Goal: Task Accomplishment & Management: Complete application form

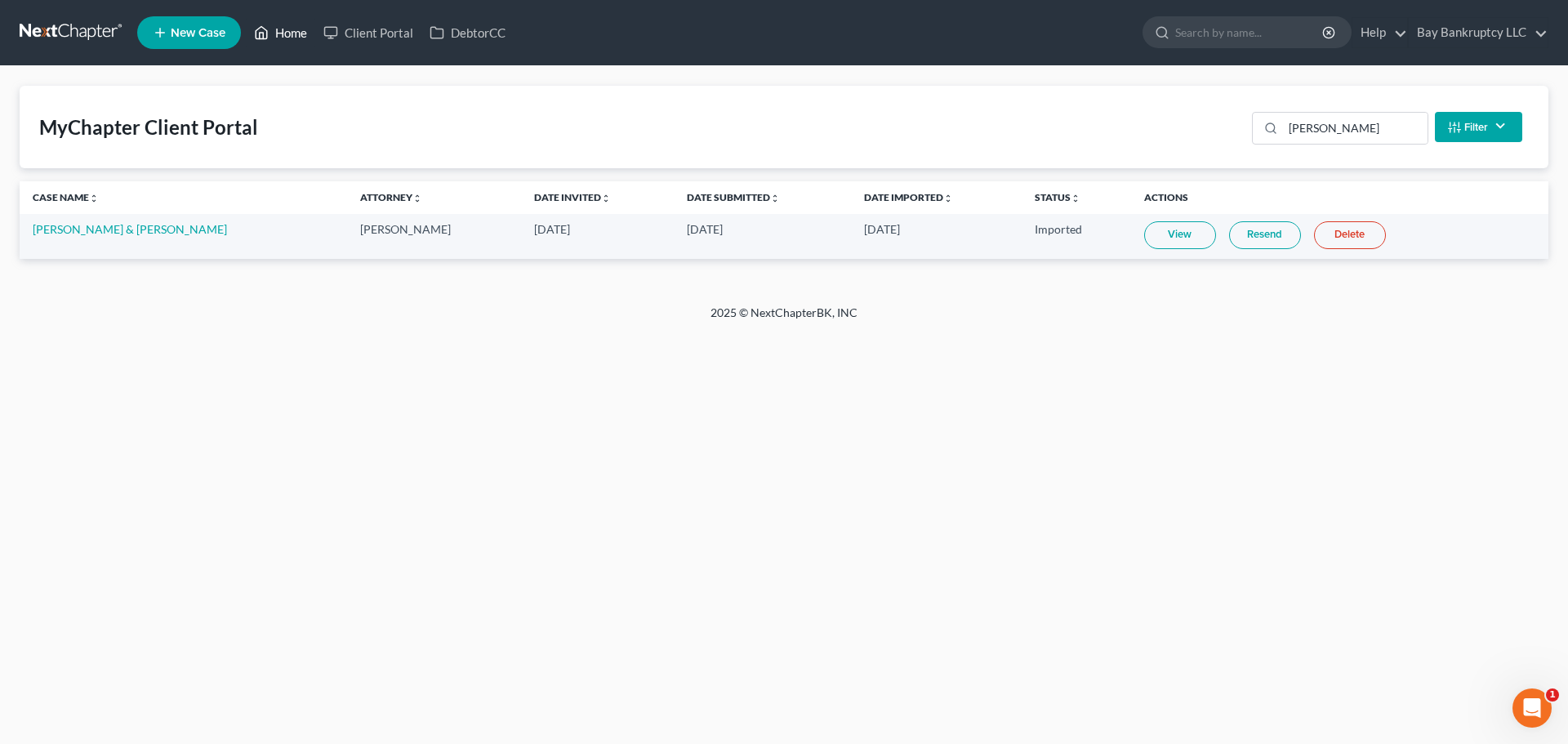
click at [302, 36] on link "Home" at bounding box center [281, 33] width 69 height 29
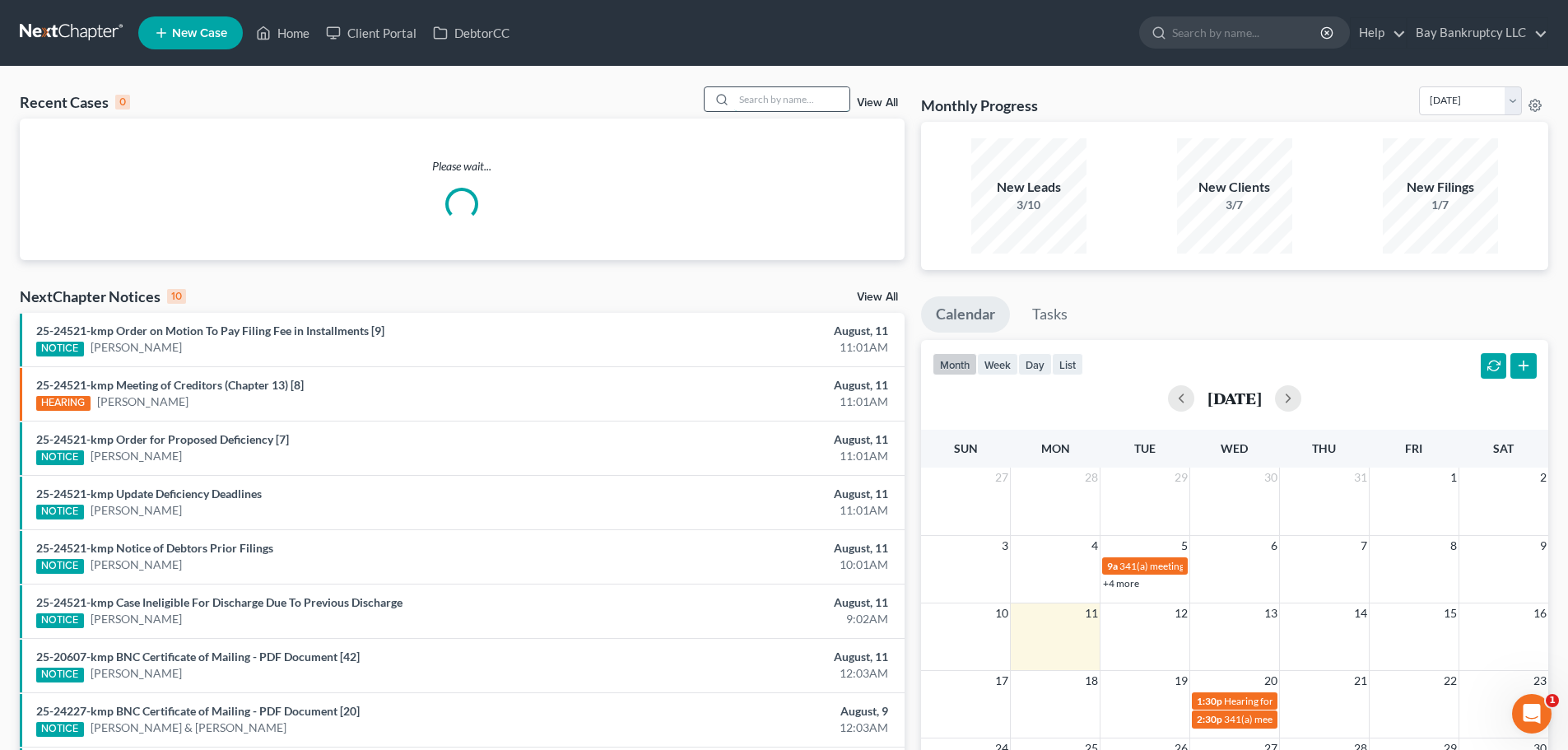
click at [786, 100] on input "search" at bounding box center [791, 100] width 115 height 24
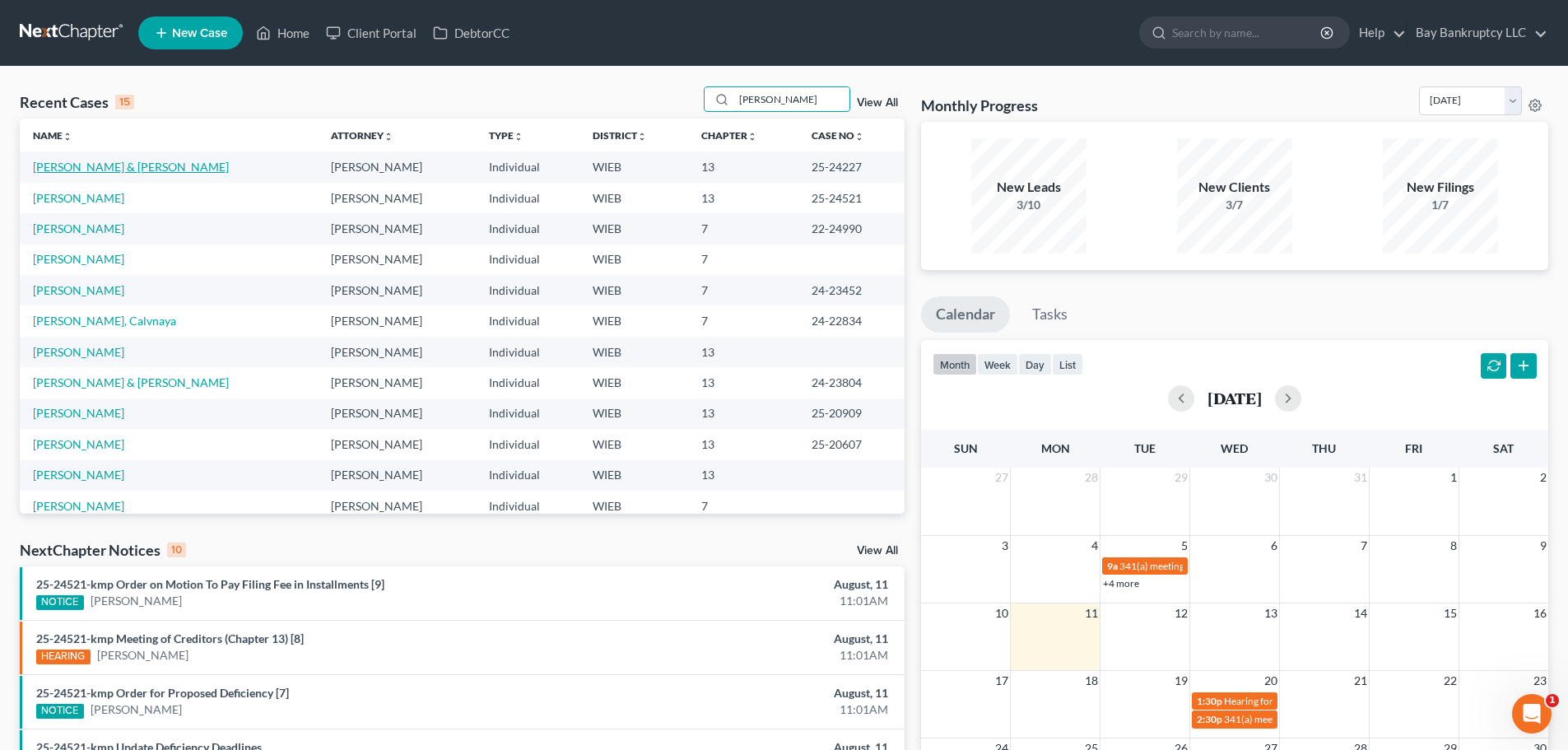
type input "[PERSON_NAME]"
click at [82, 168] on link "[PERSON_NAME] & [PERSON_NAME]" at bounding box center [131, 166] width 196 height 14
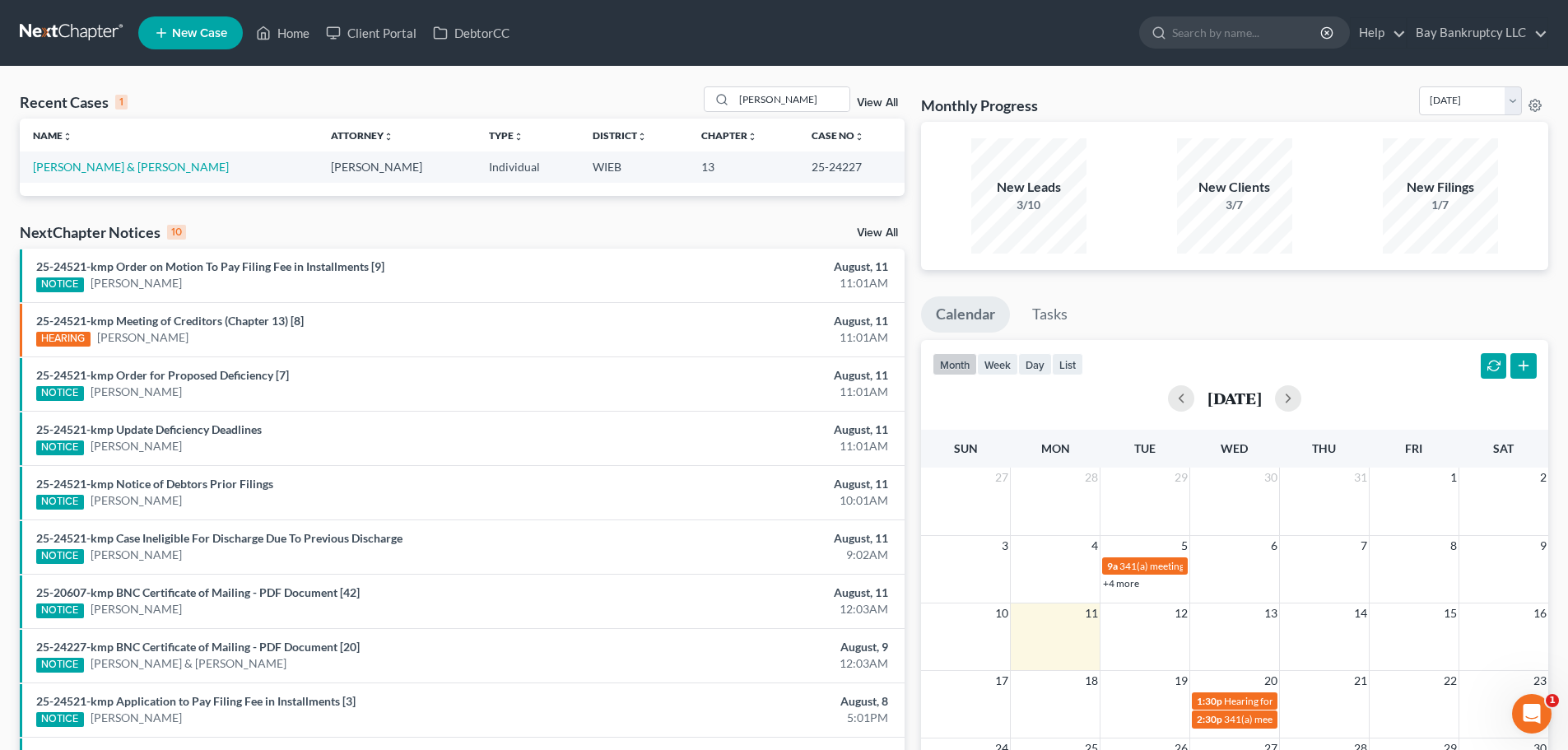
select select "2"
select select "4"
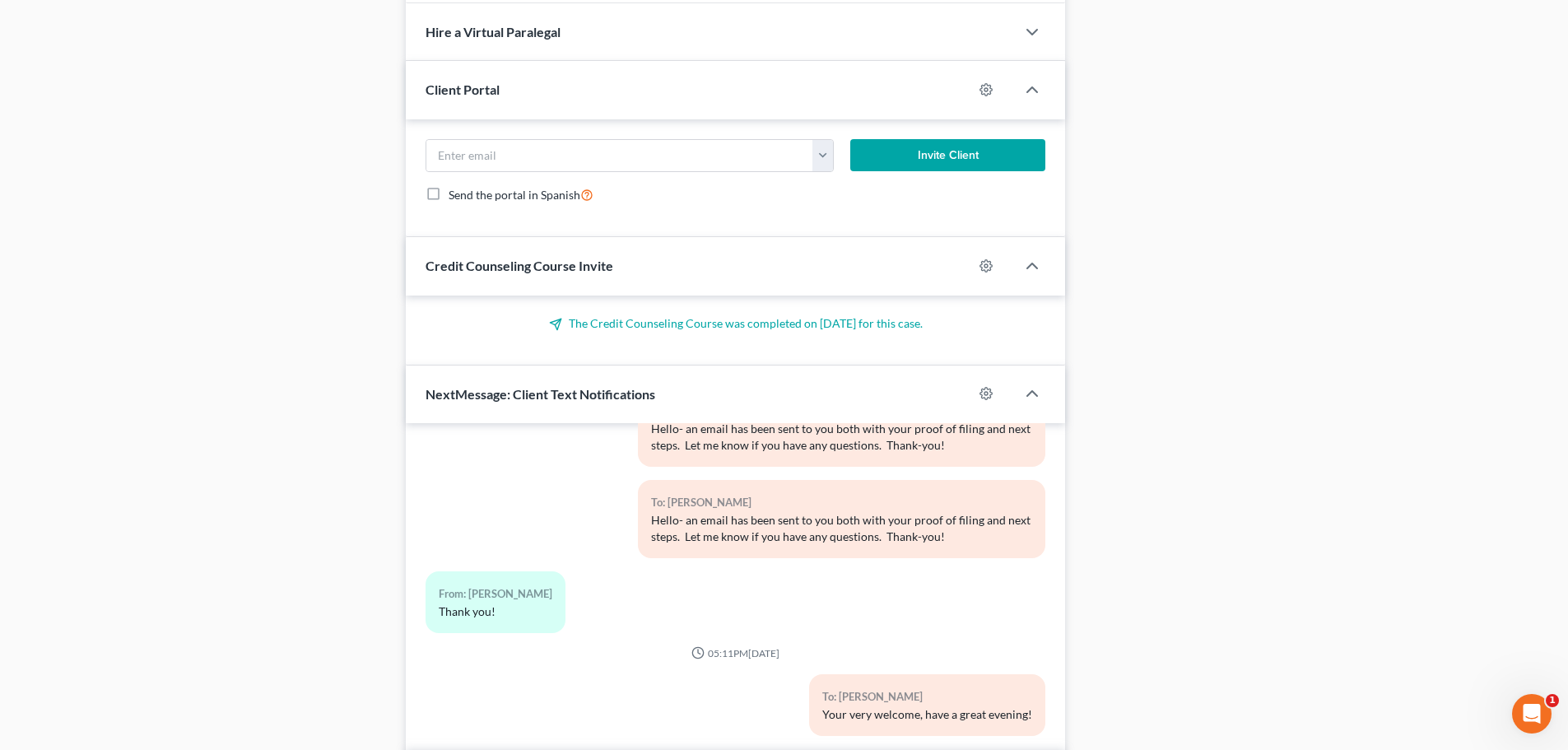
scroll to position [1587, 0]
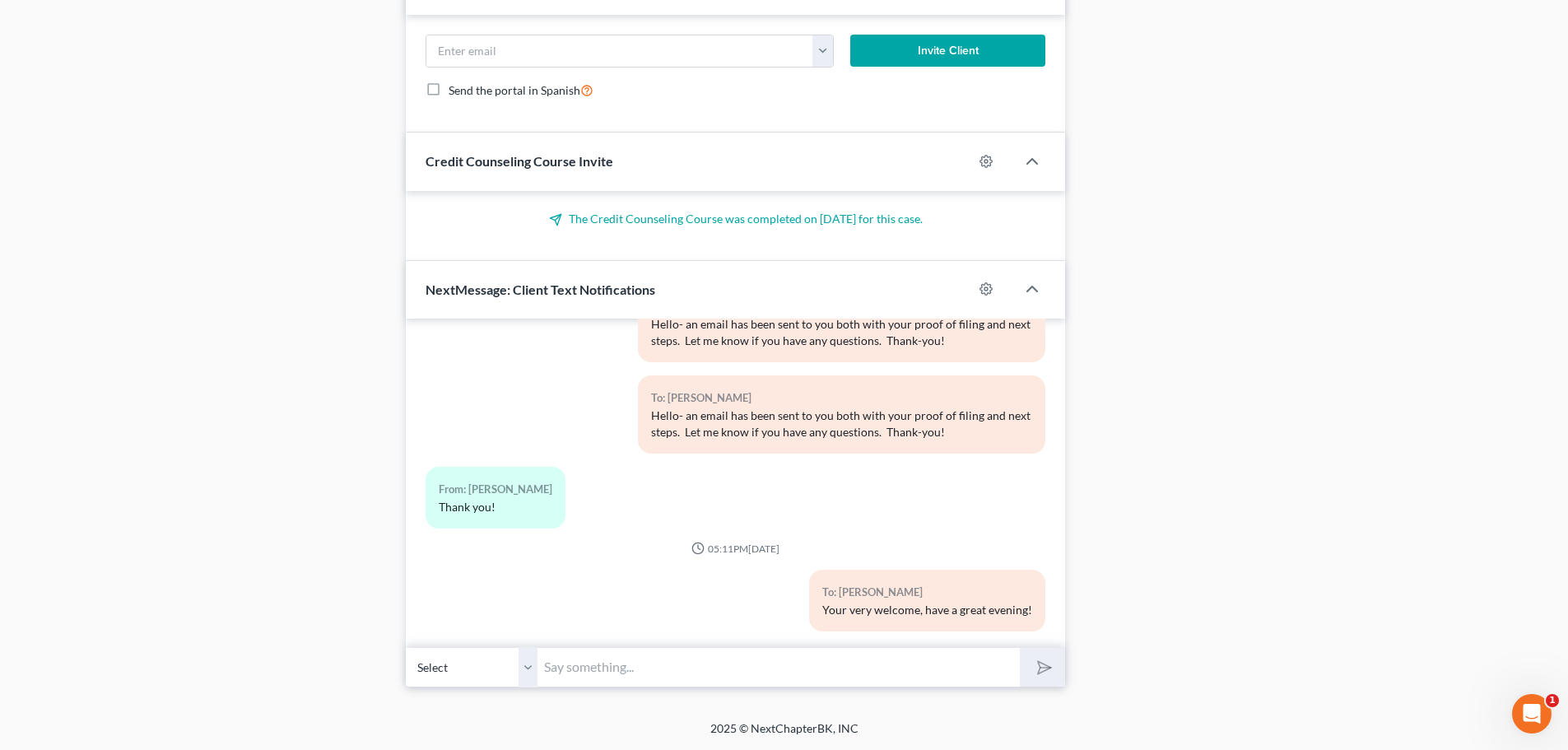
click at [554, 671] on input "text" at bounding box center [779, 667] width 483 height 41
click at [547, 671] on input "text" at bounding box center [779, 667] width 483 height 41
drag, startPoint x: 547, startPoint y: 671, endPoint x: 250, endPoint y: 615, distance: 302.2
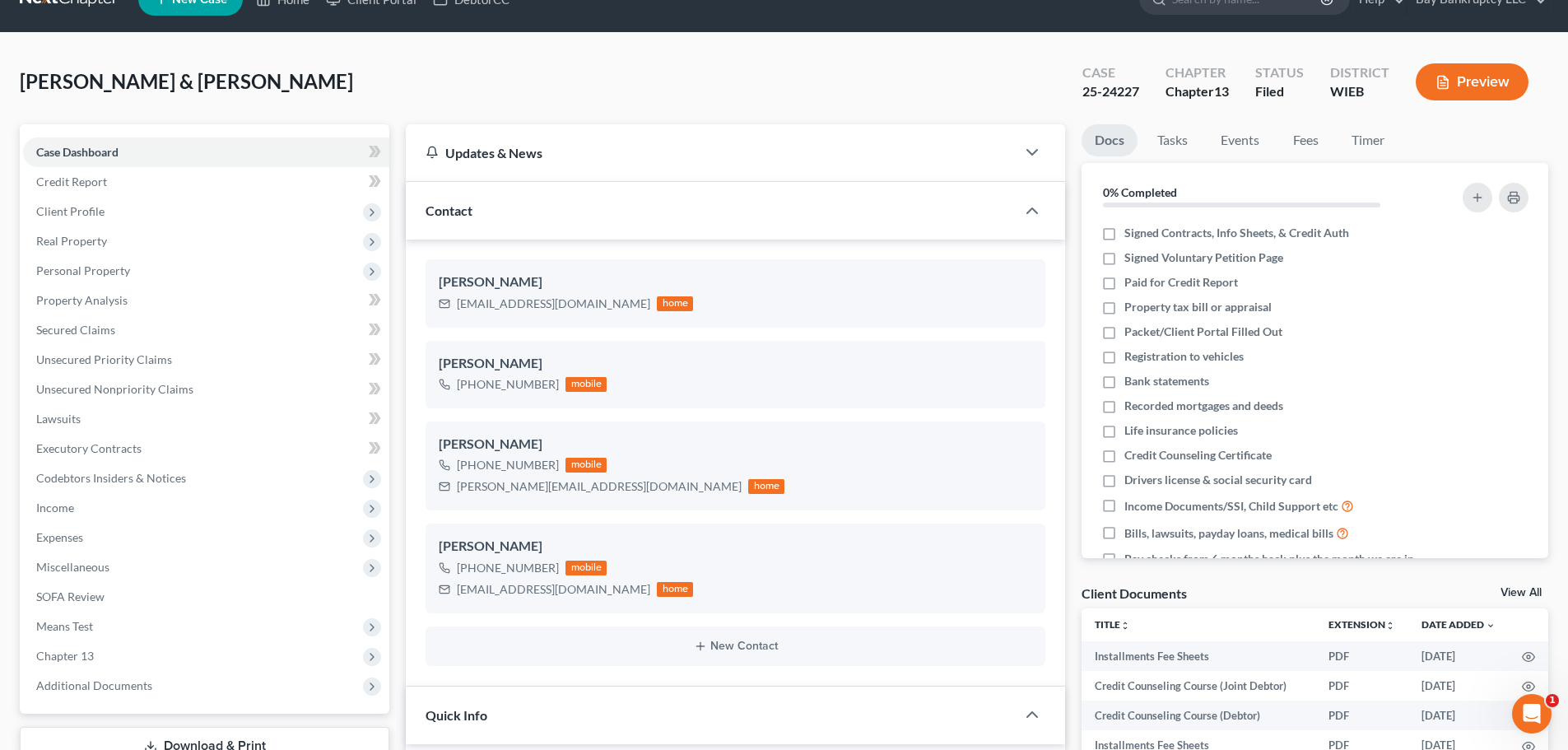
scroll to position [0, 0]
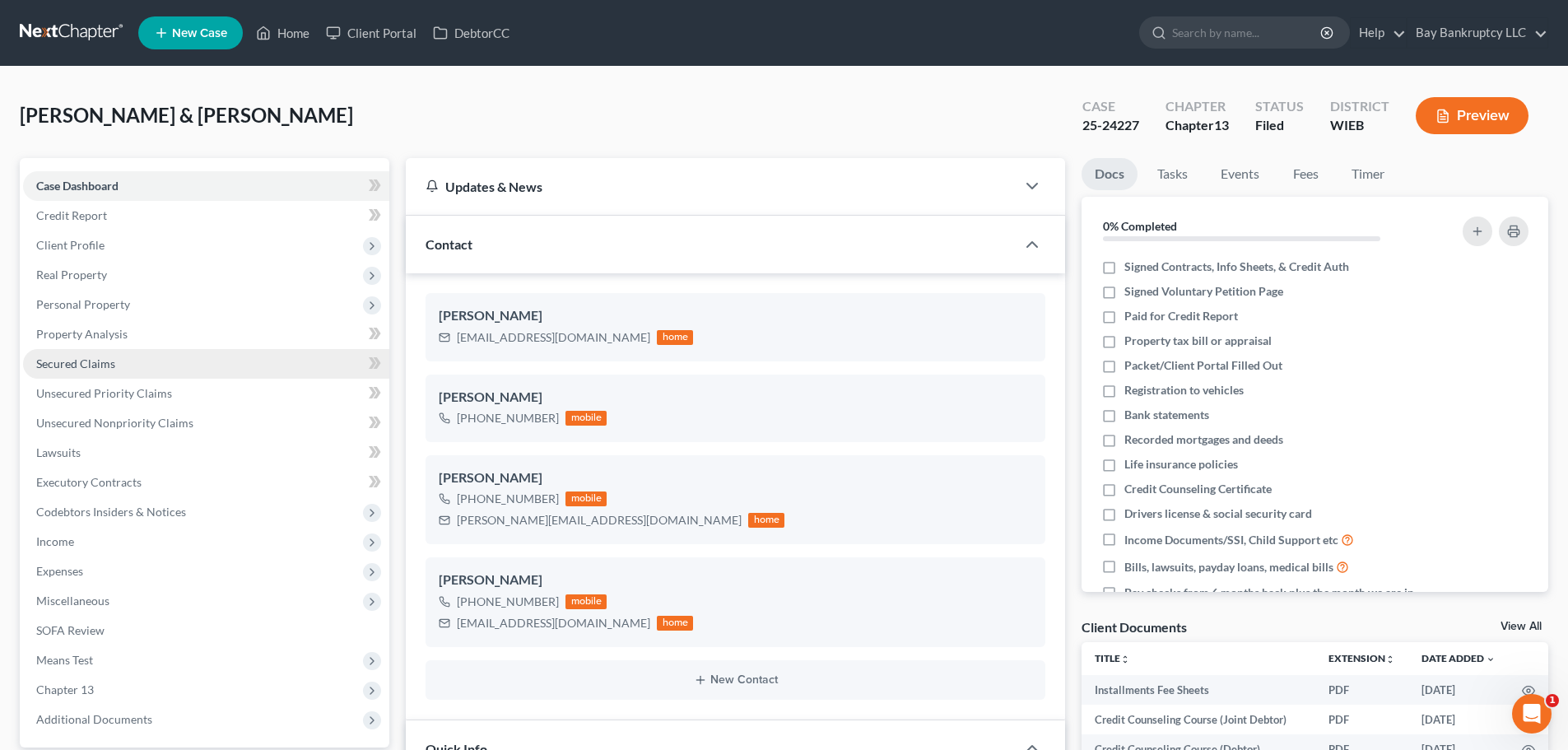
click at [78, 364] on span "Secured Claims" at bounding box center [76, 363] width 79 height 14
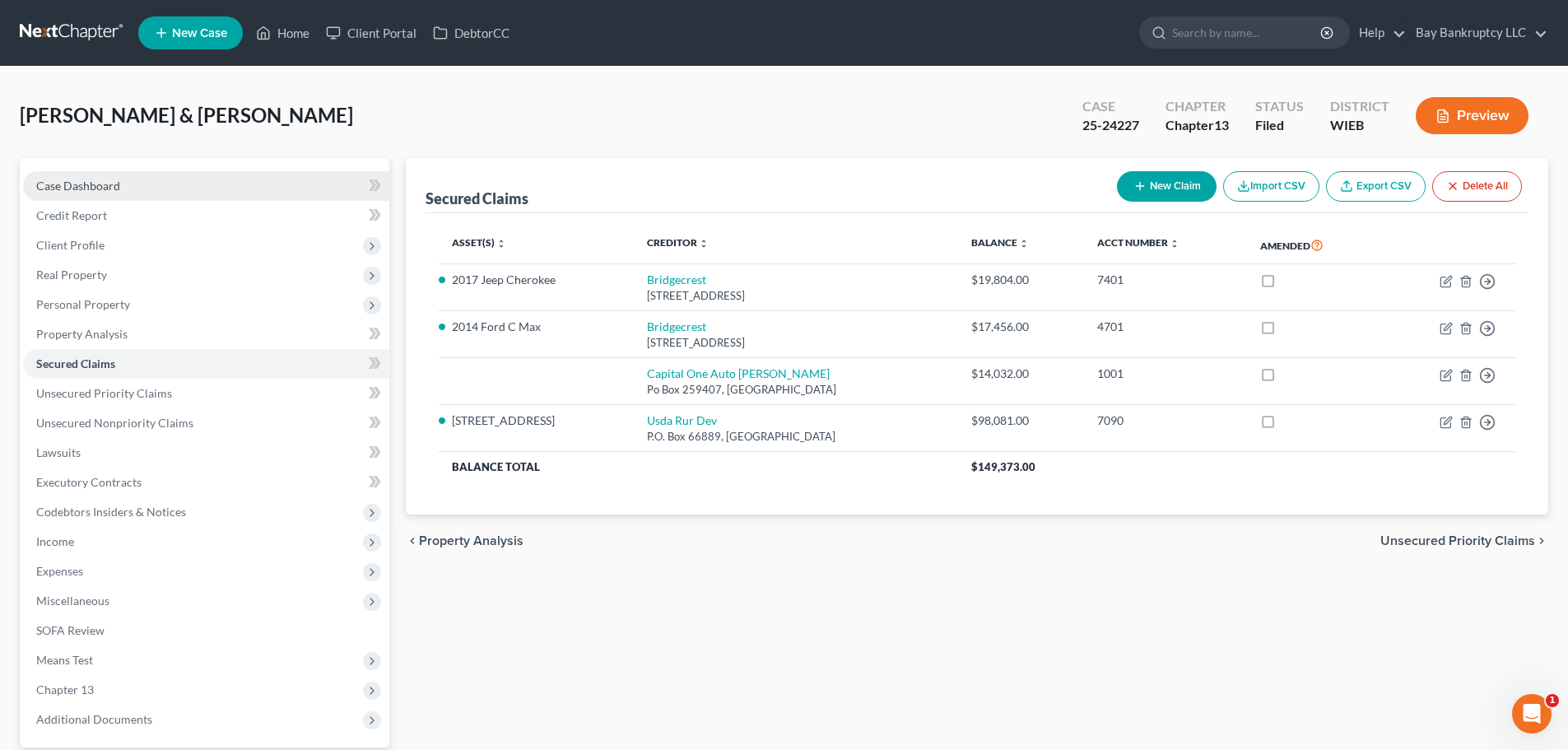
drag, startPoint x: 100, startPoint y: 180, endPoint x: 109, endPoint y: 193, distance: 15.8
click at [100, 180] on span "Case Dashboard" at bounding box center [77, 185] width 84 height 14
select select "4"
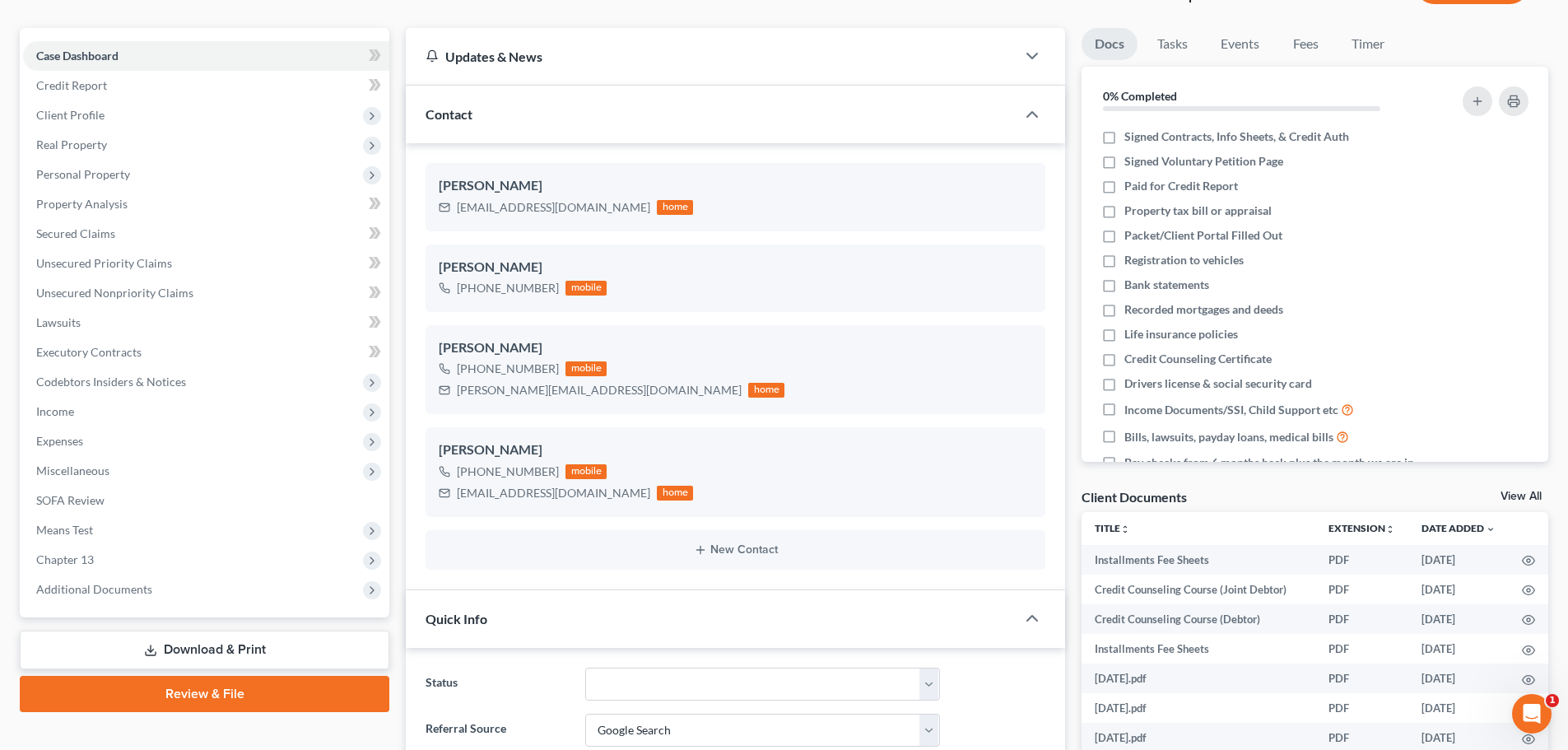
scroll to position [82, 0]
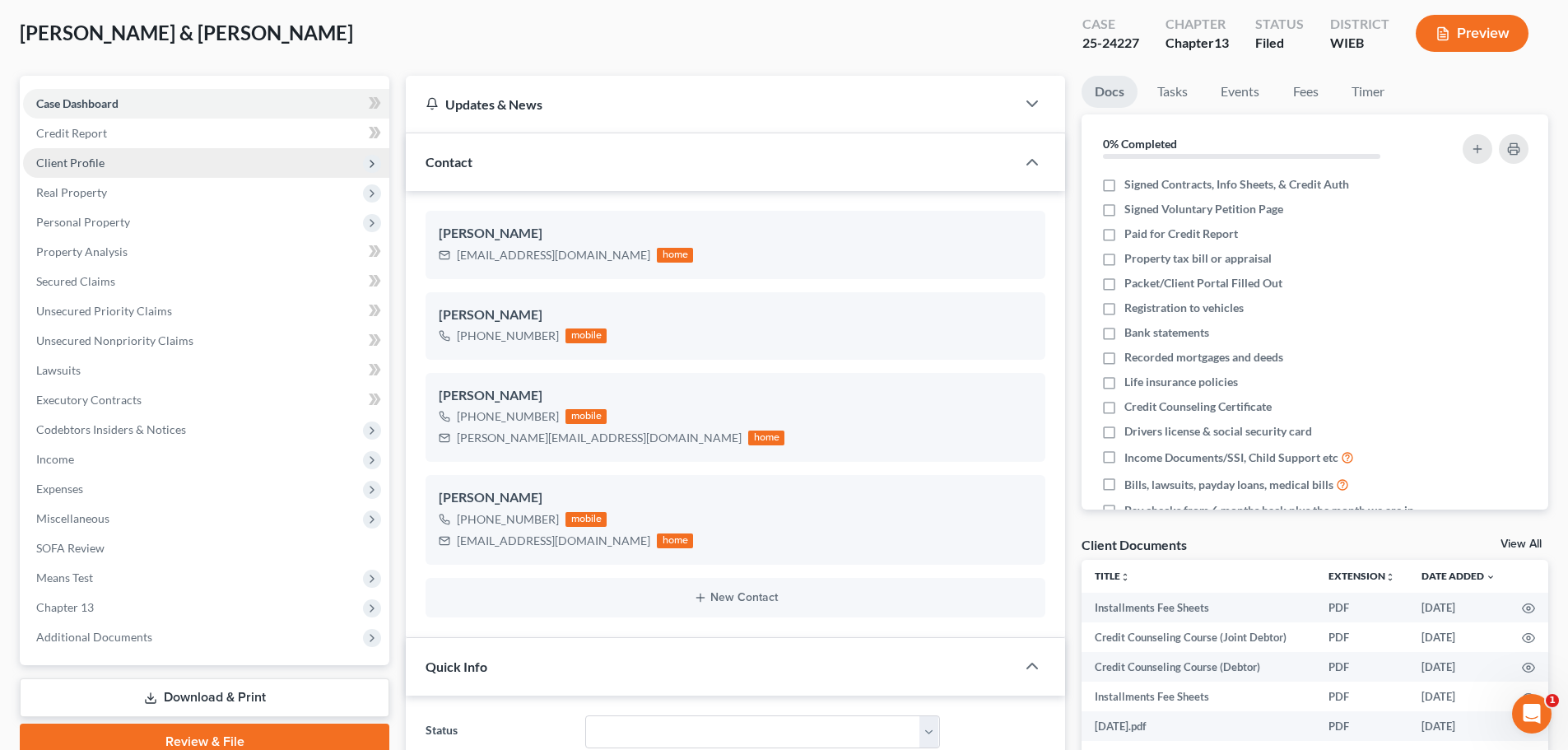
click at [89, 167] on span "Client Profile" at bounding box center [70, 162] width 68 height 14
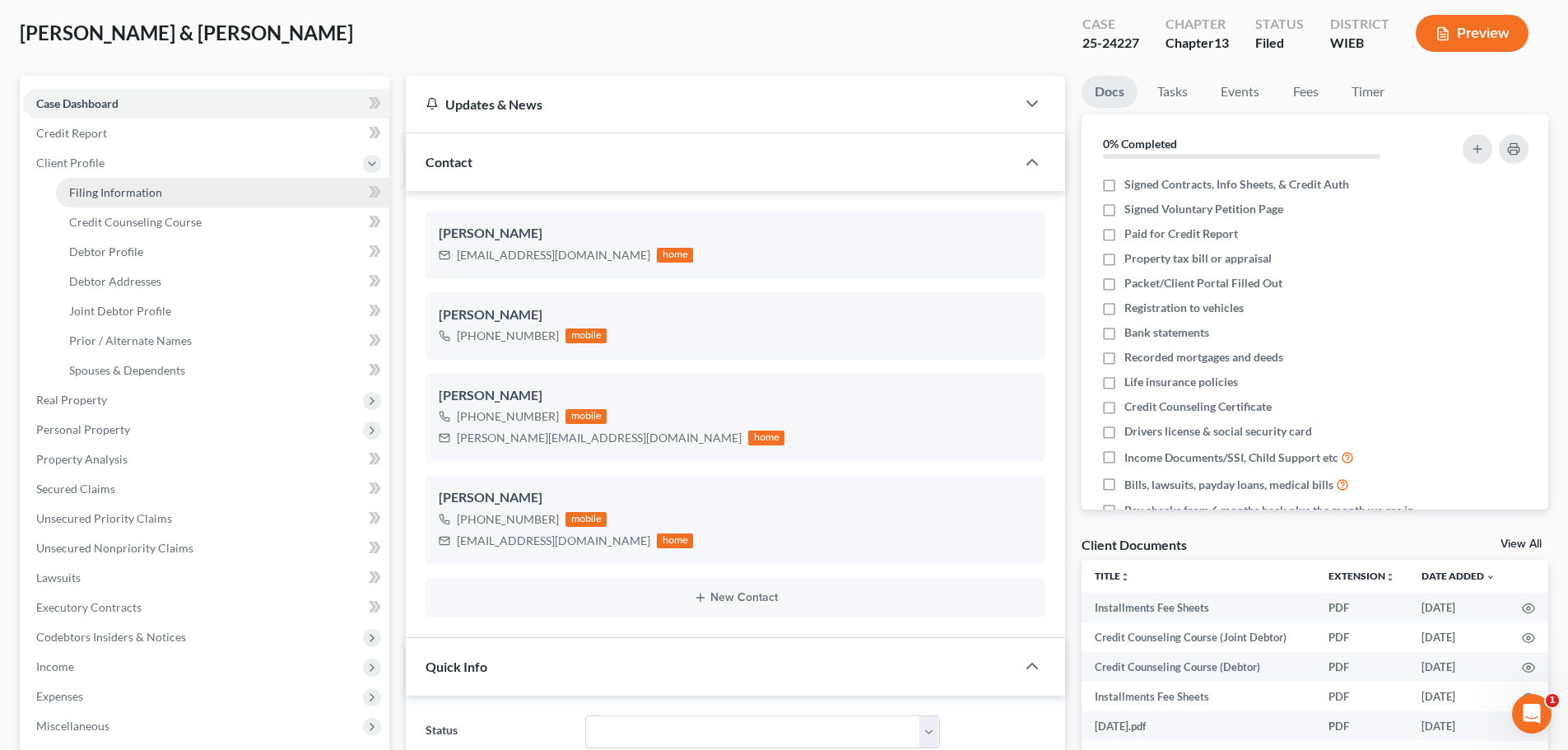
click at [89, 182] on link "Filing Information" at bounding box center [223, 193] width 333 height 29
select select "1"
select select "3"
select select "90"
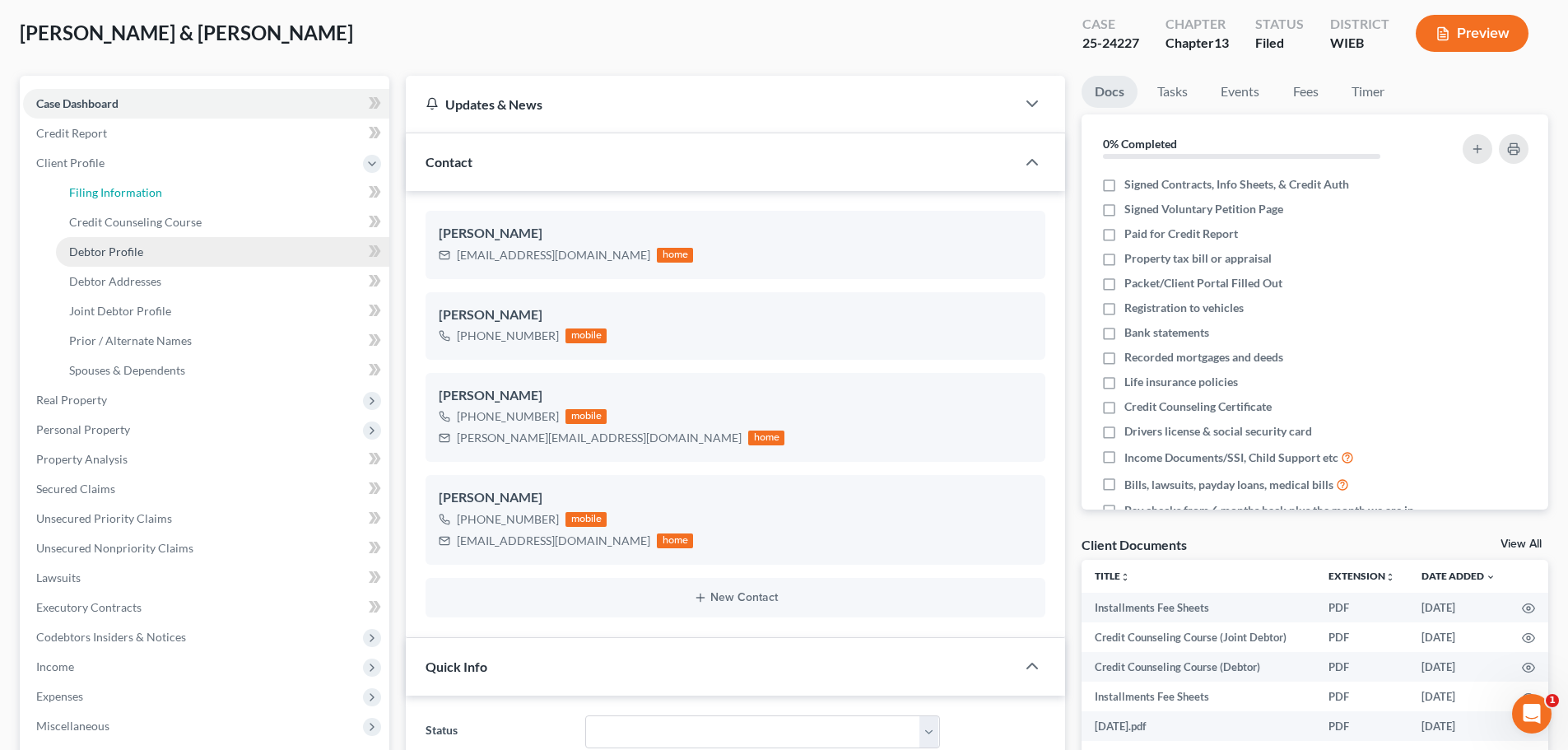
select select "0"
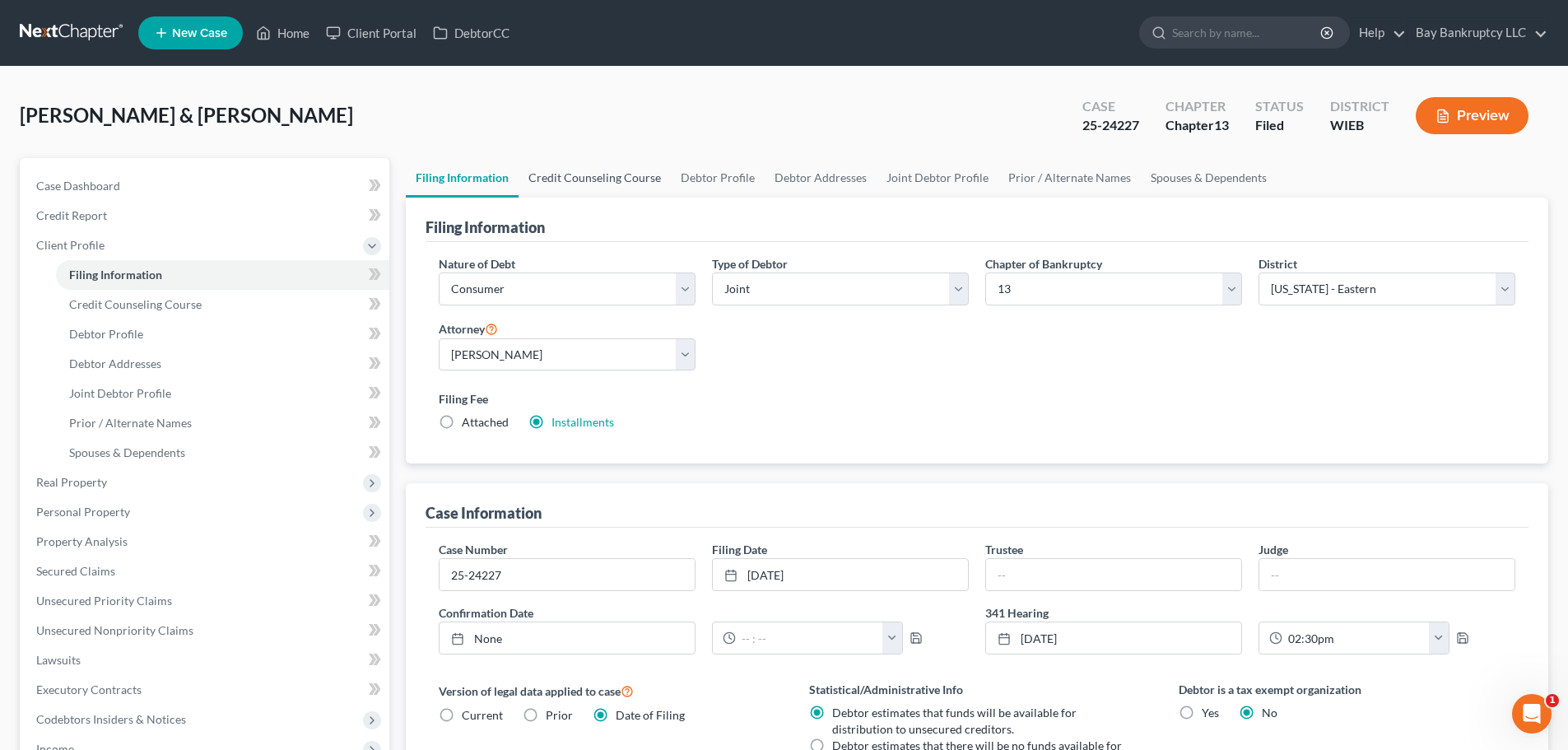
click at [604, 179] on link "Credit Counseling Course" at bounding box center [594, 178] width 152 height 40
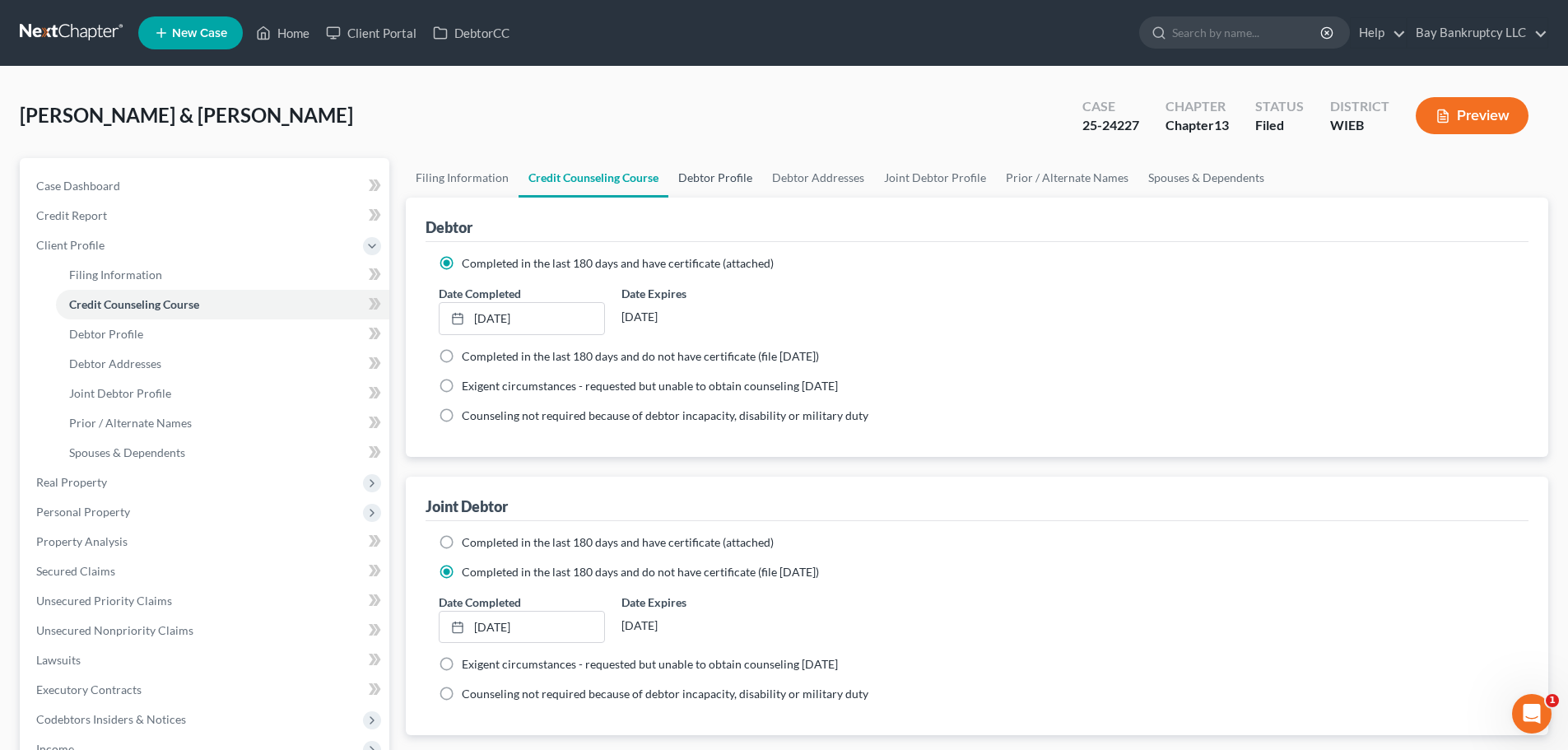
click at [727, 172] on link "Debtor Profile" at bounding box center [716, 178] width 94 height 40
select select "1"
select select "4"
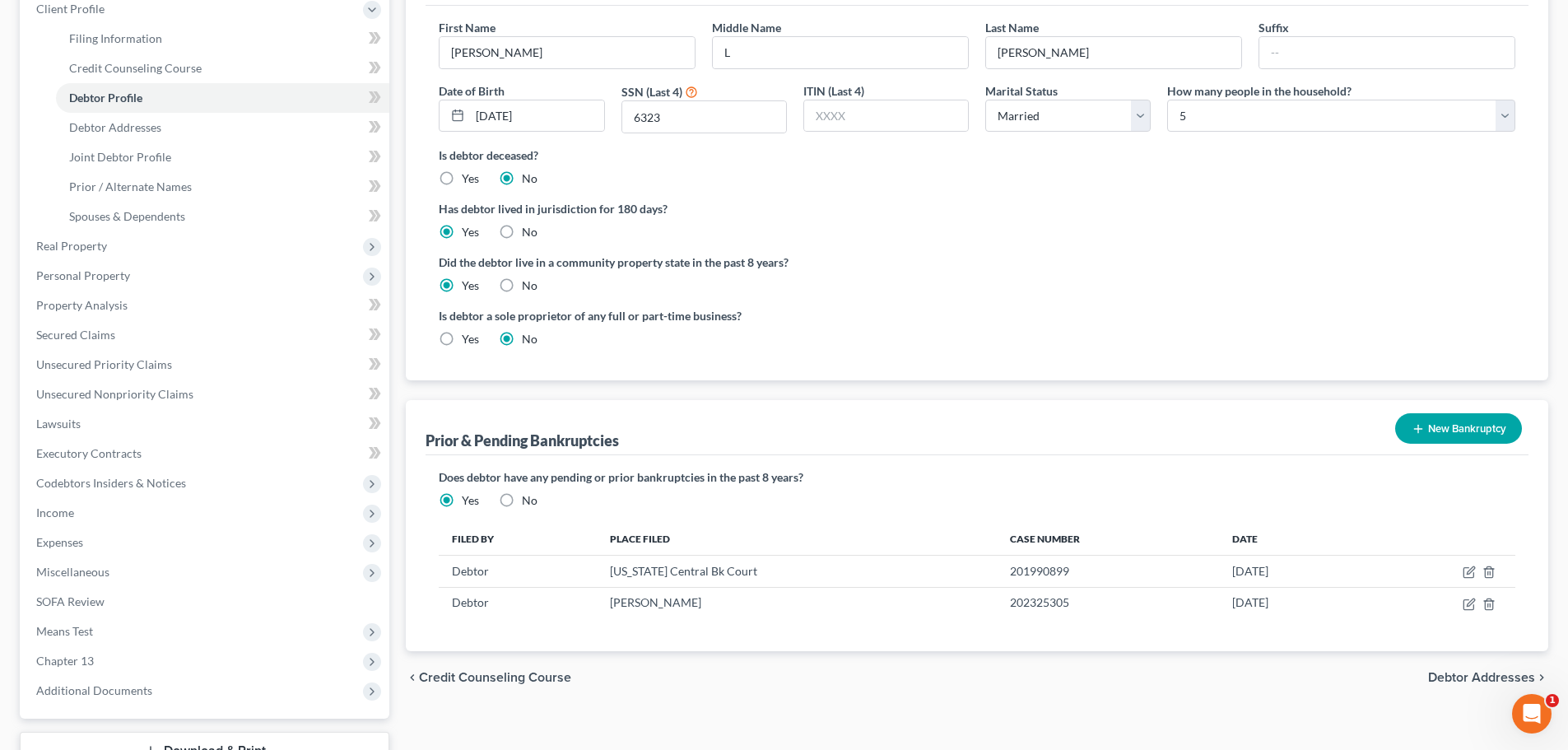
scroll to position [165, 0]
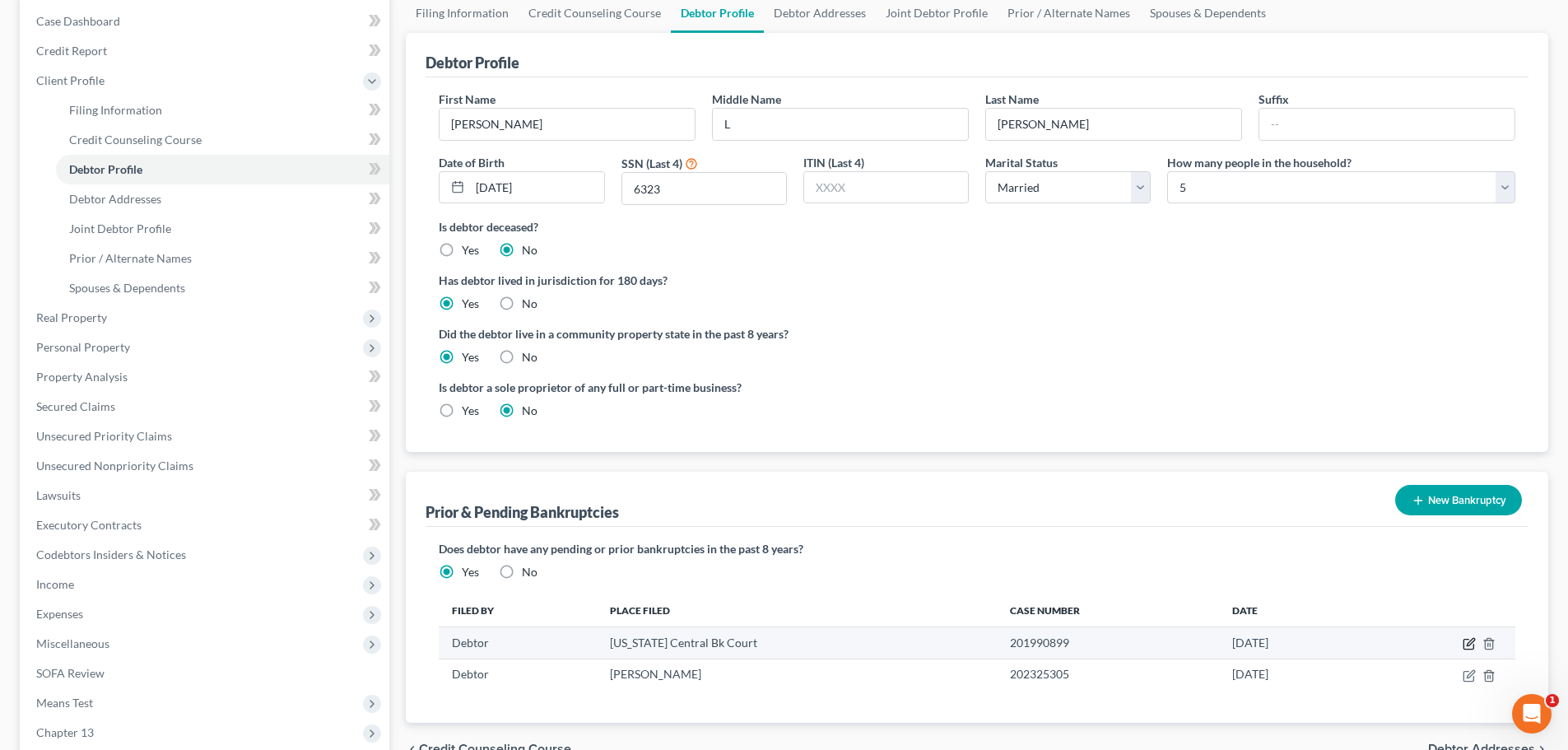
click at [1466, 643] on icon "button" at bounding box center [1469, 644] width 13 height 13
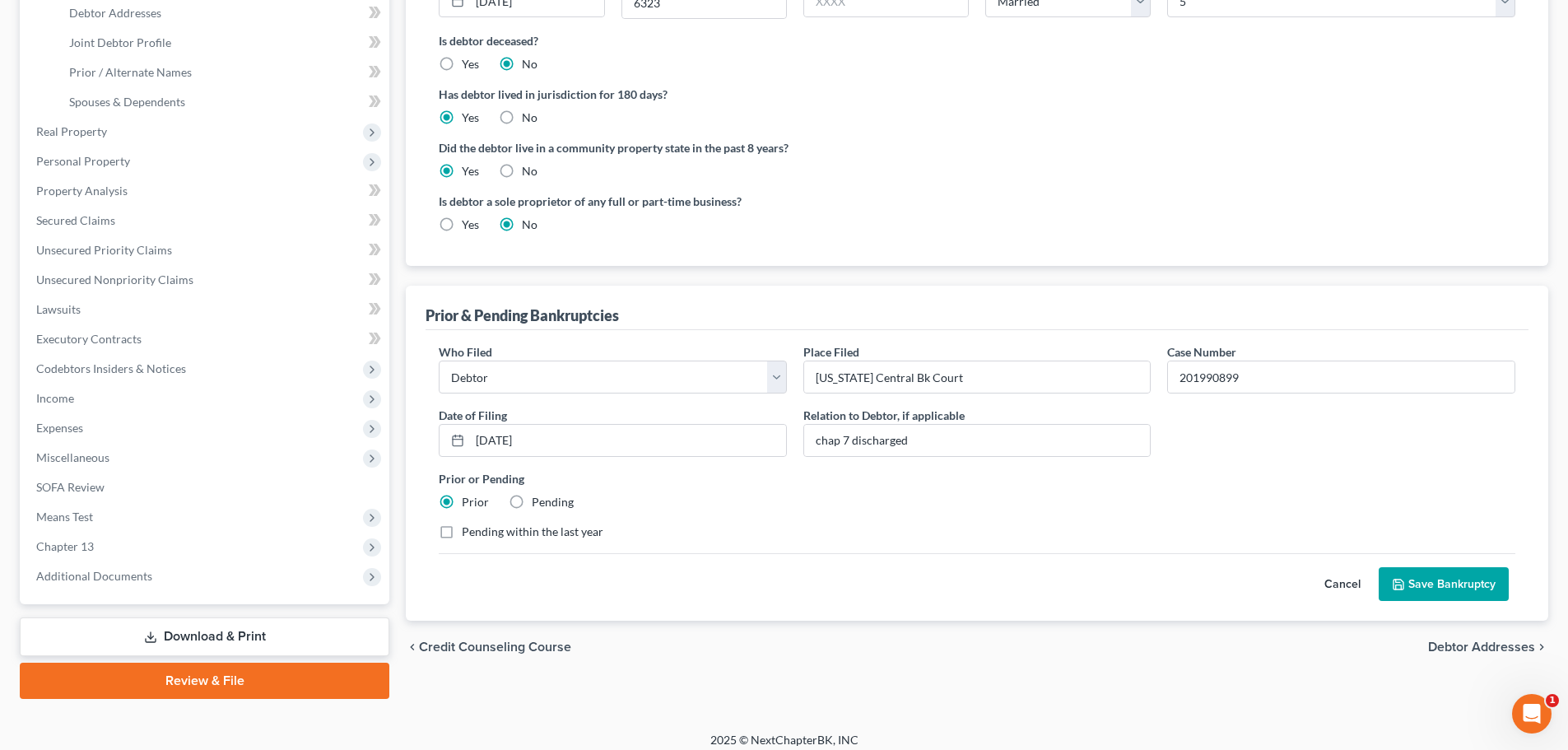
scroll to position [362, 0]
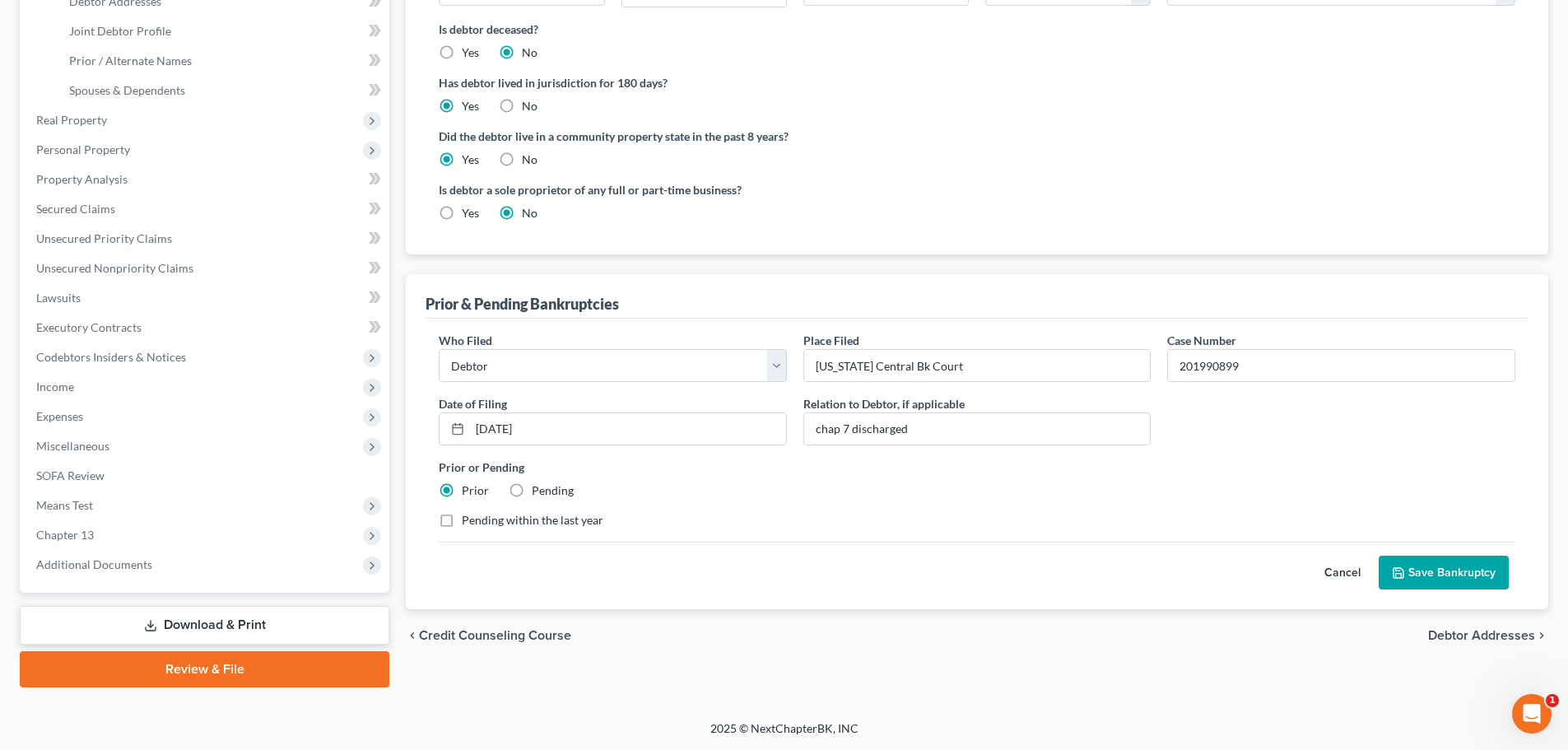
click at [1433, 579] on button "Save Bankruptcy" at bounding box center [1444, 573] width 130 height 35
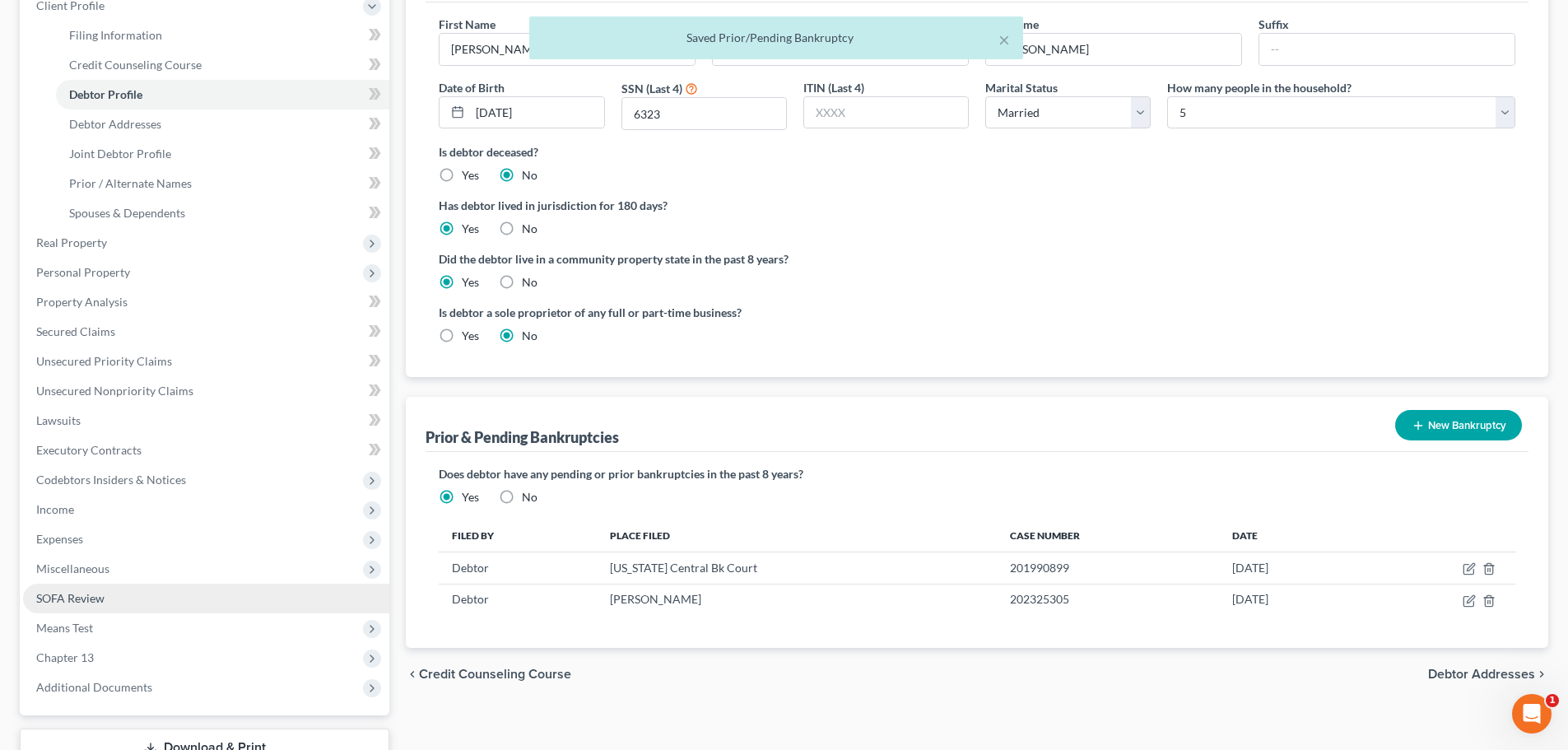
scroll to position [33, 0]
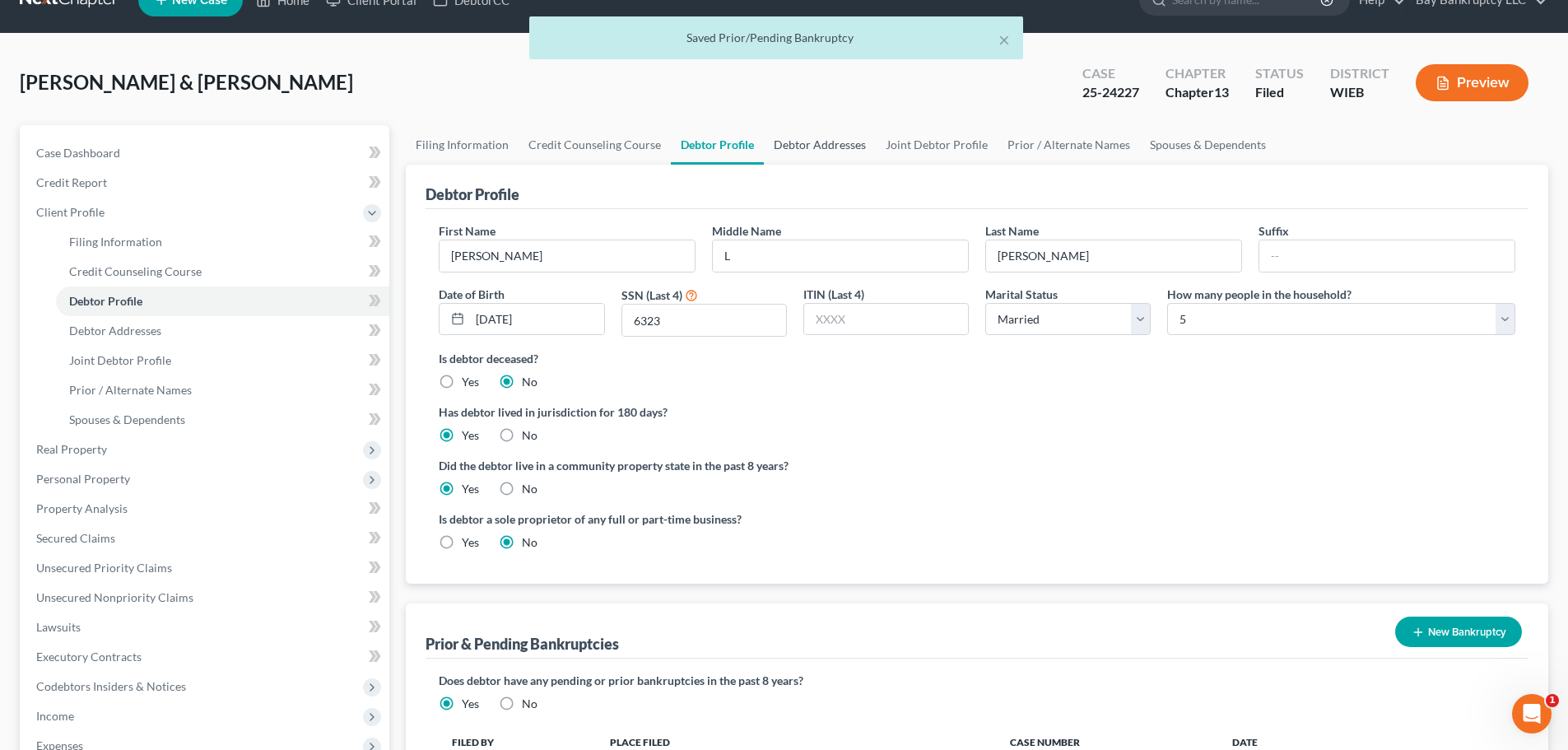
click at [813, 152] on link "Debtor Addresses" at bounding box center [820, 145] width 112 height 40
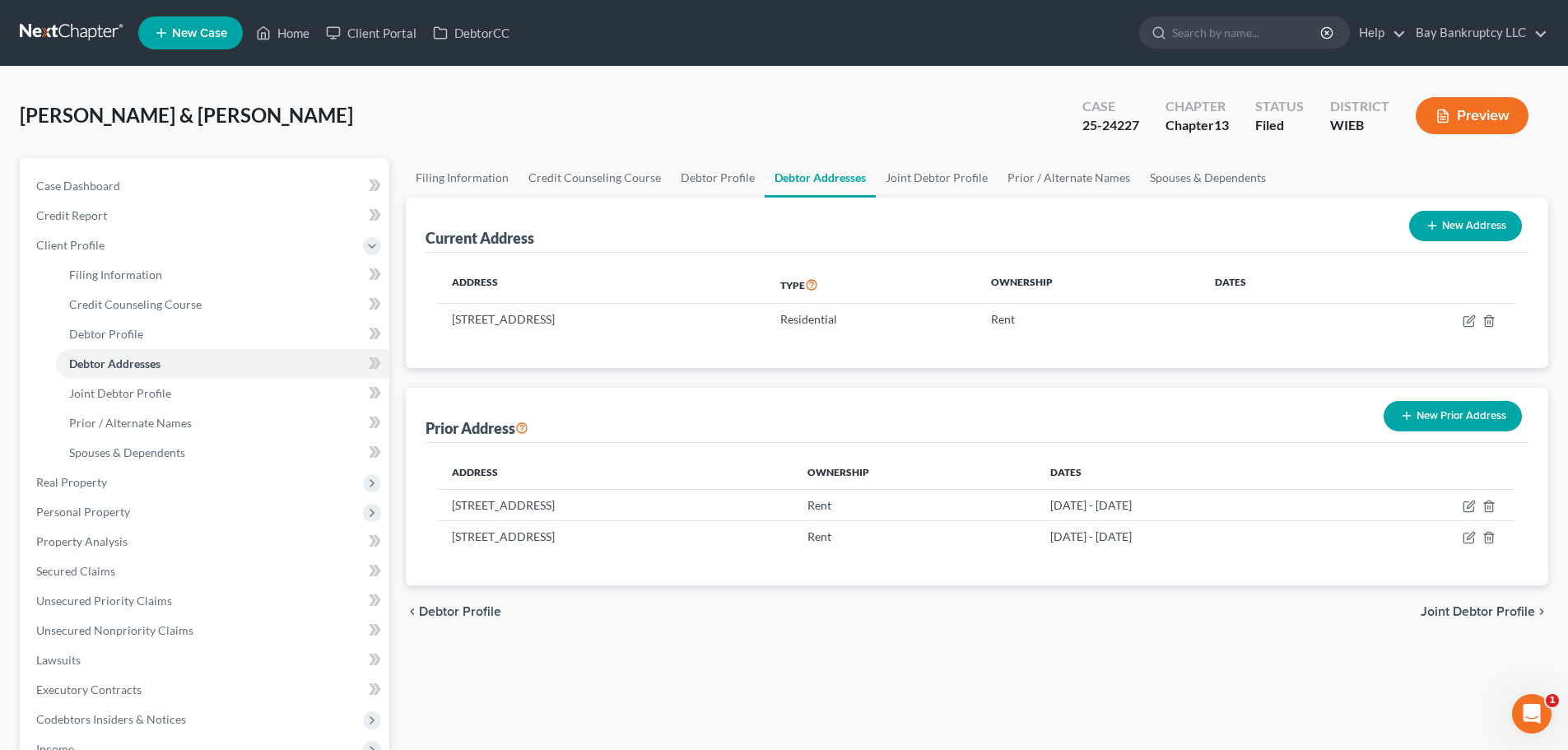
click at [923, 146] on div "[PERSON_NAME] & [PERSON_NAME] Upgraded Case 25-24227 Chapter Chapter 13 Status …" at bounding box center [783, 123] width 1528 height 72
click at [930, 178] on link "Joint Debtor Profile" at bounding box center [937, 178] width 122 height 40
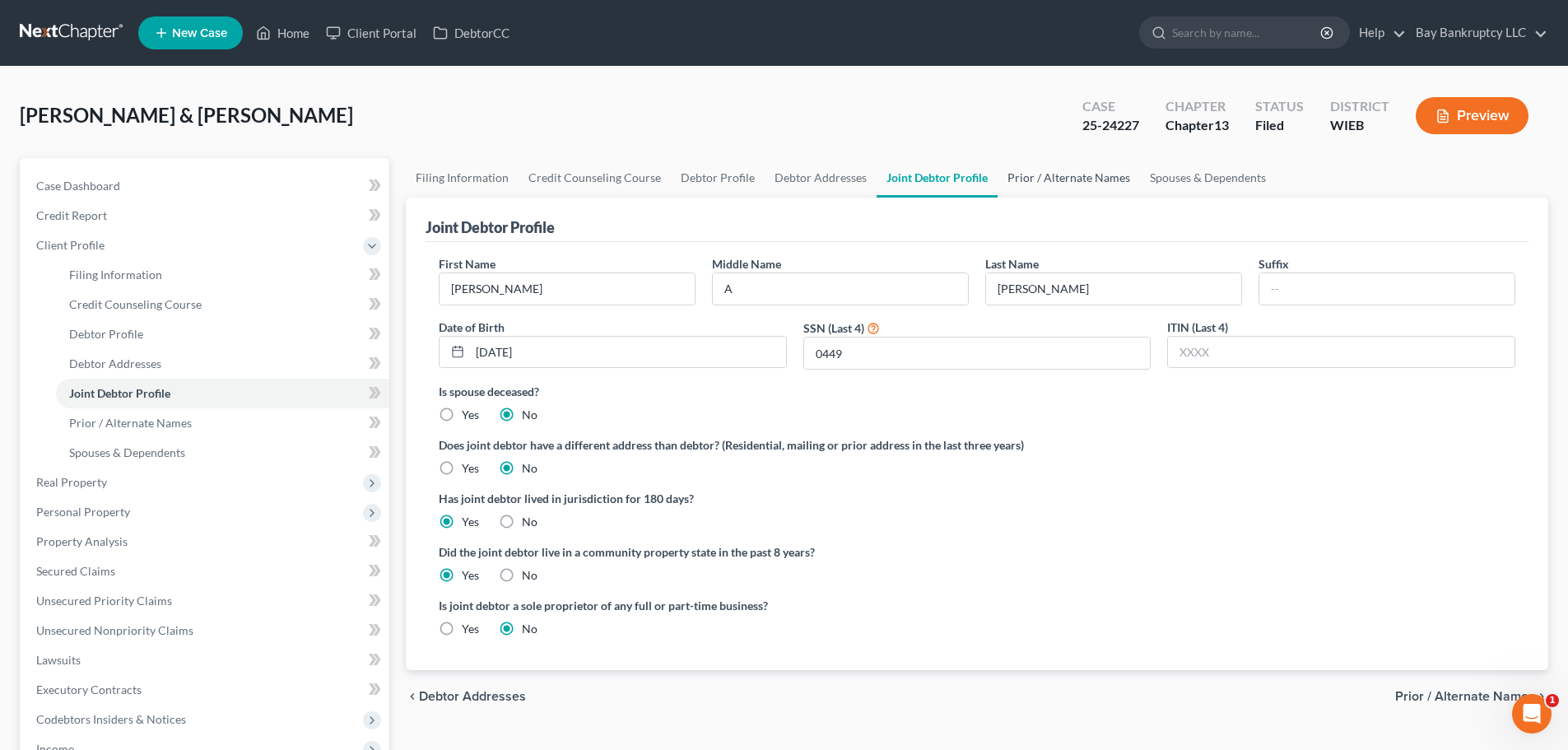
click at [1058, 181] on link "Prior / Alternate Names" at bounding box center [1069, 178] width 143 height 40
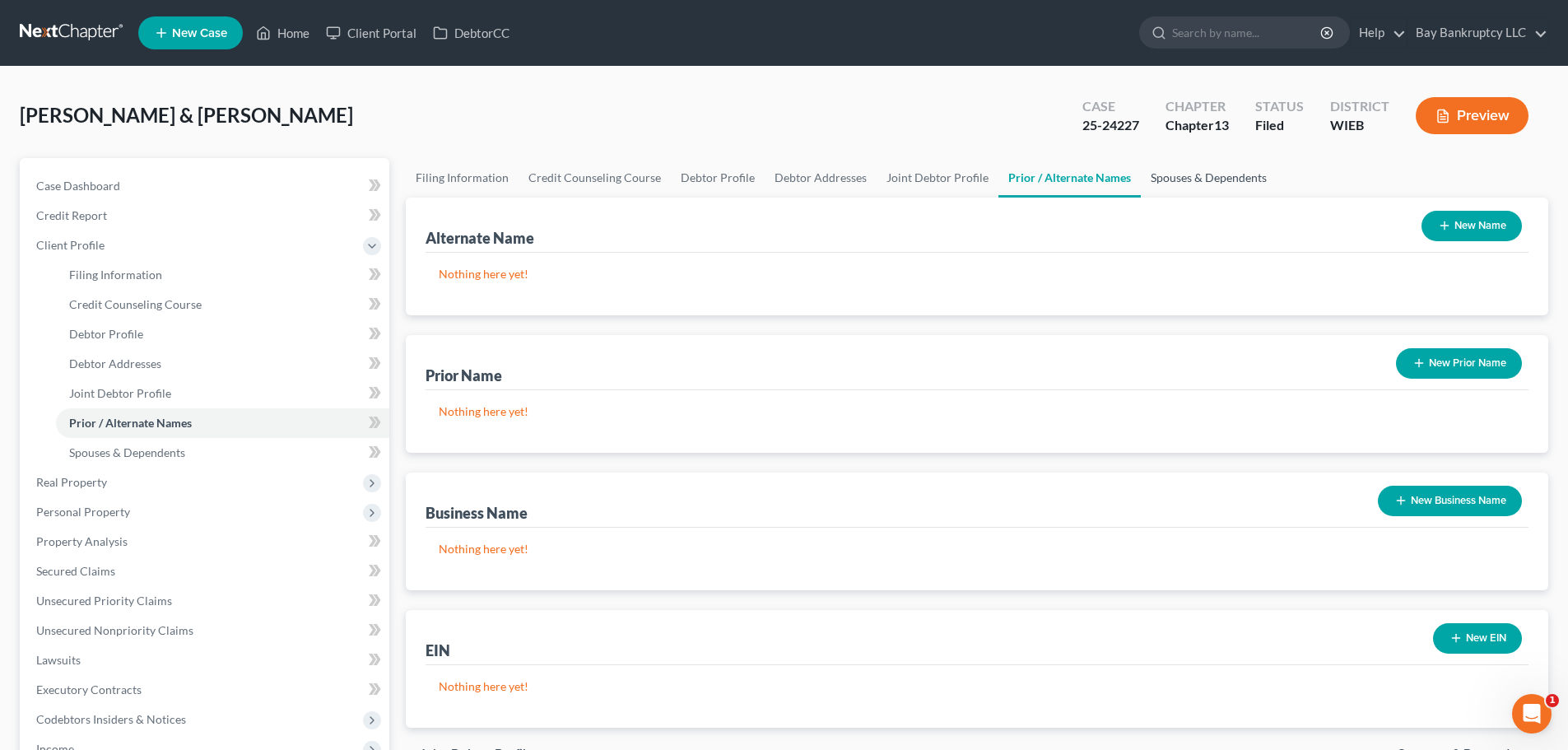
click at [1177, 178] on link "Spouses & Dependents" at bounding box center [1209, 178] width 135 height 40
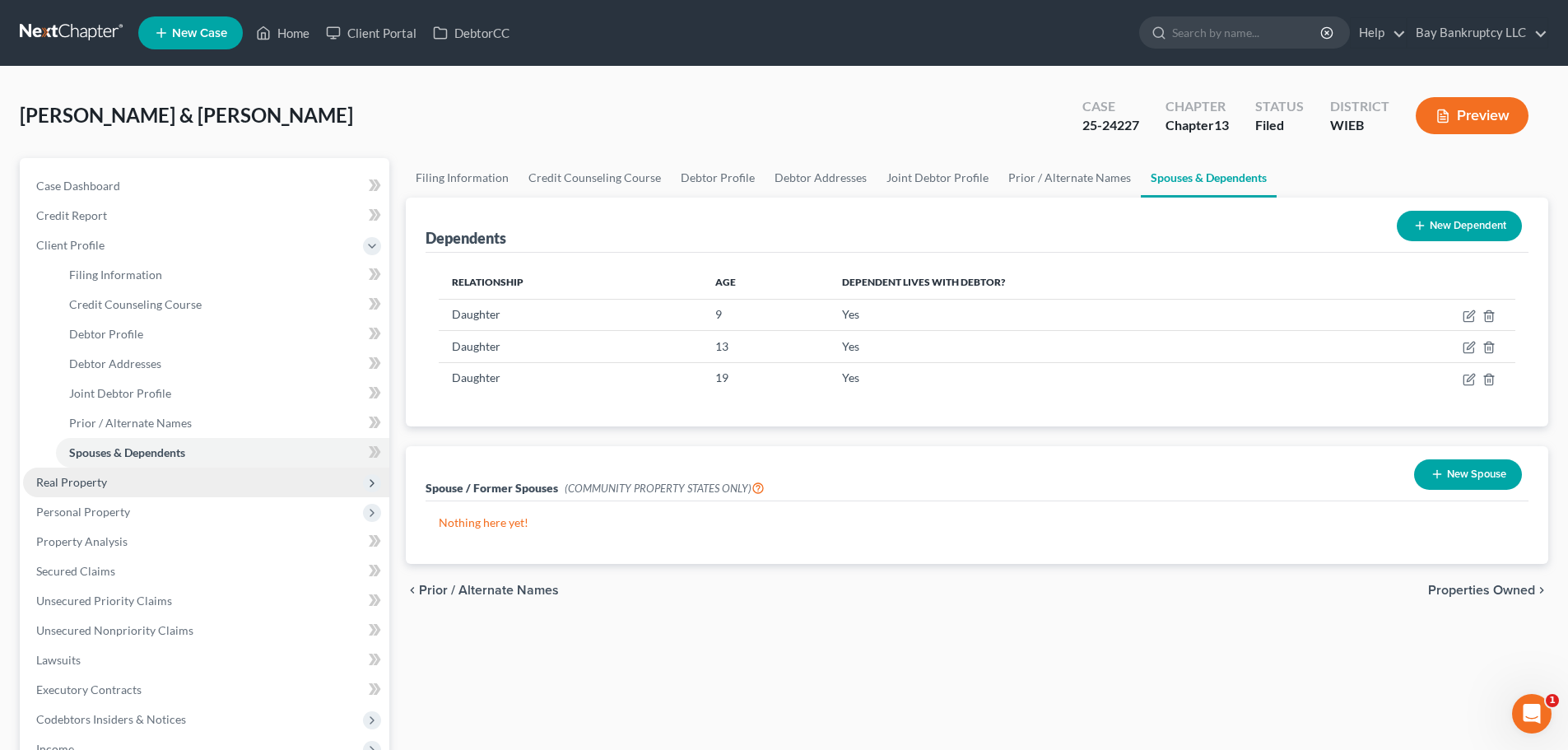
click at [41, 477] on span "Real Property" at bounding box center [71, 482] width 71 height 14
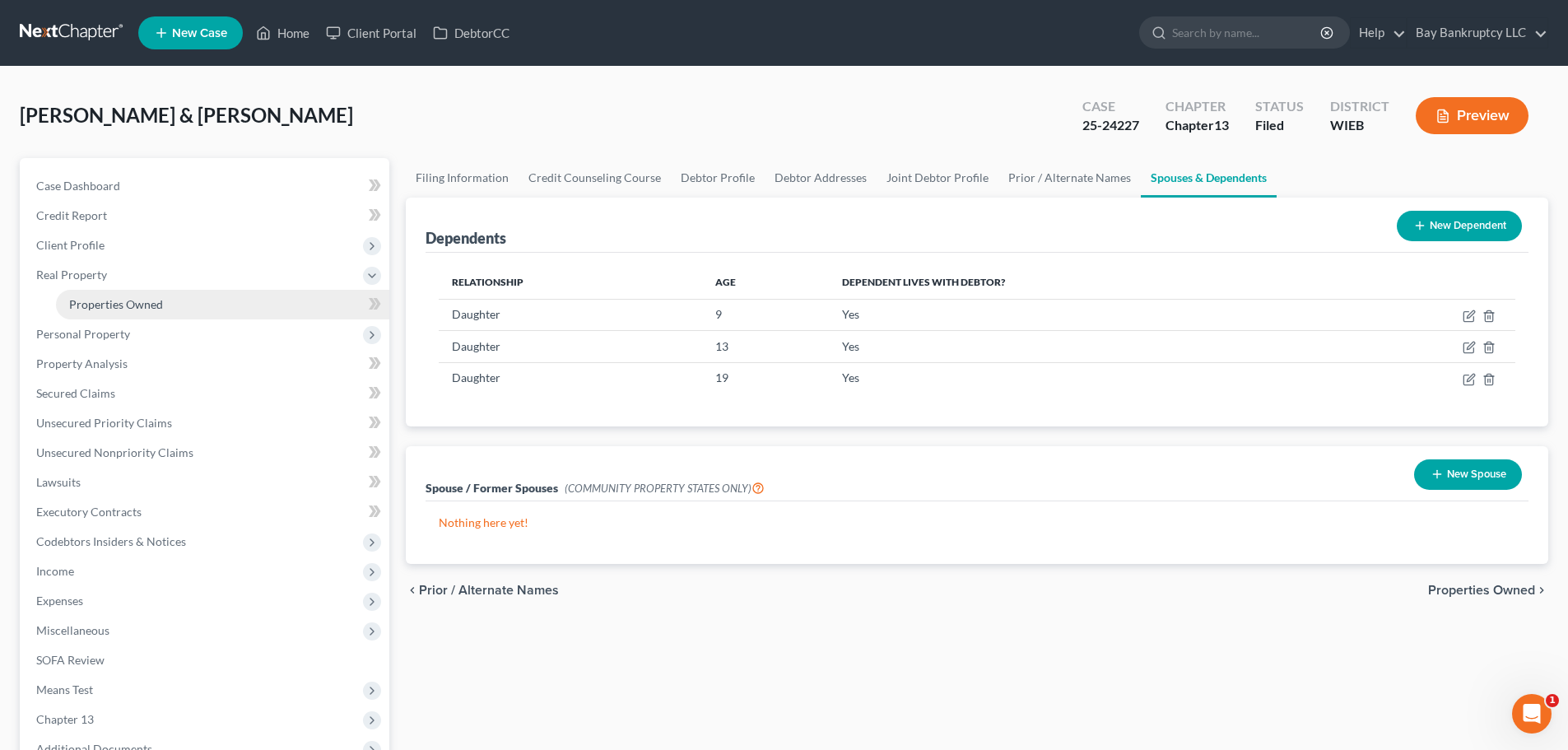
click at [109, 305] on span "Properties Owned" at bounding box center [116, 304] width 94 height 14
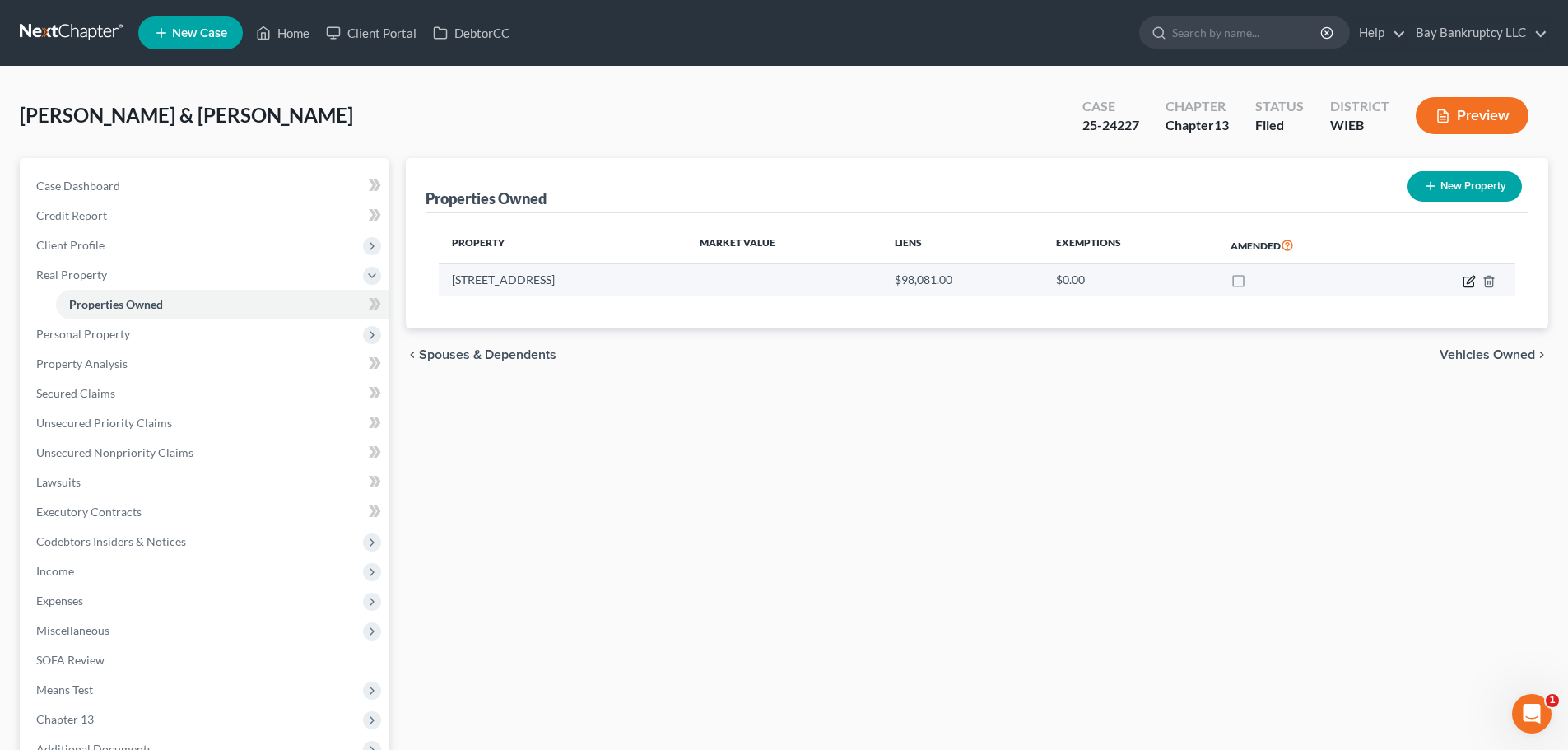
click at [1470, 283] on icon "button" at bounding box center [1470, 279] width 7 height 7
select select "14"
select select "2"
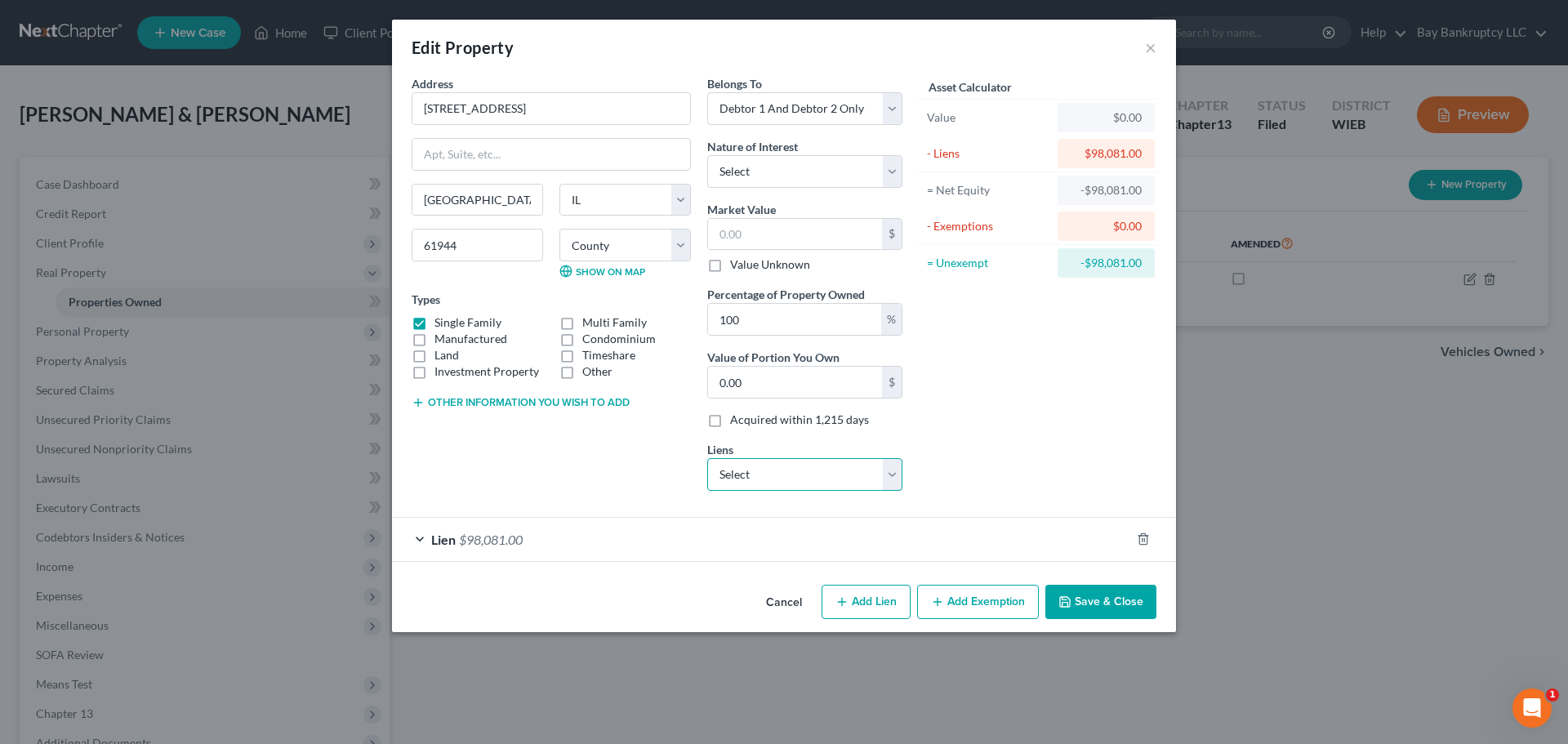
click at [784, 472] on select "Select Capital One Auto [PERSON_NAME] - $14,032.00" at bounding box center [805, 474] width 196 height 33
click at [967, 409] on div "Asset Calculator Value $0.00 - Liens $98,081.00 = Net Equity -$98,081.00 - Exem…" at bounding box center [1037, 289] width 254 height 429
click at [780, 467] on select "Select Capital One Auto [PERSON_NAME] - $14,032.00" at bounding box center [805, 474] width 196 height 33
click at [707, 458] on select "Select Capital One Auto [PERSON_NAME] - $14,032.00" at bounding box center [805, 474] width 196 height 33
click at [584, 497] on div "Address * 426 E Wood [GEOGRAPHIC_DATA] [US_STATE][GEOGRAPHIC_DATA] [GEOGRAPHIC_…" at bounding box center [550, 289] width 295 height 429
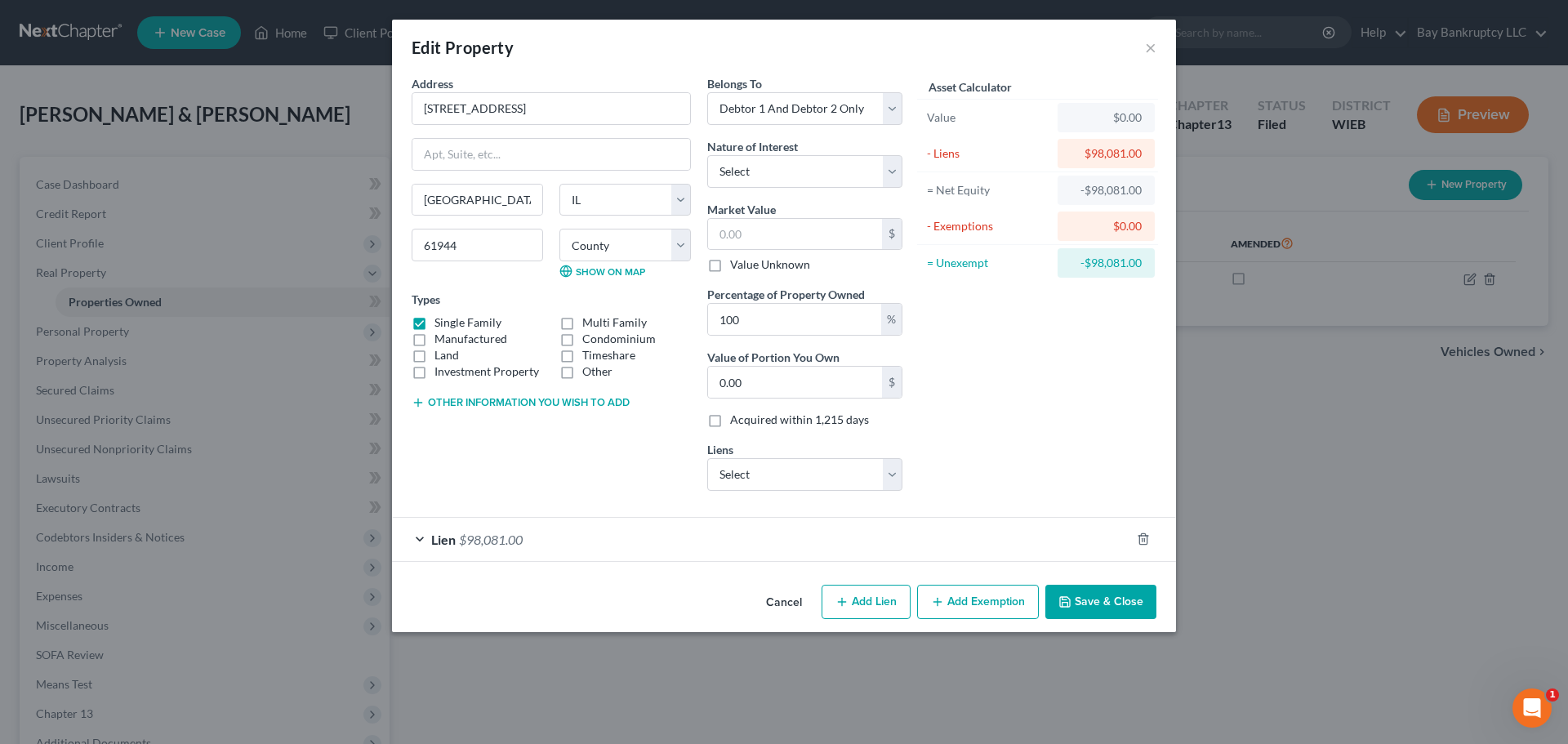
click at [663, 546] on div "Lien $98,081.00" at bounding box center [761, 539] width 738 height 43
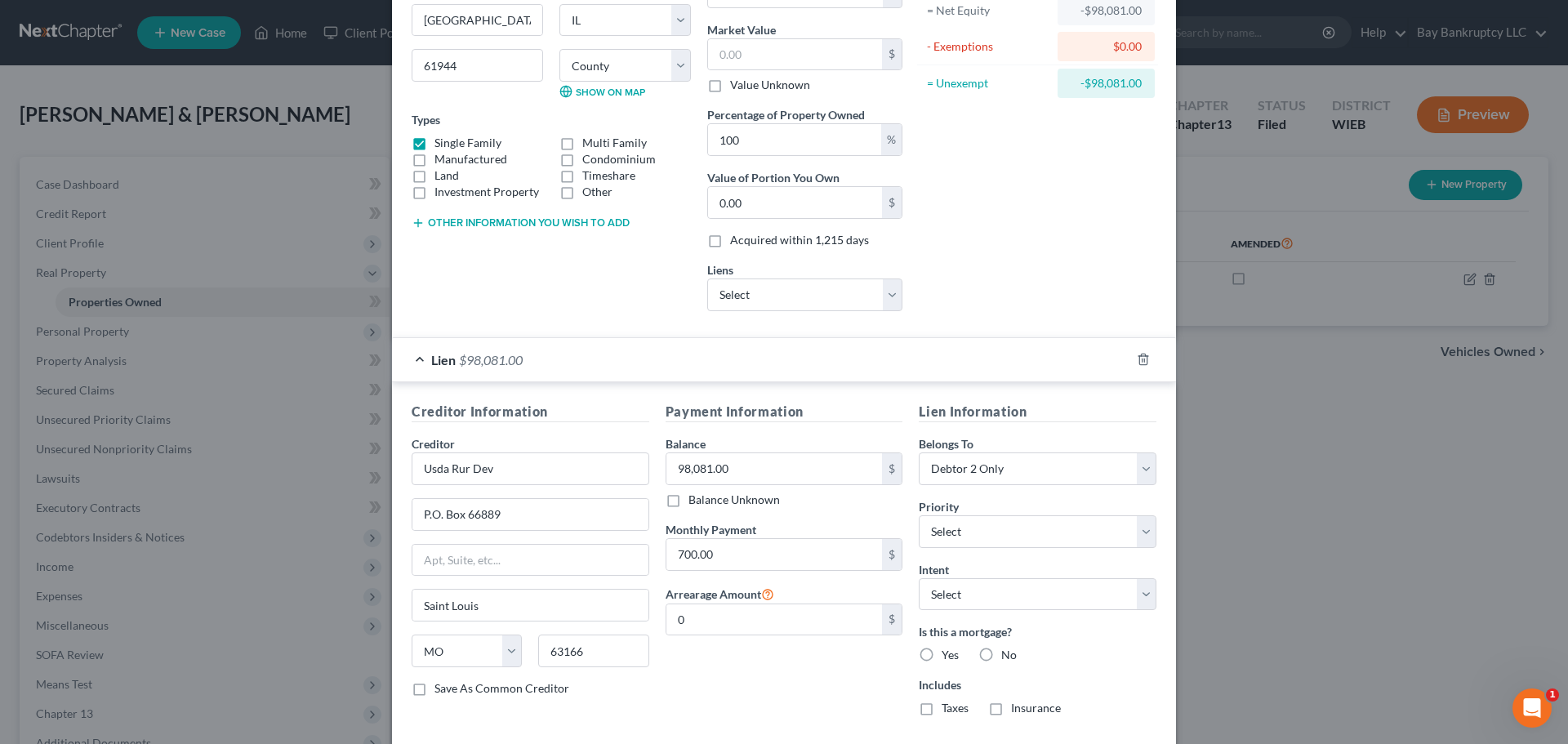
scroll to position [268, 0]
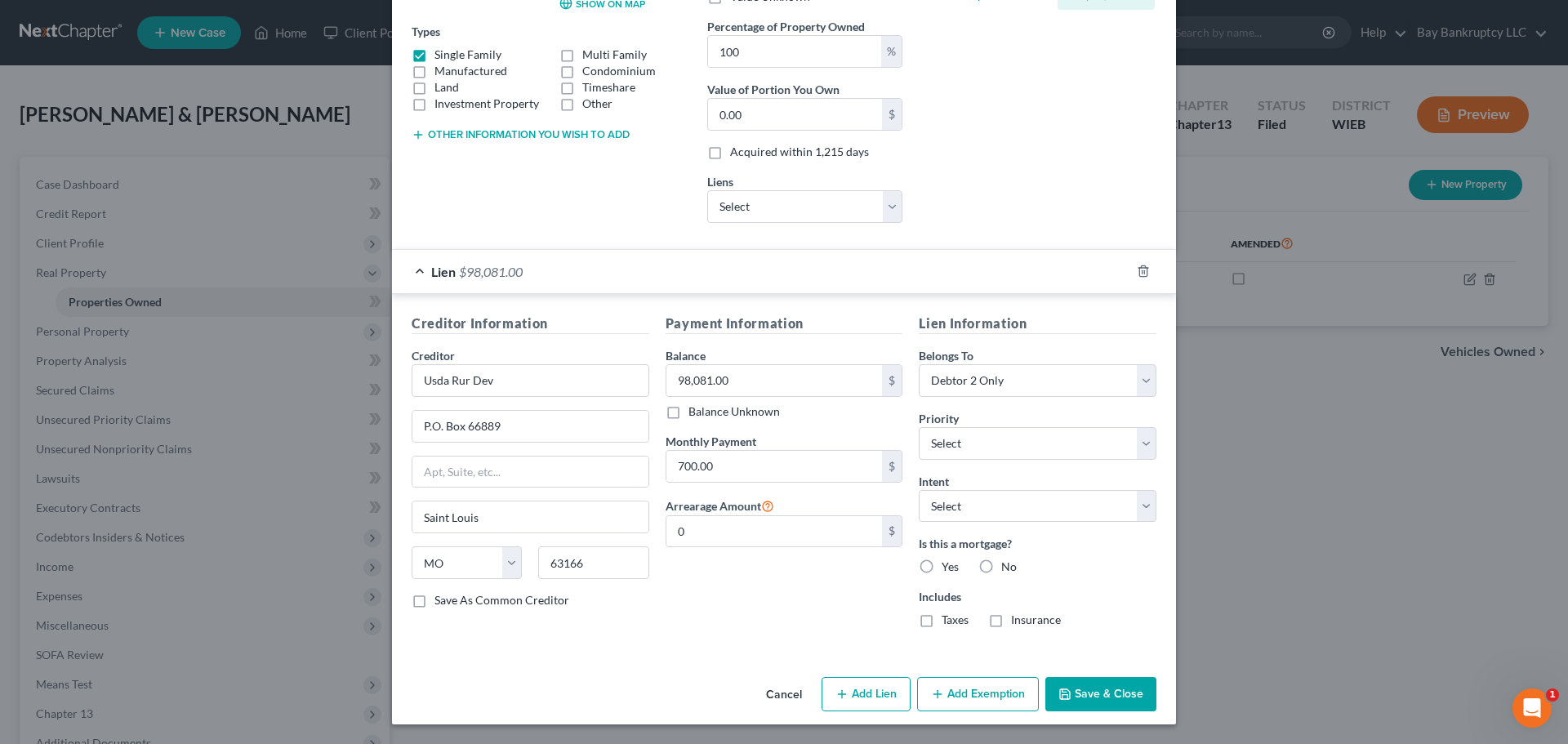
click at [1091, 702] on button "Save & Close" at bounding box center [1101, 695] width 111 height 35
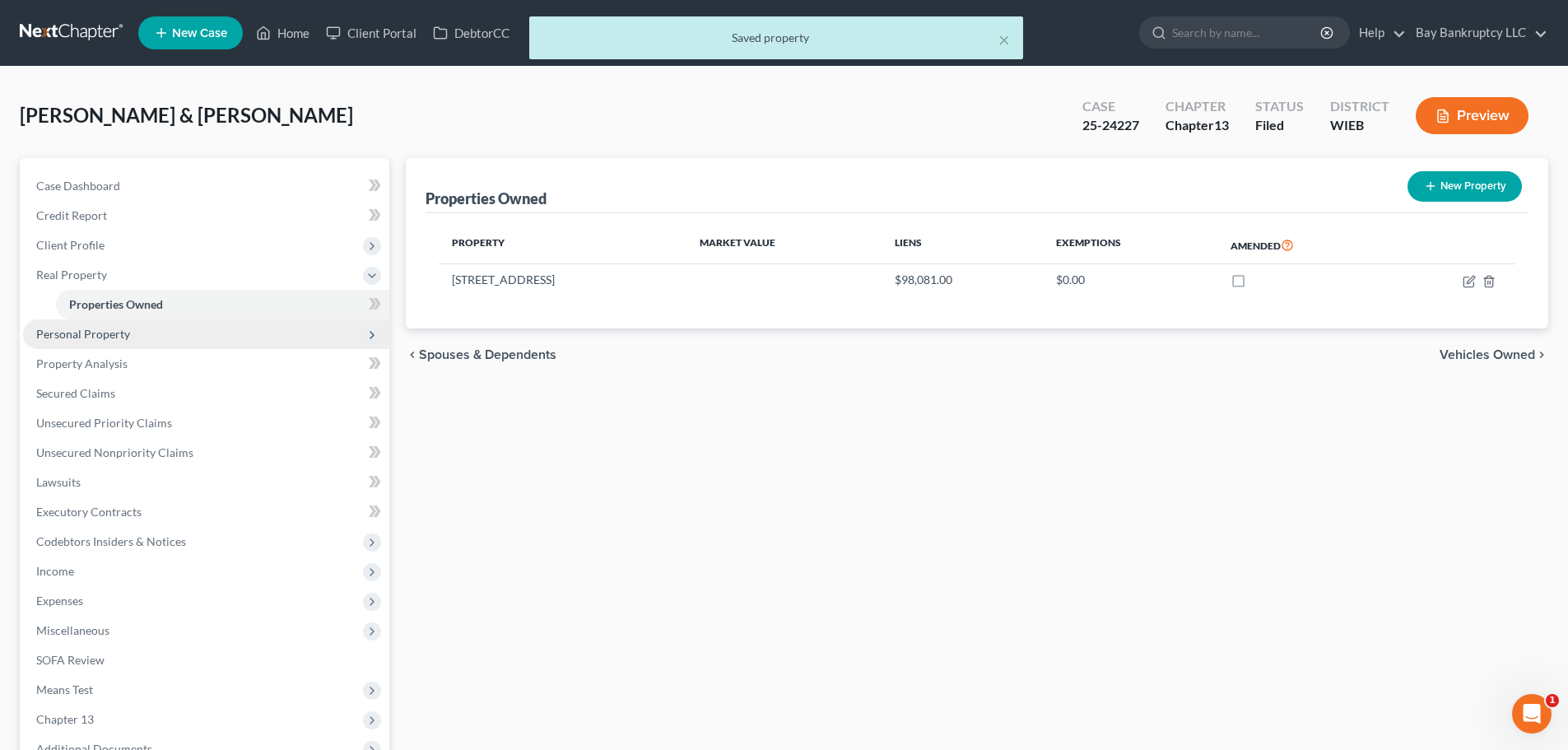
click at [123, 334] on span "Personal Property" at bounding box center [83, 334] width 94 height 14
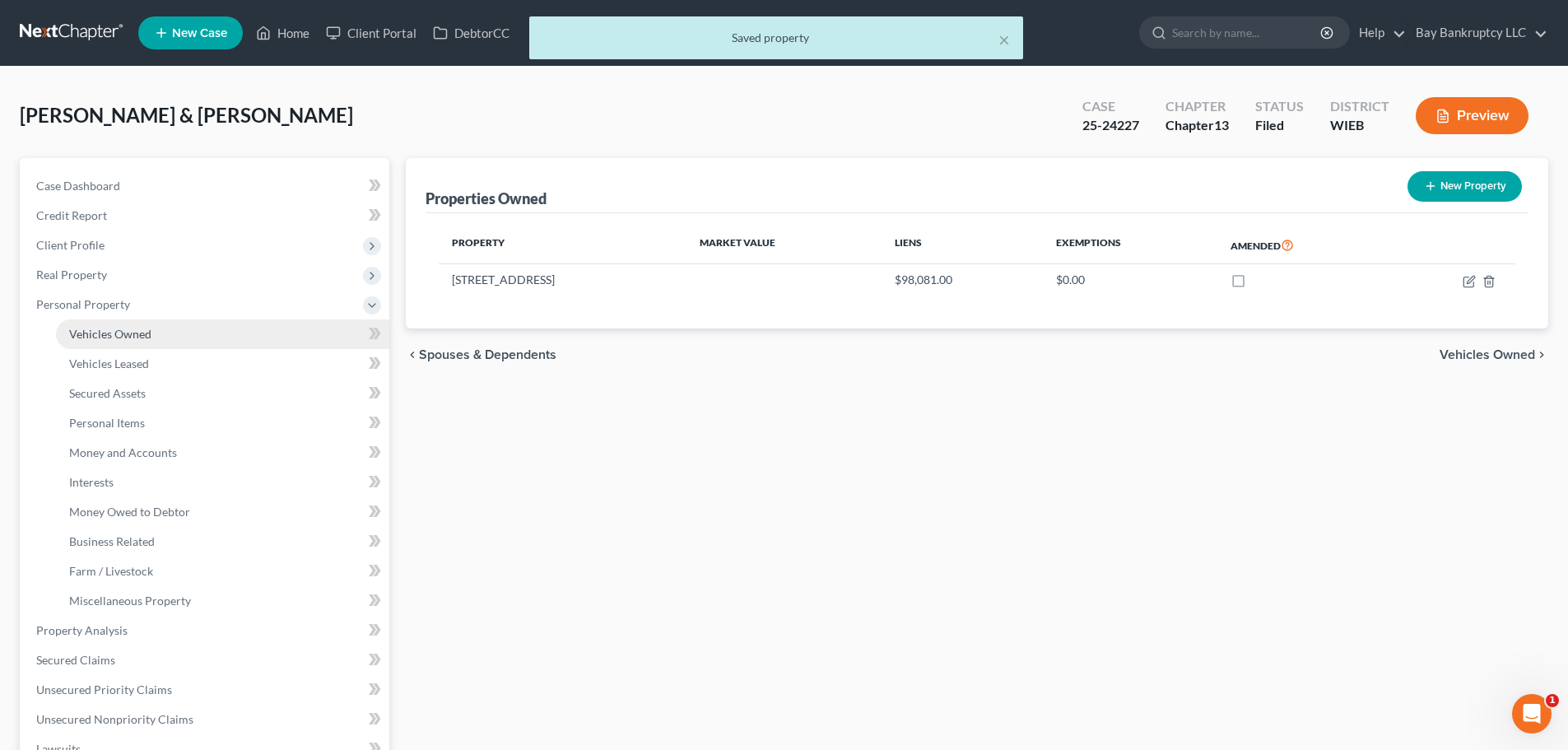
click at [128, 337] on span "Vehicles Owned" at bounding box center [110, 334] width 82 height 14
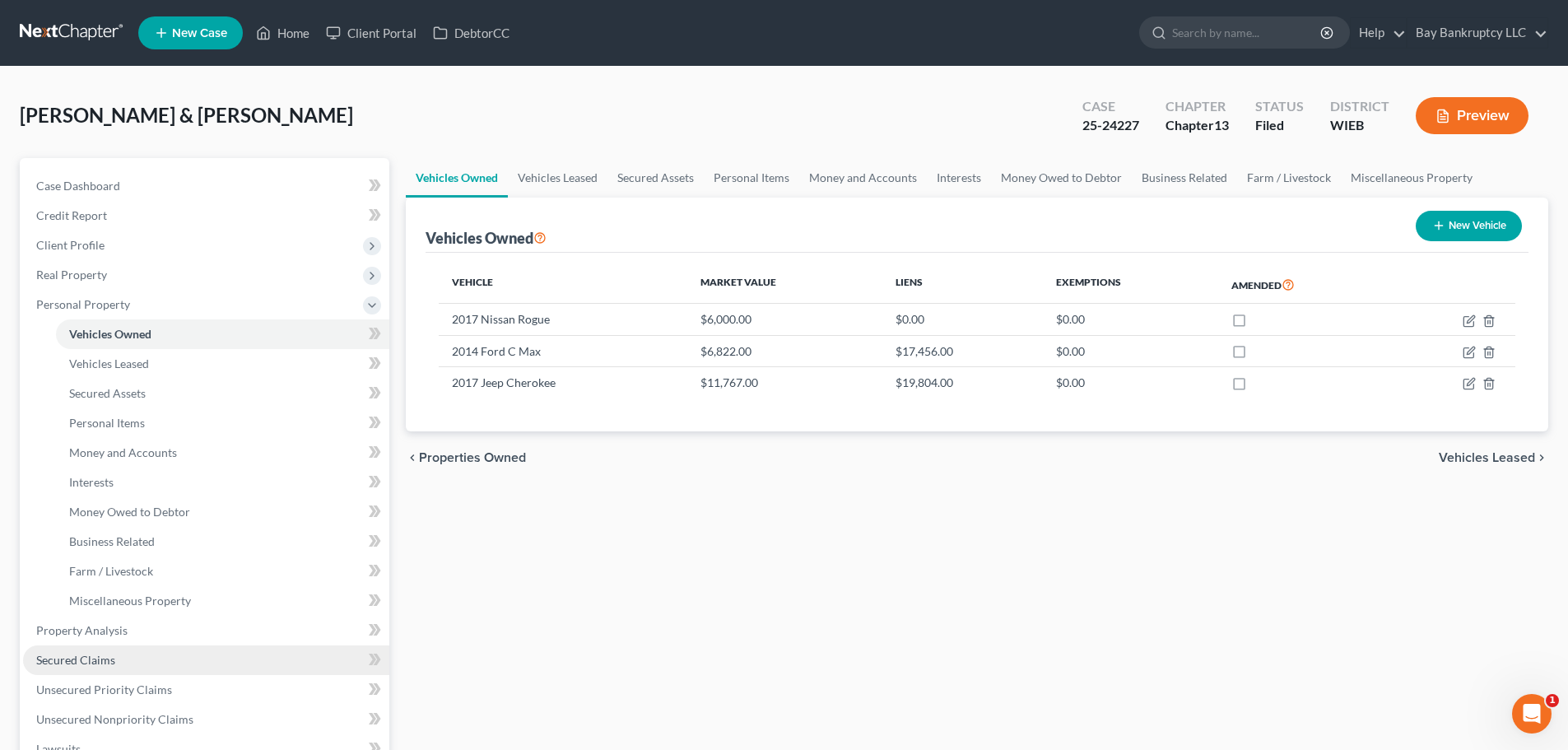
click at [73, 661] on span "Secured Claims" at bounding box center [76, 660] width 79 height 14
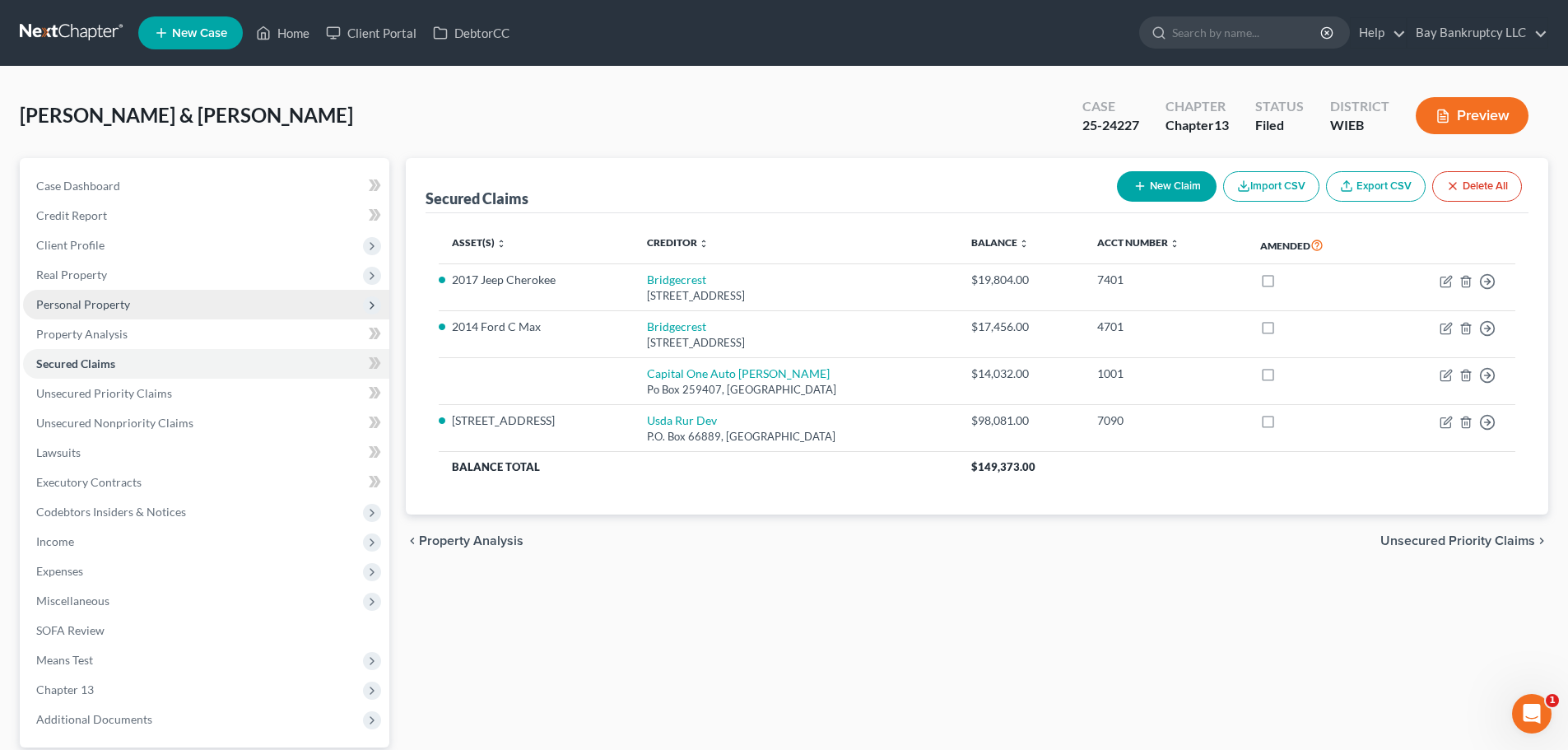
click at [89, 300] on span "Personal Property" at bounding box center [83, 304] width 94 height 14
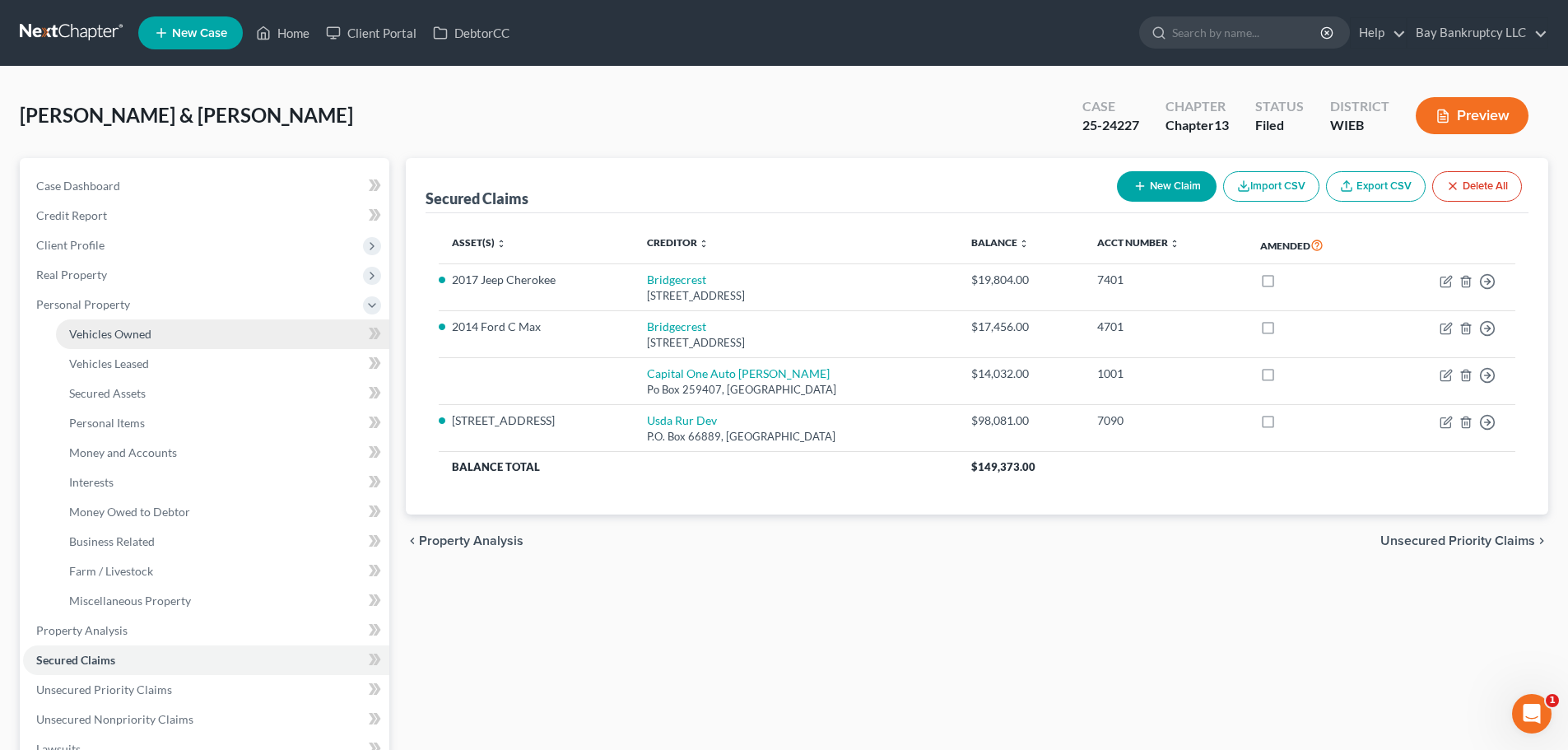
click at [110, 329] on span "Vehicles Owned" at bounding box center [110, 334] width 82 height 14
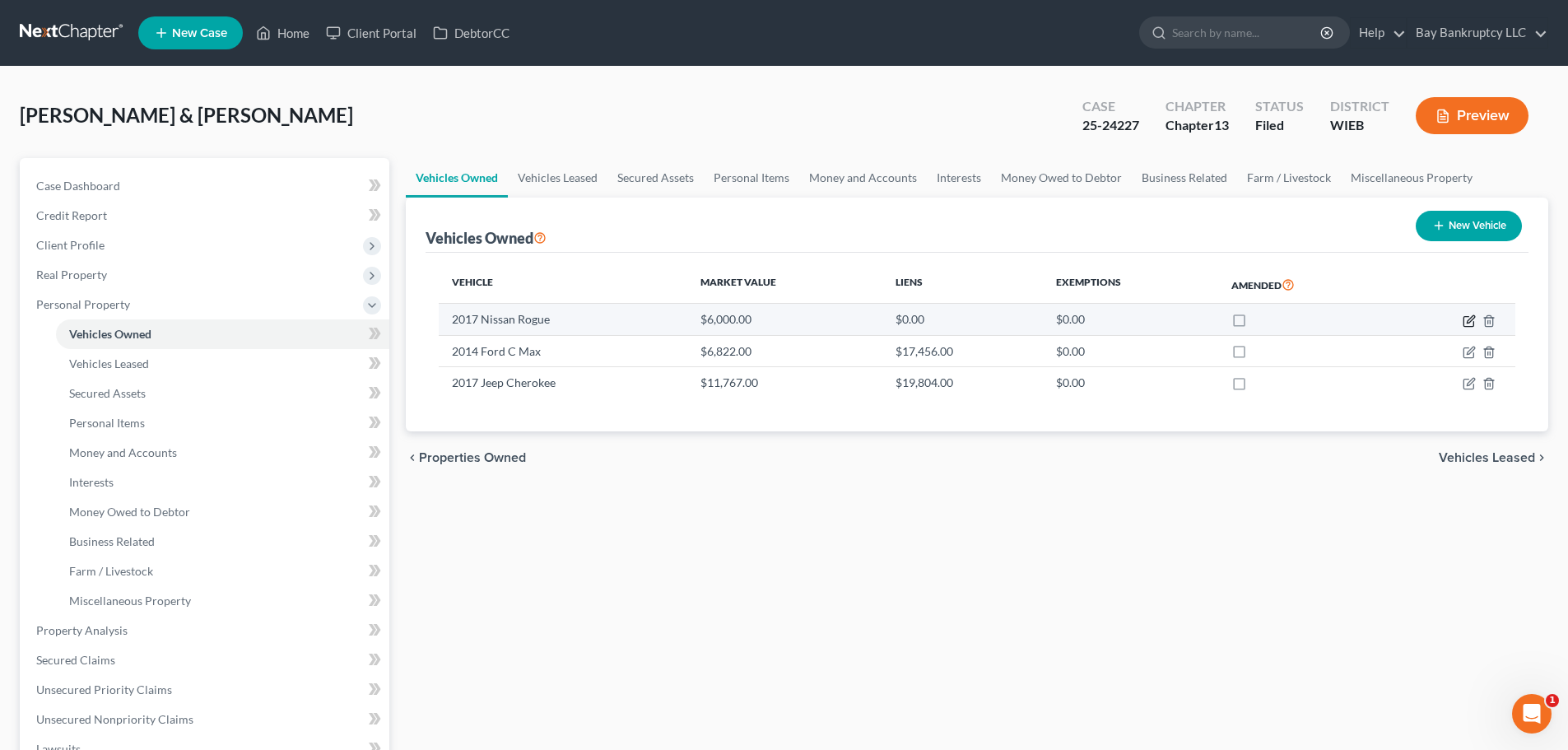
click at [1469, 322] on icon "button" at bounding box center [1469, 321] width 13 height 13
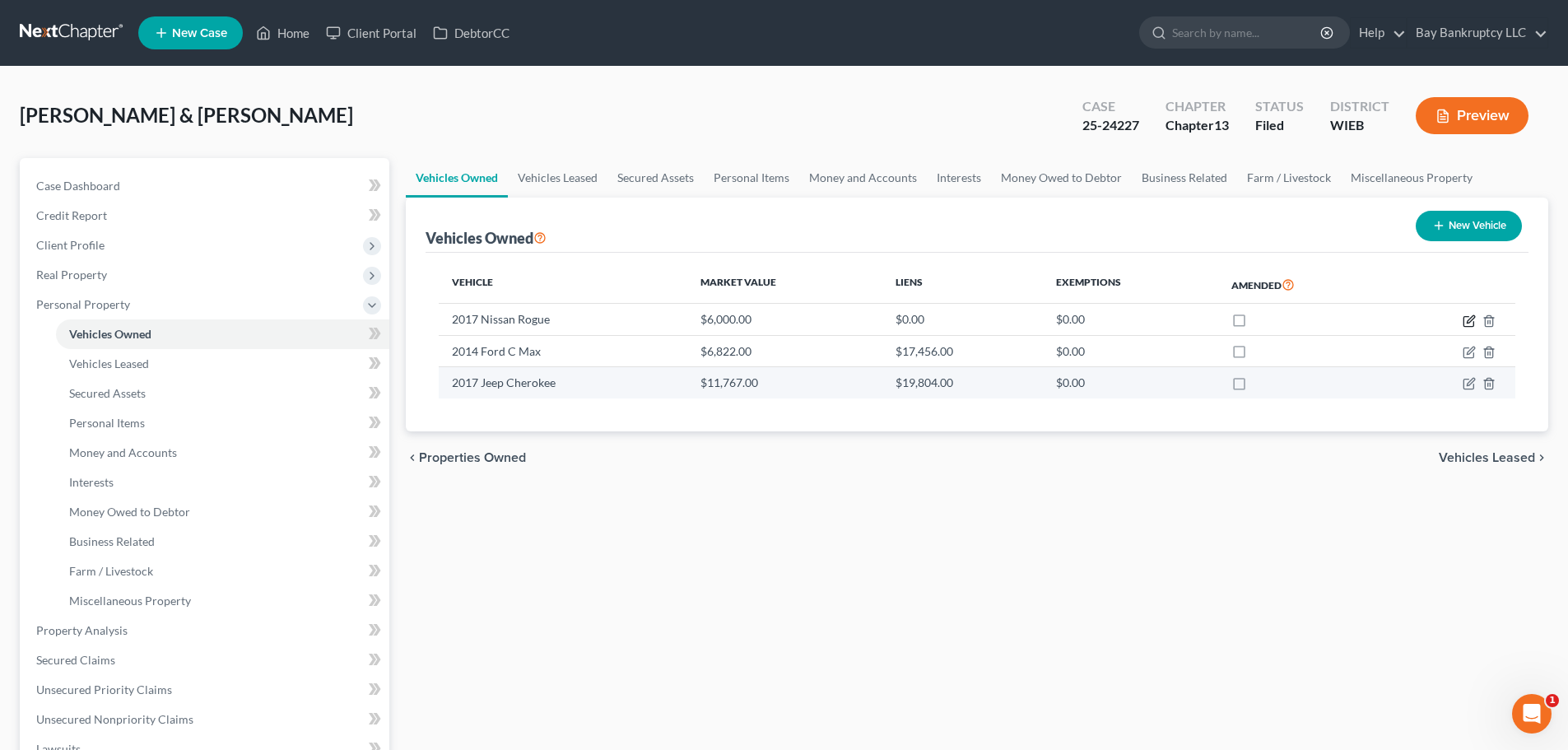
select select "0"
select select "9"
select select "2"
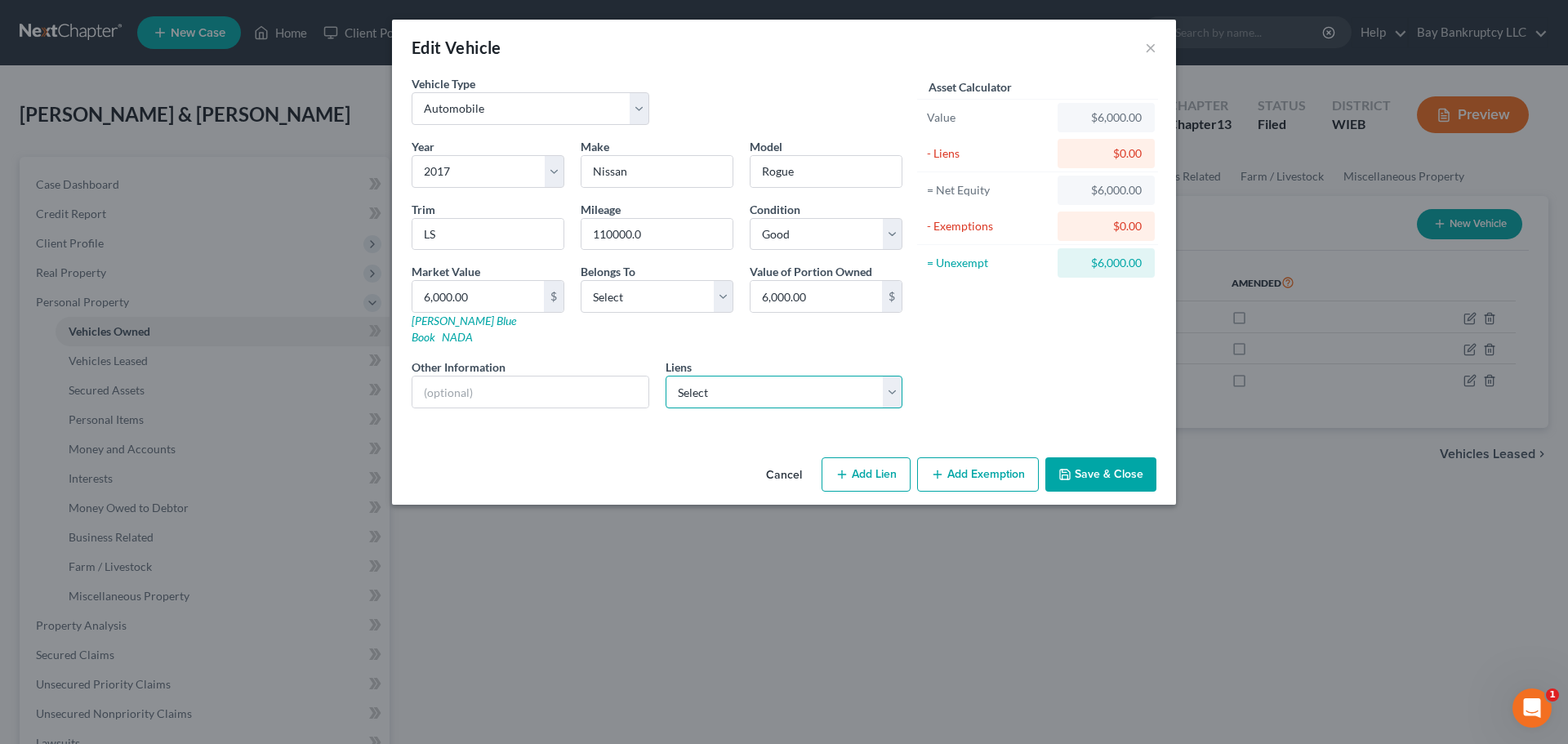
click at [807, 379] on select "Select Capital One Auto [PERSON_NAME] - $14,032.00" at bounding box center [784, 392] width 238 height 33
select select "45"
select select "2"
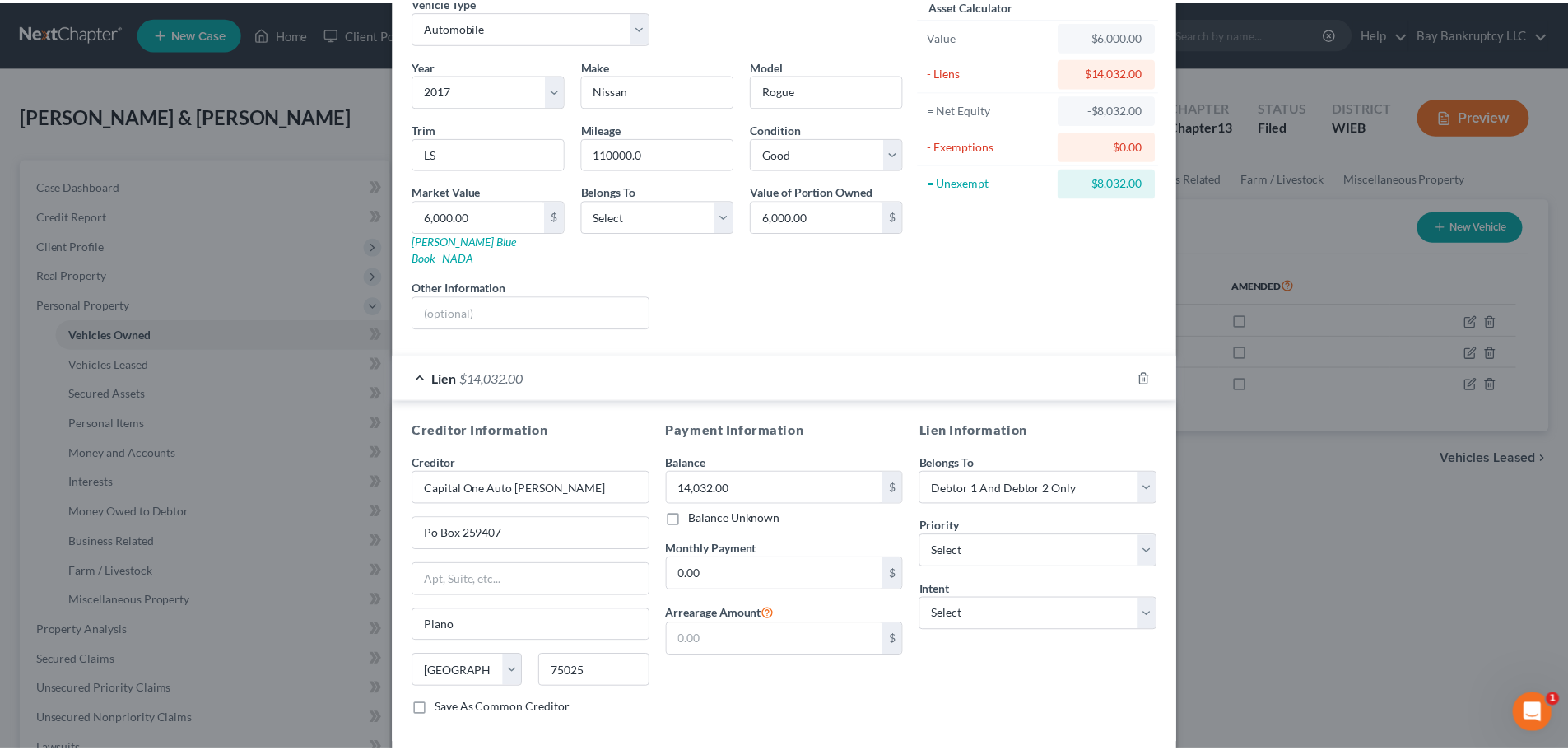
scroll to position [151, 0]
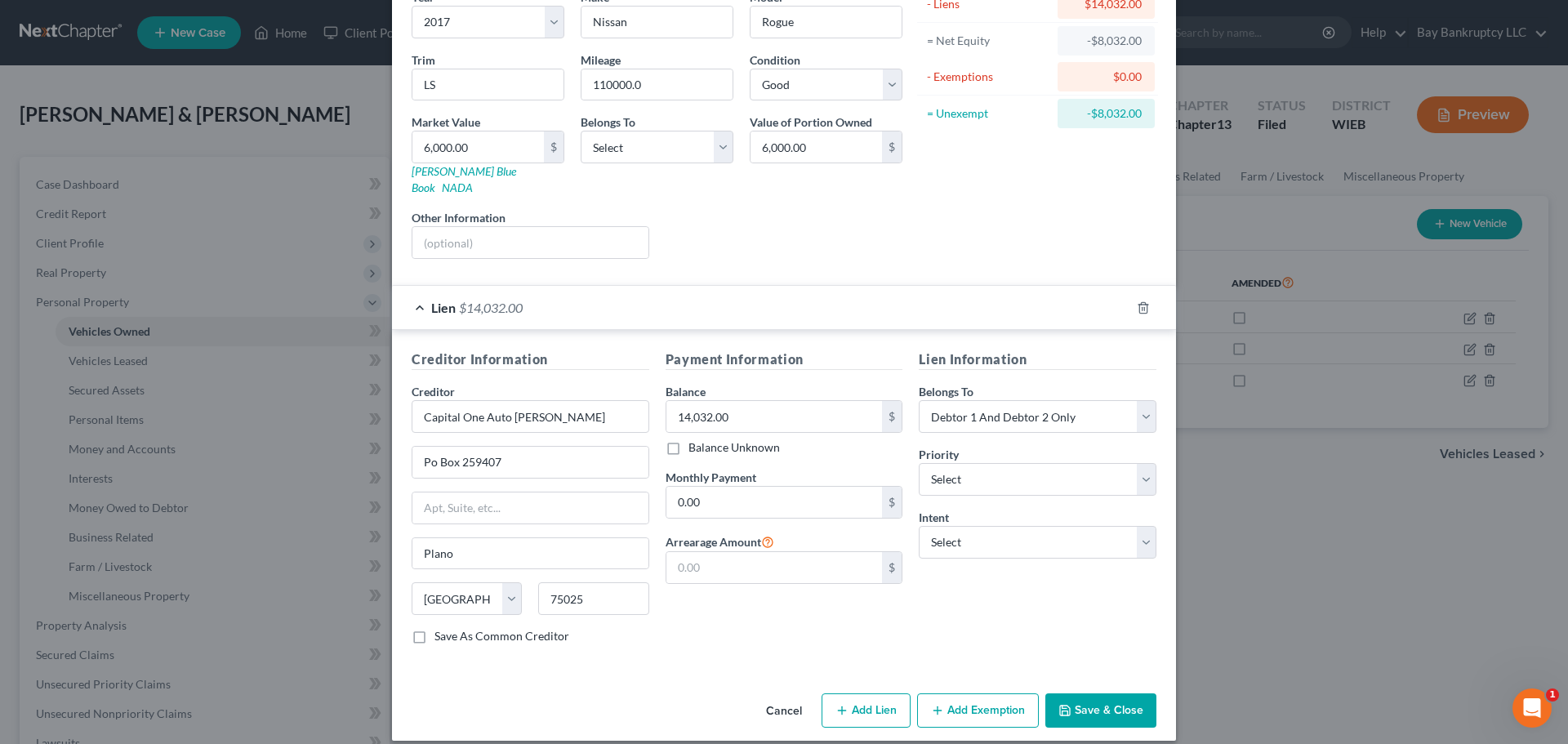
click at [1091, 706] on button "Save & Close" at bounding box center [1101, 711] width 111 height 35
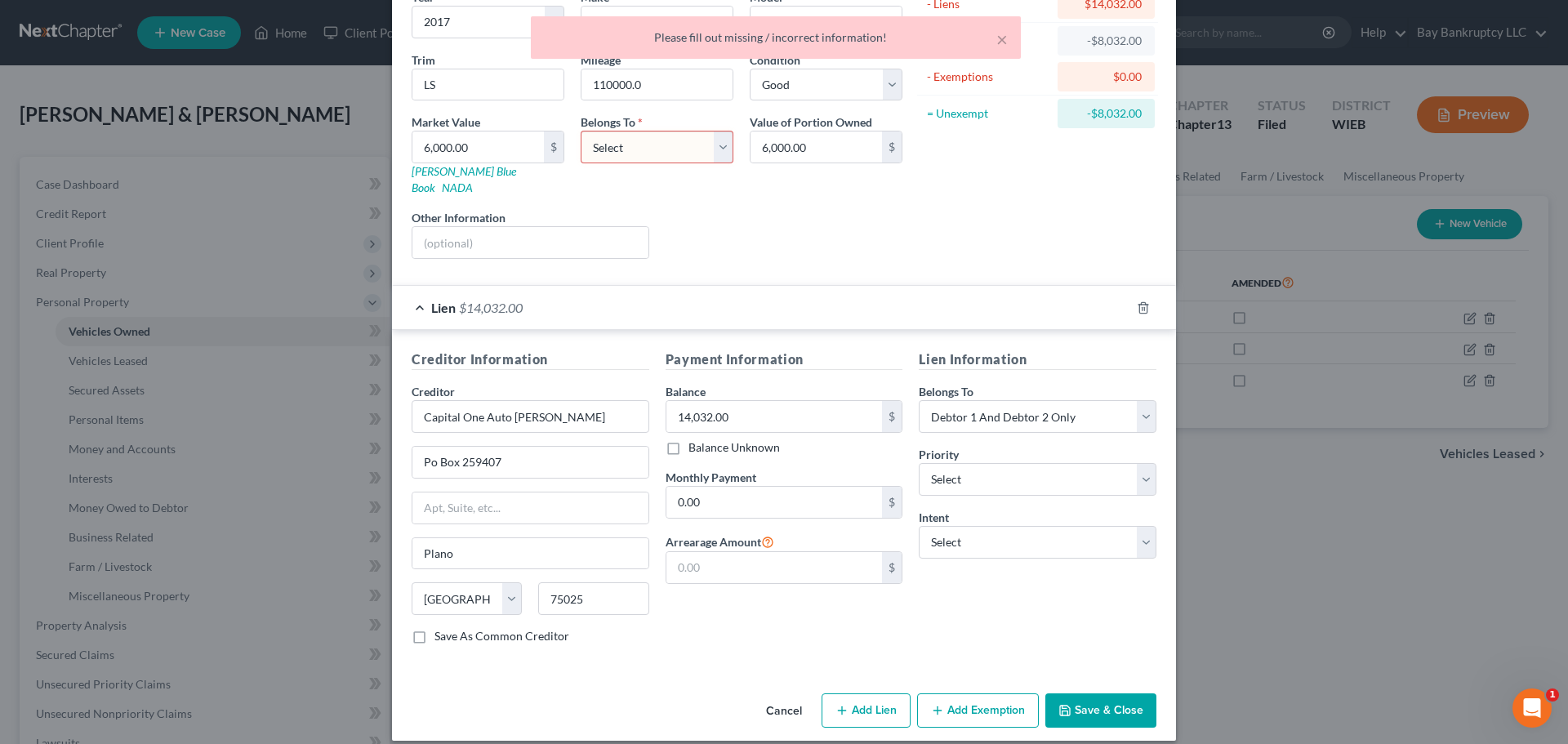
drag, startPoint x: 642, startPoint y: 142, endPoint x: 642, endPoint y: 162, distance: 20.0
click at [642, 142] on select "Select Debtor 1 Only Debtor 2 Only Debtor 1 And Debtor 2 Only At Least One Of T…" at bounding box center [656, 147] width 153 height 33
select select "0"
click at [580, 131] on select "Select Debtor 1 Only Debtor 2 Only Debtor 1 And Debtor 2 Only At Least One Of T…" at bounding box center [656, 147] width 153 height 33
click at [1111, 694] on button "Save & Close" at bounding box center [1101, 711] width 111 height 35
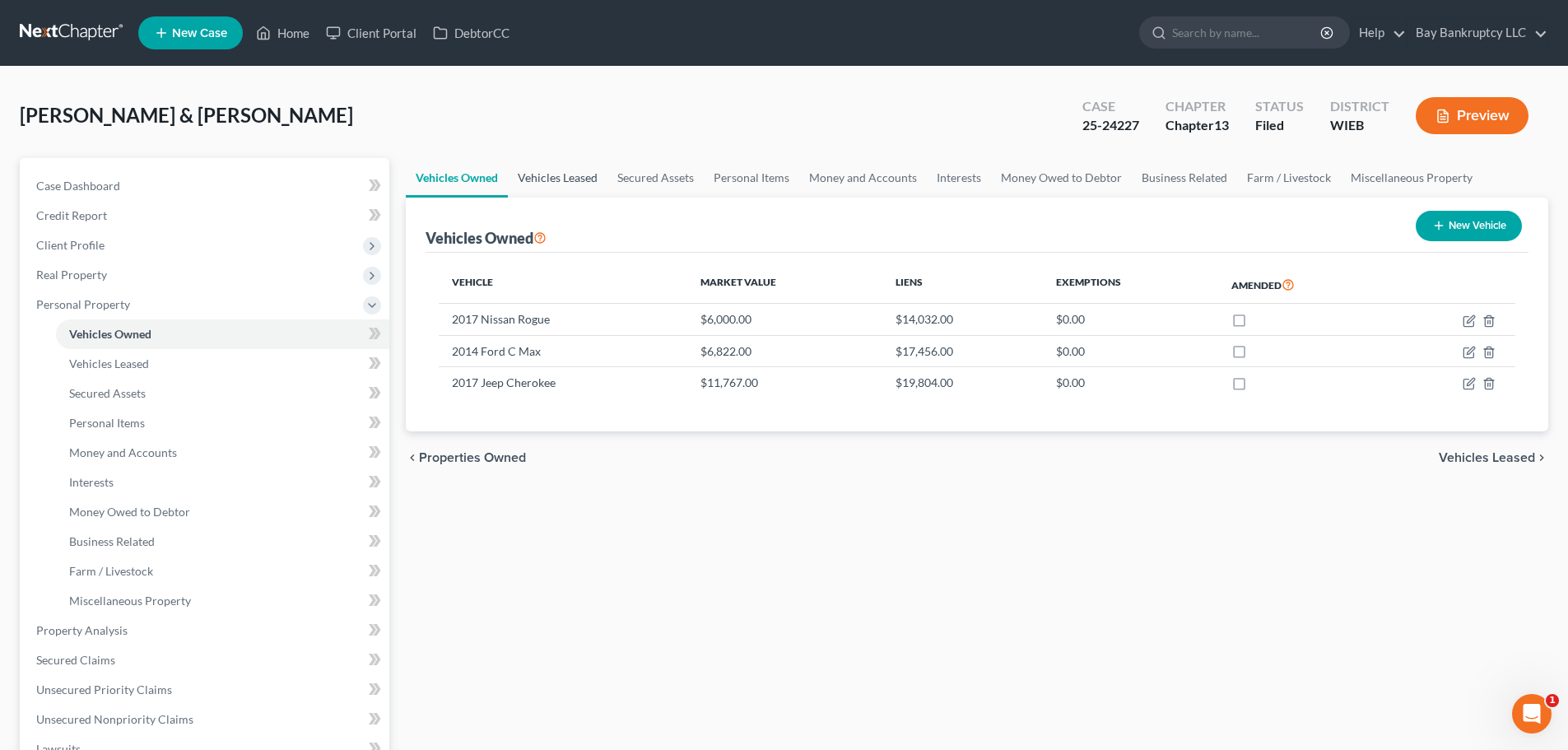
drag, startPoint x: 555, startPoint y: 187, endPoint x: 606, endPoint y: 185, distance: 51.0
click at [555, 187] on link "Vehicles Leased" at bounding box center [557, 178] width 99 height 40
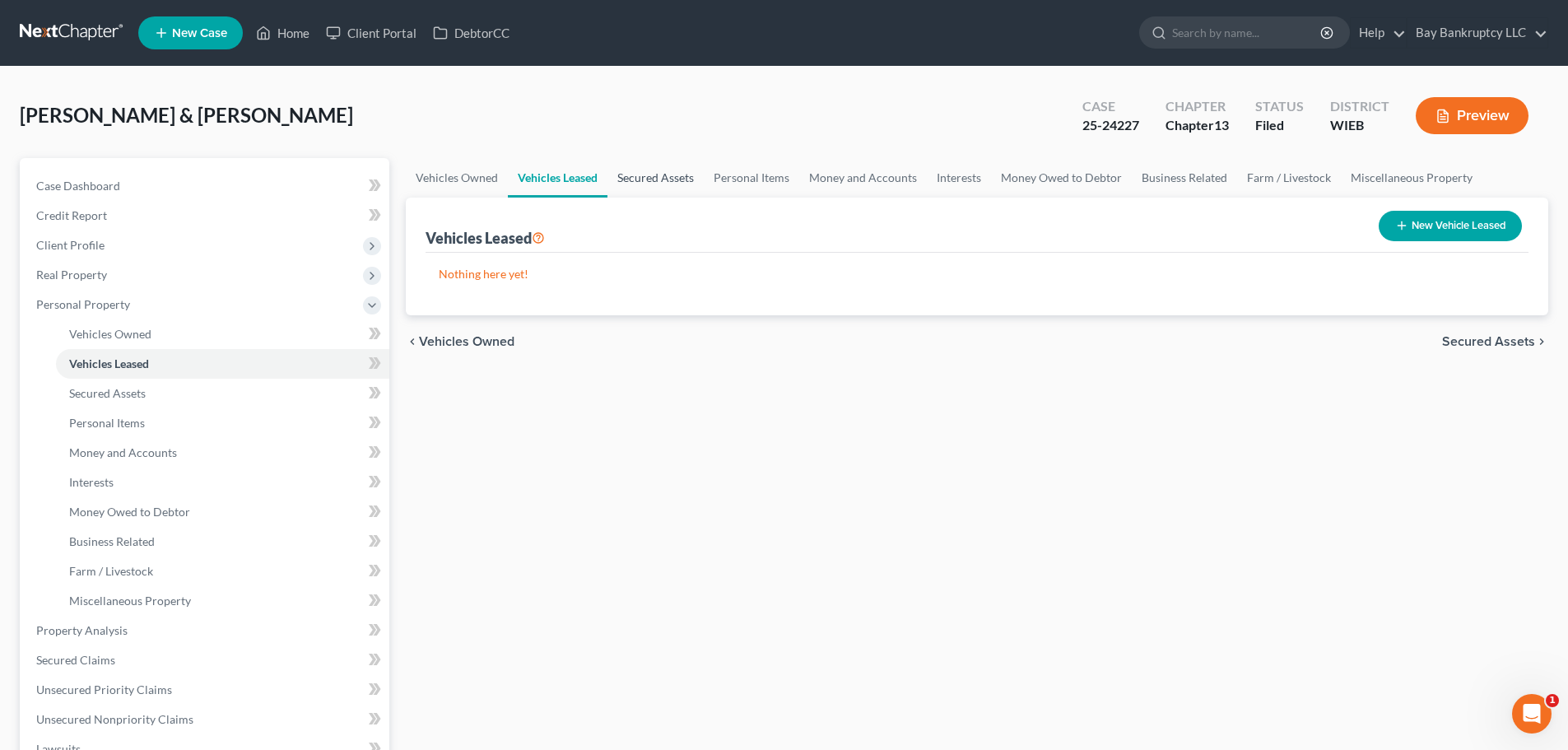
click at [654, 184] on link "Secured Assets" at bounding box center [655, 178] width 97 height 40
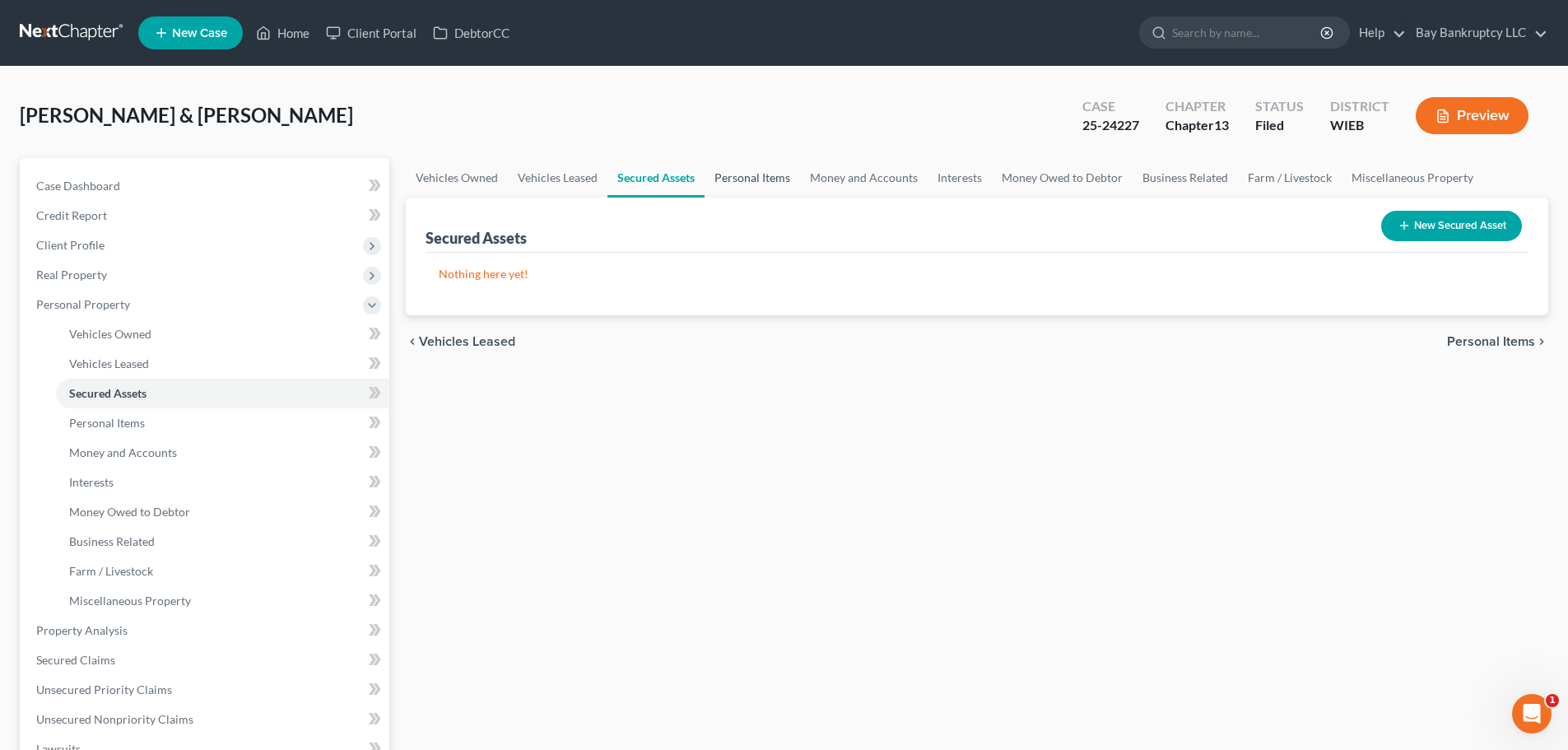
click at [762, 186] on link "Personal Items" at bounding box center [753, 178] width 96 height 40
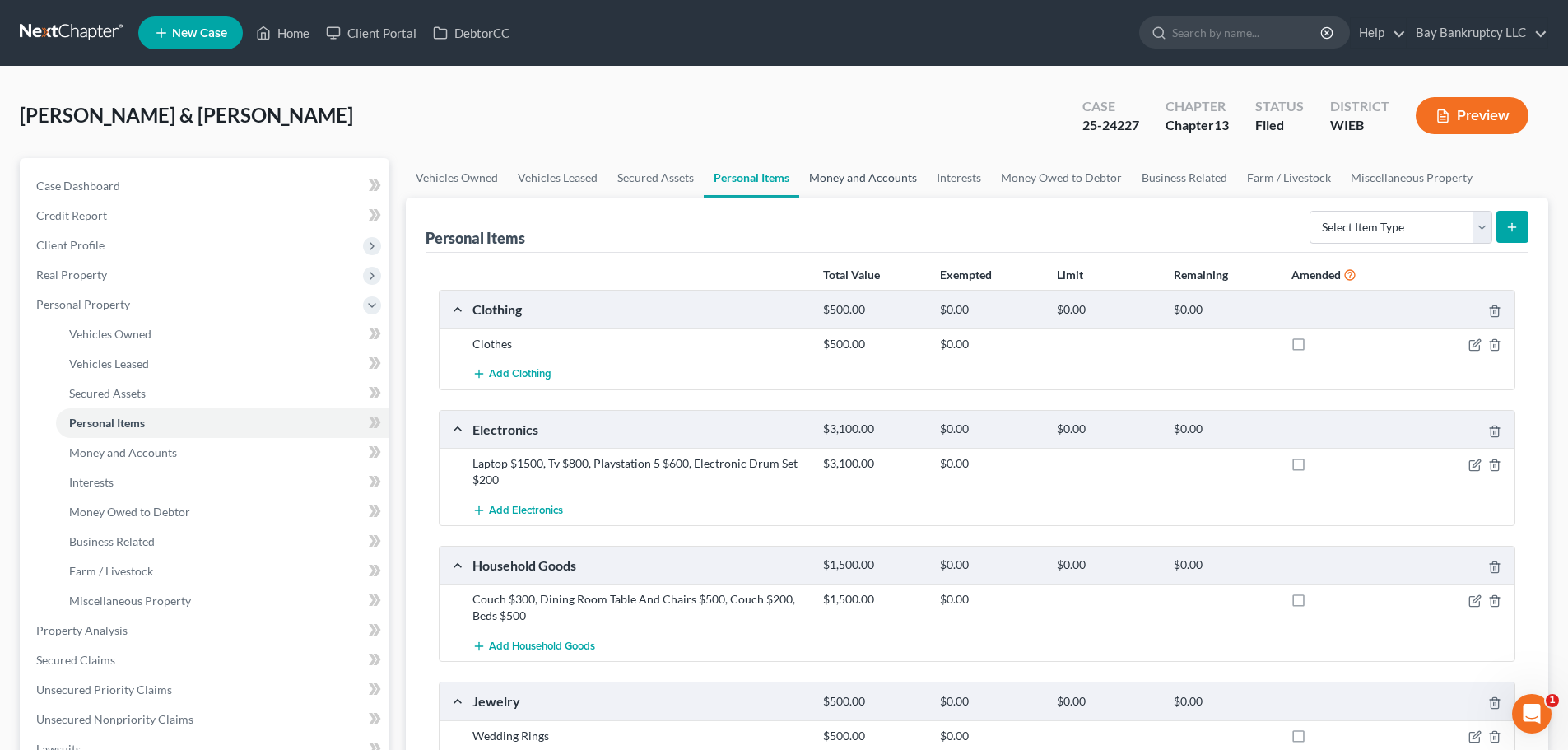
click at [842, 165] on link "Money and Accounts" at bounding box center [863, 178] width 128 height 40
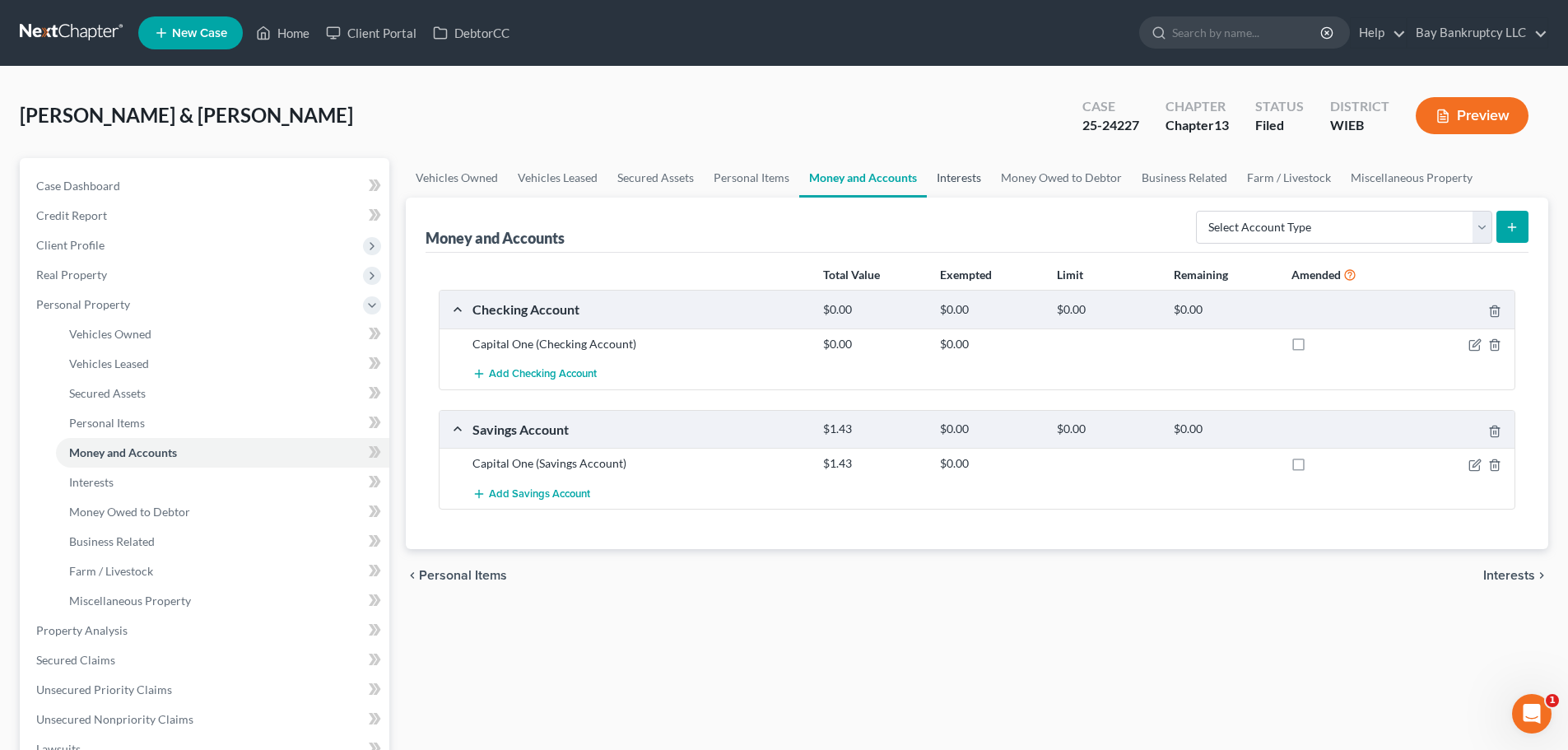
click at [968, 172] on link "Interests" at bounding box center [959, 178] width 64 height 40
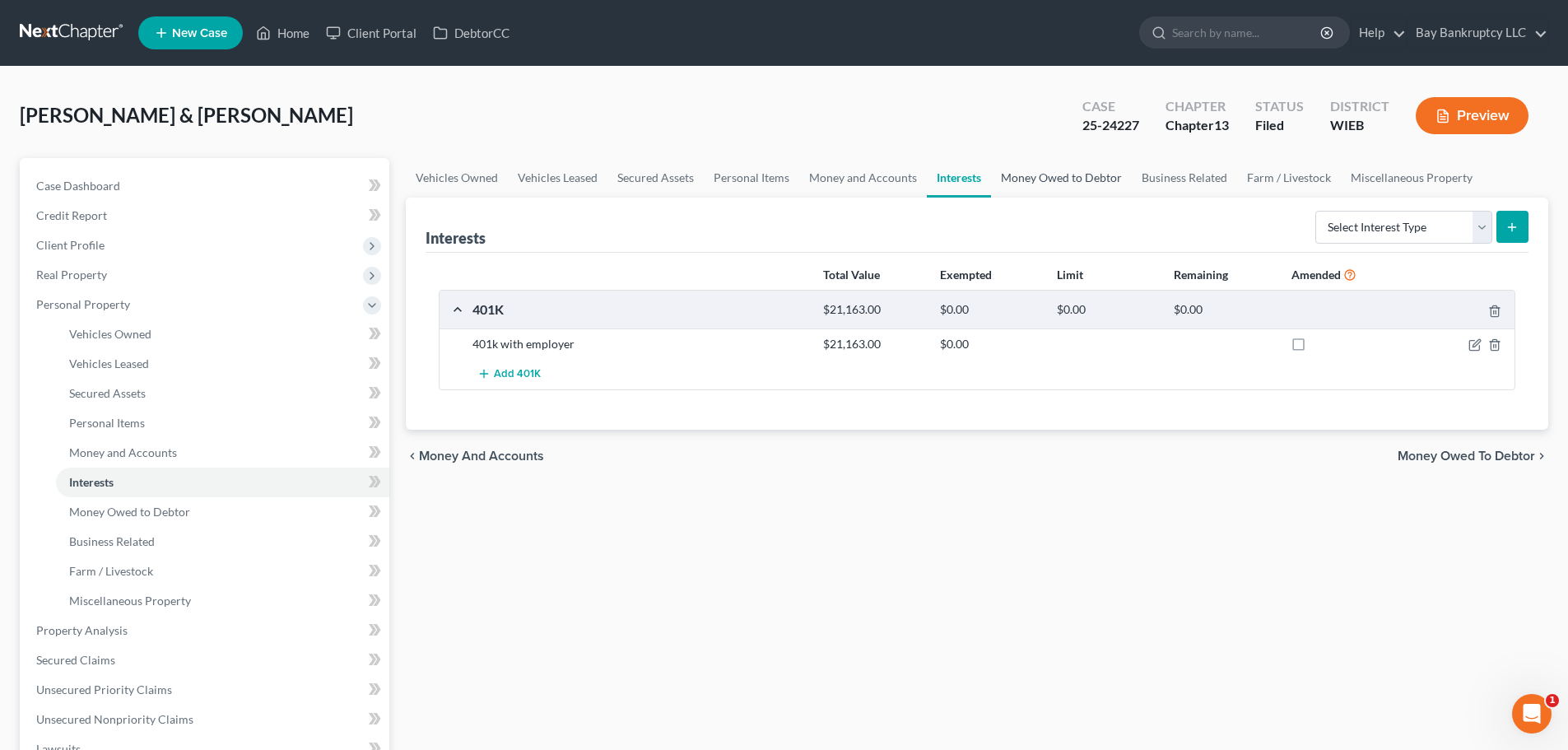
click at [1049, 184] on link "Money Owed to Debtor" at bounding box center [1061, 178] width 141 height 40
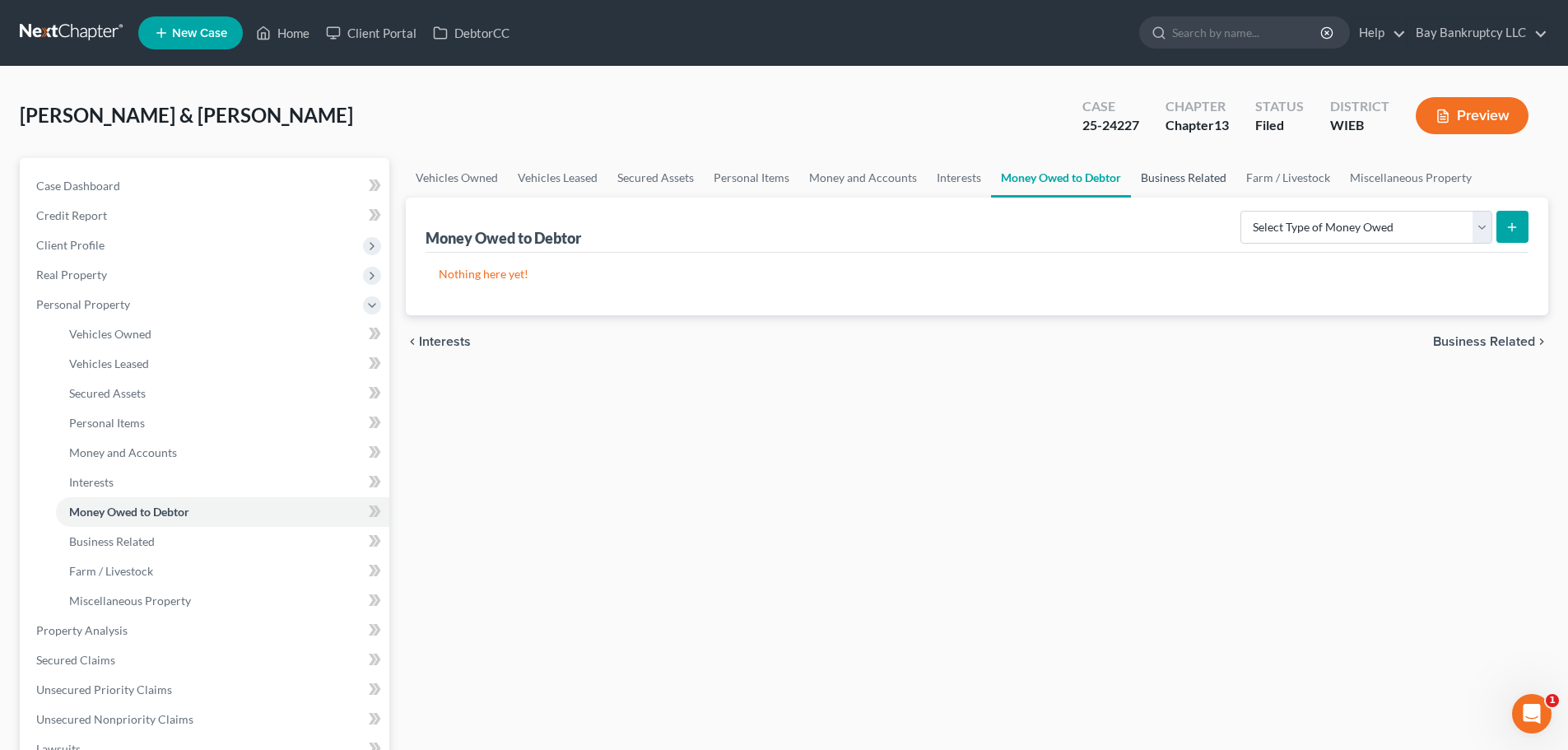
click at [1153, 177] on link "Business Related" at bounding box center [1184, 178] width 105 height 40
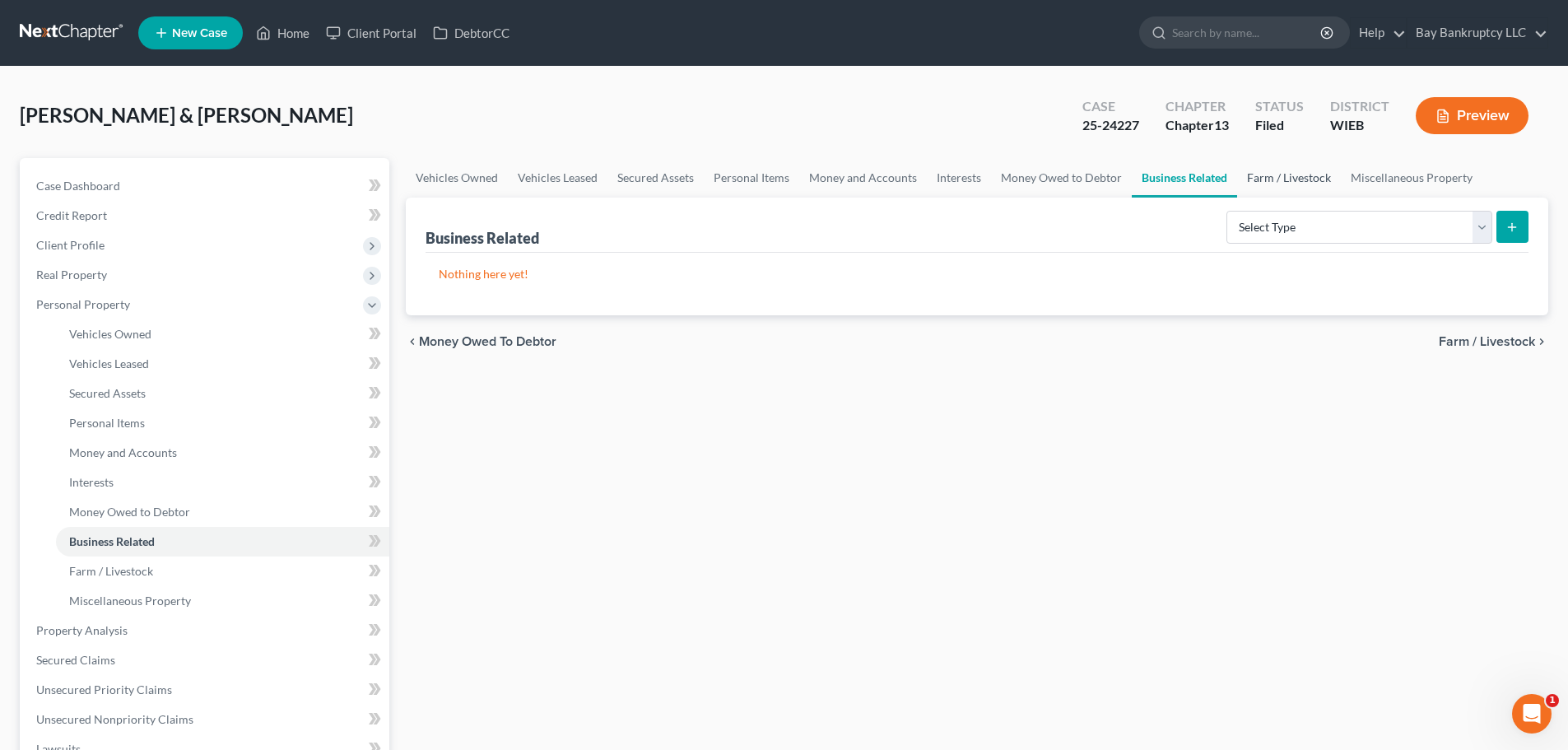
click at [1282, 177] on link "Farm / Livestock" at bounding box center [1289, 178] width 104 height 40
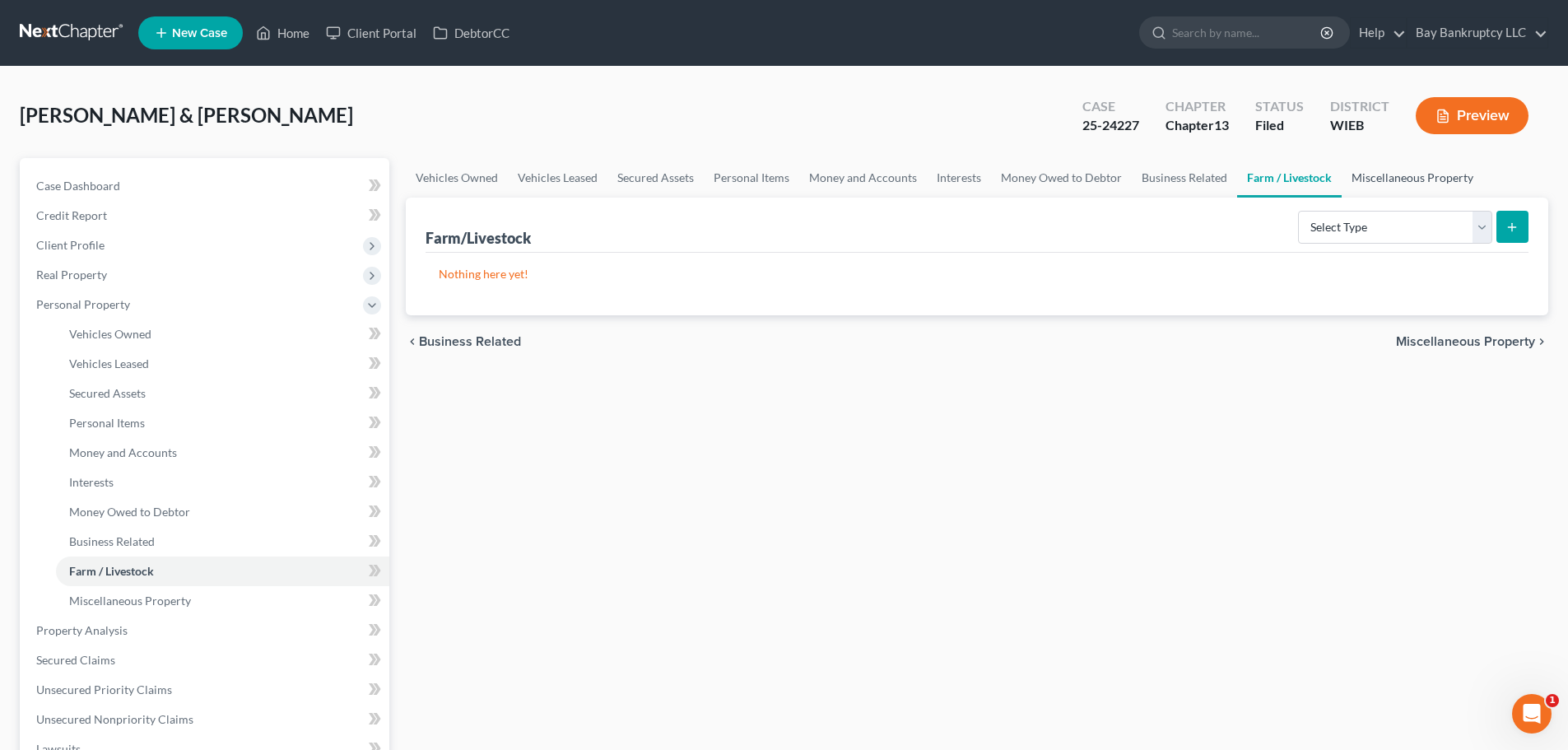
click at [1397, 177] on link "Miscellaneous Property" at bounding box center [1413, 178] width 142 height 40
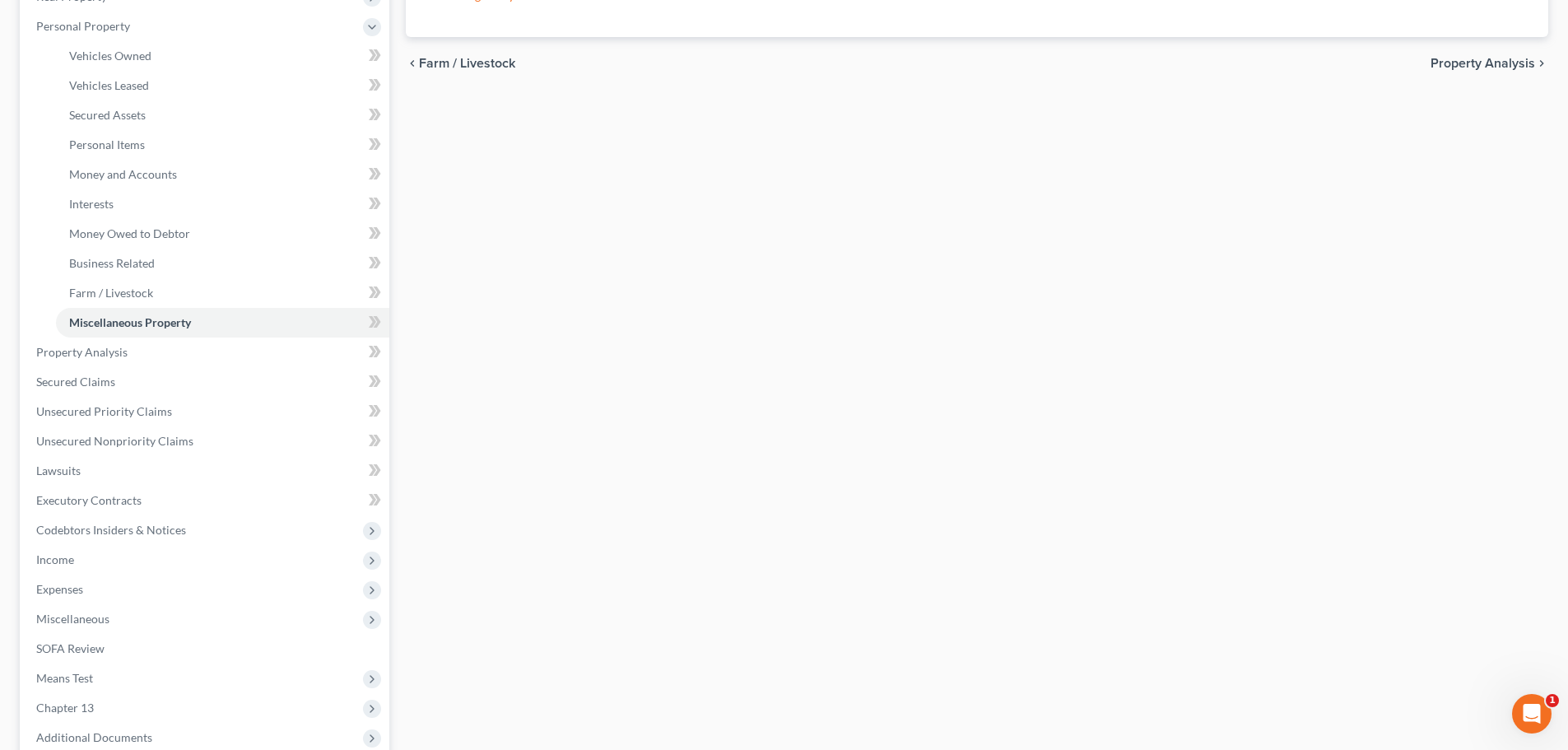
scroll to position [329, 0]
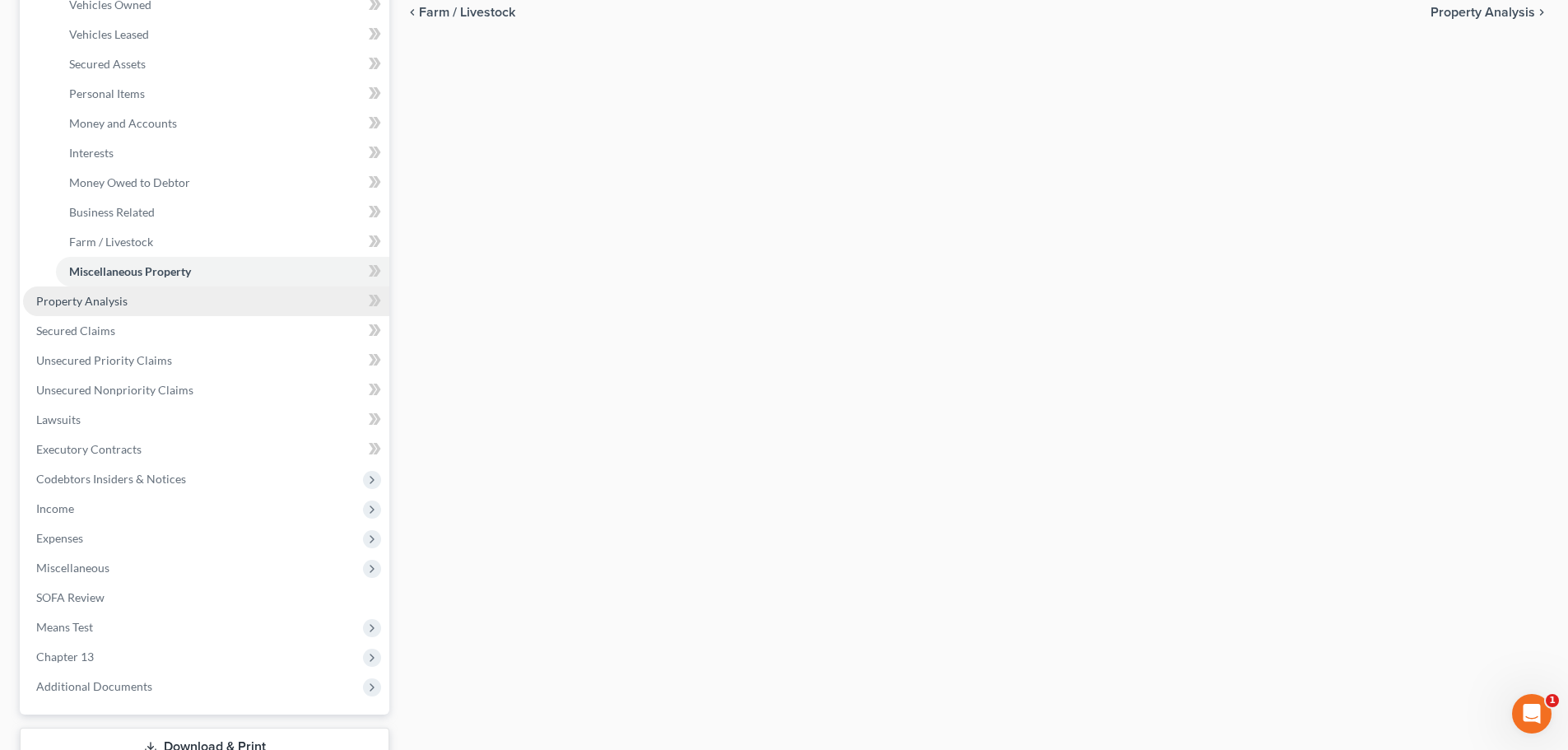
click at [90, 311] on link "Property Analysis" at bounding box center [206, 301] width 367 height 29
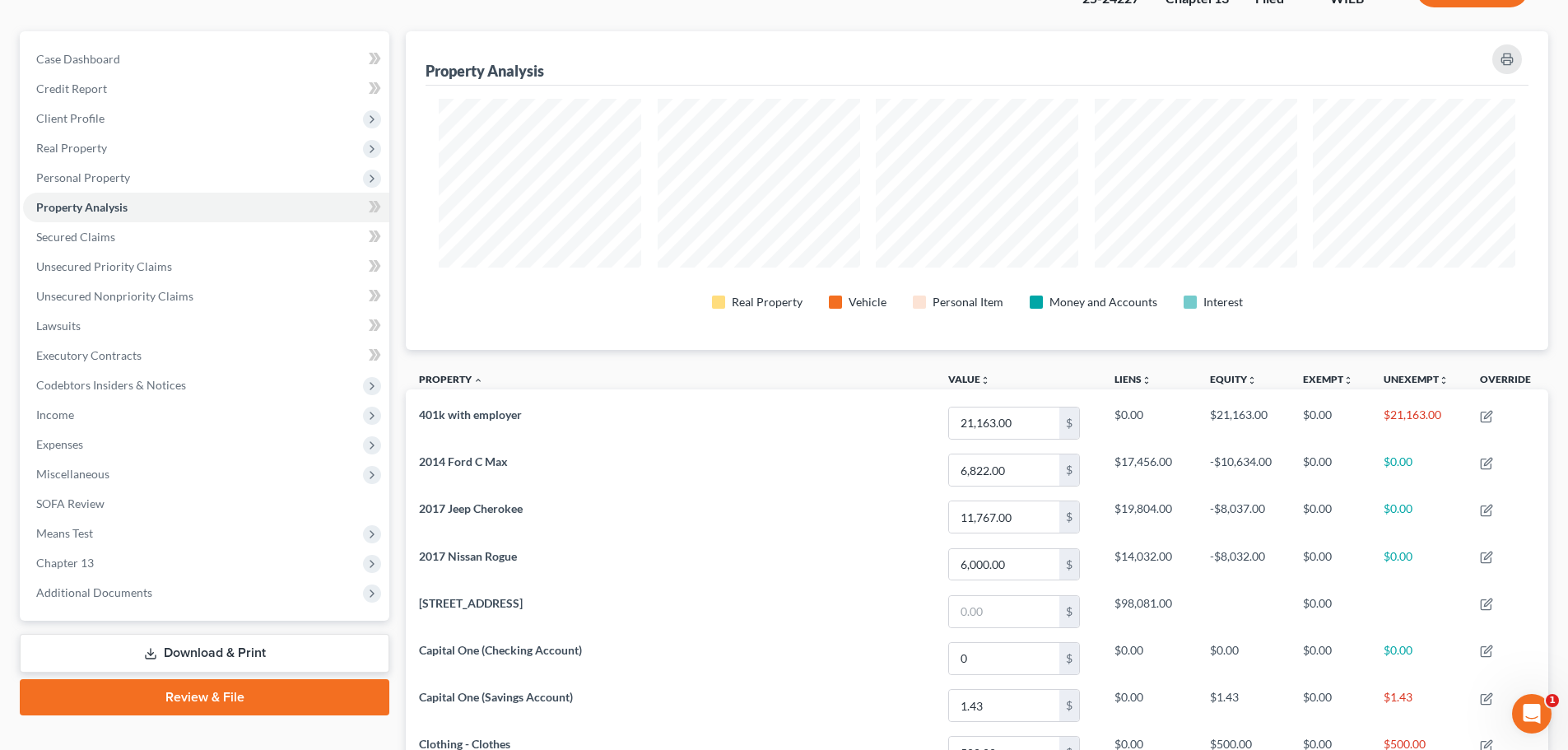
scroll to position [126, 0]
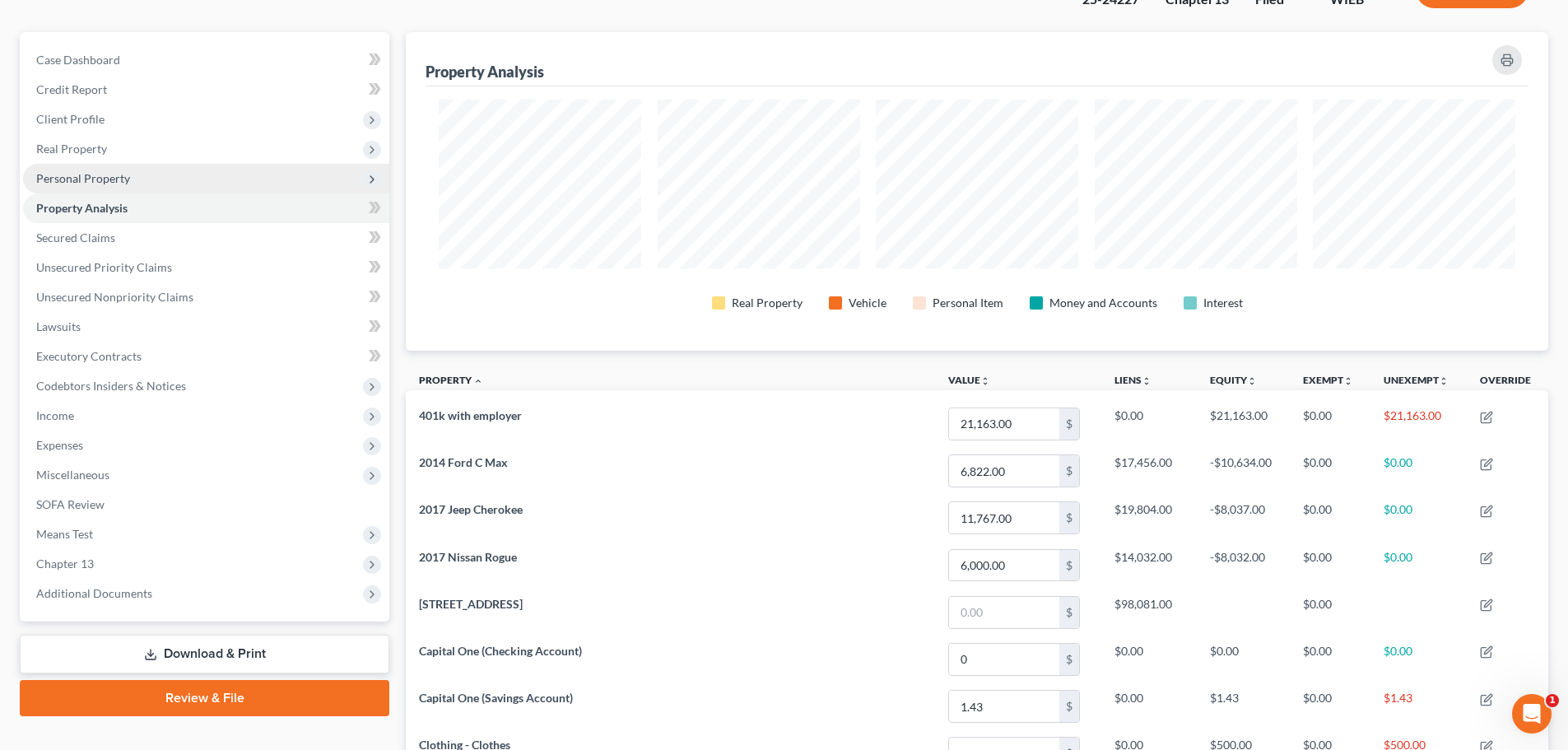
click at [97, 173] on span "Personal Property" at bounding box center [83, 178] width 94 height 14
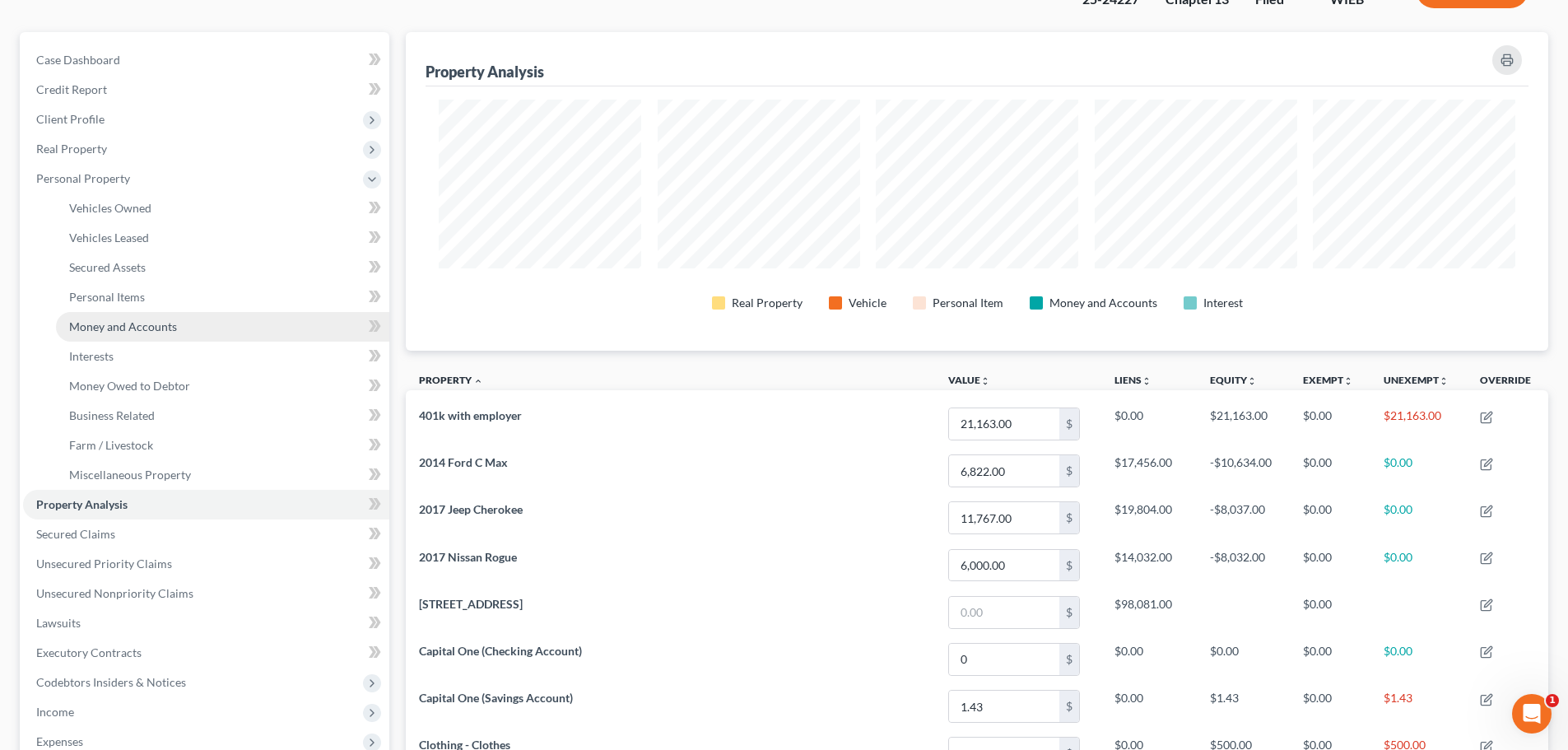
click at [143, 324] on span "Money and Accounts" at bounding box center [123, 326] width 108 height 14
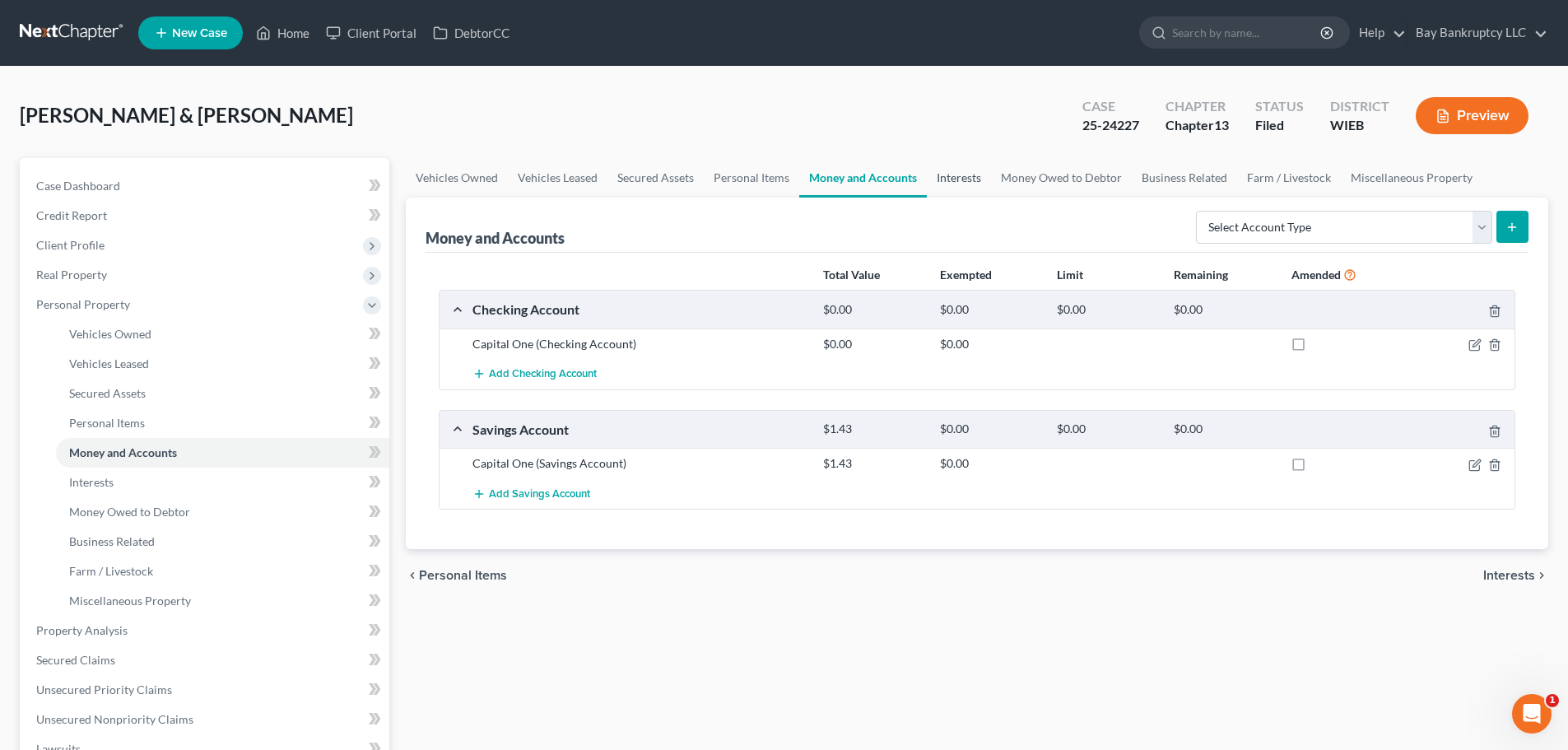
click at [955, 178] on link "Interests" at bounding box center [959, 178] width 64 height 40
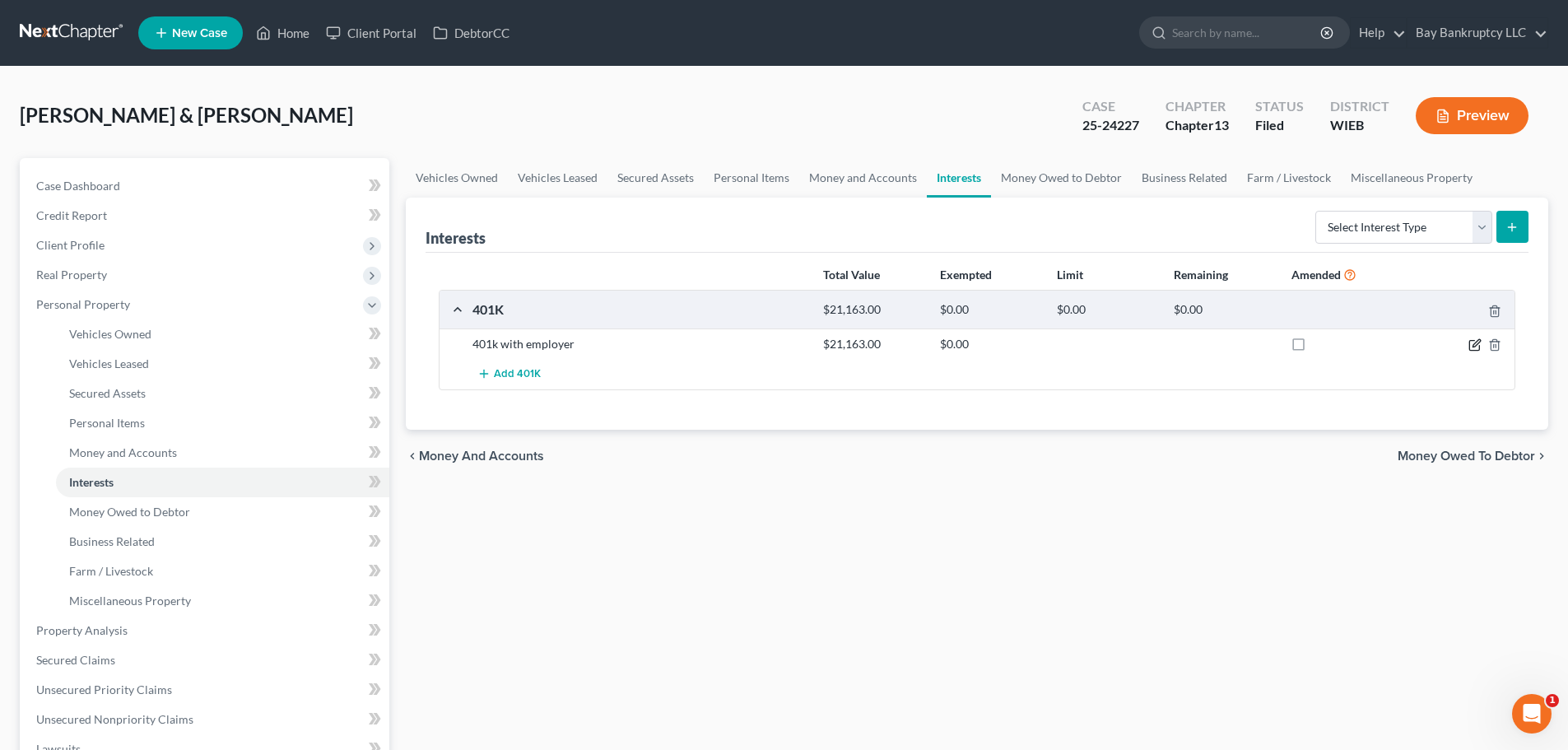
click at [1472, 341] on icon "button" at bounding box center [1474, 346] width 10 height 10
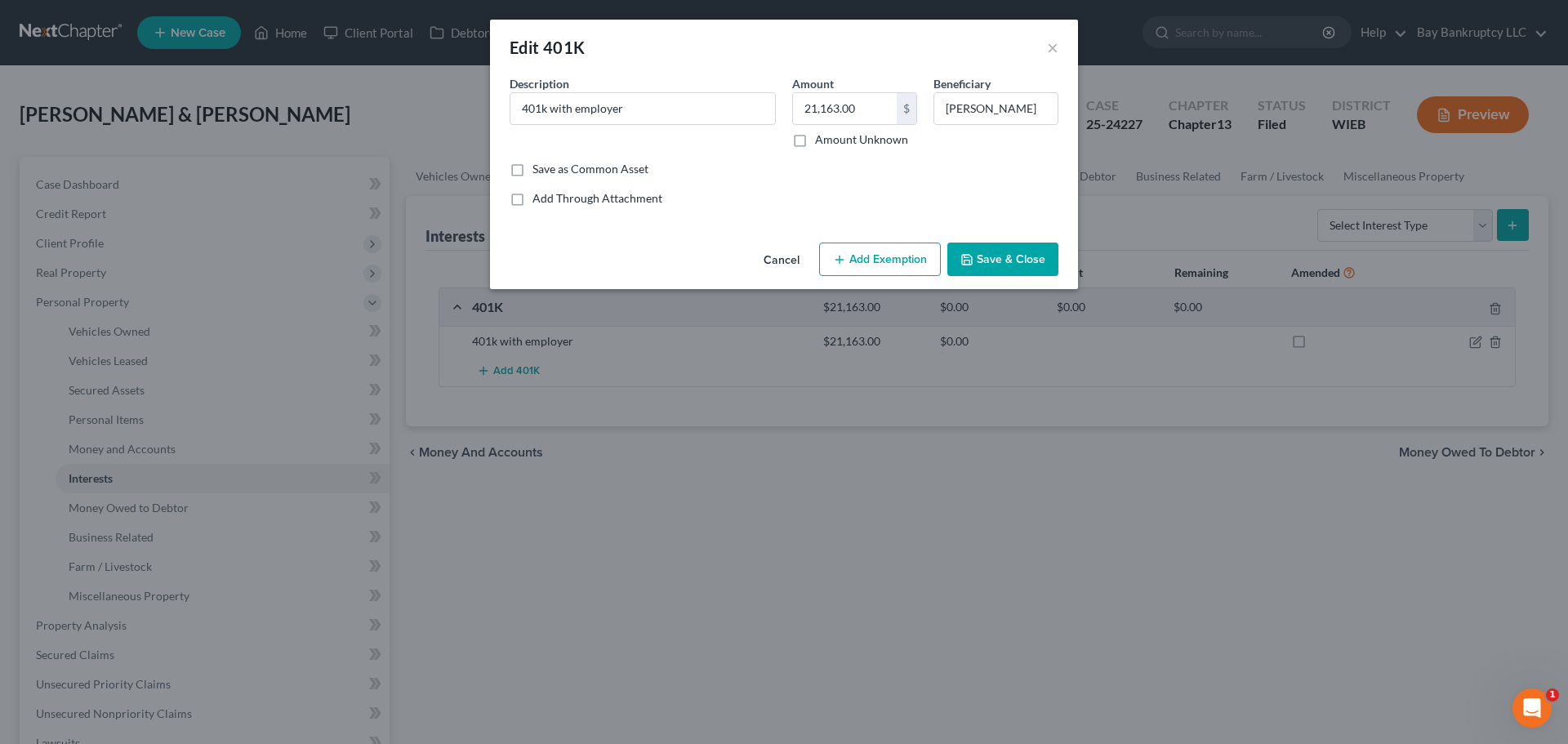
click at [840, 255] on icon "button" at bounding box center [839, 260] width 13 height 13
select select "2"
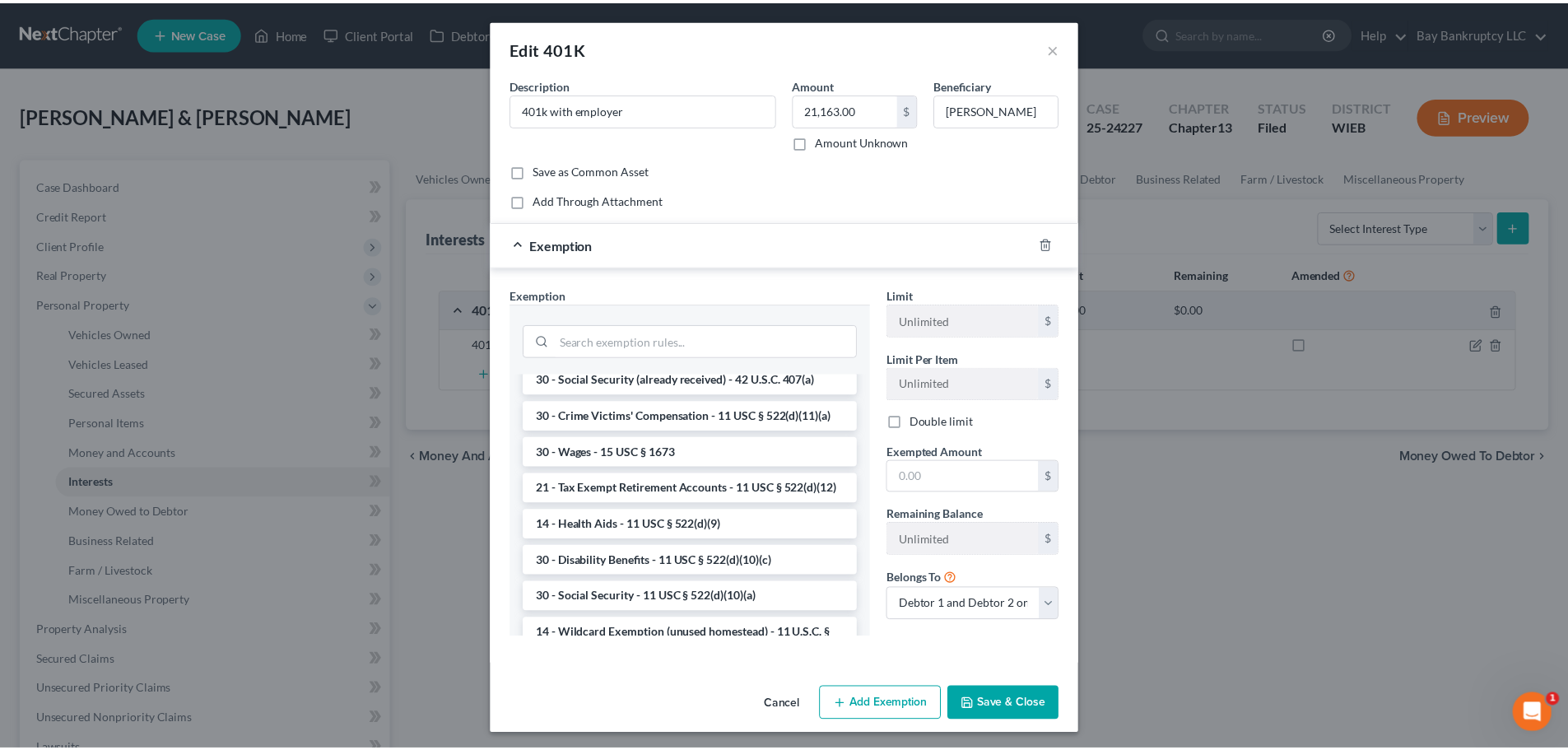
scroll to position [741, 0]
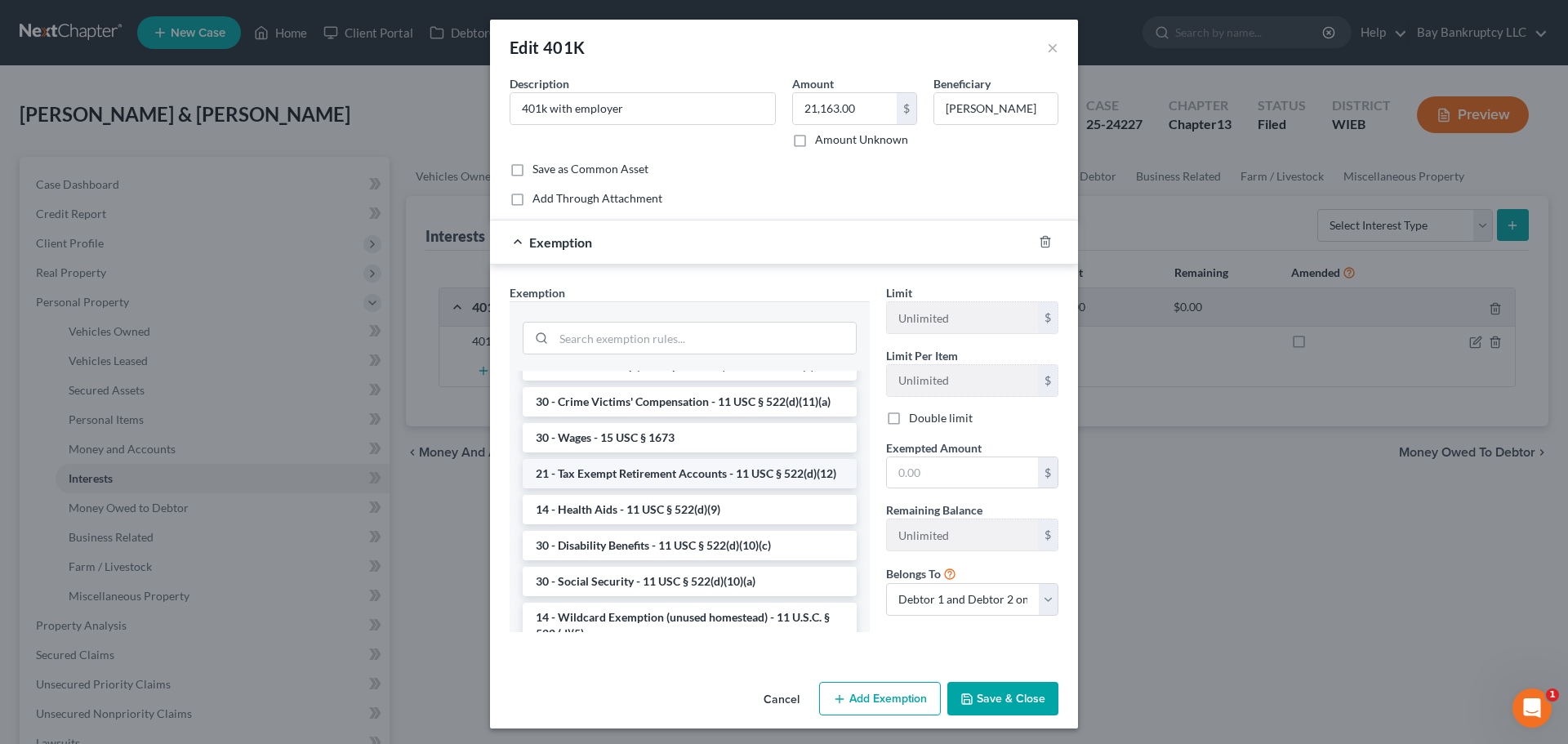
click at [624, 488] on li "21 - Tax Exempt Retirement Accounts - 11 USC § 522(d)(12)" at bounding box center [689, 473] width 334 height 29
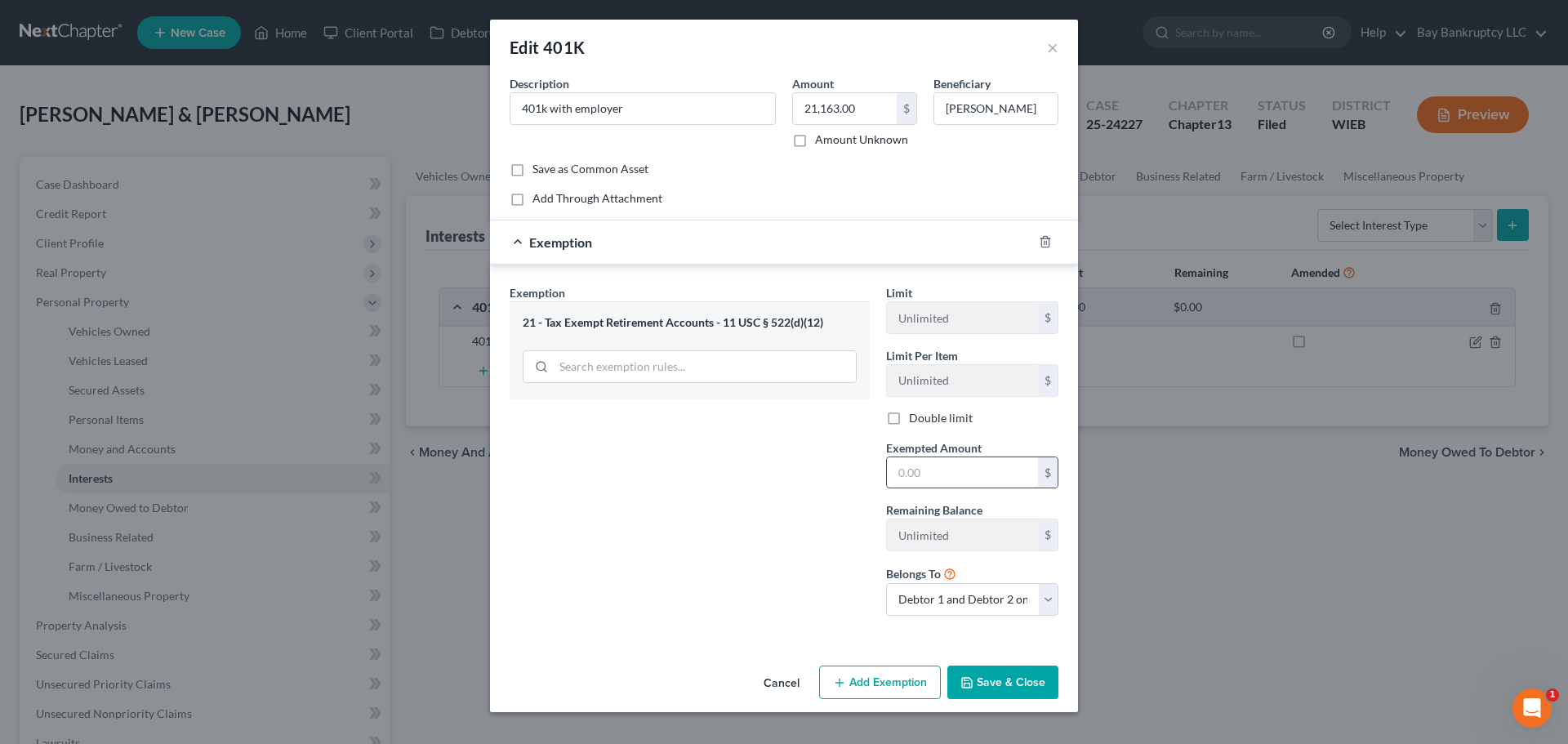
click at [980, 475] on input "text" at bounding box center [961, 473] width 151 height 31
type input "21,163"
click at [994, 695] on button "Save & Close" at bounding box center [1003, 683] width 111 height 35
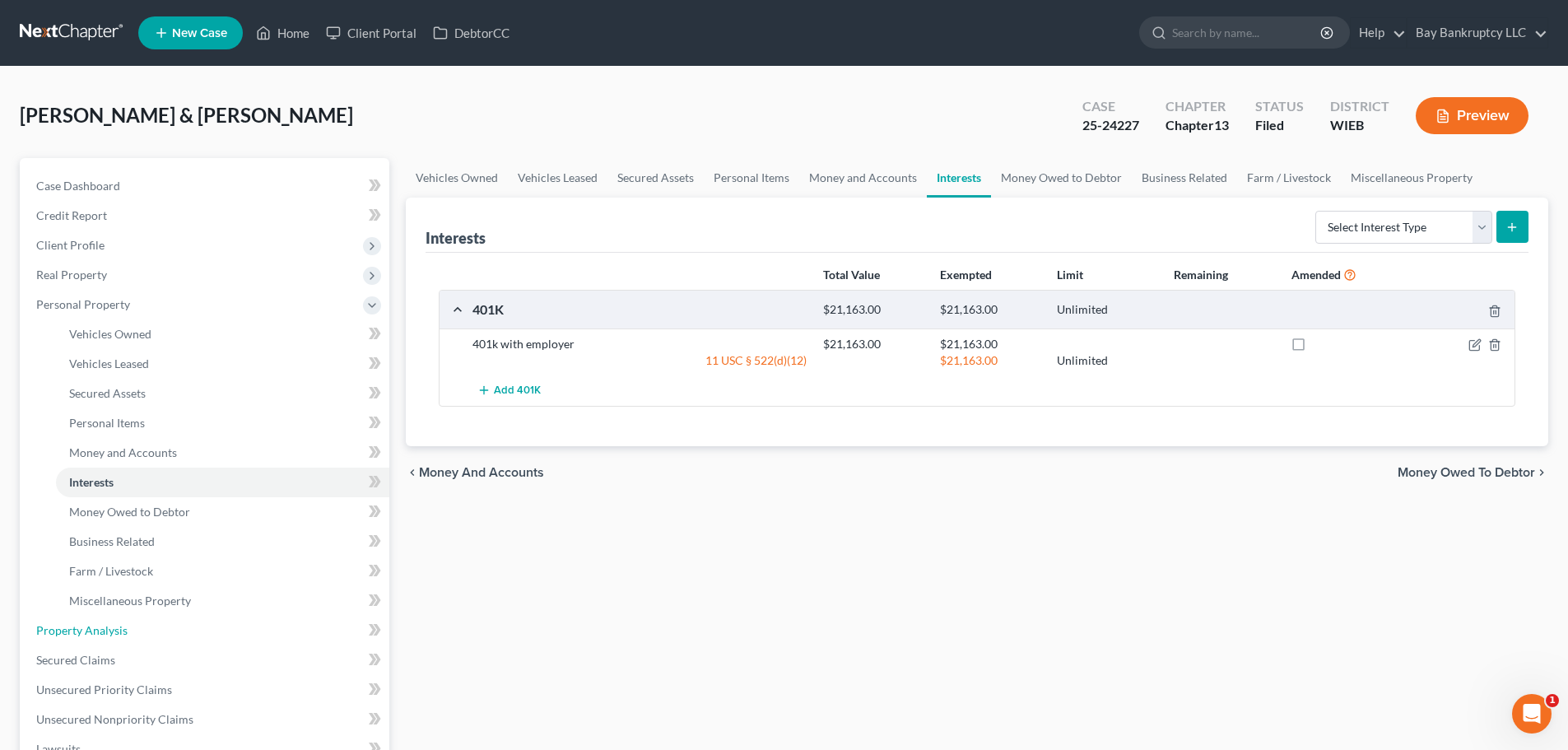
drag, startPoint x: 120, startPoint y: 627, endPoint x: 973, endPoint y: 585, distance: 854.0
click at [120, 627] on span "Property Analysis" at bounding box center [81, 629] width 91 height 14
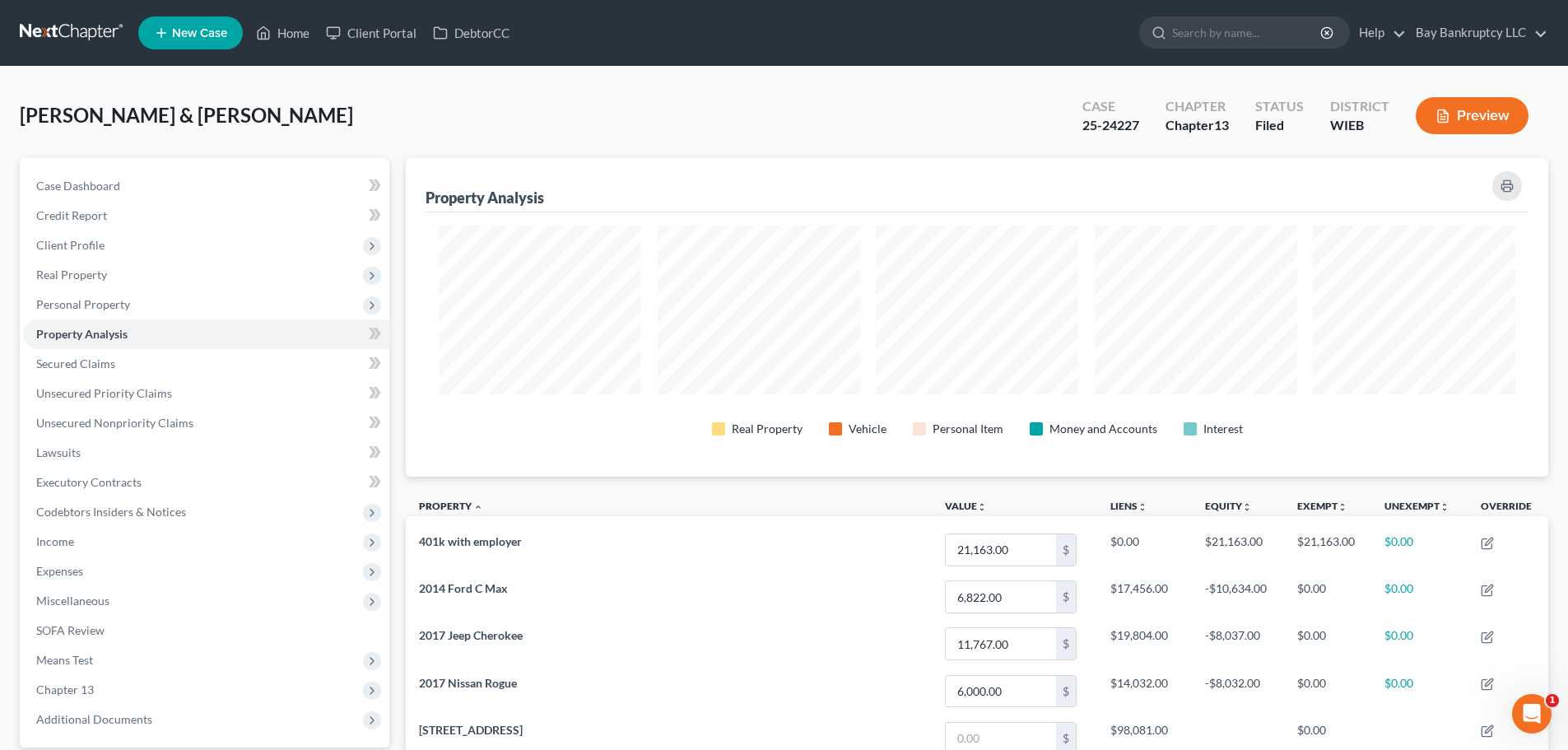
scroll to position [319, 1142]
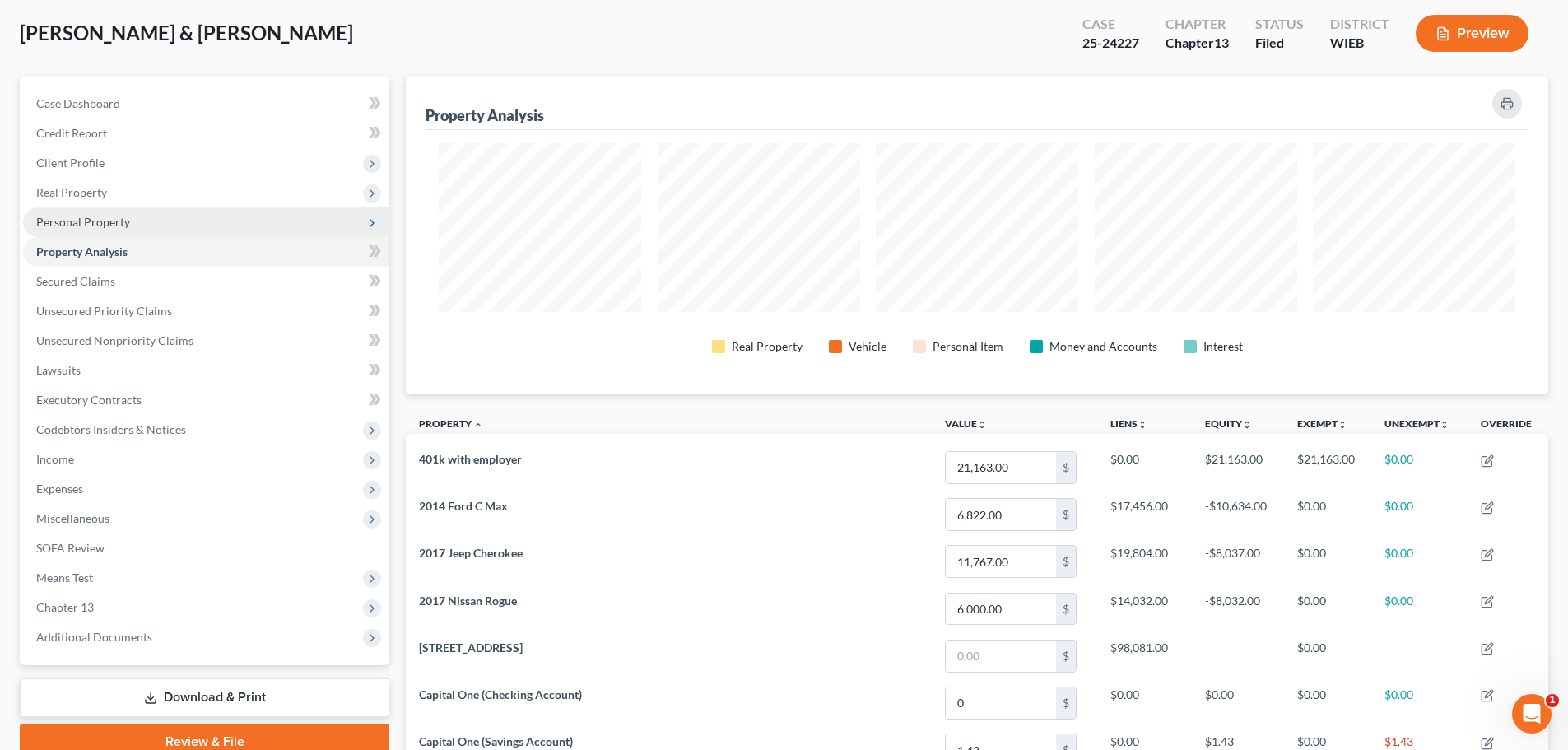
click at [81, 232] on span "Personal Property" at bounding box center [206, 222] width 367 height 29
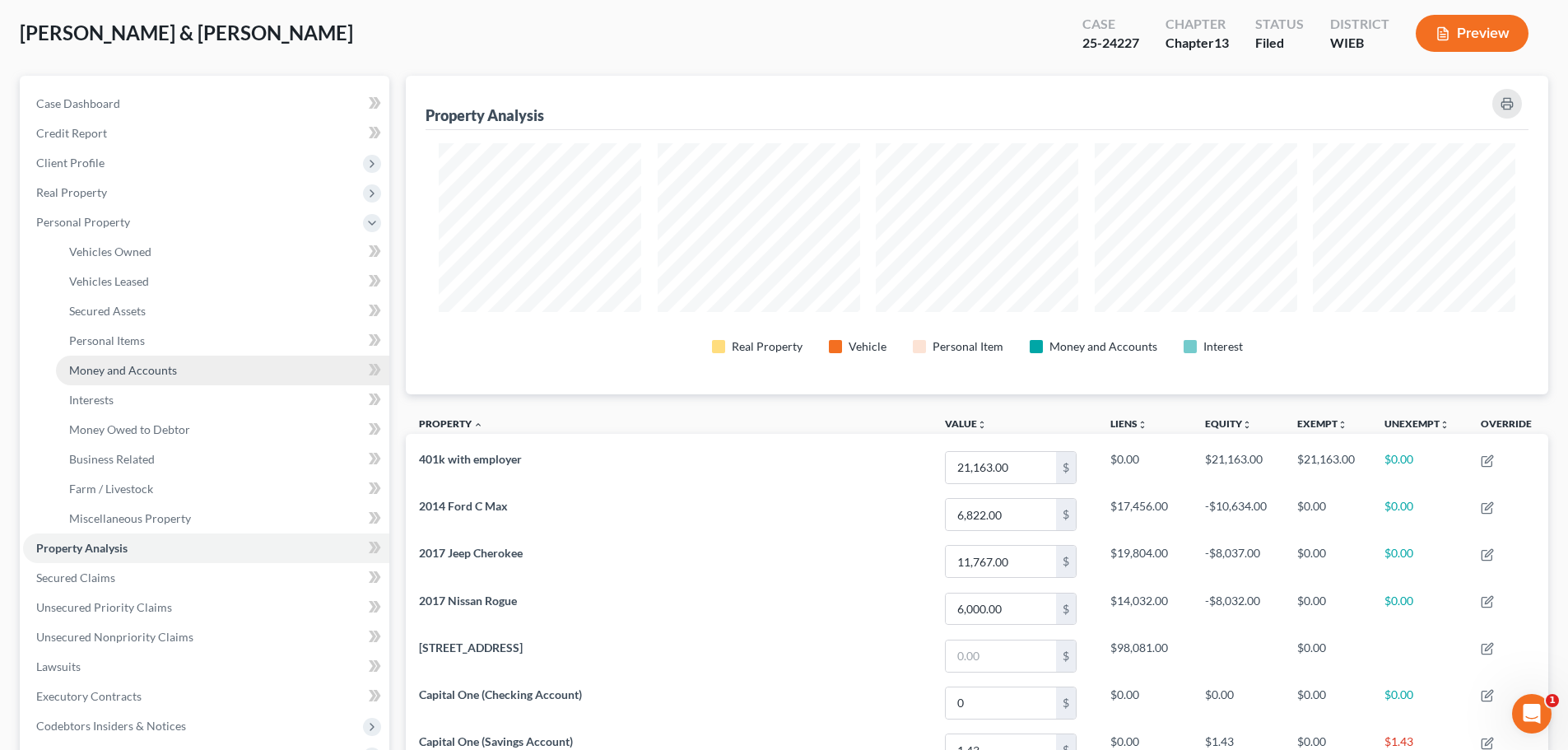
click at [133, 367] on span "Money and Accounts" at bounding box center [123, 369] width 108 height 14
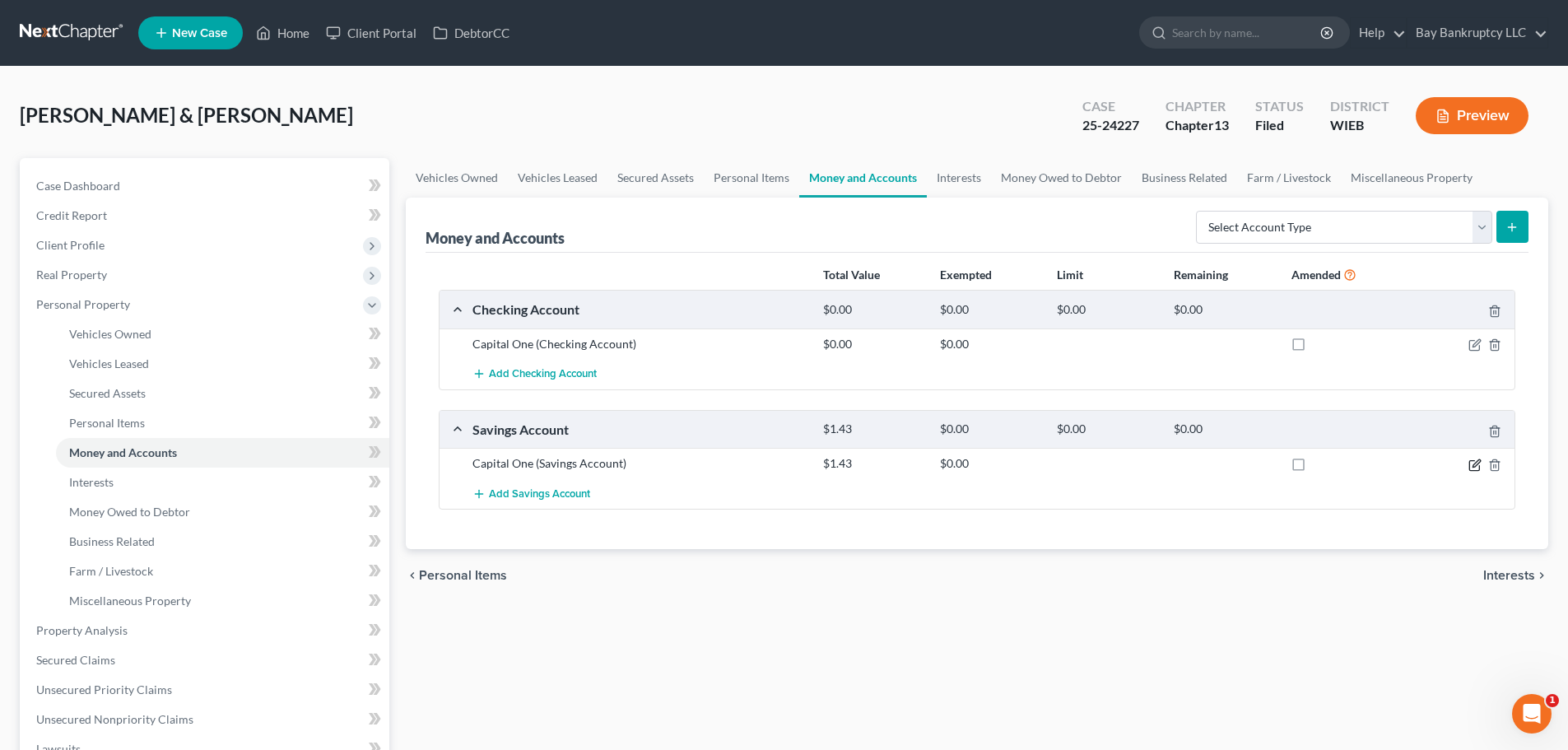
click at [1475, 463] on icon "button" at bounding box center [1477, 463] width 7 height 7
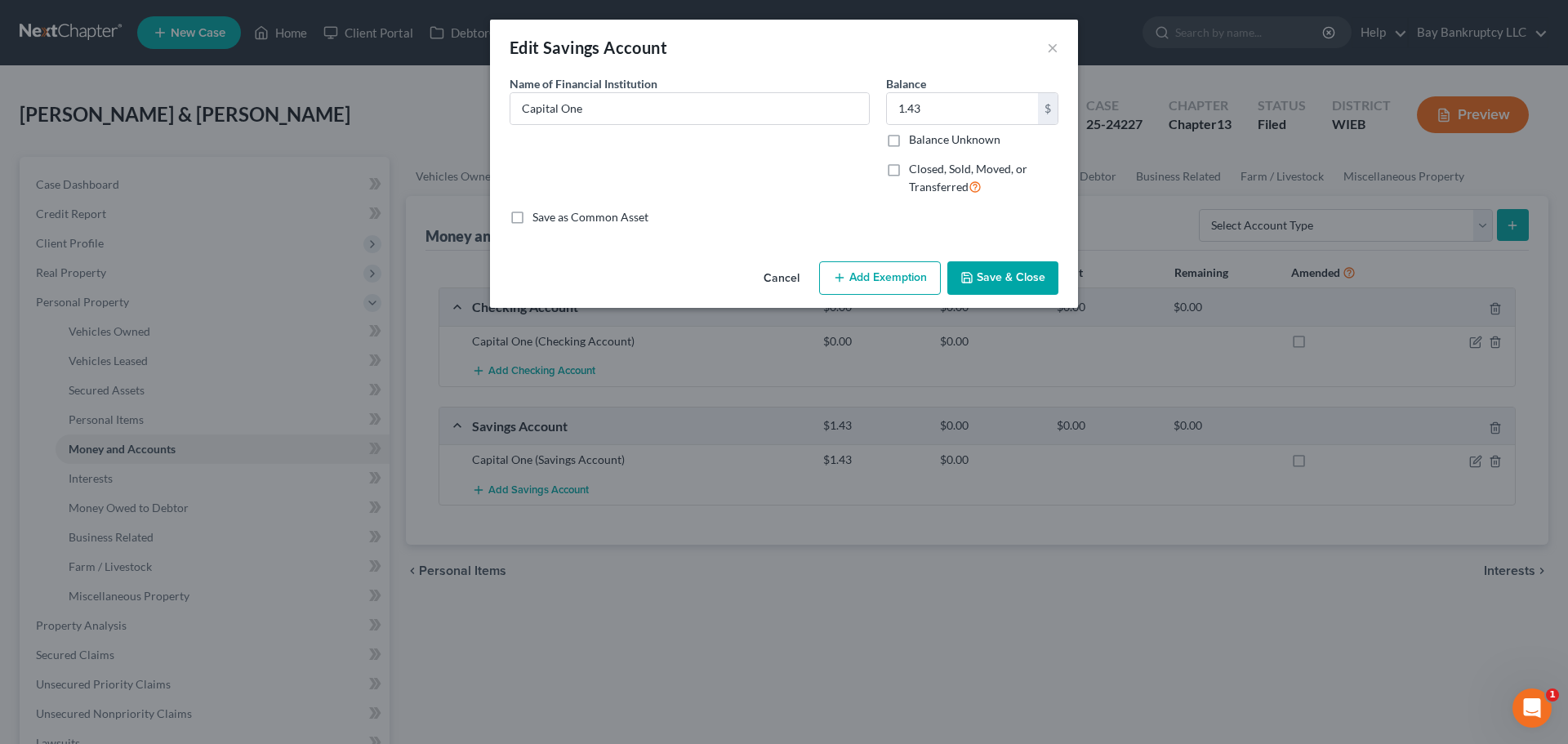
click at [871, 274] on button "Add Exemption" at bounding box center [879, 279] width 122 height 35
select select "2"
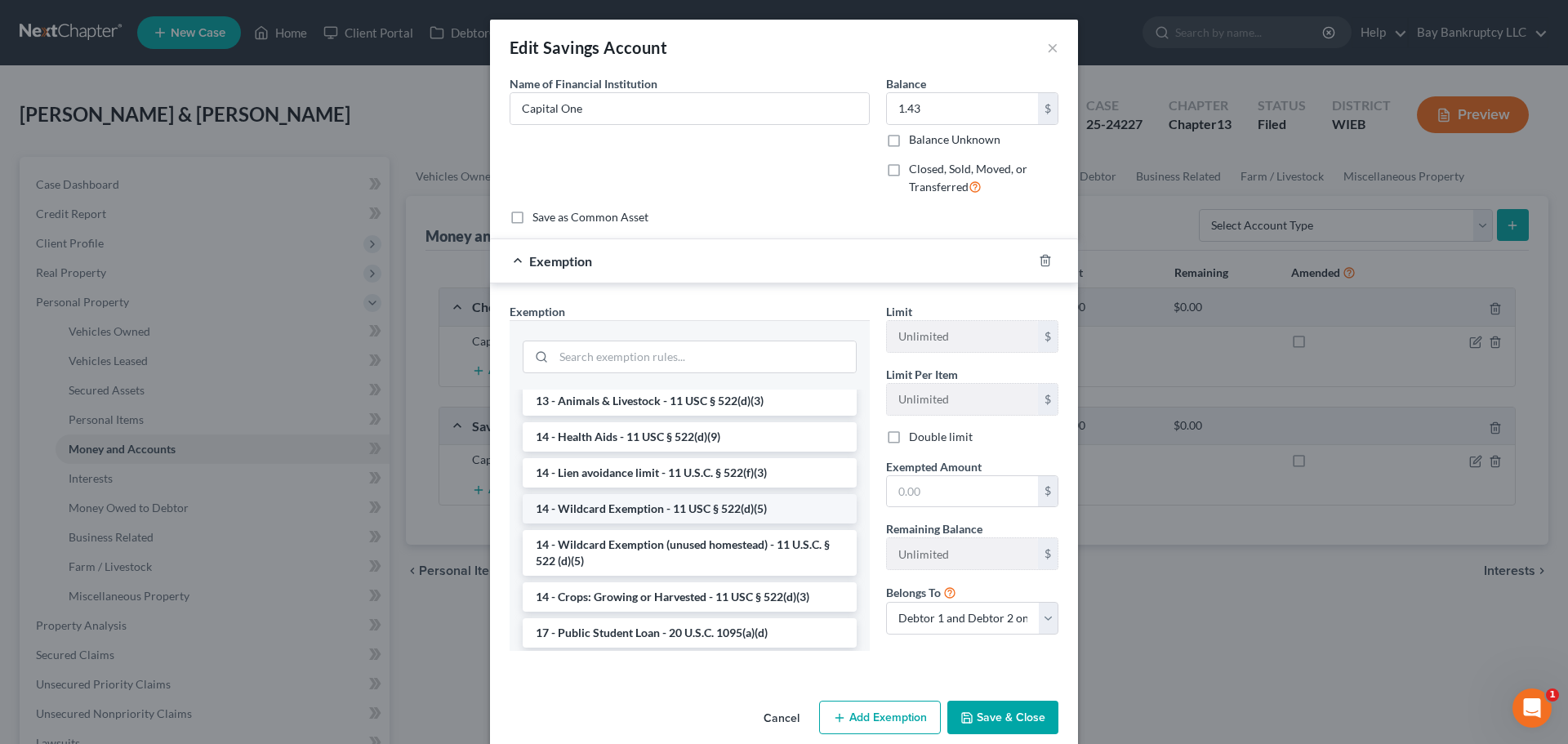
click at [645, 524] on li "14 - Wildcard Exemption - 11 USC § 522(d)(5)" at bounding box center [689, 509] width 334 height 29
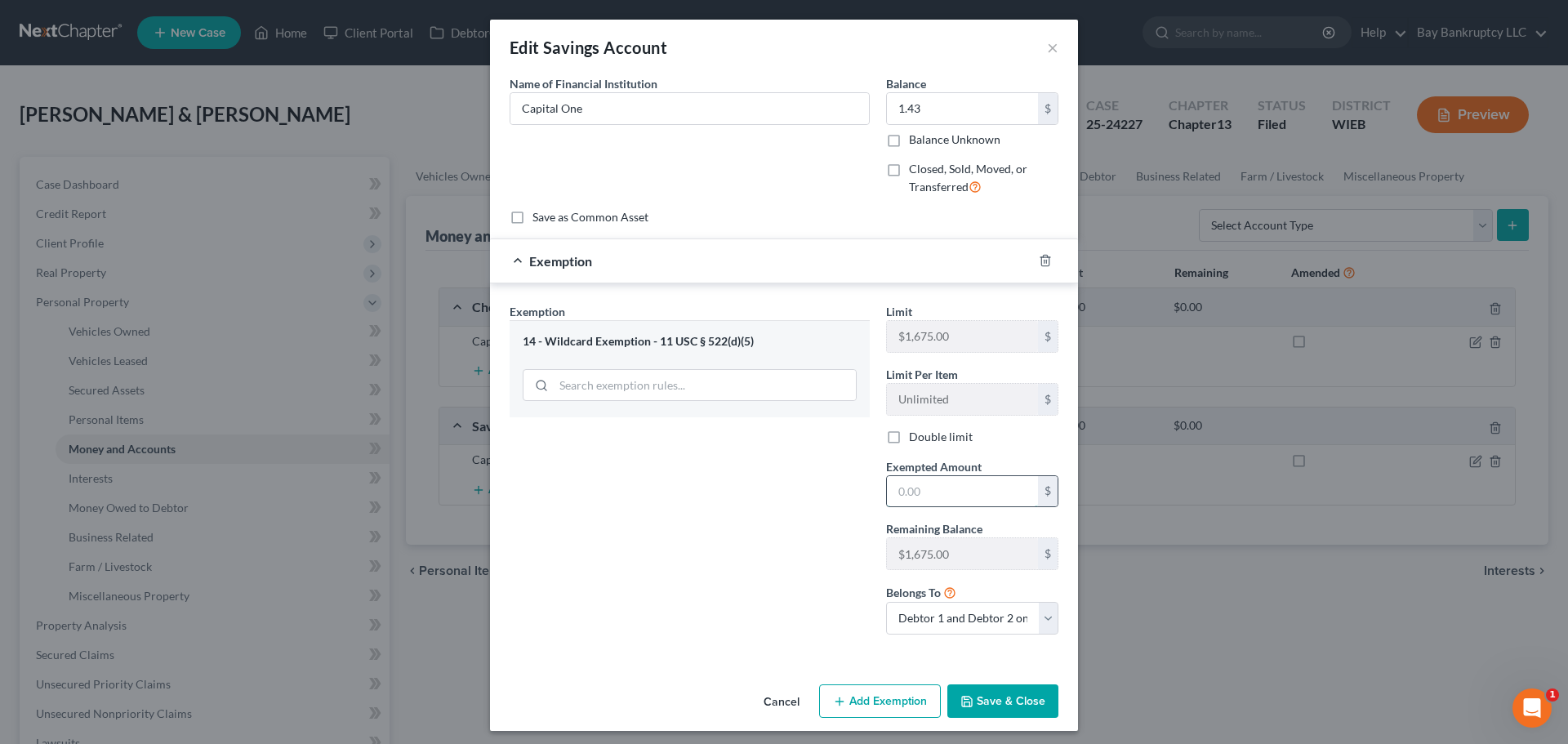
click at [913, 491] on input "text" at bounding box center [961, 492] width 151 height 31
type input "1.43"
click at [988, 698] on button "Save & Close" at bounding box center [1003, 702] width 111 height 35
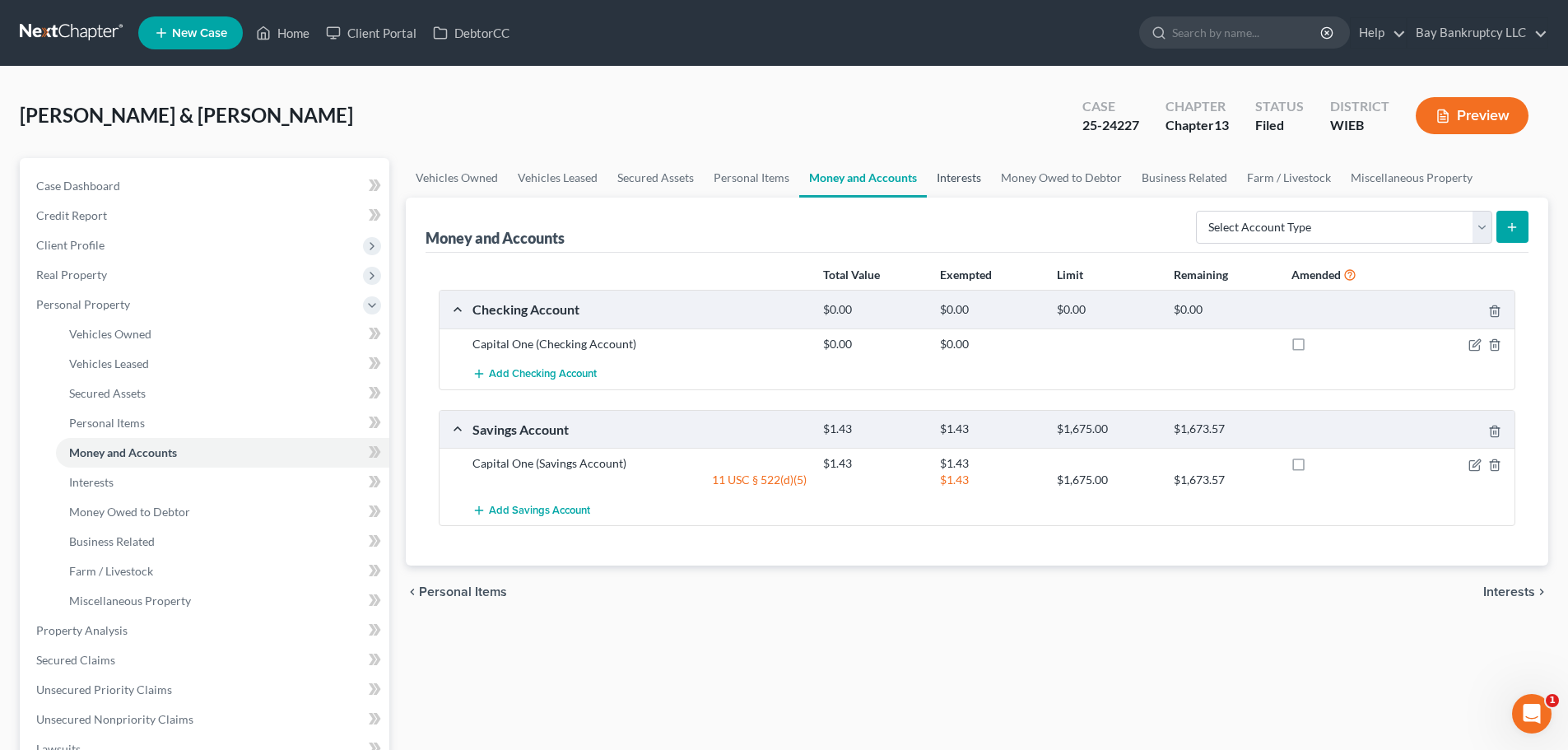
click at [976, 175] on link "Interests" at bounding box center [959, 178] width 64 height 40
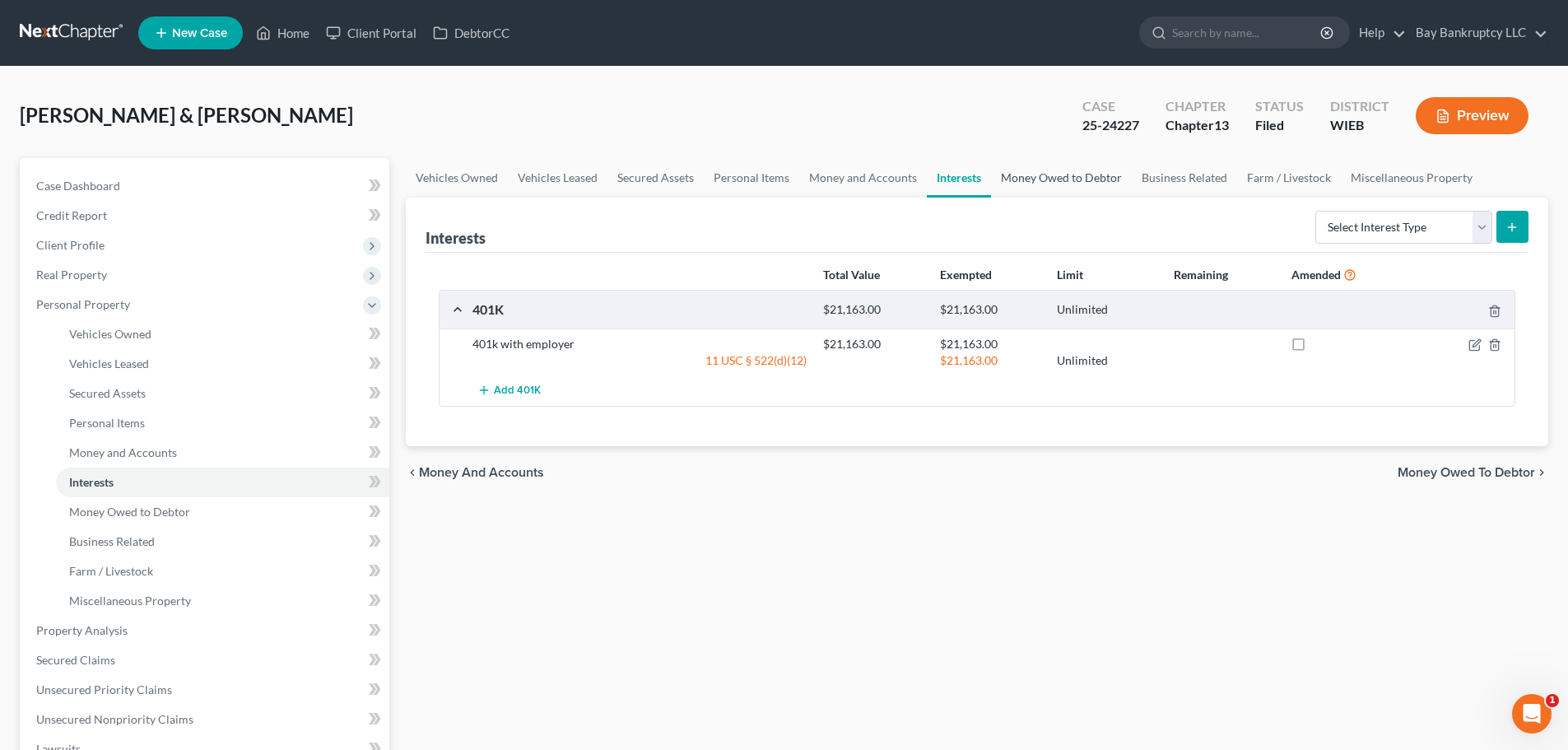
click at [1033, 184] on link "Money Owed to Debtor" at bounding box center [1061, 178] width 141 height 40
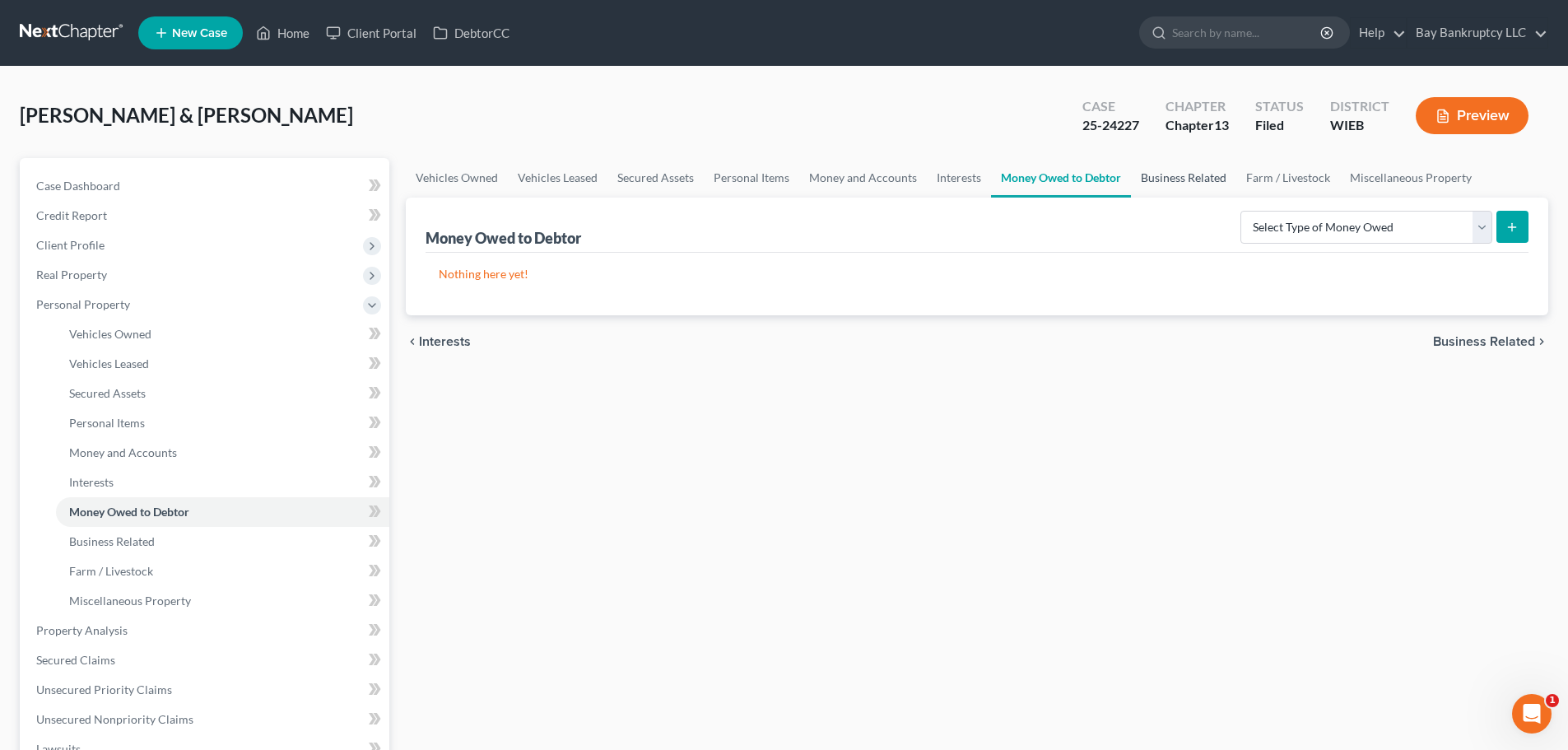
click at [1184, 181] on link "Business Related" at bounding box center [1184, 178] width 105 height 40
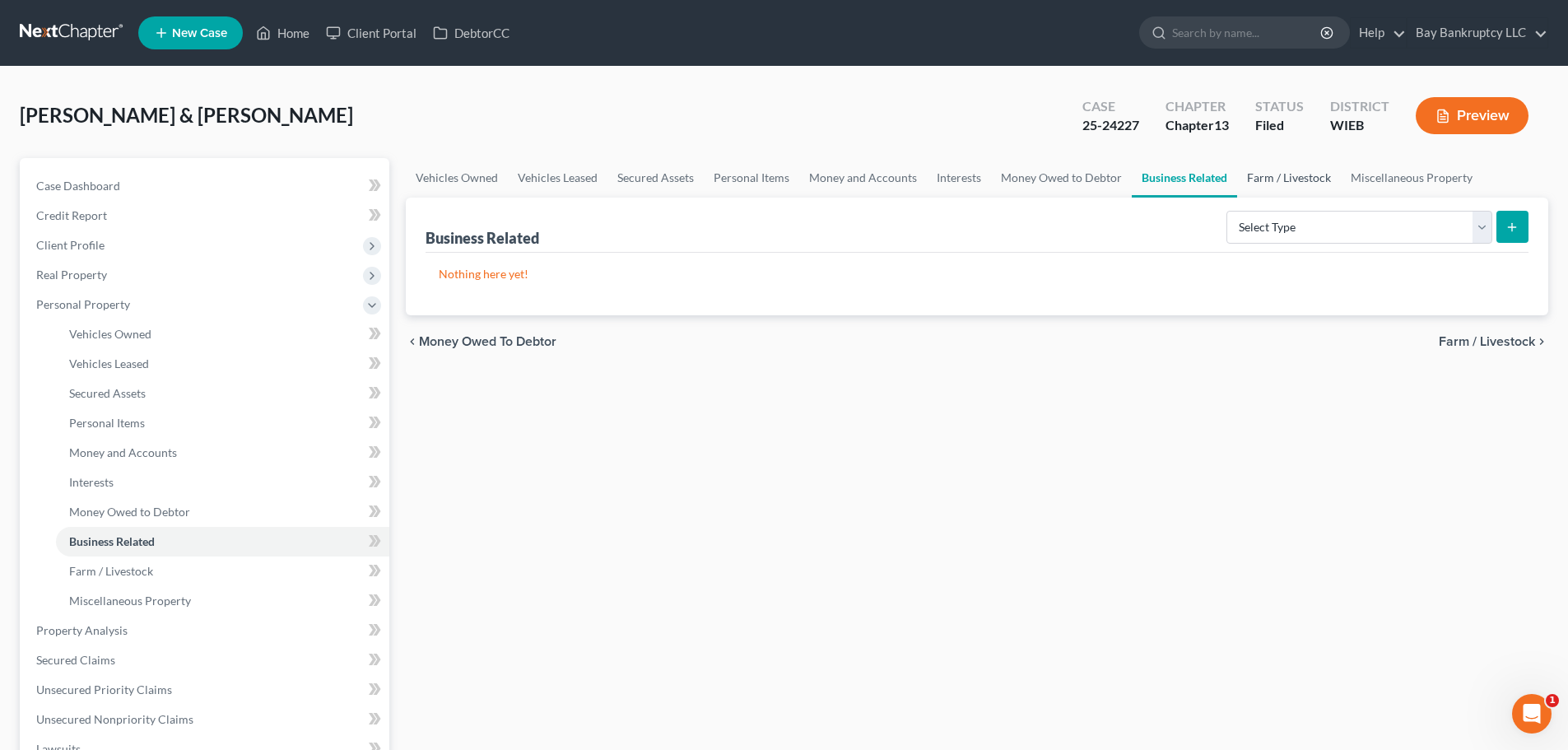
click at [1296, 182] on link "Farm / Livestock" at bounding box center [1289, 178] width 104 height 40
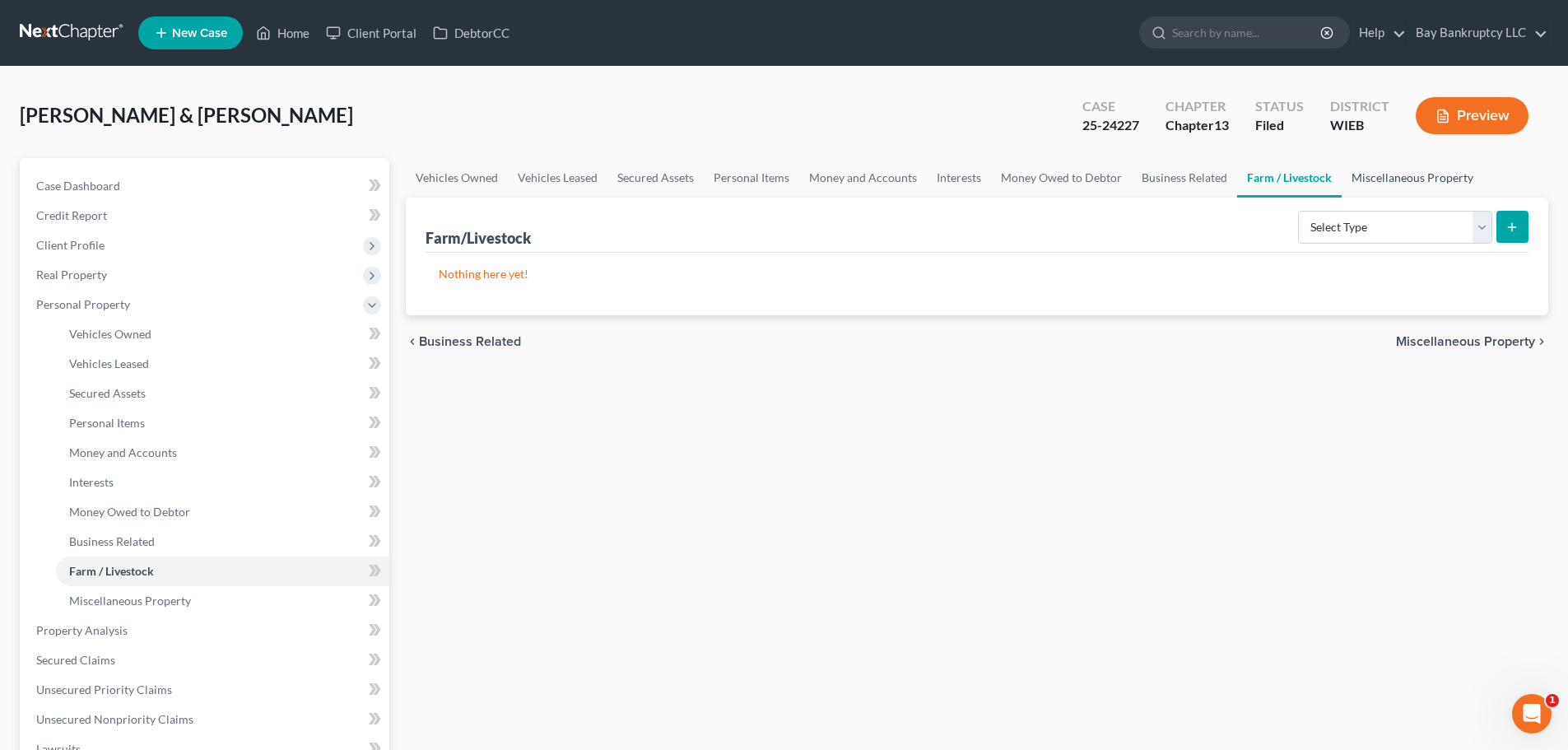
click at [1388, 175] on link "Miscellaneous Property" at bounding box center [1413, 178] width 142 height 40
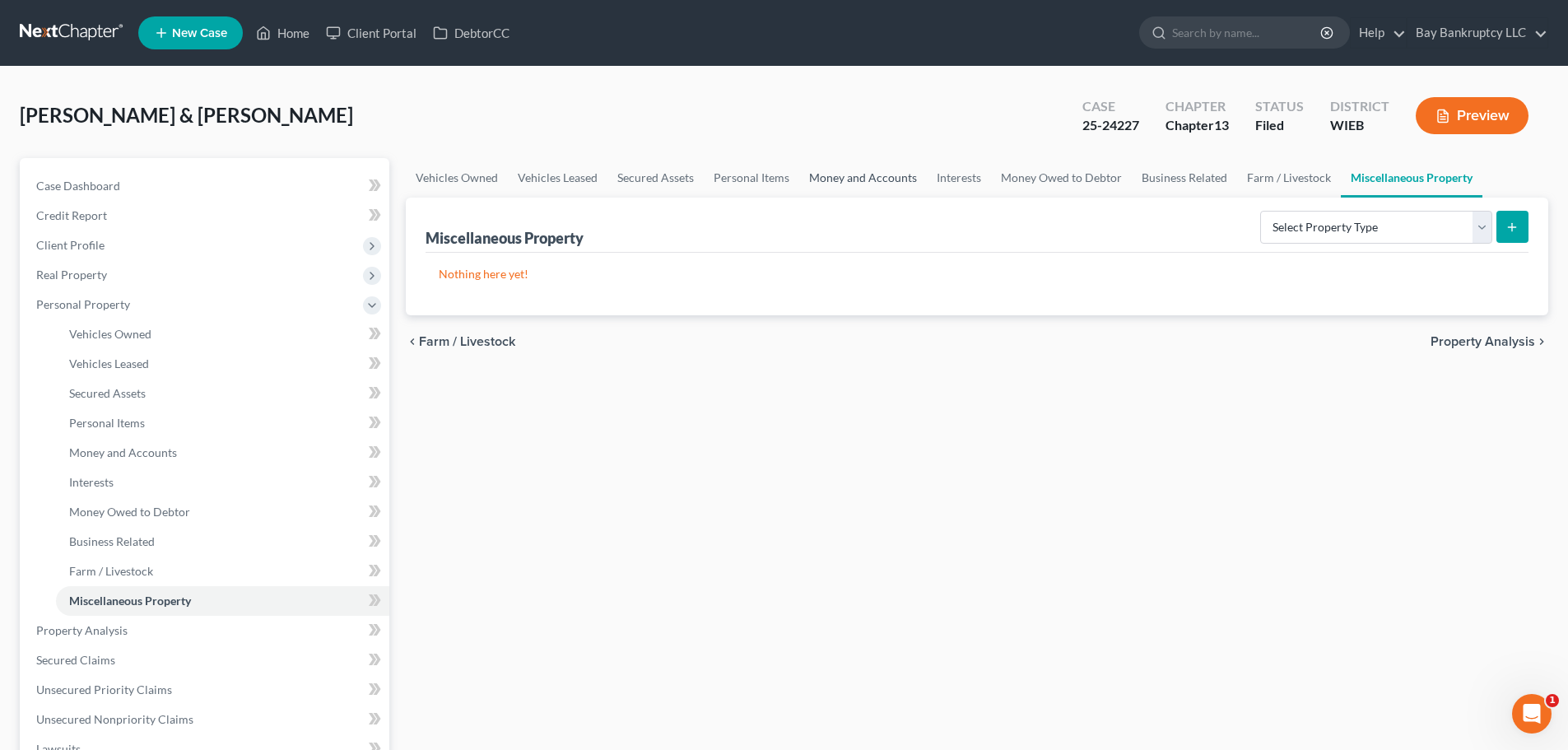
click at [858, 174] on link "Money and Accounts" at bounding box center [863, 178] width 128 height 40
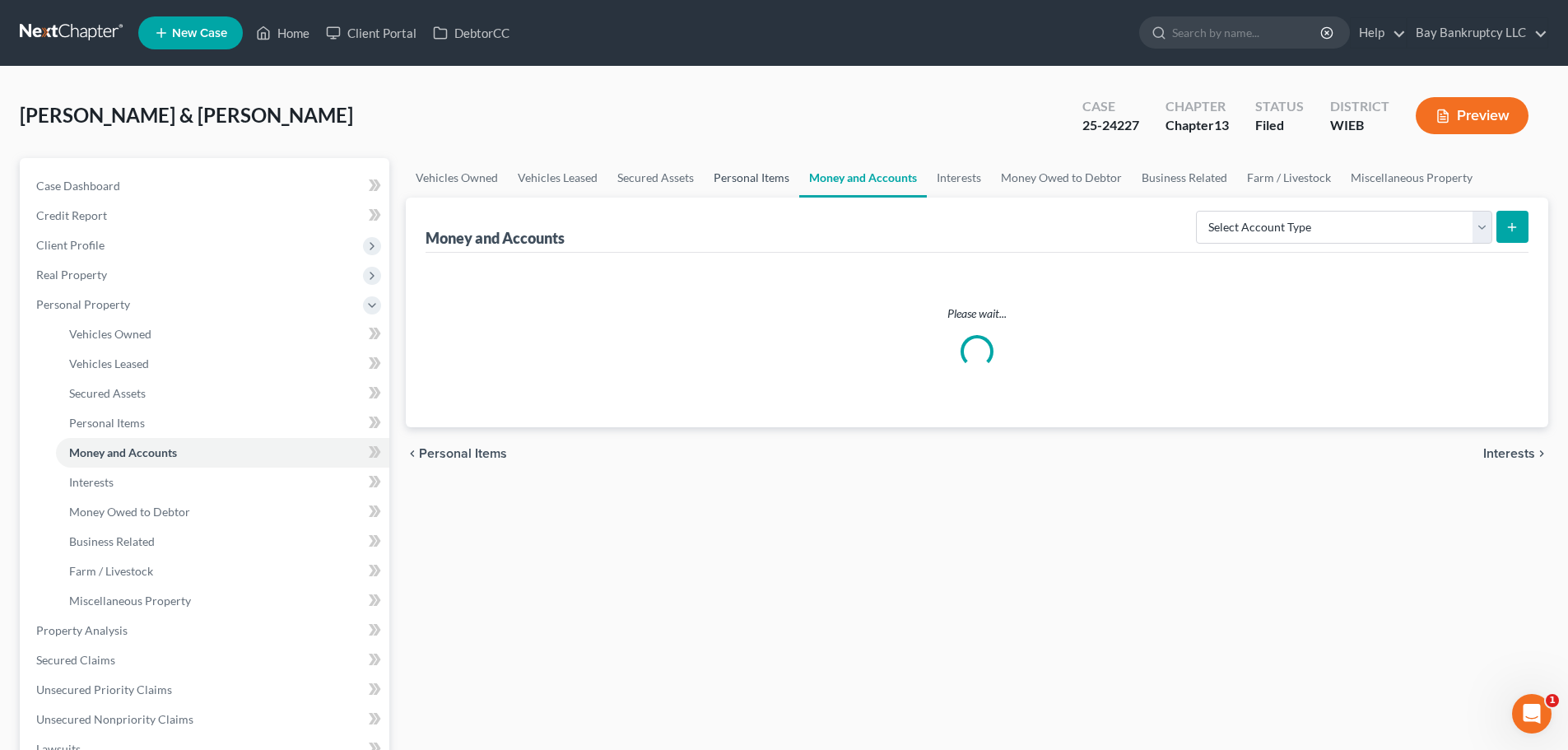
click at [751, 182] on link "Personal Items" at bounding box center [752, 178] width 96 height 40
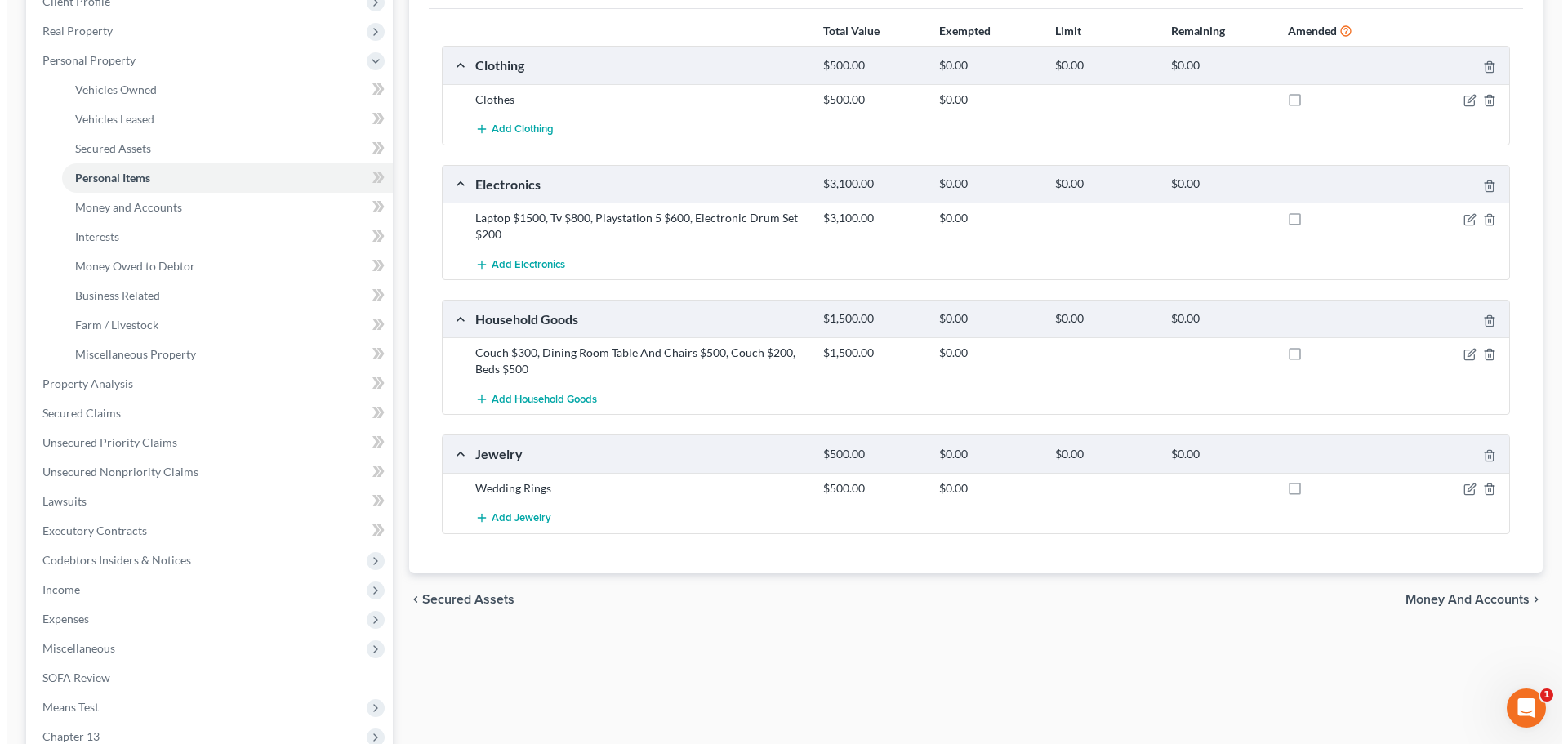
scroll to position [245, 0]
click at [1467, 97] on icon "button" at bounding box center [1463, 97] width 13 height 13
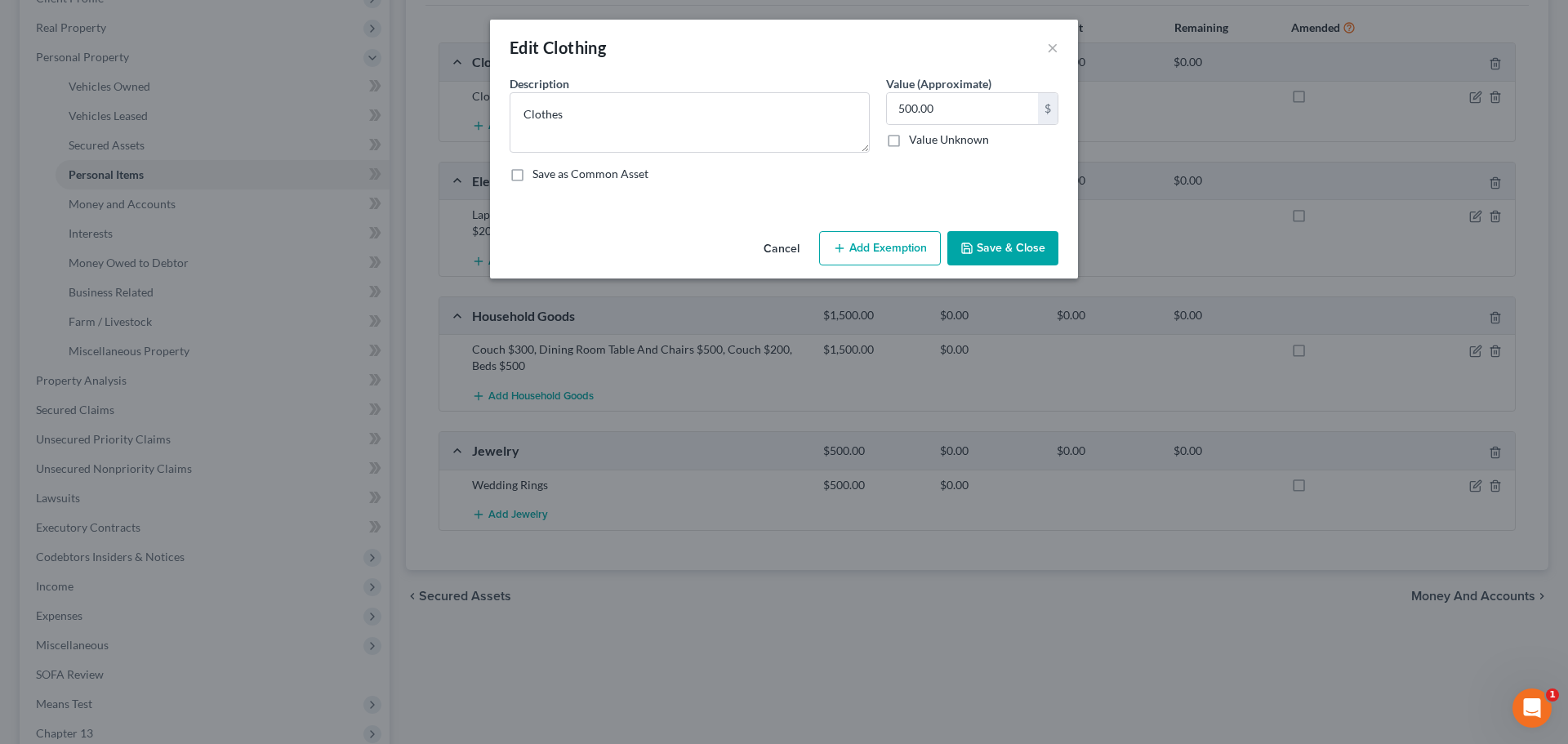
drag, startPoint x: 845, startPoint y: 244, endPoint x: 739, endPoint y: 524, distance: 299.4
click at [846, 244] on icon "button" at bounding box center [839, 249] width 13 height 13
select select "2"
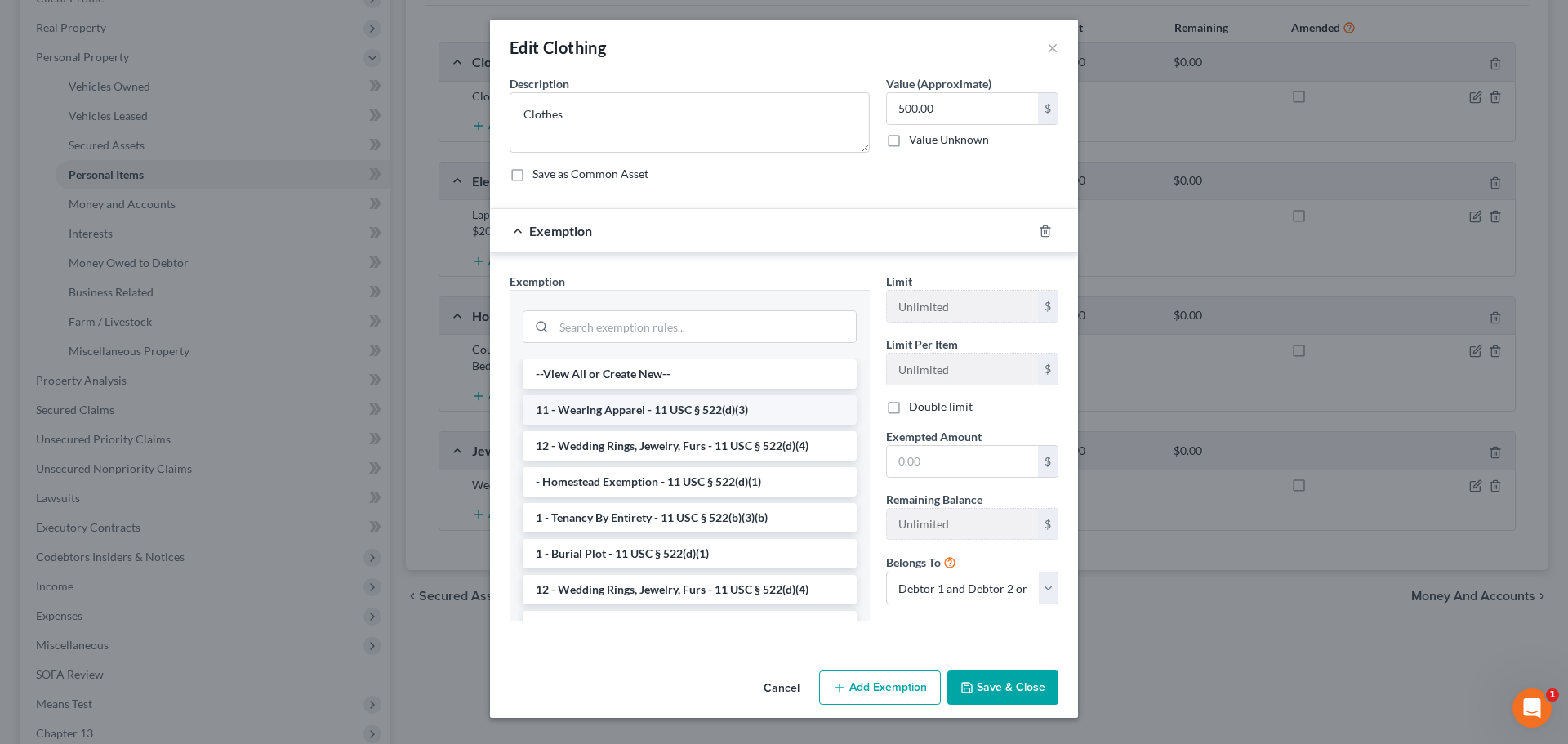
click at [639, 409] on li "11 - Wearing Apparel - 11 USC § 522(d)(3)" at bounding box center [689, 409] width 334 height 29
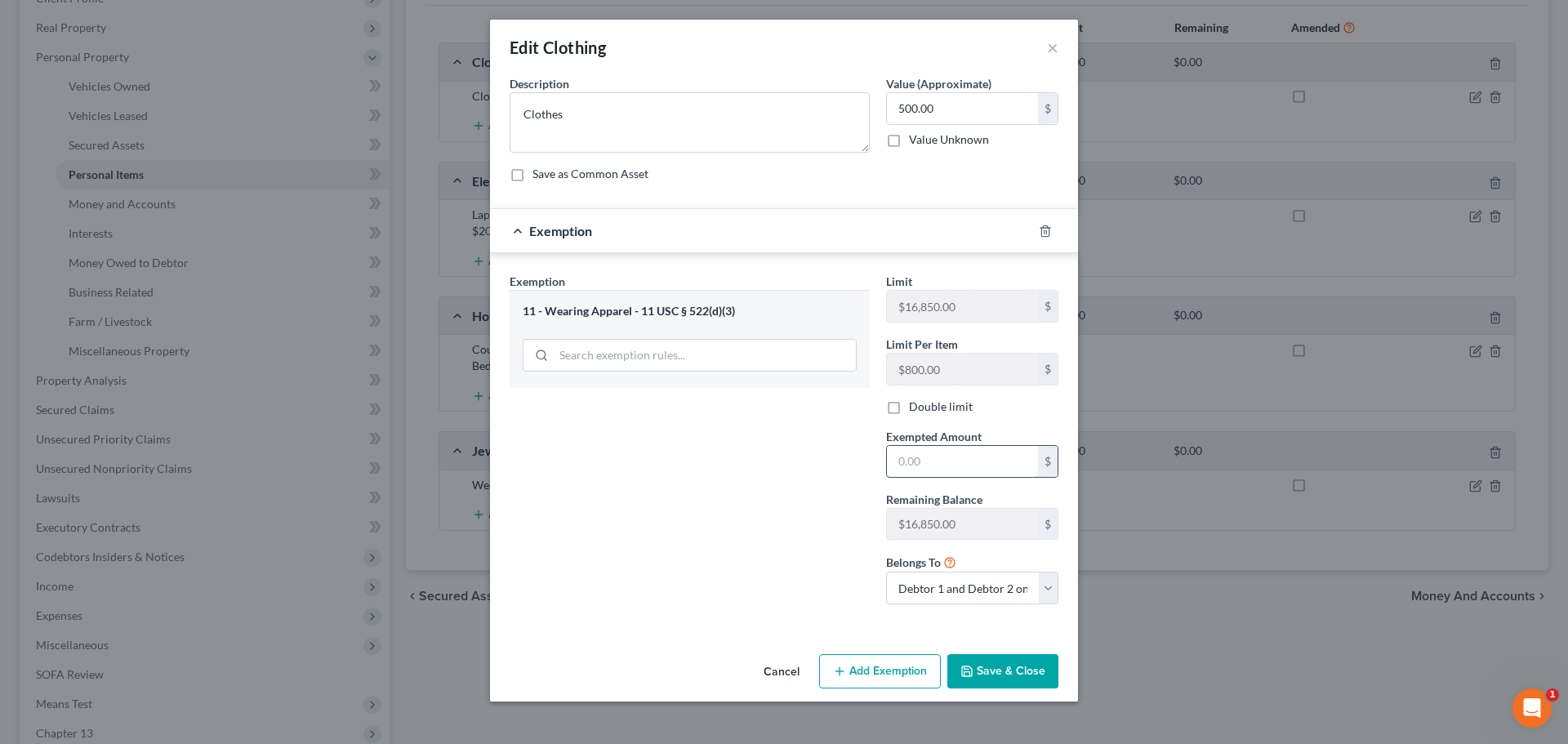
click at [943, 470] on input "text" at bounding box center [961, 462] width 151 height 31
type input "500"
drag, startPoint x: 994, startPoint y: 675, endPoint x: 980, endPoint y: 664, distance: 17.8
click at [994, 675] on button "Save & Close" at bounding box center [1003, 672] width 111 height 35
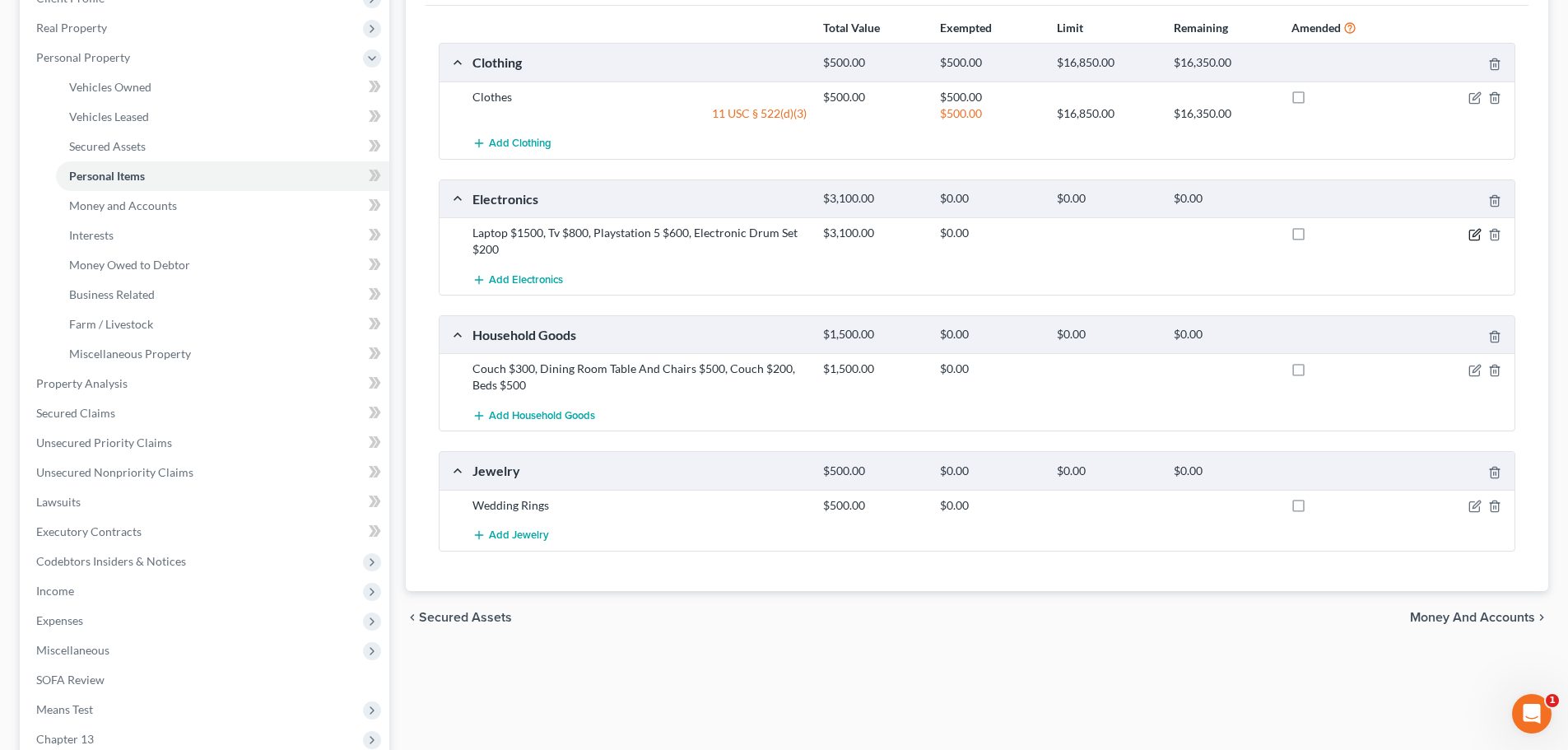
click at [1474, 229] on icon "button" at bounding box center [1474, 234] width 10 height 10
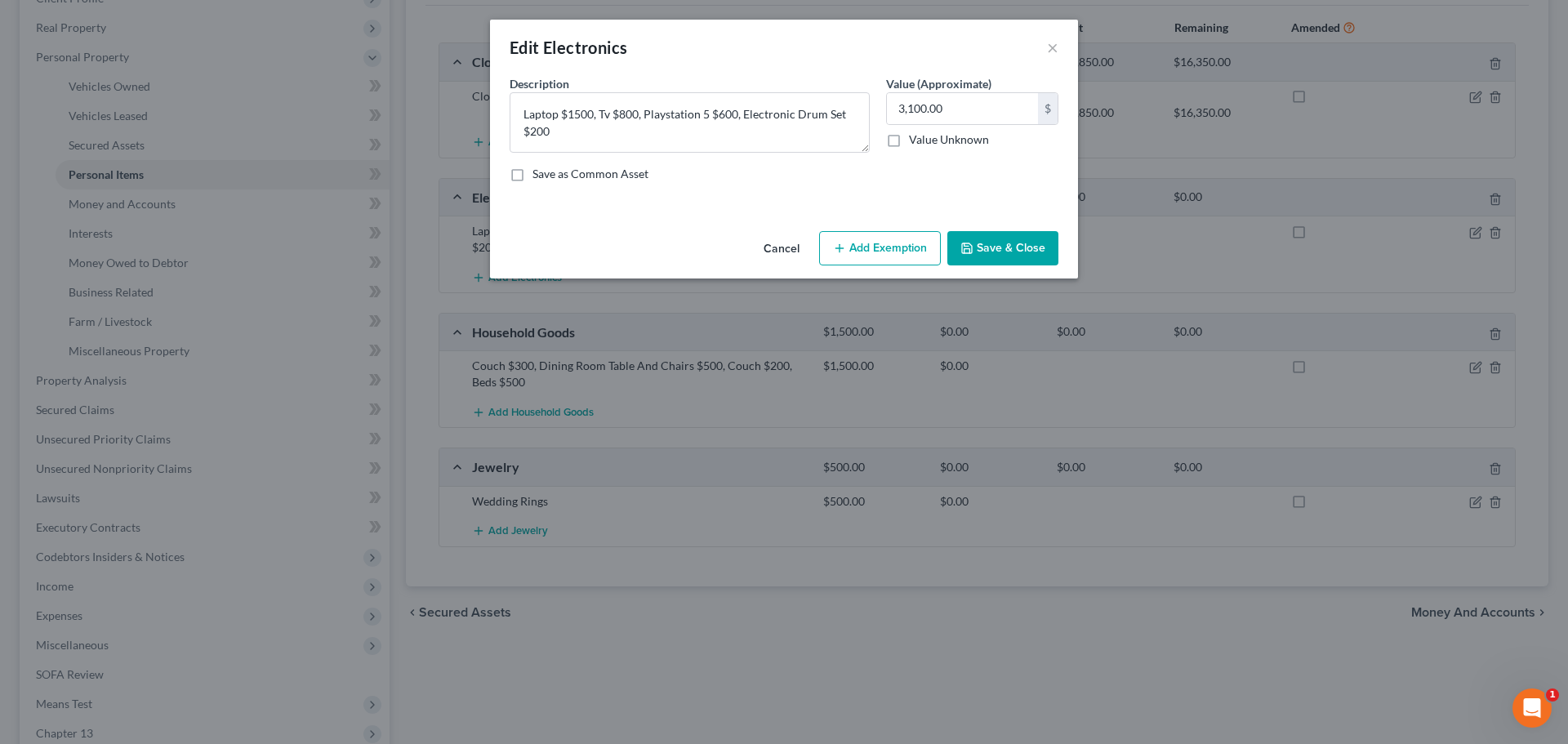
click at [863, 249] on button "Add Exemption" at bounding box center [879, 249] width 122 height 35
select select "2"
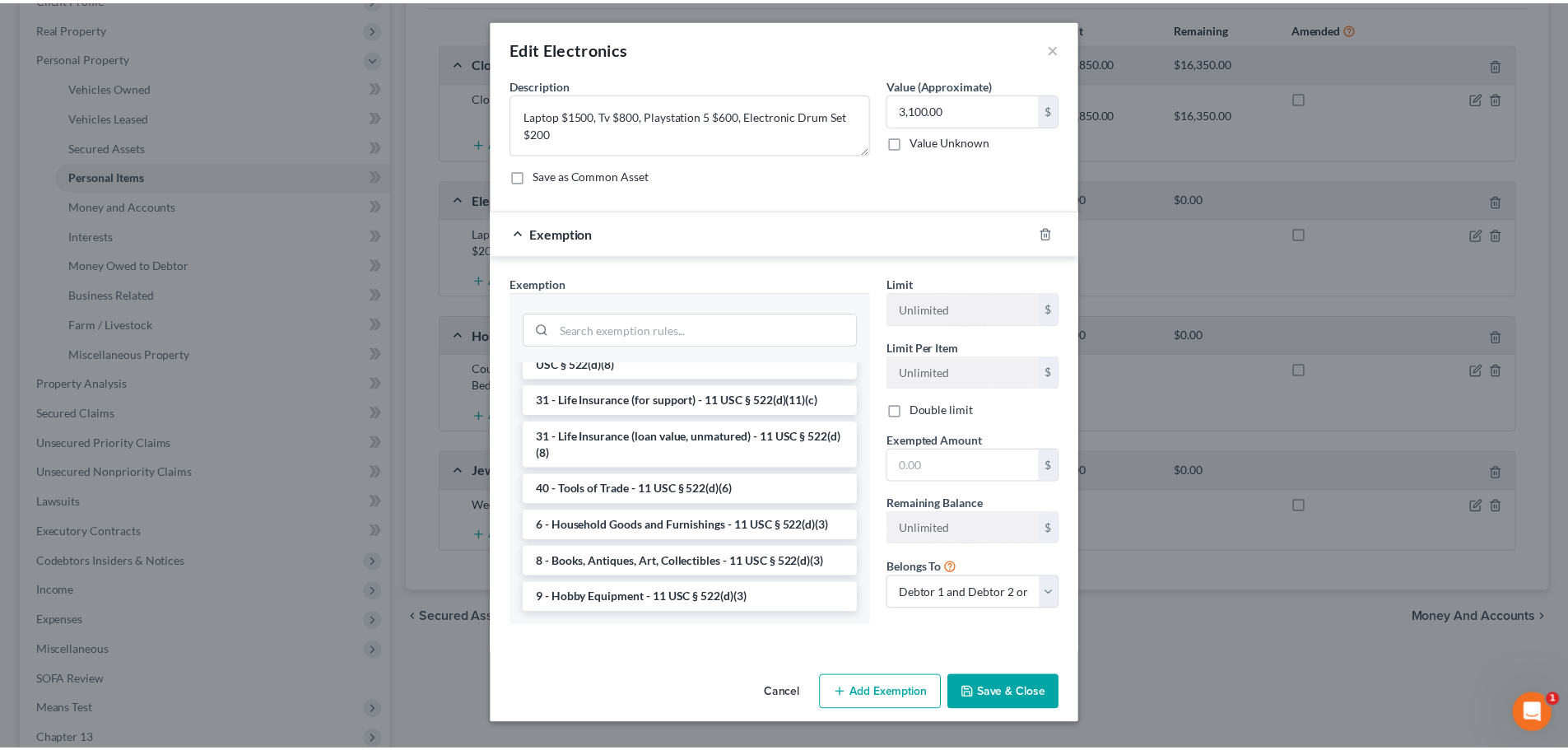
scroll to position [1318, 0]
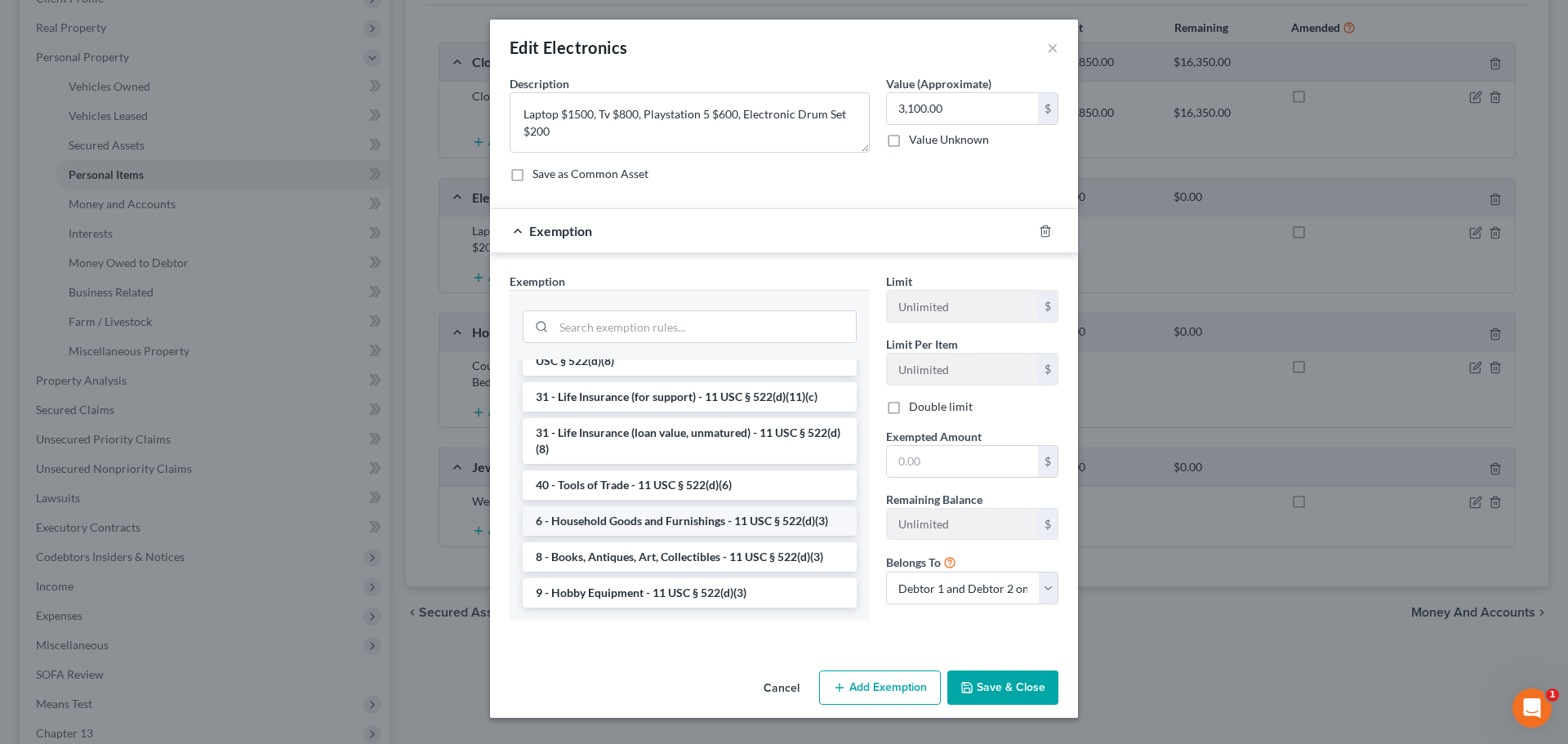
click at [695, 526] on li "6 - Household Goods and Furnishings - 11 USC § 522(d)(3)" at bounding box center [689, 521] width 334 height 29
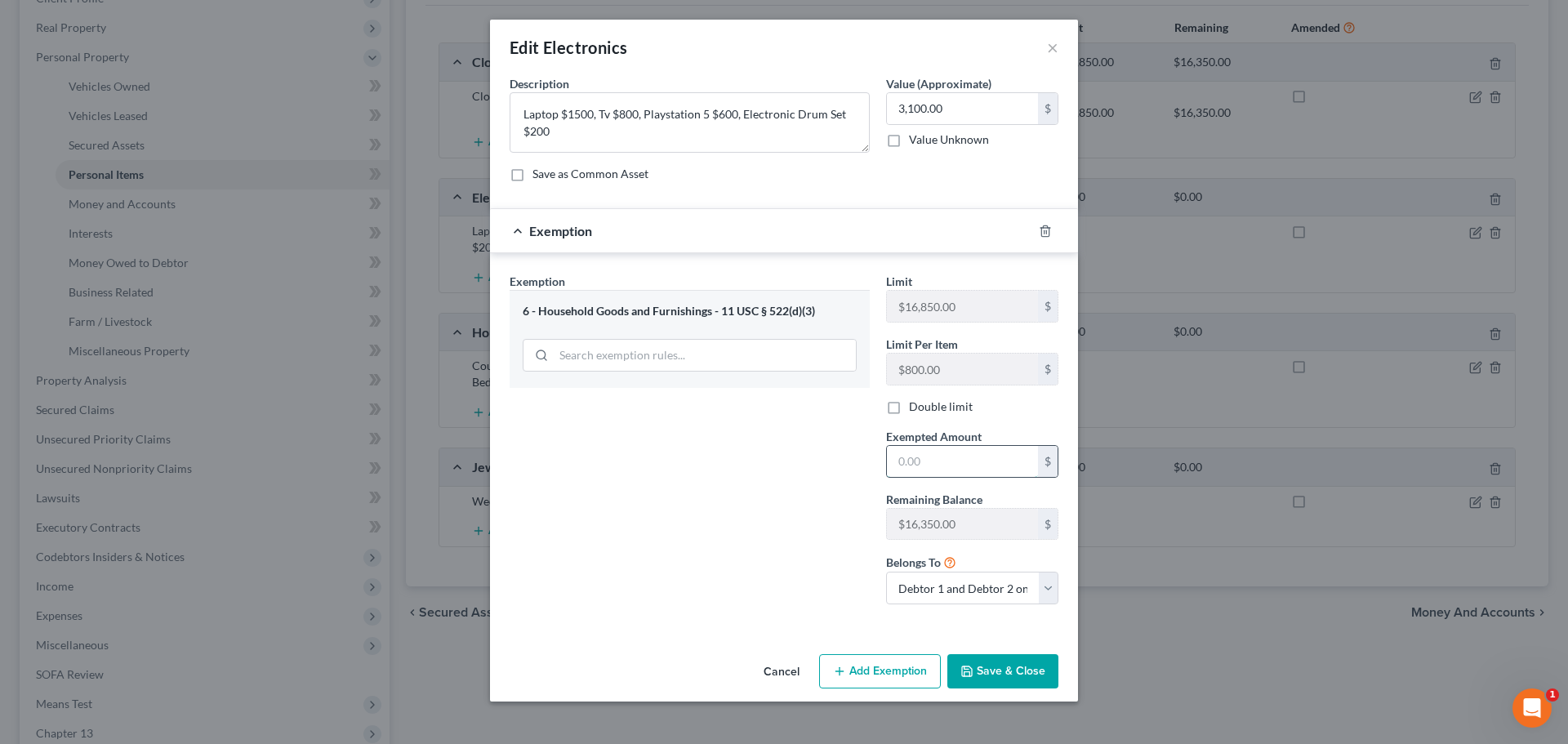
click at [922, 473] on input "text" at bounding box center [961, 462] width 151 height 31
type input "3,100"
click at [990, 685] on button "Save & Close" at bounding box center [1003, 672] width 111 height 35
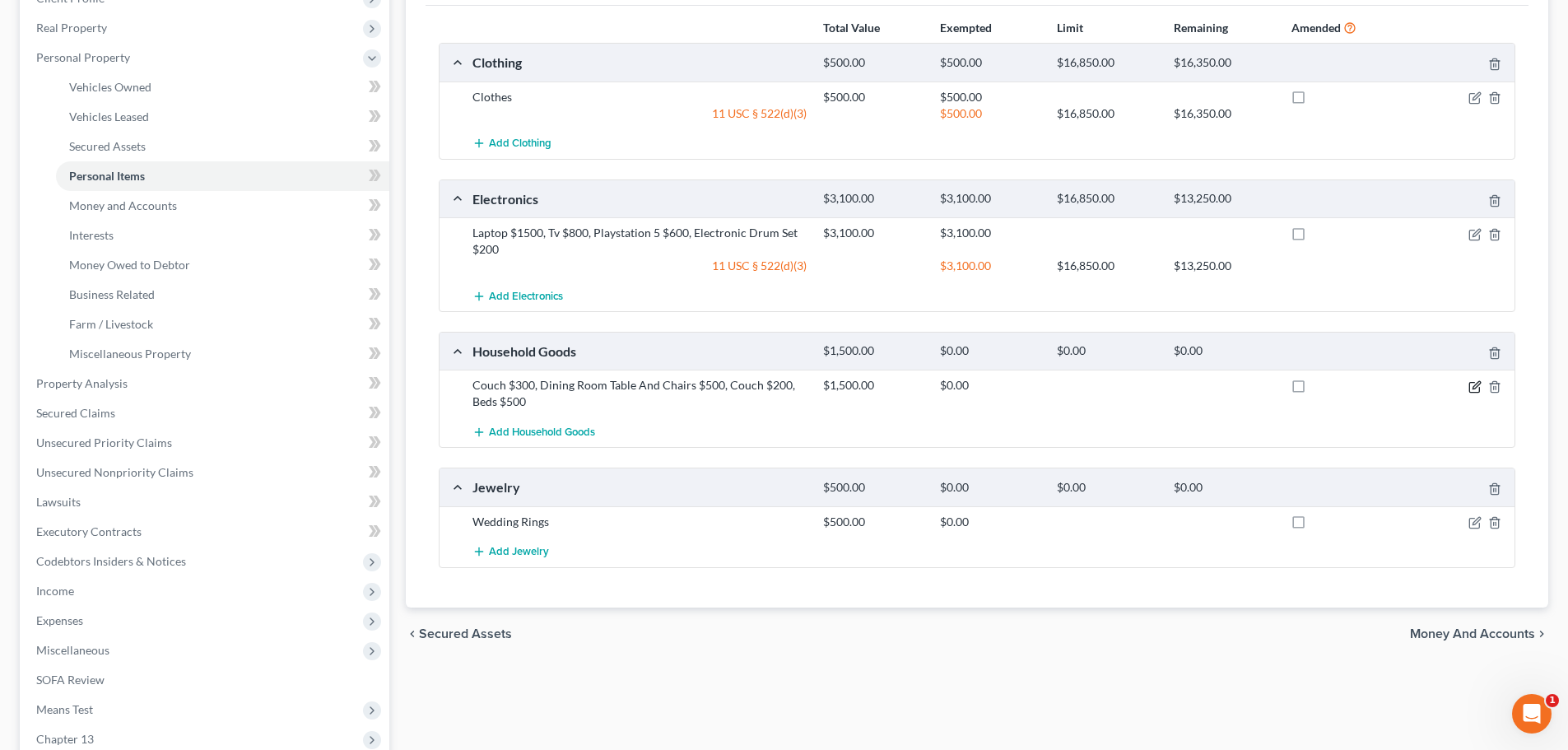
click at [1475, 390] on icon "button" at bounding box center [1475, 387] width 13 height 13
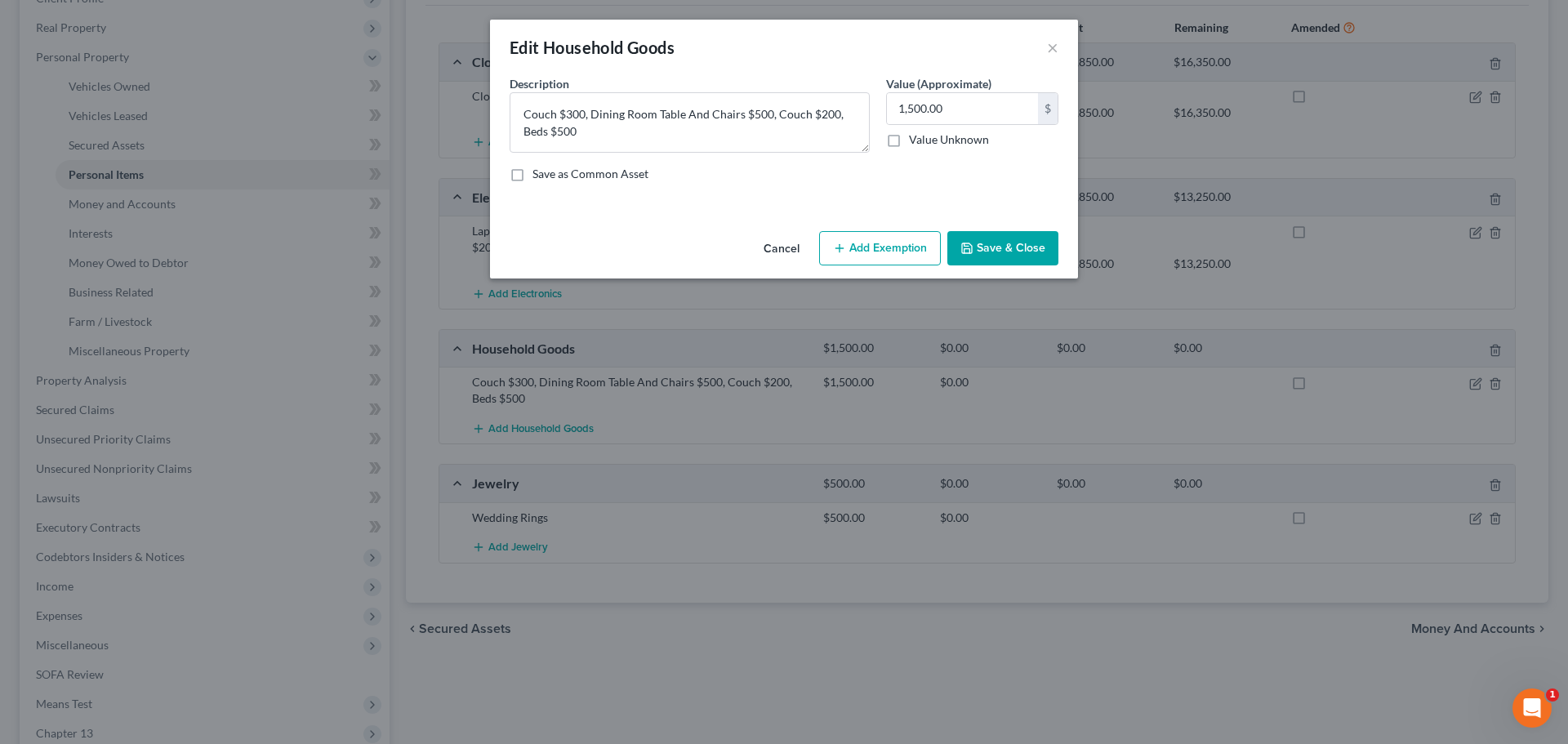
click at [859, 253] on button "Add Exemption" at bounding box center [879, 249] width 122 height 35
select select "2"
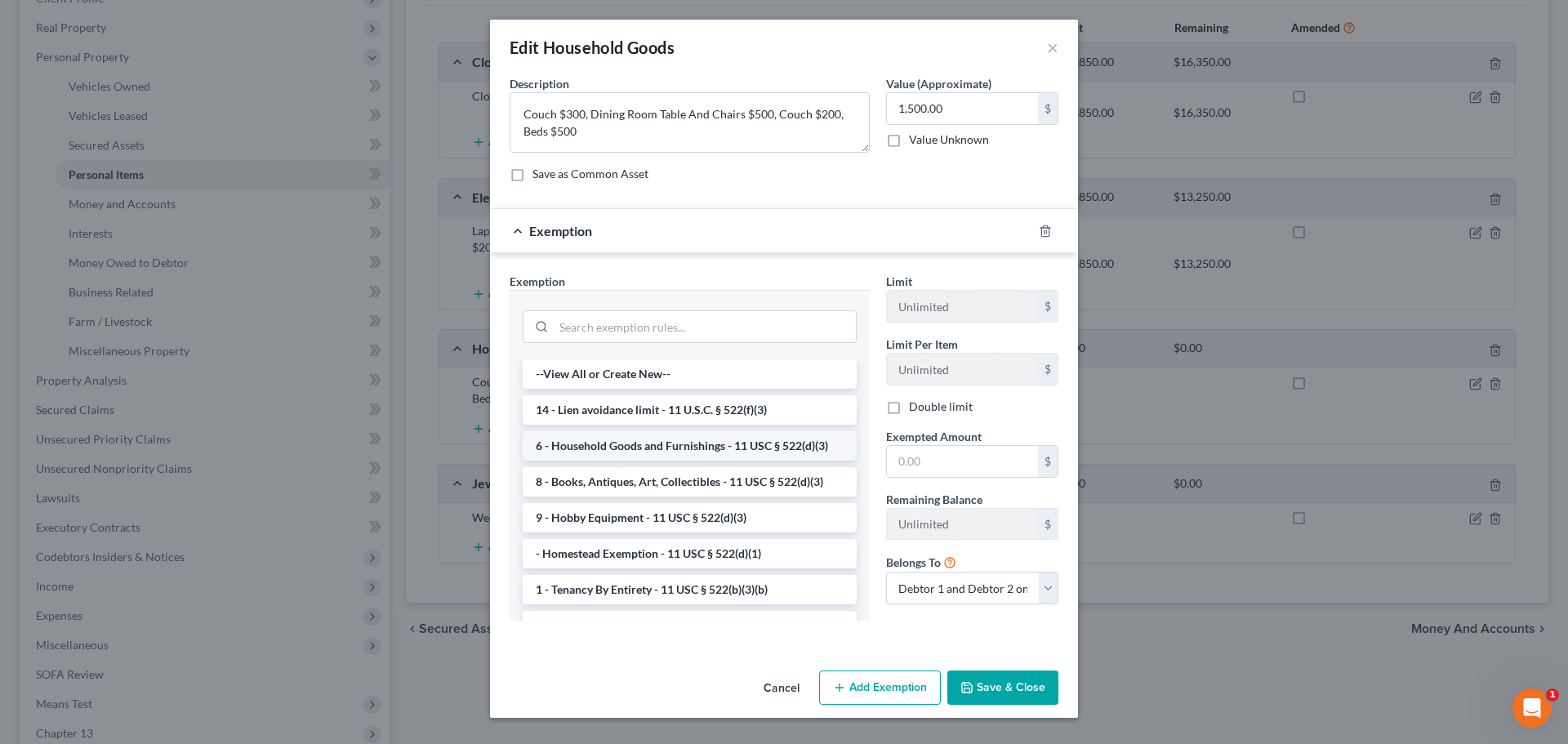
click at [687, 449] on li "6 - Household Goods and Furnishings - 11 USC § 522(d)(3)" at bounding box center [689, 446] width 334 height 29
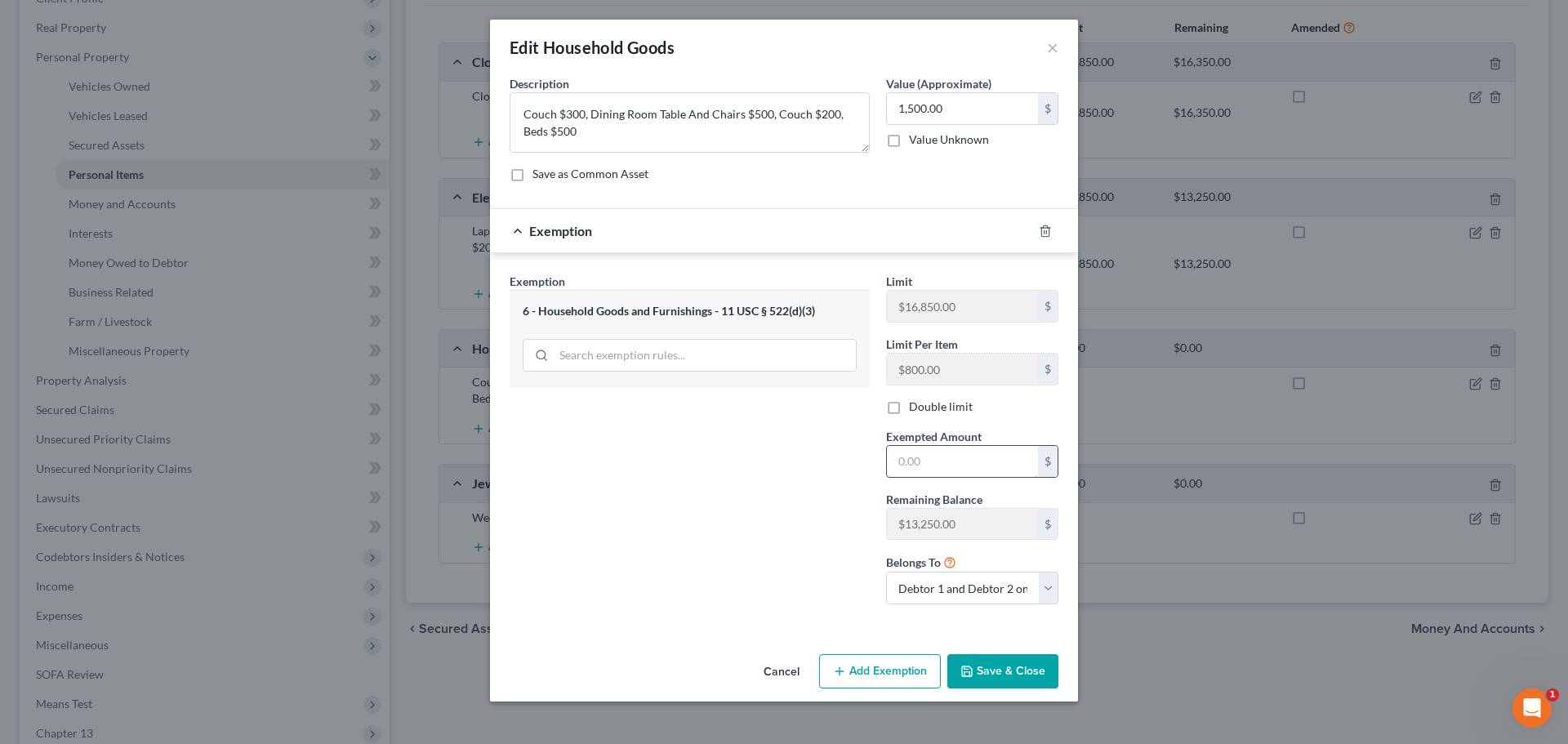
click at [928, 472] on input "text" at bounding box center [961, 462] width 151 height 31
type input "1,500"
click at [1003, 669] on button "Save & Close" at bounding box center [1003, 672] width 111 height 35
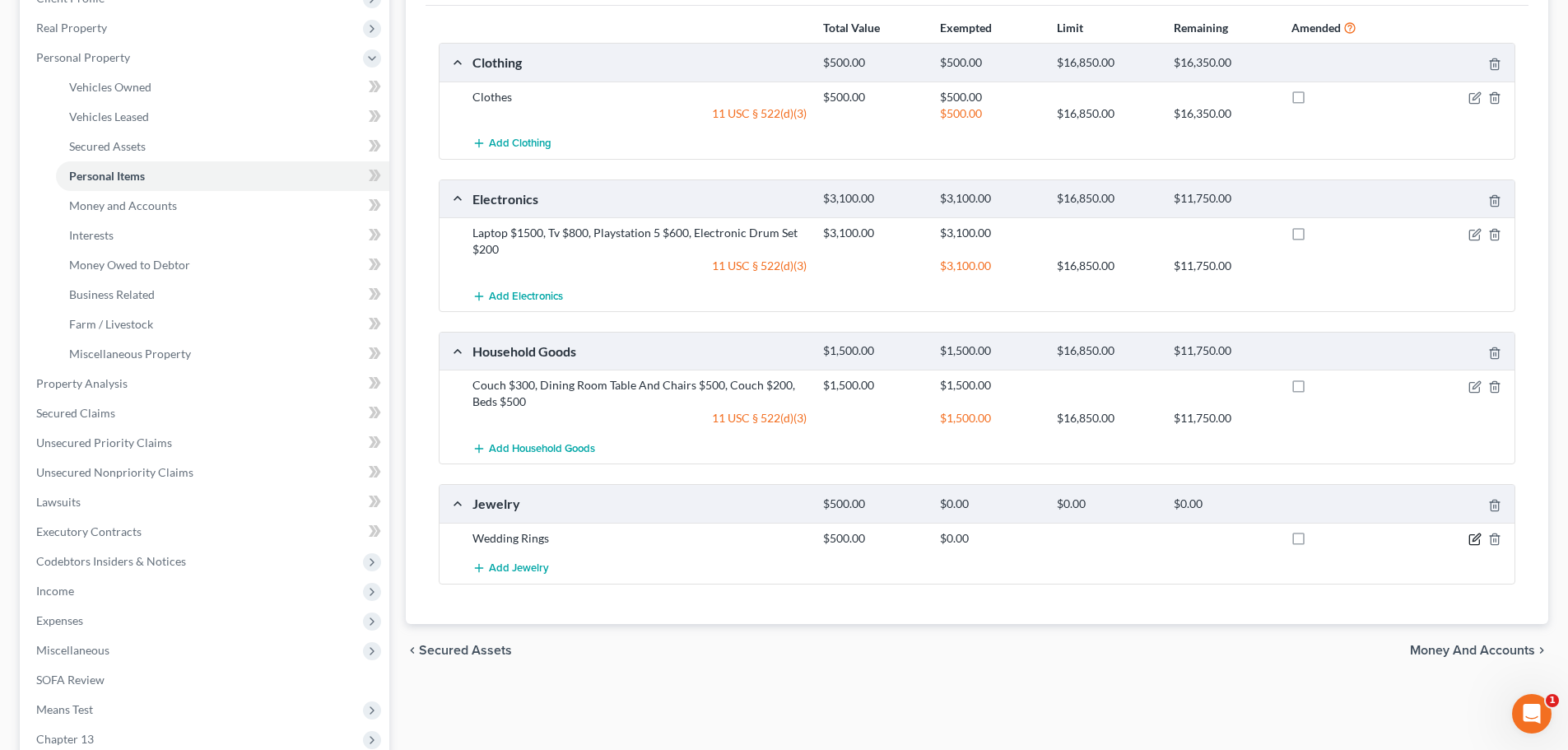
click at [1474, 535] on icon "button" at bounding box center [1474, 540] width 10 height 10
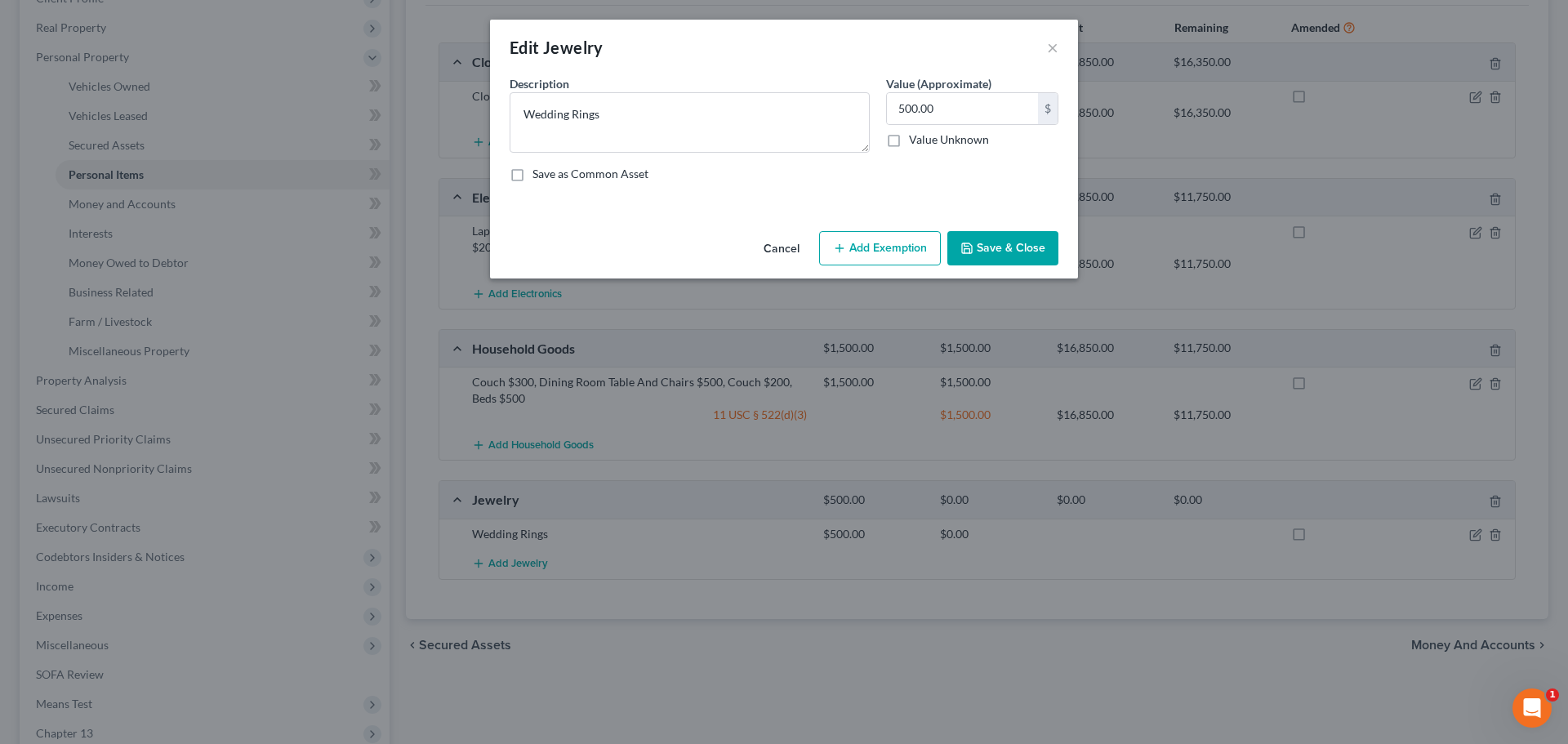
click at [853, 251] on button "Add Exemption" at bounding box center [879, 249] width 122 height 35
select select "2"
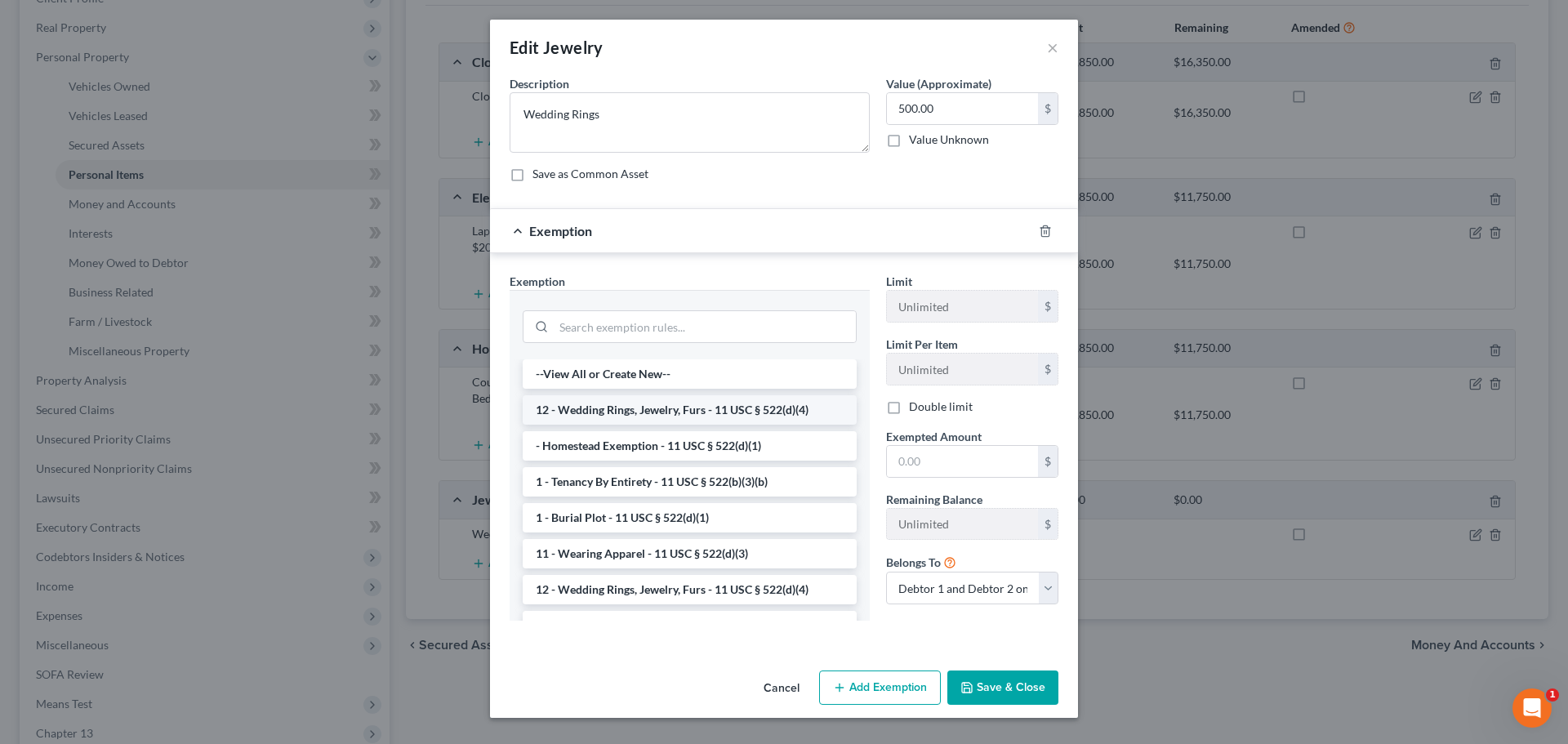
click at [620, 414] on li "12 - Wedding Rings, Jewelry, Furs - 11 USC § 522(d)(4)" at bounding box center [689, 409] width 334 height 29
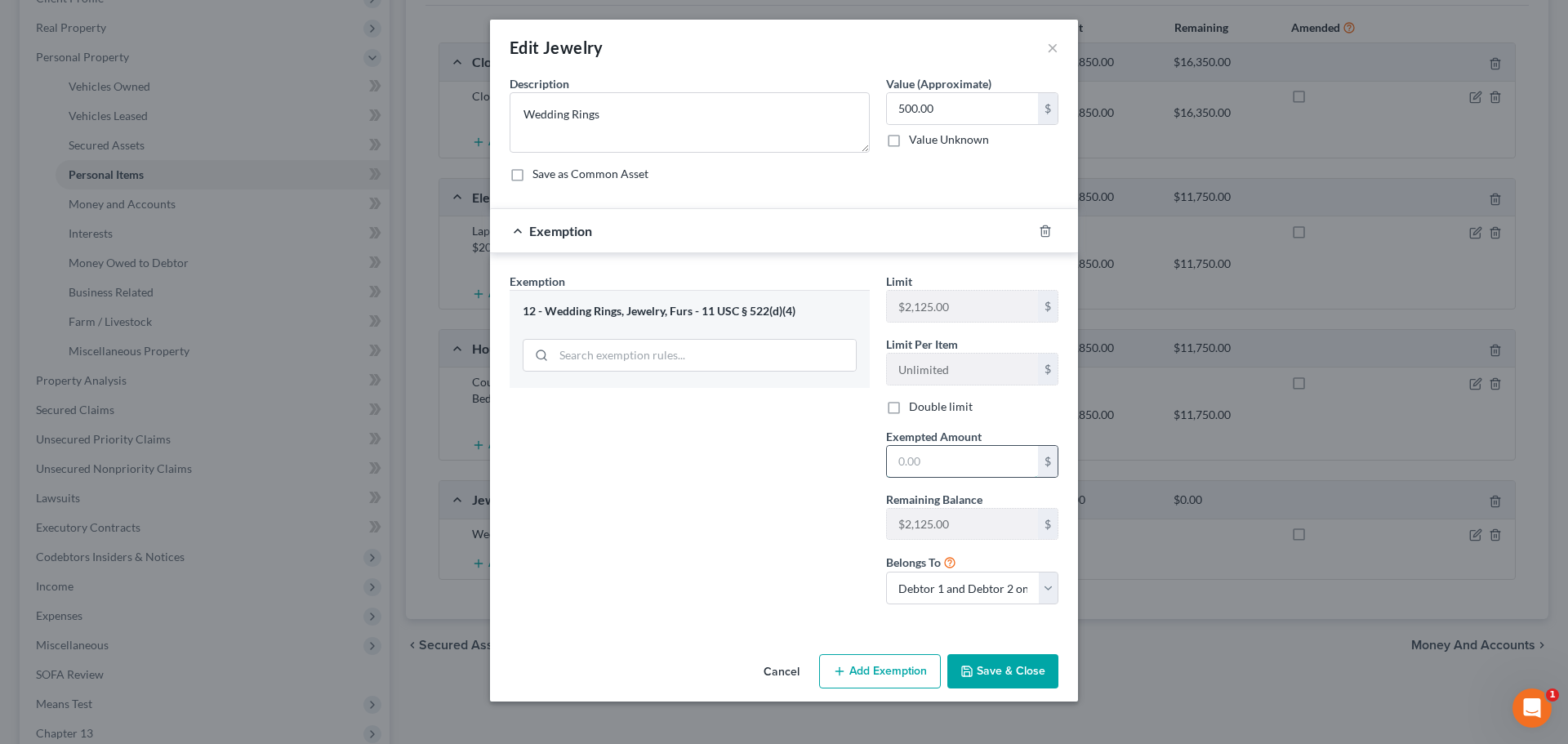
click at [926, 456] on input "text" at bounding box center [961, 462] width 151 height 31
type input "500"
drag, startPoint x: 1001, startPoint y: 678, endPoint x: 952, endPoint y: 629, distance: 69.3
click at [1001, 678] on button "Save & Close" at bounding box center [1003, 672] width 111 height 35
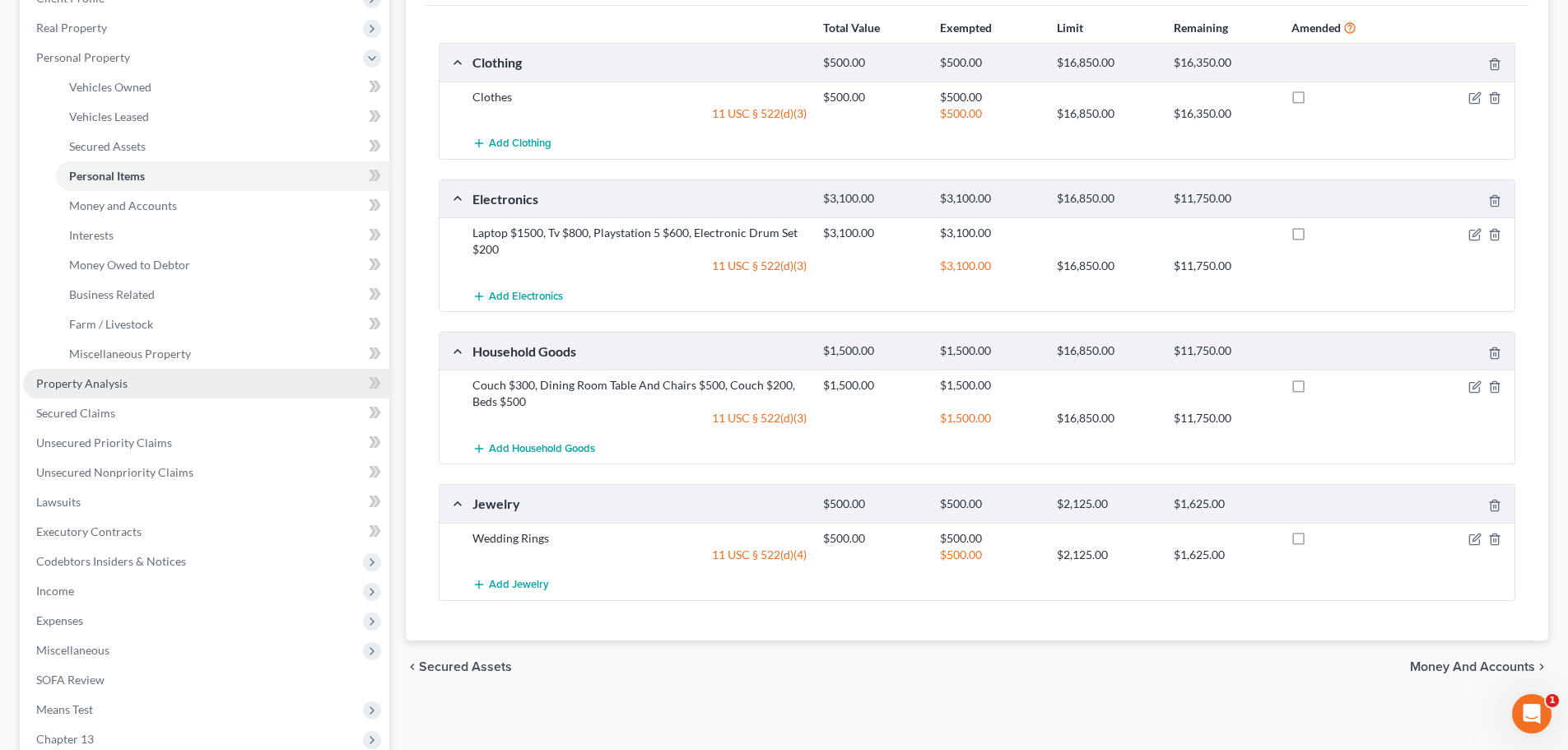
click at [96, 382] on span "Property Analysis" at bounding box center [81, 382] width 91 height 14
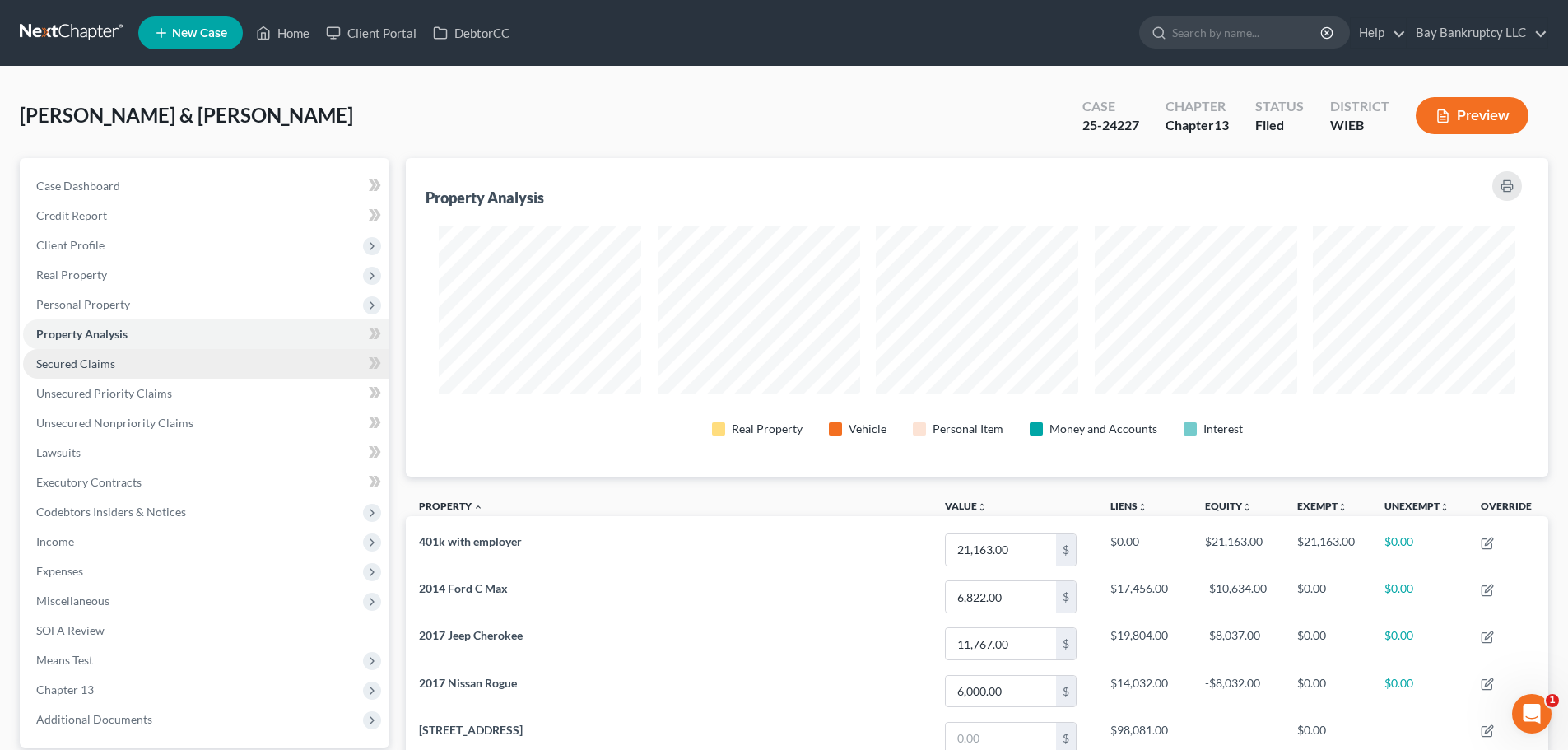
click at [83, 363] on span "Secured Claims" at bounding box center [76, 363] width 79 height 14
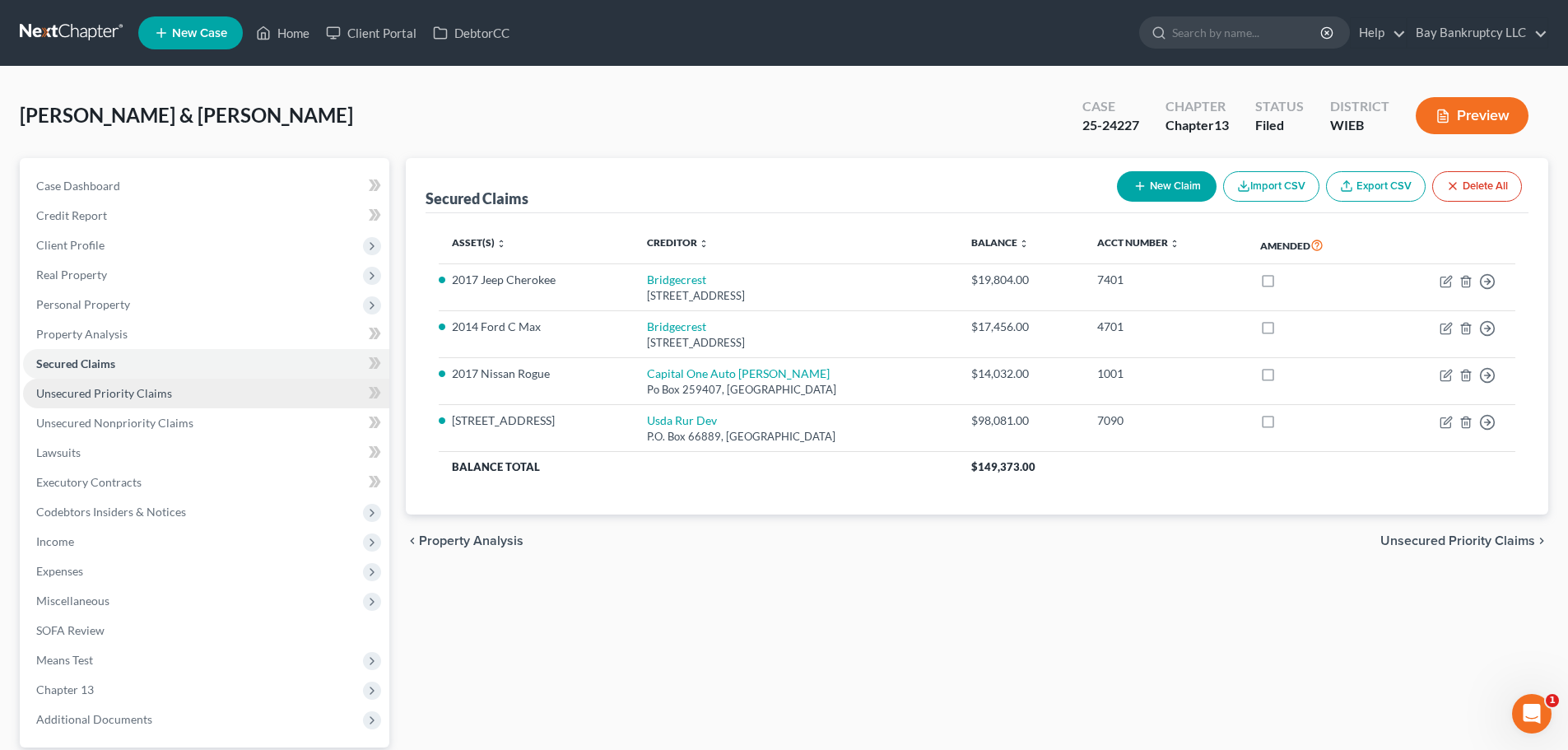
click at [55, 397] on span "Unsecured Priority Claims" at bounding box center [103, 393] width 135 height 14
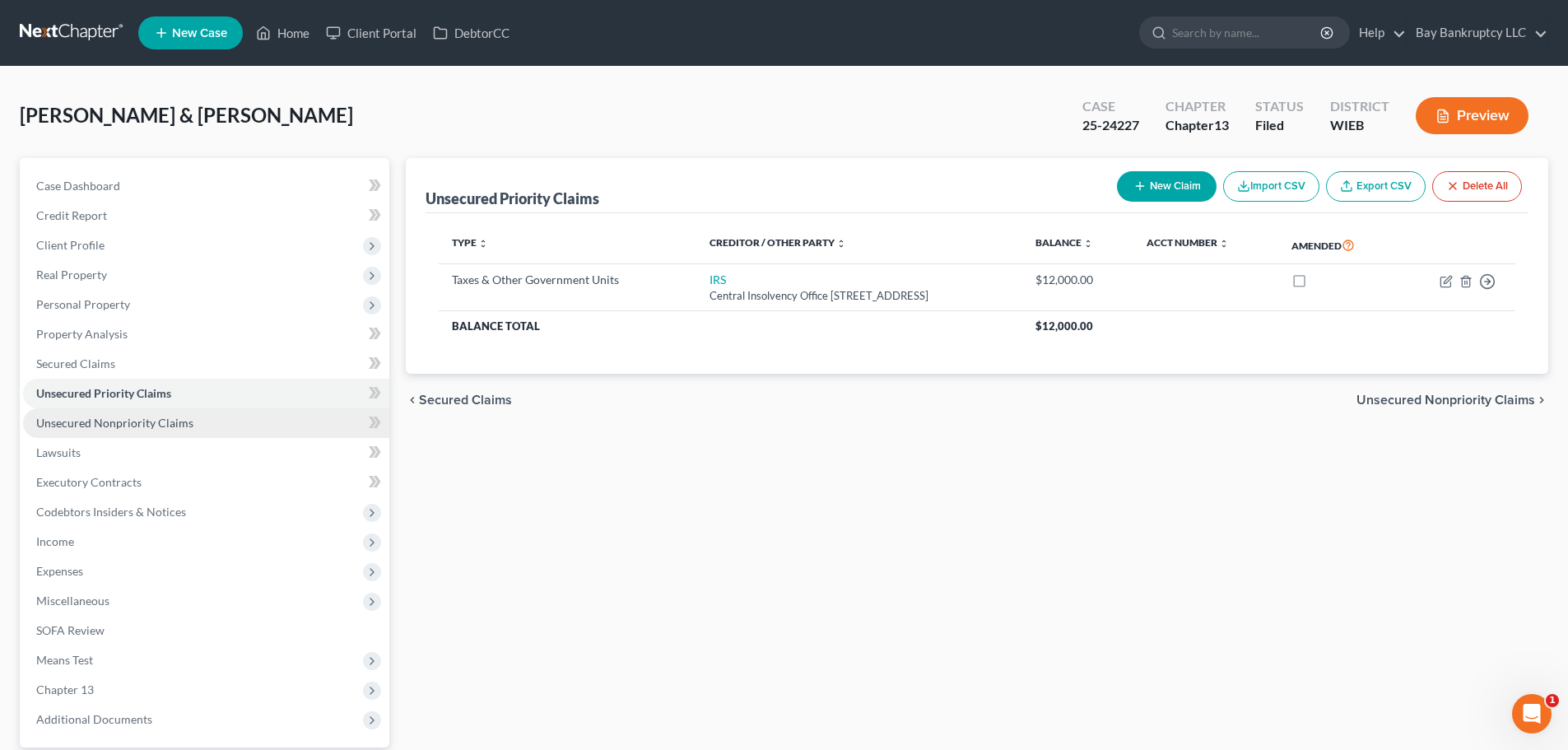
click at [64, 417] on span "Unsecured Nonpriority Claims" at bounding box center [114, 422] width 158 height 14
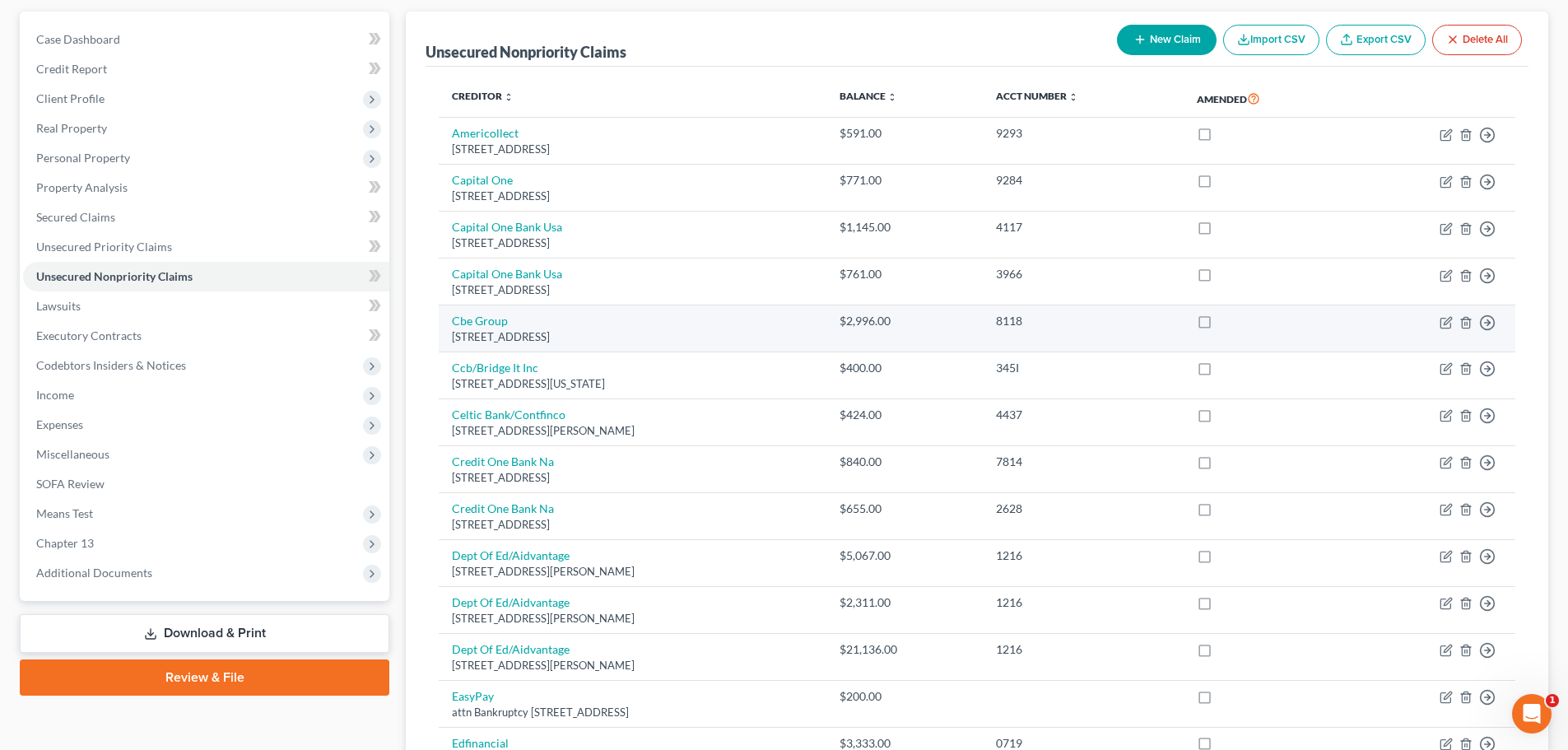
scroll to position [31, 0]
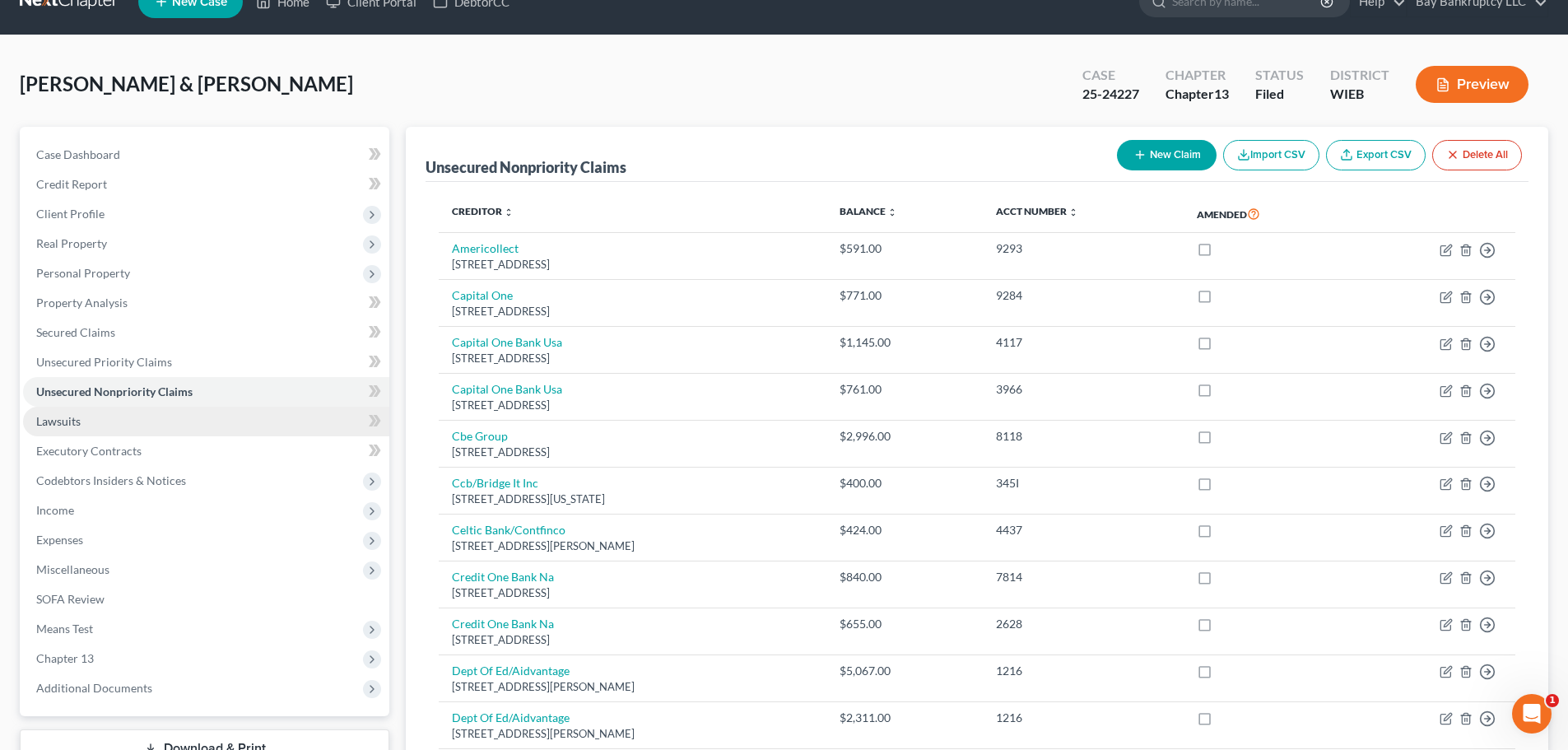
click at [97, 409] on link "Lawsuits" at bounding box center [206, 421] width 367 height 29
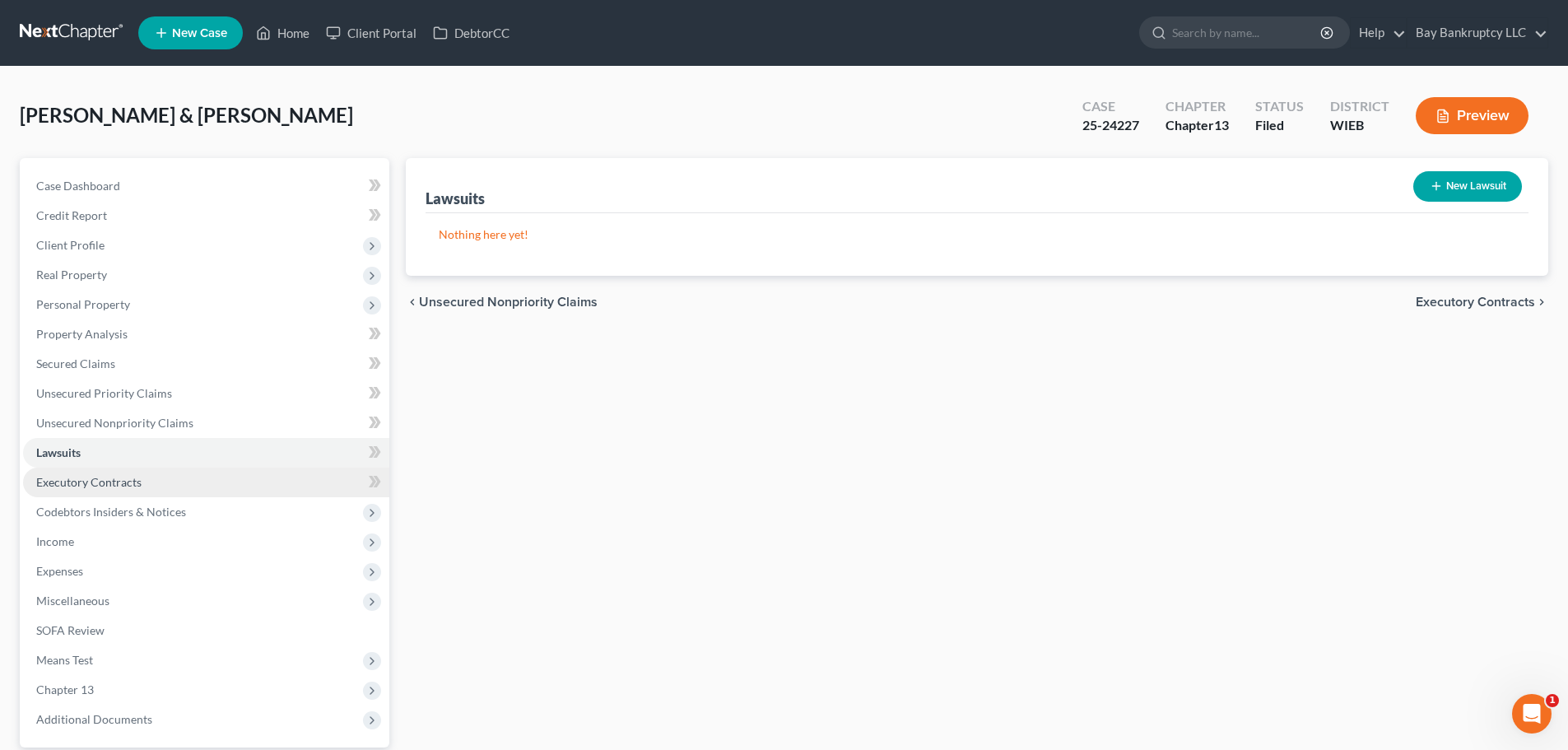
click at [88, 479] on span "Executory Contracts" at bounding box center [88, 482] width 105 height 14
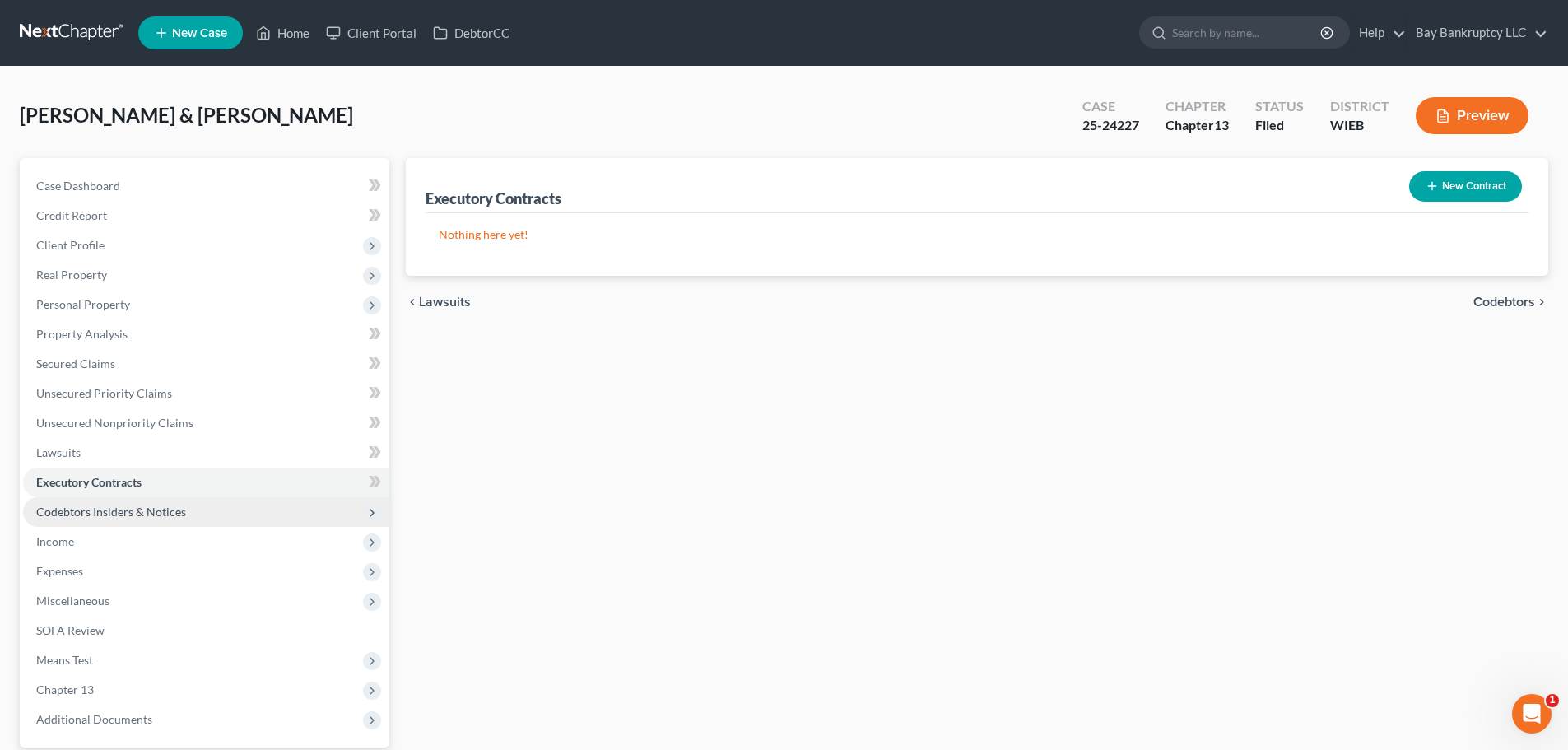
click at [109, 505] on span "Codebtors Insiders & Notices" at bounding box center [111, 511] width 150 height 14
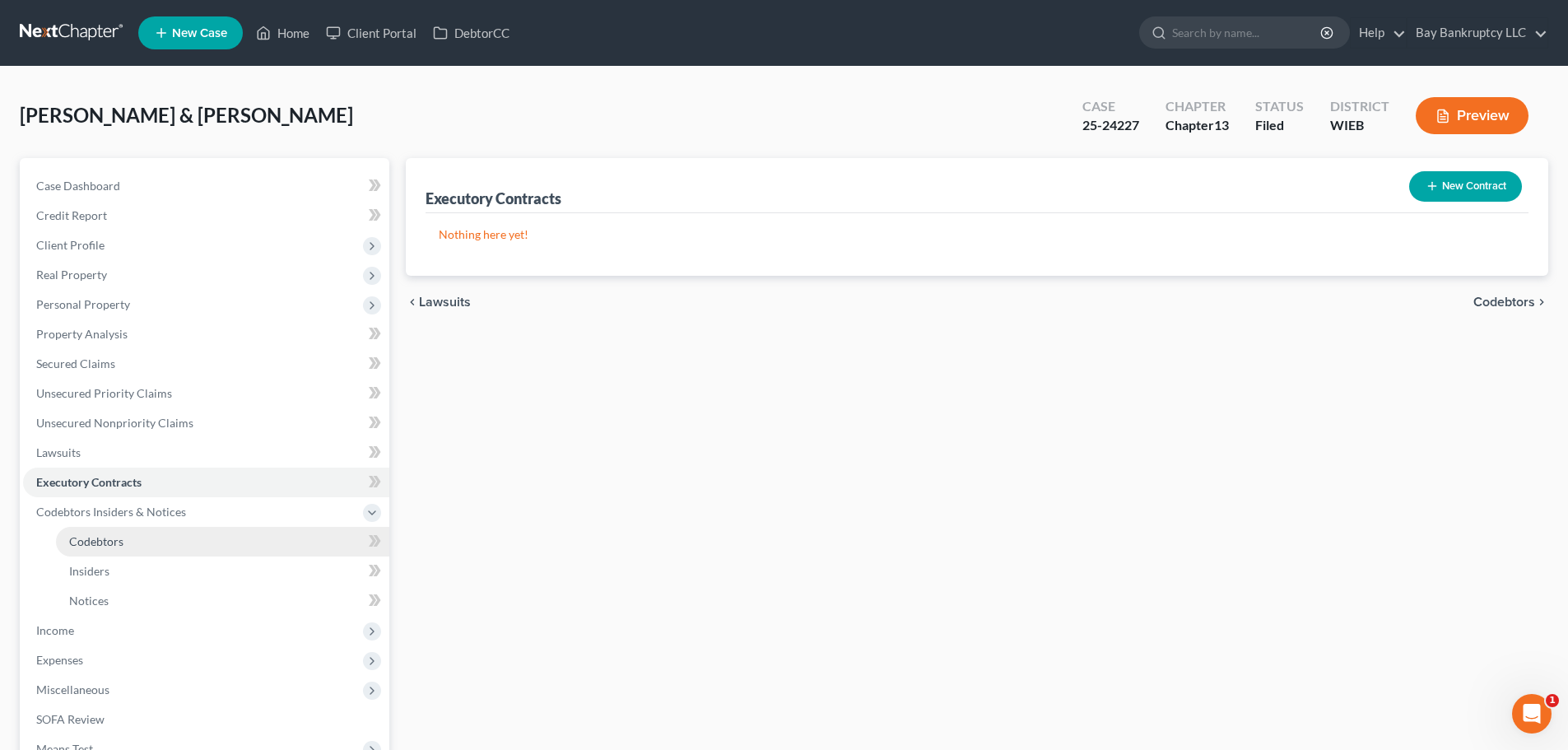
click at [119, 528] on link "Codebtors" at bounding box center [223, 542] width 333 height 29
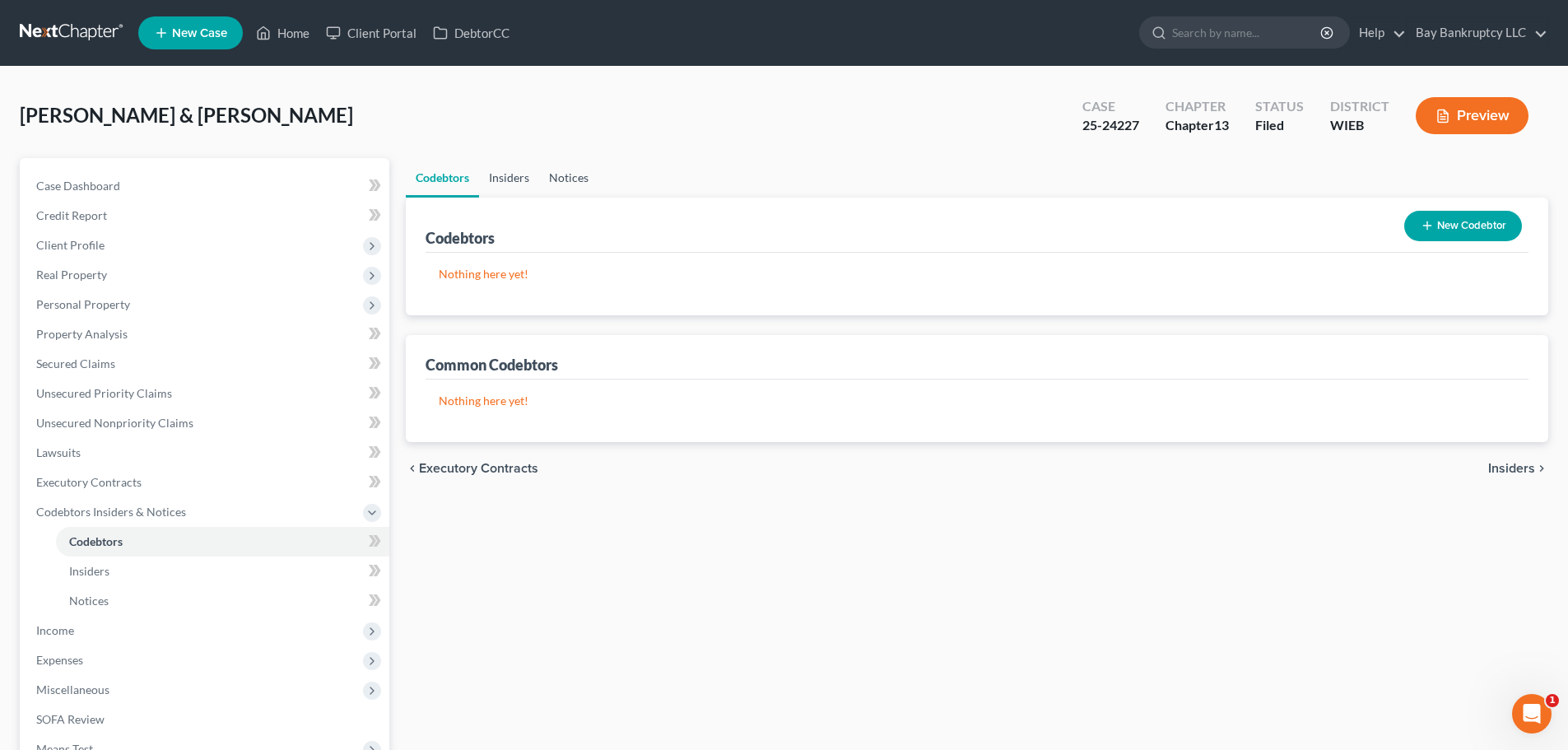
drag, startPoint x: 510, startPoint y: 181, endPoint x: 562, endPoint y: 182, distance: 52.0
click at [510, 181] on link "Insiders" at bounding box center [509, 178] width 60 height 40
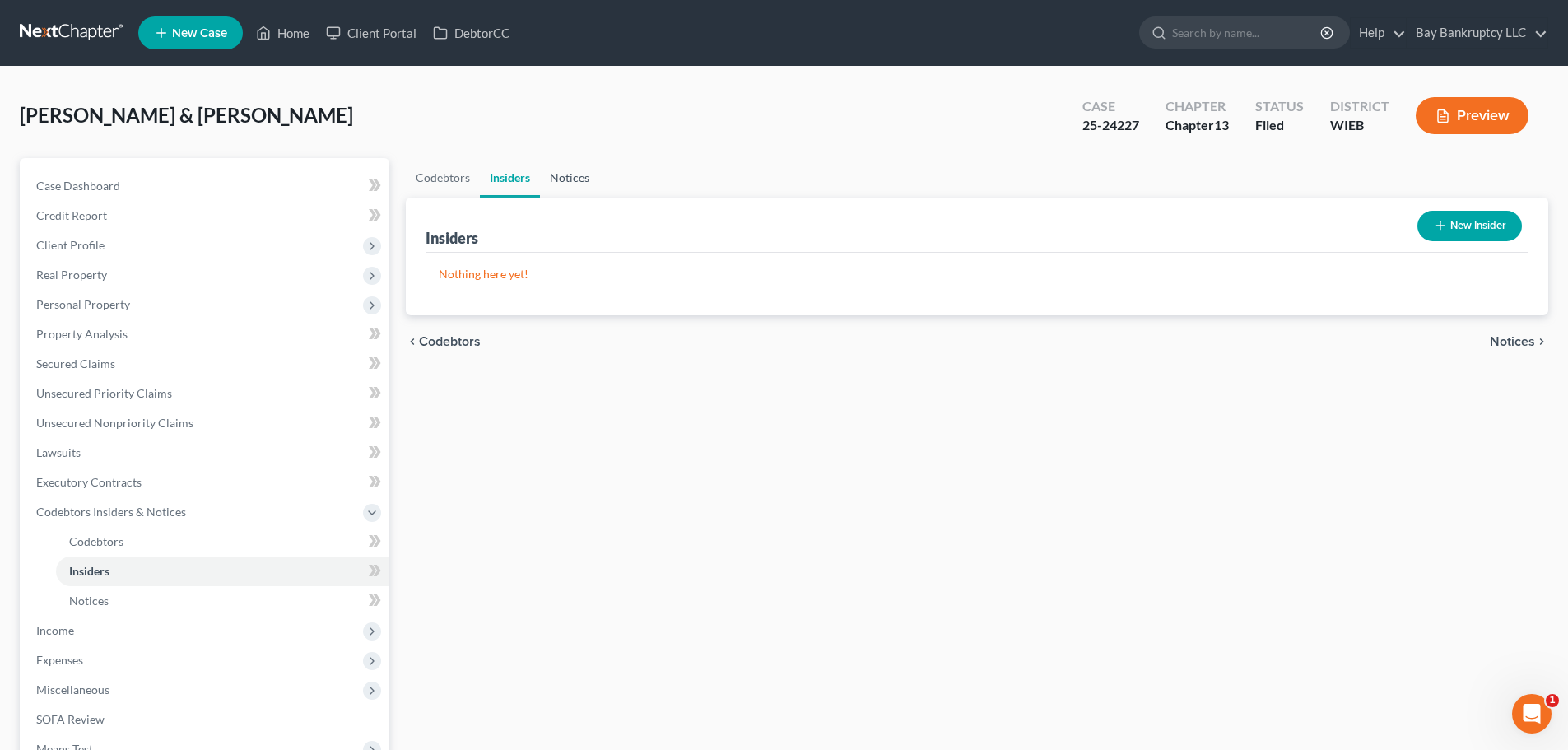
click at [562, 182] on link "Notices" at bounding box center [569, 178] width 59 height 40
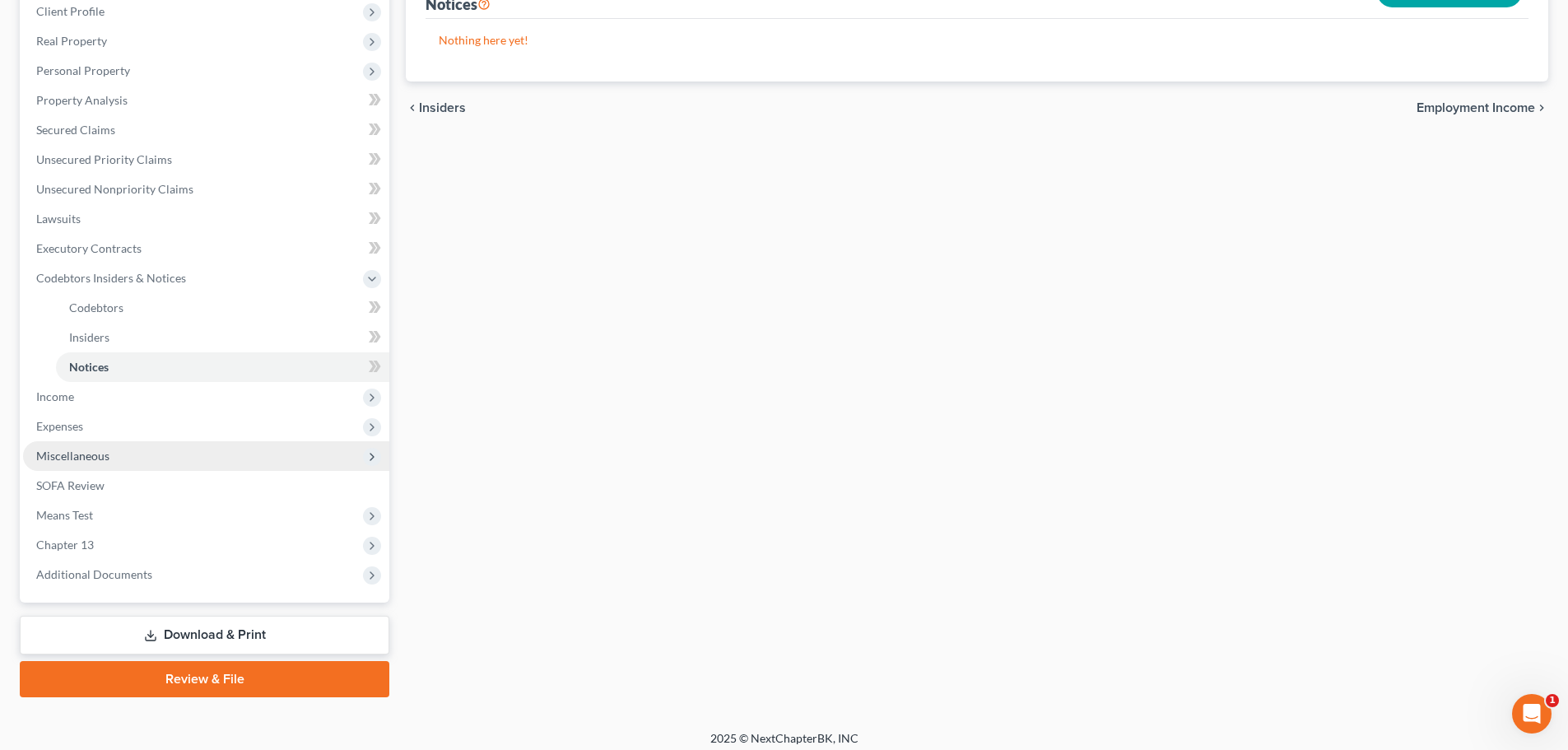
scroll to position [244, 0]
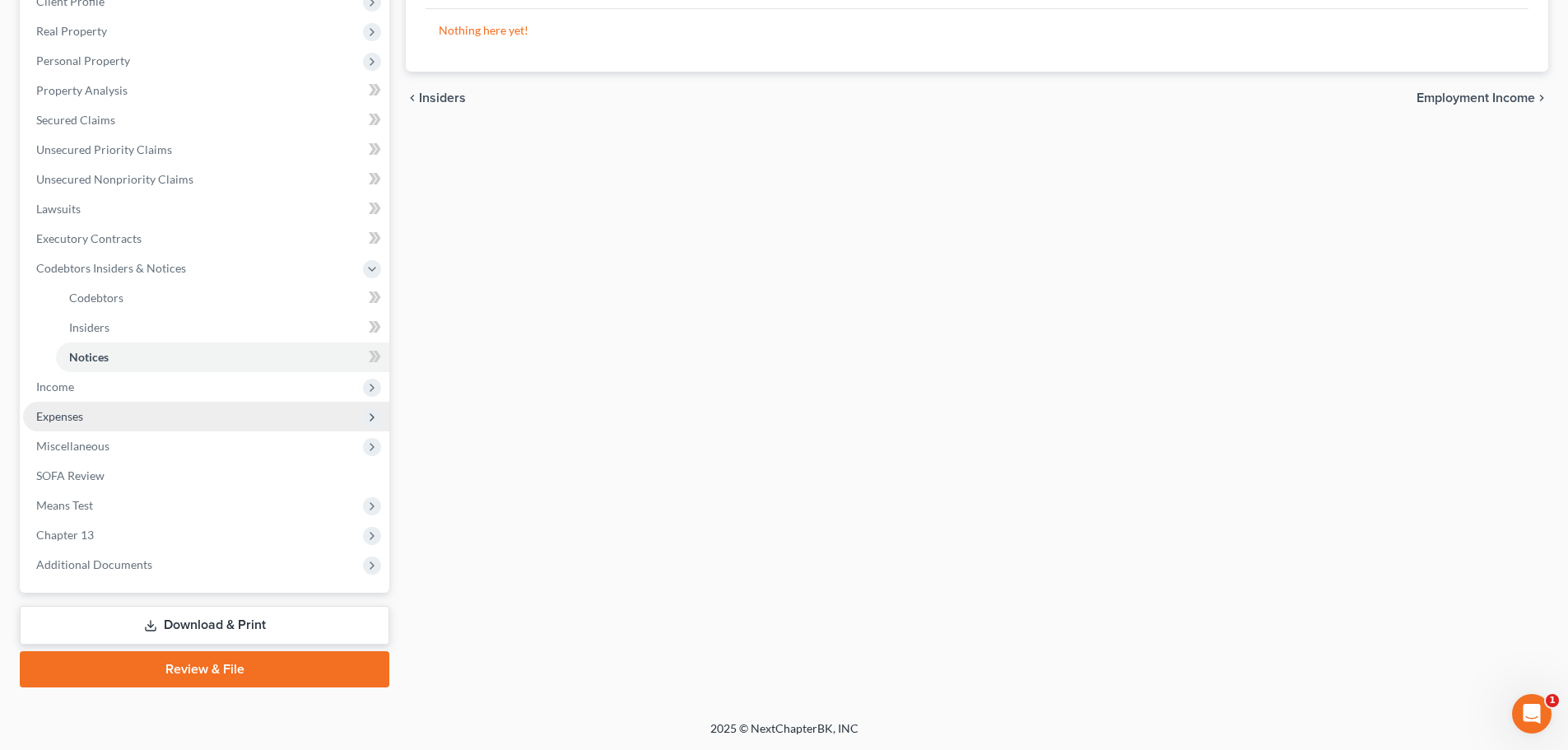
drag, startPoint x: 69, startPoint y: 392, endPoint x: 112, endPoint y: 407, distance: 45.5
click at [69, 392] on span "Income" at bounding box center [54, 386] width 38 height 14
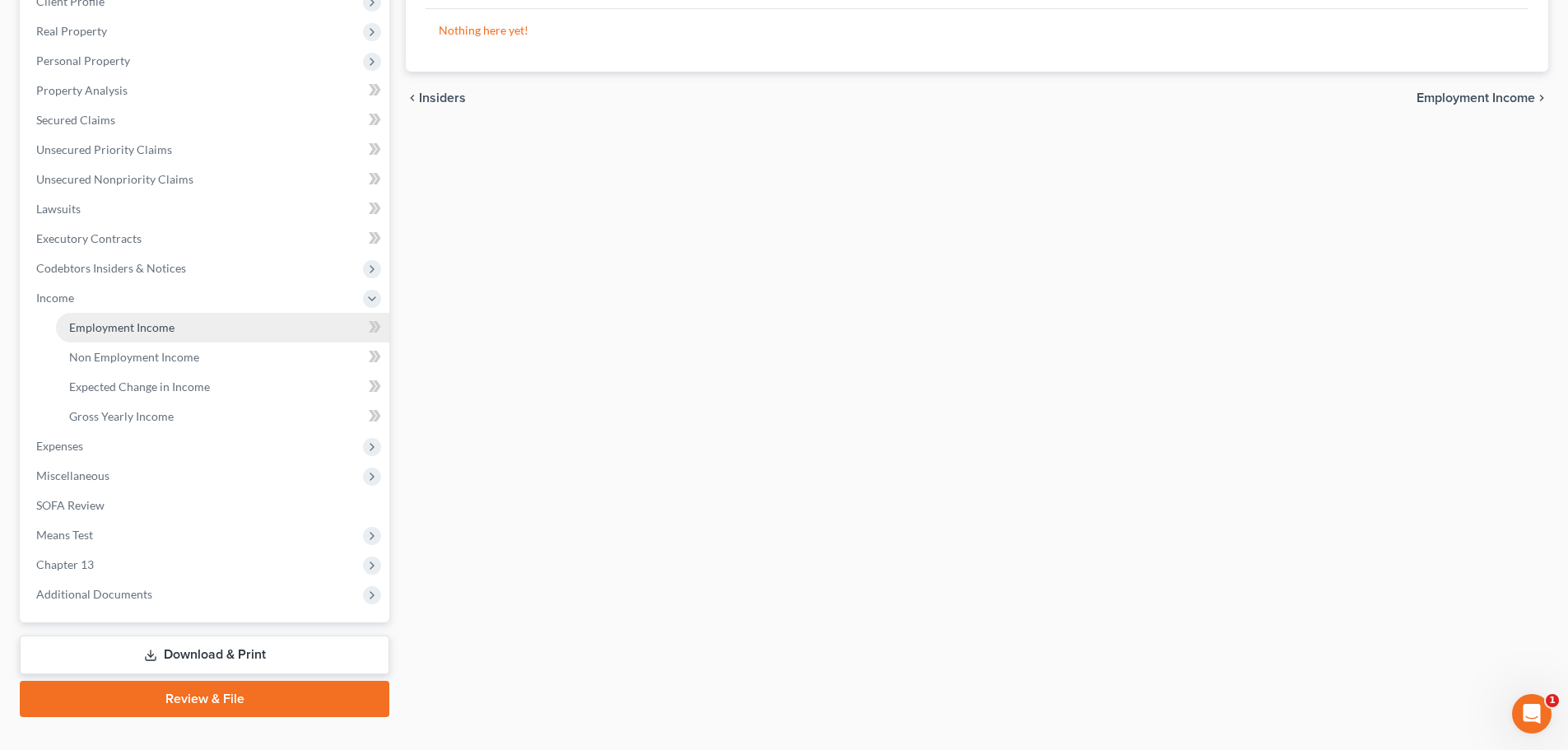
click at [166, 321] on span "Employment Income" at bounding box center [122, 327] width 105 height 14
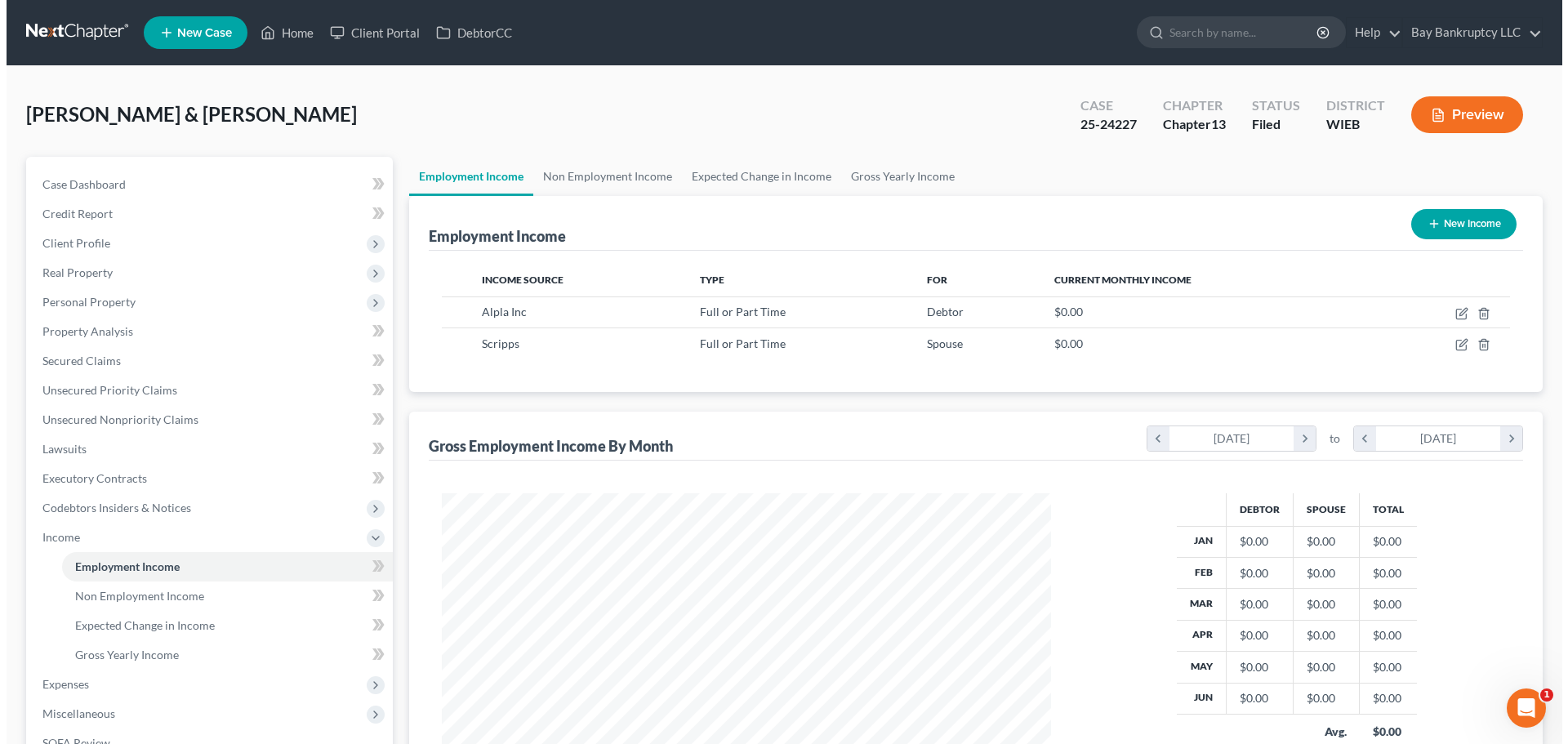
scroll to position [304, 641]
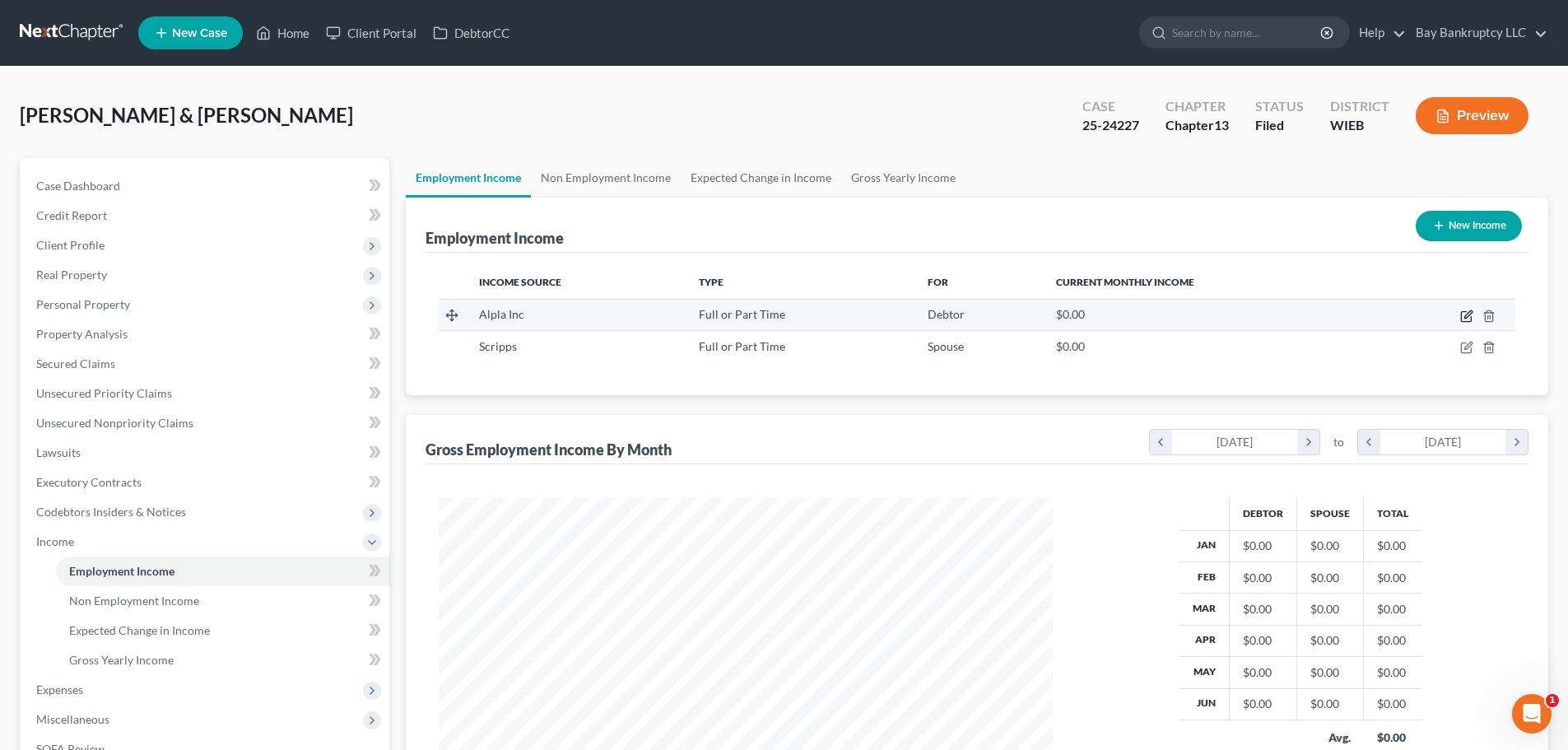
click at [1464, 312] on icon "button" at bounding box center [1466, 317] width 10 height 10
select select "0"
select select "52"
select select "2"
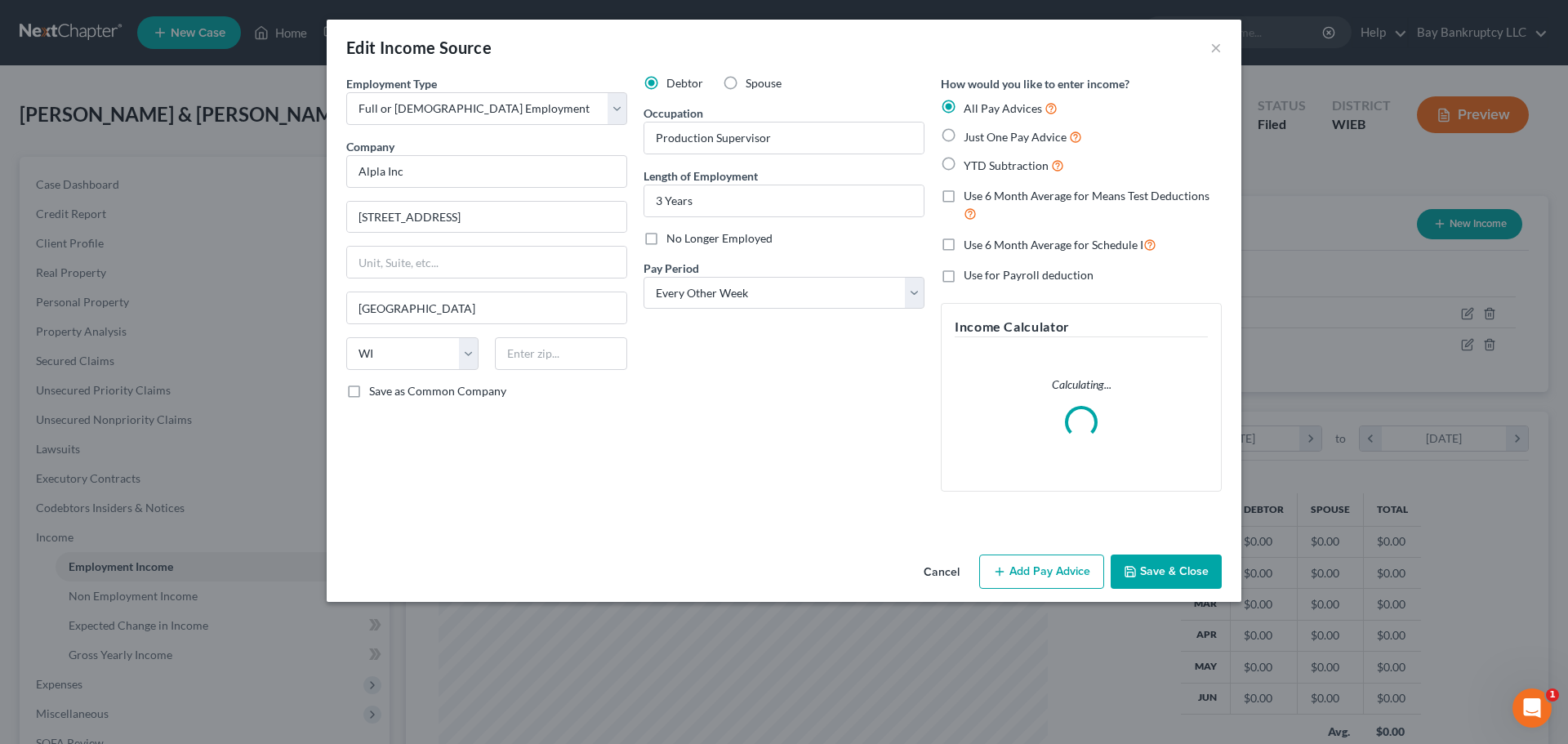
scroll to position [307, 648]
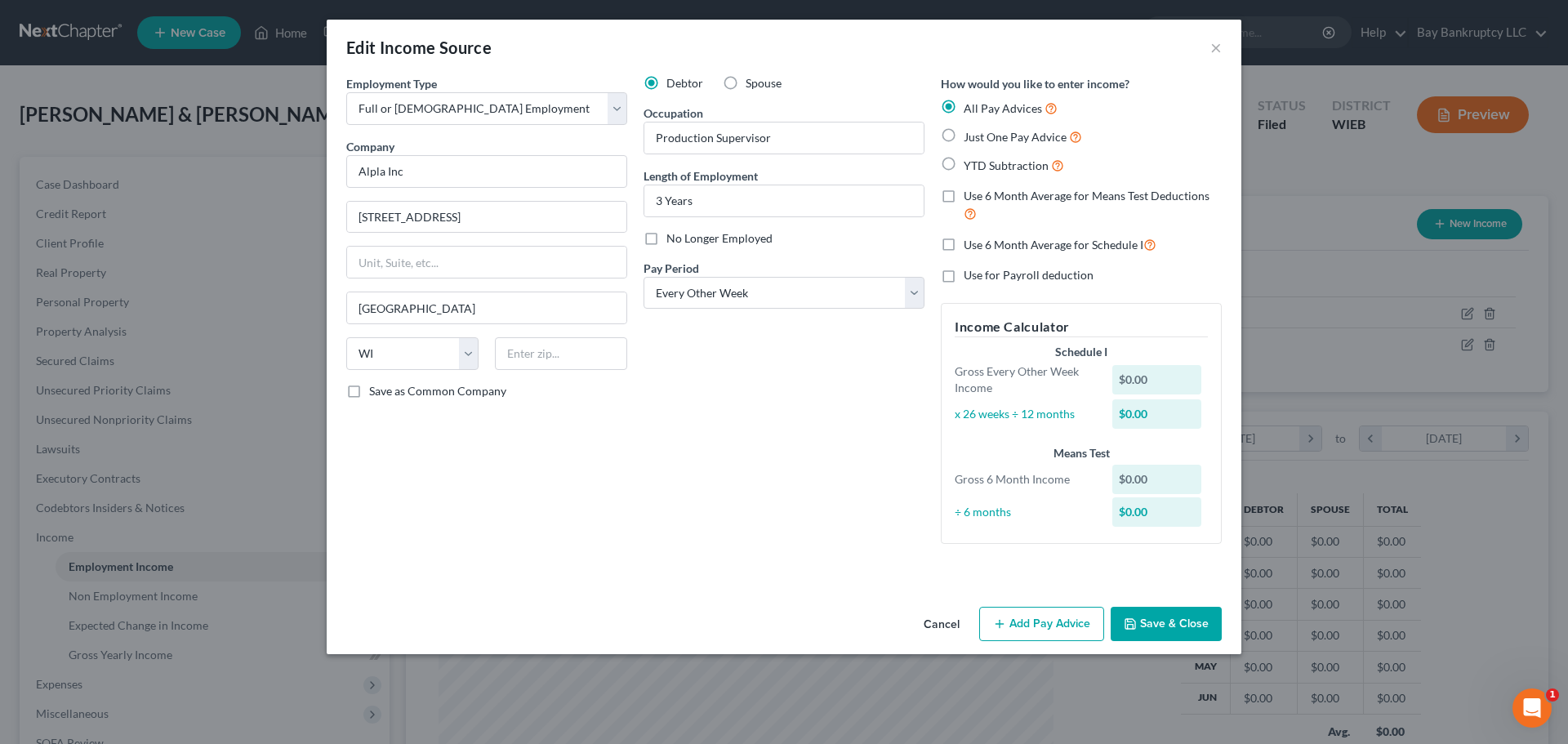
click at [1024, 625] on button "Add Pay Advice" at bounding box center [1041, 624] width 125 height 35
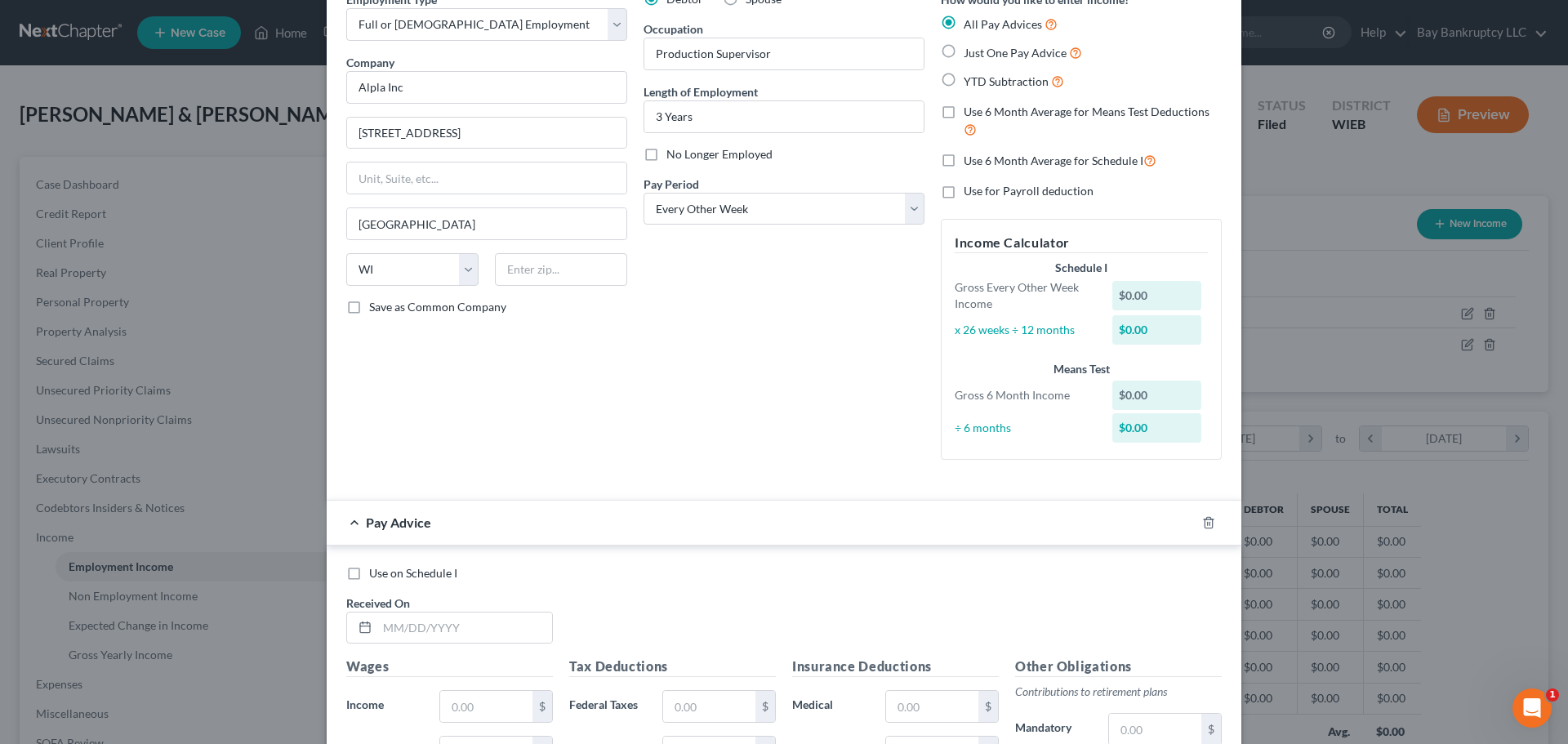
scroll to position [164, 0]
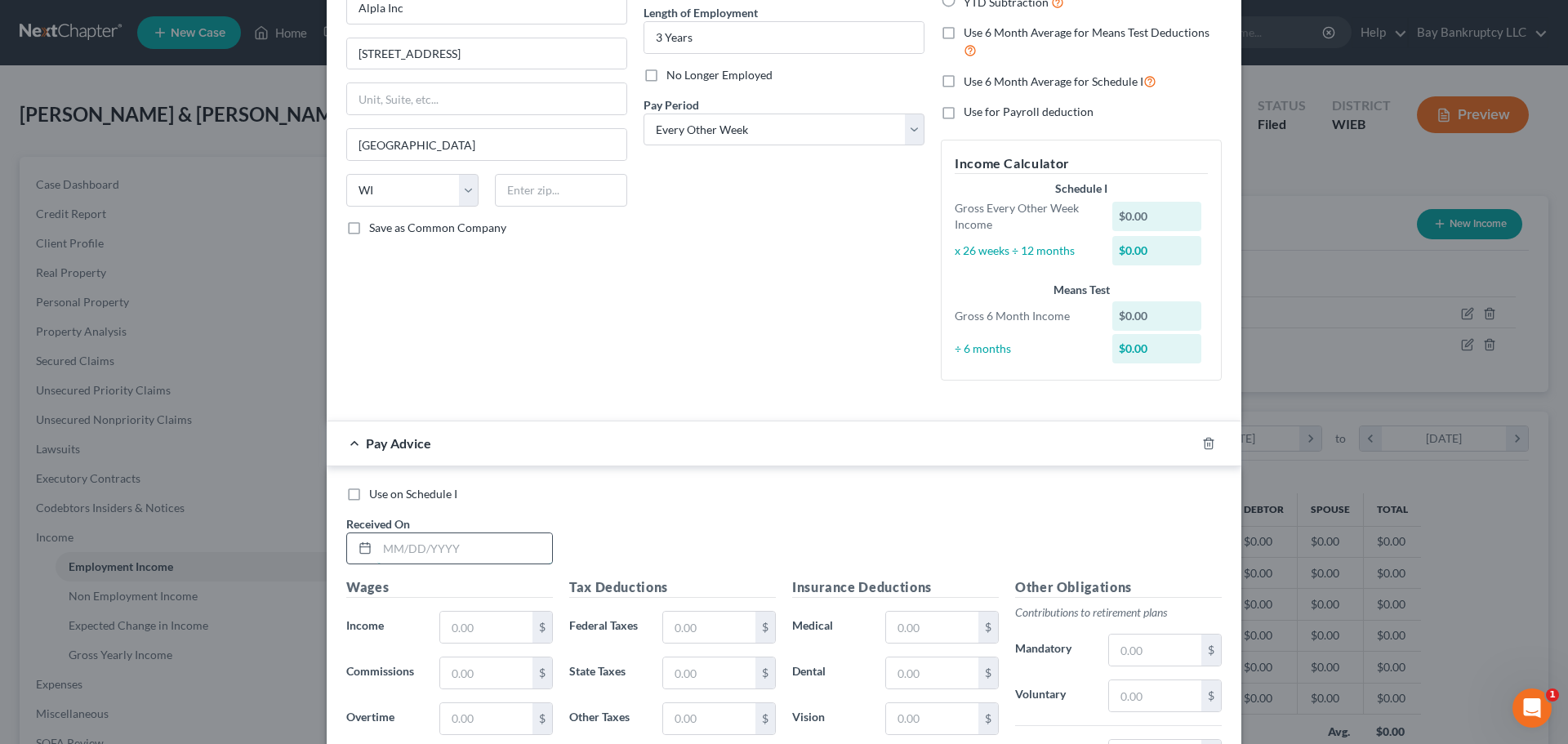
click at [465, 540] on input "text" at bounding box center [464, 549] width 175 height 31
type input "[DATE]"
click at [493, 632] on input "text" at bounding box center [486, 627] width 92 height 31
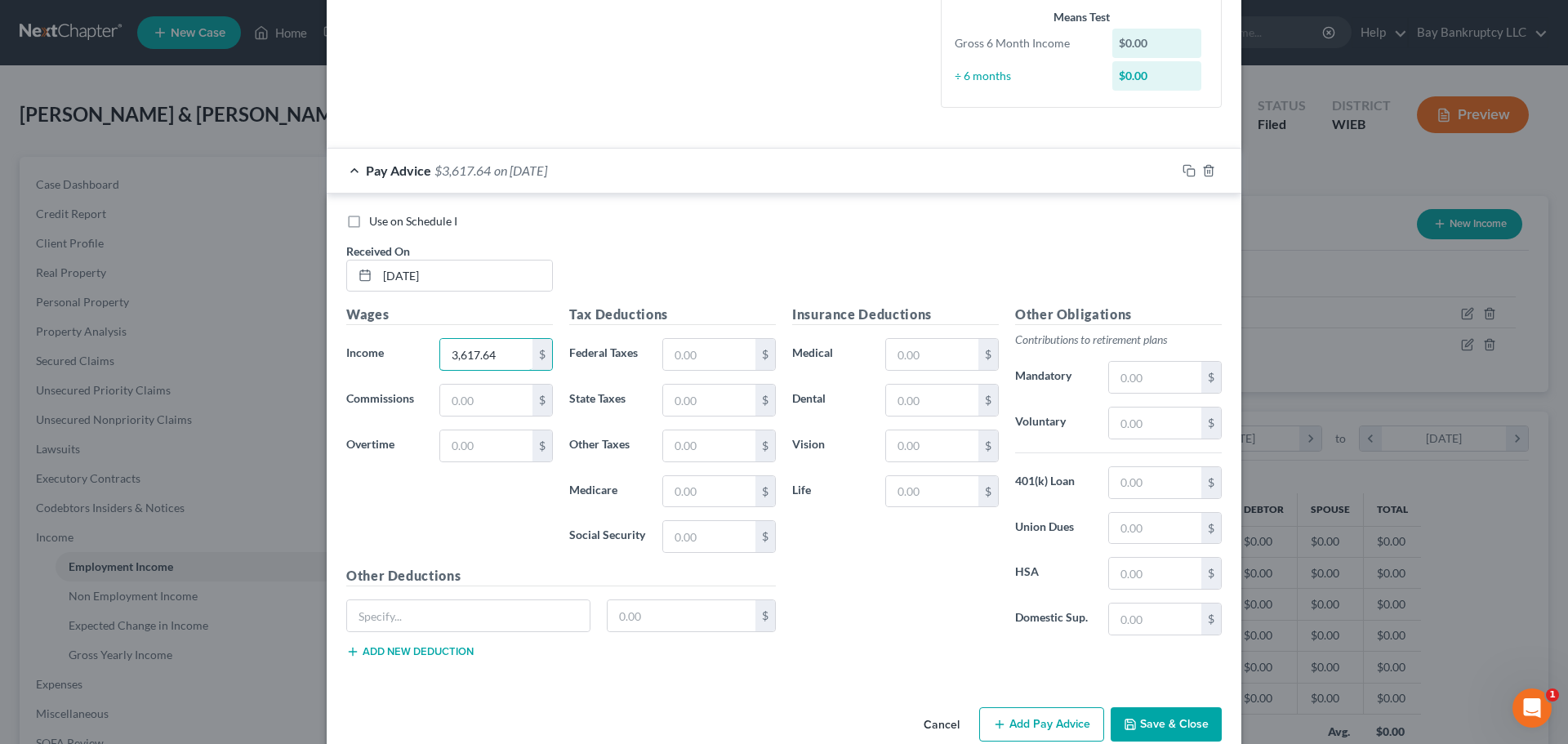
scroll to position [466, 0]
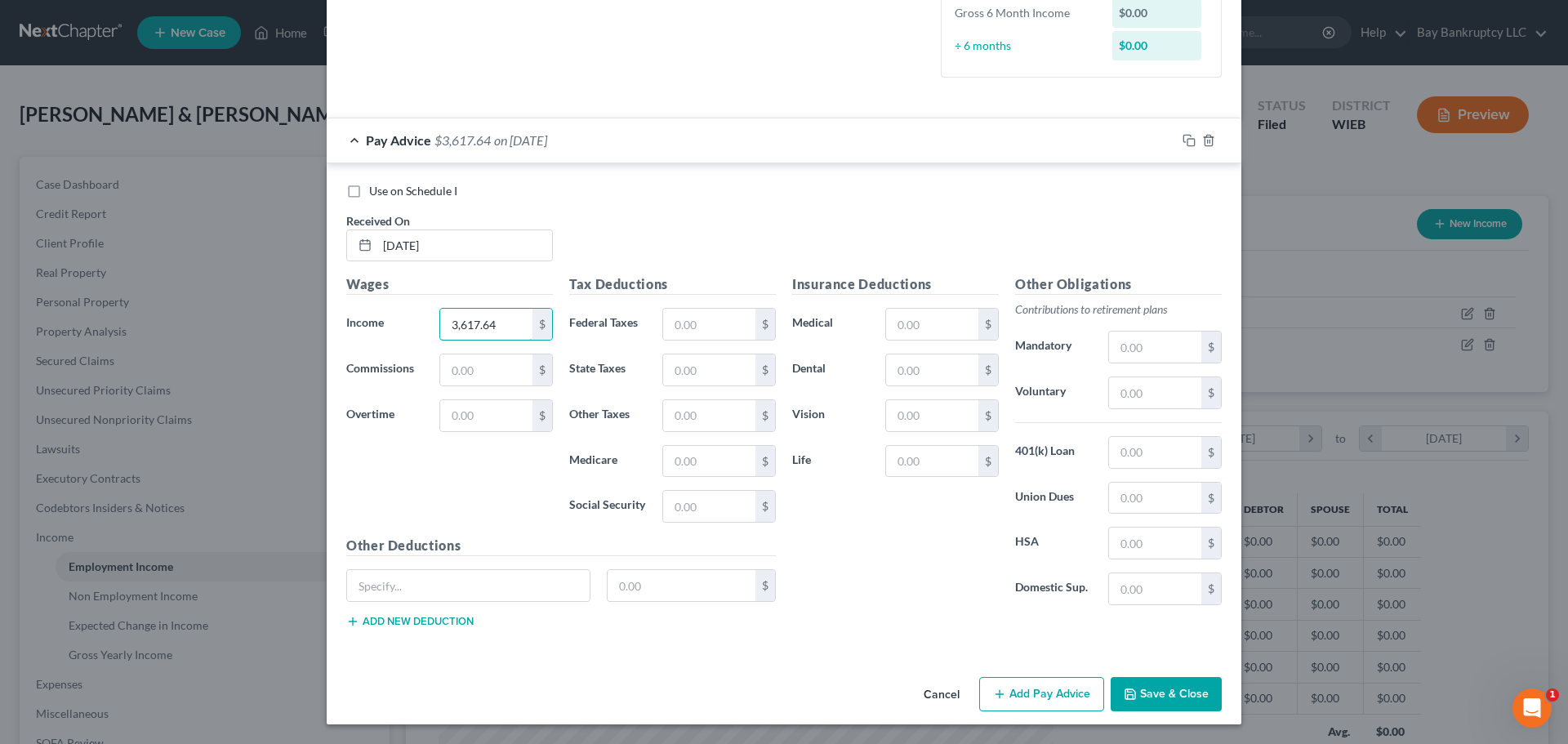
type input "3,617.64"
click at [1033, 686] on button "Add Pay Advice" at bounding box center [1041, 695] width 125 height 35
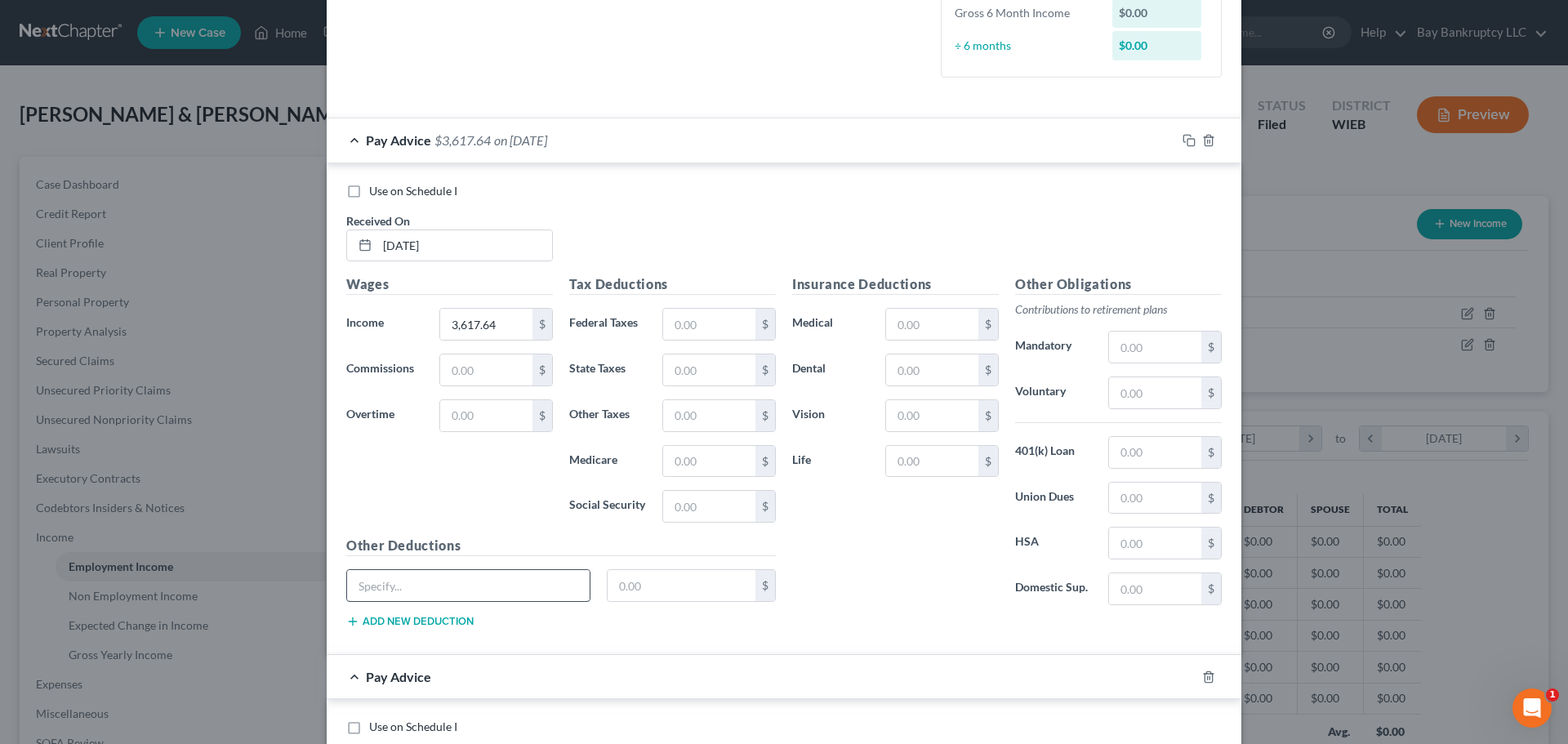
scroll to position [711, 0]
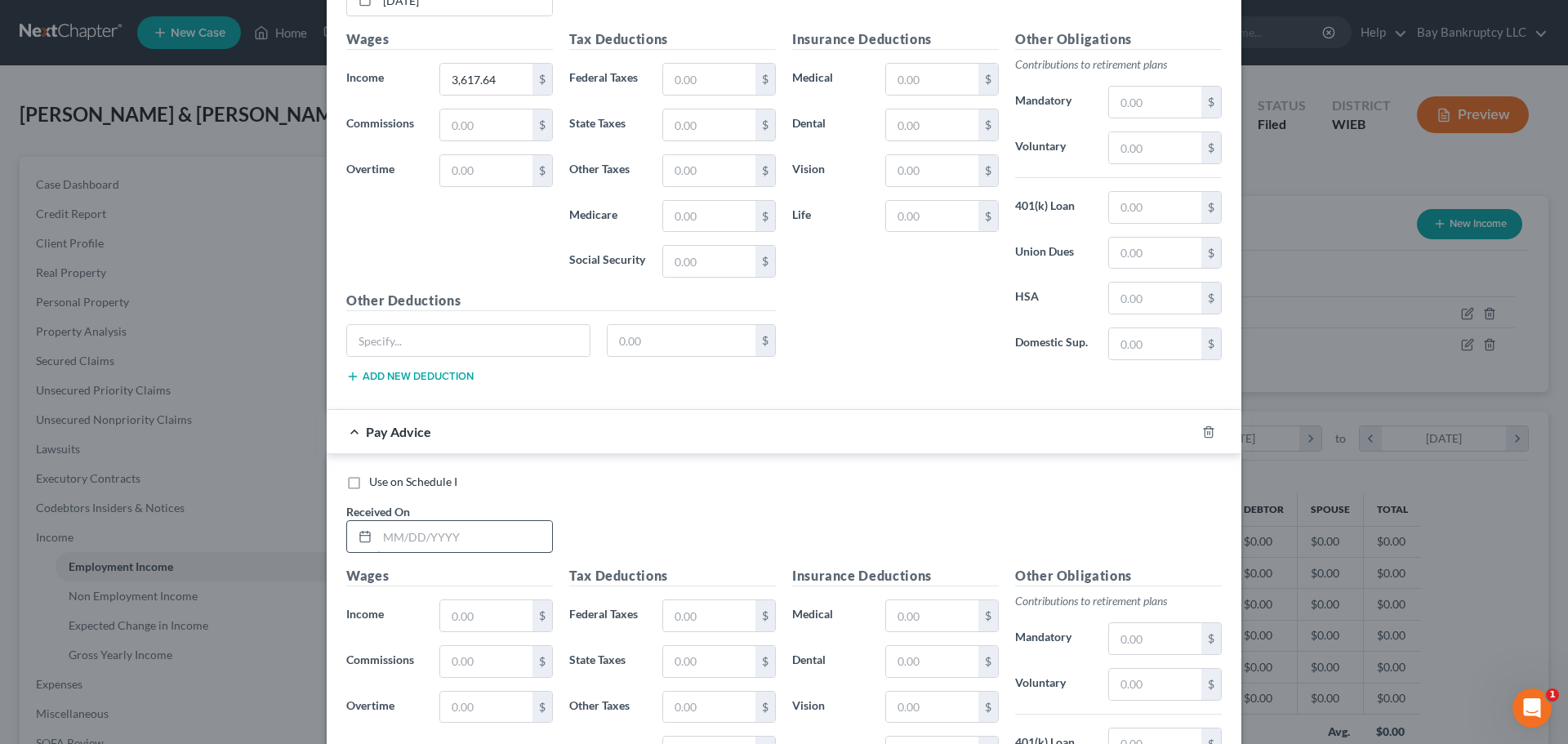
click at [448, 532] on input "text" at bounding box center [464, 537] width 175 height 31
type input "[DATE]"
click at [472, 629] on input "text" at bounding box center [486, 616] width 92 height 31
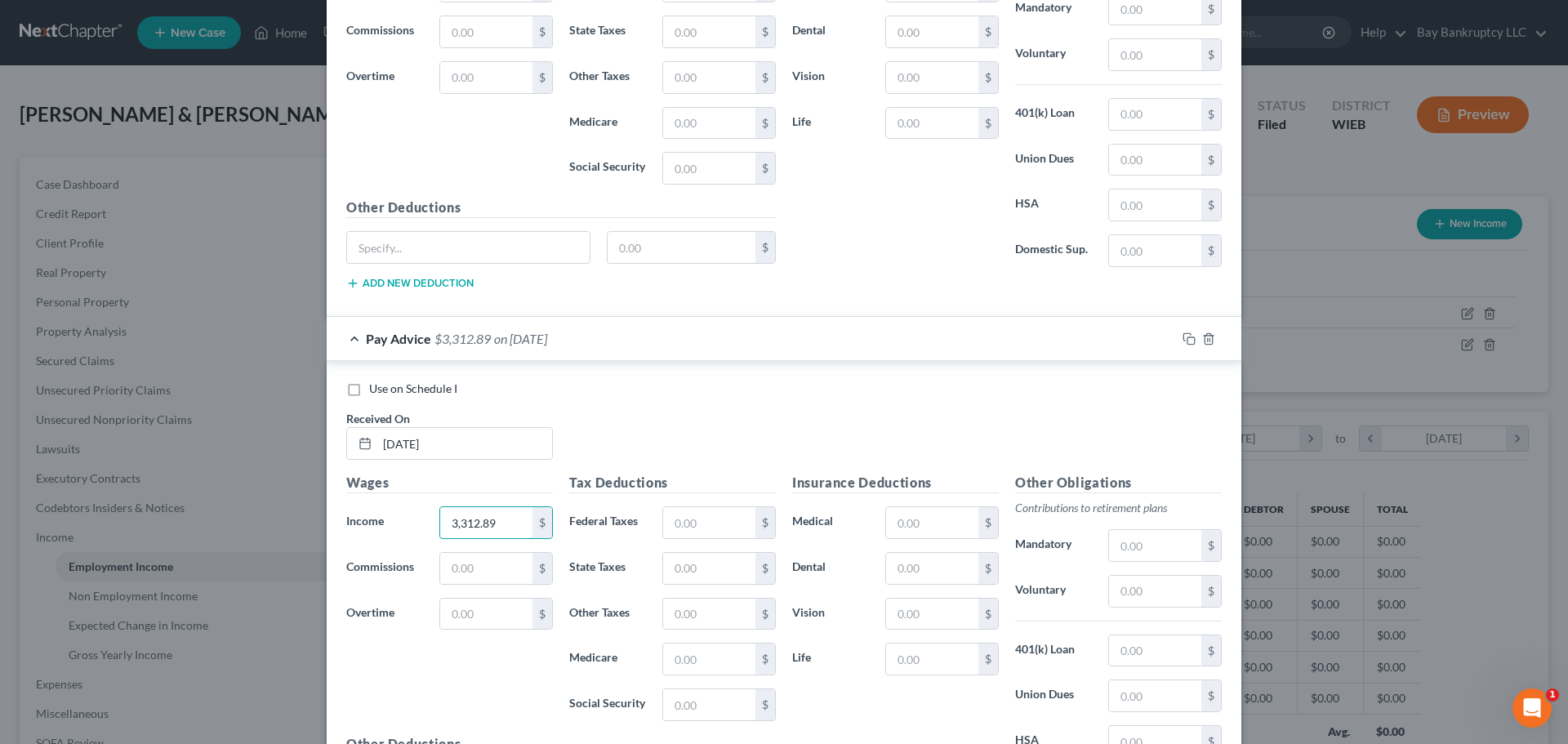
scroll to position [1002, 0]
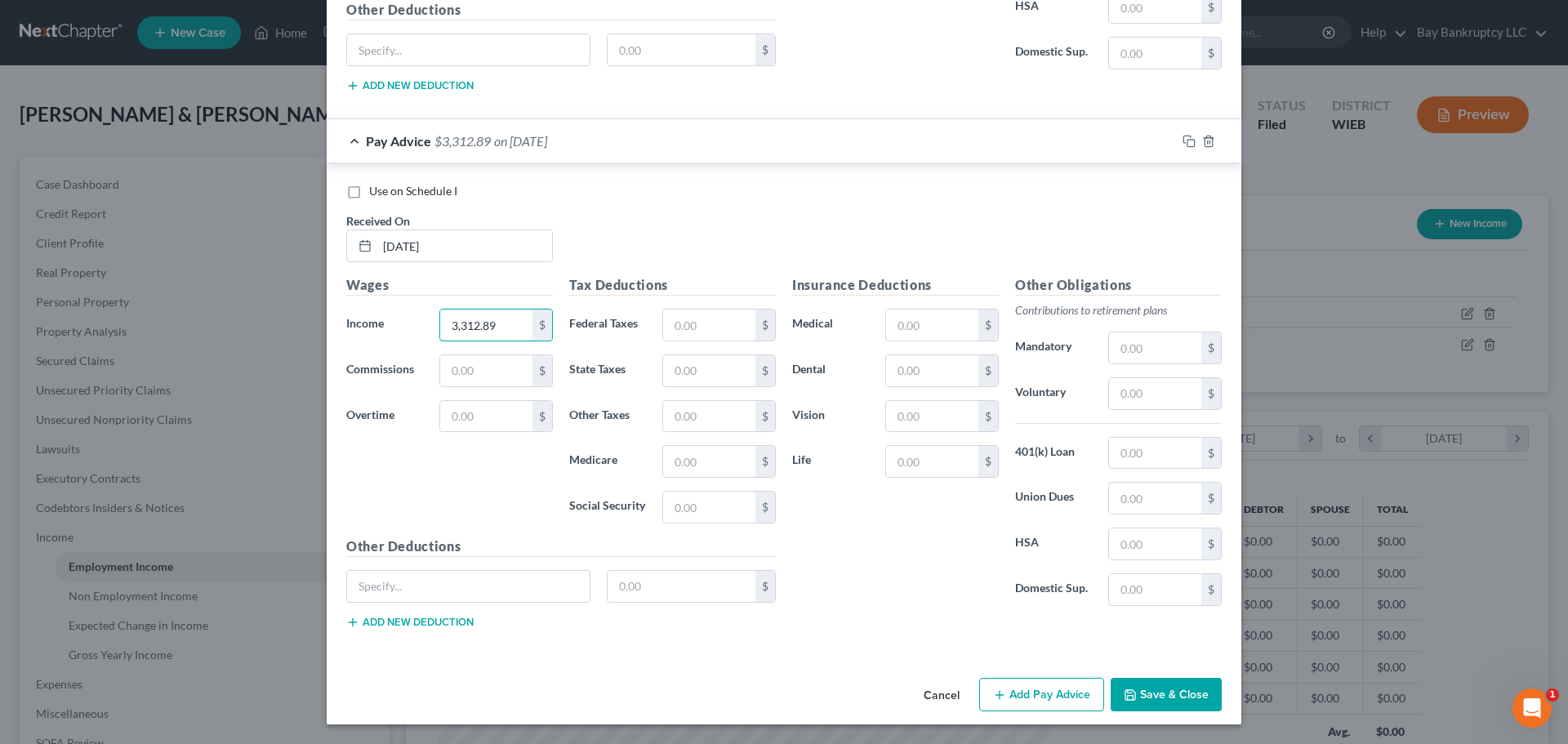
type input "3,312.89"
click at [1025, 686] on button "Add Pay Advice" at bounding box center [1041, 696] width 125 height 35
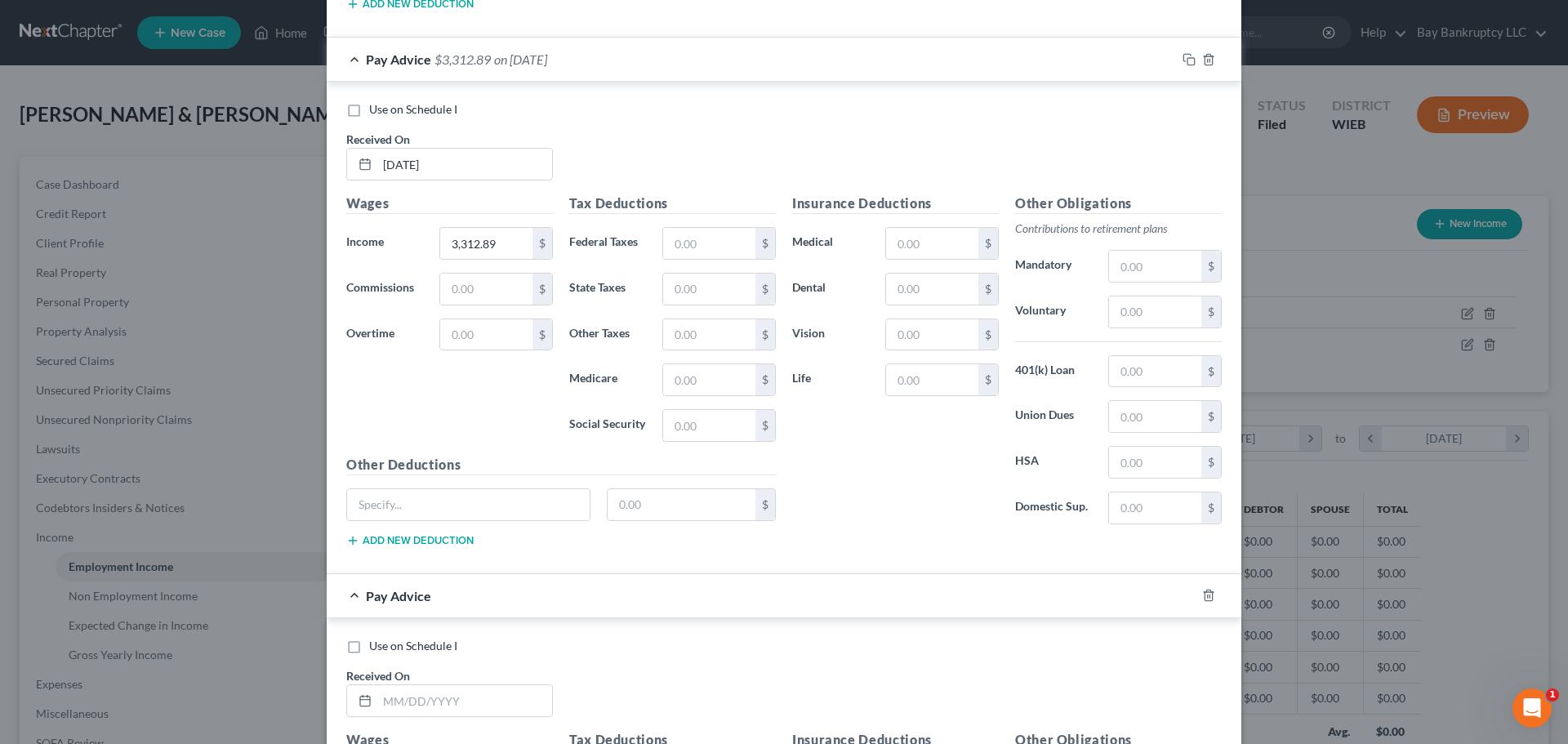
scroll to position [1329, 0]
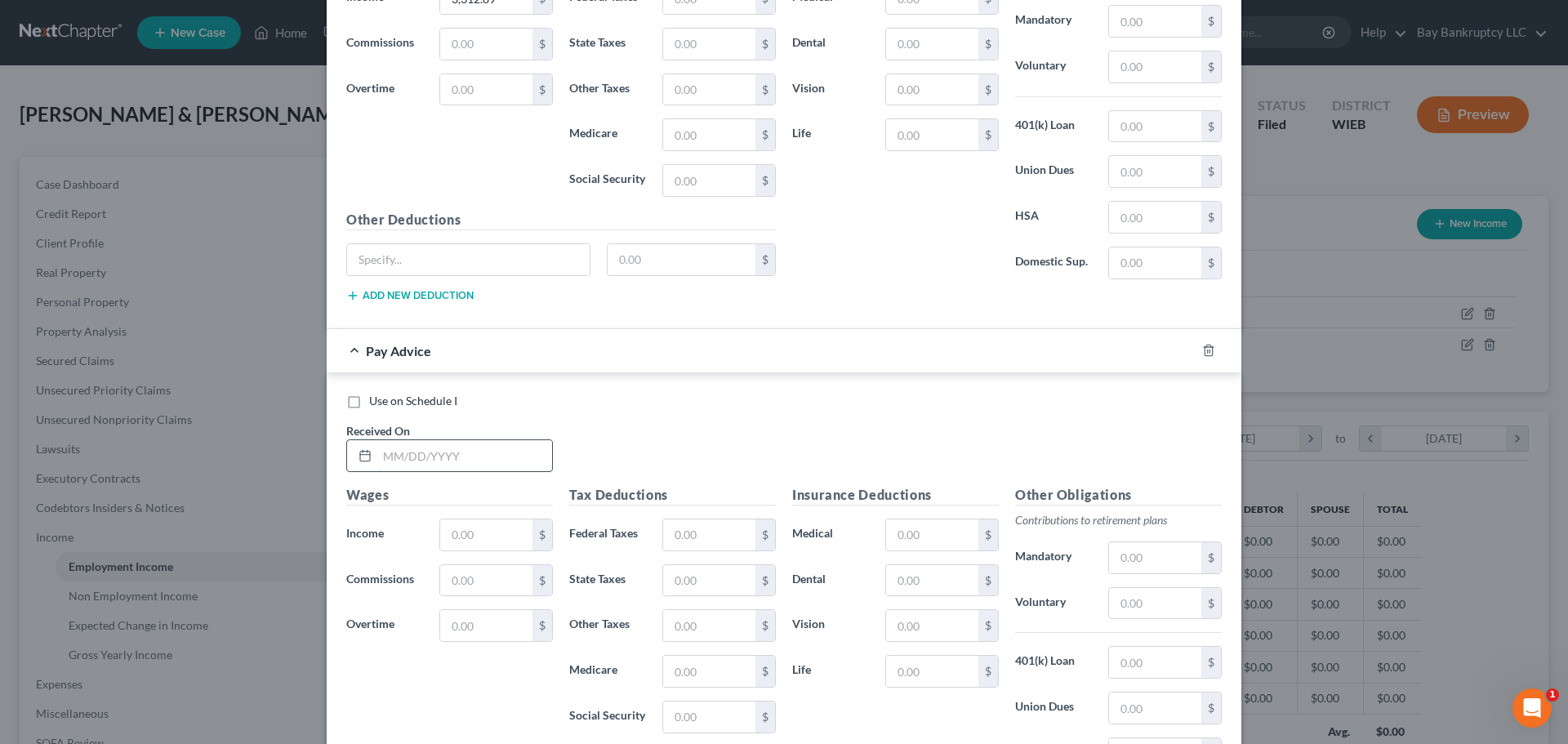
click at [426, 448] on input "text" at bounding box center [464, 456] width 175 height 31
type input "[DATE]"
click at [473, 526] on input "text" at bounding box center [486, 535] width 92 height 31
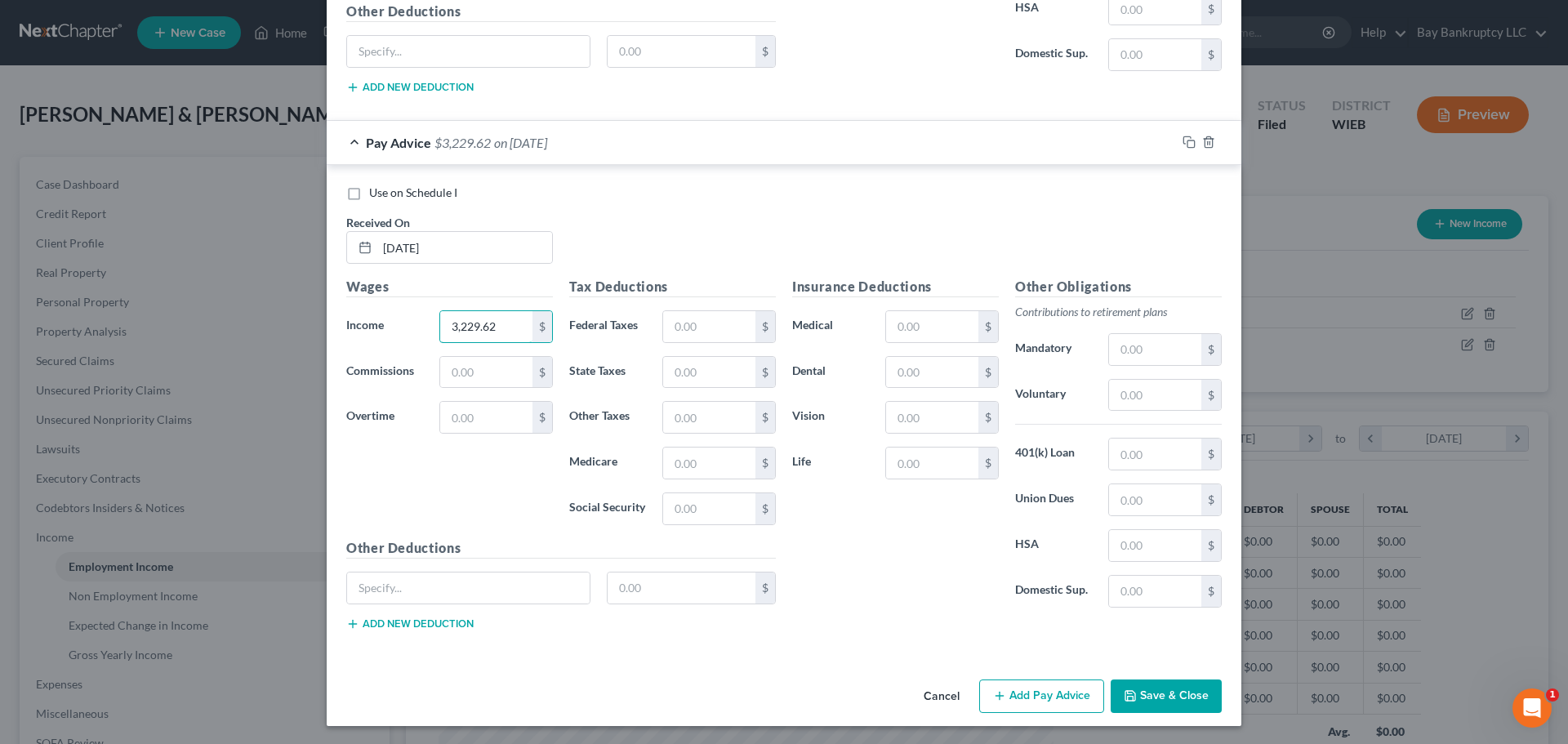
scroll to position [1539, 0]
type input "3,229.62"
click at [1013, 692] on button "Add Pay Advice" at bounding box center [1041, 696] width 125 height 35
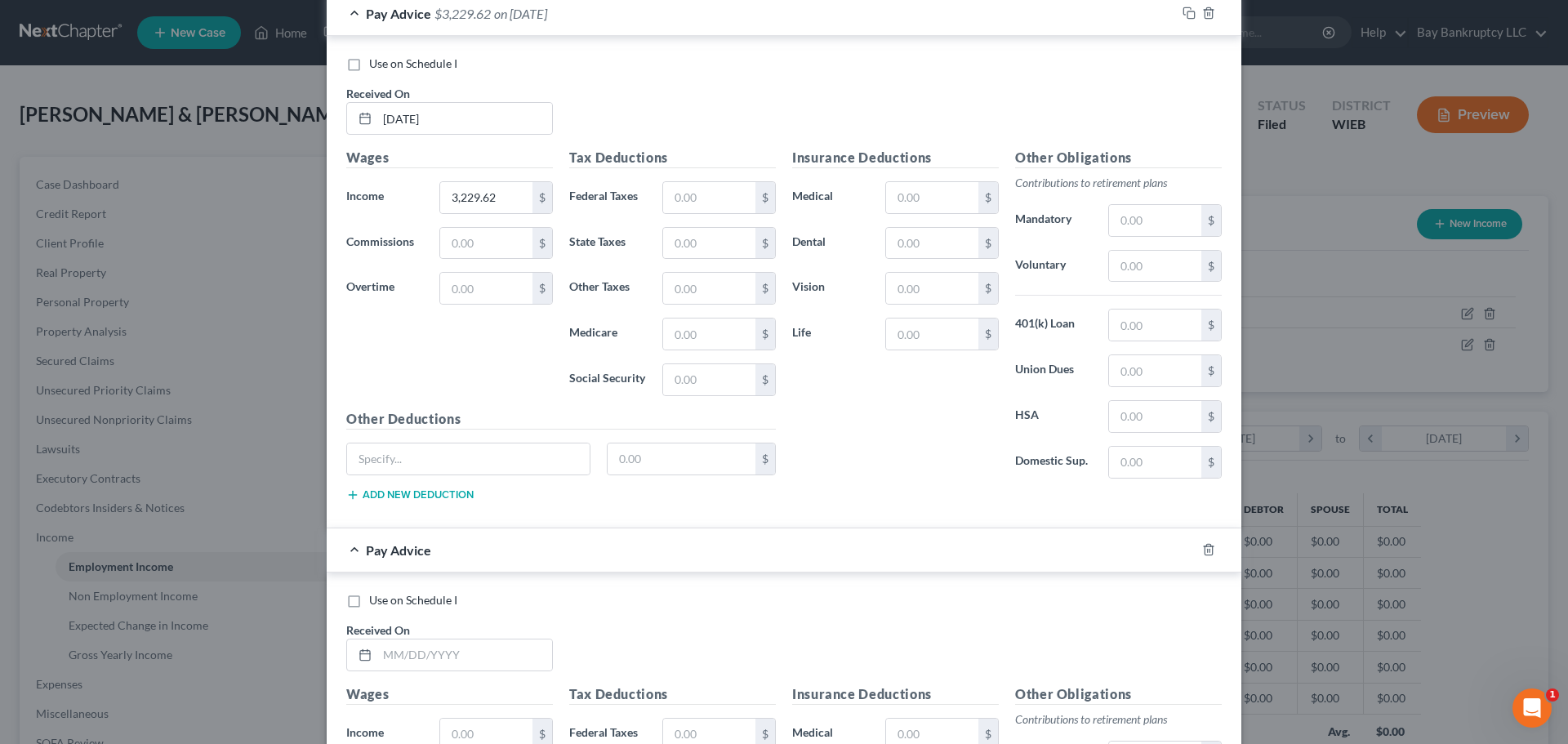
scroll to position [1784, 0]
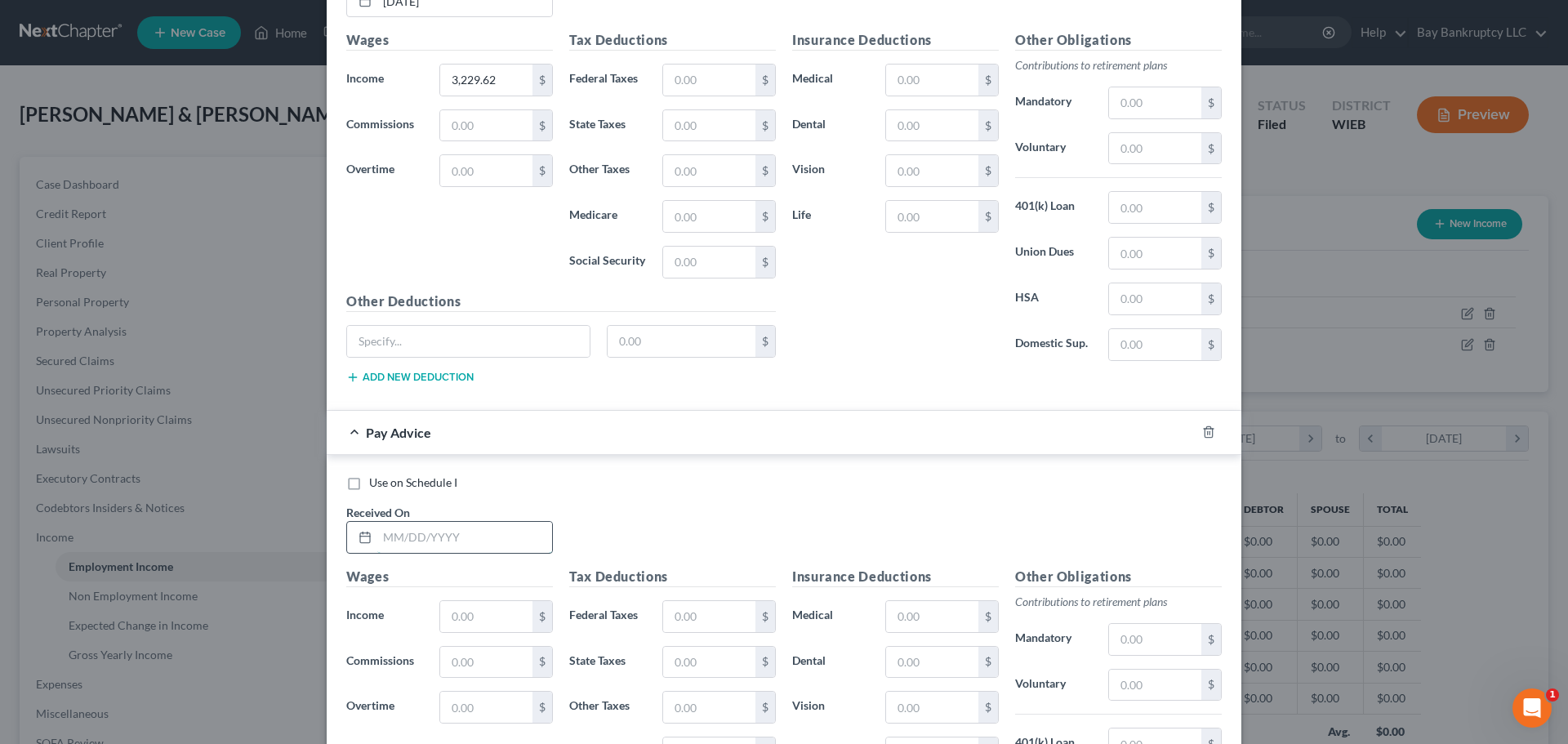
click at [451, 528] on input "text" at bounding box center [464, 537] width 175 height 31
type input "[DATE]"
click at [477, 611] on input "text" at bounding box center [486, 617] width 92 height 31
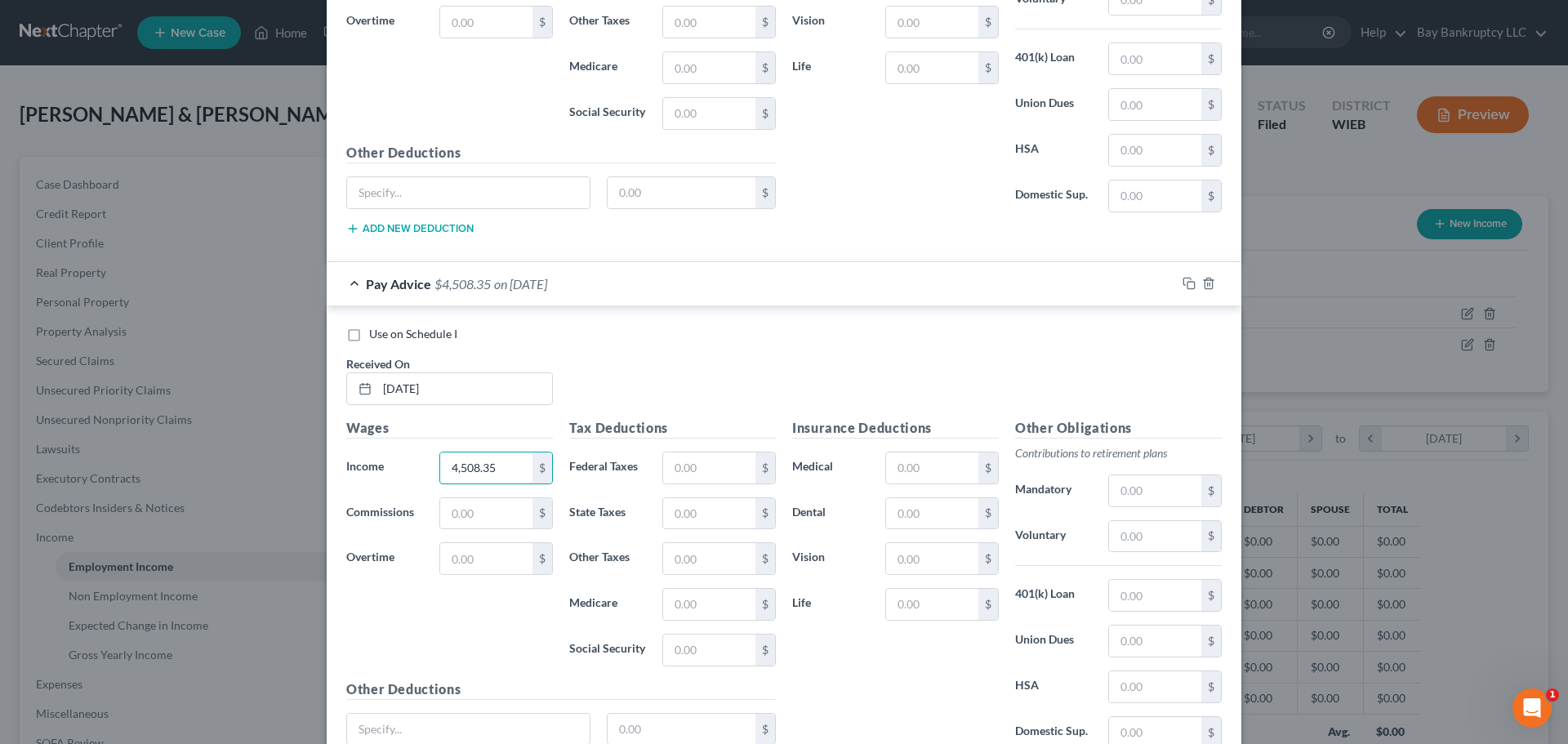
scroll to position [2076, 0]
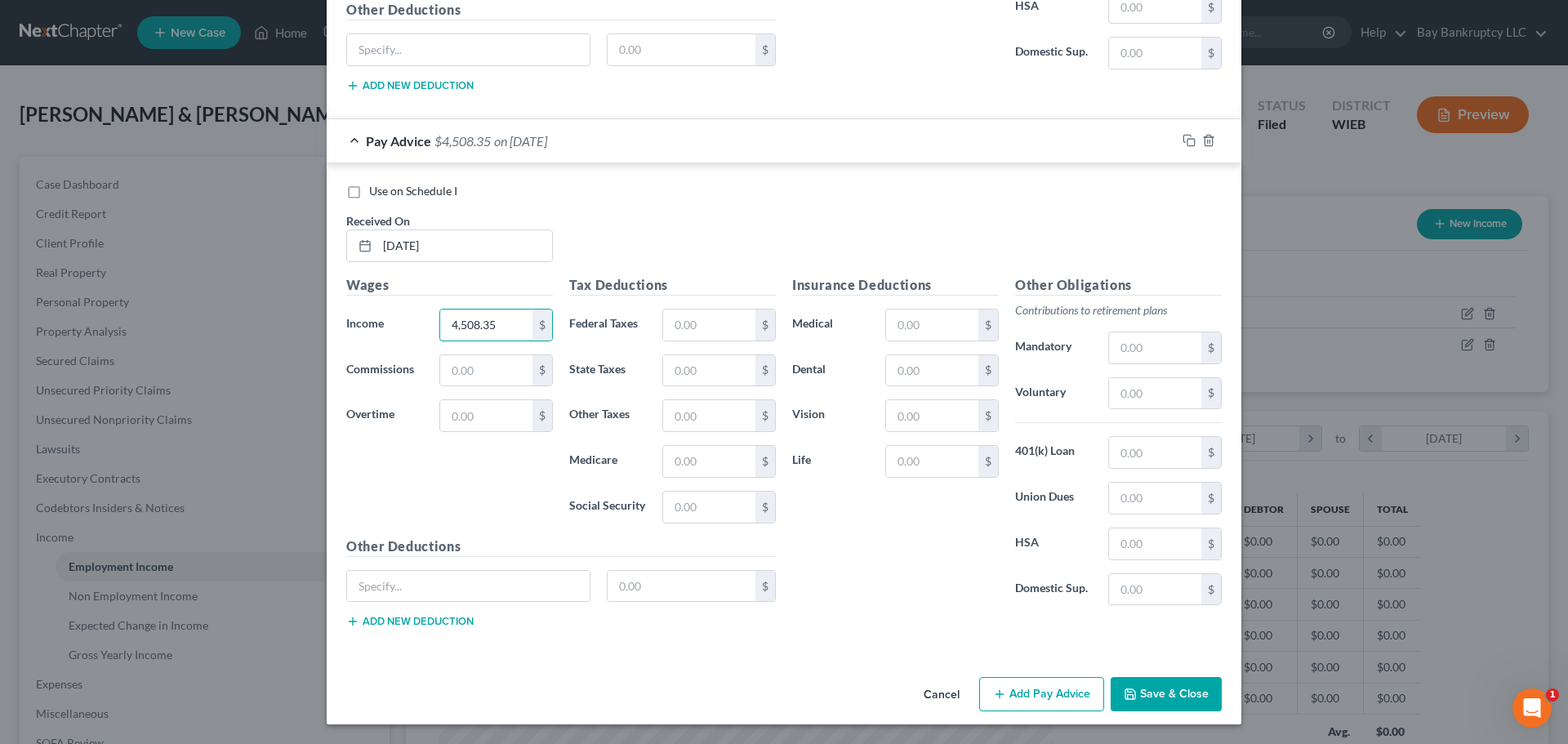
type input "4,508.35"
click at [1059, 699] on button "Add Pay Advice" at bounding box center [1041, 695] width 125 height 35
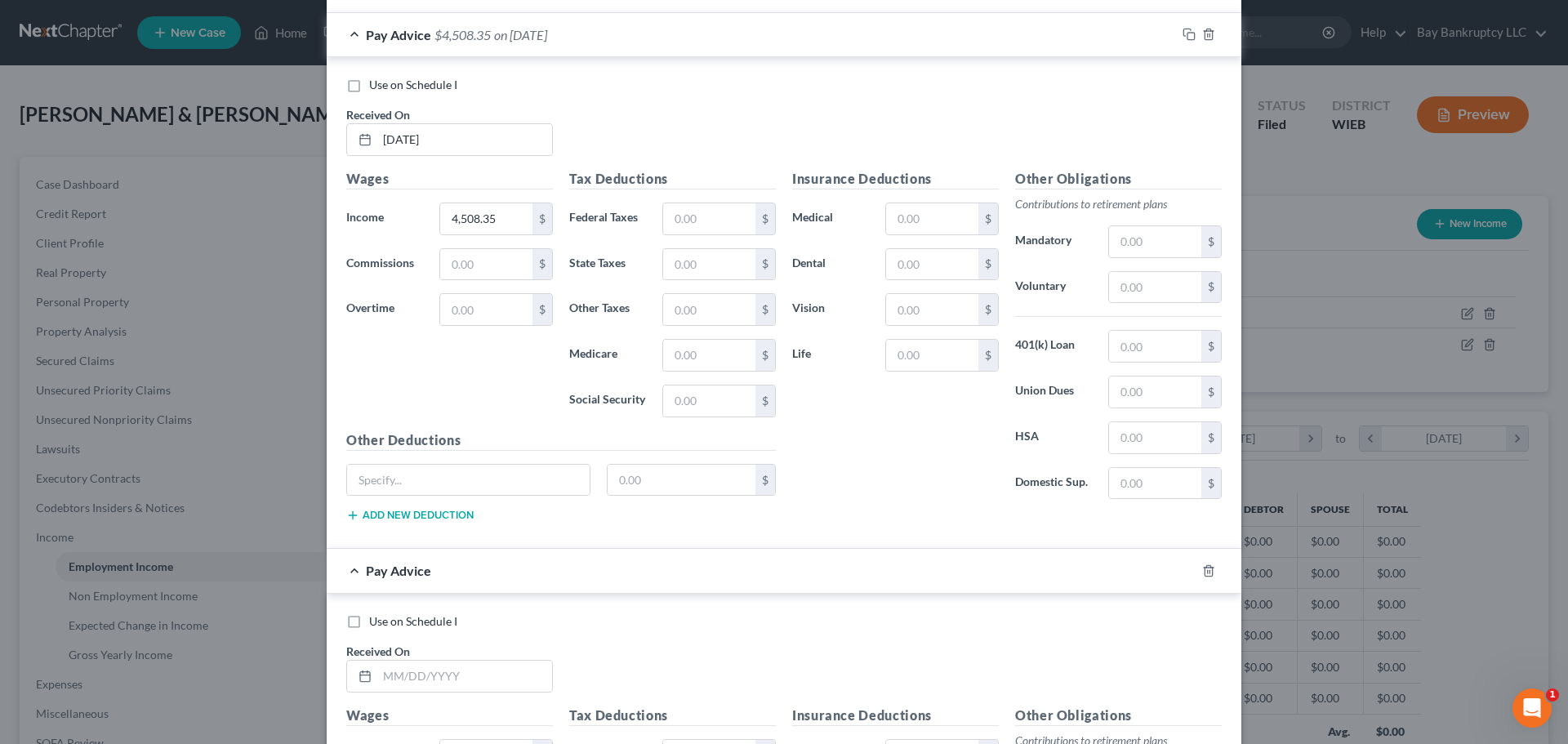
scroll to position [2402, 0]
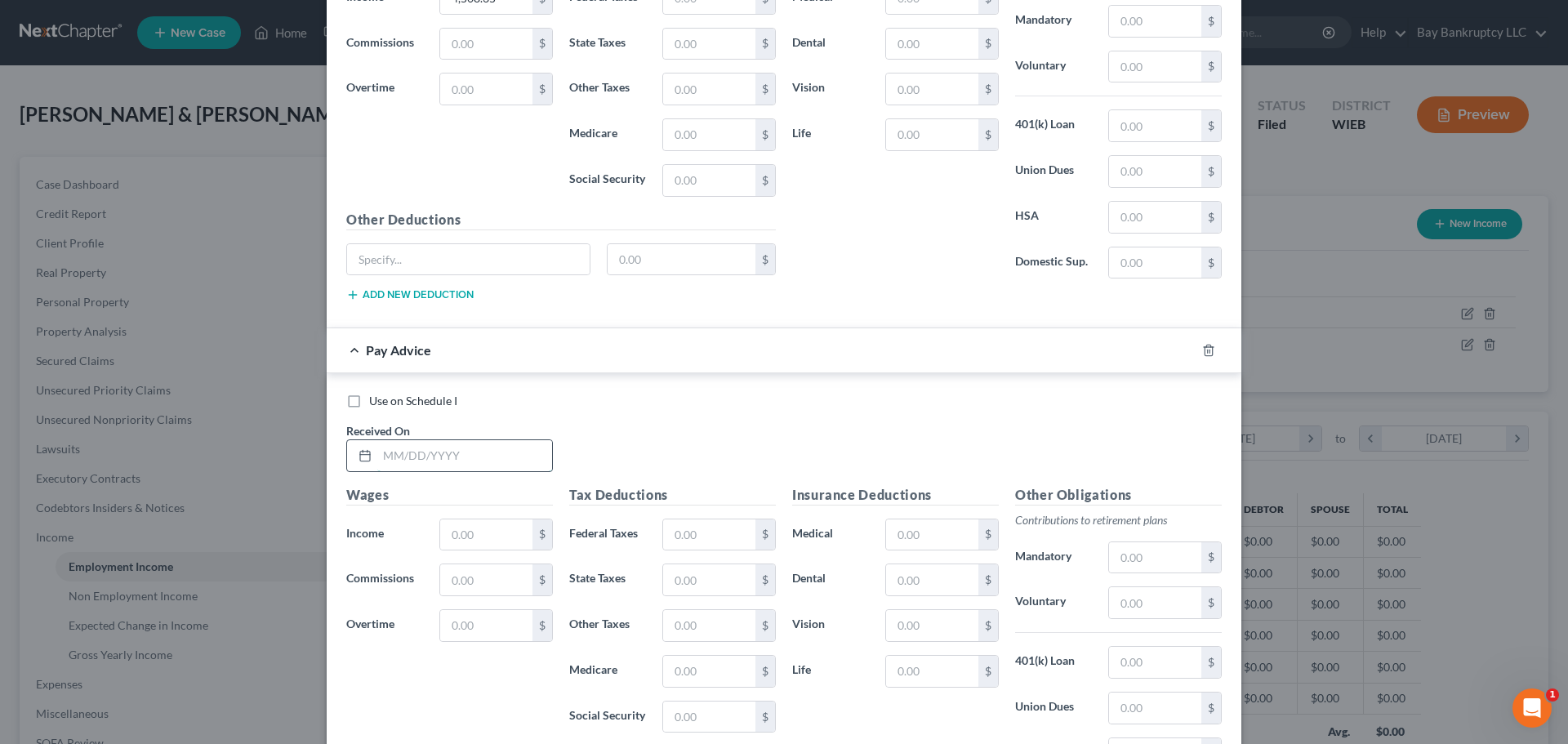
click at [493, 457] on input "text" at bounding box center [464, 456] width 175 height 31
type input "[DATE]"
click at [510, 537] on input "text" at bounding box center [486, 535] width 92 height 31
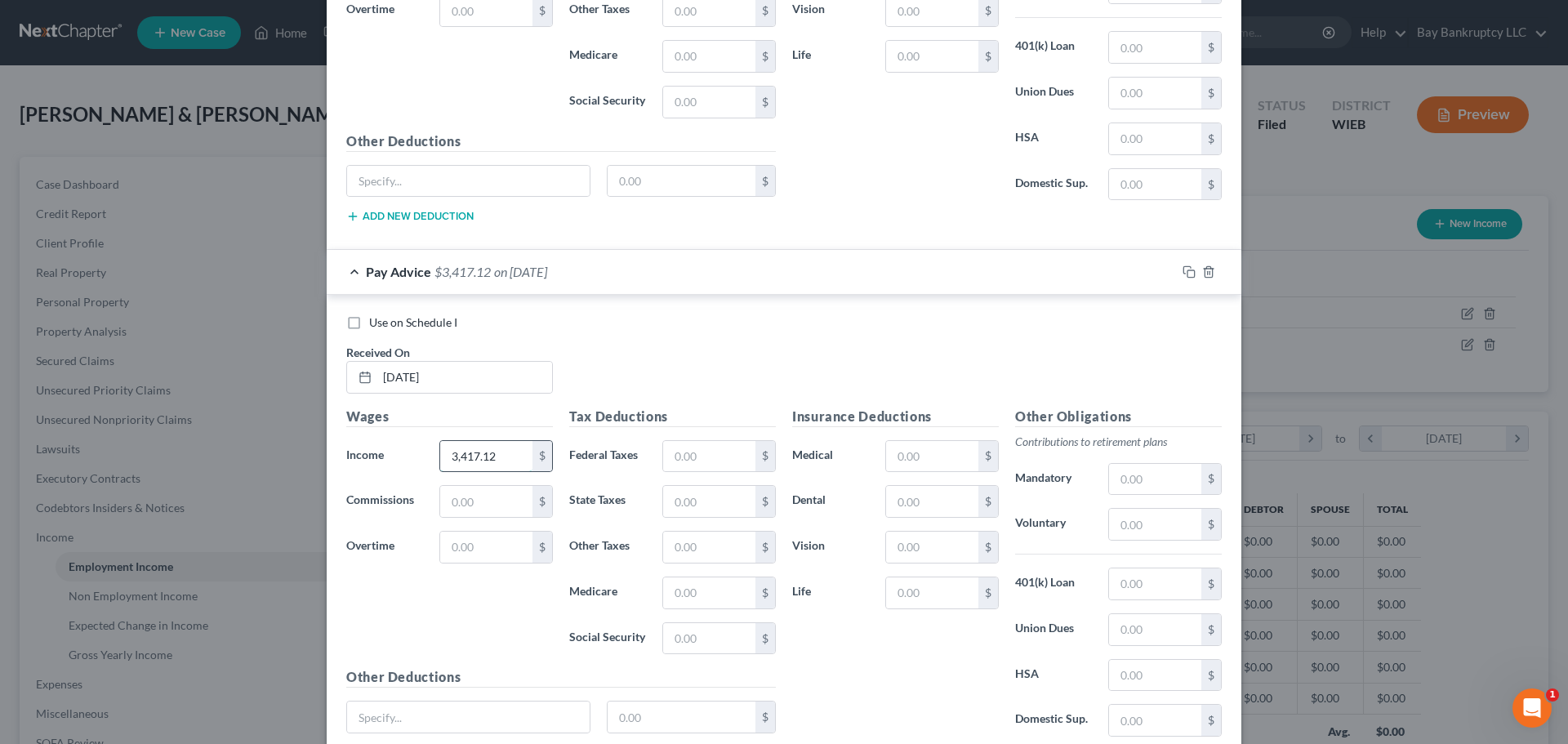
scroll to position [2612, 0]
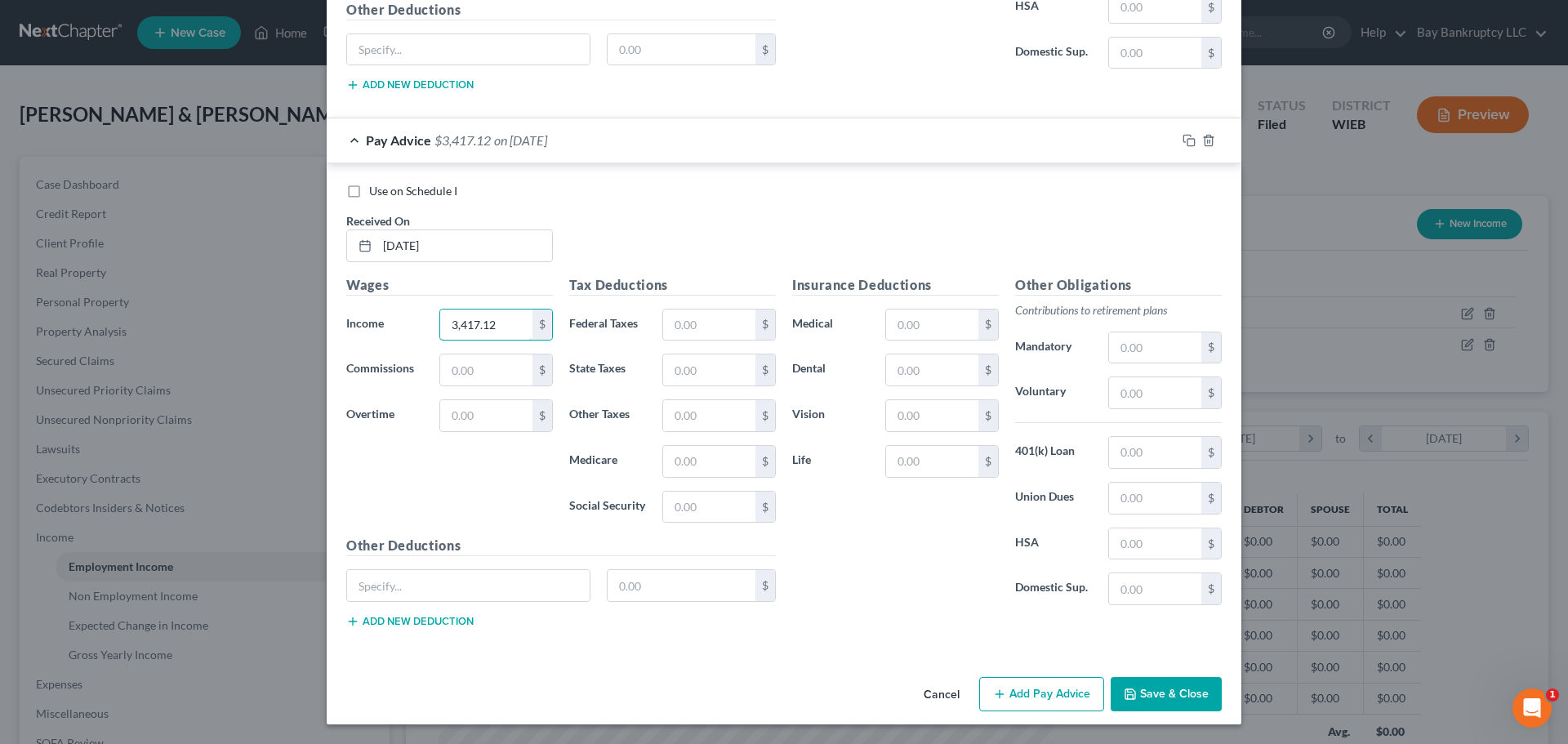
type input "3,417.12"
click at [1021, 693] on button "Add Pay Advice" at bounding box center [1041, 695] width 125 height 35
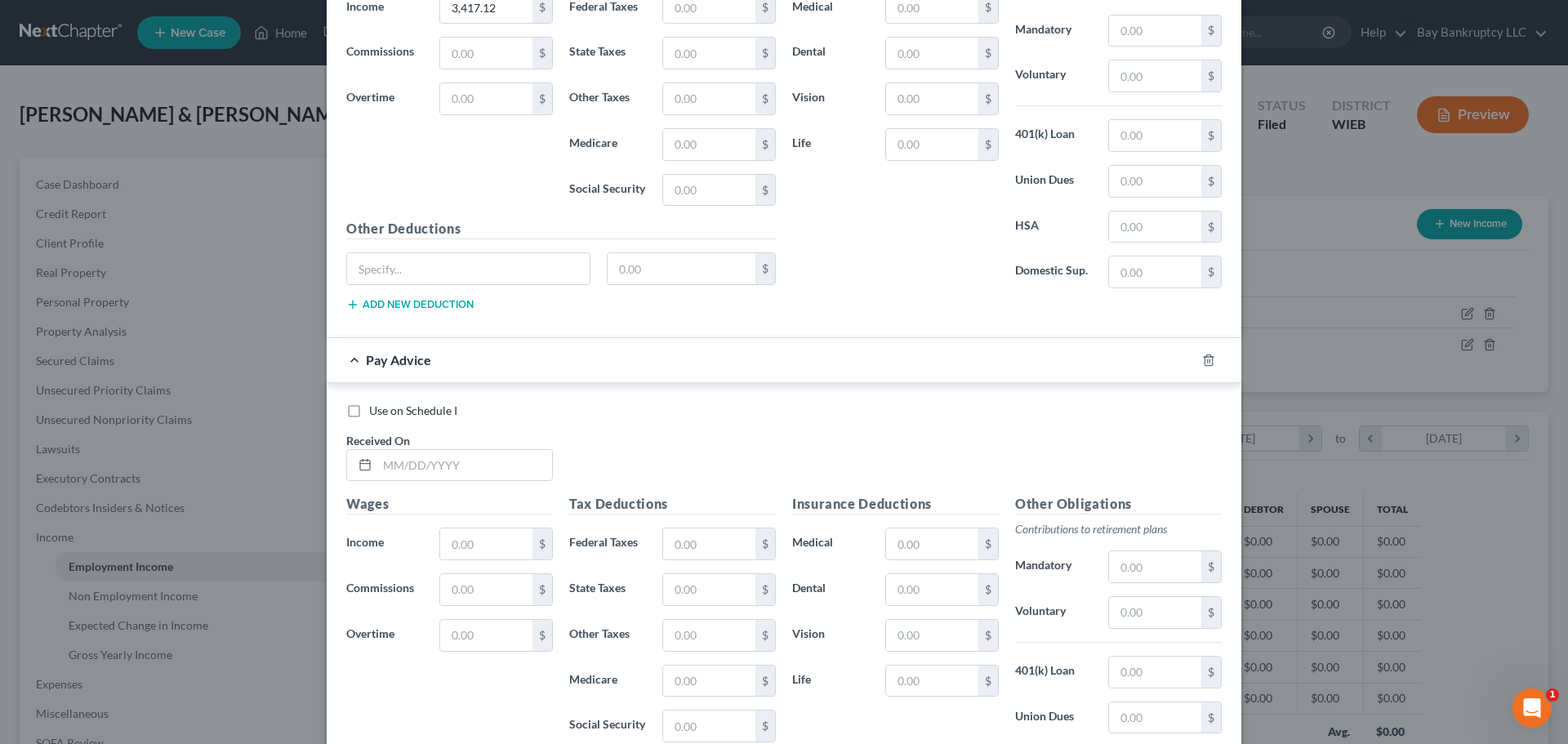
scroll to position [2939, 0]
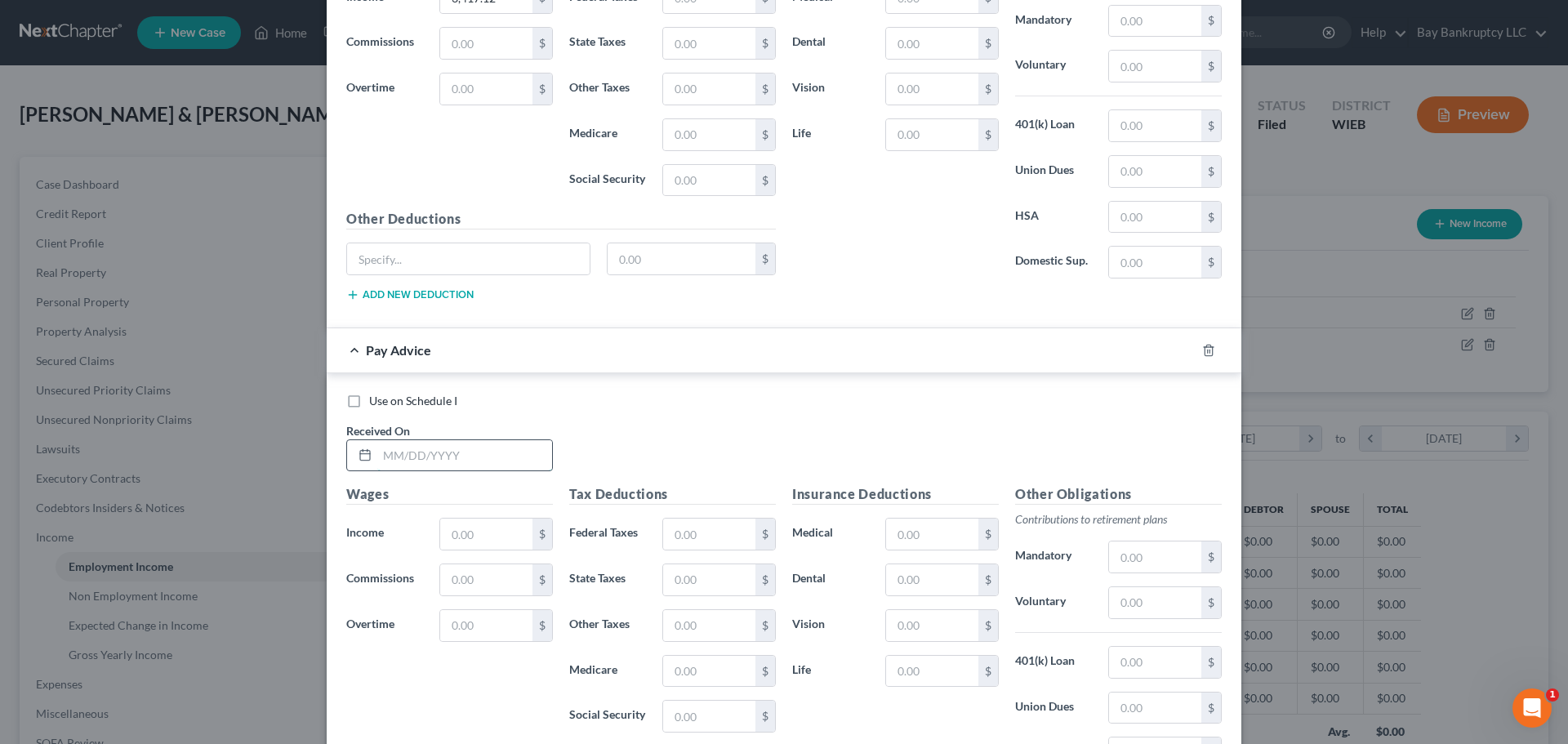
click at [475, 464] on input "text" at bounding box center [464, 456] width 175 height 31
type input "[DATE]"
click at [489, 543] on input "text" at bounding box center [486, 534] width 92 height 31
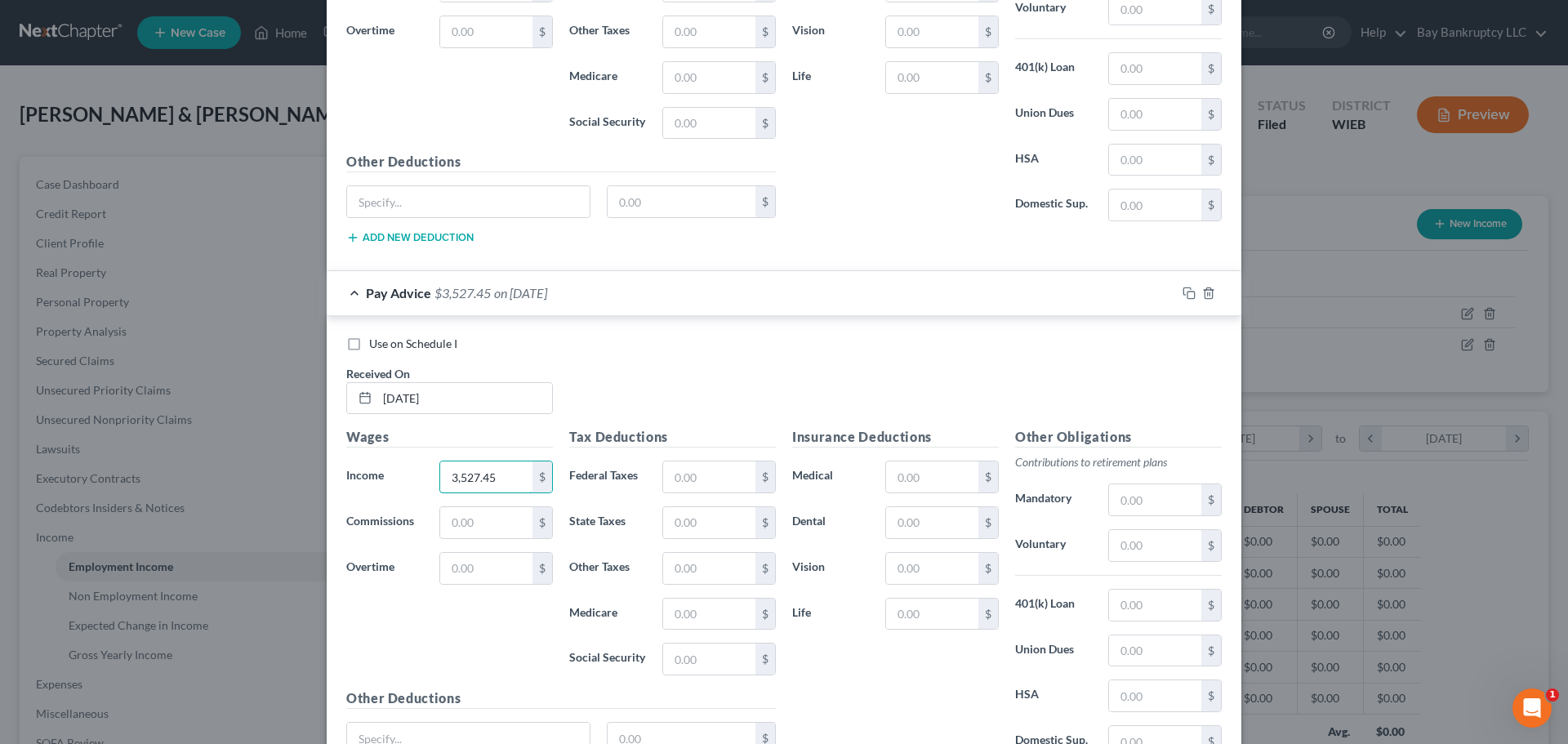
scroll to position [3102, 0]
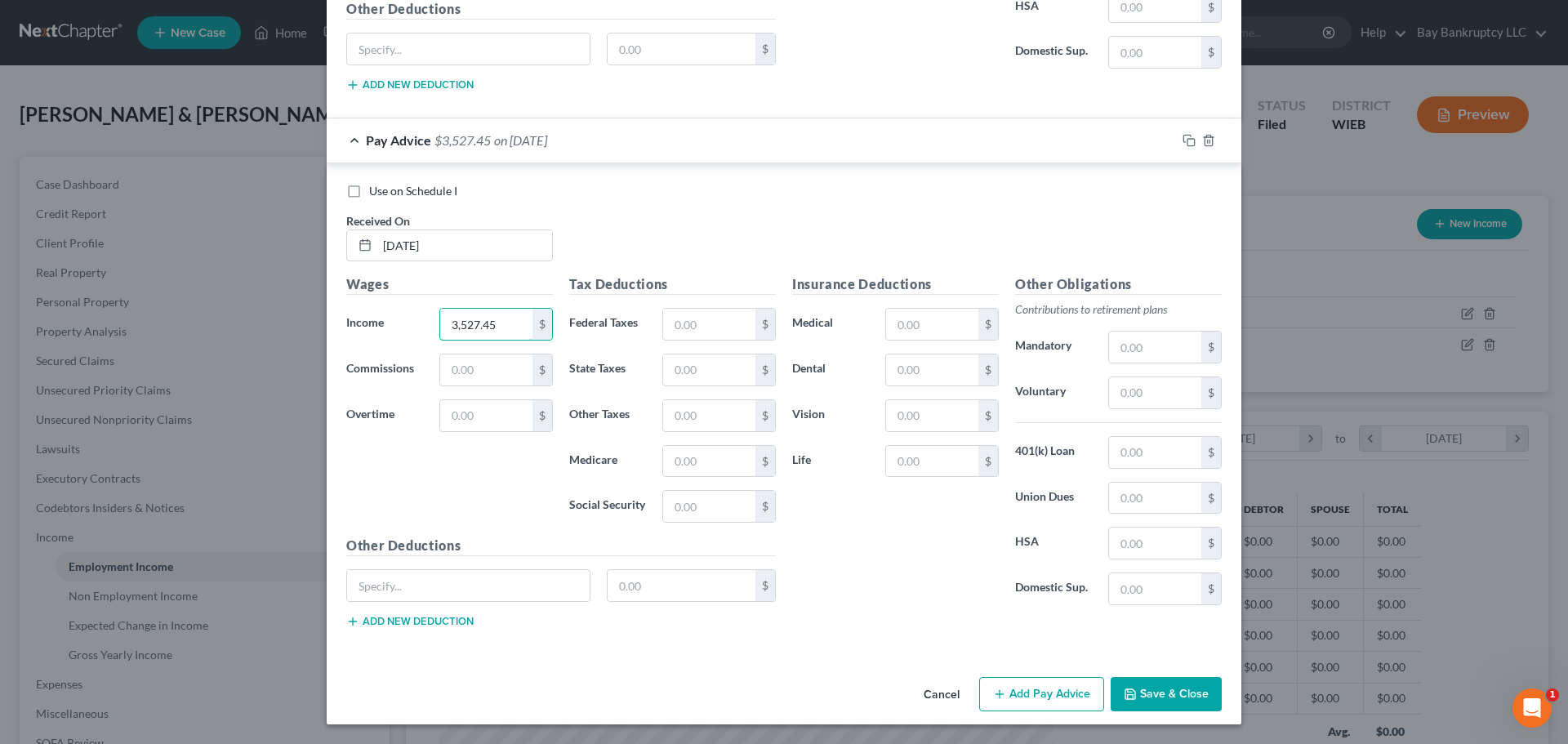
type input "3,527.45"
click at [1032, 683] on button "Add Pay Advice" at bounding box center [1041, 695] width 125 height 35
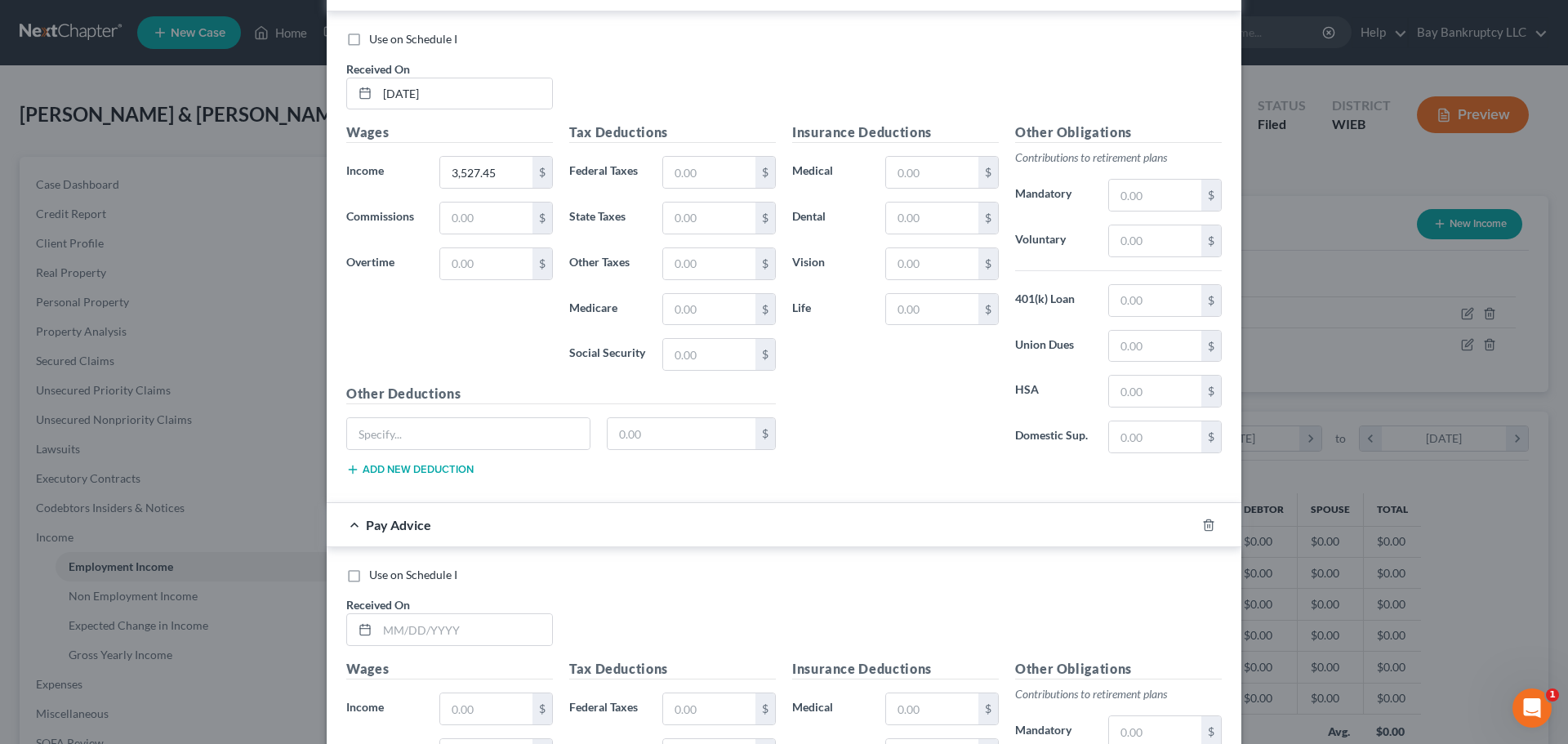
scroll to position [3475, 0]
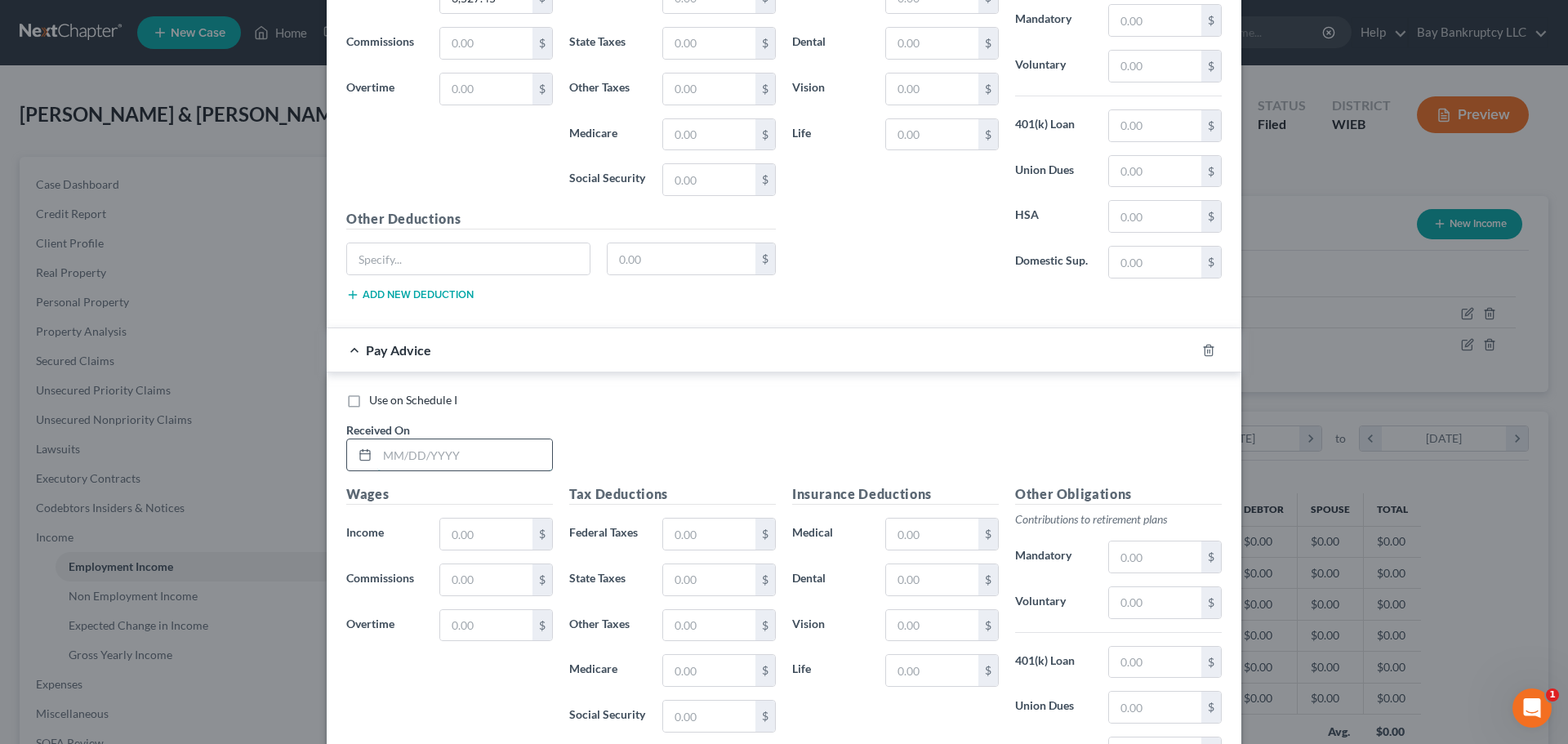
click at [411, 462] on input "text" at bounding box center [464, 455] width 175 height 31
type input "[DATE]"
click at [469, 539] on input "text" at bounding box center [486, 534] width 92 height 31
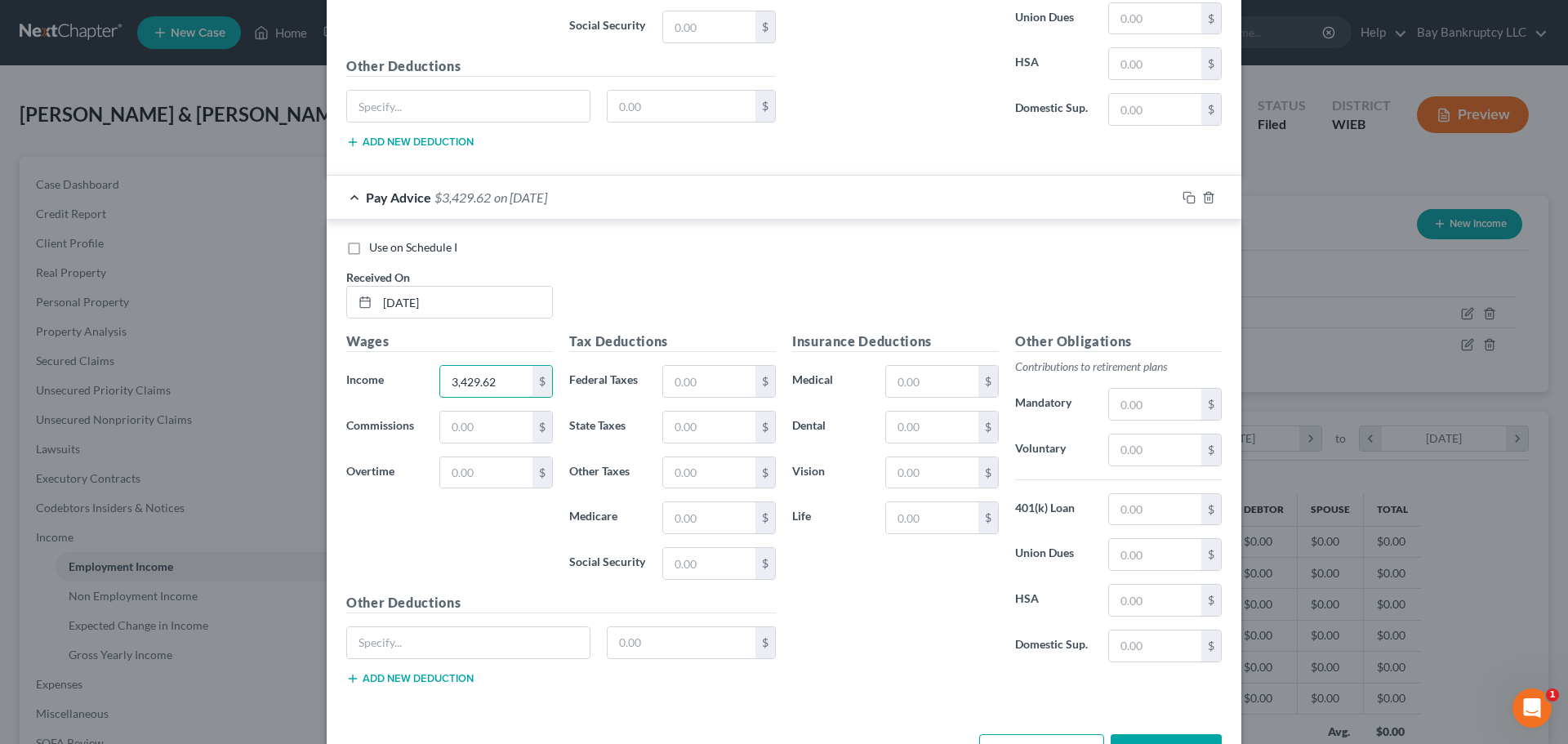
scroll to position [3684, 0]
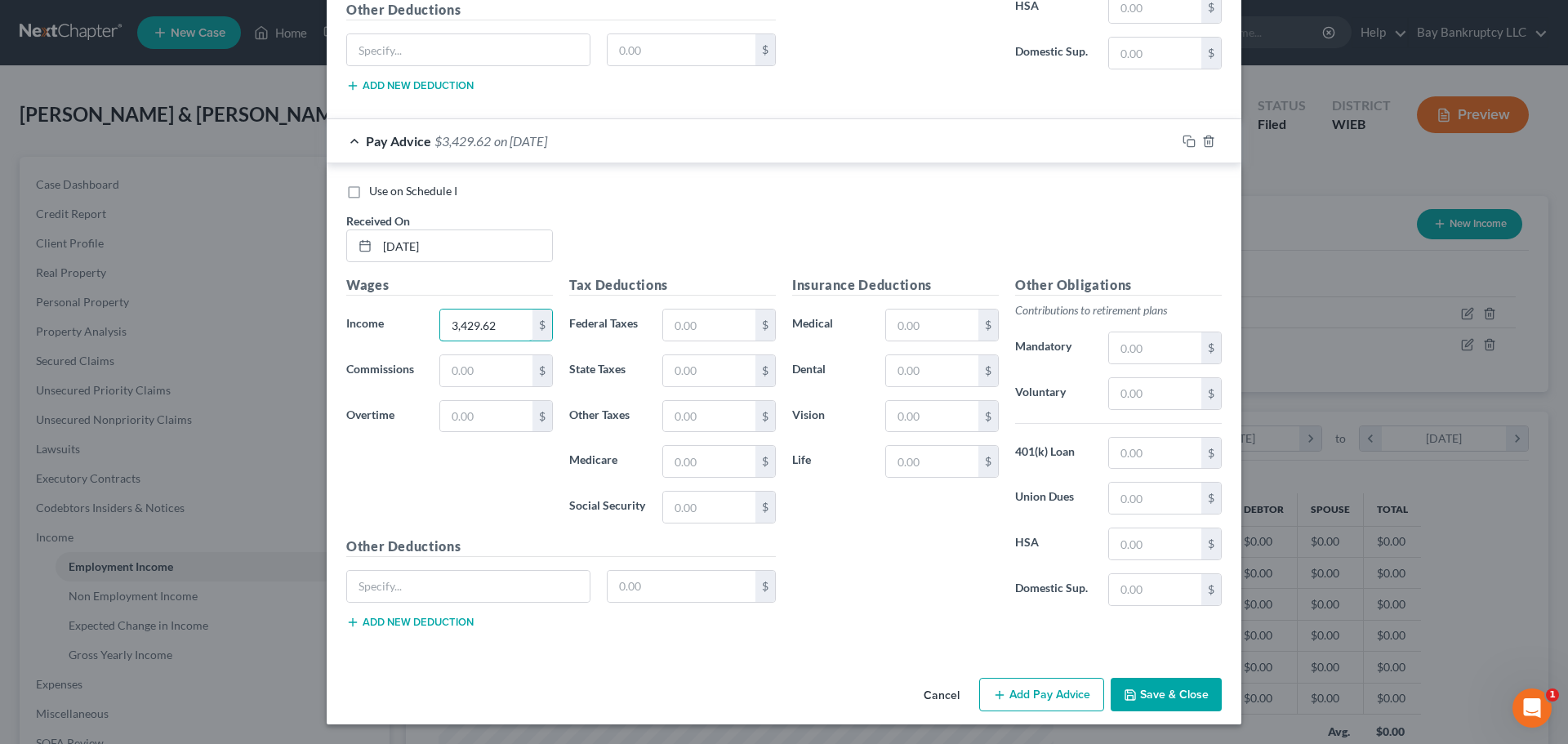
type input "3,429.62"
click at [1037, 703] on button "Add Pay Advice" at bounding box center [1041, 696] width 125 height 35
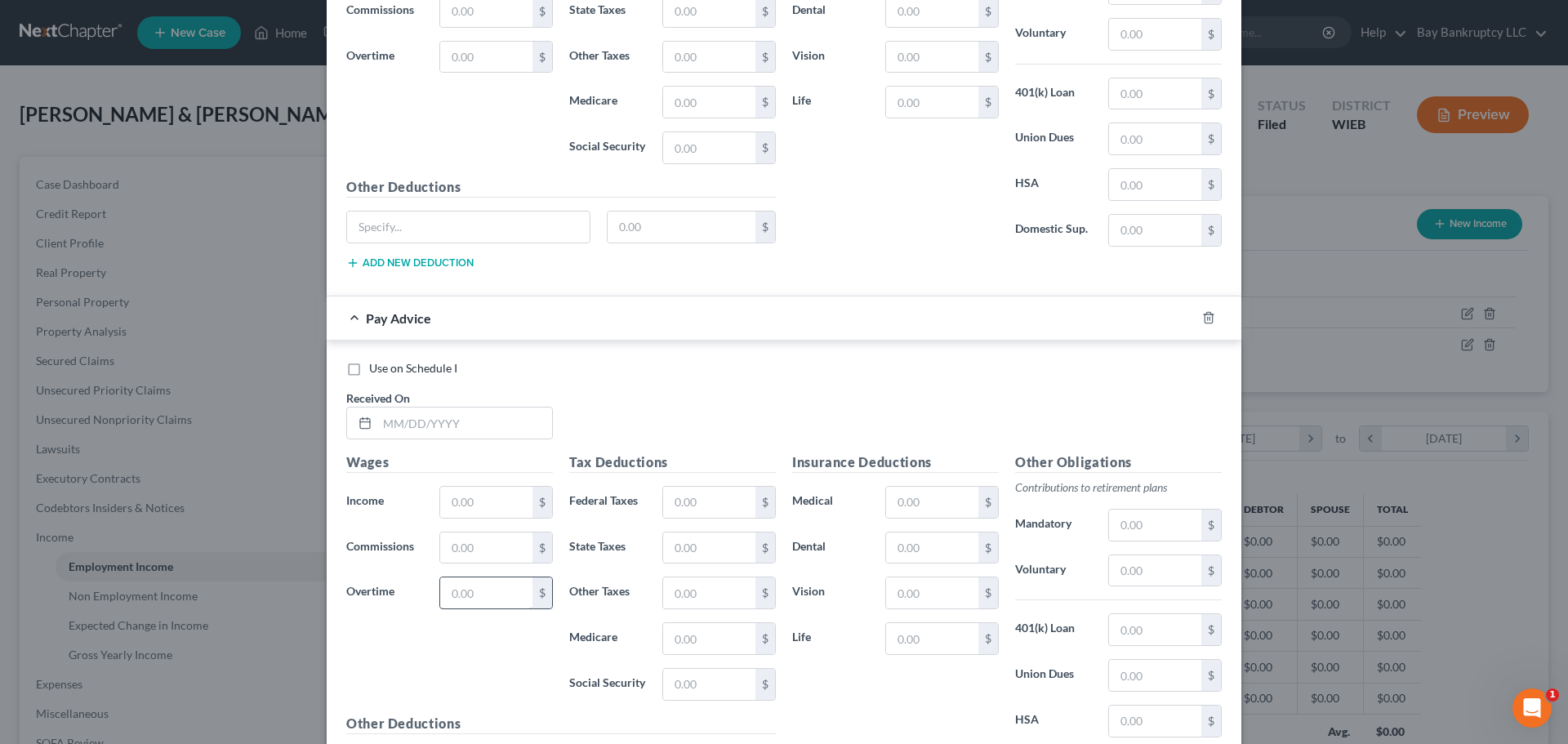
scroll to position [4093, 0]
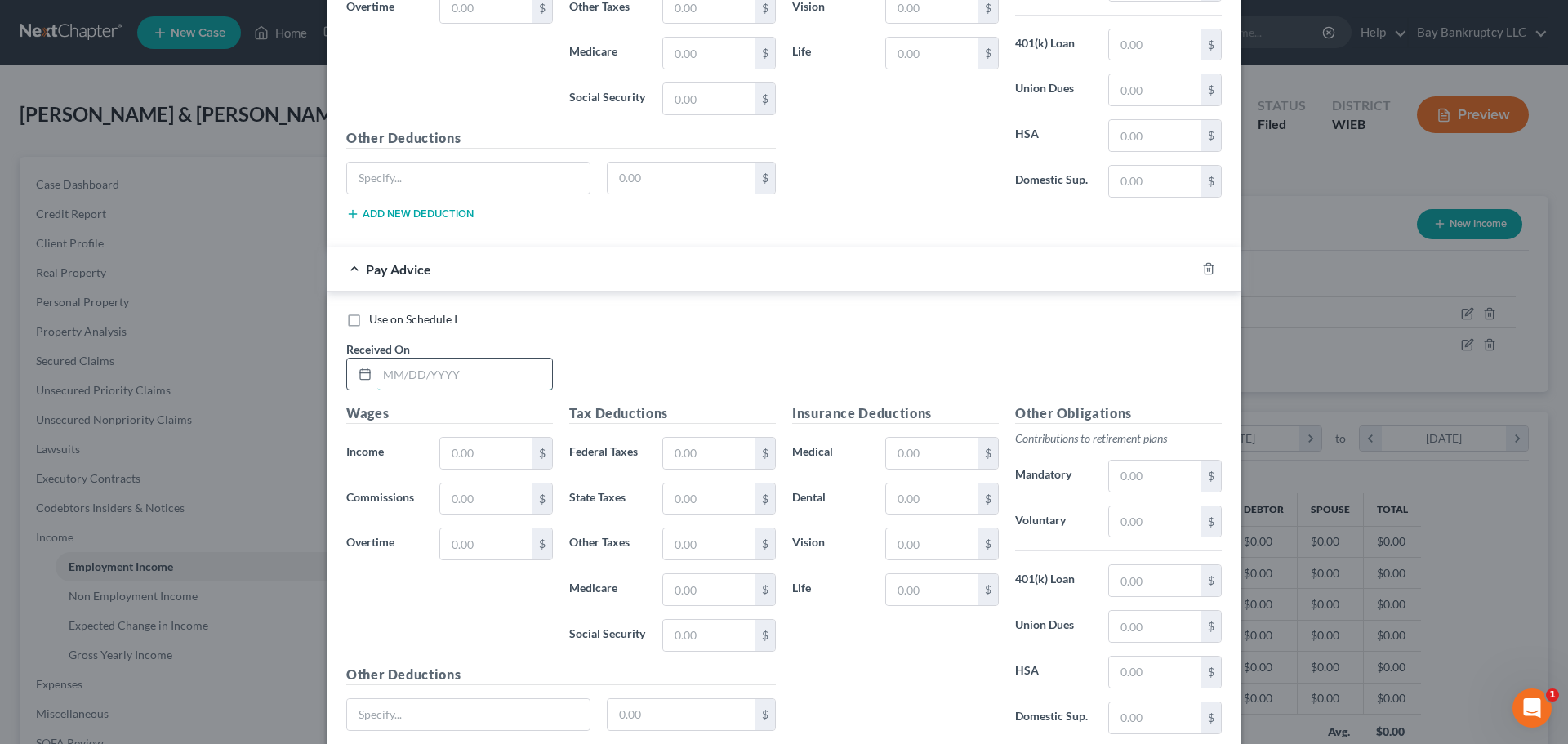
click at [451, 382] on input "text" at bounding box center [464, 374] width 175 height 31
type input "[DATE]"
click at [474, 464] on input "text" at bounding box center [486, 453] width 92 height 31
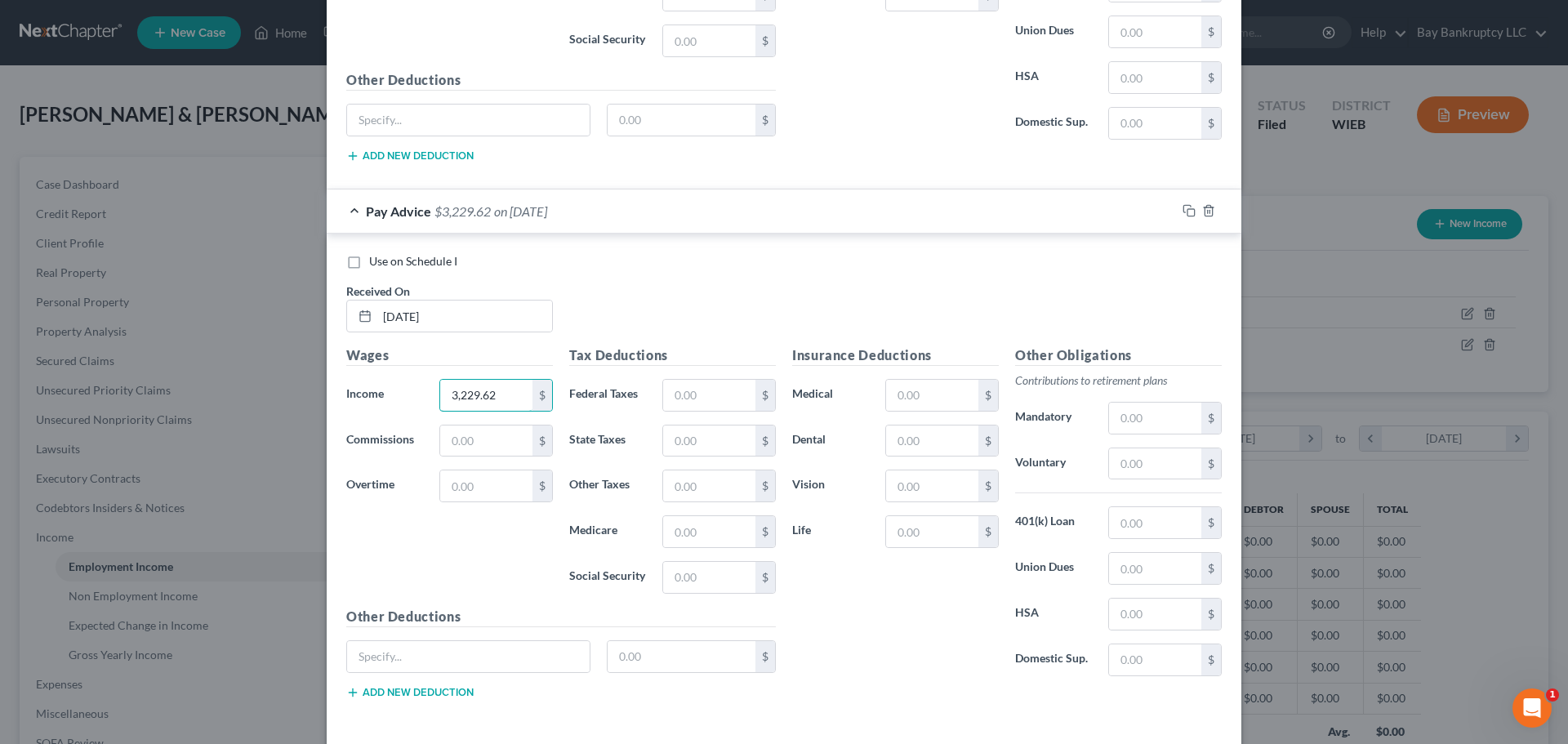
scroll to position [4221, 0]
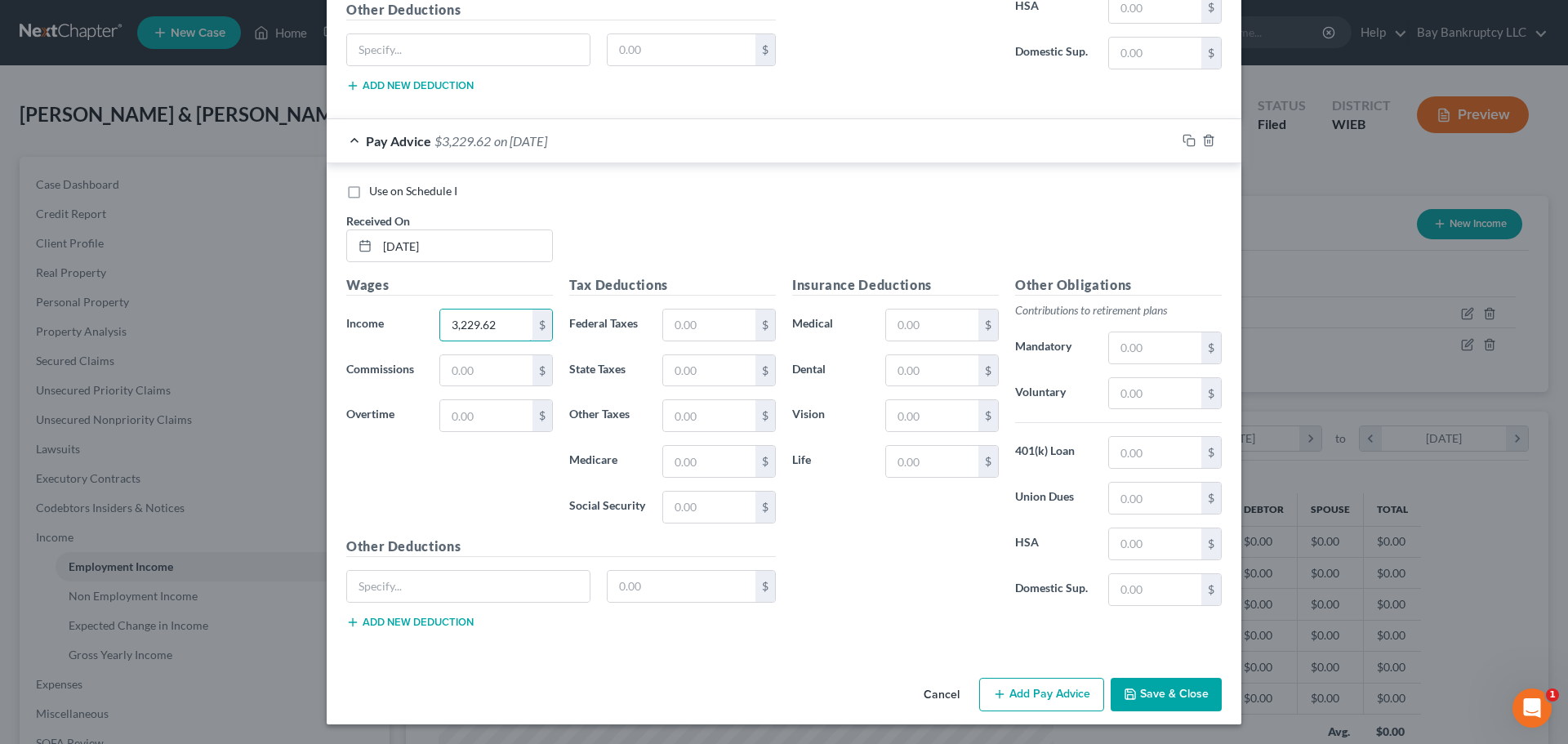
type input "3,229.62"
click at [1013, 686] on button "Add Pay Advice" at bounding box center [1041, 696] width 125 height 35
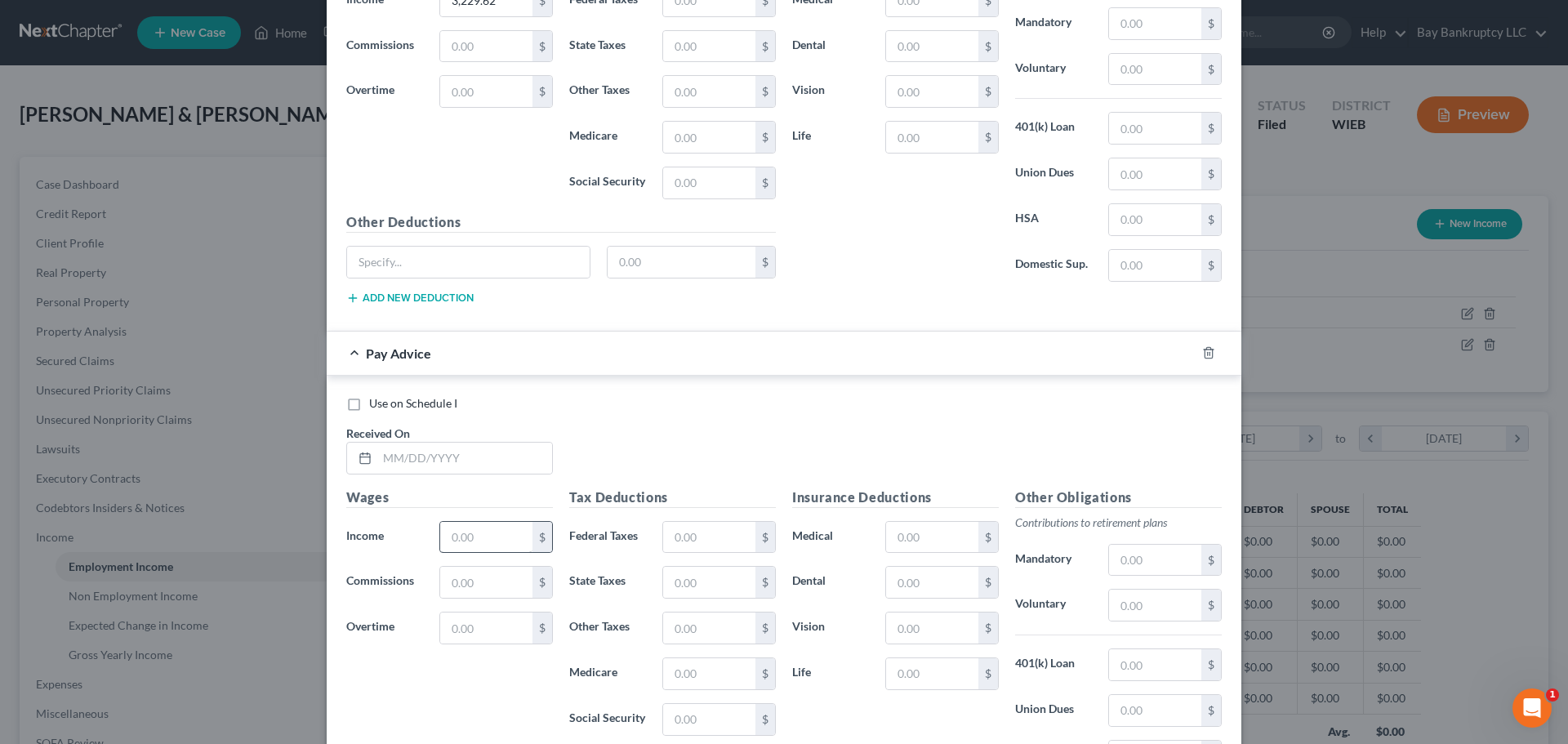
scroll to position [4548, 0]
click at [429, 463] on input "text" at bounding box center [464, 456] width 175 height 31
type input "[DATE]"
click at [480, 539] on input "text" at bounding box center [486, 535] width 92 height 31
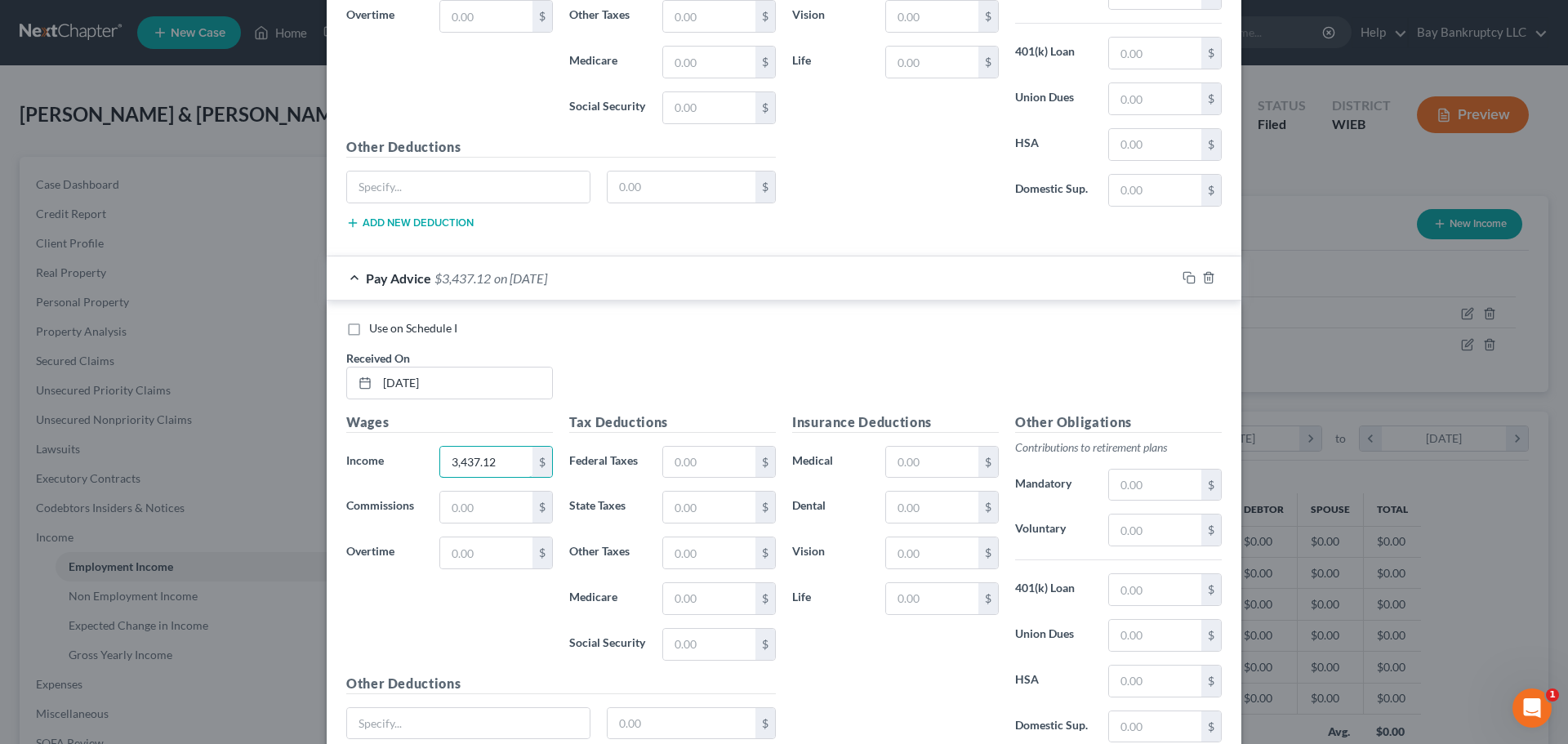
scroll to position [4757, 0]
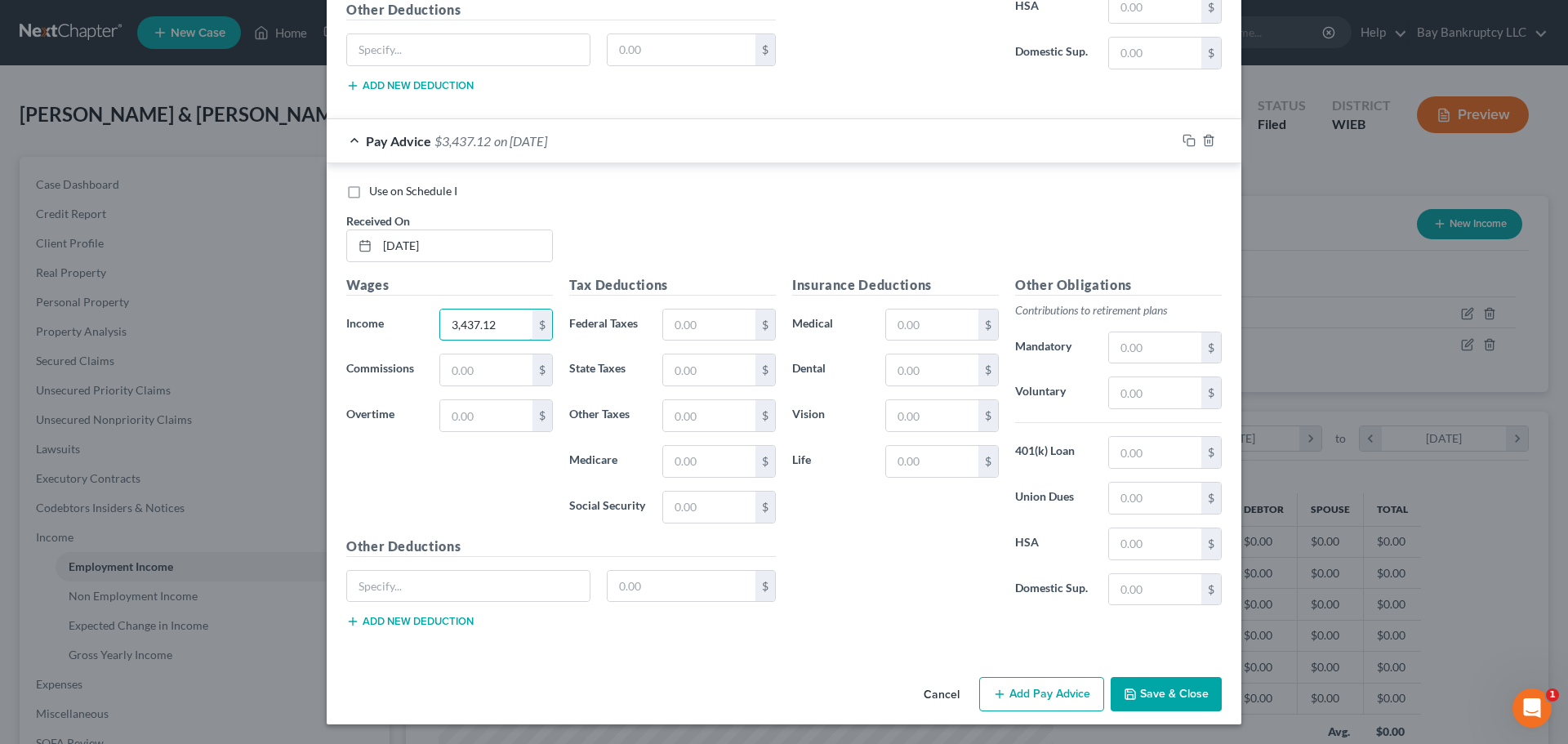
type input "3,437.12"
click at [1020, 693] on button "Add Pay Advice" at bounding box center [1041, 695] width 125 height 35
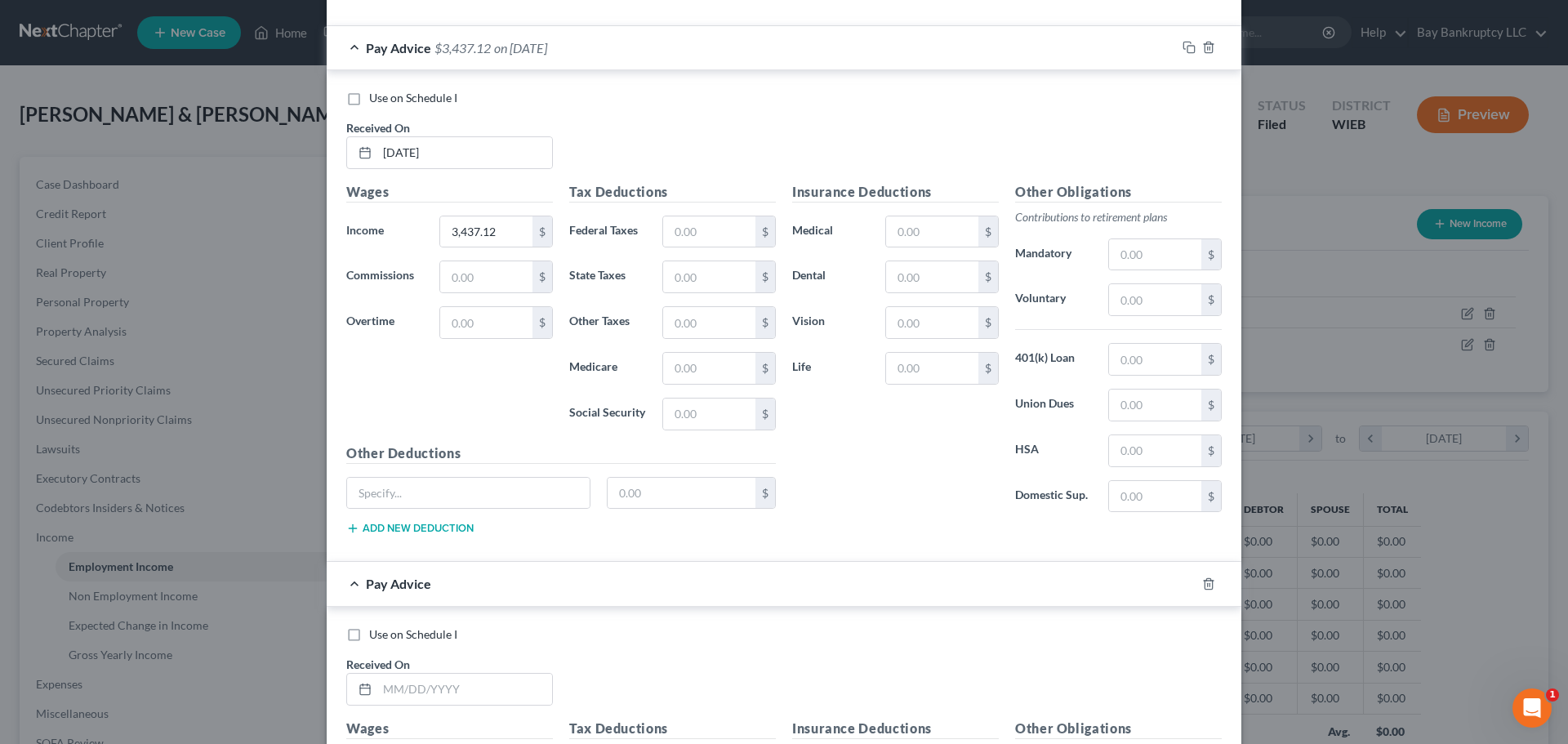
scroll to position [5085, 0]
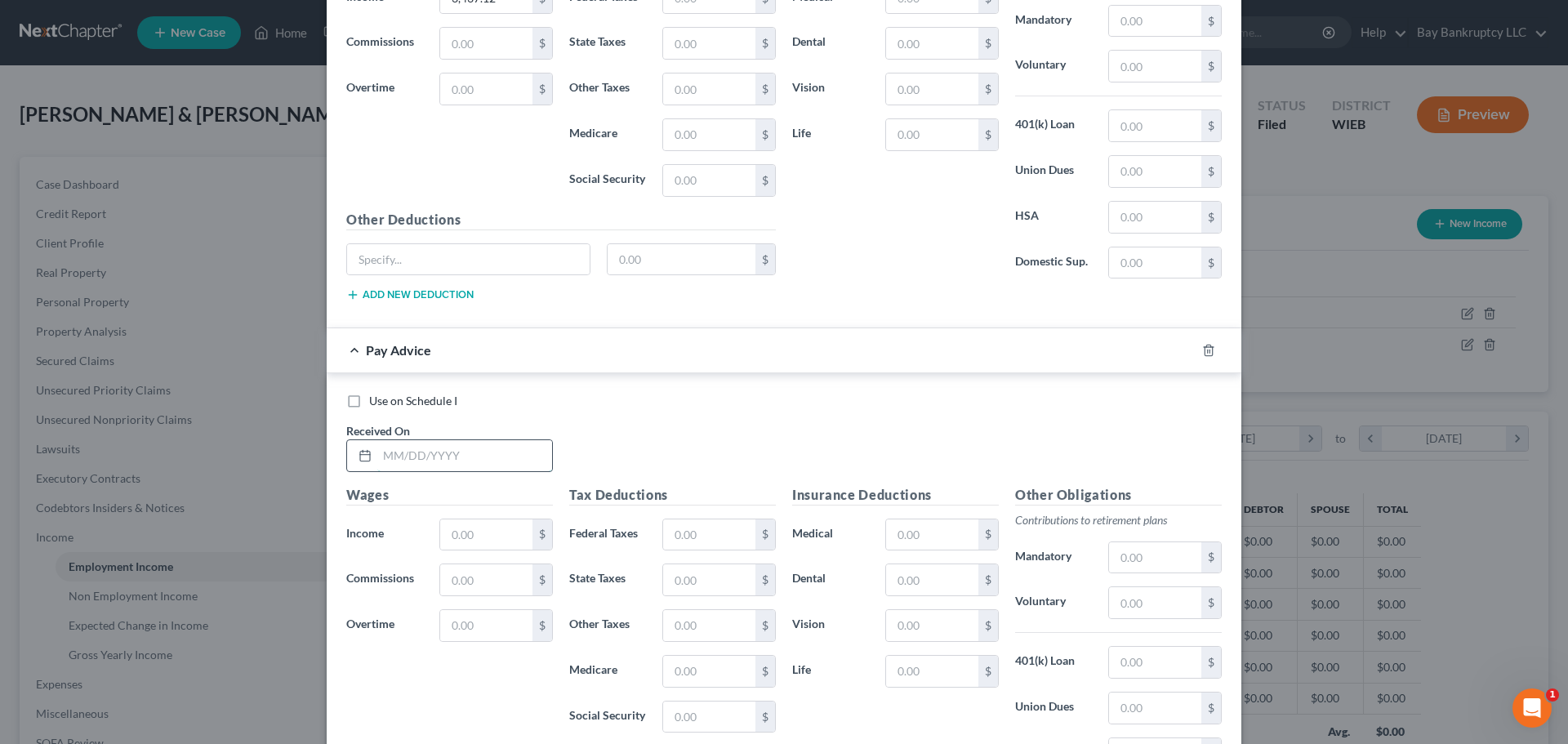
click at [403, 457] on input "text" at bounding box center [464, 456] width 175 height 31
type input "[DATE]"
click at [461, 526] on input "text" at bounding box center [486, 535] width 92 height 31
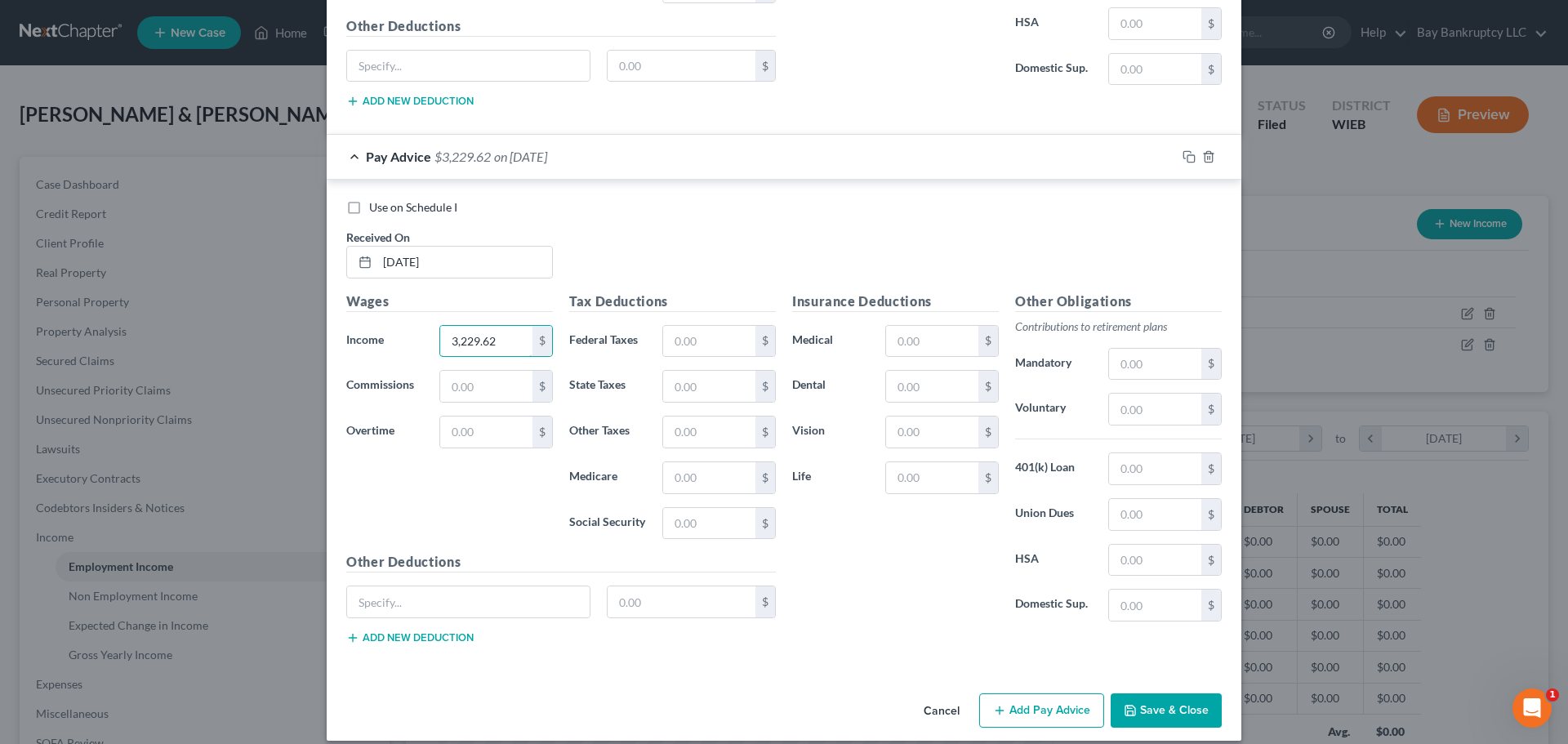
scroll to position [5294, 0]
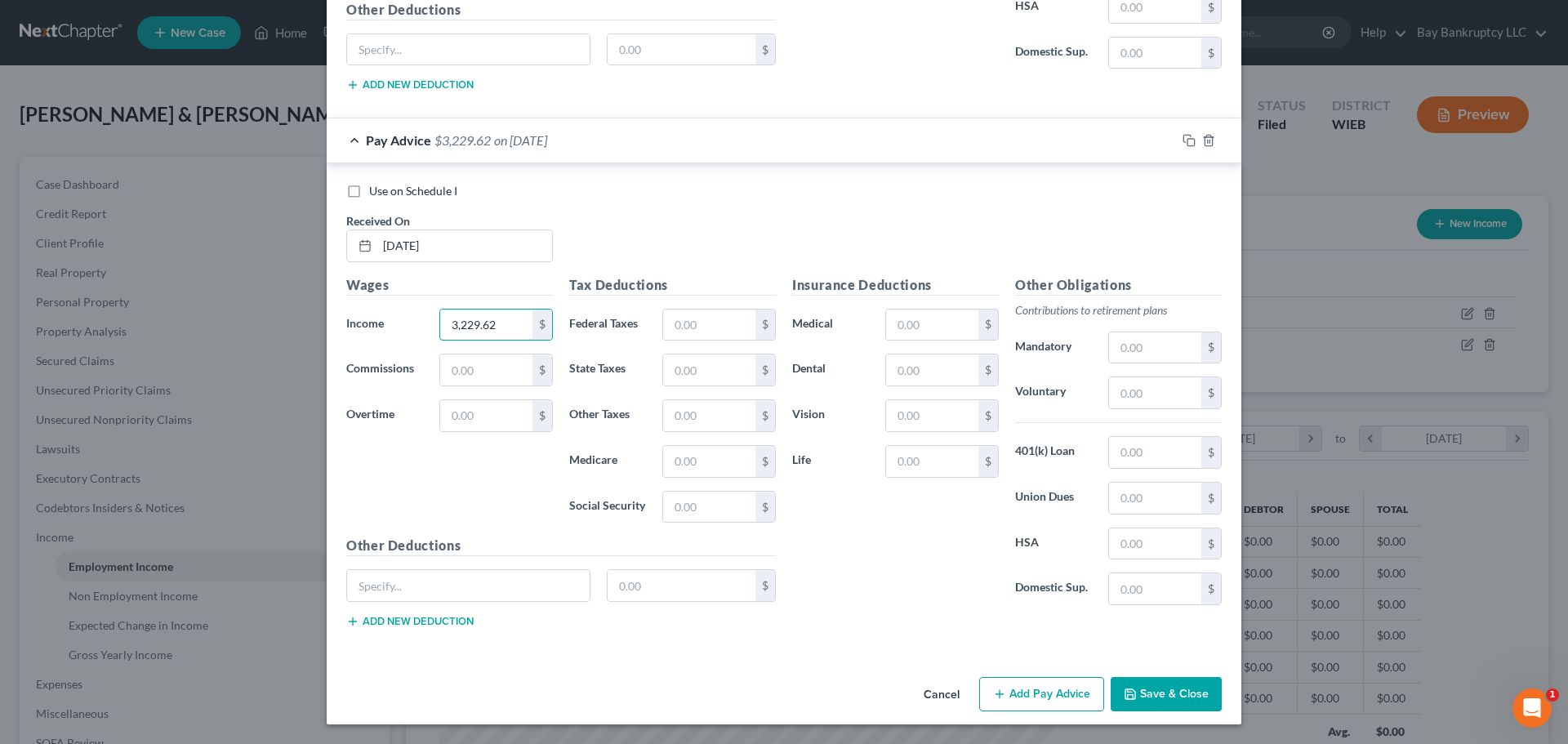
type input "3,229.62"
click at [1027, 701] on button "Add Pay Advice" at bounding box center [1041, 695] width 125 height 35
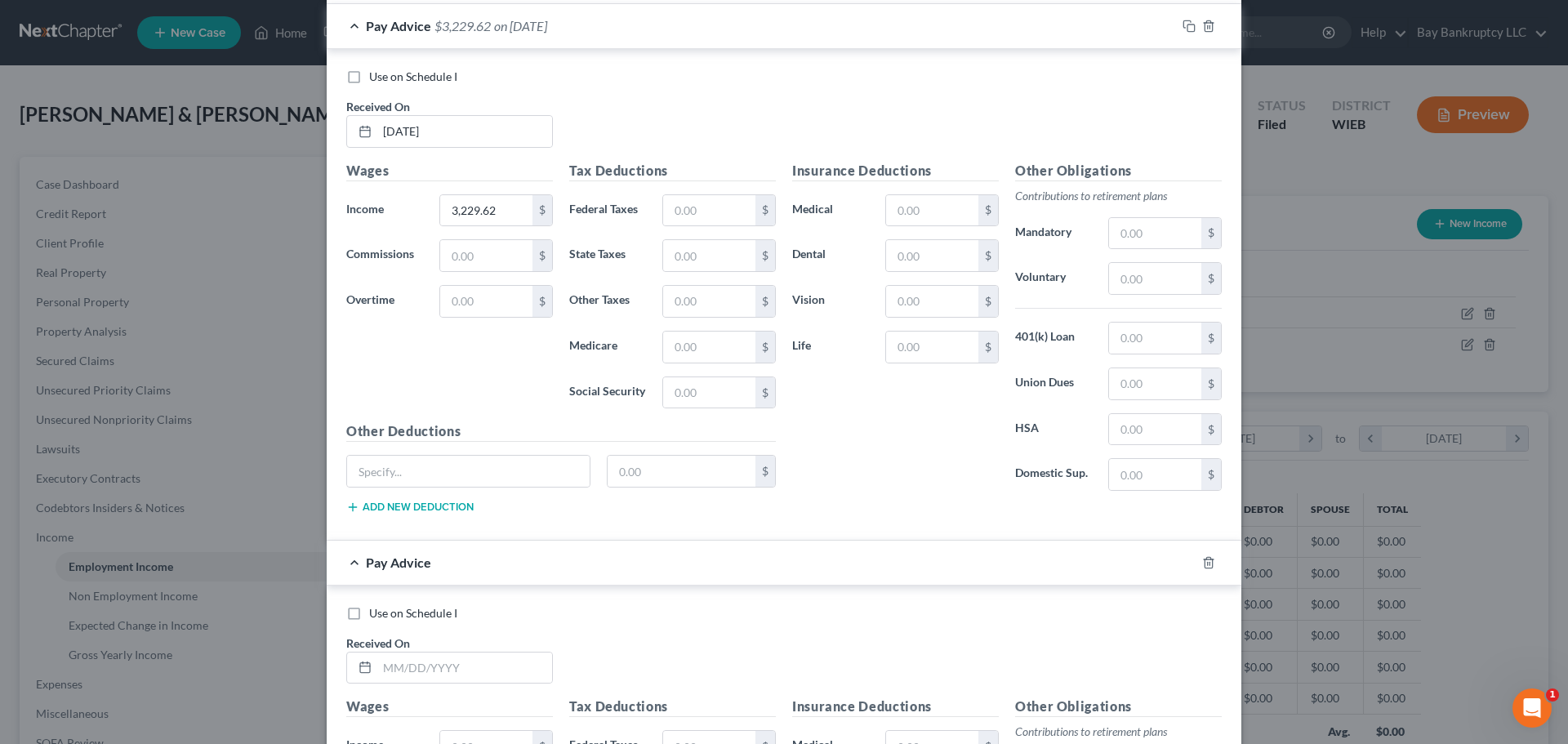
scroll to position [5621, 0]
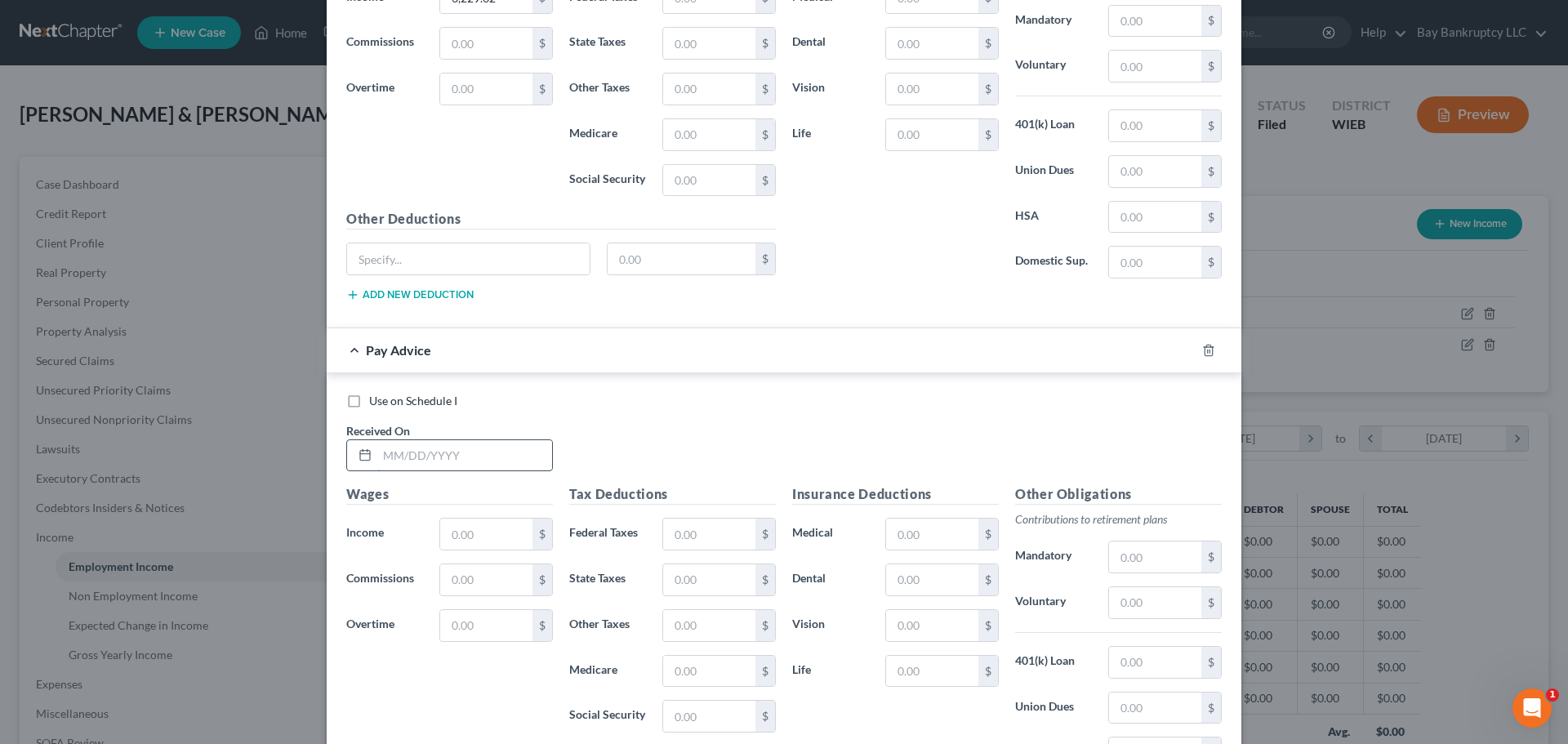
click at [467, 460] on input "text" at bounding box center [464, 456] width 175 height 31
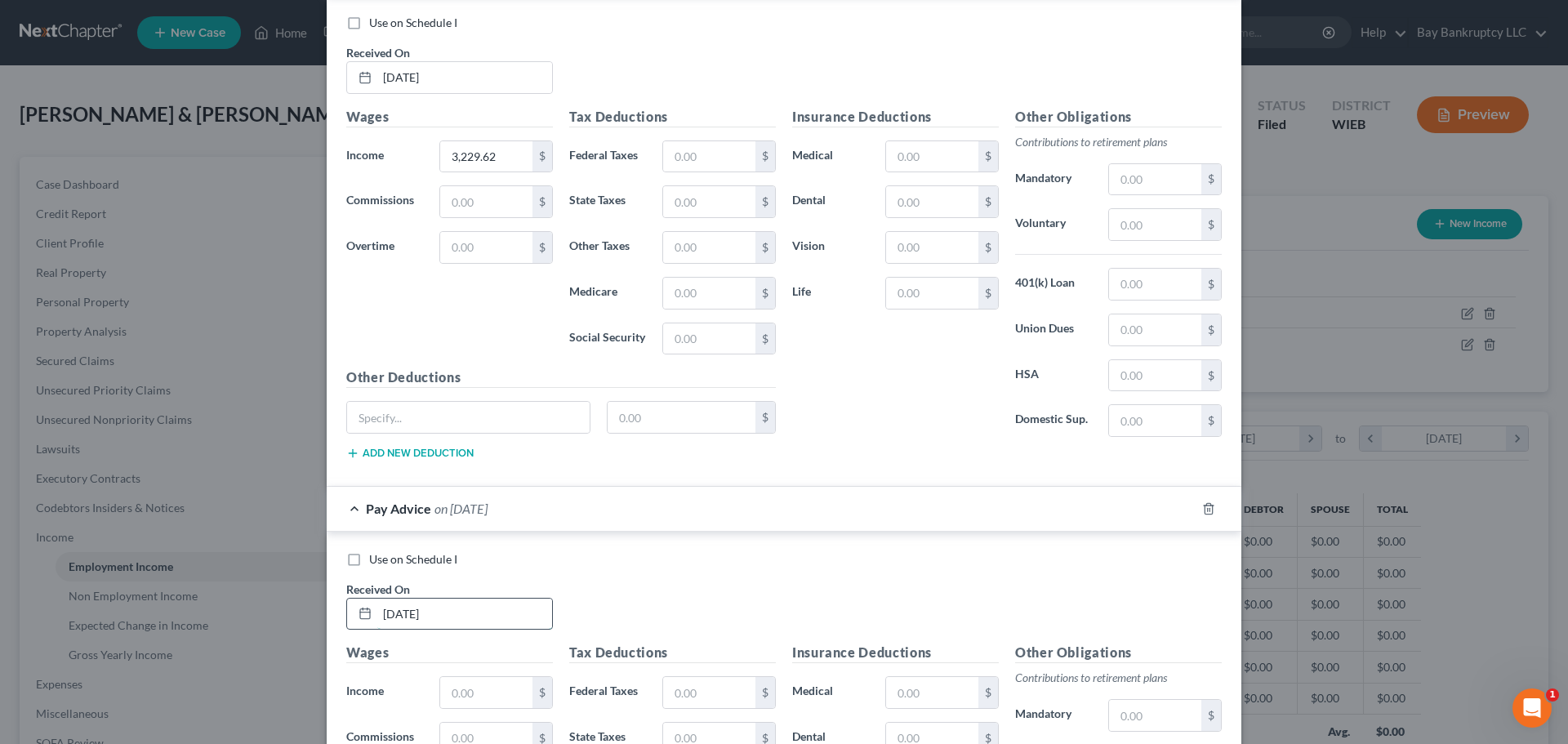
scroll to position [5784, 0]
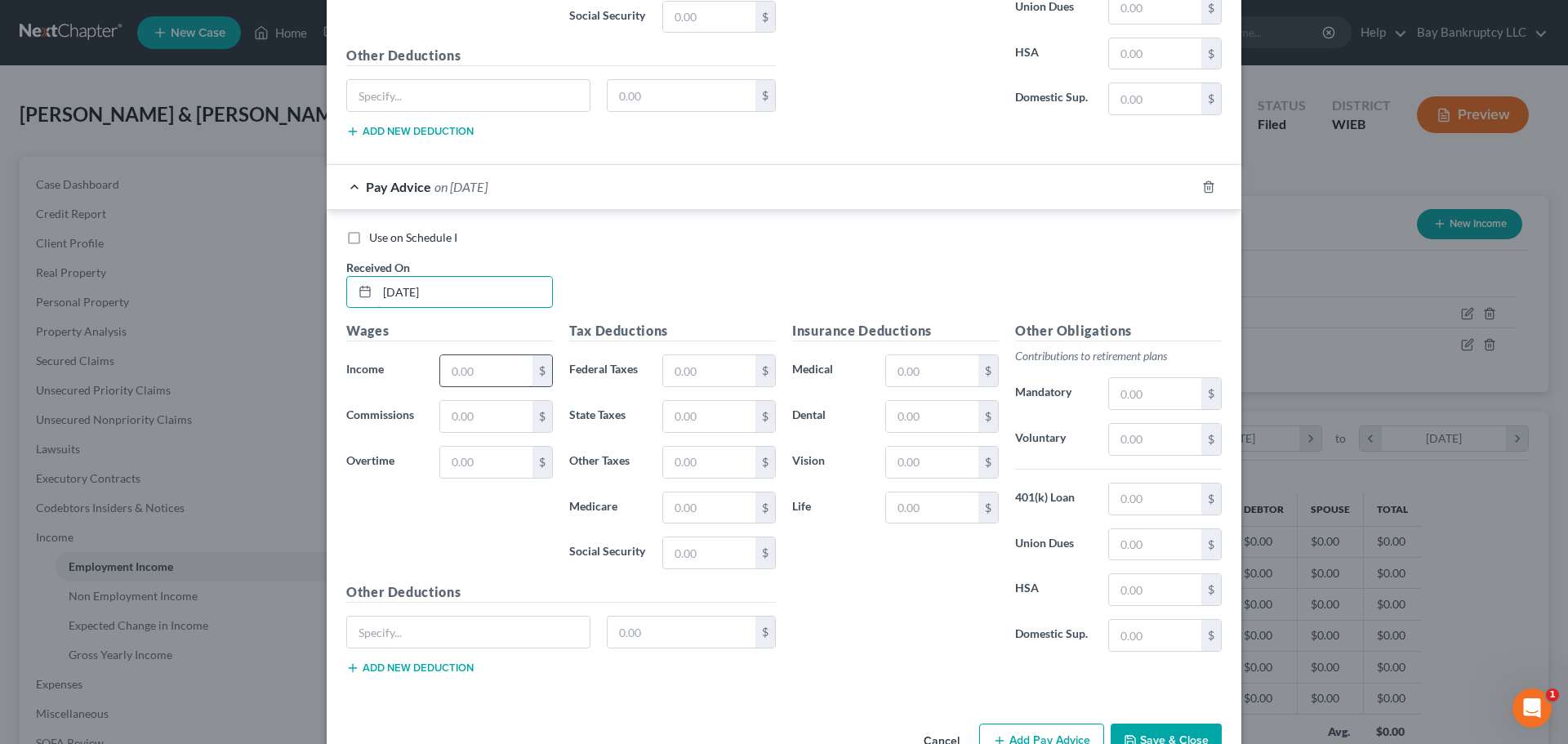
type input "[DATE]"
click at [468, 379] on input "text" at bounding box center [486, 371] width 92 height 31
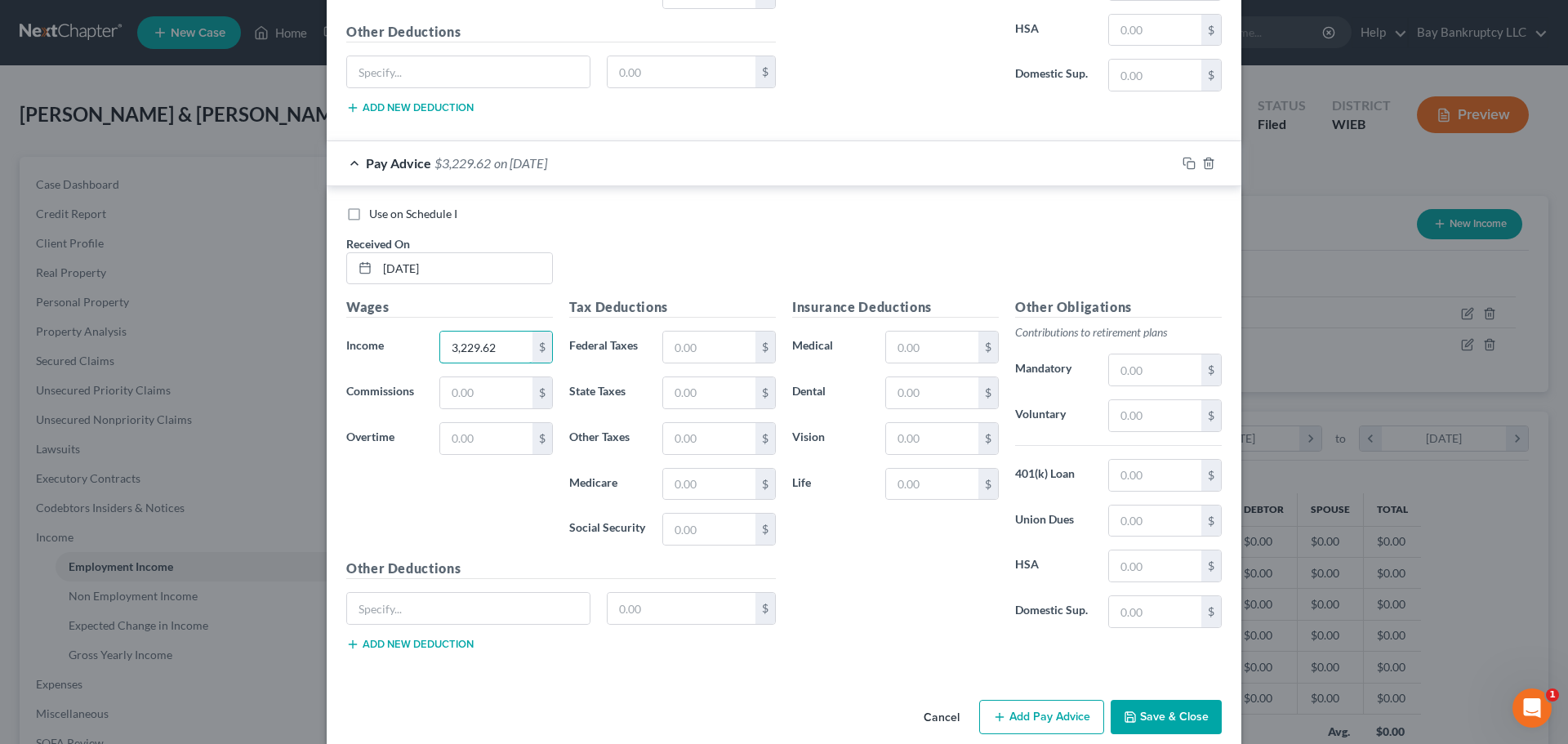
scroll to position [5830, 0]
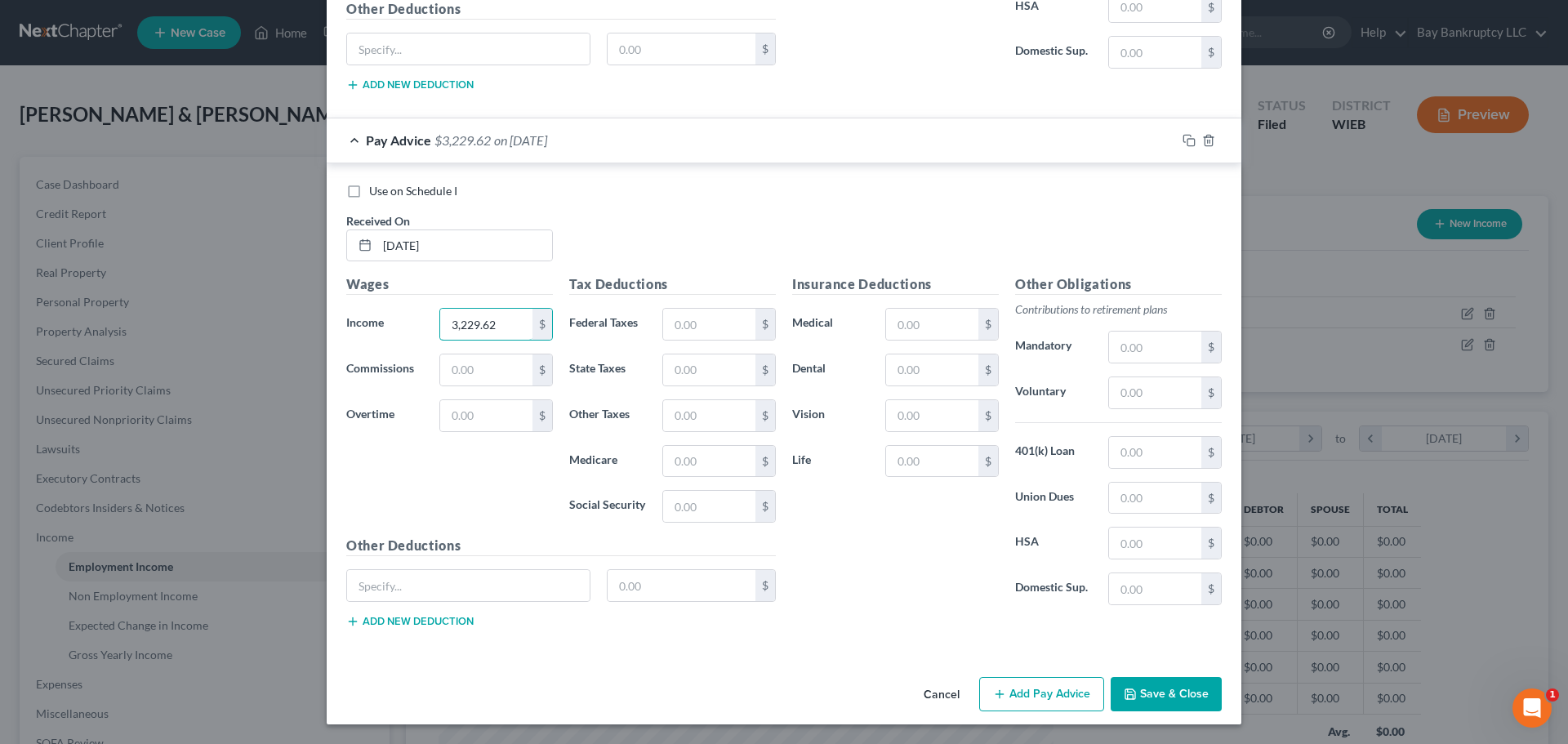
type input "3,229.62"
click at [1012, 687] on button "Add Pay Advice" at bounding box center [1041, 695] width 125 height 35
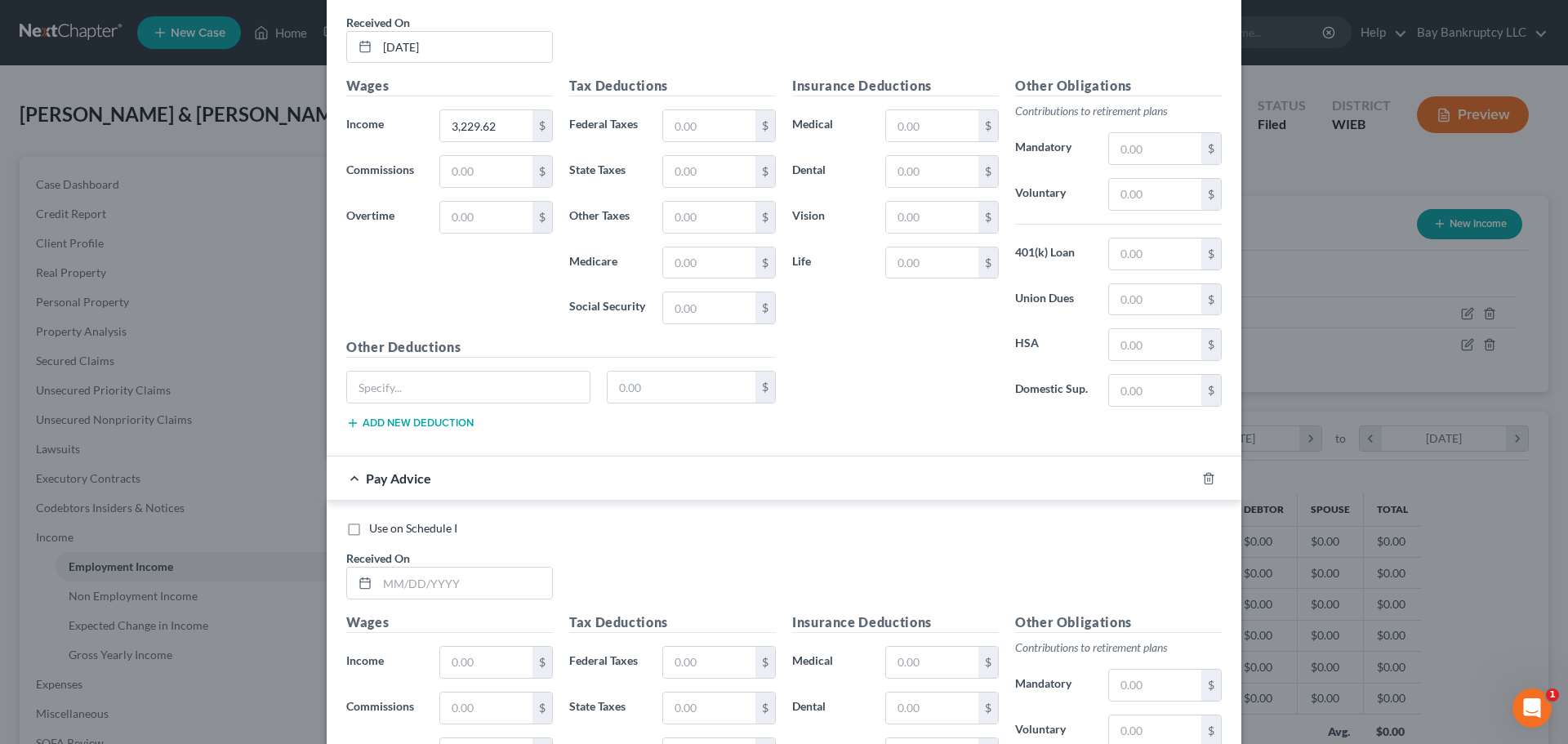
scroll to position [6202, 0]
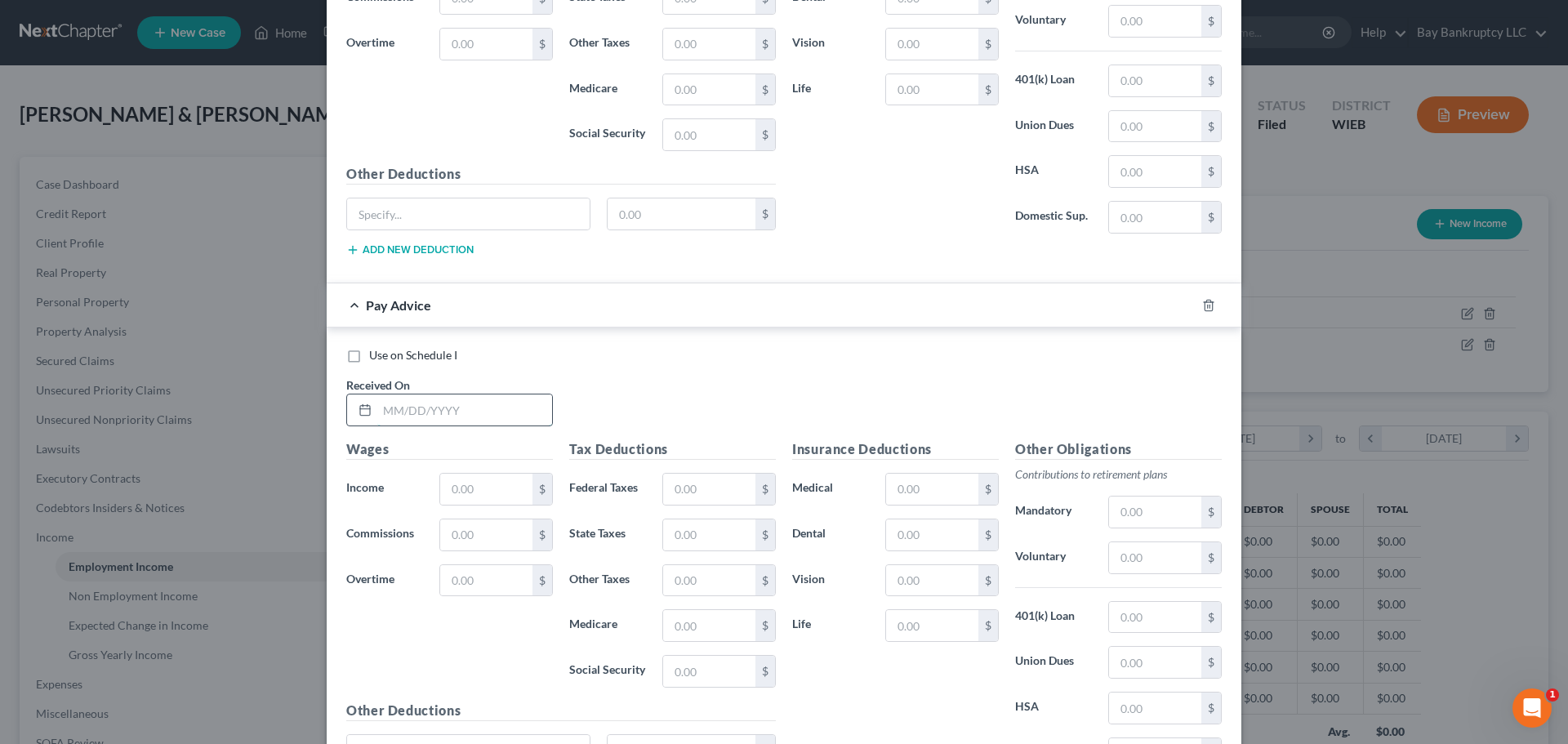
click at [428, 415] on input "text" at bounding box center [464, 410] width 175 height 31
type input "[DATE]"
click at [471, 494] on input "text" at bounding box center [486, 489] width 92 height 31
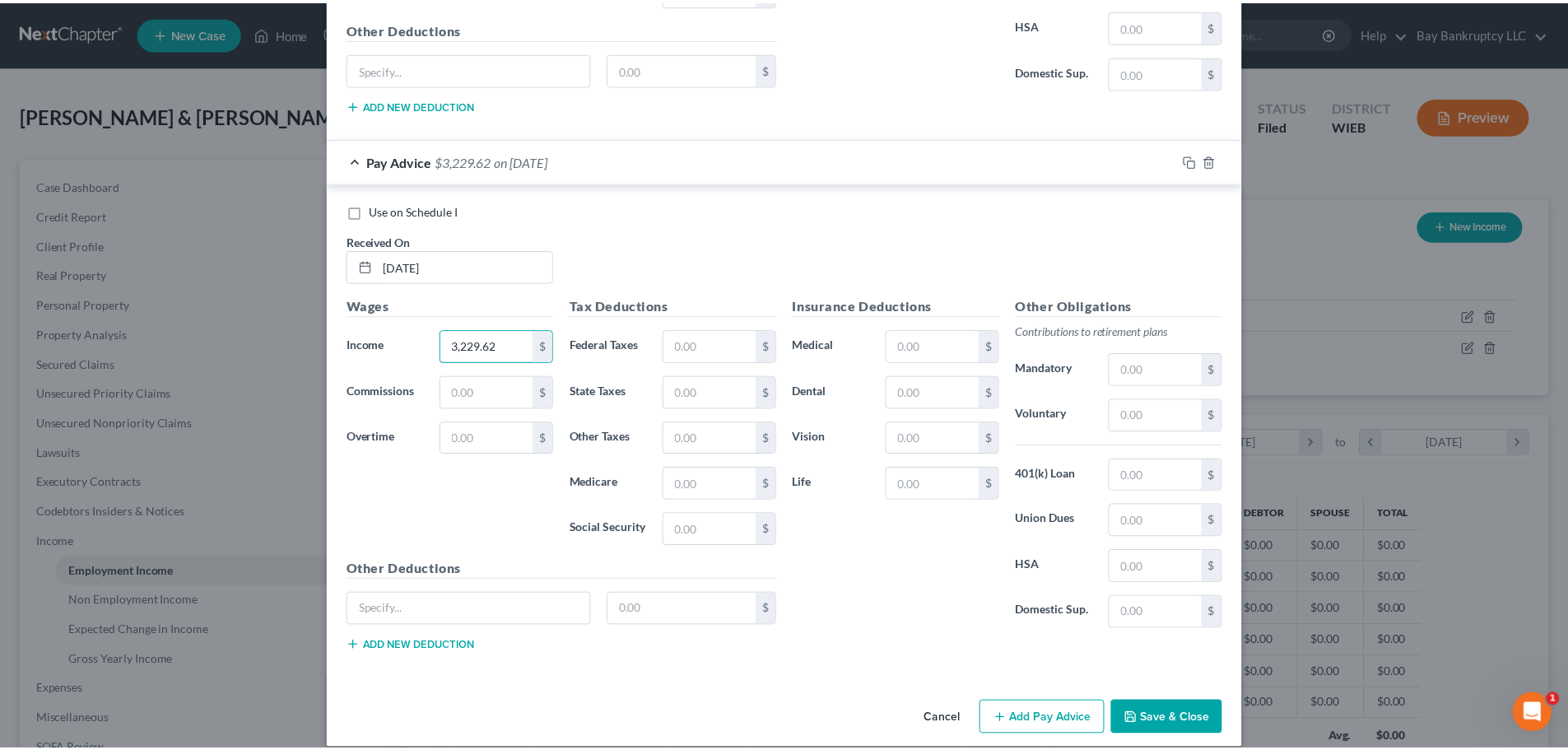
scroll to position [6418, 0]
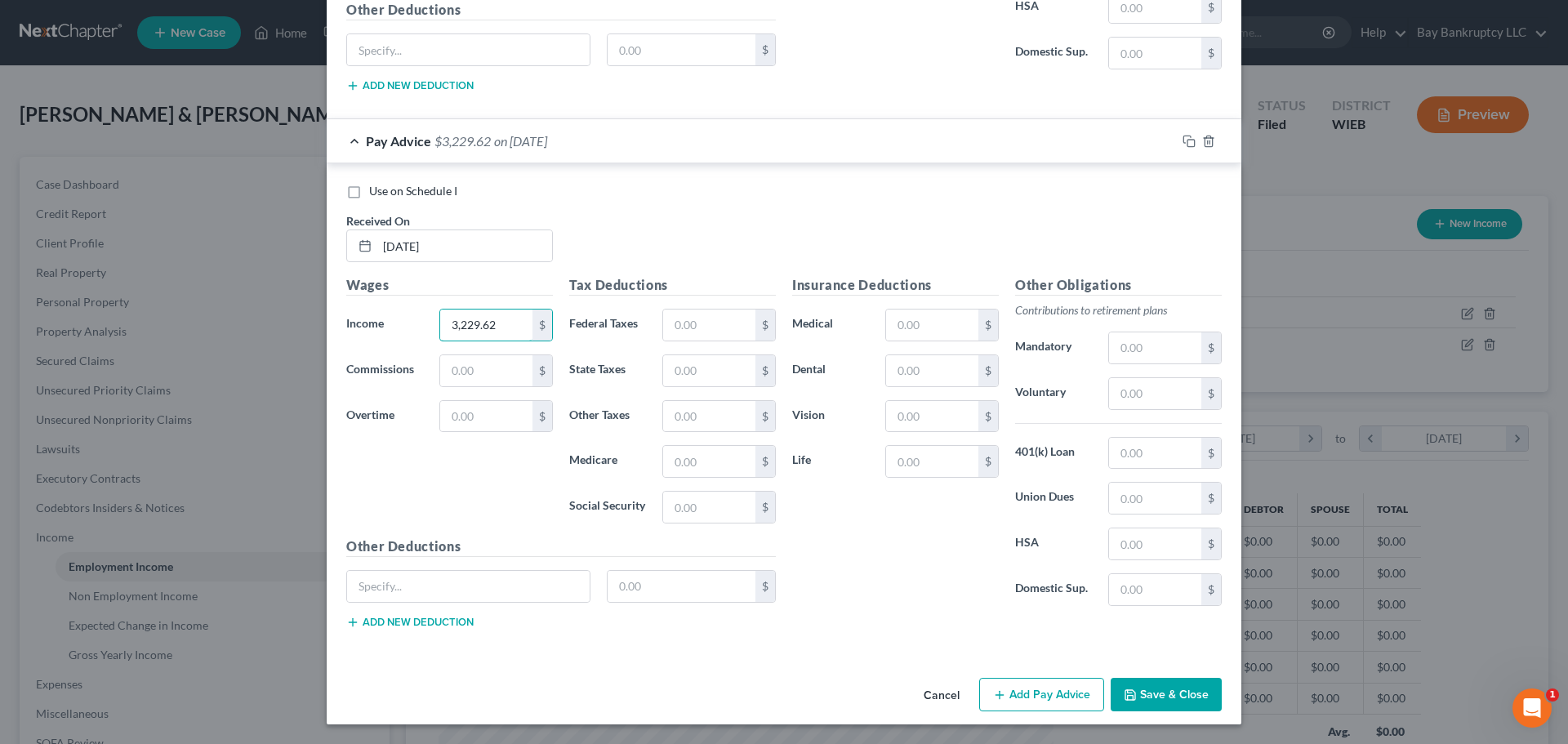
type input "3,229.62"
click at [1148, 696] on button "Save & Close" at bounding box center [1166, 696] width 111 height 35
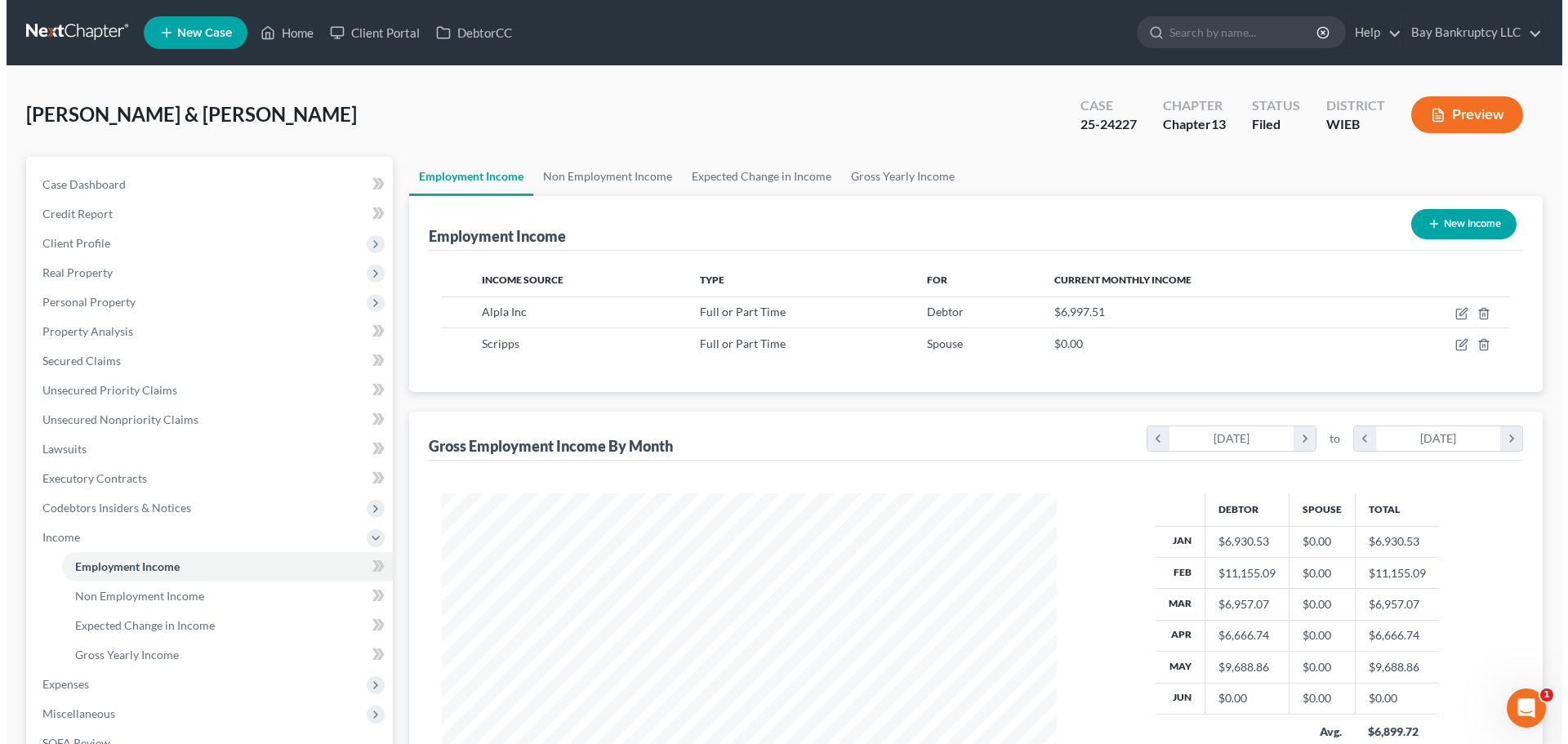
scroll to position [816442, 815880]
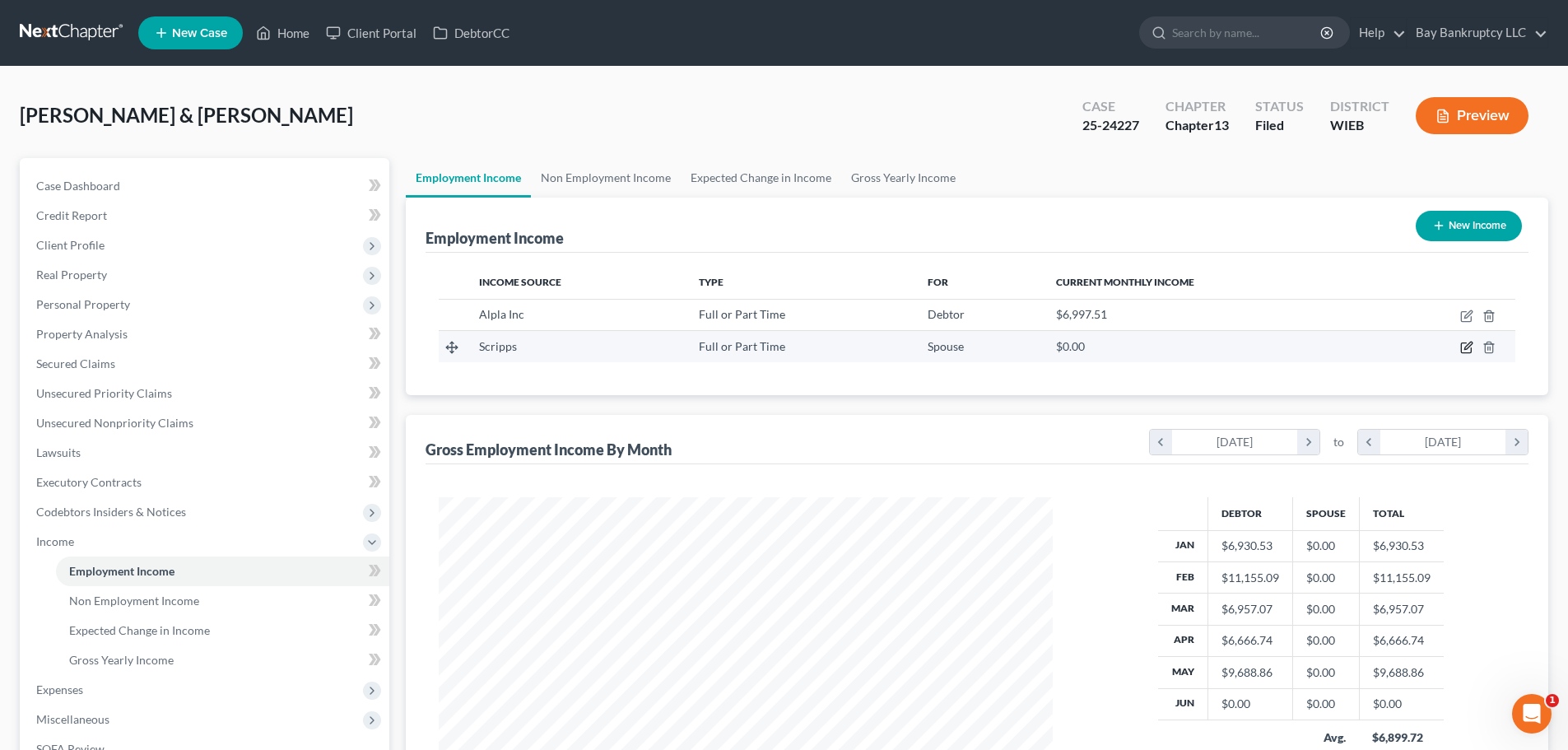
click at [1466, 348] on icon "button" at bounding box center [1469, 346] width 7 height 7
select select "0"
select select "52"
select select "2"
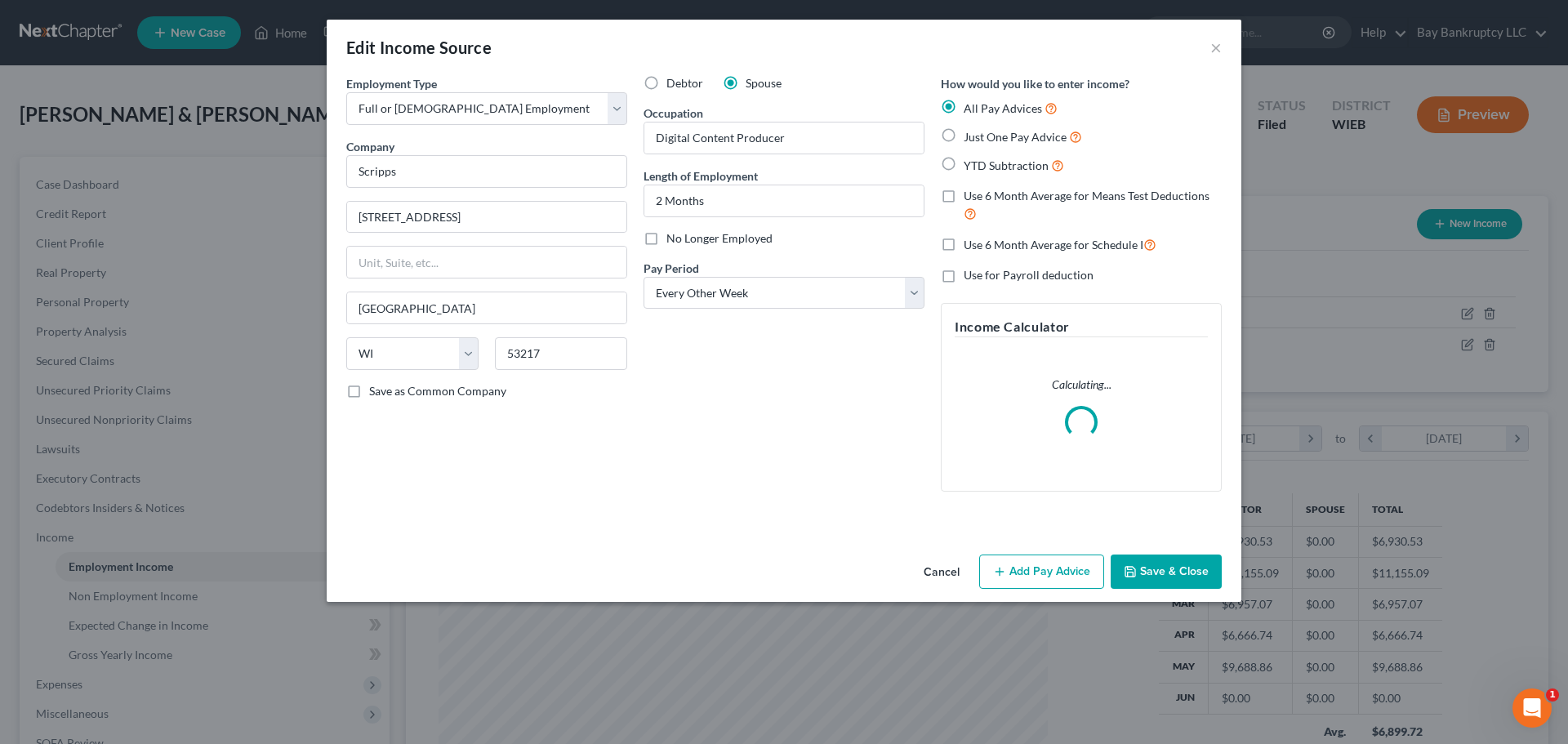
scroll to position [307, 648]
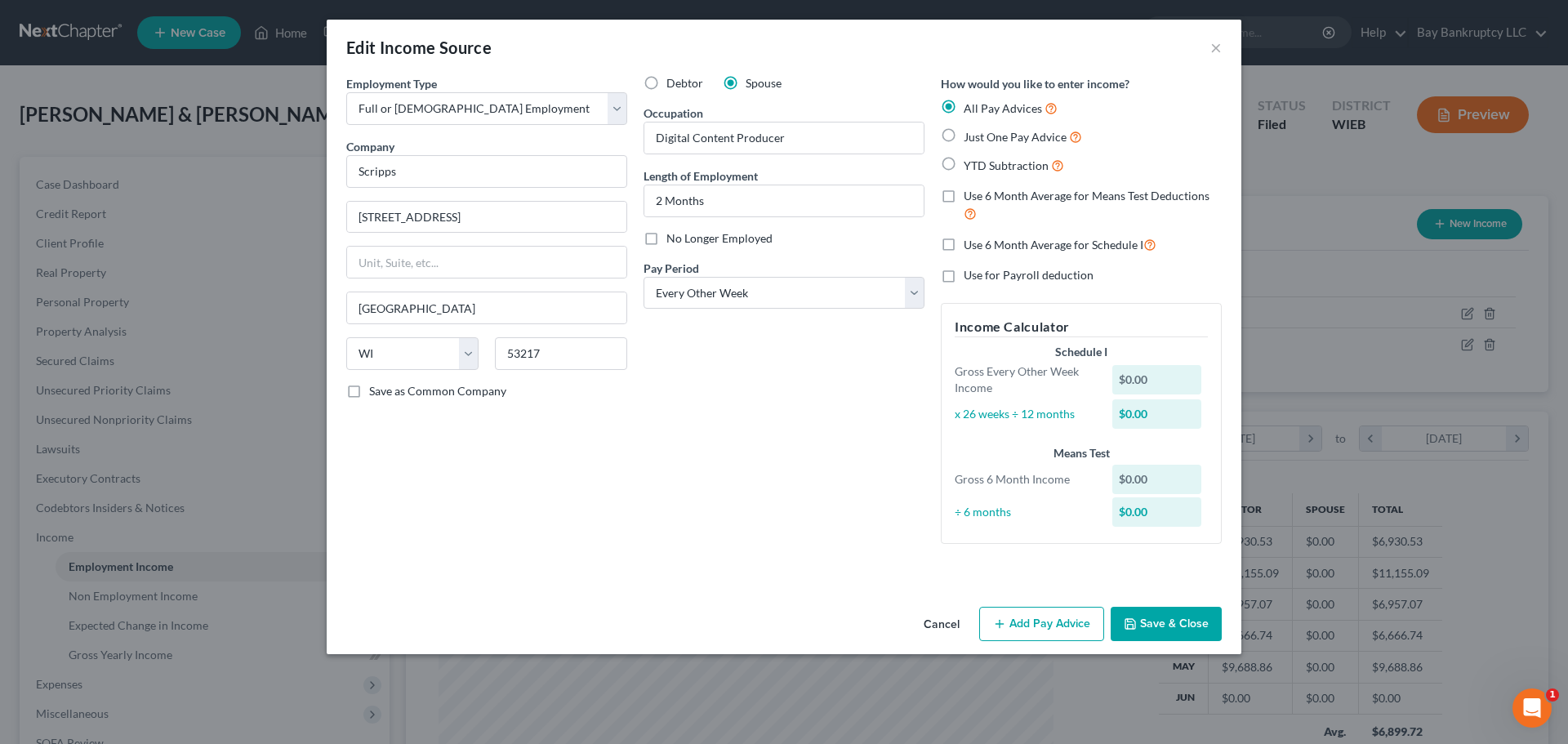
click at [1054, 620] on button "Add Pay Advice" at bounding box center [1041, 624] width 125 height 35
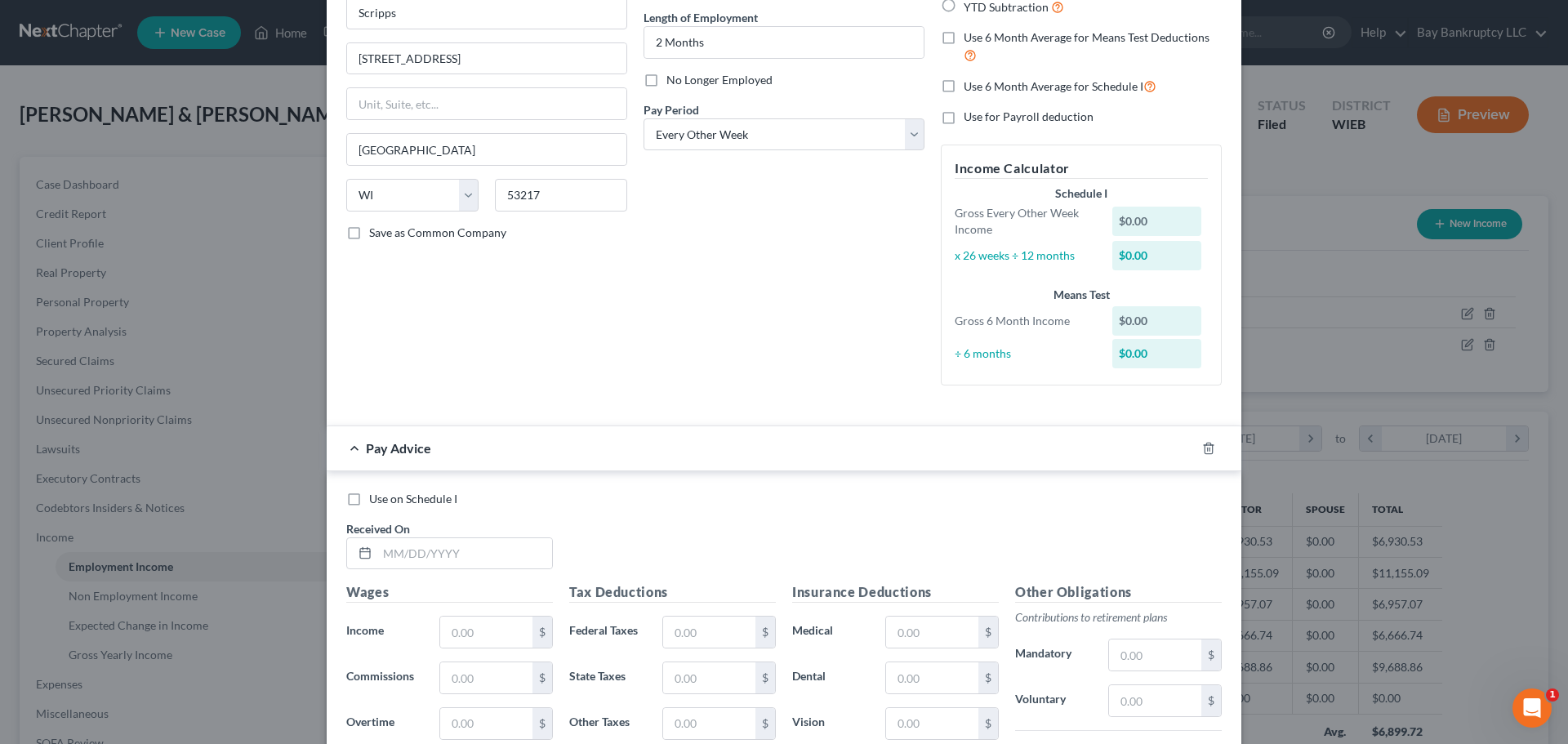
scroll to position [164, 0]
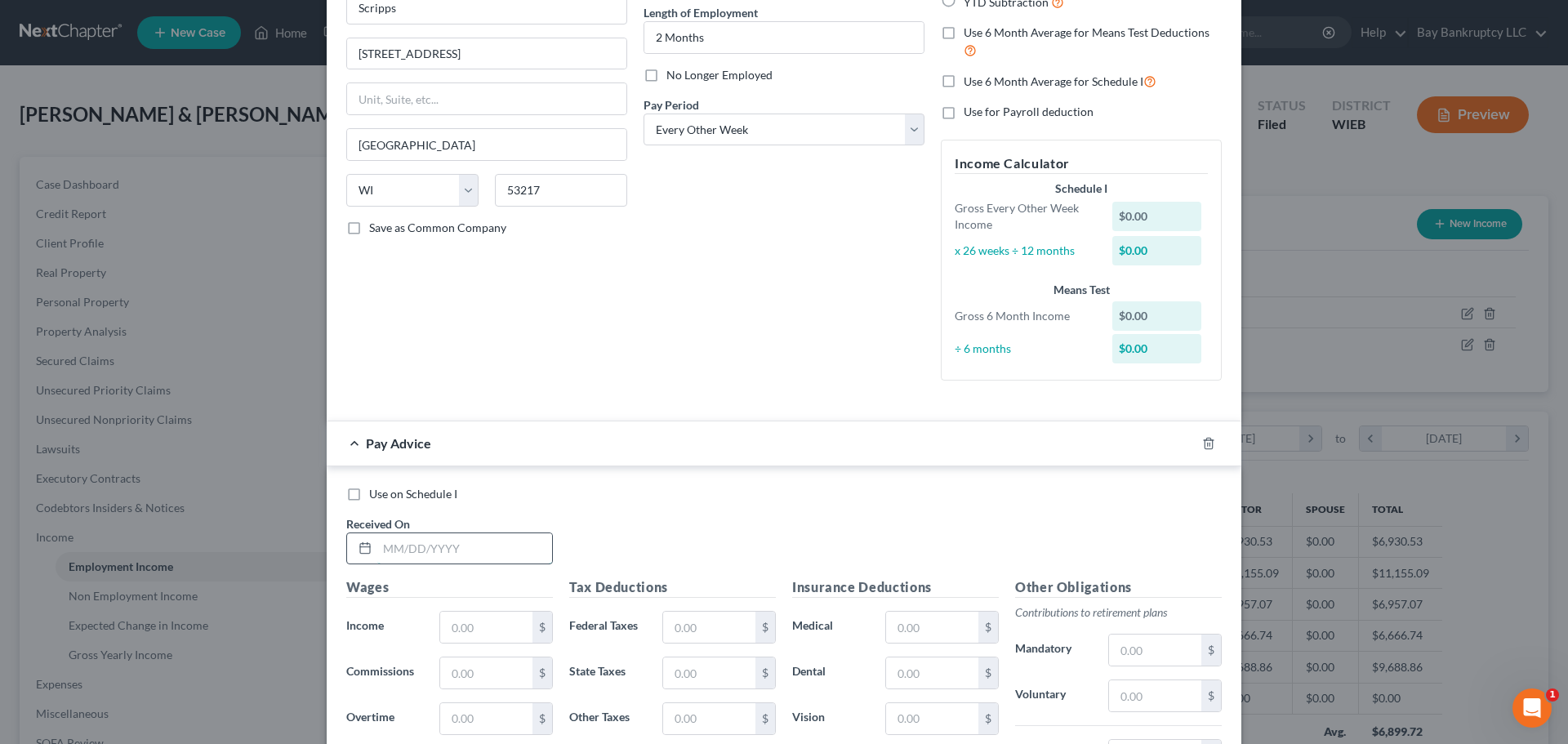
click at [483, 551] on input "text" at bounding box center [464, 549] width 175 height 31
type input "[DATE]"
click at [450, 611] on div "$" at bounding box center [496, 627] width 113 height 33
click at [454, 624] on input "text" at bounding box center [486, 627] width 92 height 31
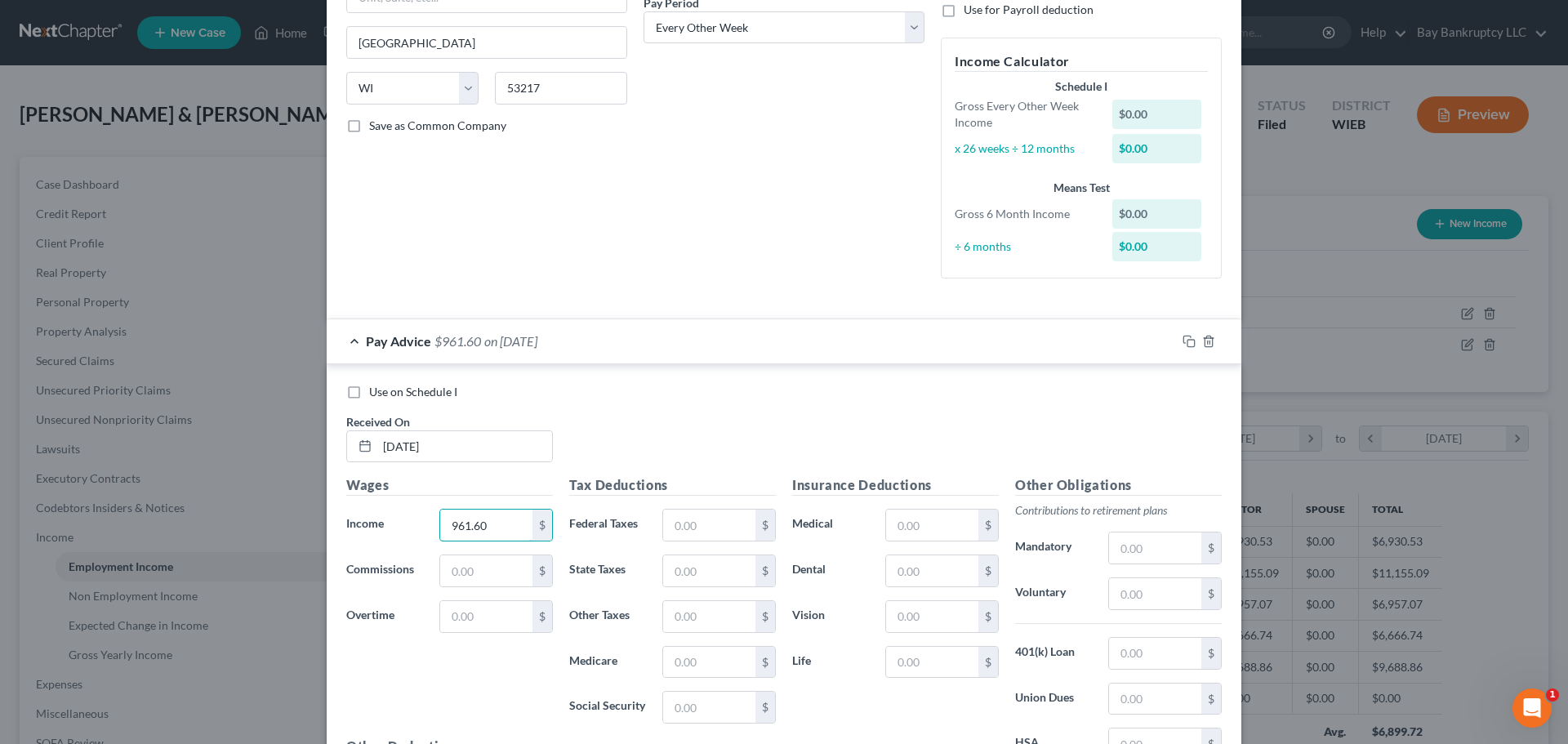
scroll to position [466, 0]
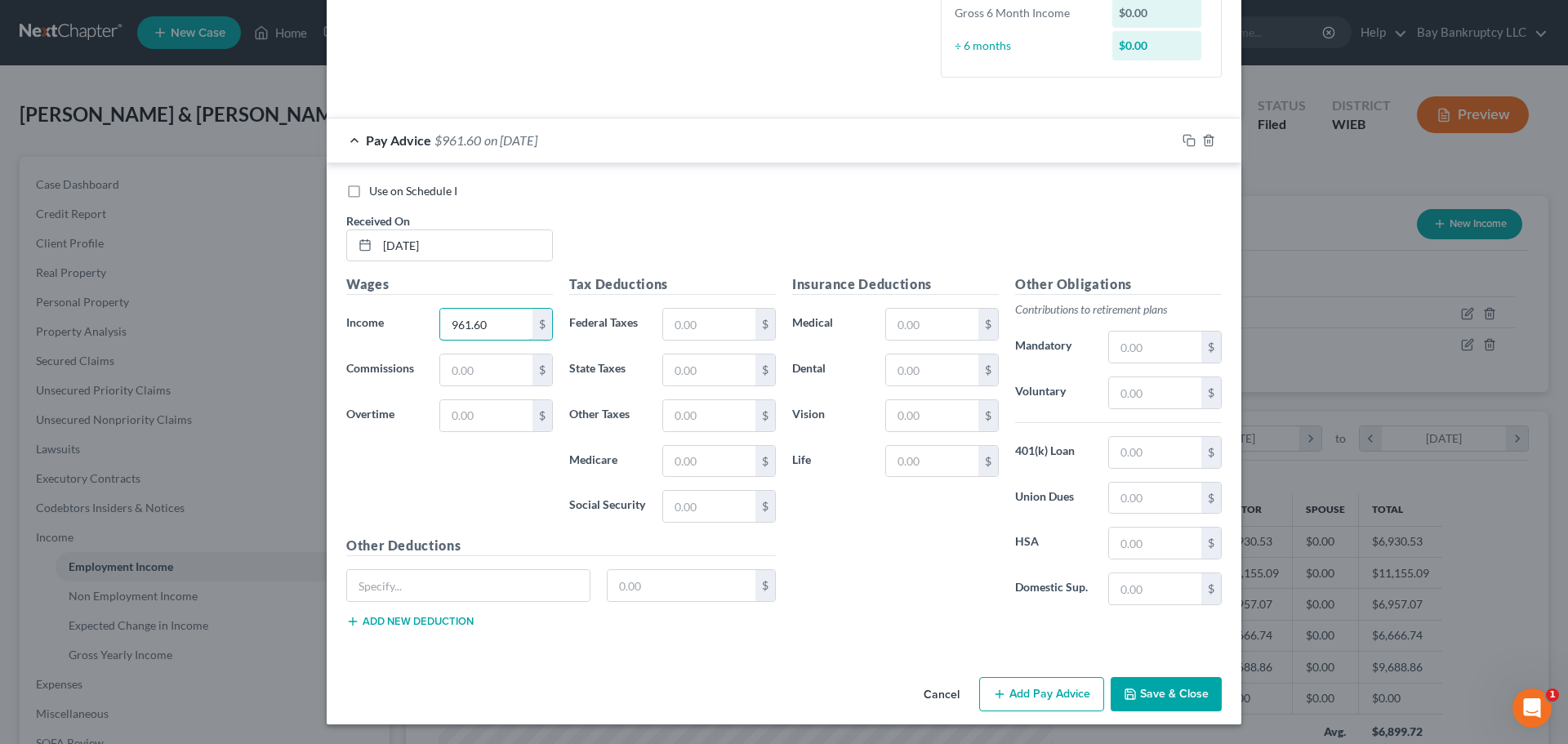
type input "961.60"
click at [1023, 689] on button "Add Pay Advice" at bounding box center [1041, 695] width 125 height 35
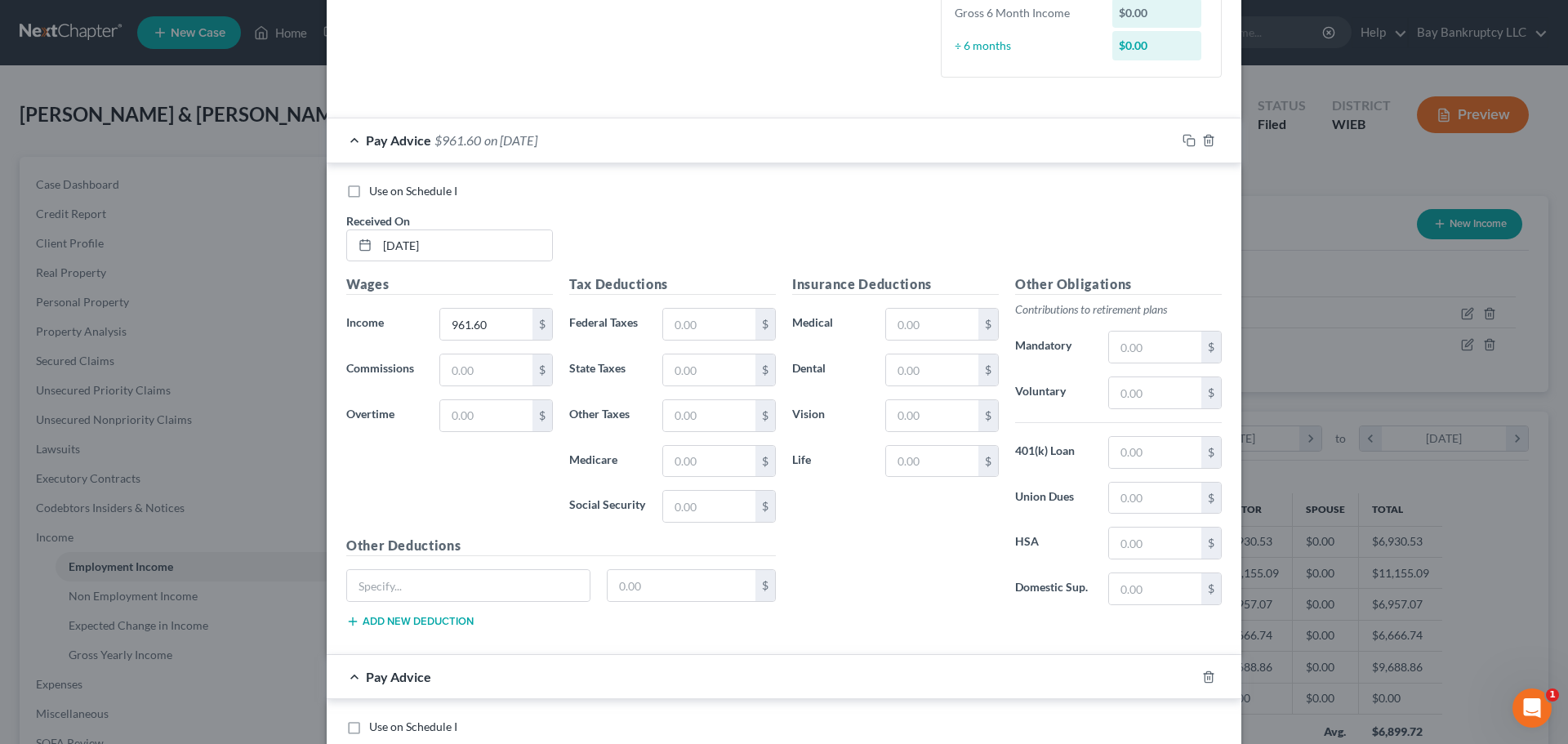
scroll to position [793, 0]
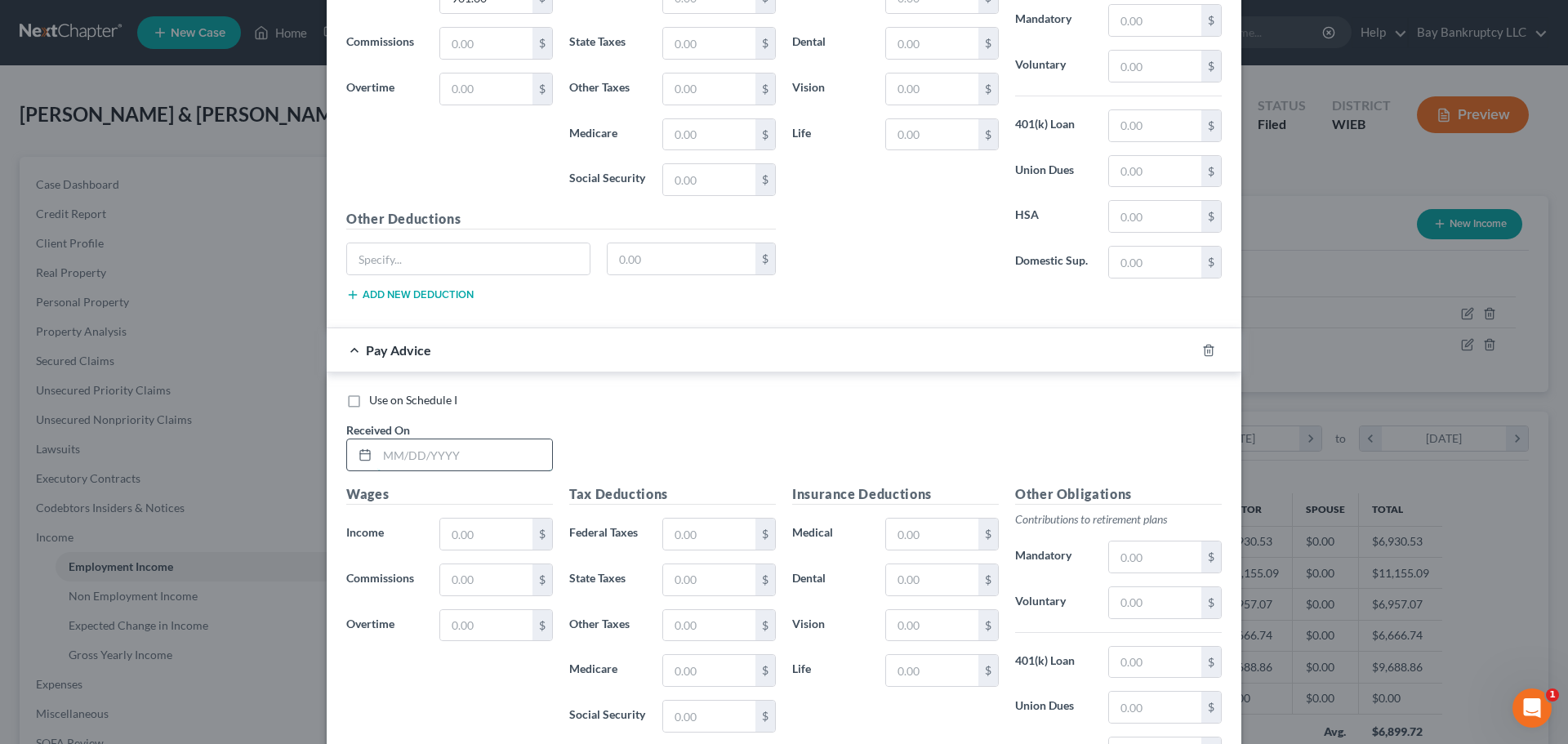
click at [437, 460] on input "text" at bounding box center [464, 455] width 175 height 31
type input "[DATE]"
click at [454, 537] on input "text" at bounding box center [486, 534] width 92 height 31
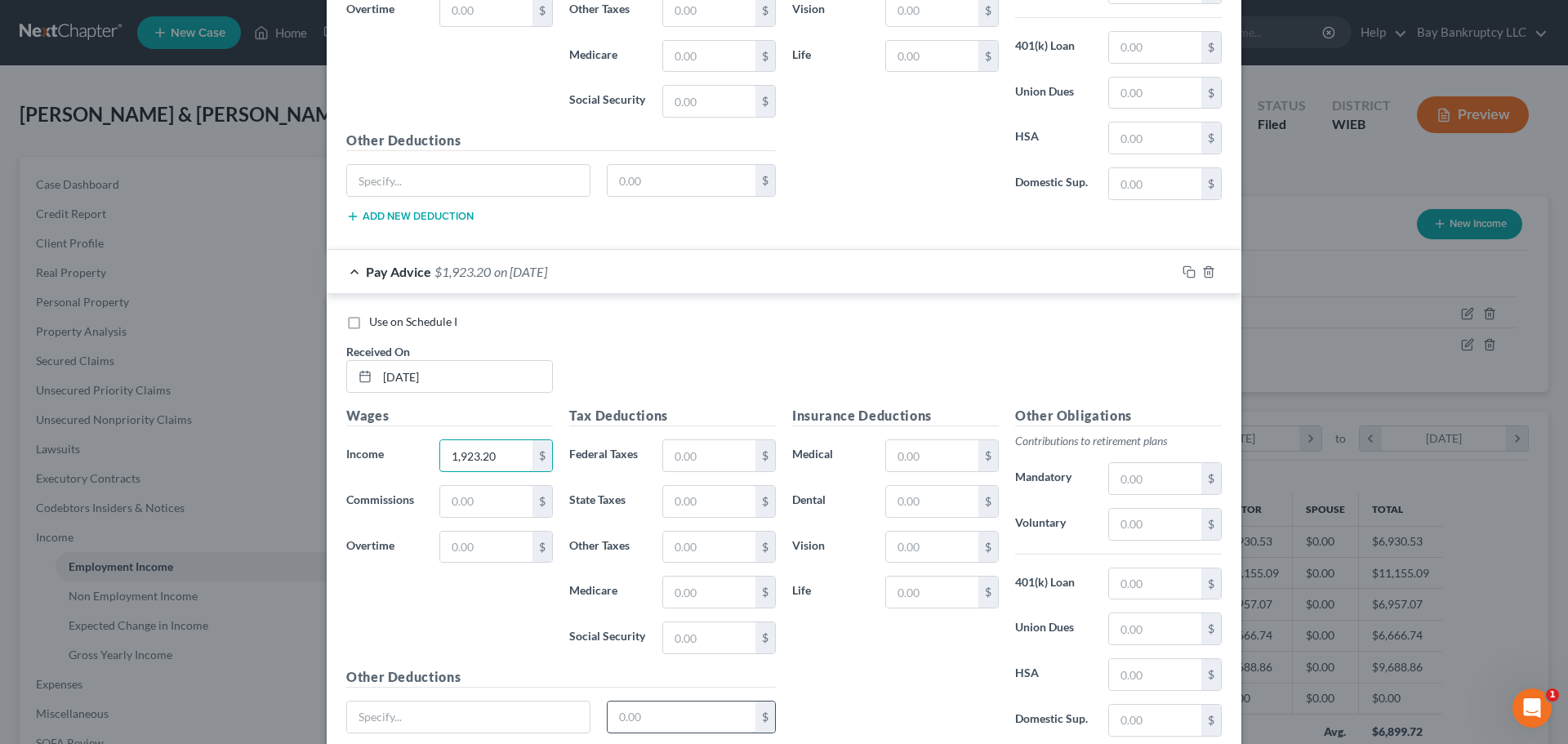
scroll to position [1002, 0]
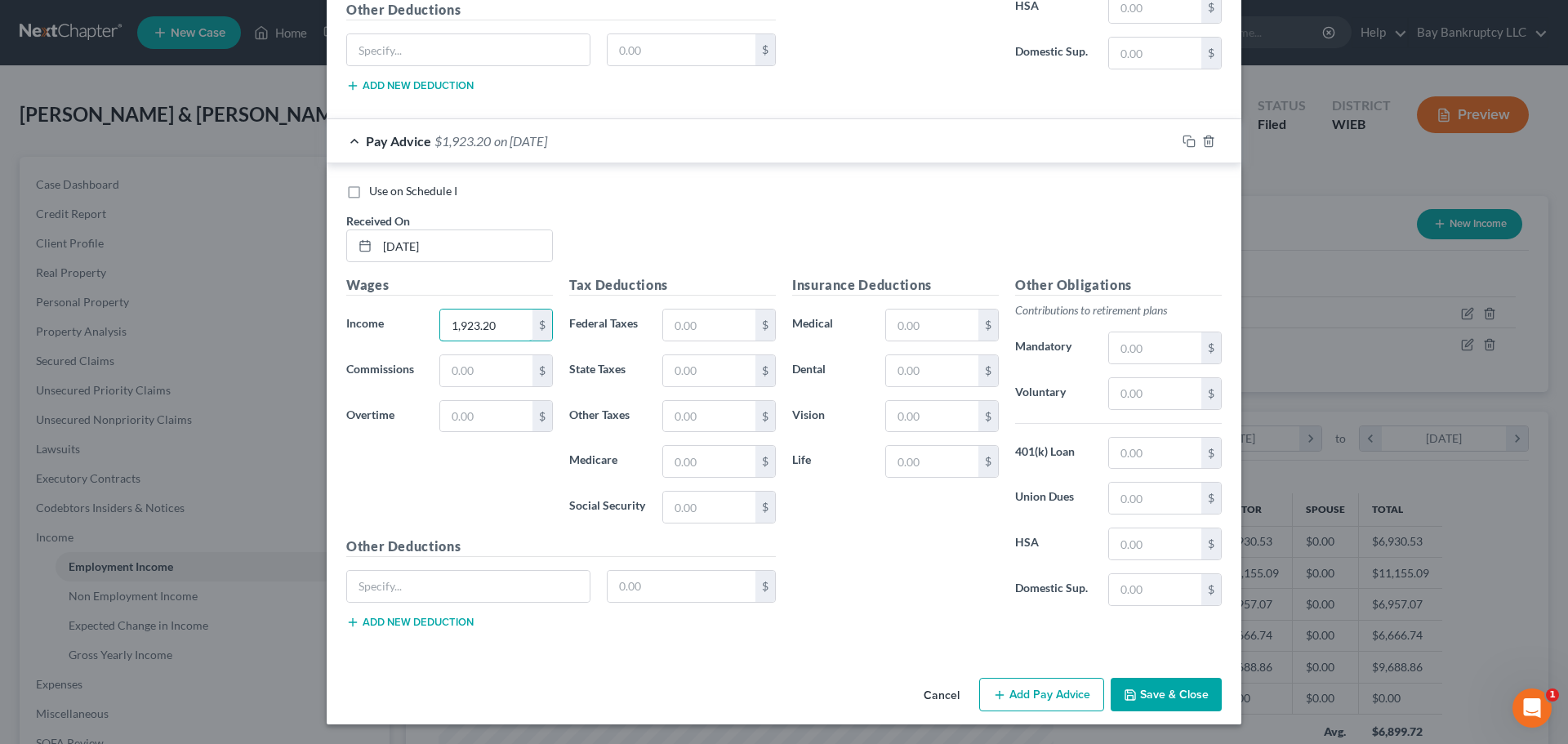
type input "1,923.20"
click at [1011, 696] on button "Add Pay Advice" at bounding box center [1041, 696] width 125 height 35
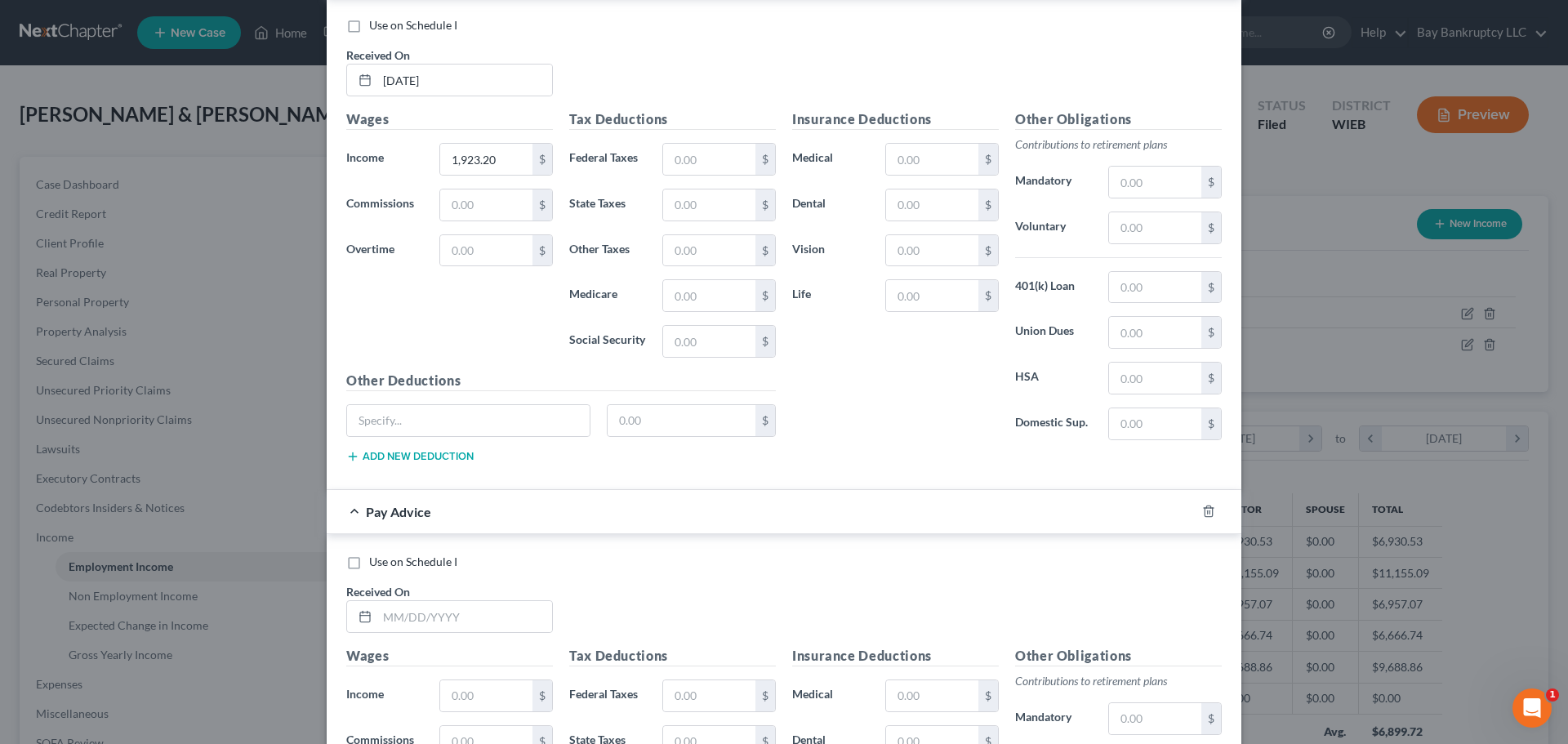
scroll to position [1329, 0]
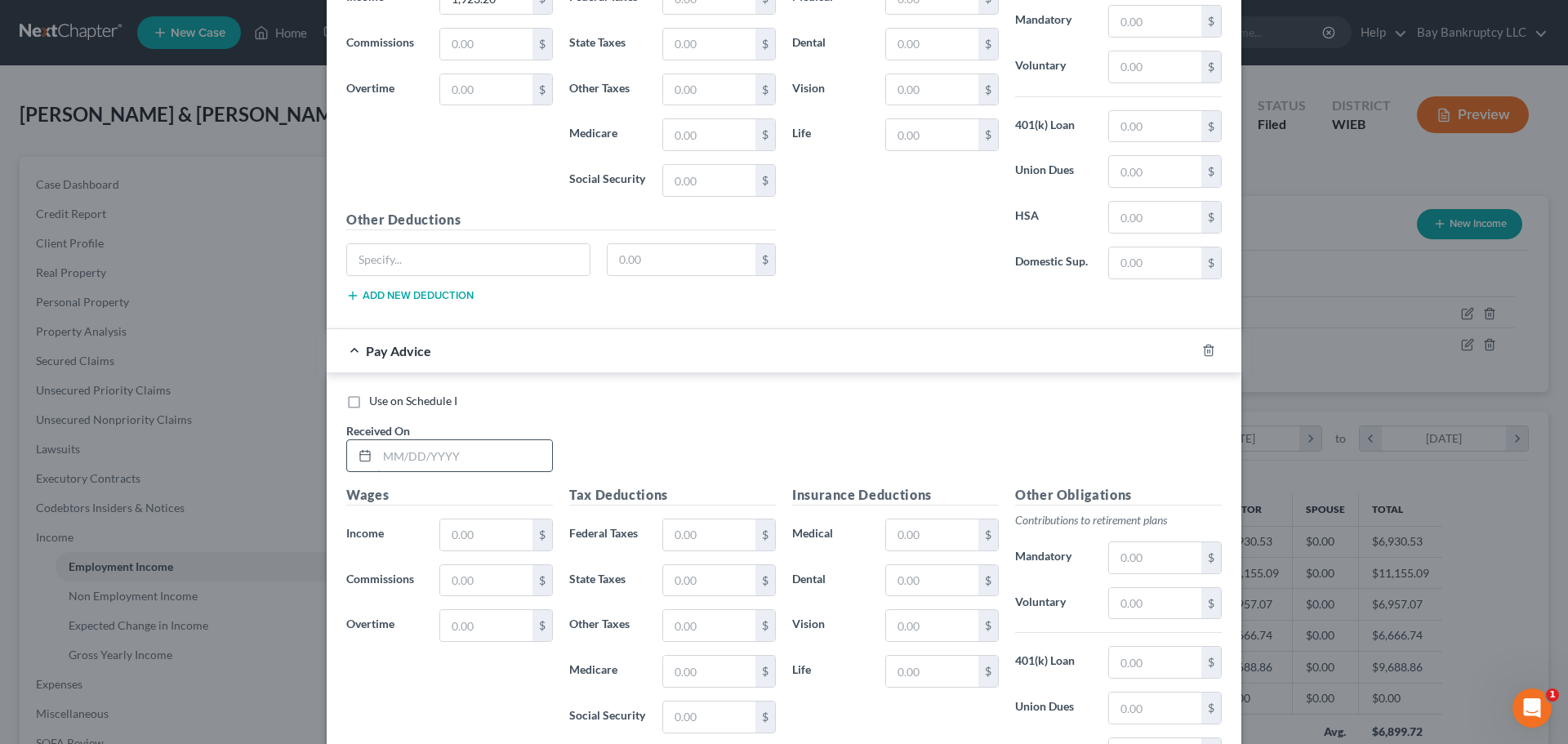
click at [451, 461] on input "text" at bounding box center [464, 456] width 175 height 31
type input "[DATE]"
click at [471, 540] on input "text" at bounding box center [486, 535] width 92 height 31
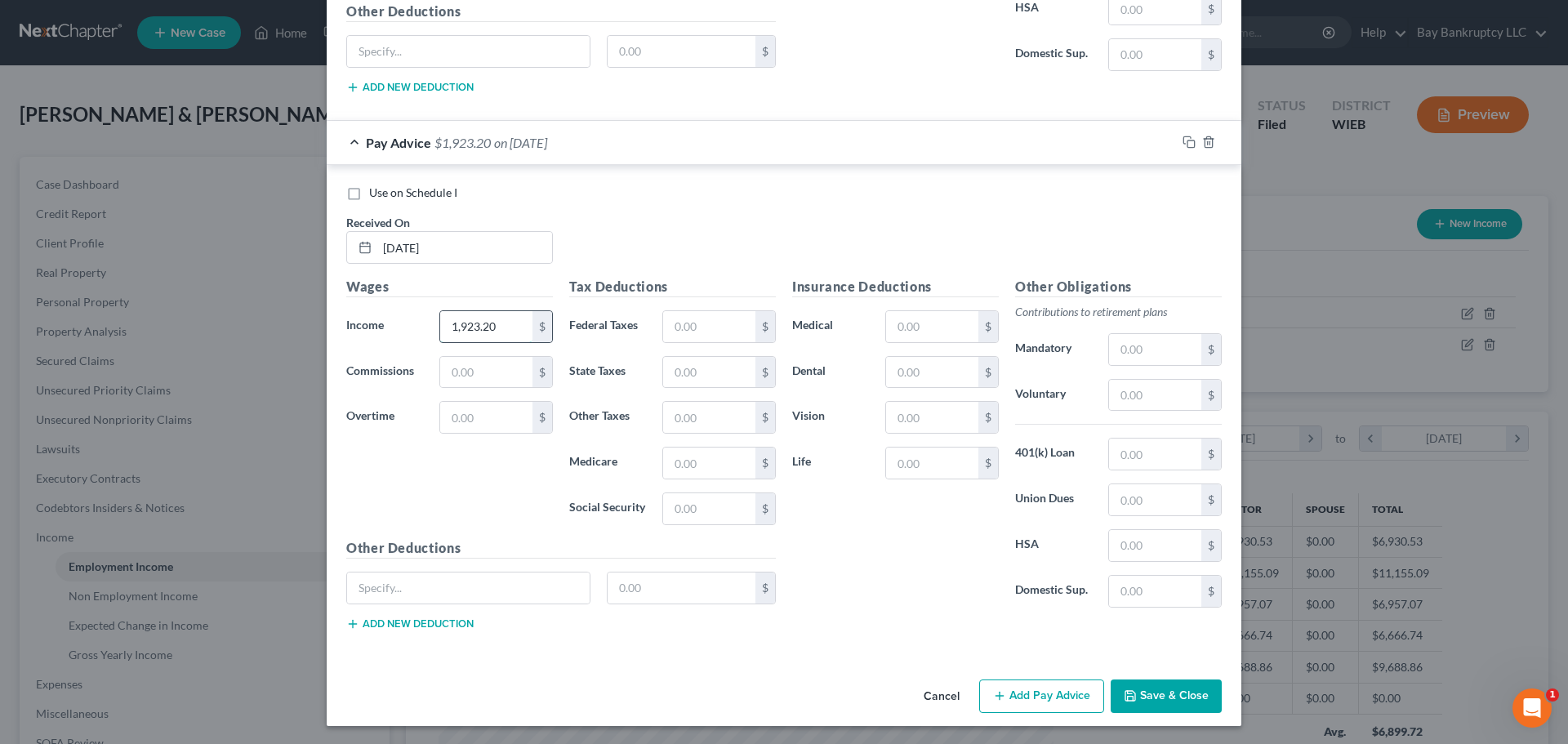
scroll to position [1539, 0]
type input "1,923.20"
click at [1057, 686] on button "Add Pay Advice" at bounding box center [1041, 696] width 125 height 35
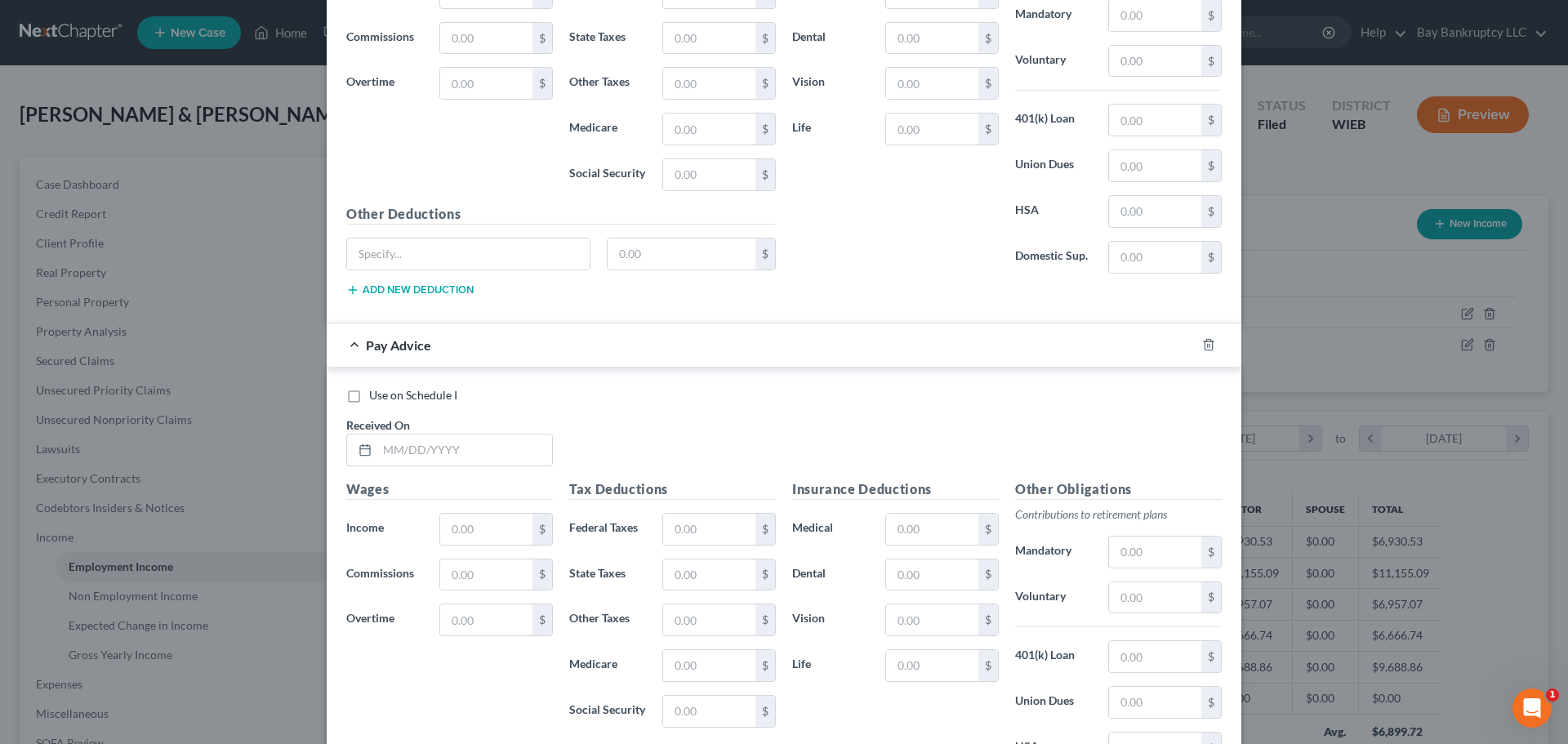
scroll to position [1993, 0]
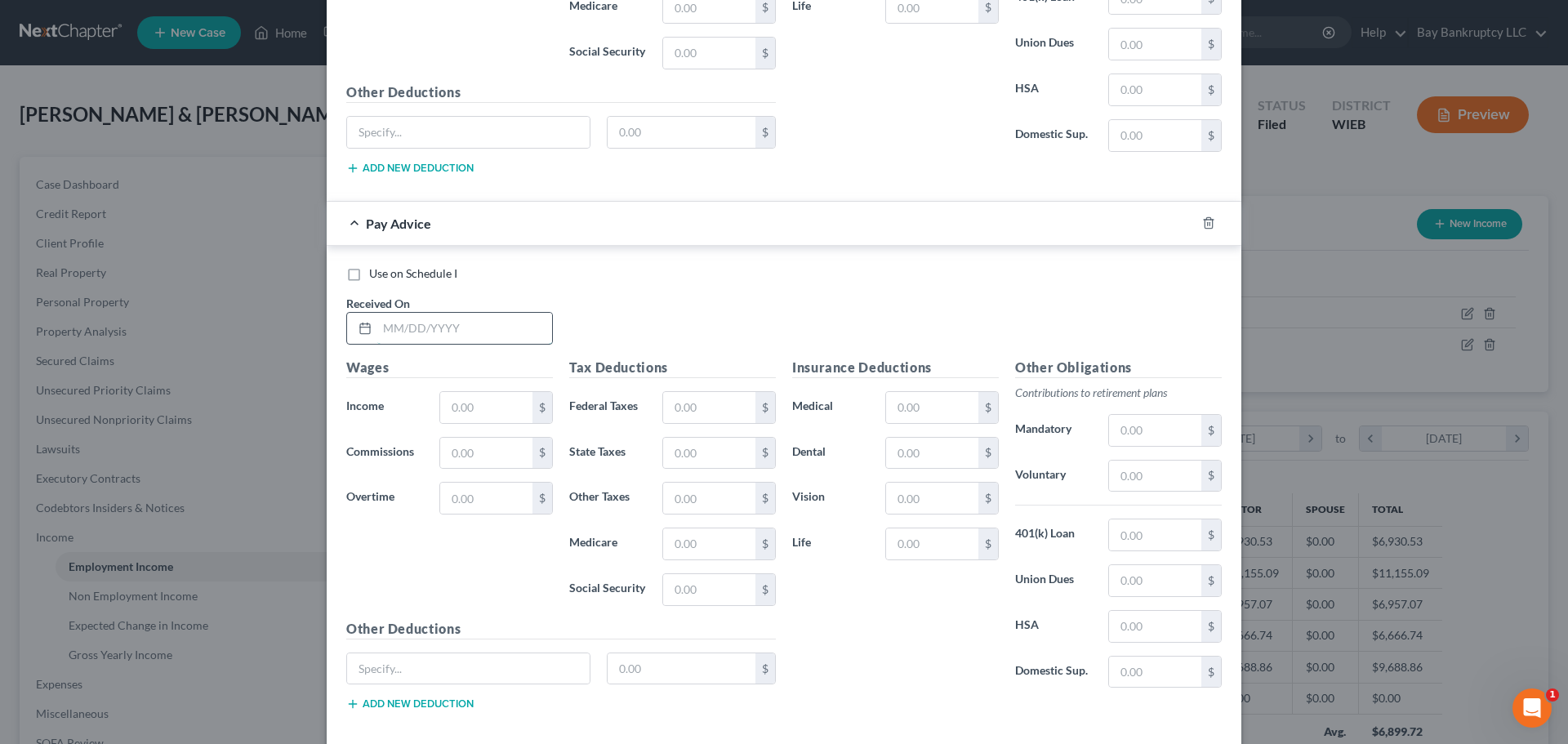
click at [434, 329] on input "text" at bounding box center [464, 328] width 175 height 31
type input "[DATE]"
click at [476, 401] on input "text" at bounding box center [486, 408] width 92 height 31
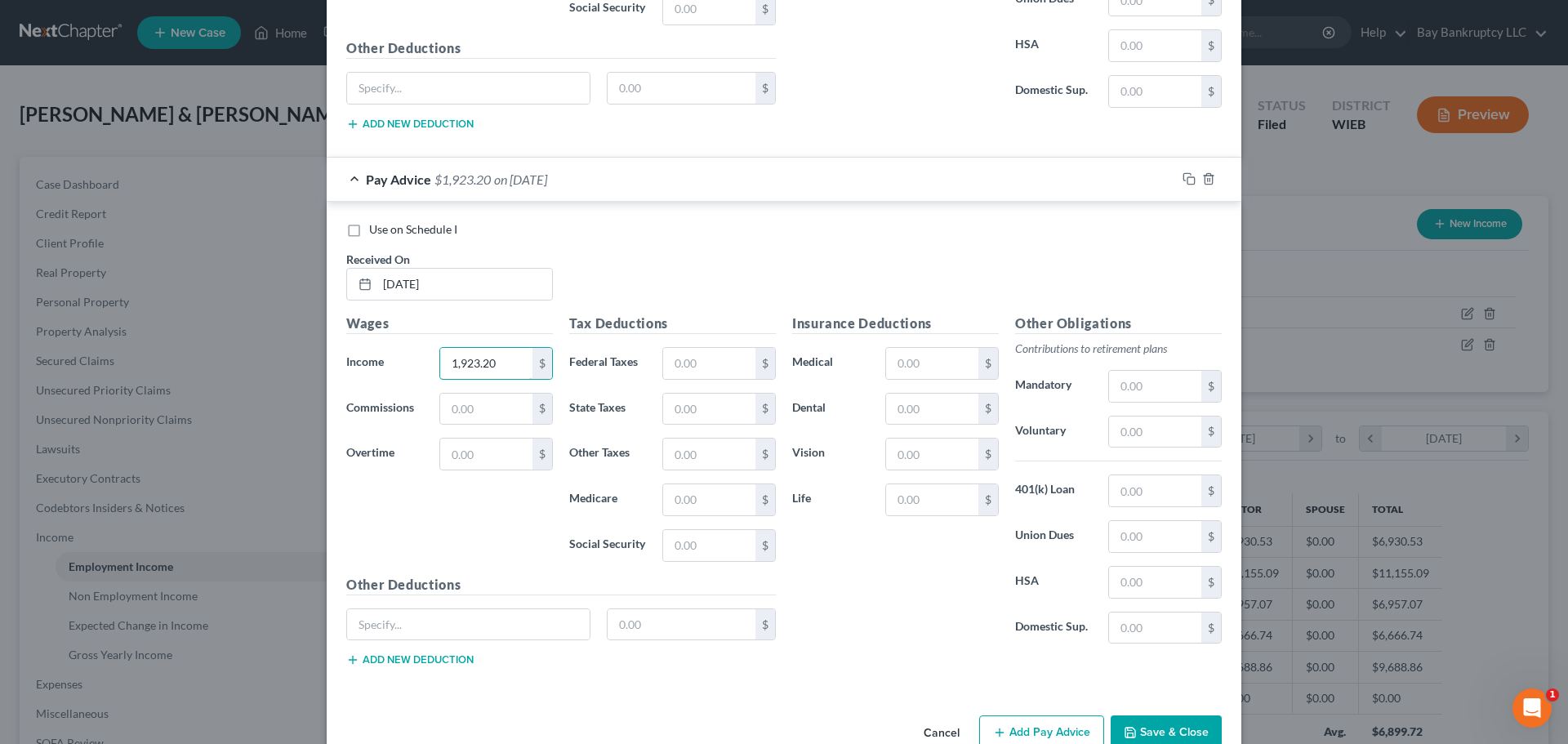
scroll to position [2076, 0]
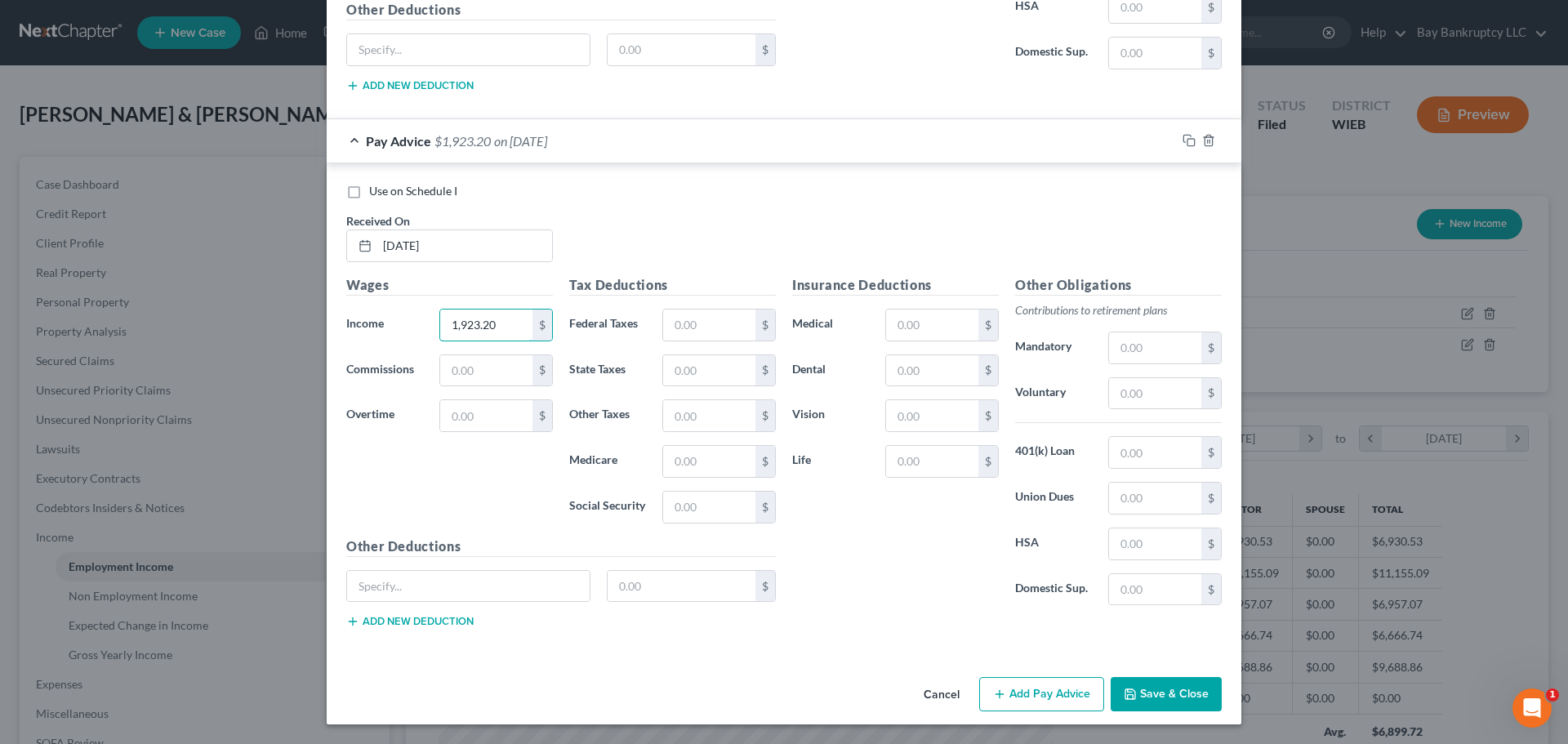
type input "1,923.20"
click at [1028, 692] on button "Add Pay Advice" at bounding box center [1041, 695] width 125 height 35
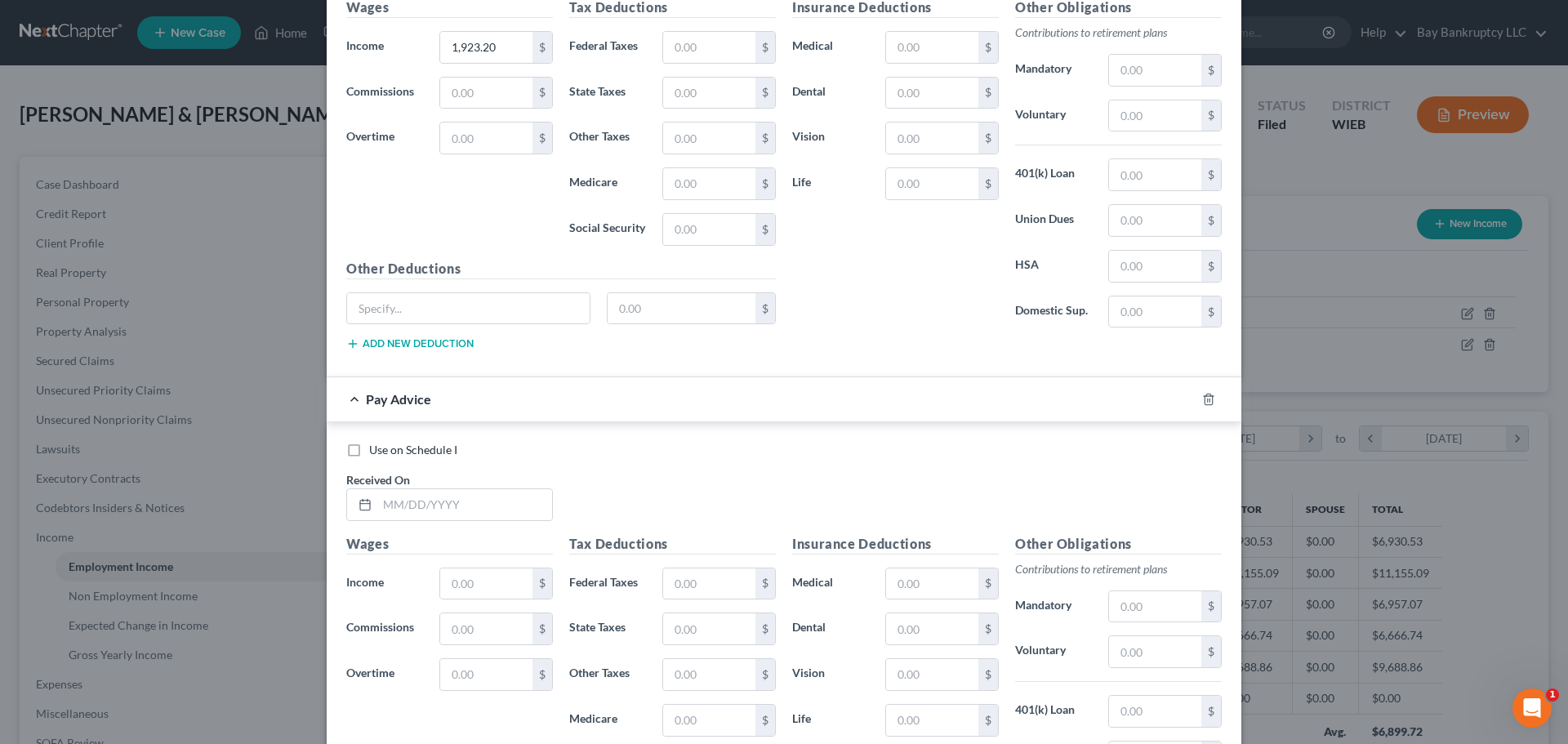
scroll to position [2402, 0]
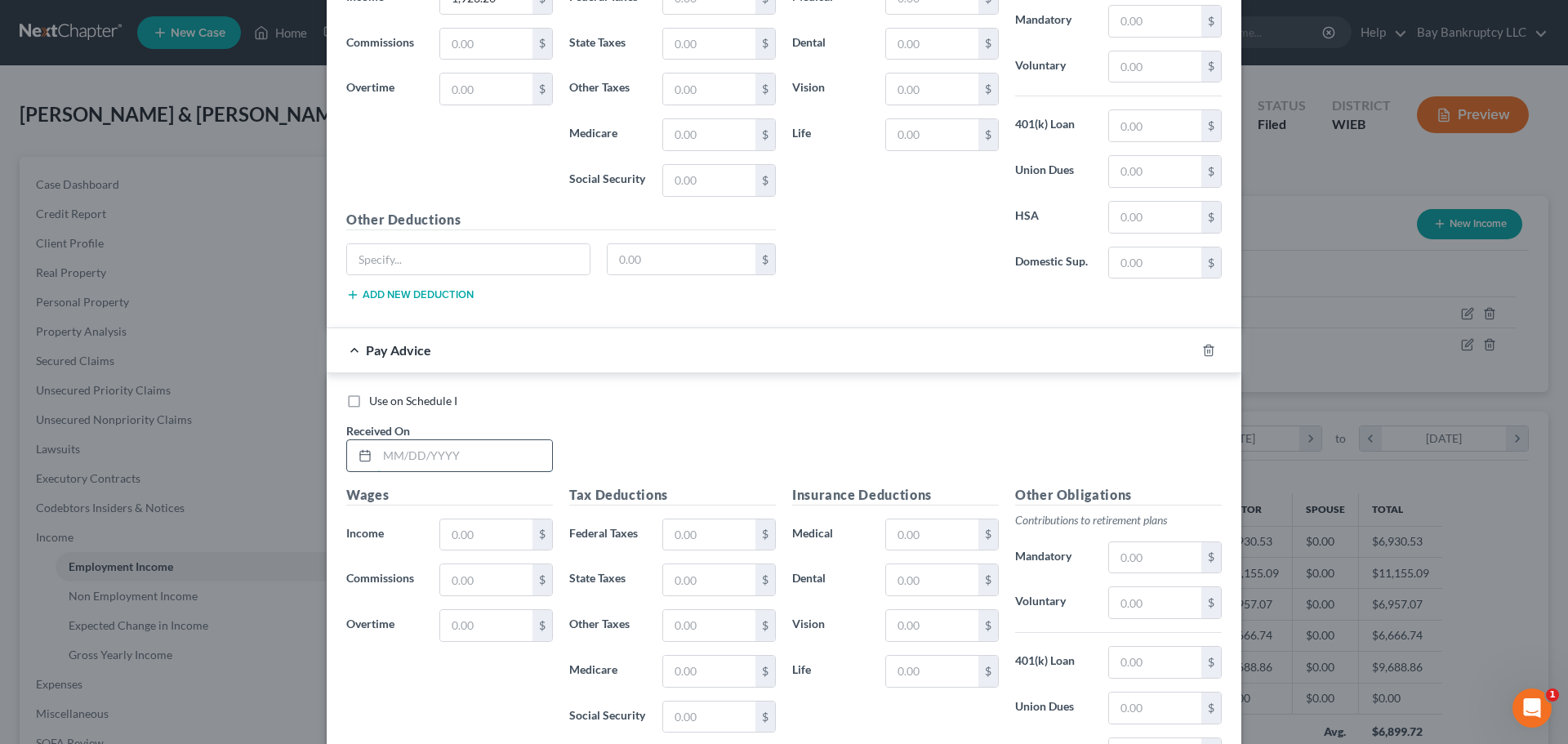
click at [451, 454] on input "text" at bounding box center [464, 456] width 175 height 31
type input "[DATE]"
click at [475, 538] on input "text" at bounding box center [486, 535] width 92 height 31
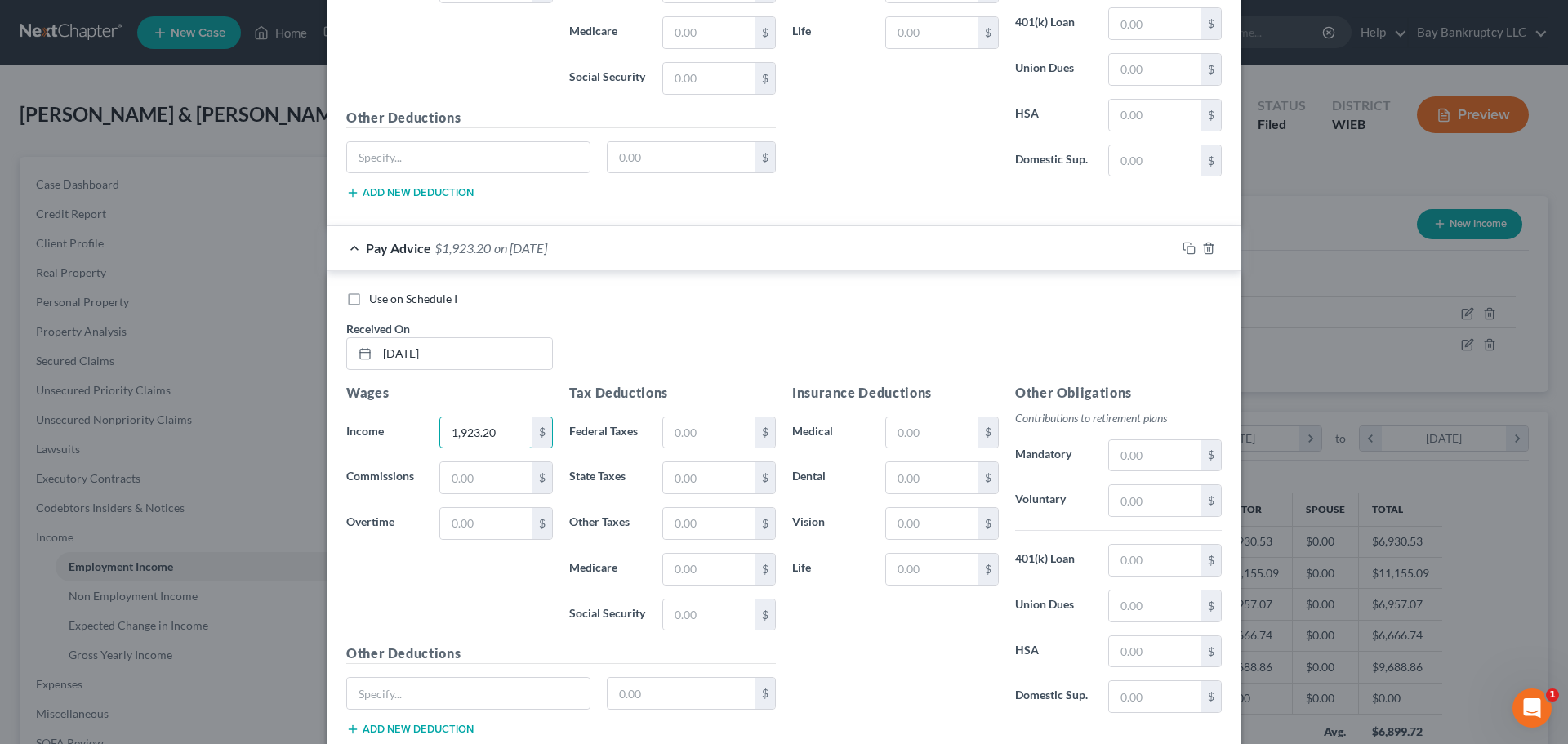
scroll to position [2612, 0]
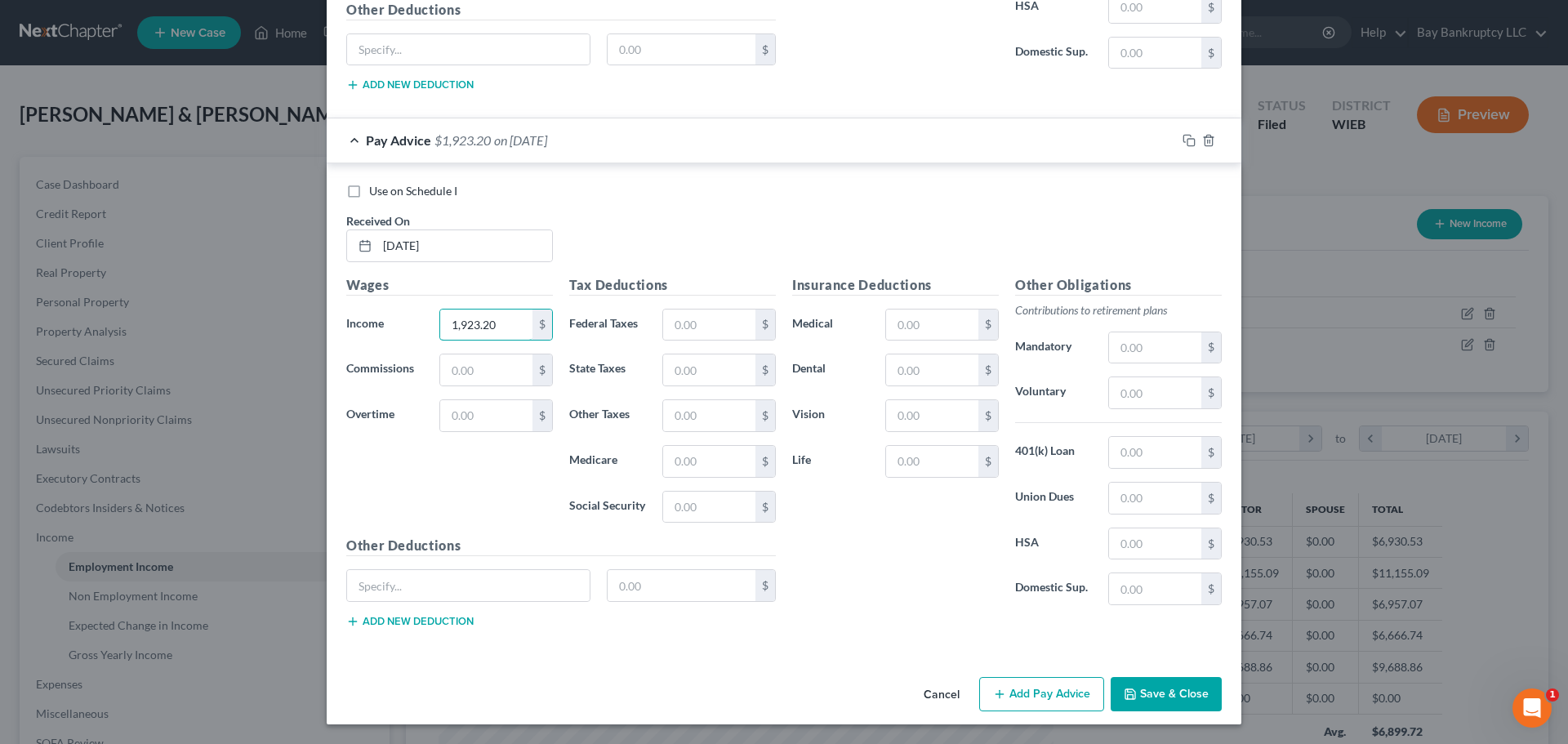
type input "1,923.20"
click at [1026, 702] on button "Add Pay Advice" at bounding box center [1041, 695] width 125 height 35
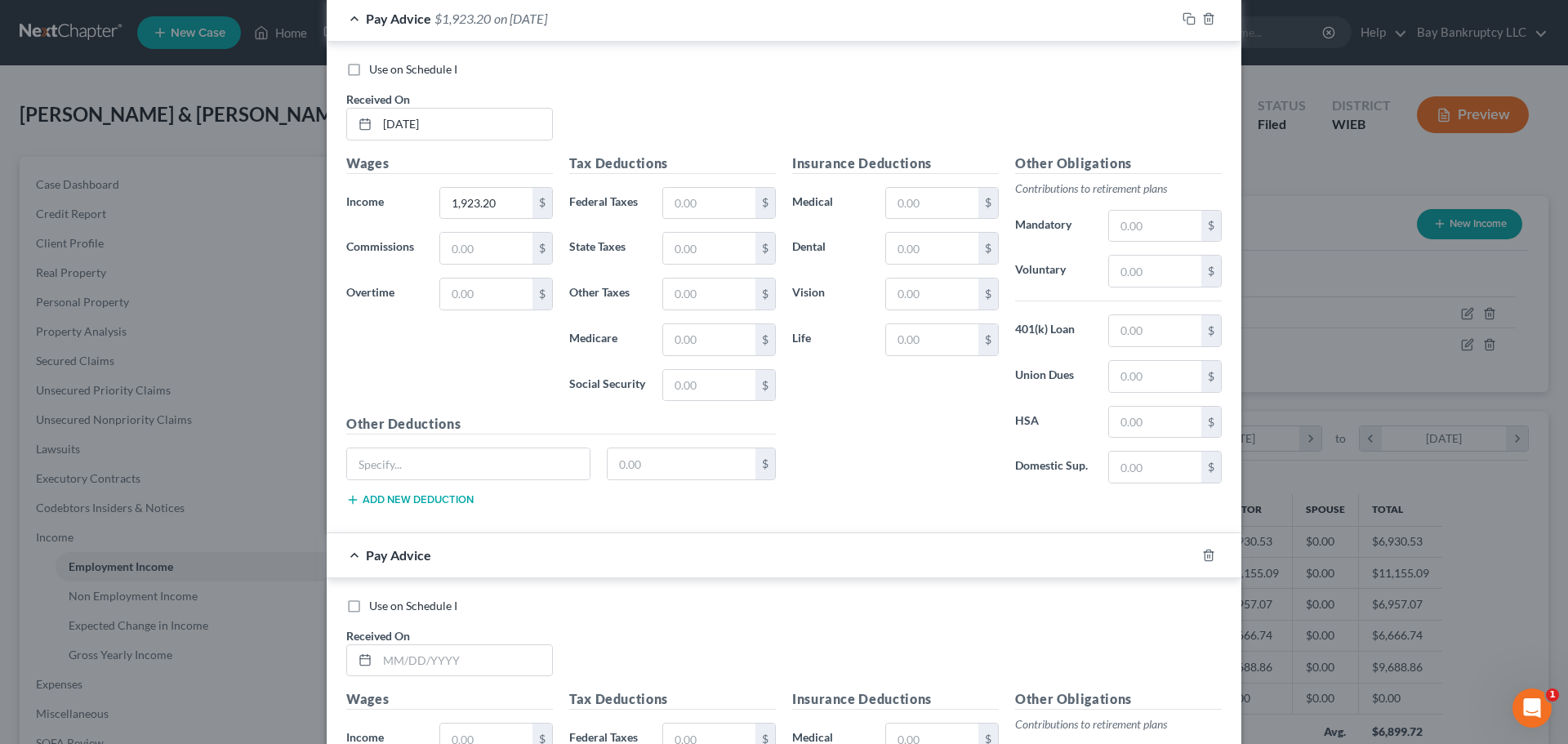
scroll to position [2857, 0]
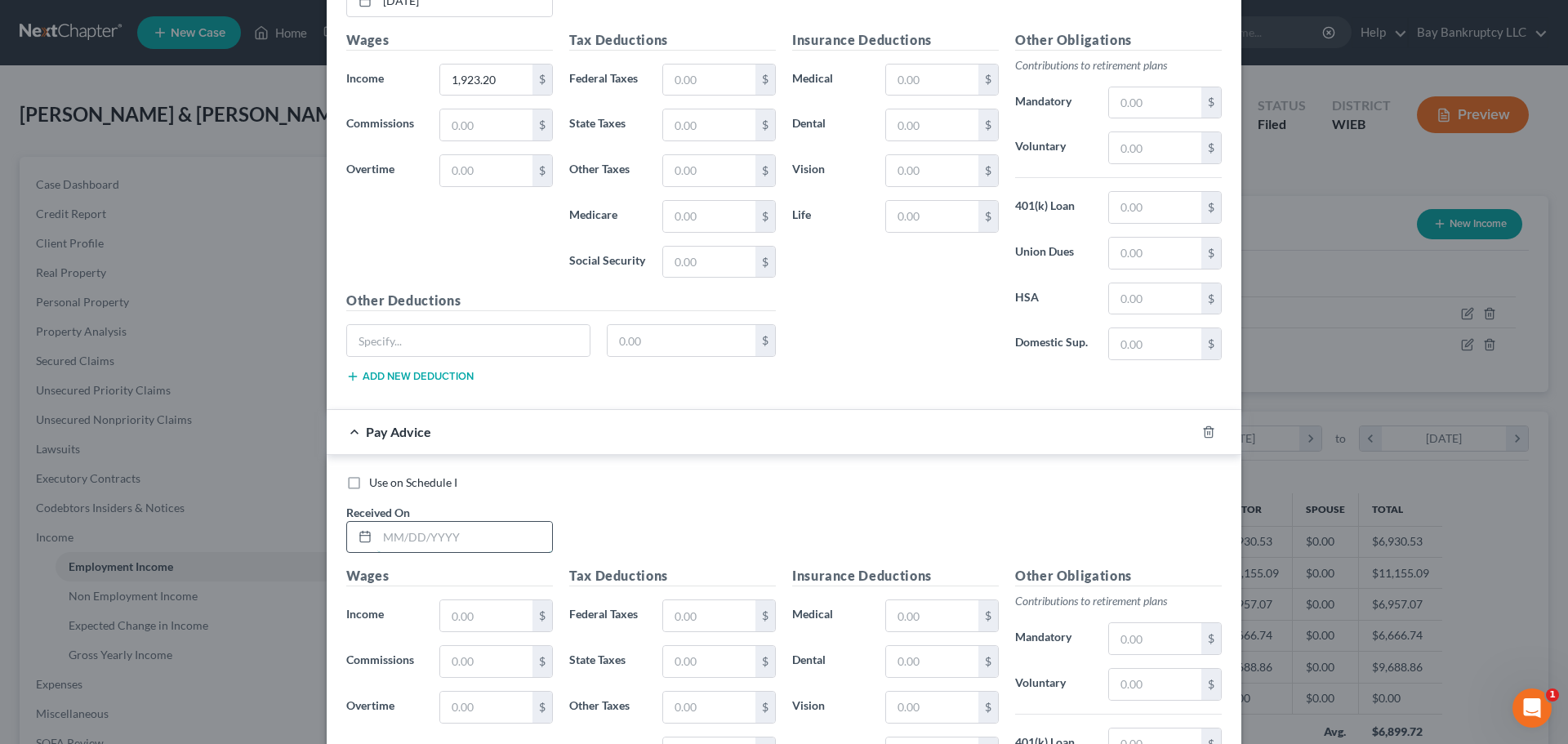
click at [408, 541] on input "text" at bounding box center [464, 537] width 175 height 31
type input "[DATE]"
click at [471, 618] on input "text" at bounding box center [486, 616] width 92 height 31
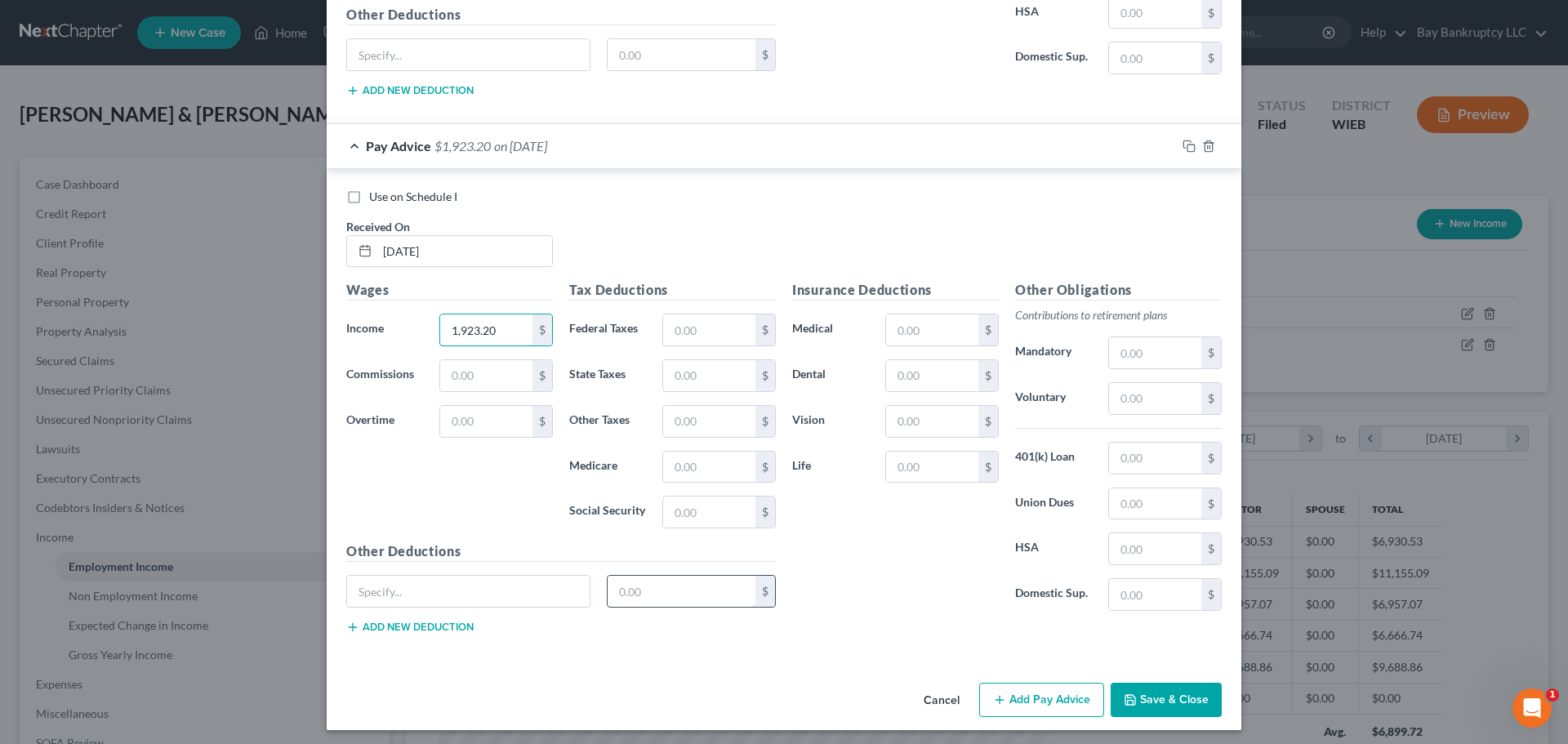
scroll to position [3149, 0]
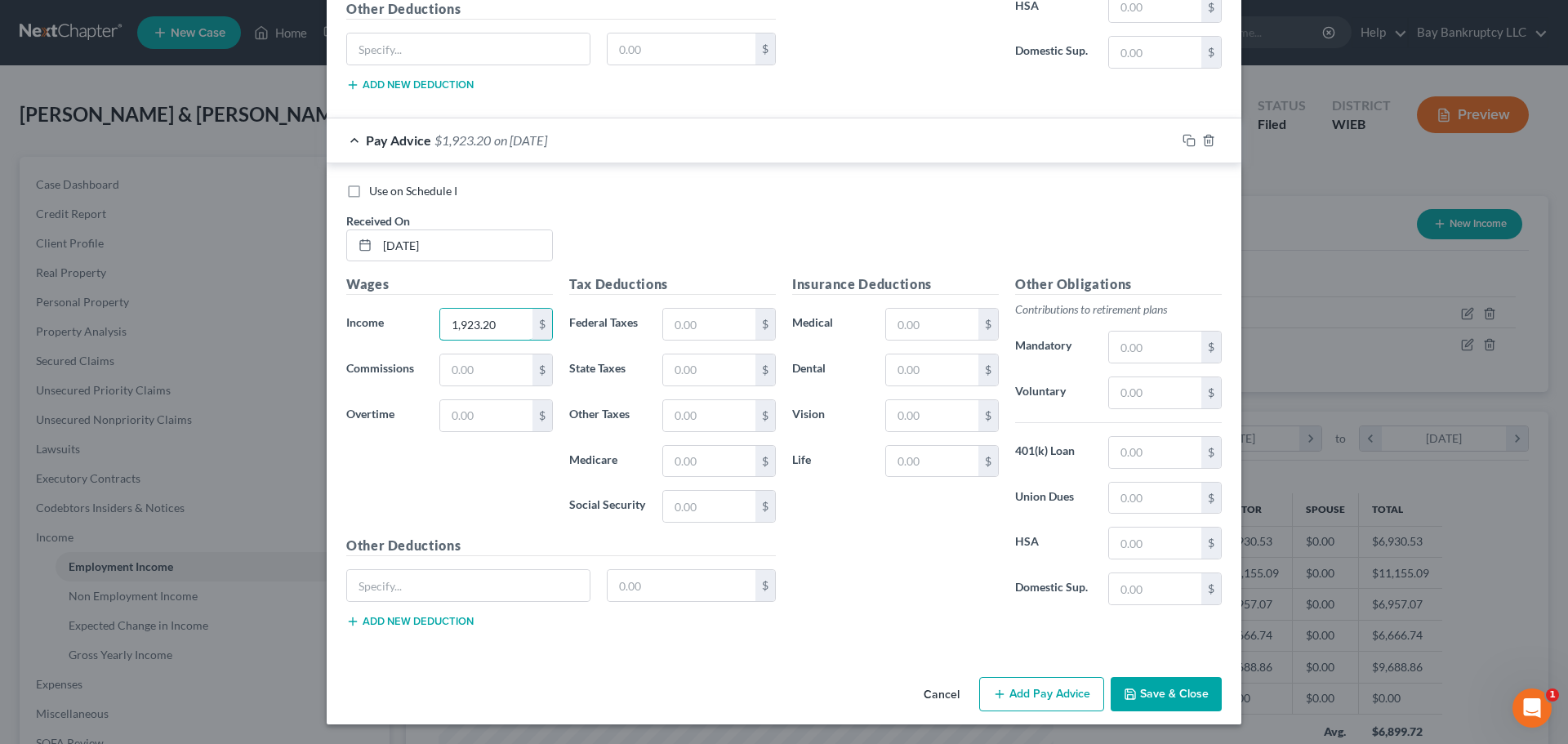
type input "1,923.20"
click at [995, 685] on button "Add Pay Advice" at bounding box center [1041, 695] width 125 height 35
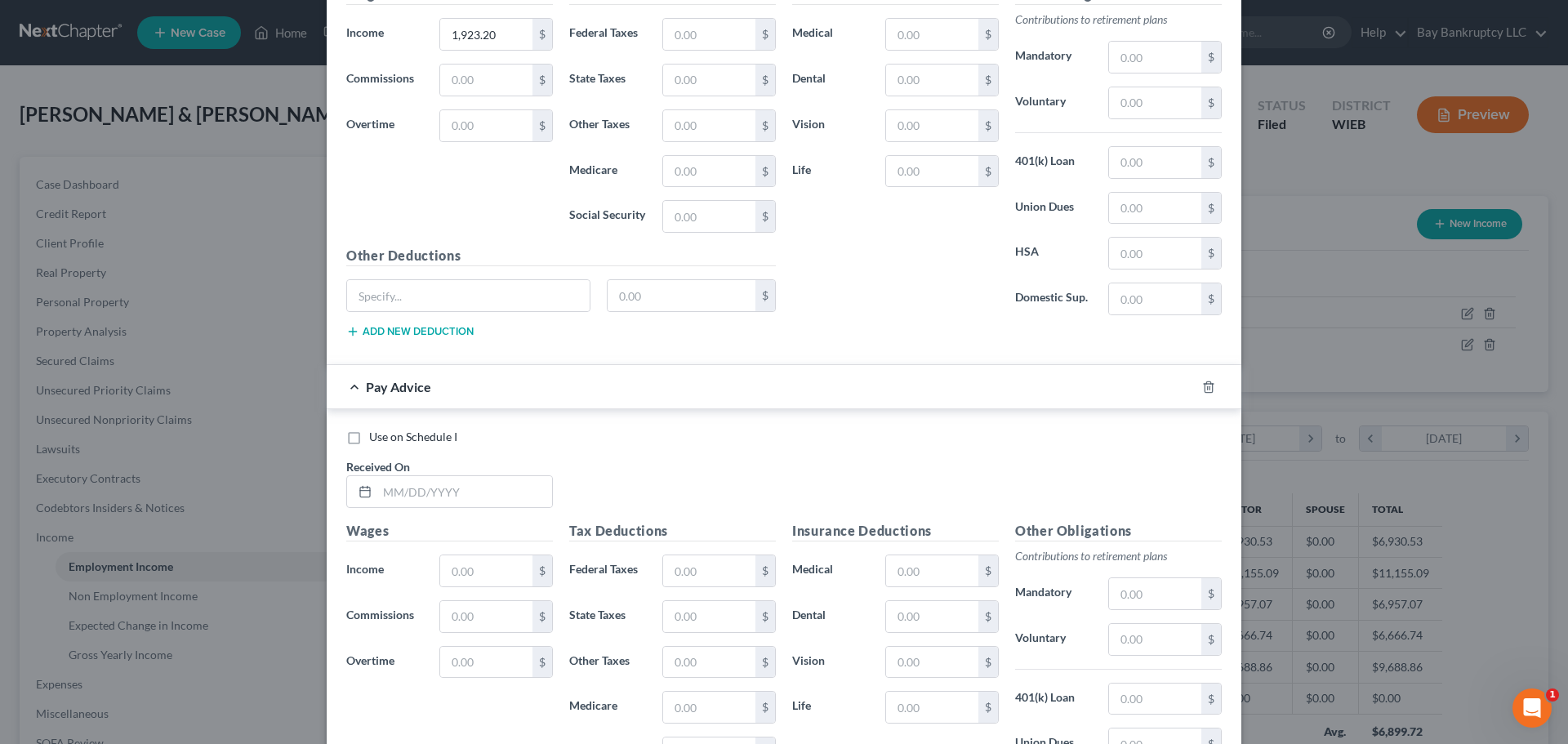
scroll to position [3639, 0]
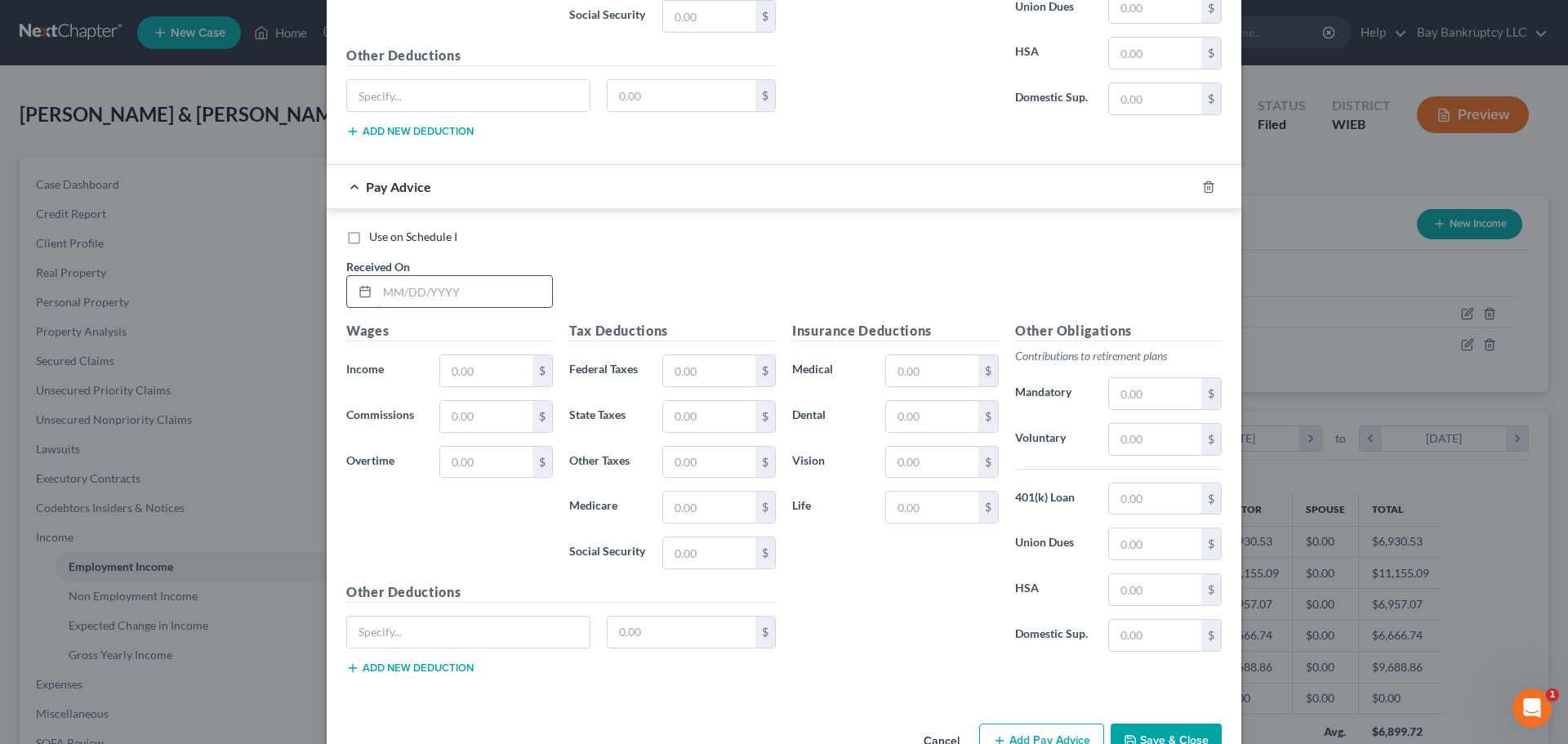
click at [425, 296] on input "text" at bounding box center [464, 292] width 175 height 31
type input "[DATE]"
click at [467, 359] on input "text" at bounding box center [486, 371] width 92 height 31
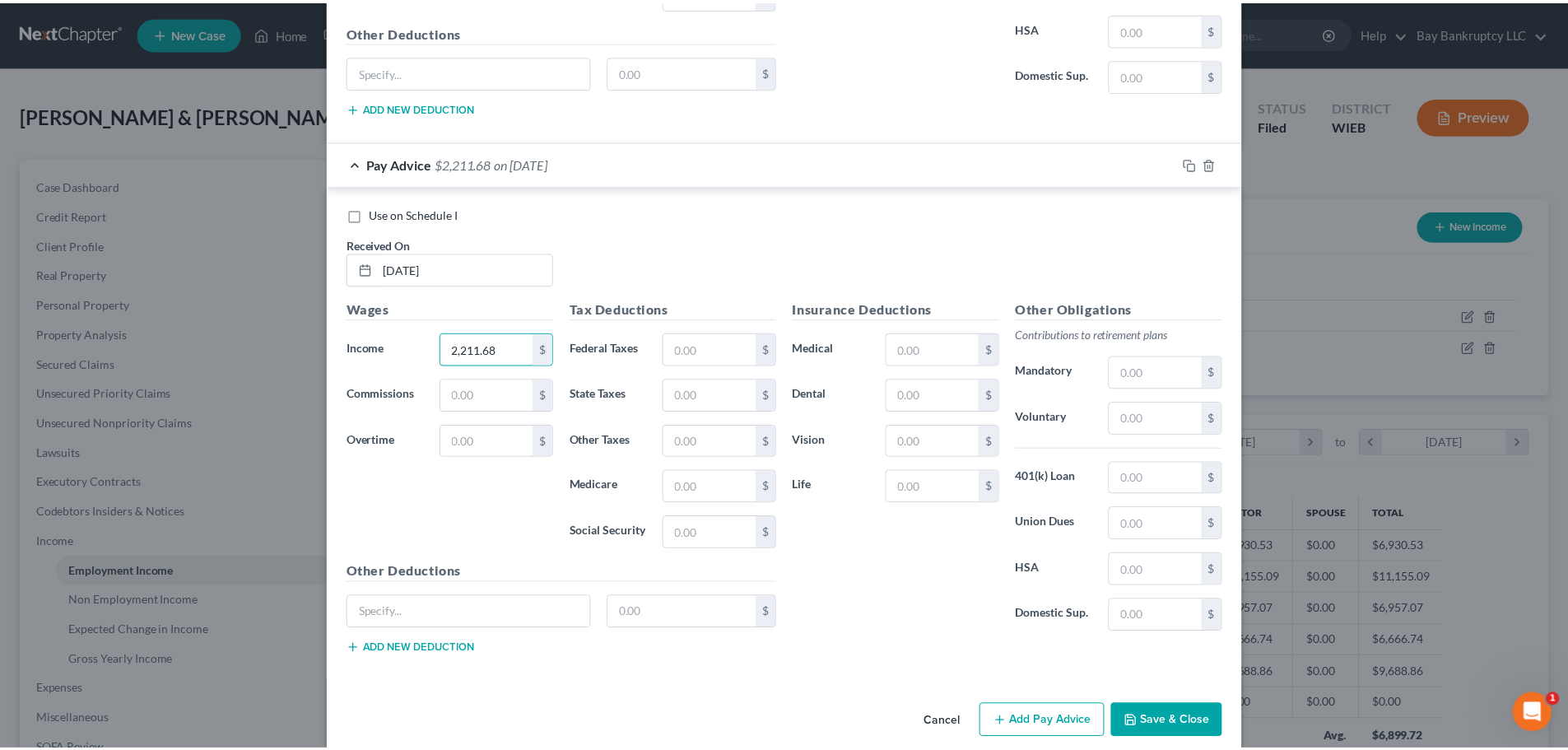
scroll to position [3714, 0]
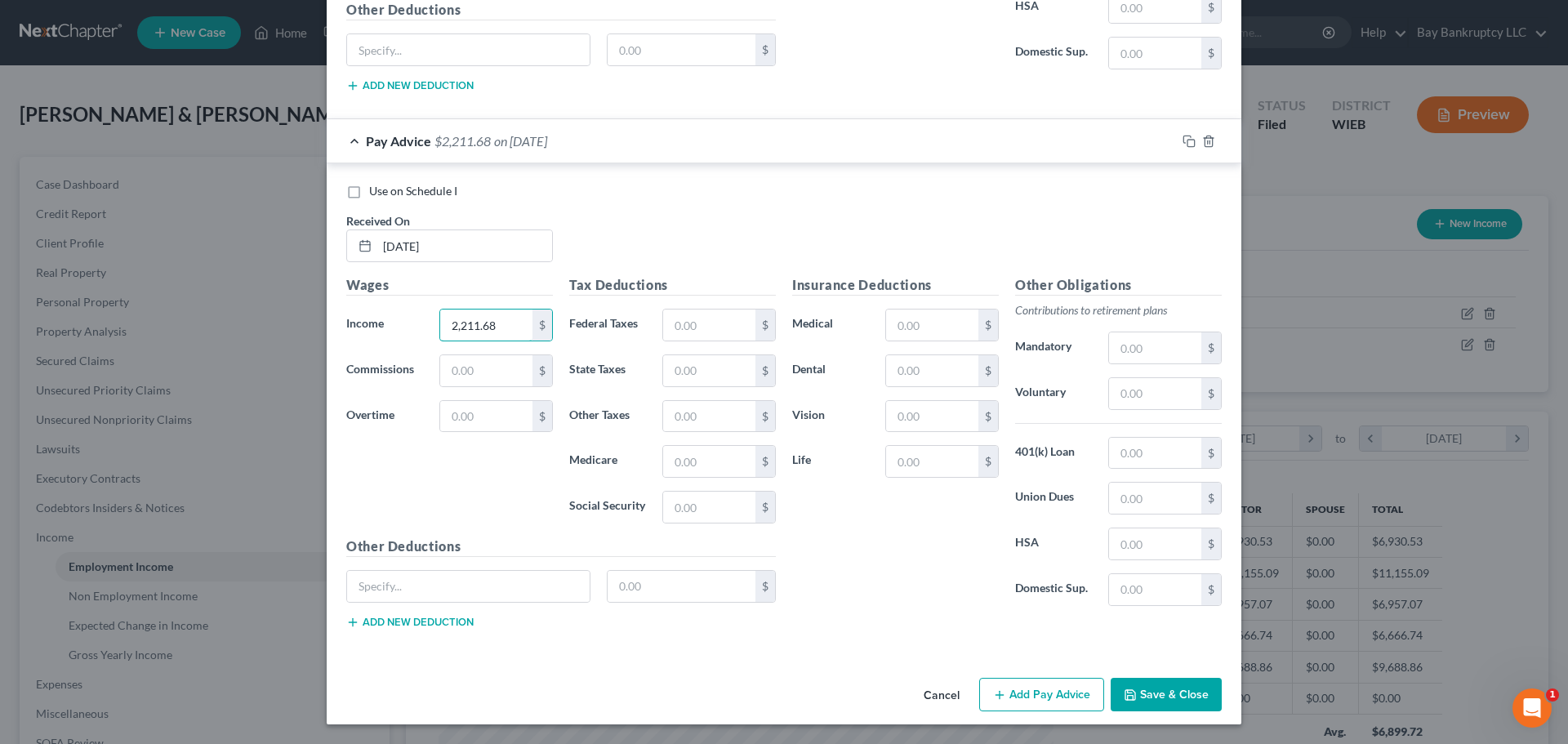
type input "2,211.68"
click at [1158, 687] on button "Save & Close" at bounding box center [1166, 696] width 111 height 35
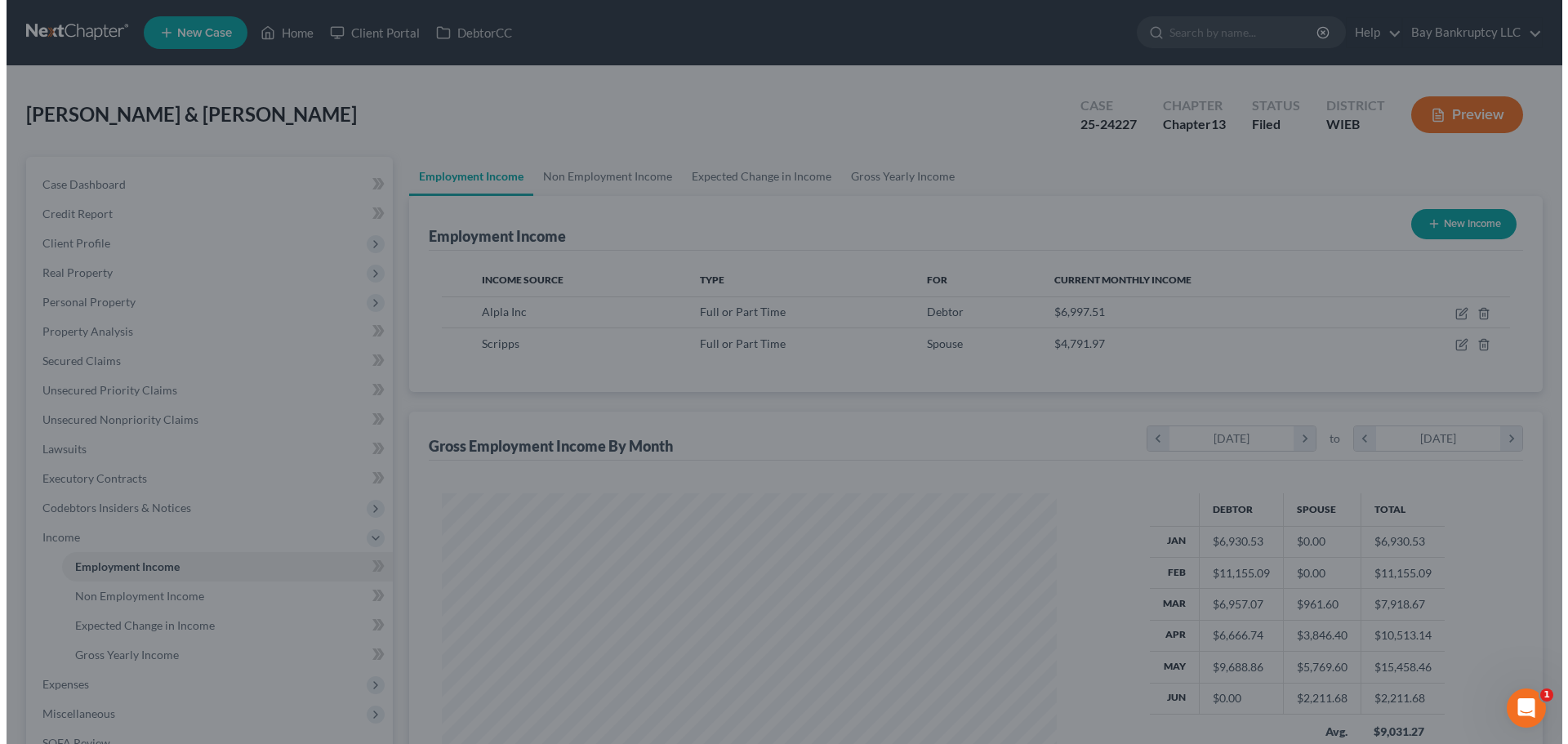
scroll to position [816442, 815880]
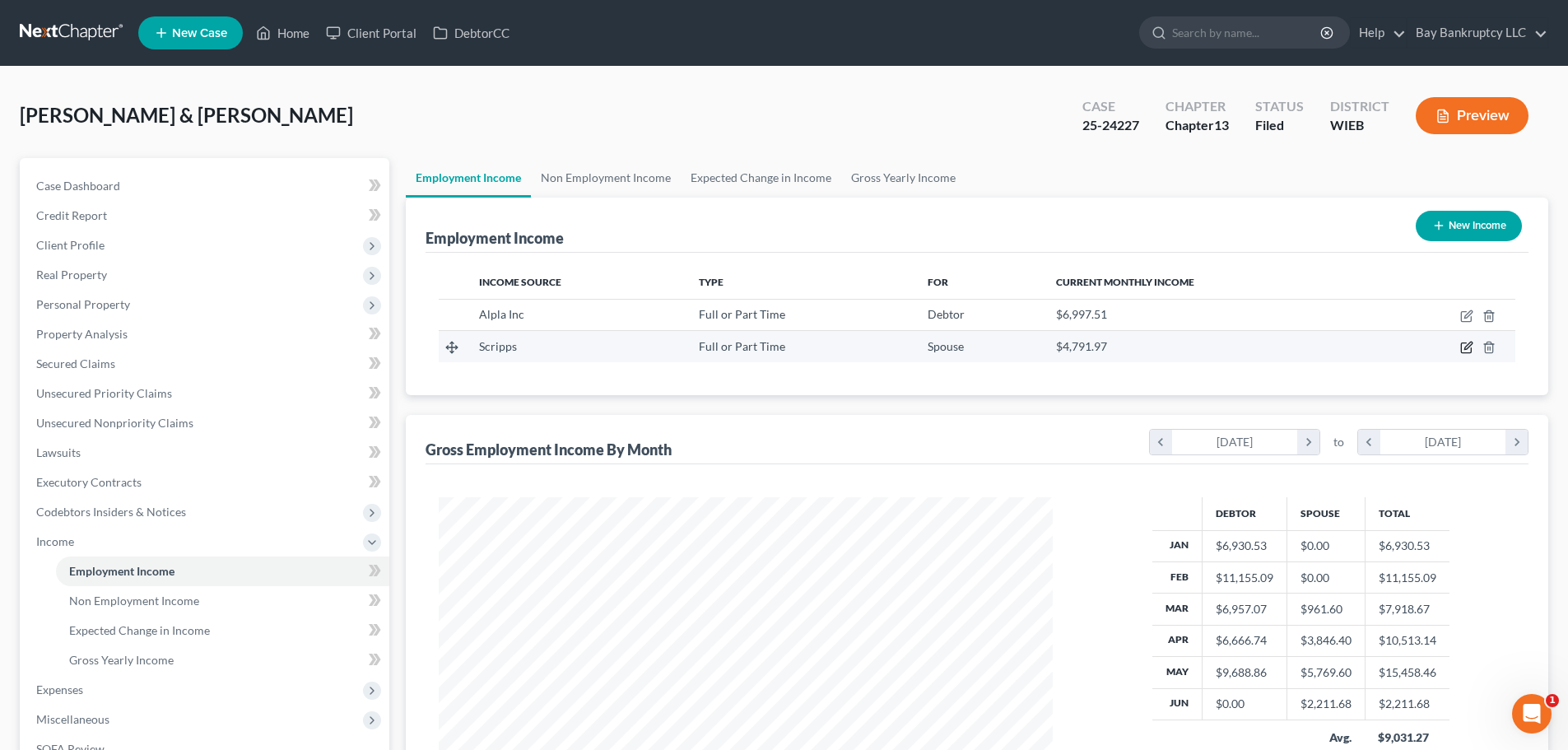
click at [1467, 350] on icon "button" at bounding box center [1469, 346] width 7 height 7
select select "0"
select select "52"
select select "2"
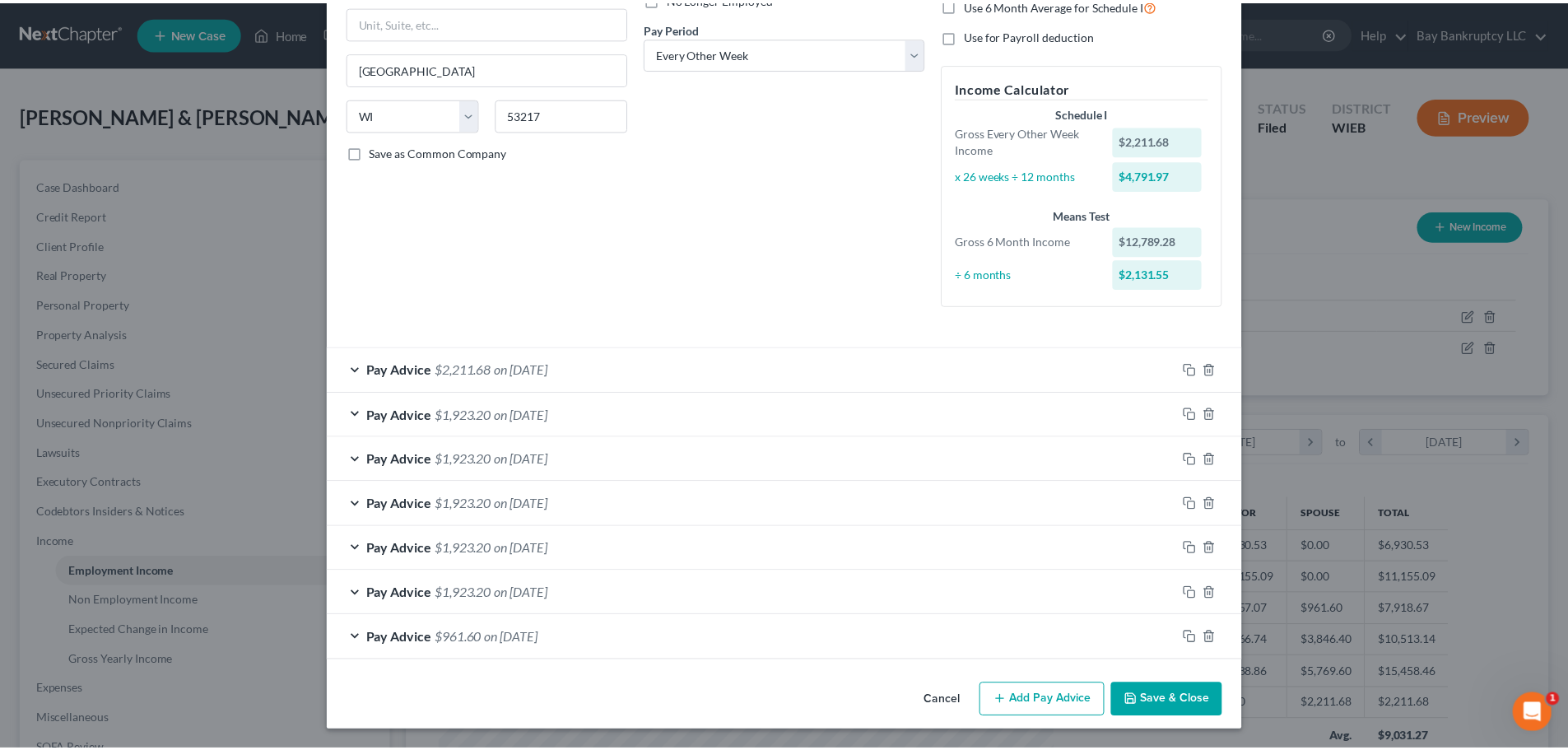
scroll to position [243, 0]
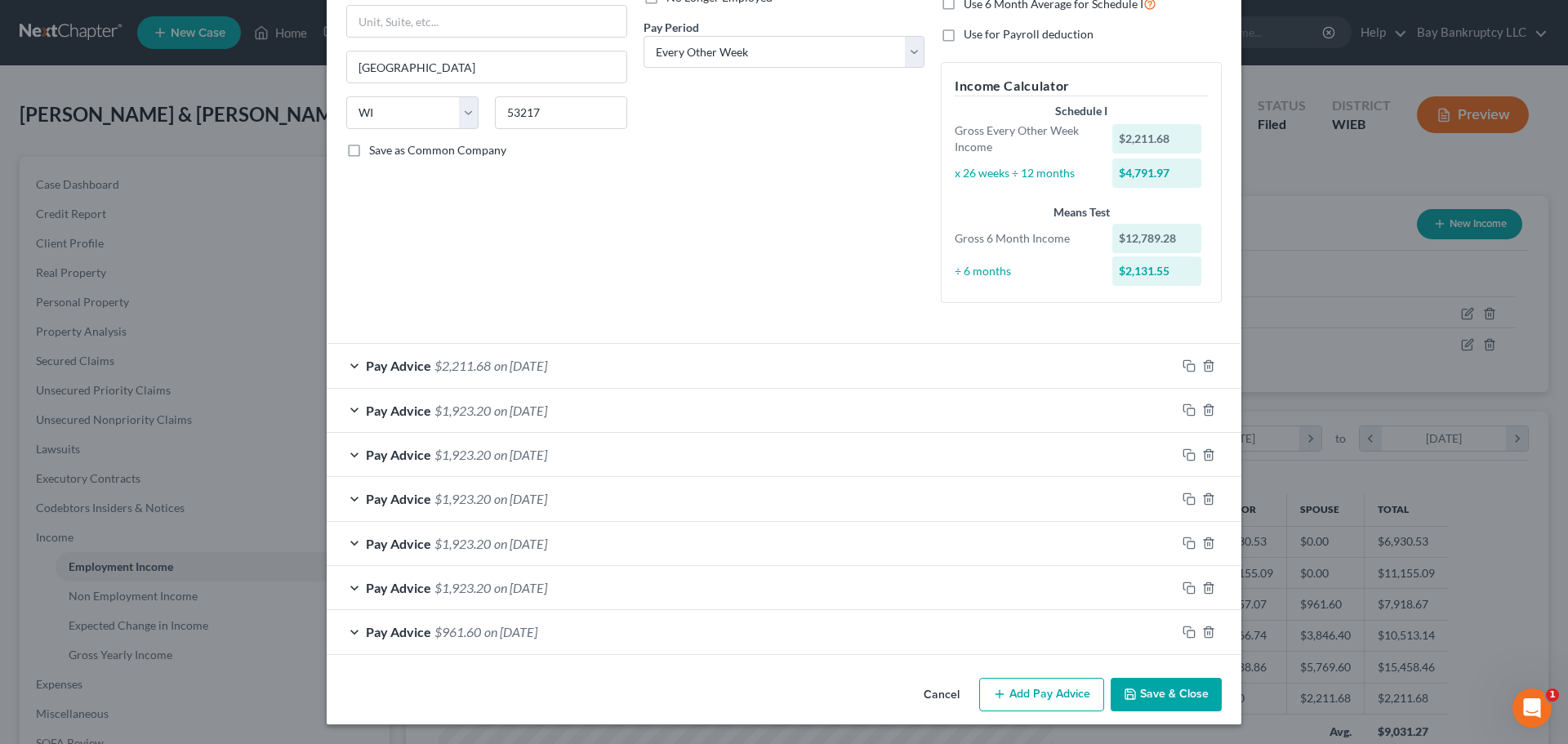
click at [1164, 706] on button "Save & Close" at bounding box center [1166, 696] width 111 height 35
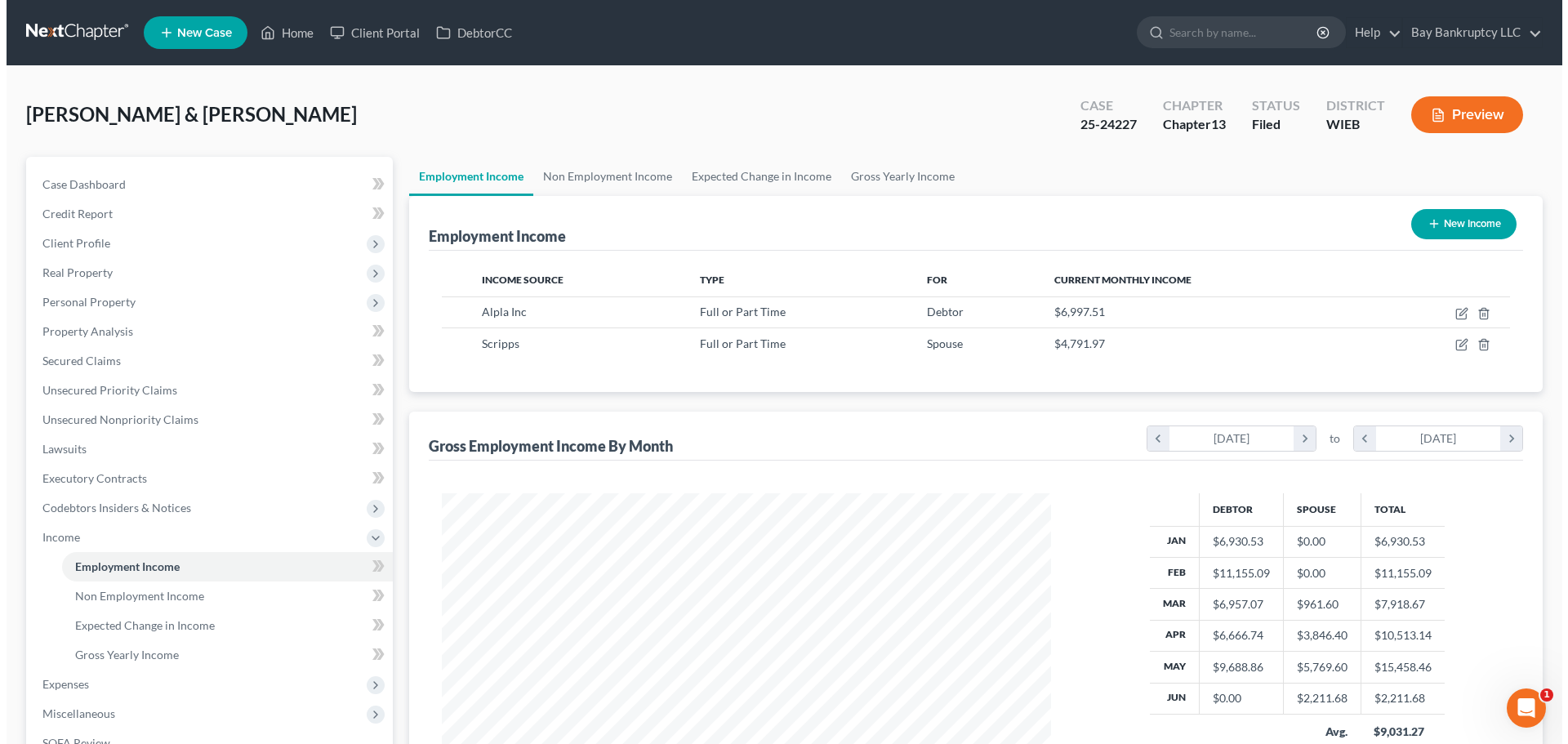
scroll to position [816442, 815880]
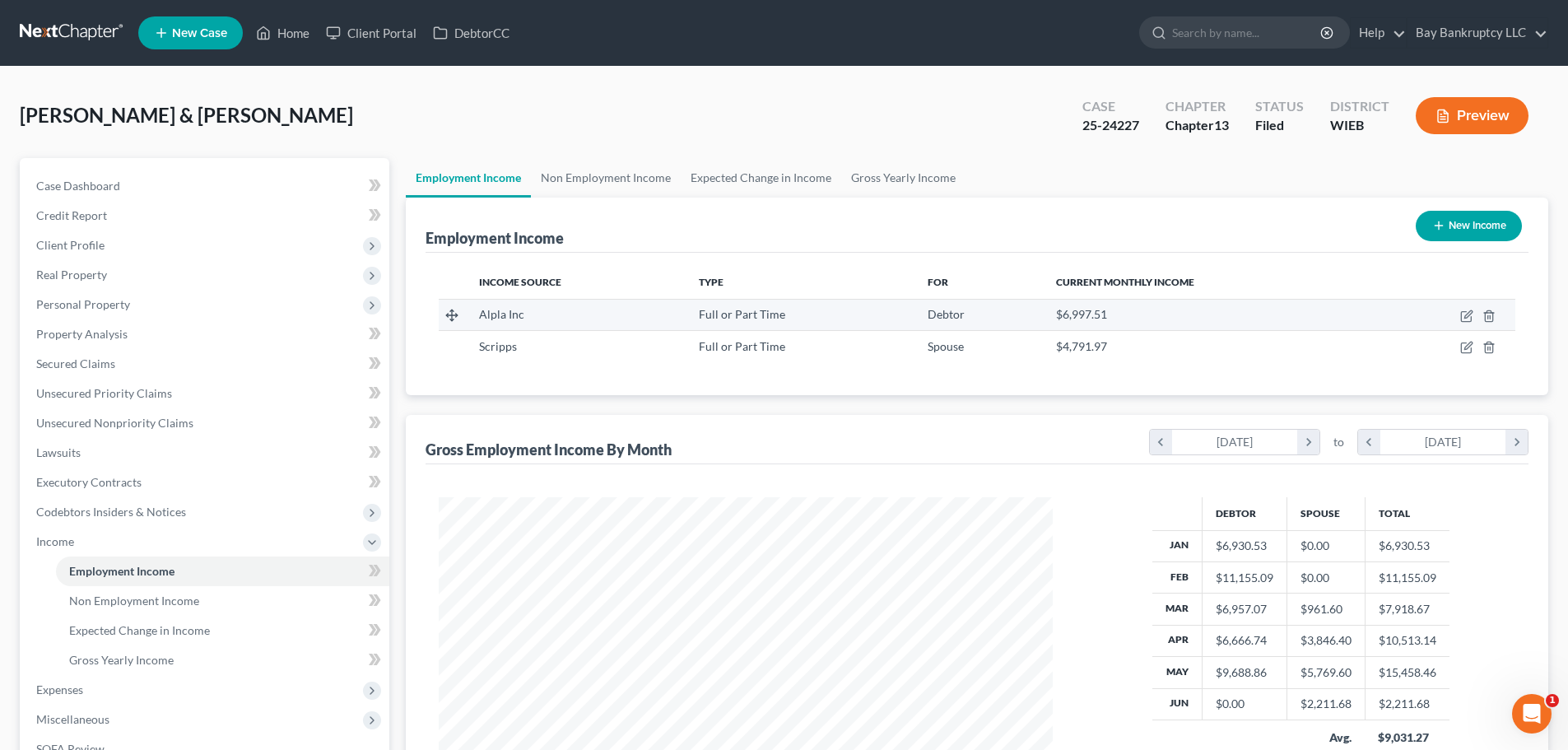
click at [1458, 311] on td at bounding box center [1446, 314] width 138 height 31
click at [1464, 313] on icon "button" at bounding box center [1467, 316] width 13 height 13
select select "0"
select select "52"
select select "2"
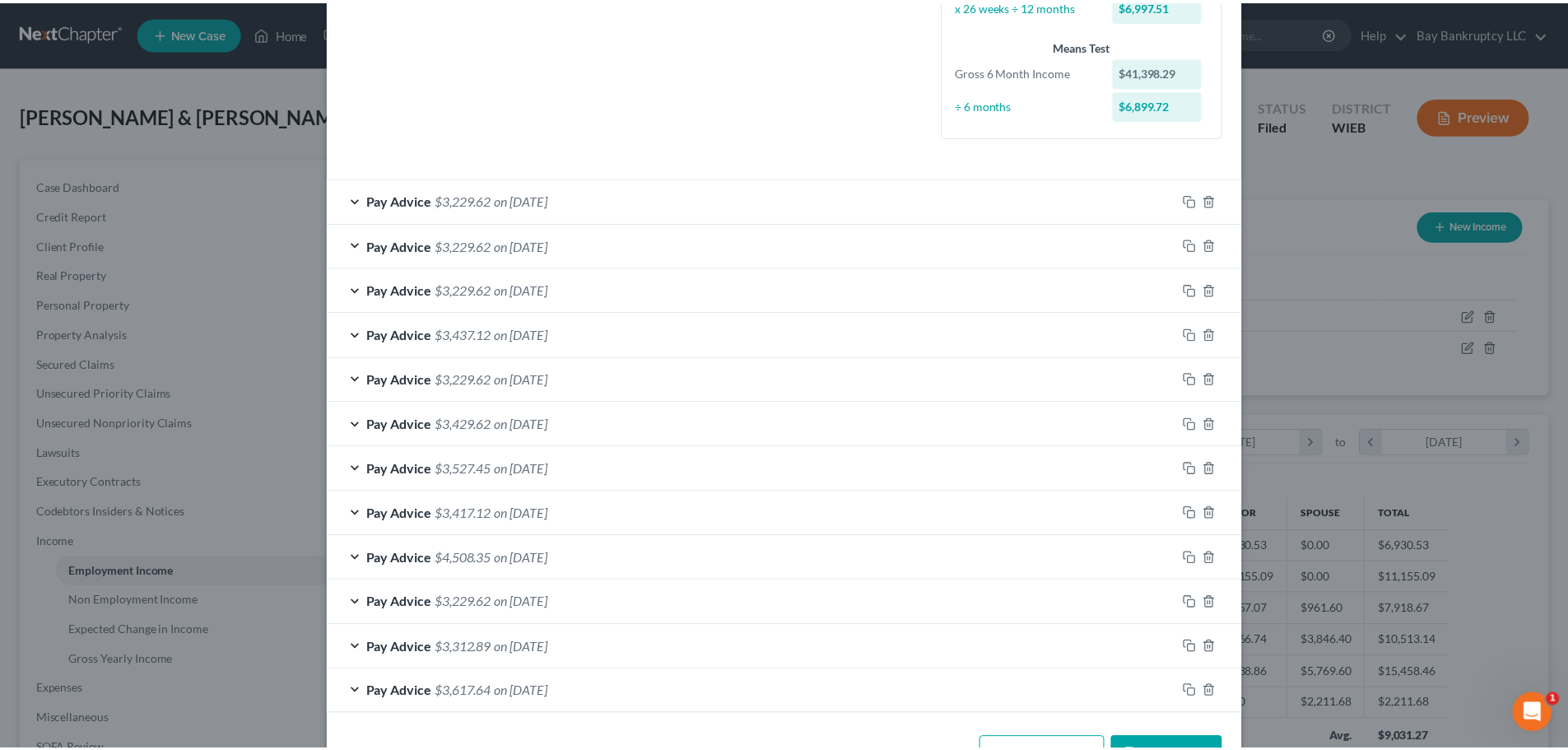
scroll to position [467, 0]
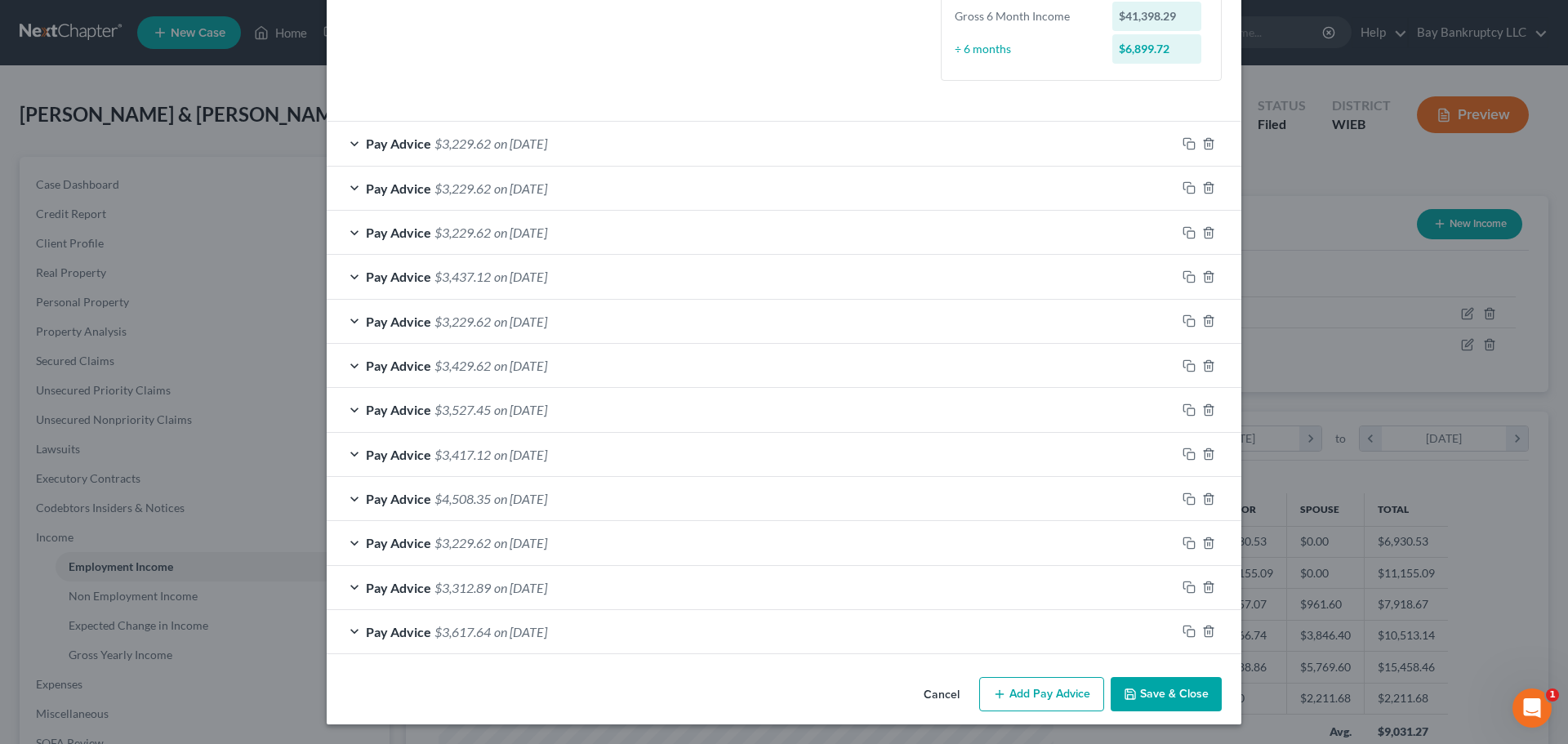
click at [1162, 697] on button "Save & Close" at bounding box center [1166, 695] width 111 height 35
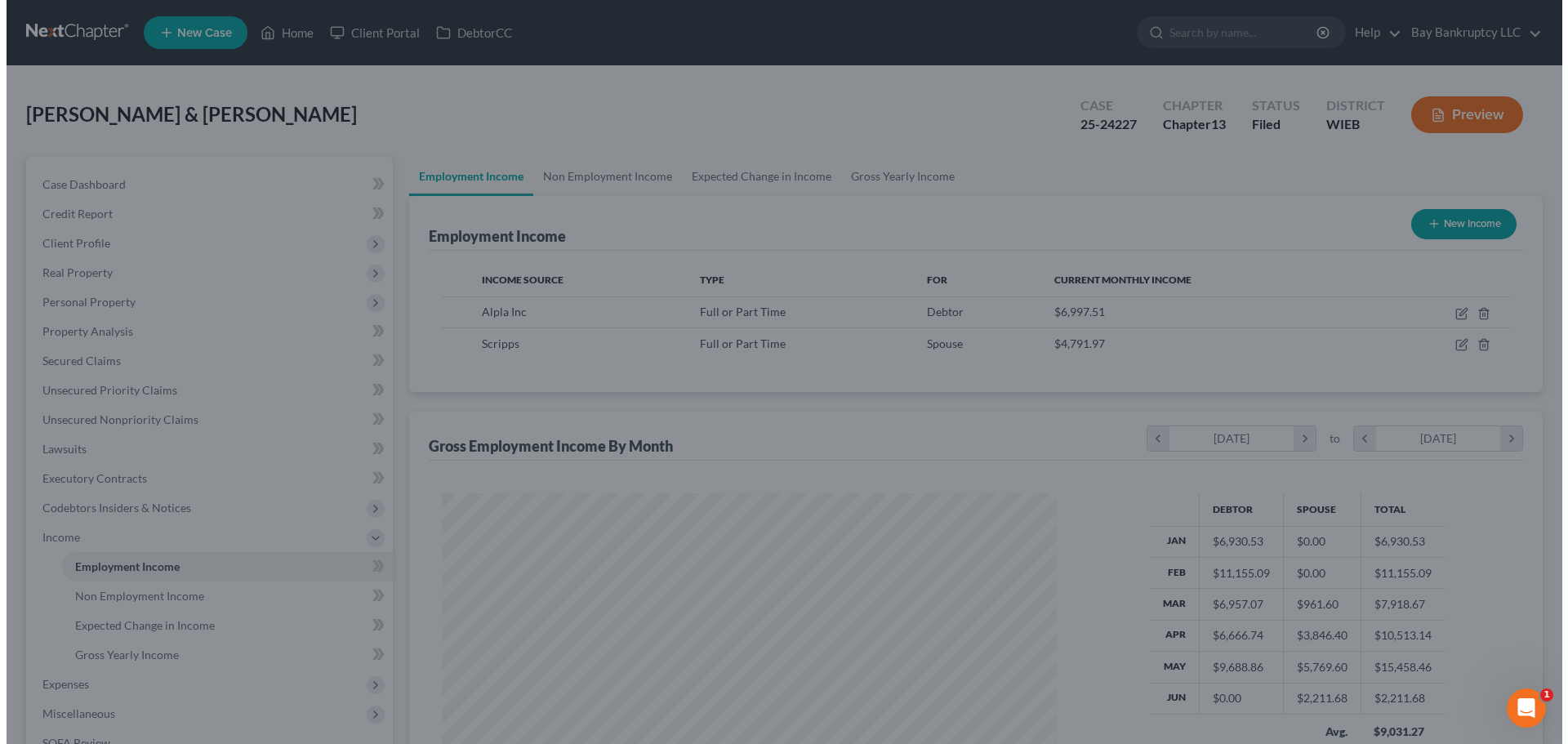
scroll to position [816442, 815880]
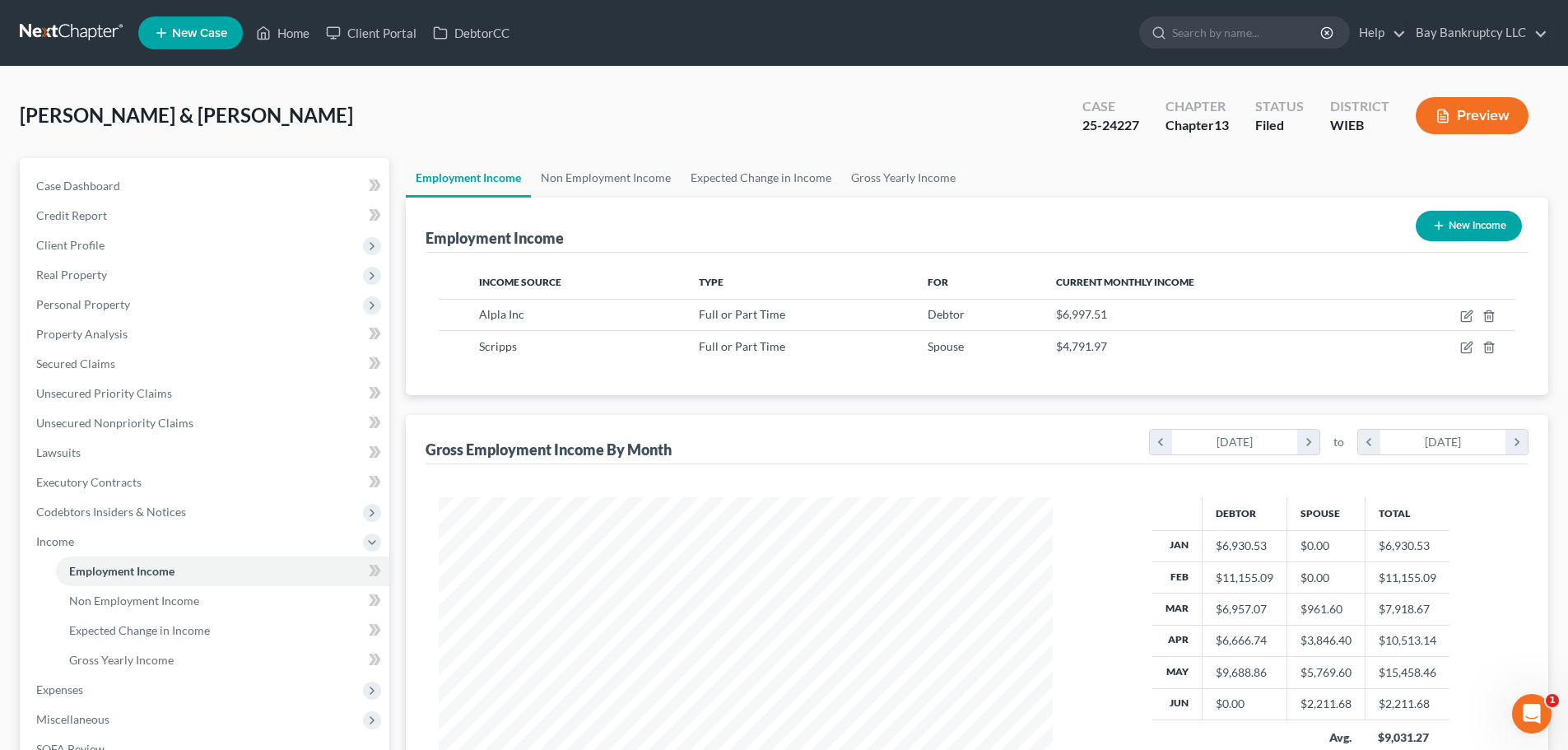
click at [1465, 214] on button "New Income" at bounding box center [1469, 226] width 106 height 30
select select "0"
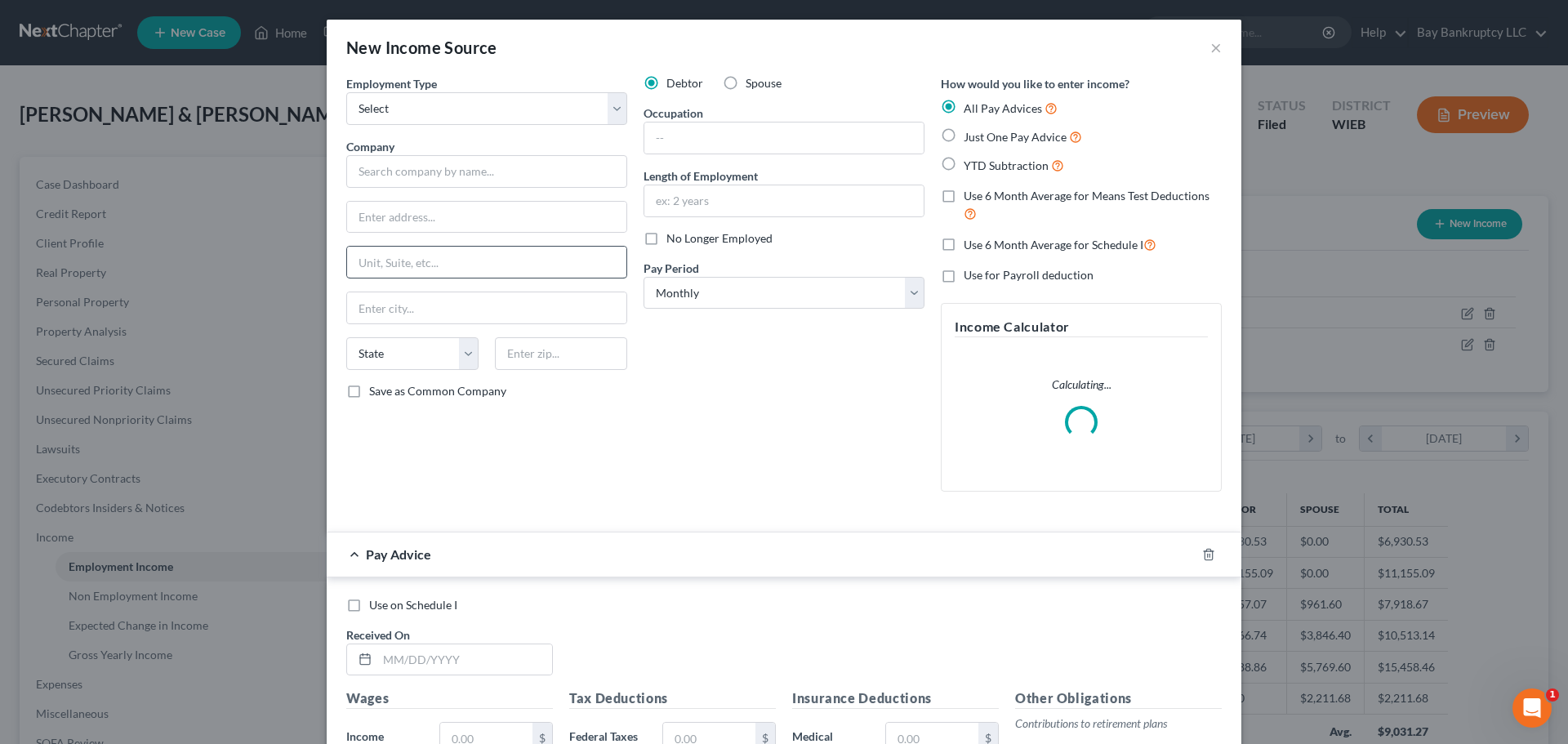
scroll to position [307, 648]
click at [451, 115] on select "Select Full or [DEMOGRAPHIC_DATA] Employment Self Employment" at bounding box center [486, 109] width 281 height 33
select select "0"
click at [346, 92] on select "Select Full or [DEMOGRAPHIC_DATA] Employment Self Employment" at bounding box center [486, 109] width 281 height 33
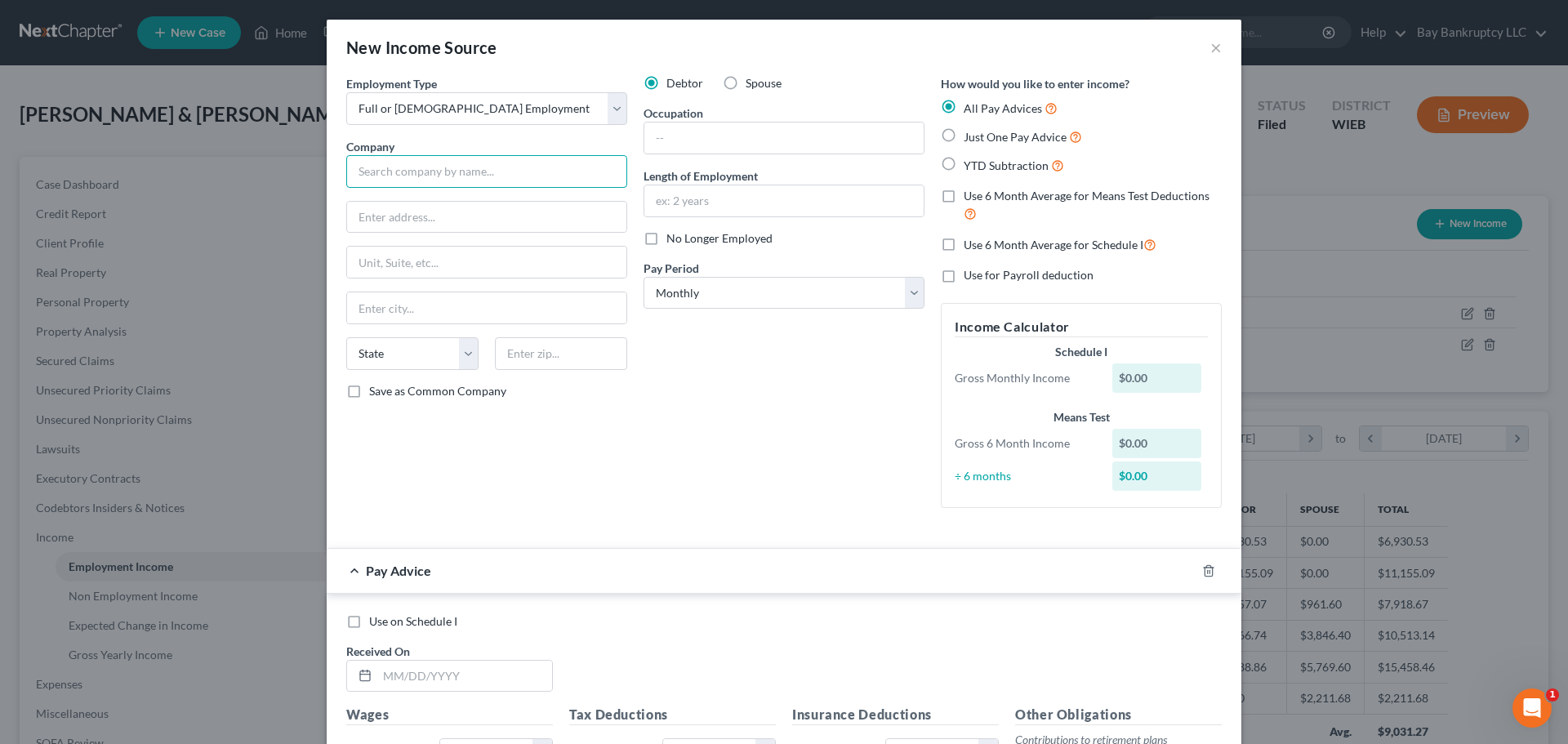
click at [457, 174] on input "text" at bounding box center [486, 172] width 281 height 33
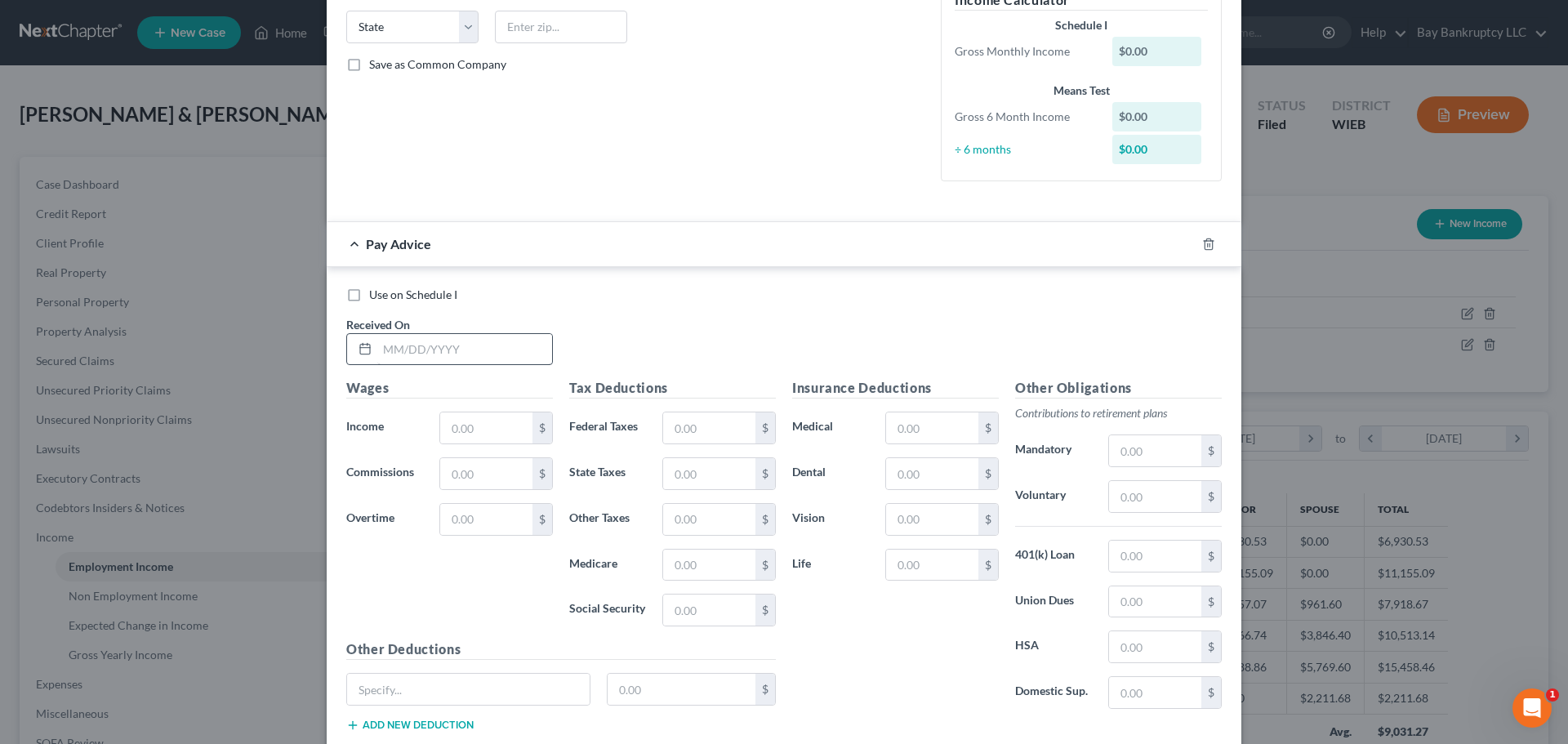
type input "Power Parkiing"
click at [451, 355] on input "text" at bounding box center [464, 349] width 175 height 31
type input "[DATE]"
click at [493, 420] on input "text" at bounding box center [486, 428] width 92 height 31
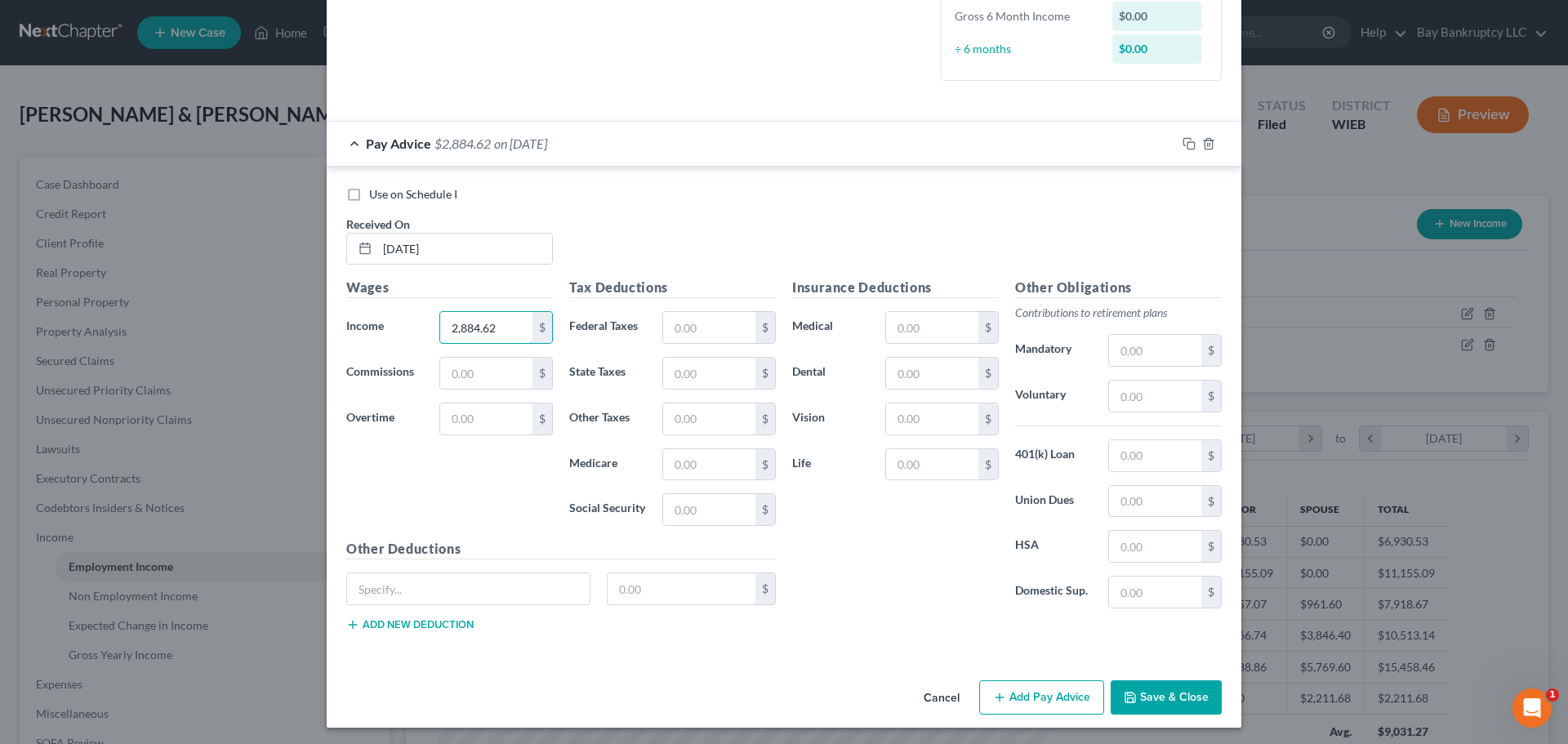
scroll to position [430, 0]
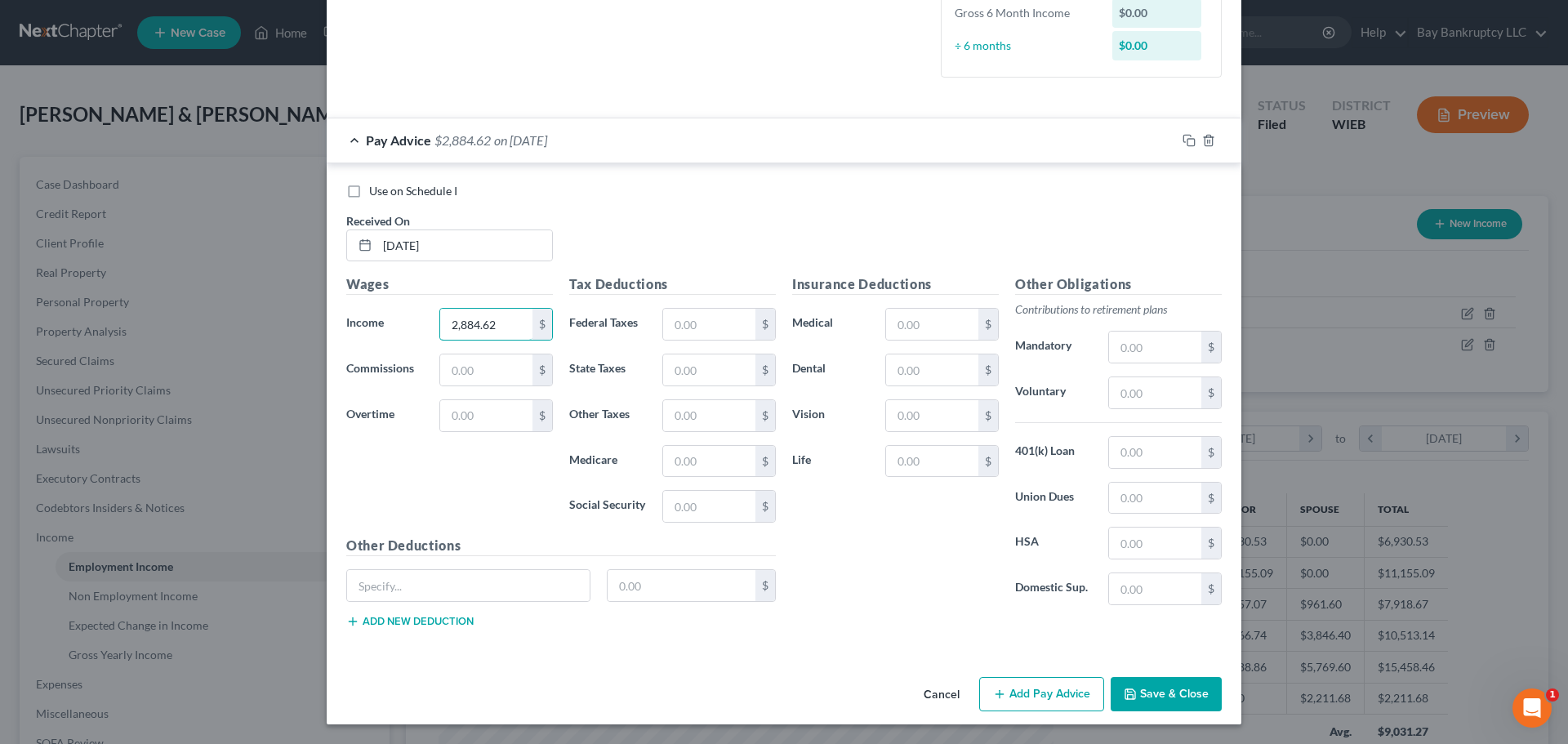
type input "2,884.62"
click at [1016, 696] on button "Add Pay Advice" at bounding box center [1041, 695] width 125 height 35
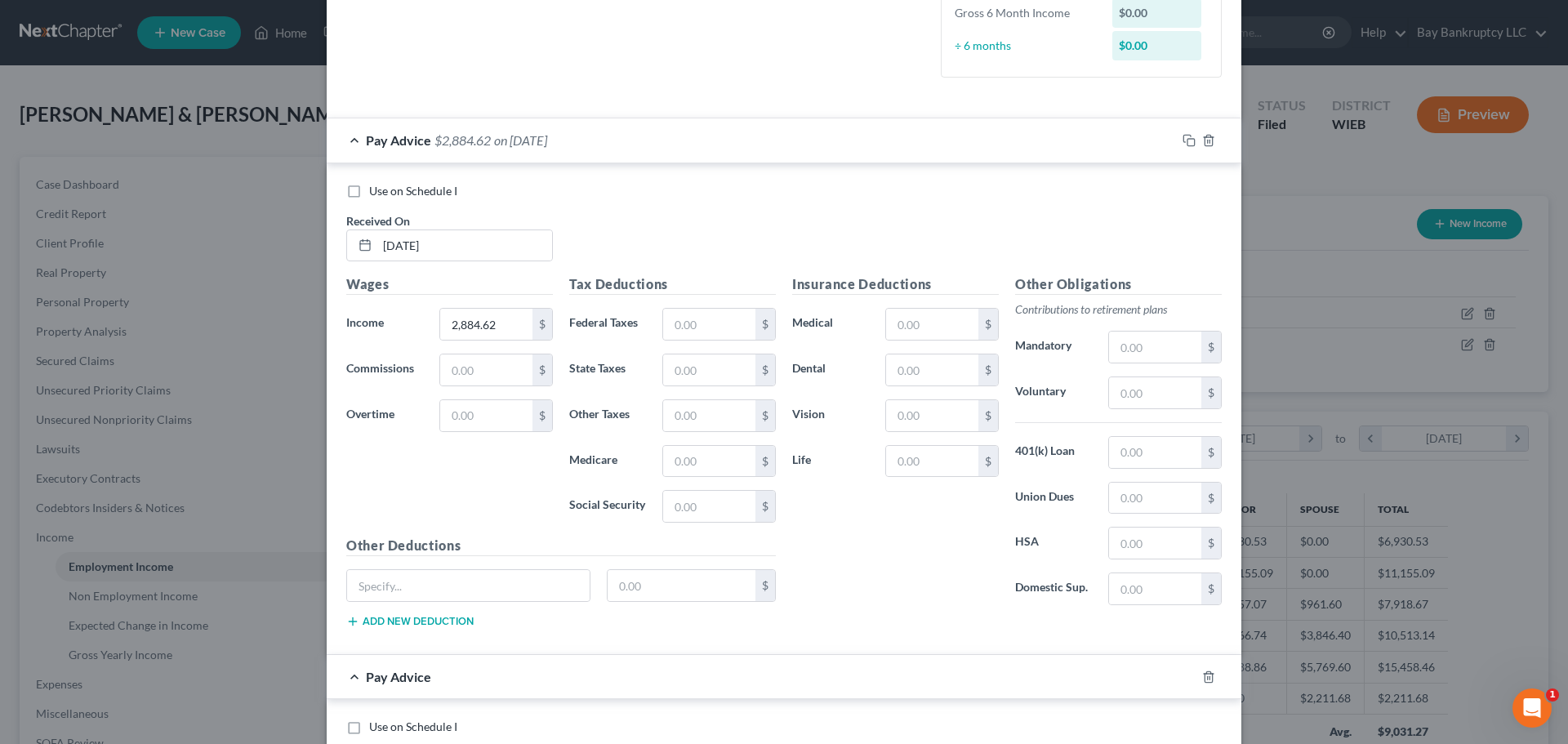
scroll to position [757, 0]
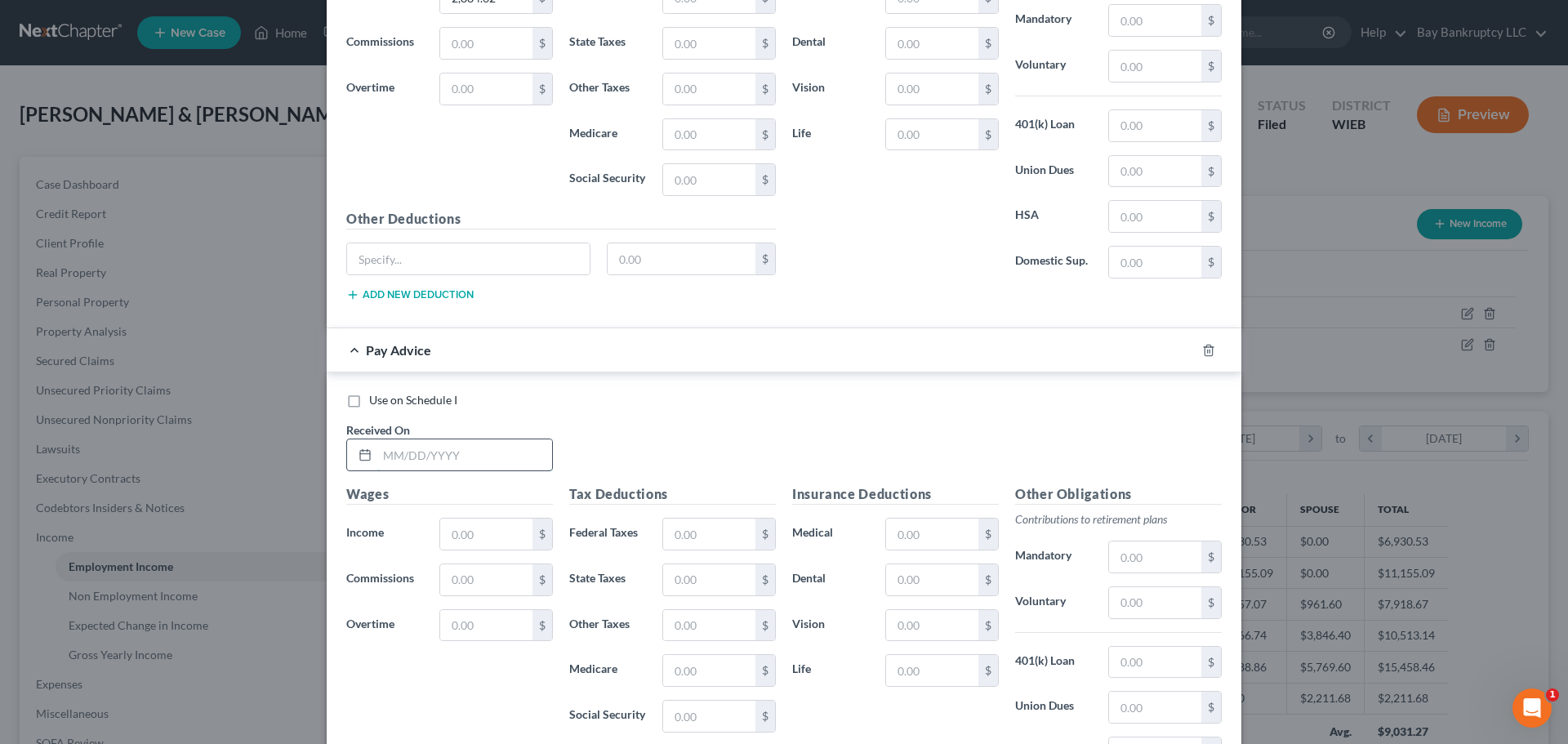
click at [460, 466] on input "text" at bounding box center [464, 455] width 175 height 31
type input "[DATE]"
click at [469, 527] on input "text" at bounding box center [486, 534] width 92 height 31
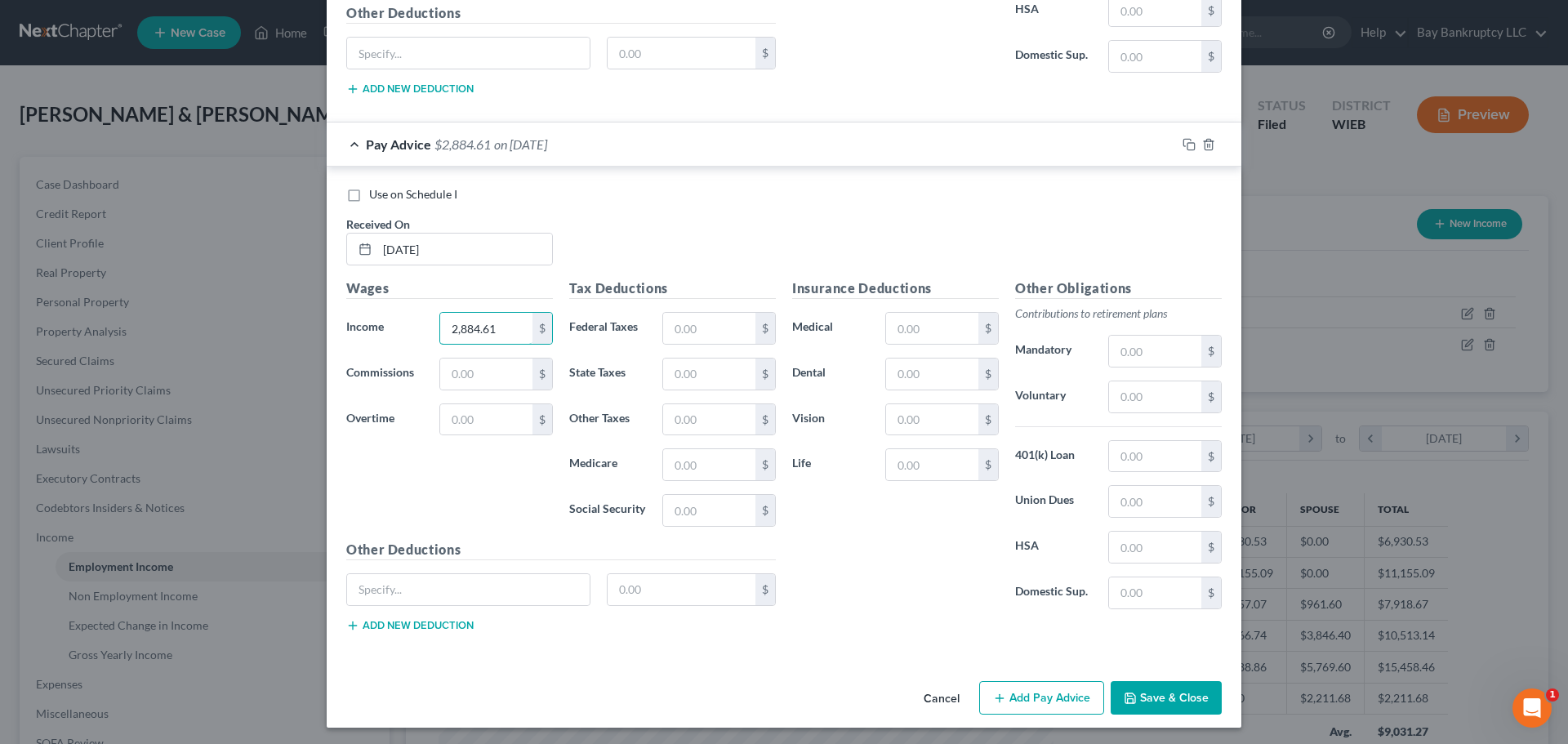
scroll to position [966, 0]
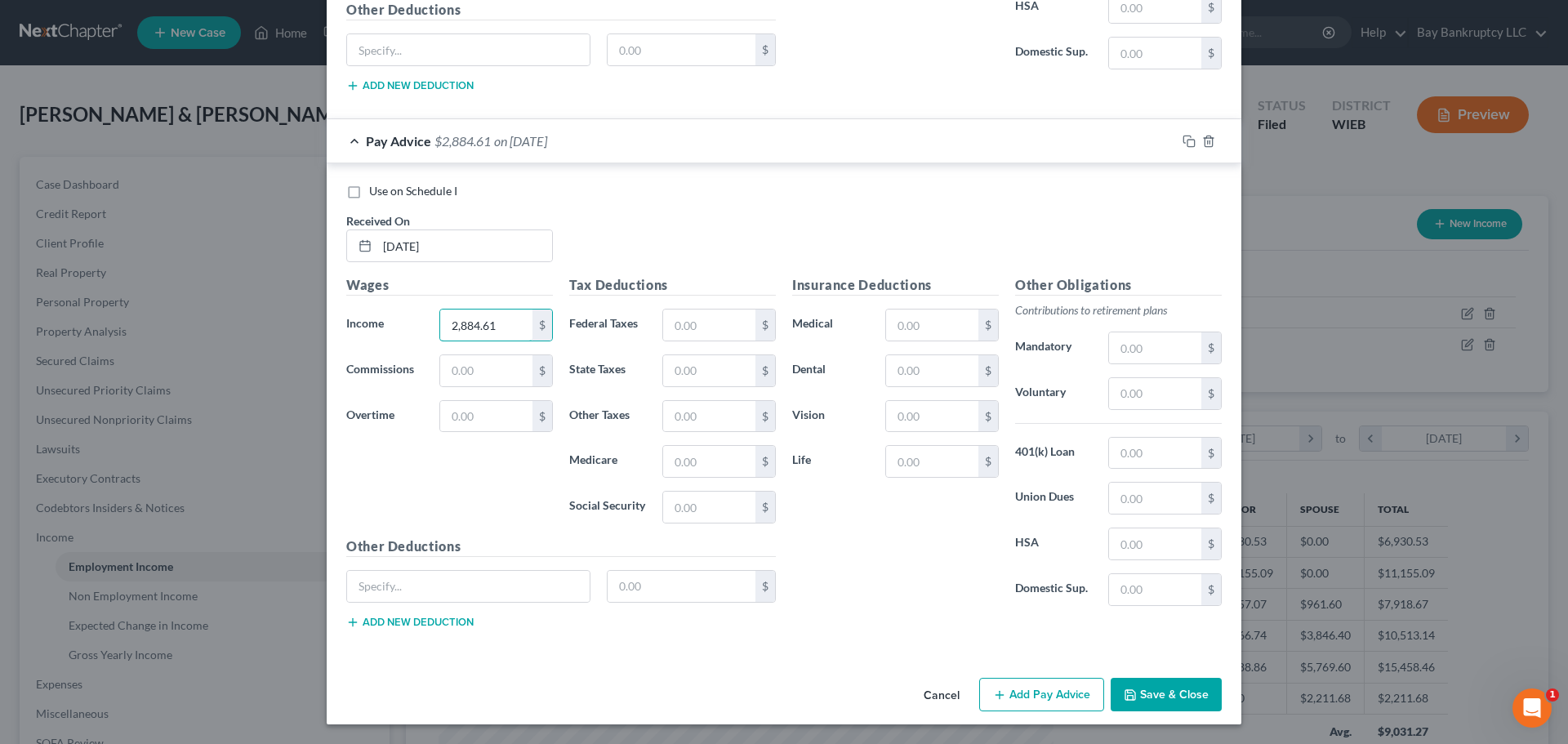
type input "2,884.61"
click at [1028, 691] on button "Add Pay Advice" at bounding box center [1041, 696] width 125 height 35
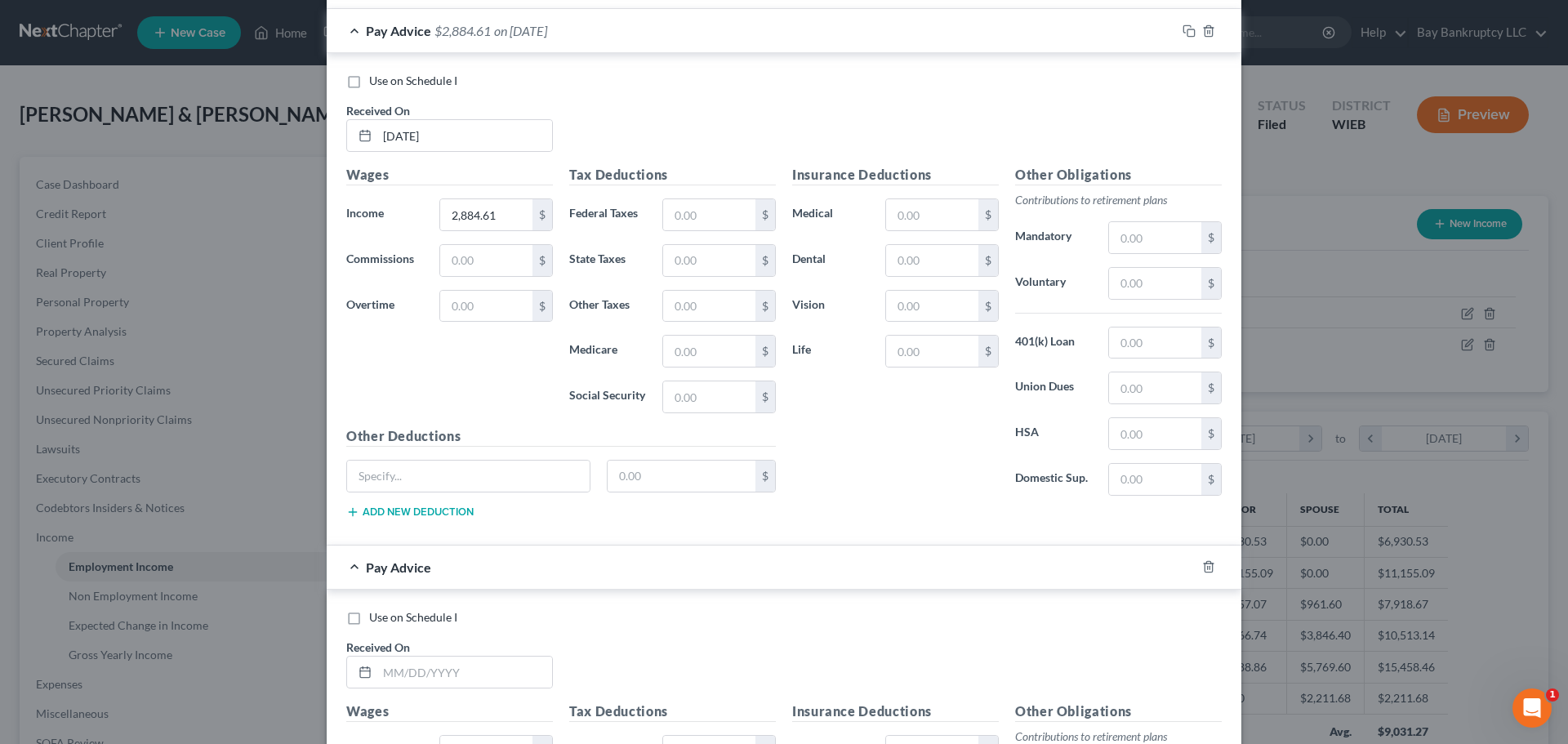
scroll to position [1293, 0]
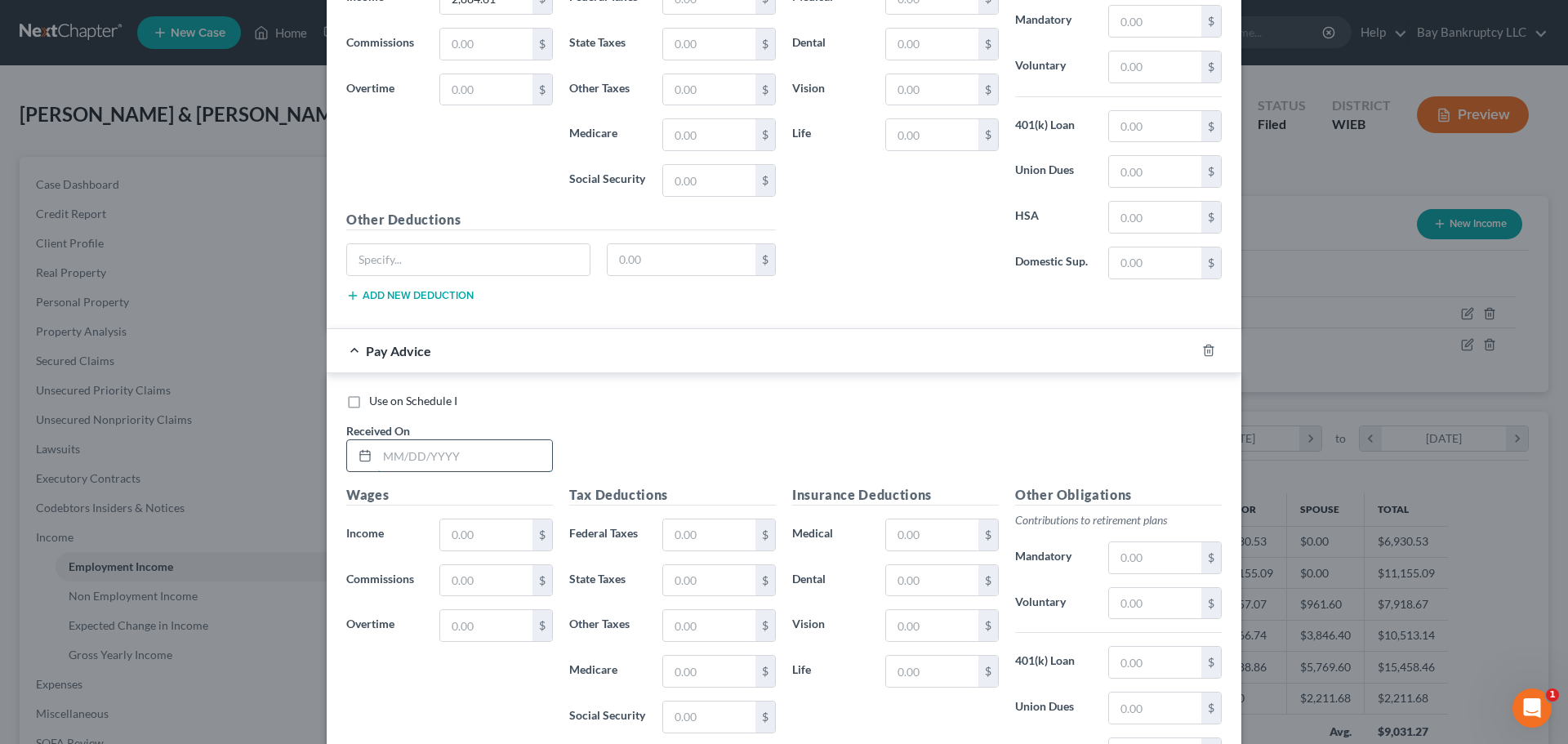
click at [442, 454] on input "text" at bounding box center [464, 456] width 175 height 31
type input "[DATE]"
click at [475, 547] on input "text" at bounding box center [486, 535] width 92 height 31
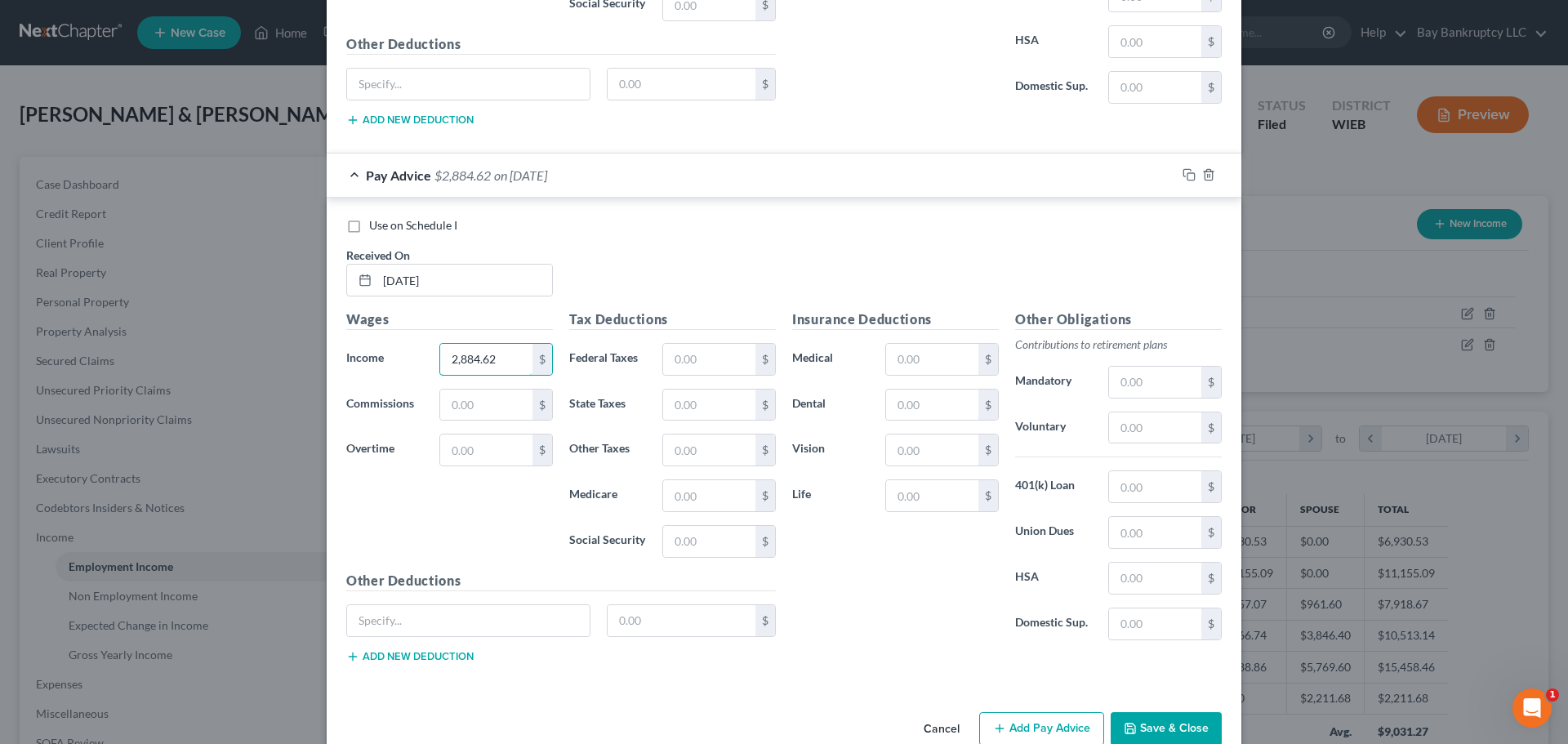
scroll to position [1503, 0]
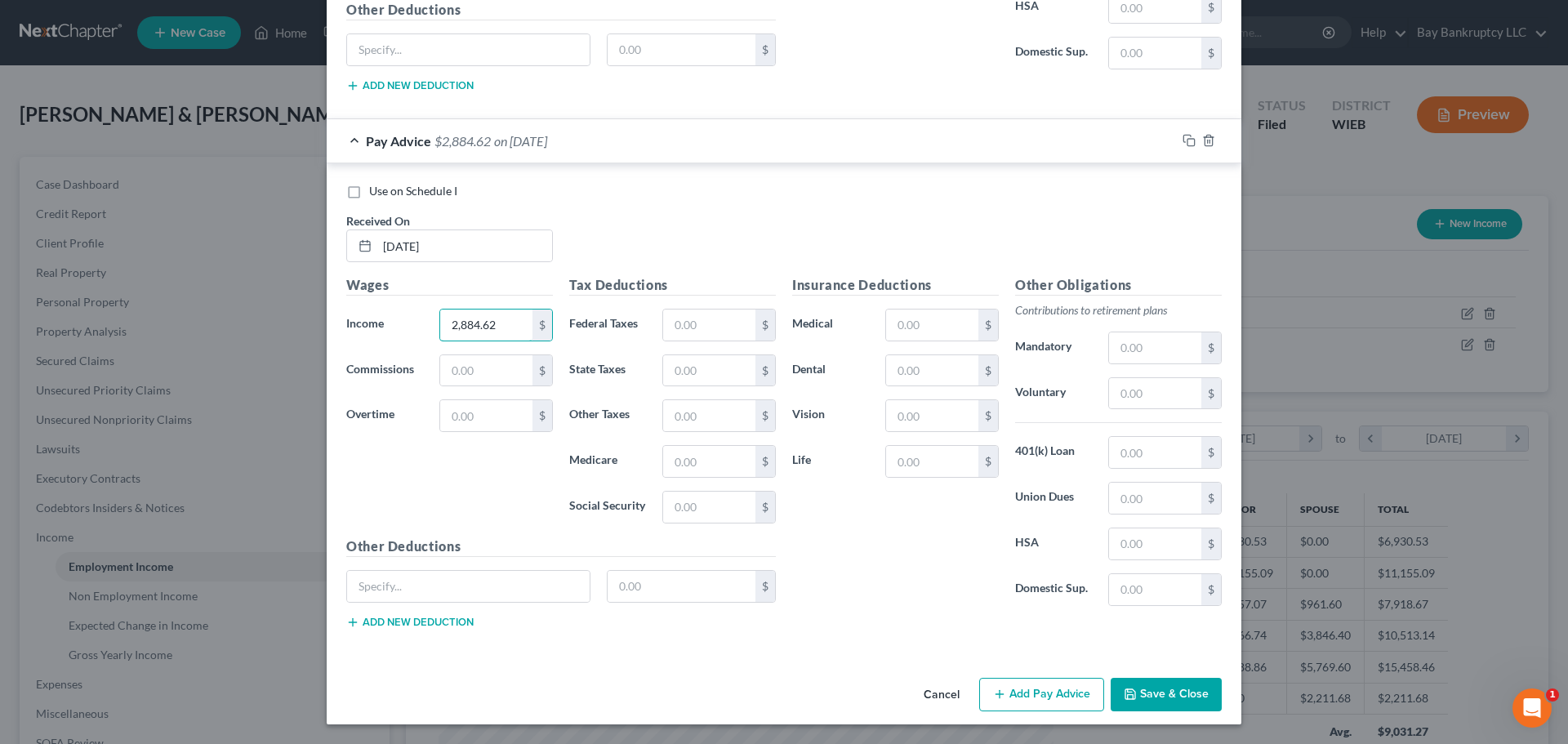
type input "2,884.62"
click at [1014, 690] on button "Add Pay Advice" at bounding box center [1041, 696] width 125 height 35
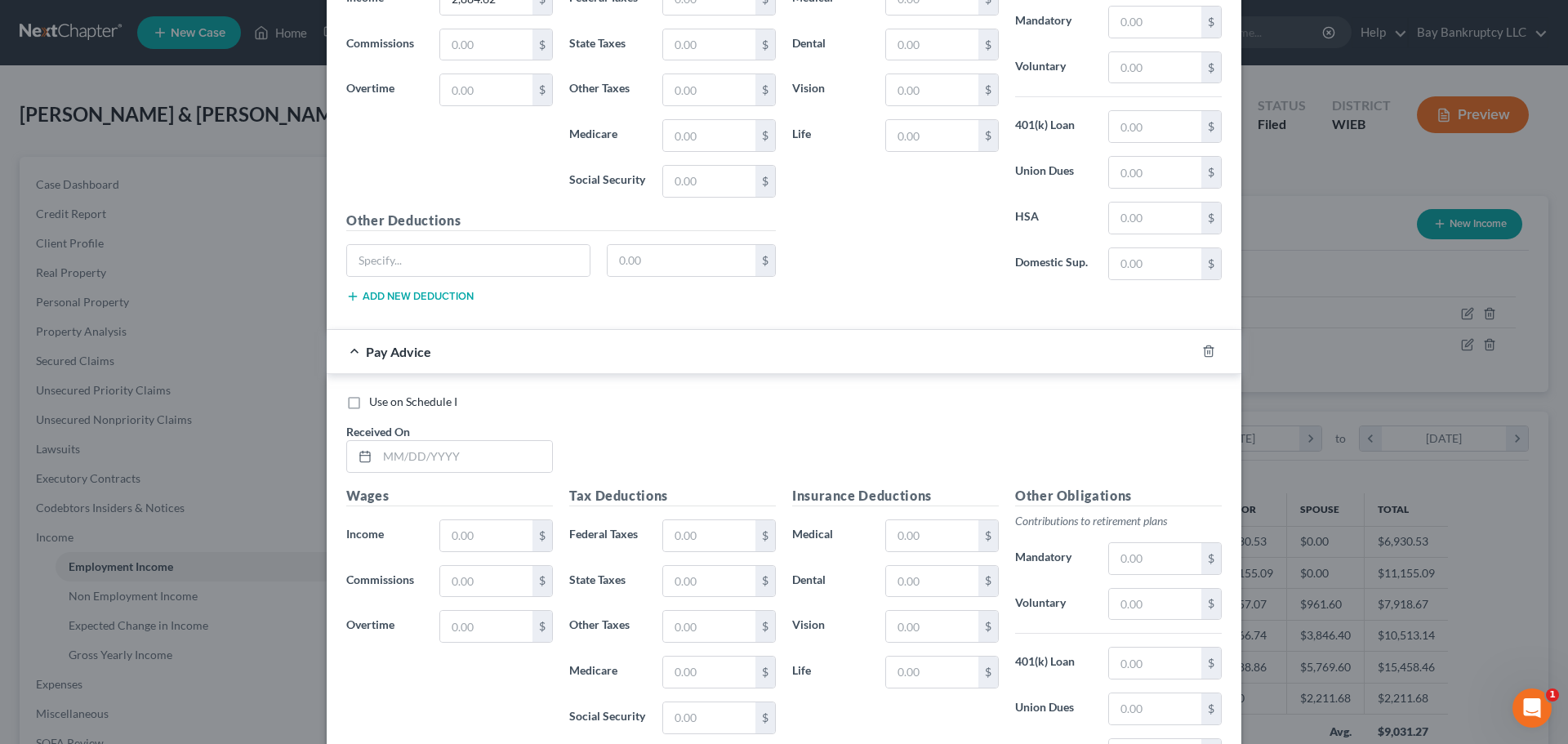
scroll to position [1830, 0]
click at [450, 461] on input "text" at bounding box center [464, 456] width 175 height 31
type input "[DATE]"
click at [464, 528] on input "text" at bounding box center [486, 535] width 92 height 31
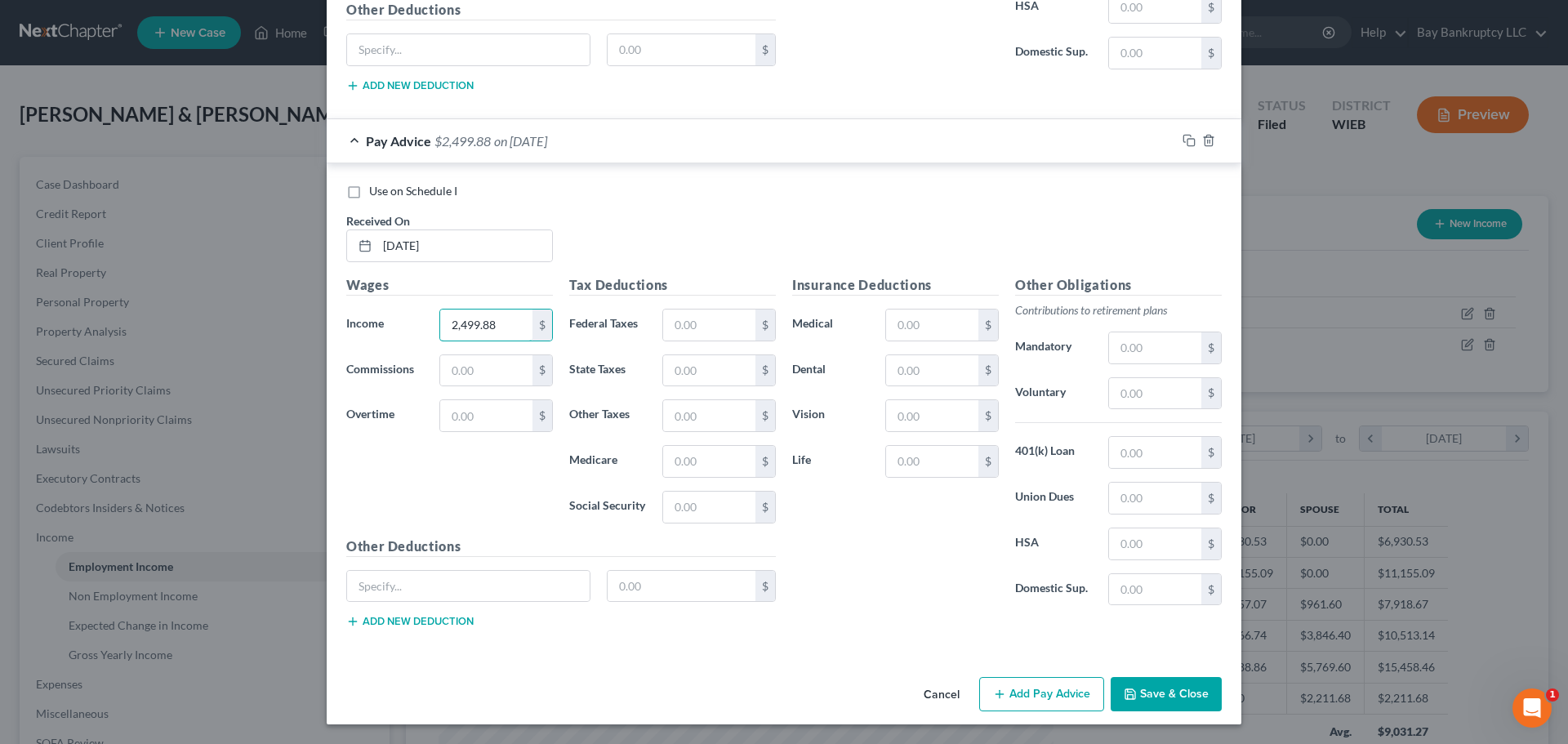
type input "2,499.88"
click at [1032, 691] on button "Add Pay Advice" at bounding box center [1041, 695] width 125 height 35
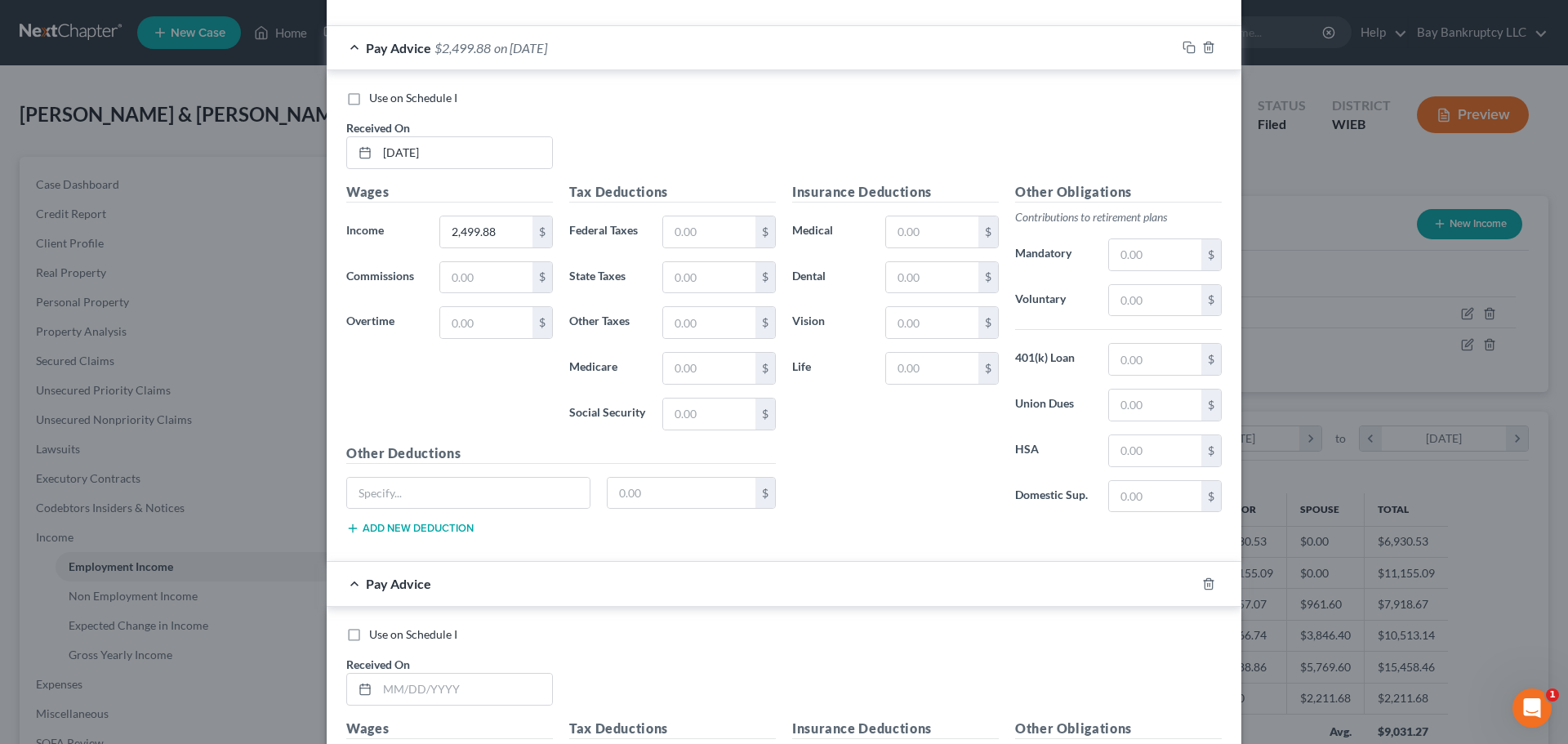
scroll to position [2366, 0]
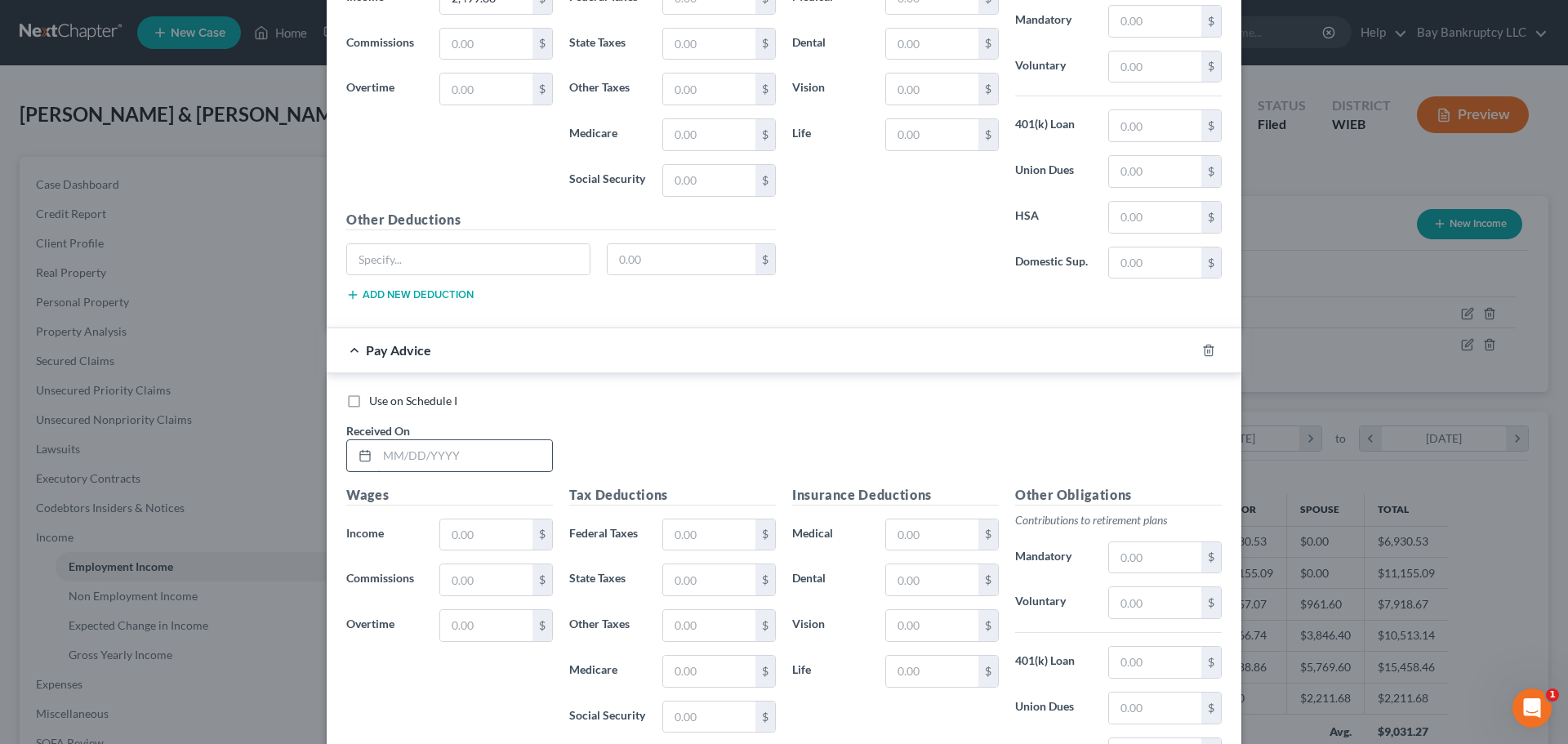
click at [462, 452] on input "text" at bounding box center [464, 456] width 175 height 31
type input "[DATE]"
click at [484, 537] on input "text" at bounding box center [486, 535] width 92 height 31
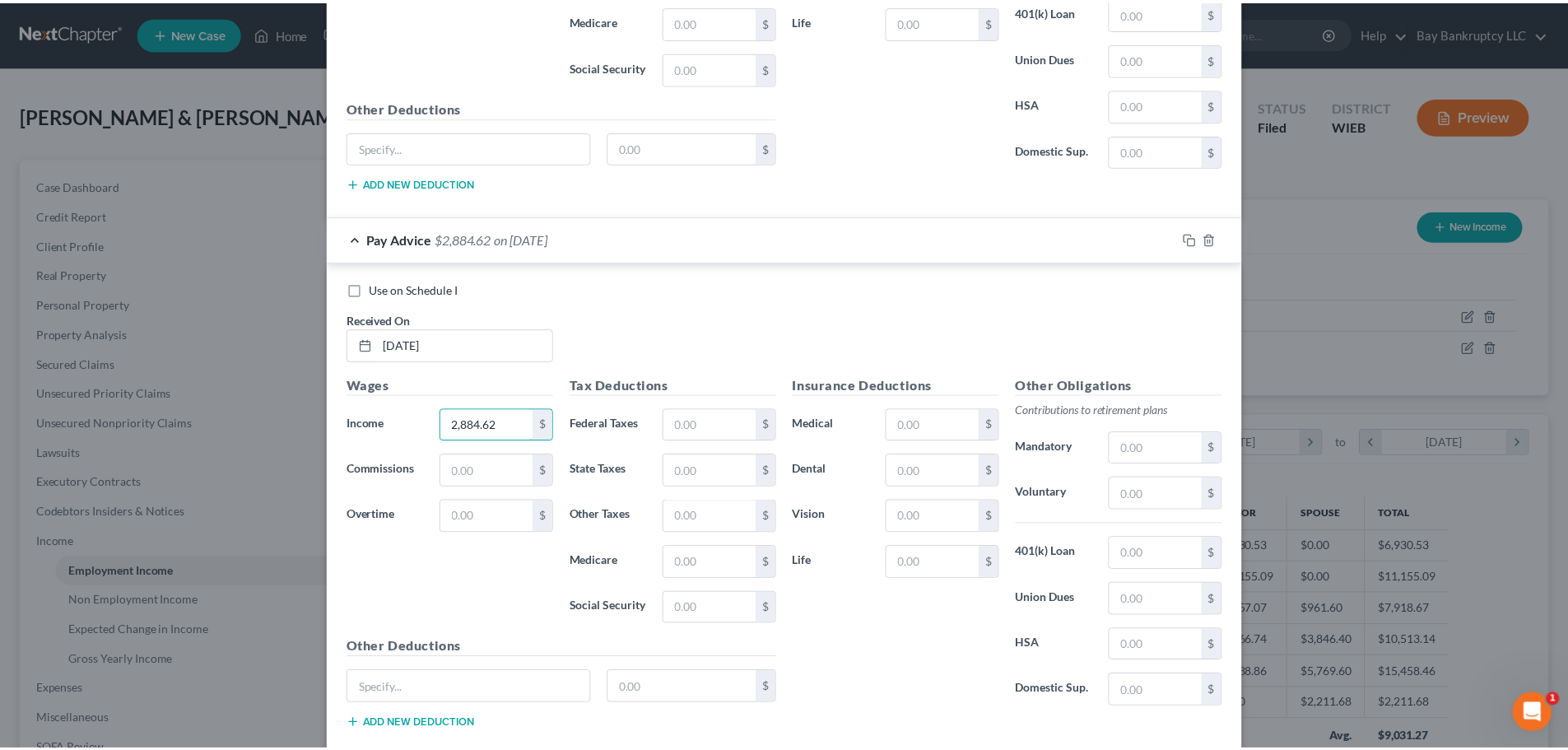
scroll to position [2596, 0]
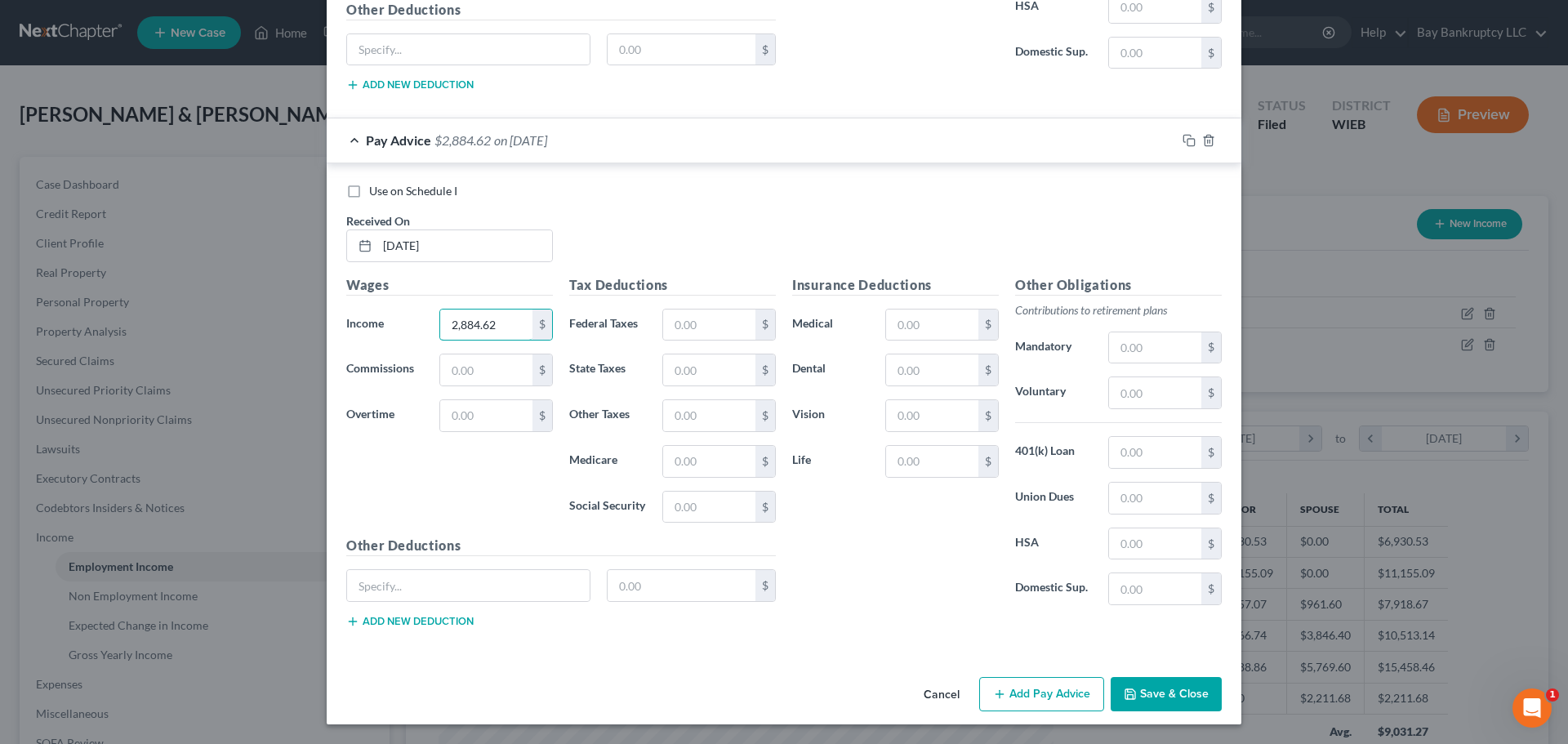
type input "2,884.62"
click at [1189, 696] on button "Save & Close" at bounding box center [1166, 695] width 111 height 35
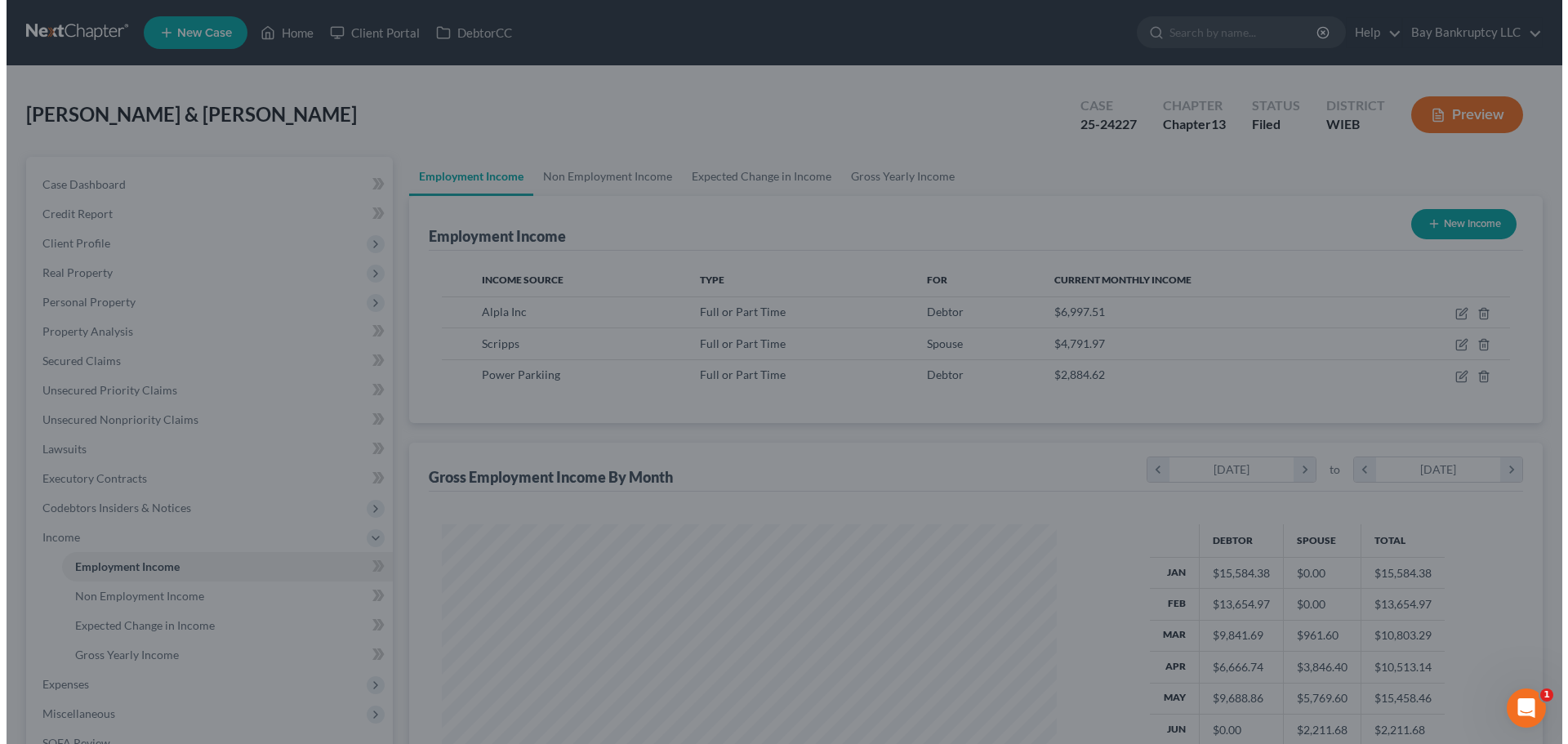
scroll to position [816442, 815880]
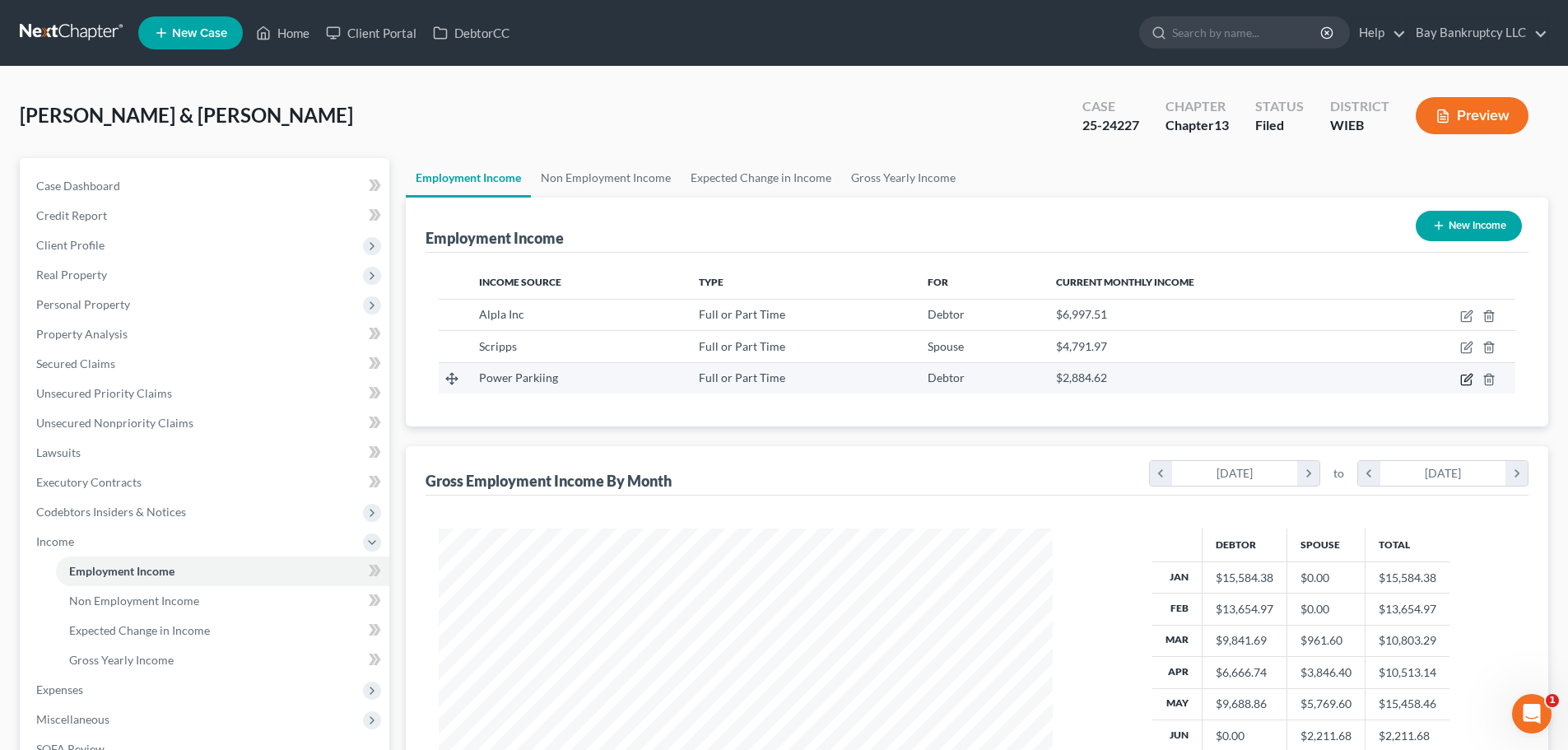
click at [1466, 379] on icon "button" at bounding box center [1469, 378] width 7 height 7
select select "0"
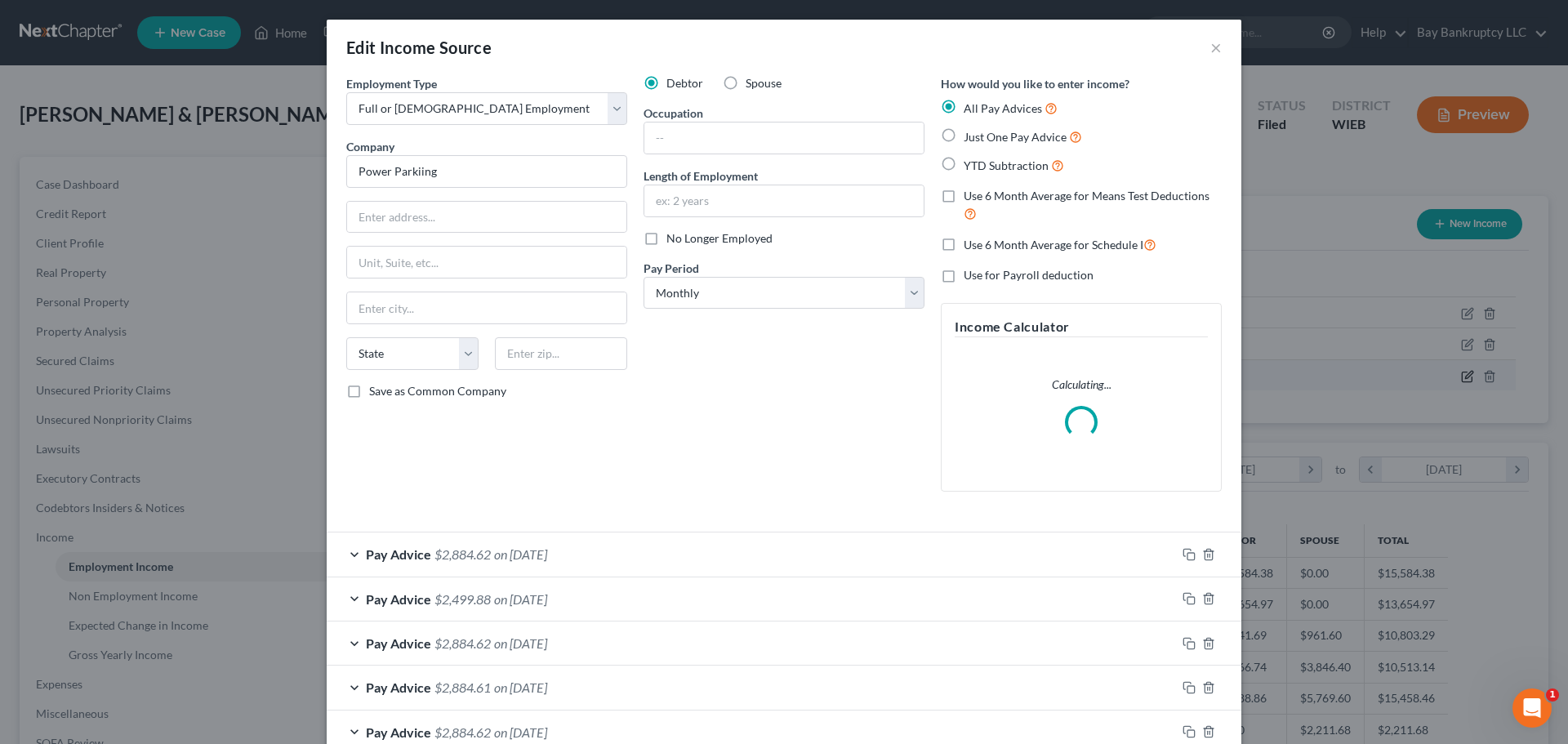
scroll to position [307, 648]
click at [666, 244] on label "No Longer Employed" at bounding box center [719, 239] width 106 height 16
click at [673, 241] on input "No Longer Employed" at bounding box center [678, 236] width 11 height 11
checkbox input "true"
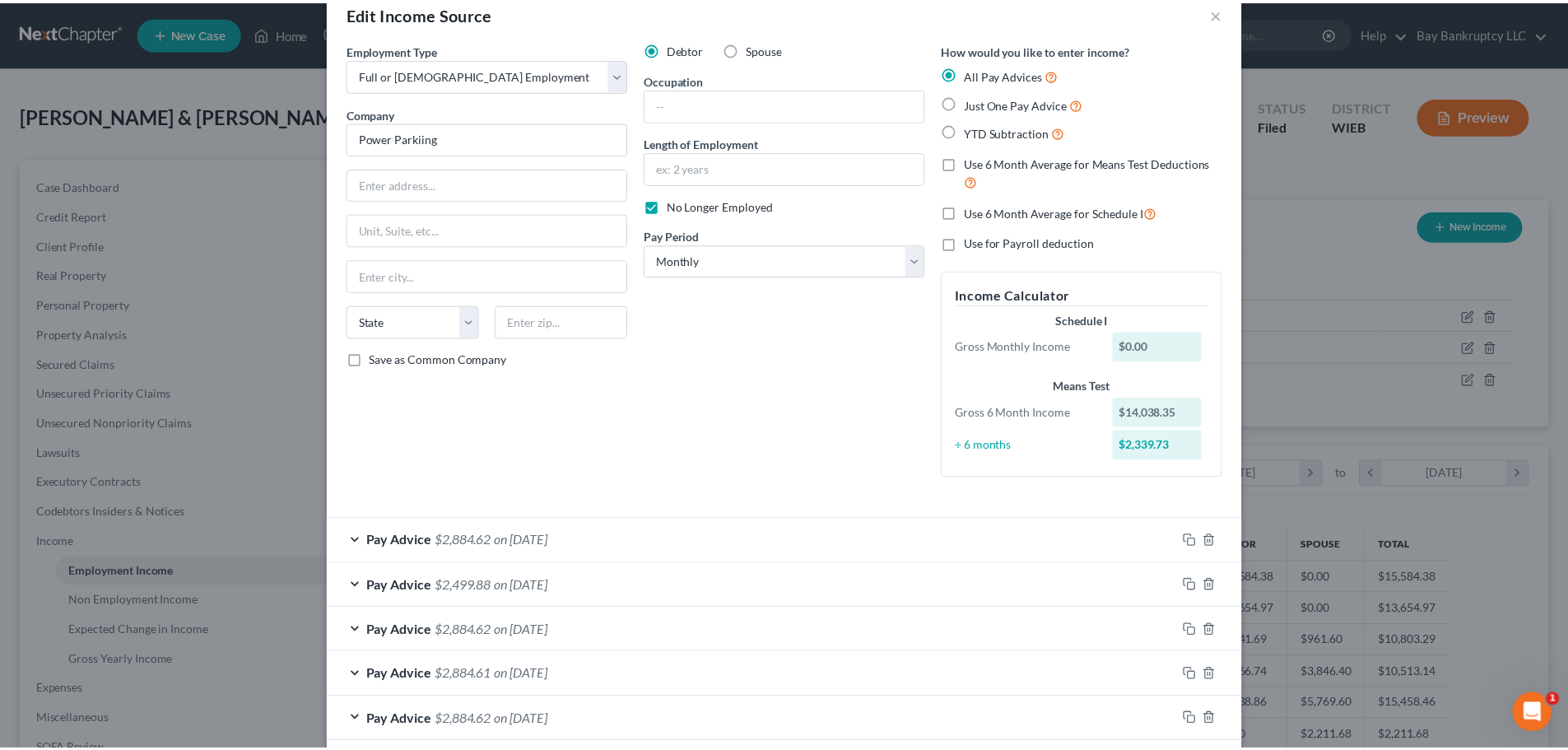
scroll to position [117, 0]
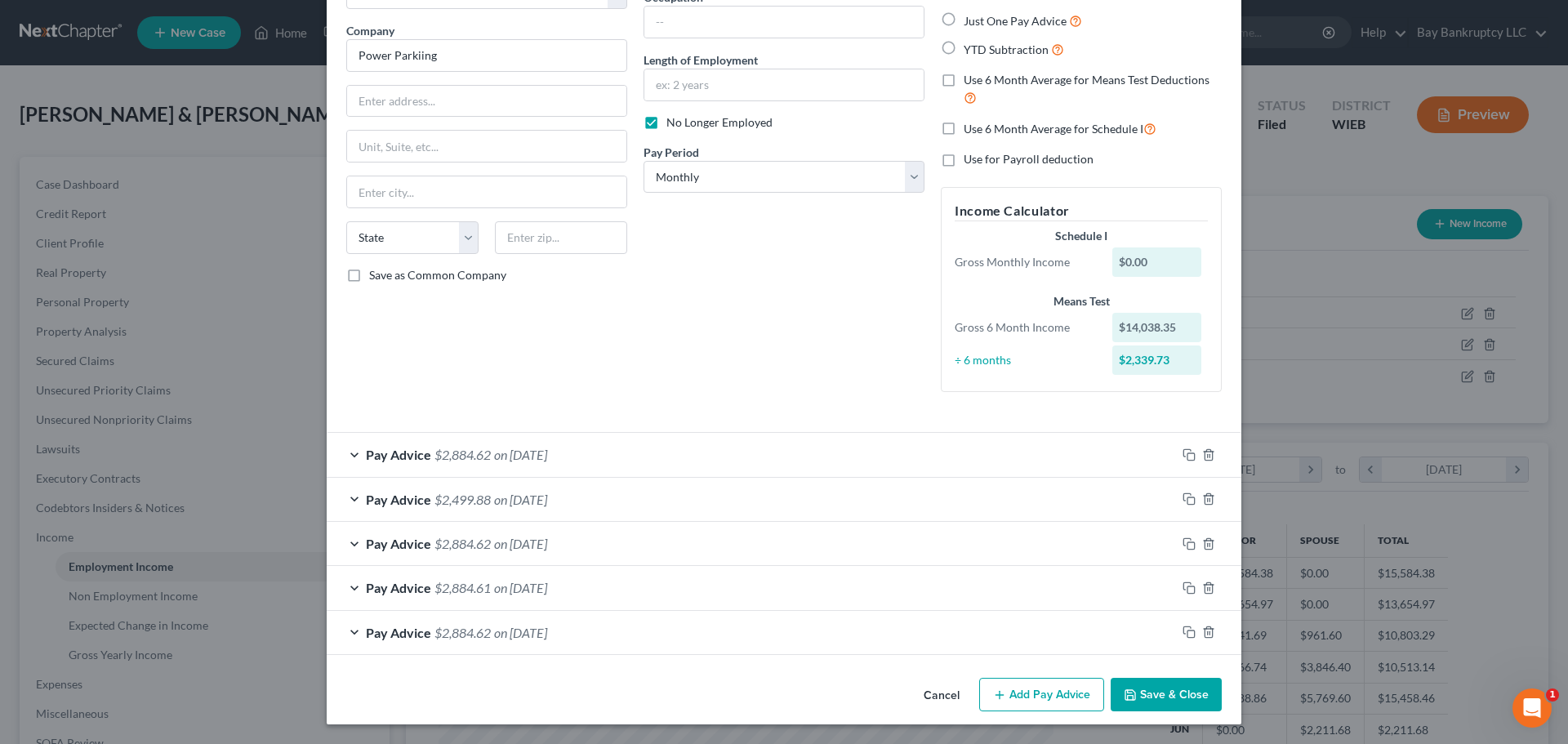
click at [1144, 689] on button "Save & Close" at bounding box center [1166, 696] width 111 height 35
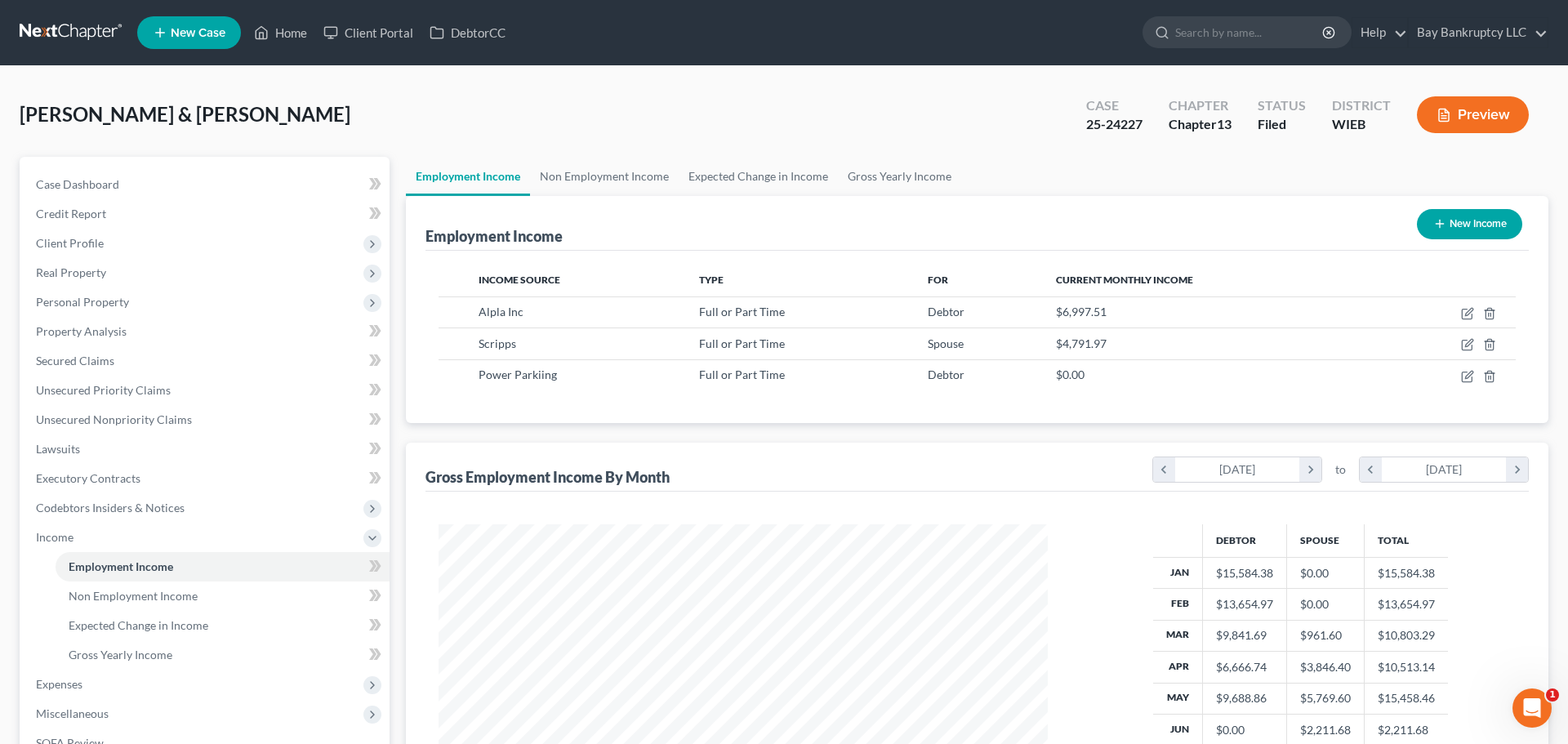
scroll to position [816442, 815880]
click at [1456, 311] on icon "button" at bounding box center [1457, 312] width 7 height 7
select select "0"
select select "52"
select select "2"
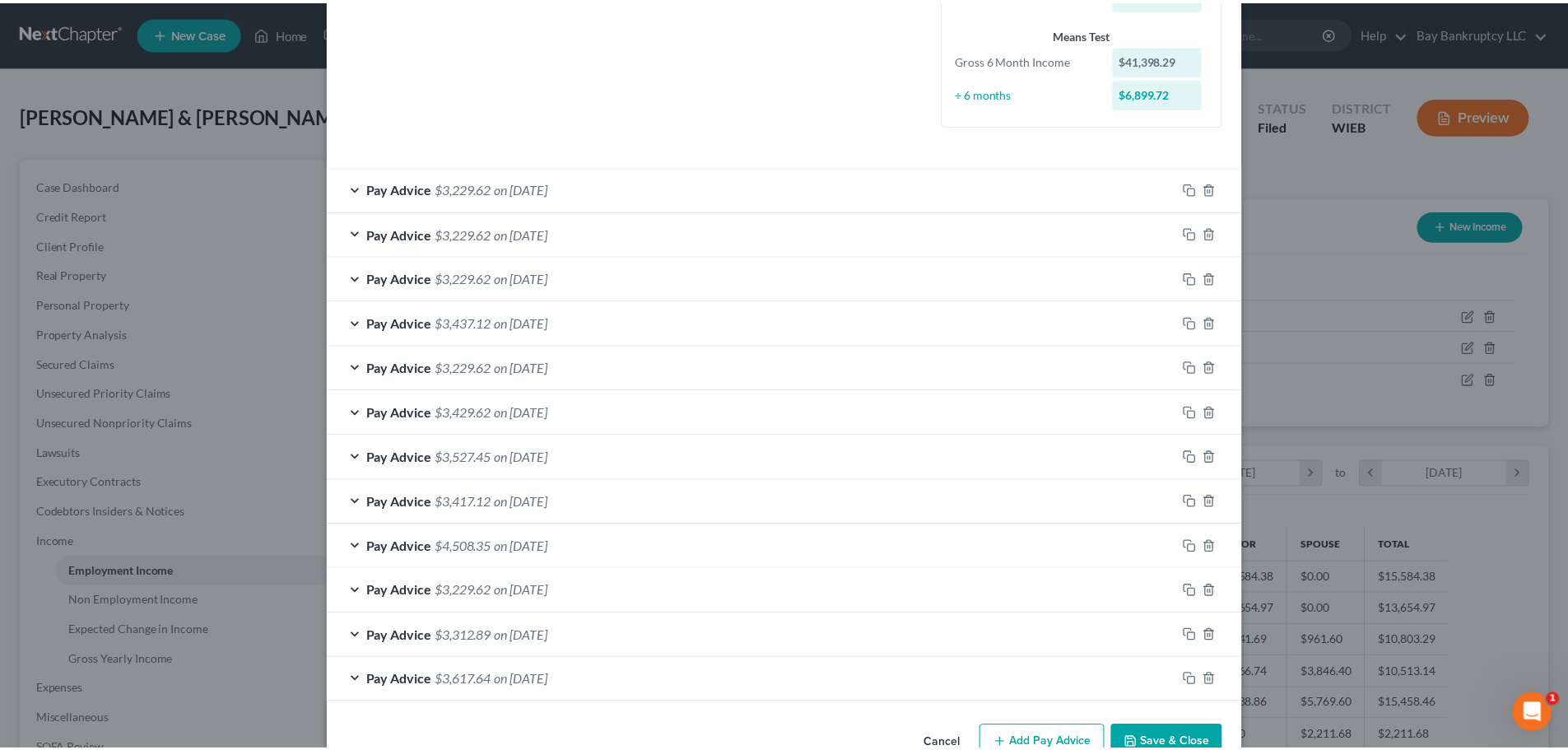
scroll to position [467, 0]
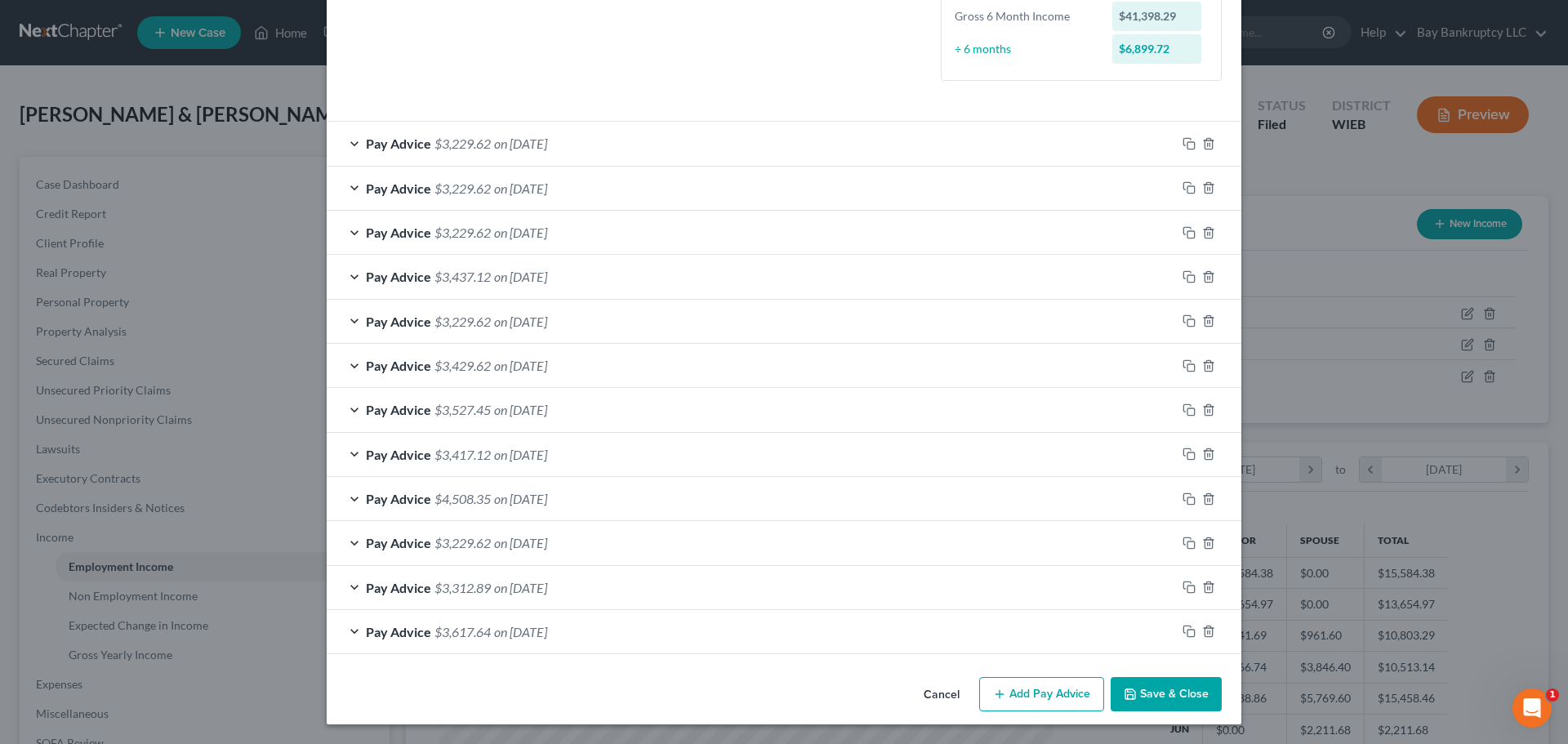
click at [1132, 688] on icon "button" at bounding box center [1130, 694] width 13 height 13
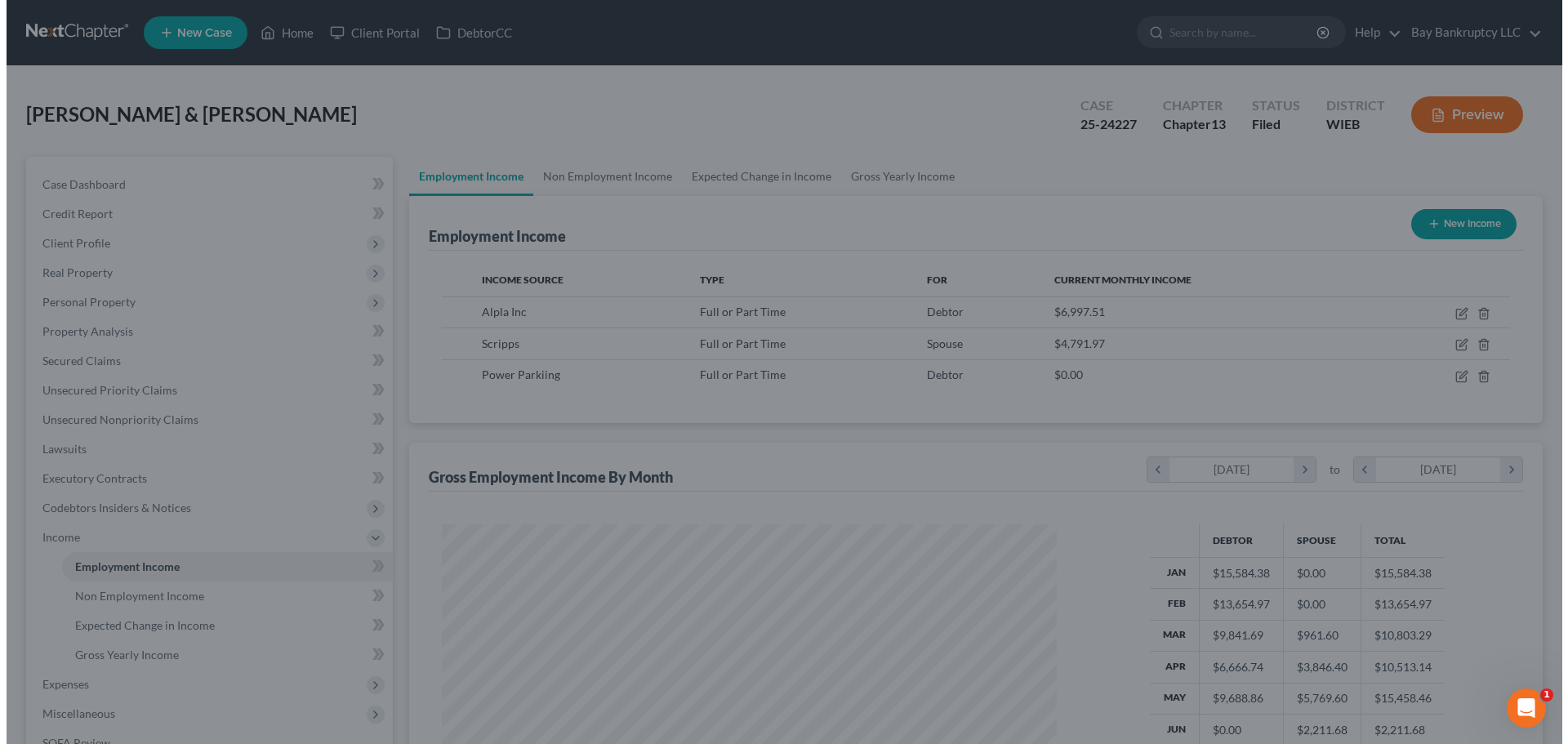
scroll to position [816442, 815880]
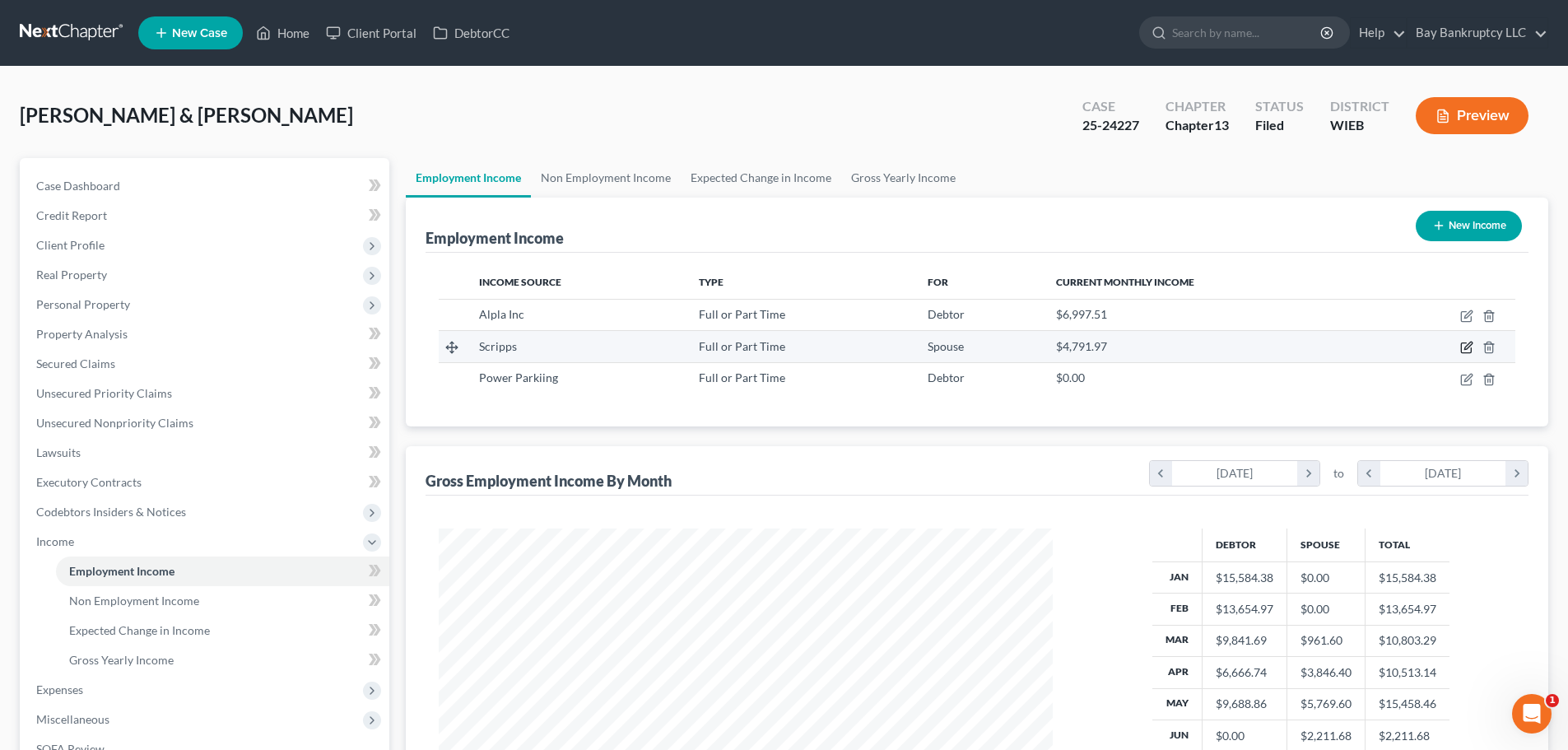
click at [1465, 348] on icon "button" at bounding box center [1467, 347] width 13 height 13
select select "0"
select select "52"
select select "2"
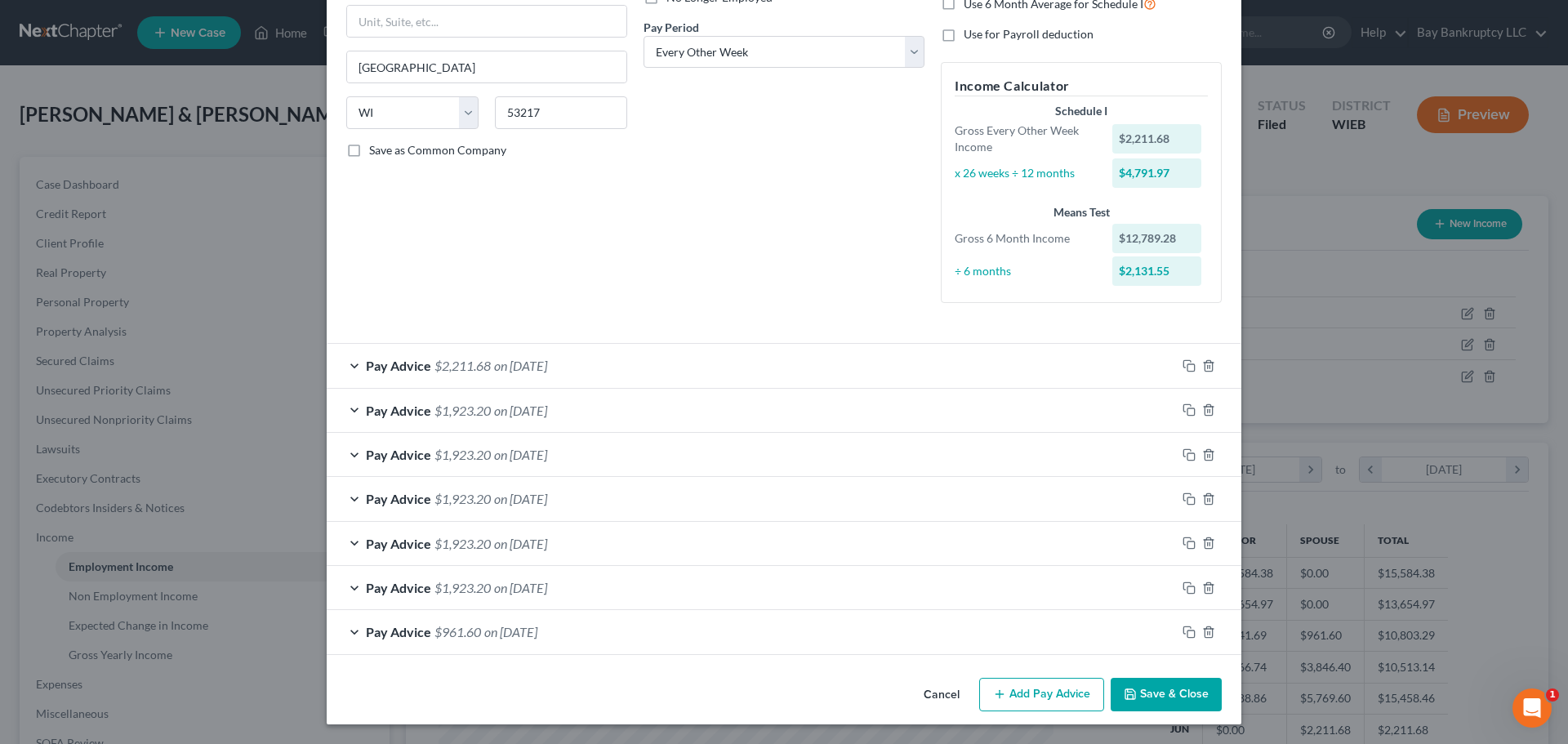
scroll to position [0, 0]
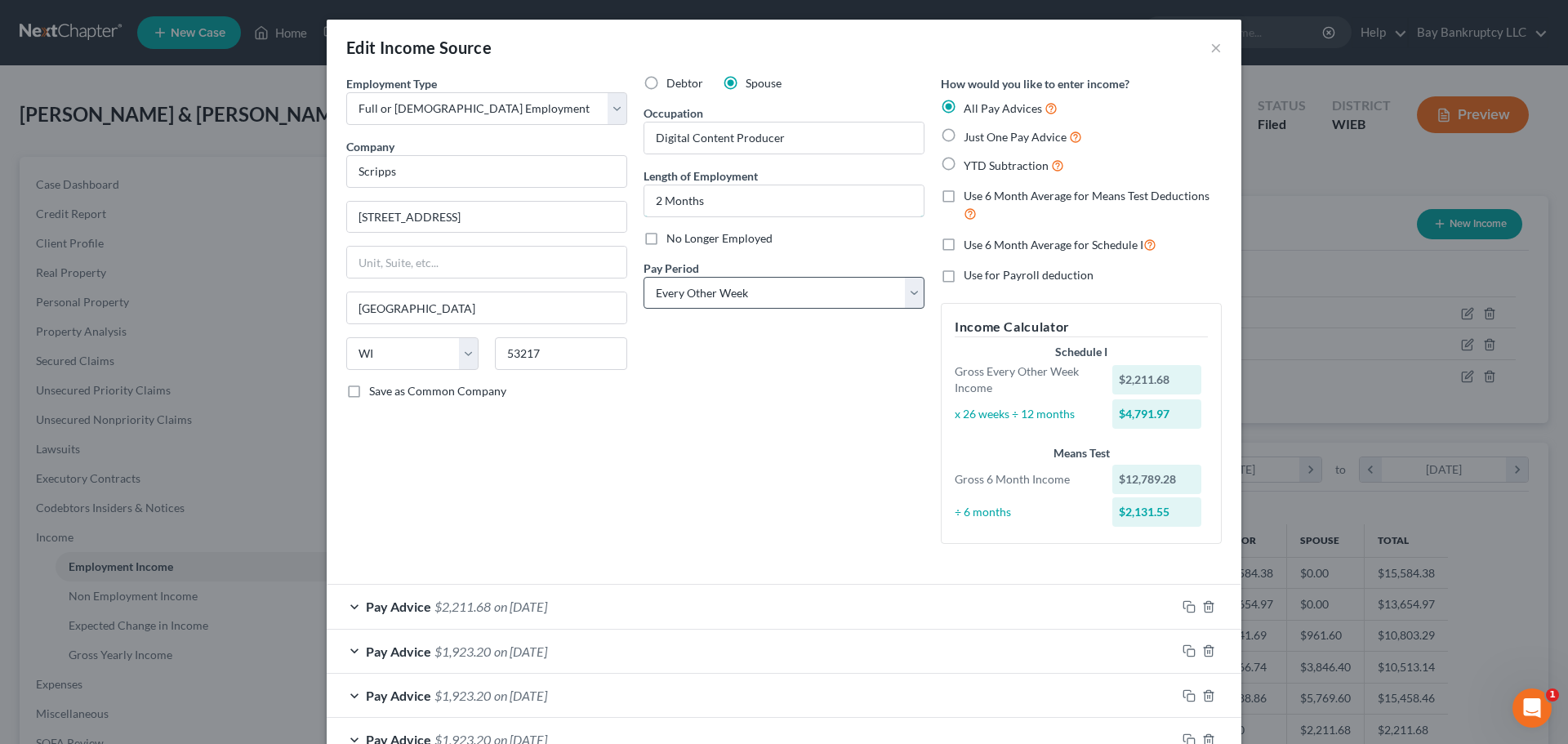
drag, startPoint x: 656, startPoint y: 201, endPoint x: 696, endPoint y: 292, distance: 99.4
click at [656, 201] on input "2 Months" at bounding box center [784, 201] width 280 height 31
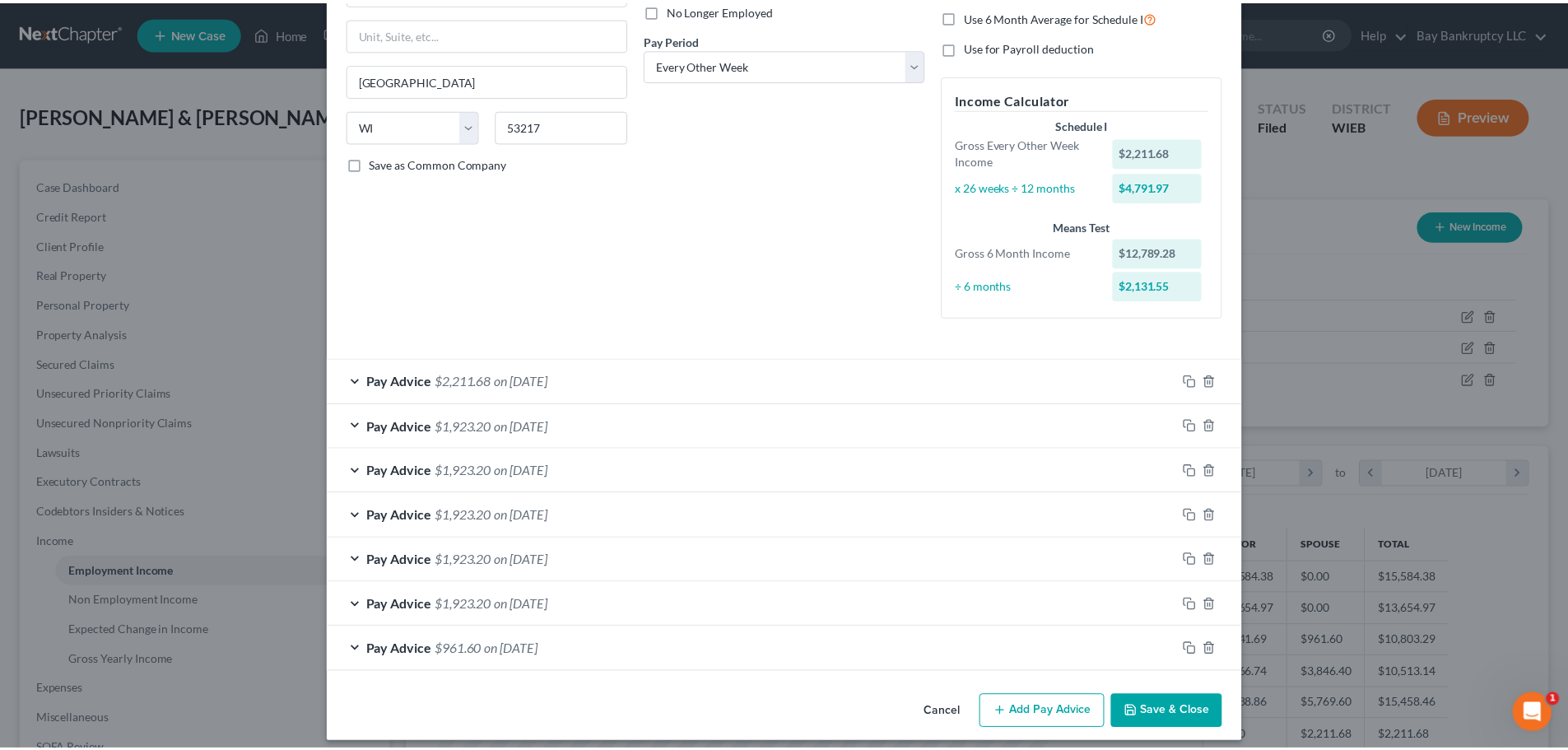
scroll to position [243, 0]
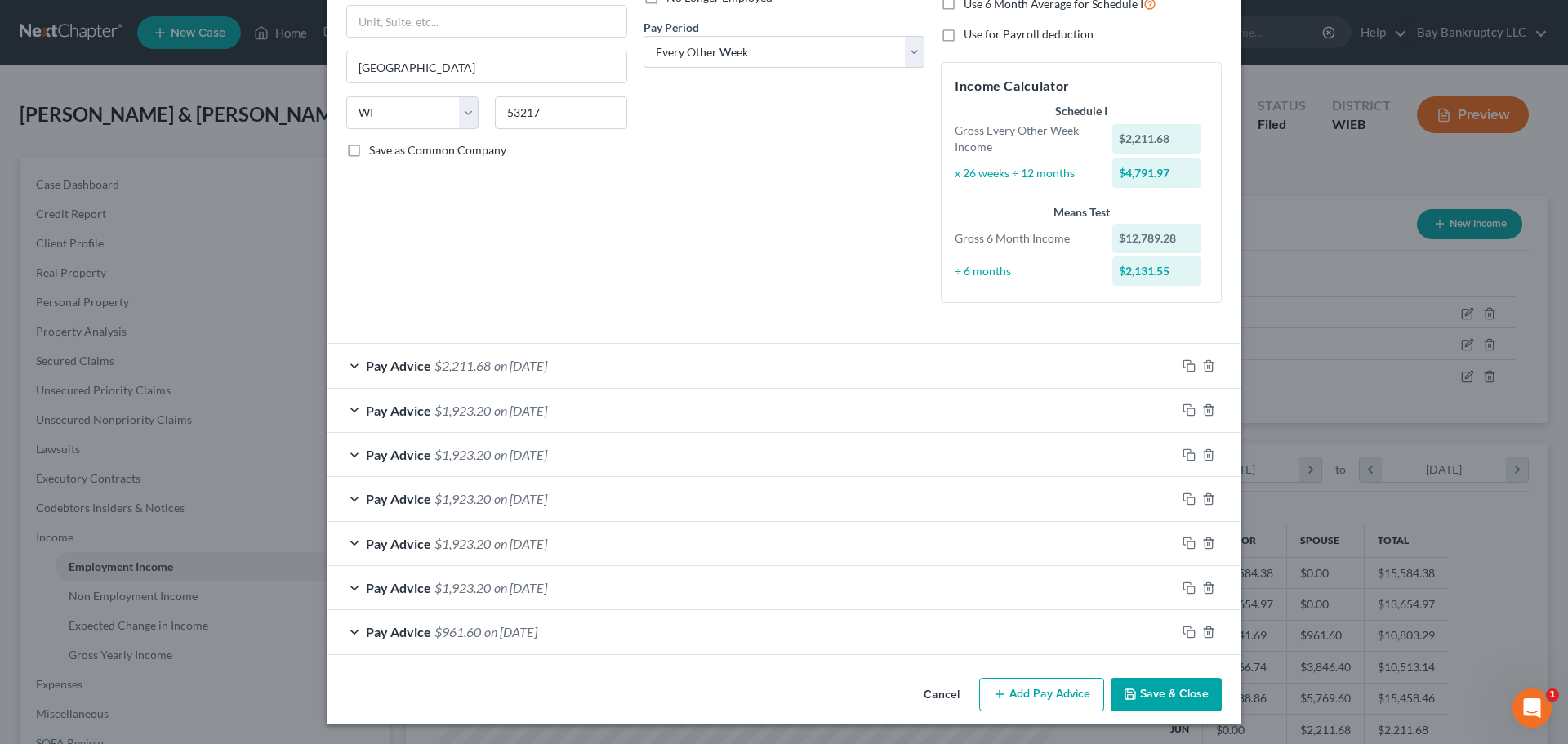
type input "5 Months"
click at [1153, 699] on button "Save & Close" at bounding box center [1166, 696] width 111 height 35
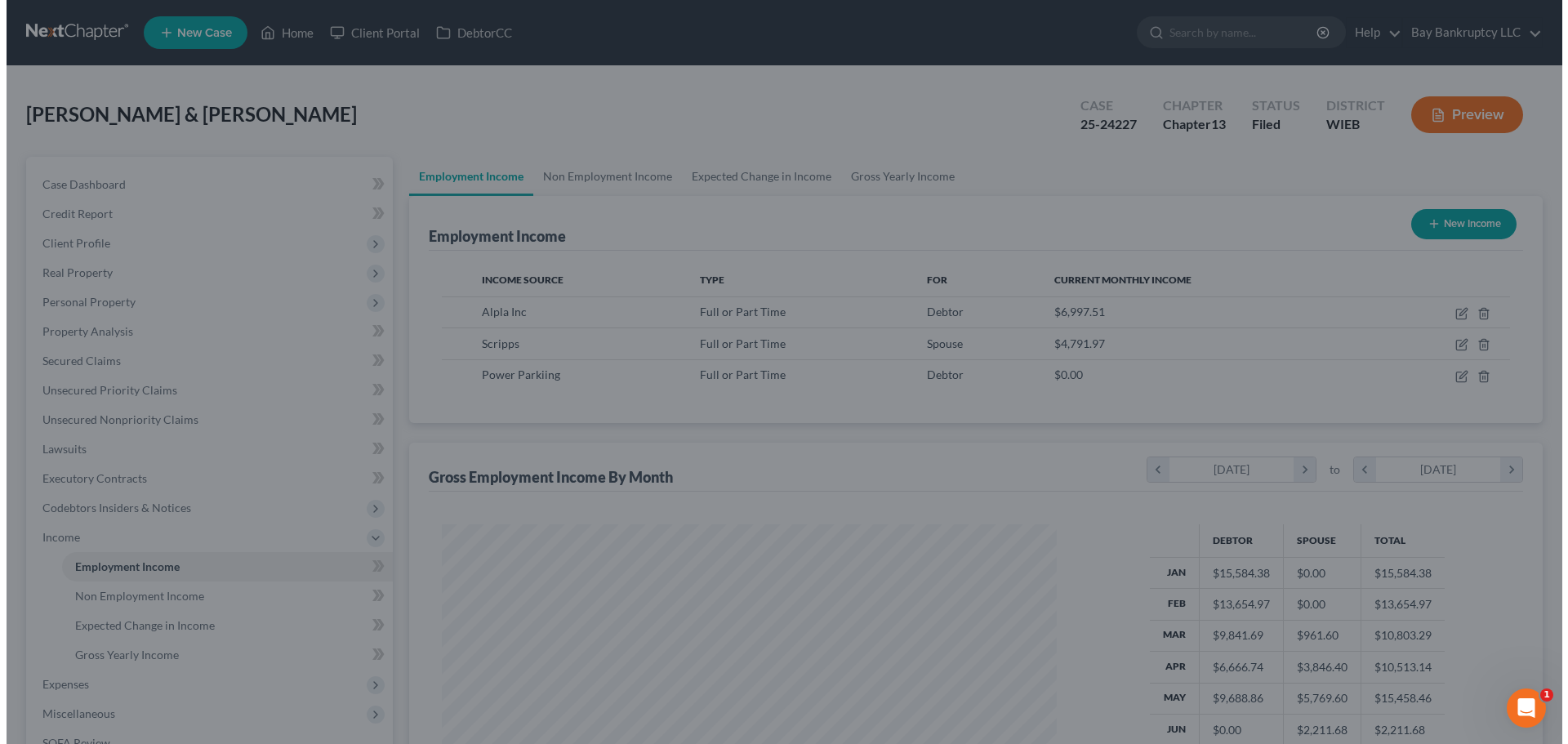
scroll to position [816442, 815880]
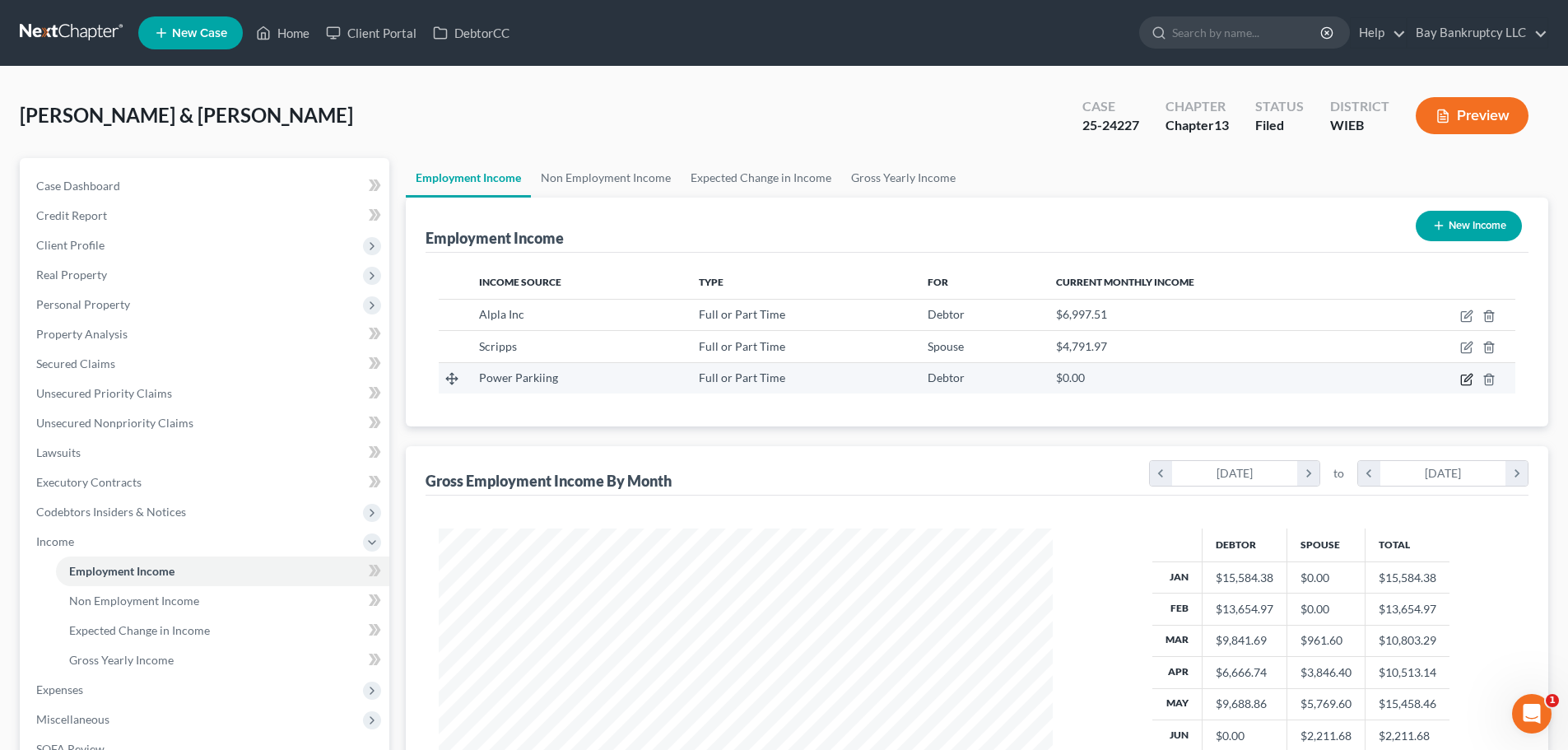
click at [1466, 375] on icon "button" at bounding box center [1466, 380] width 10 height 10
select select "0"
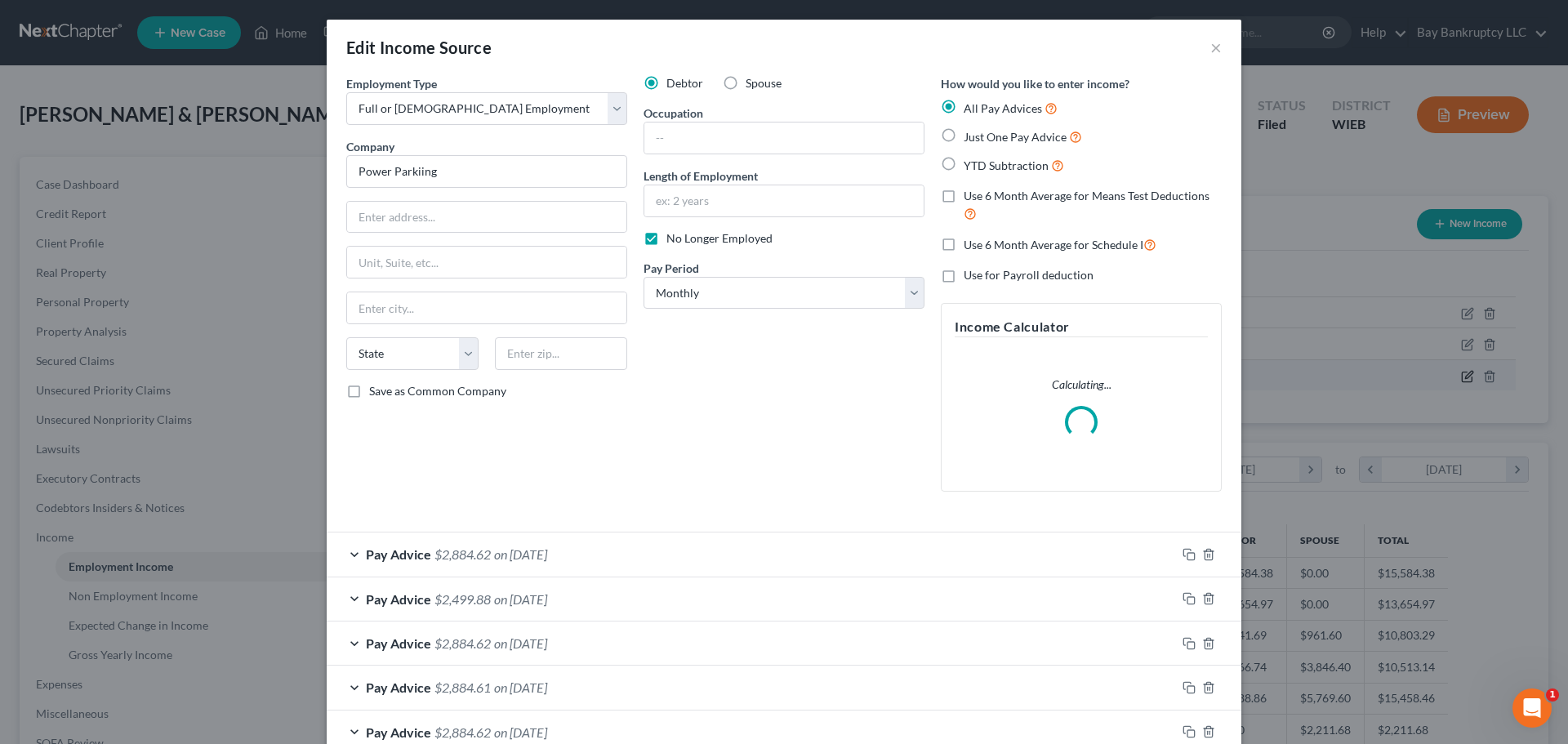
scroll to position [307, 648]
click at [429, 220] on input "text" at bounding box center [487, 218] width 280 height 31
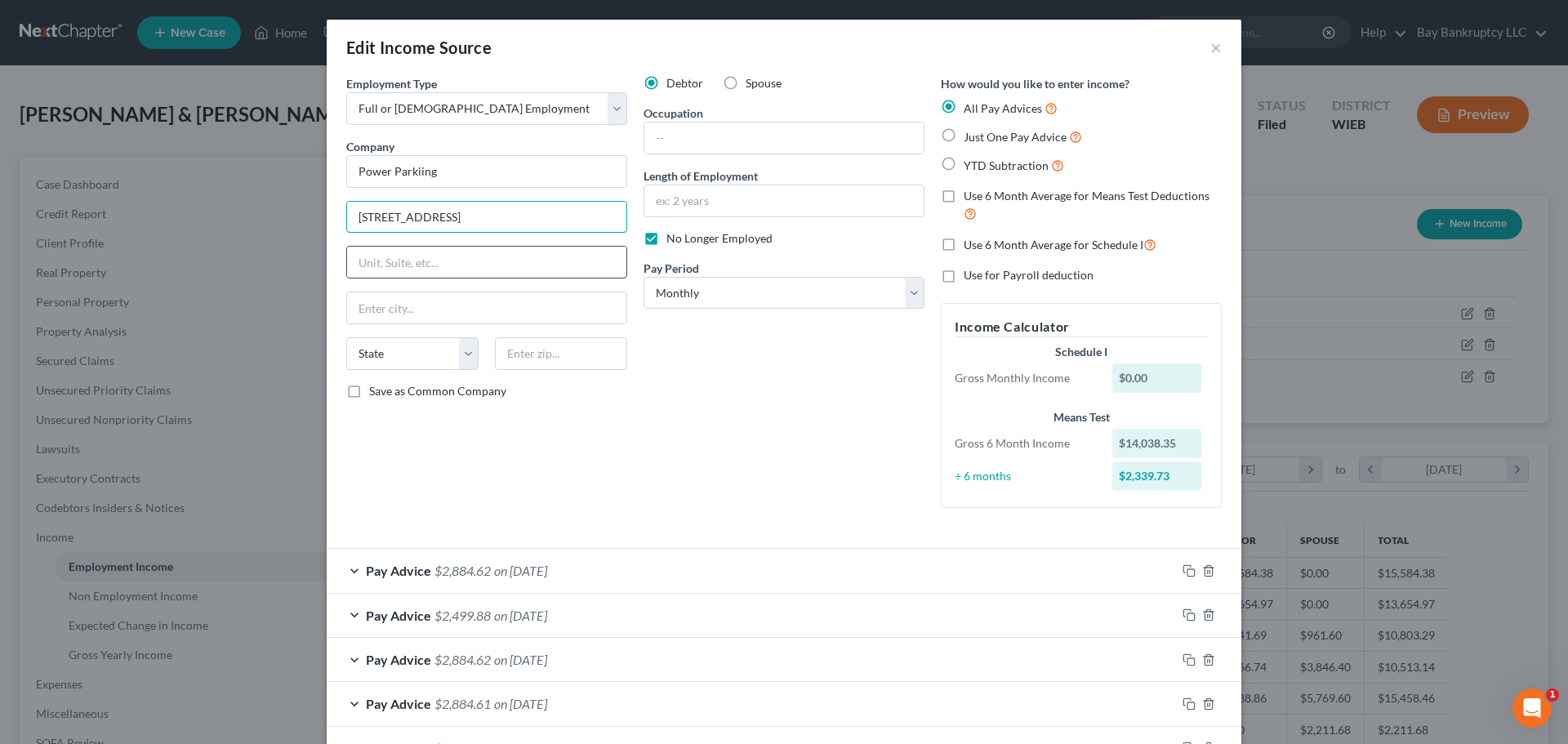
type input "[STREET_ADDRESS]"
click at [423, 261] on input "text" at bounding box center [487, 262] width 280 height 31
type input "Stop 210"
click at [433, 311] on input "text" at bounding box center [487, 308] width 280 height 31
type input "Milwwaukee"
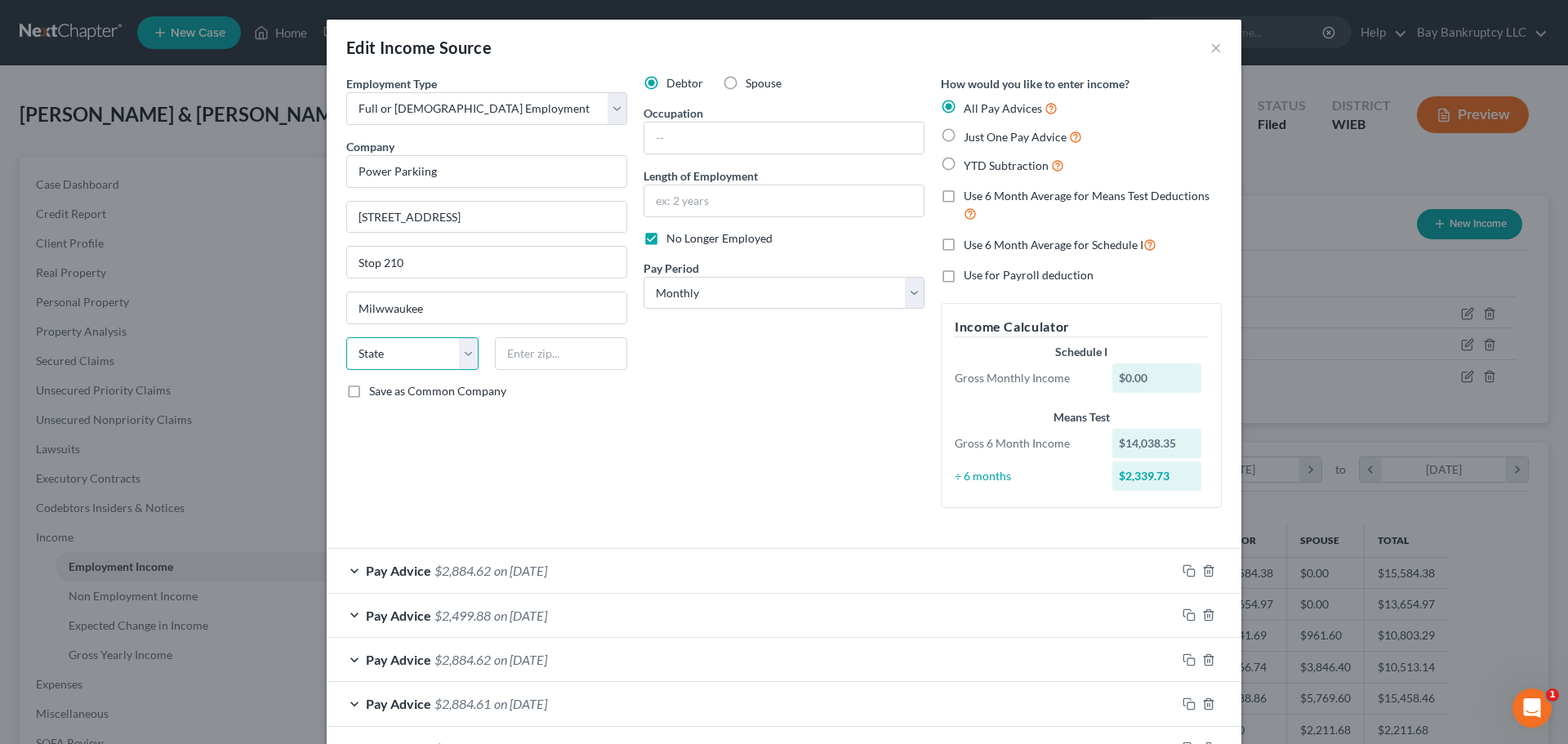
click at [433, 342] on select "State [US_STATE] AK AR AZ CA CO CT DE DC [GEOGRAPHIC_DATA] [GEOGRAPHIC_DATA] GU…" at bounding box center [412, 354] width 132 height 33
select select "52"
click at [346, 337] on select "State [US_STATE] AK AR AZ CA CO CT DE DC [GEOGRAPHIC_DATA] [GEOGRAPHIC_DATA] GU…" at bounding box center [412, 354] width 132 height 33
click at [527, 356] on input "text" at bounding box center [561, 354] width 132 height 33
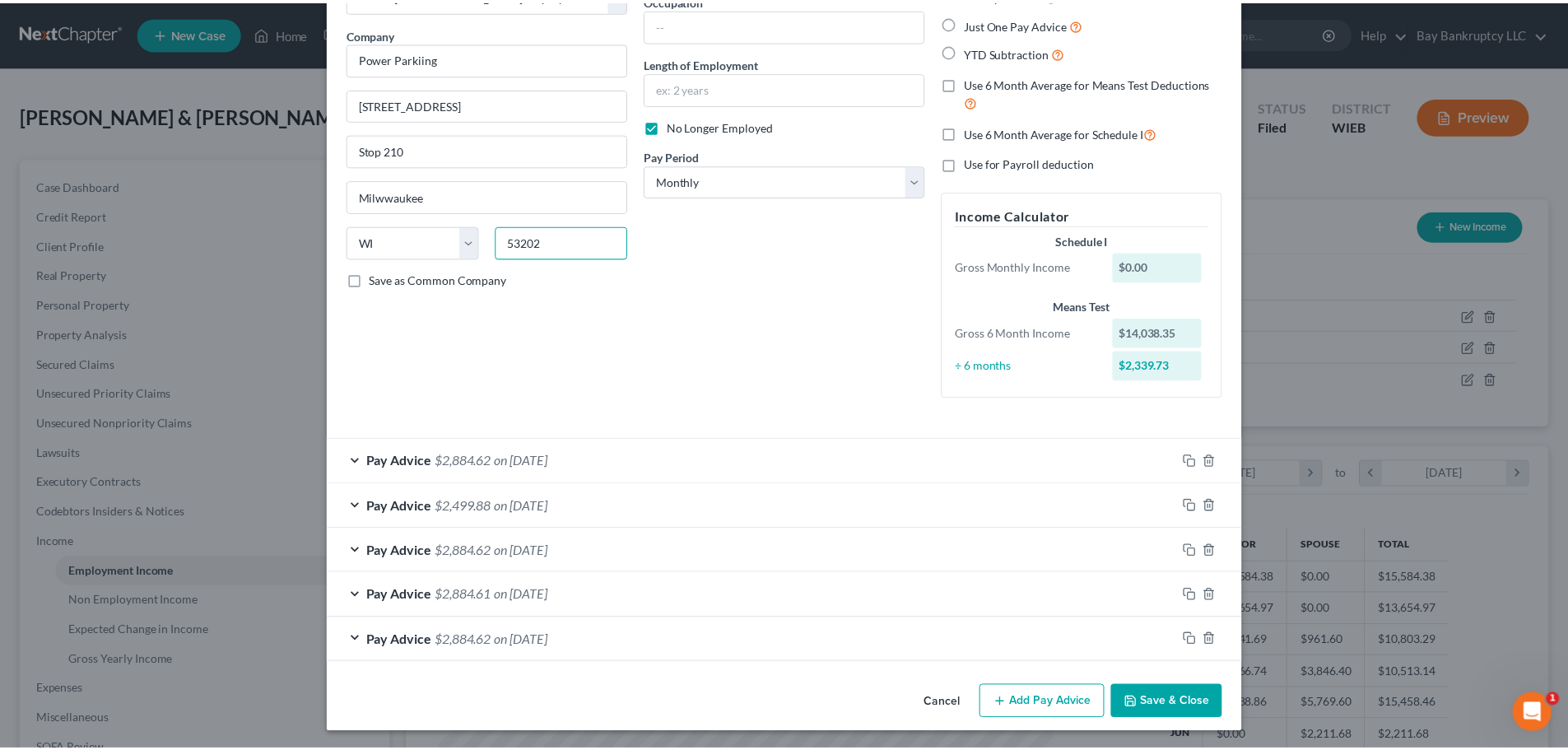
scroll to position [117, 0]
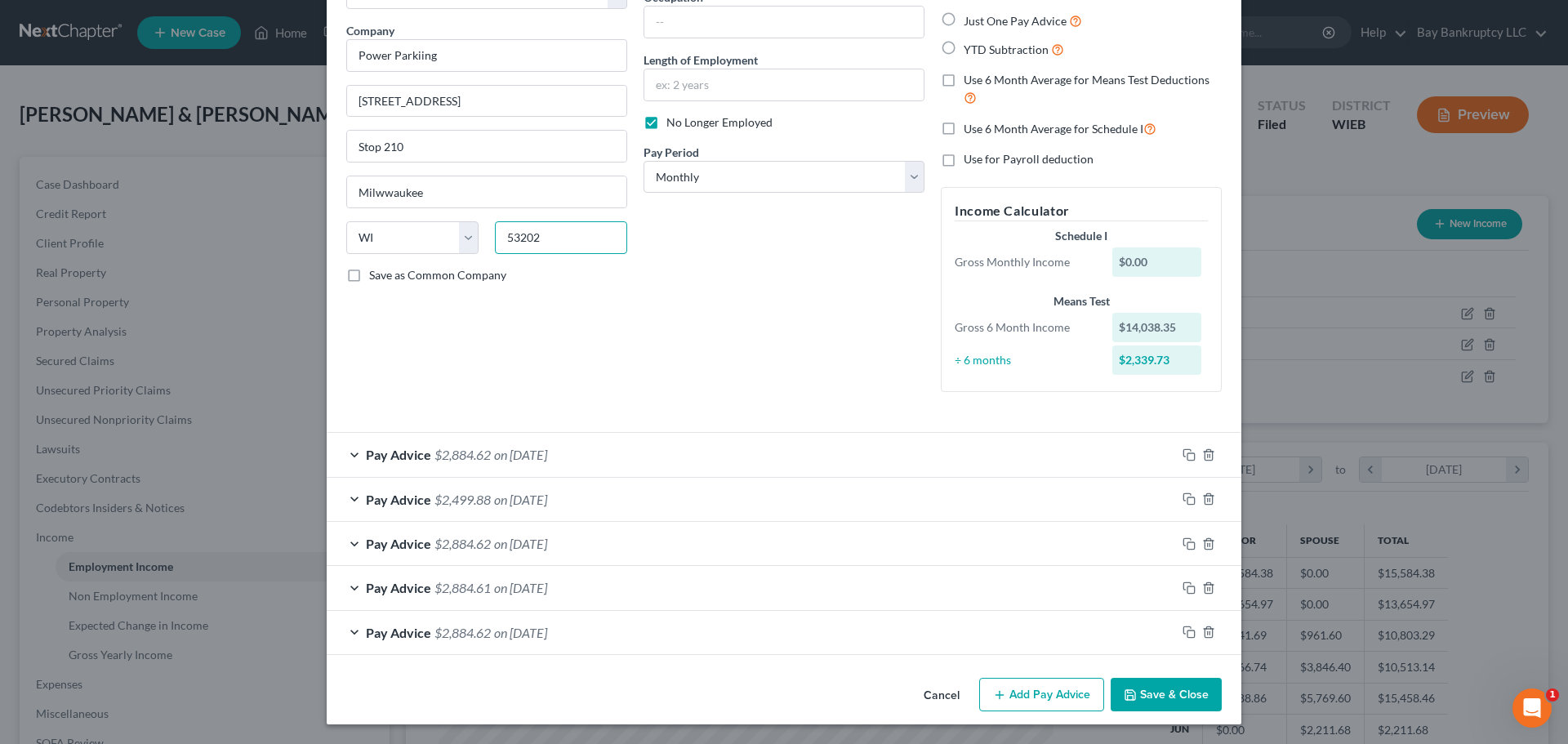
type input "53202"
click at [1139, 697] on button "Save & Close" at bounding box center [1166, 696] width 111 height 35
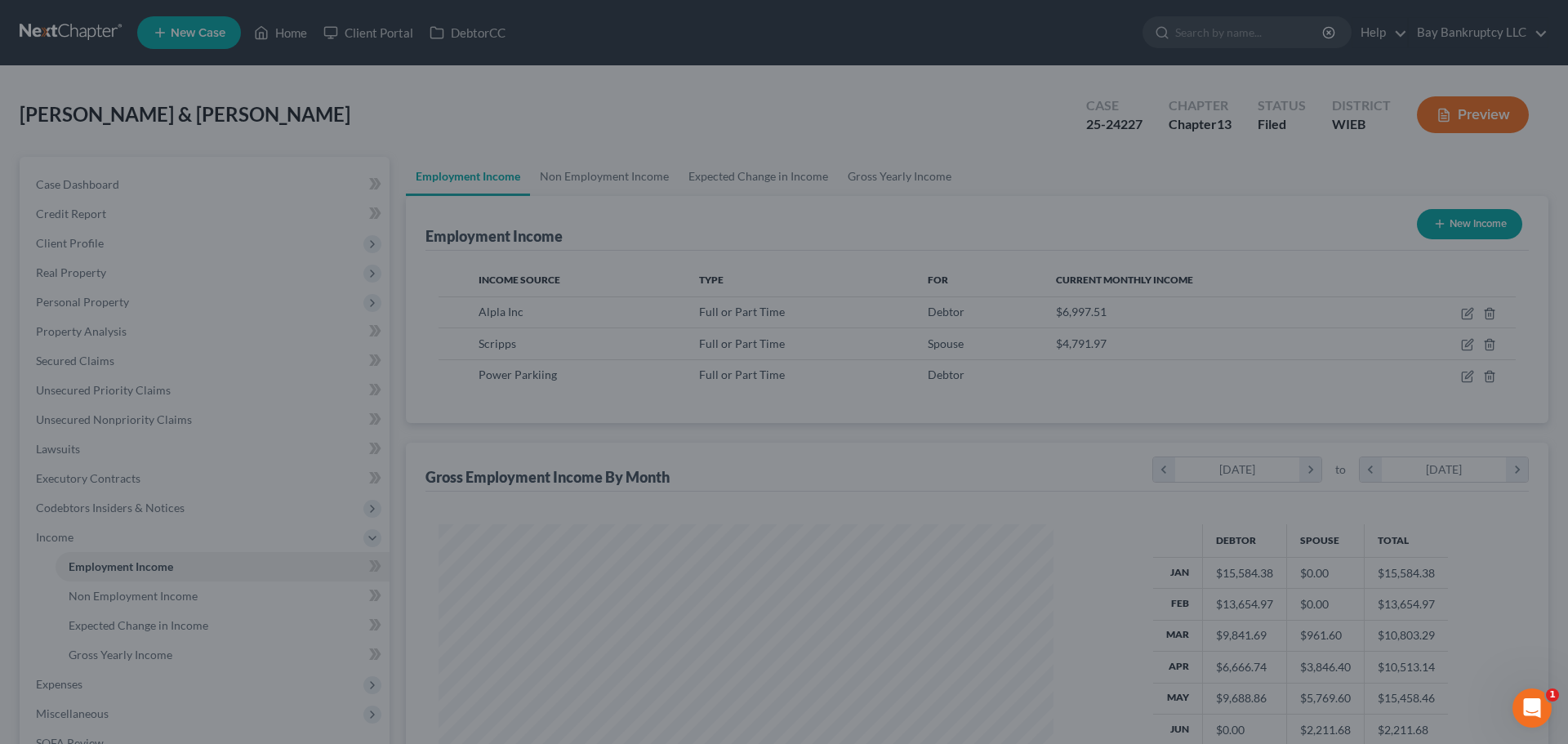
type input "[GEOGRAPHIC_DATA]"
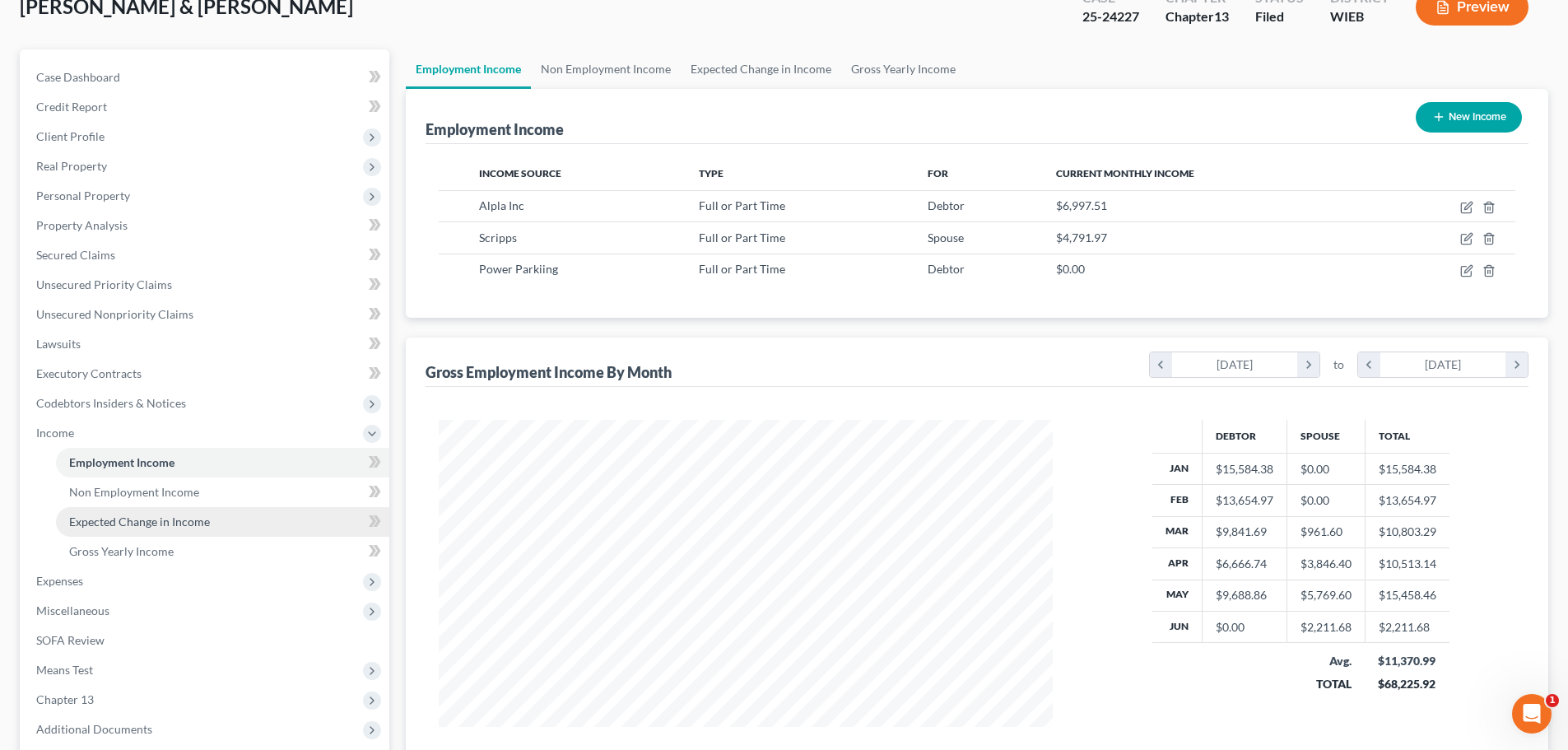
scroll to position [274, 0]
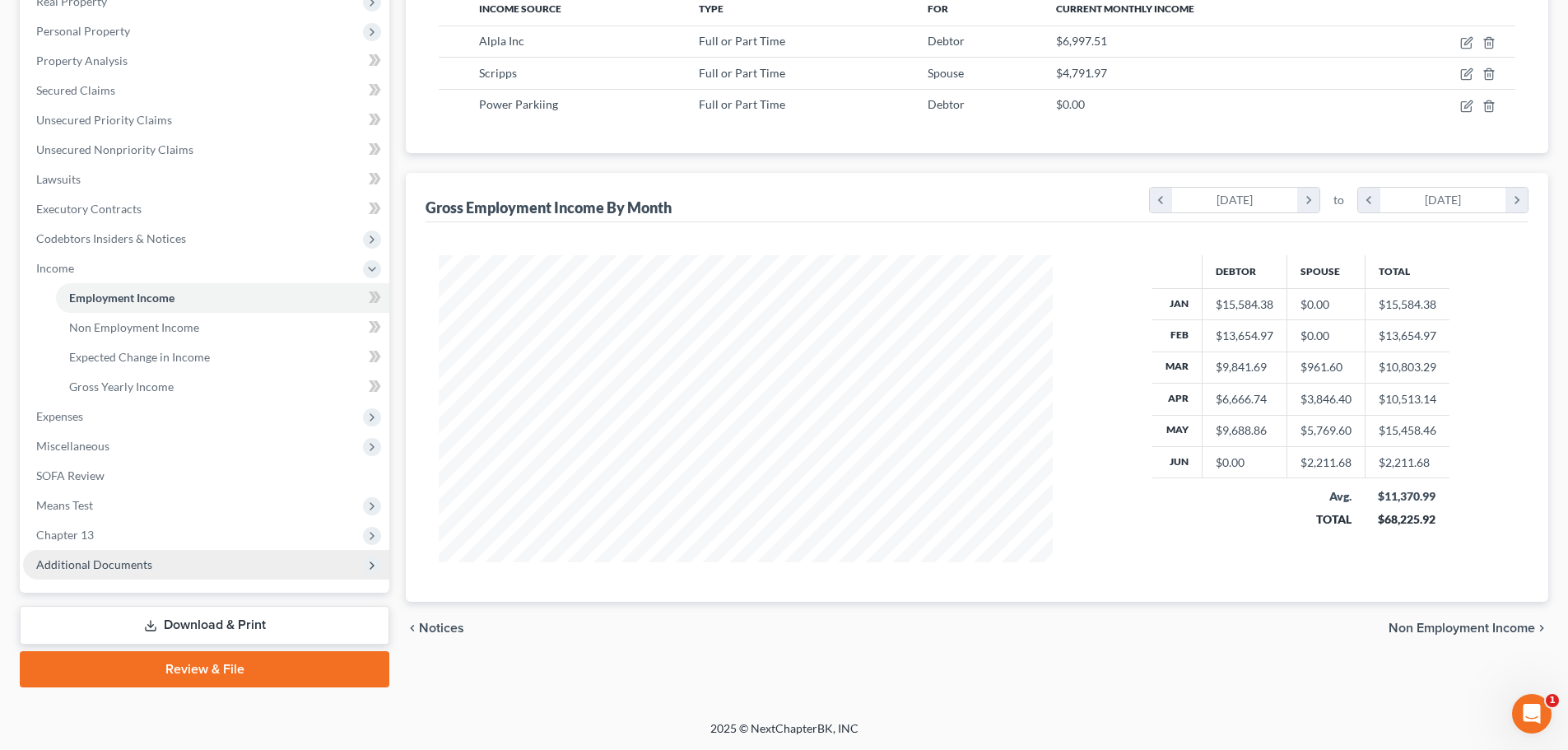
click at [103, 572] on span "Additional Documents" at bounding box center [206, 565] width 367 height 29
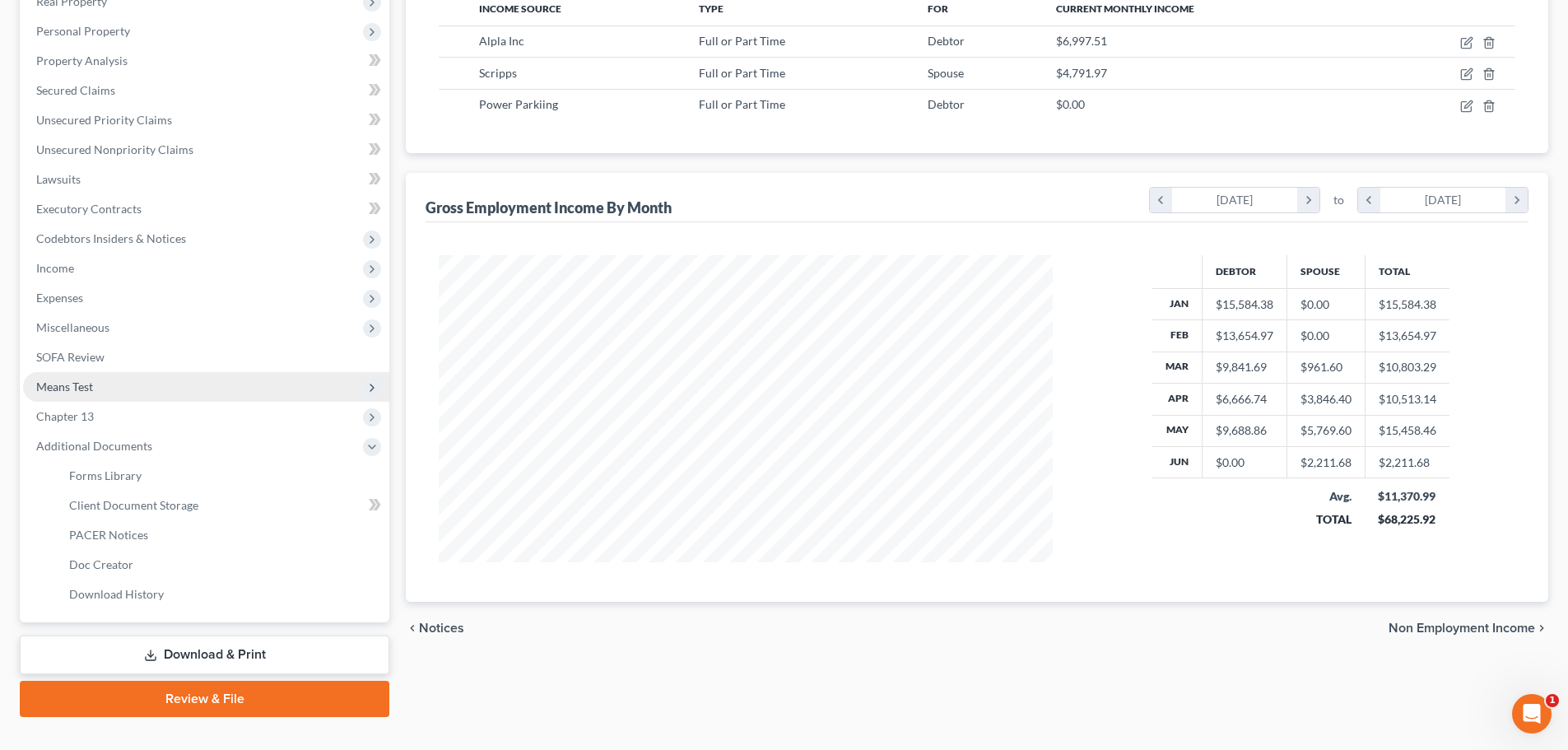
click at [67, 386] on span "Means Test" at bounding box center [64, 386] width 57 height 14
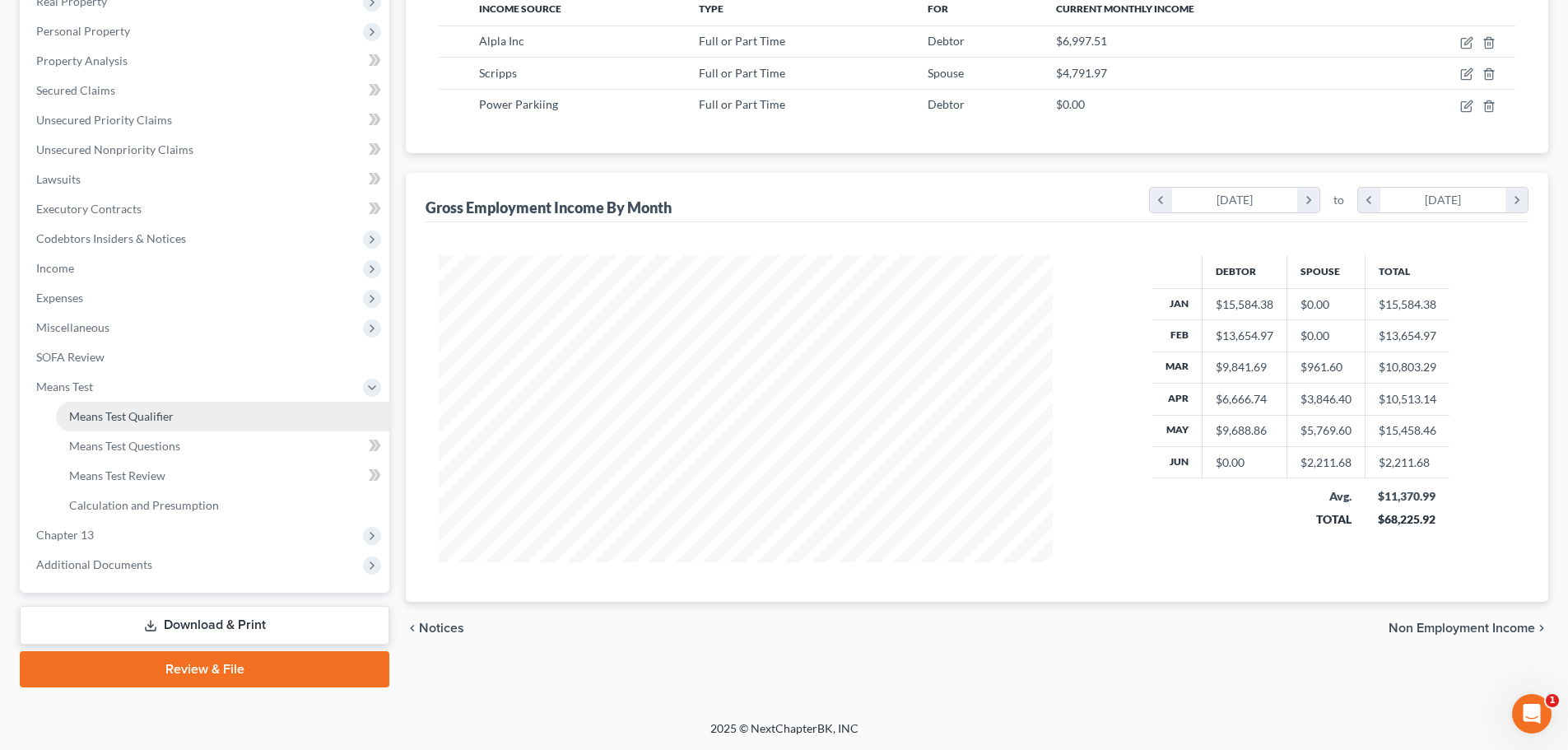
click at [125, 416] on span "Means Test Qualifier" at bounding box center [121, 416] width 104 height 14
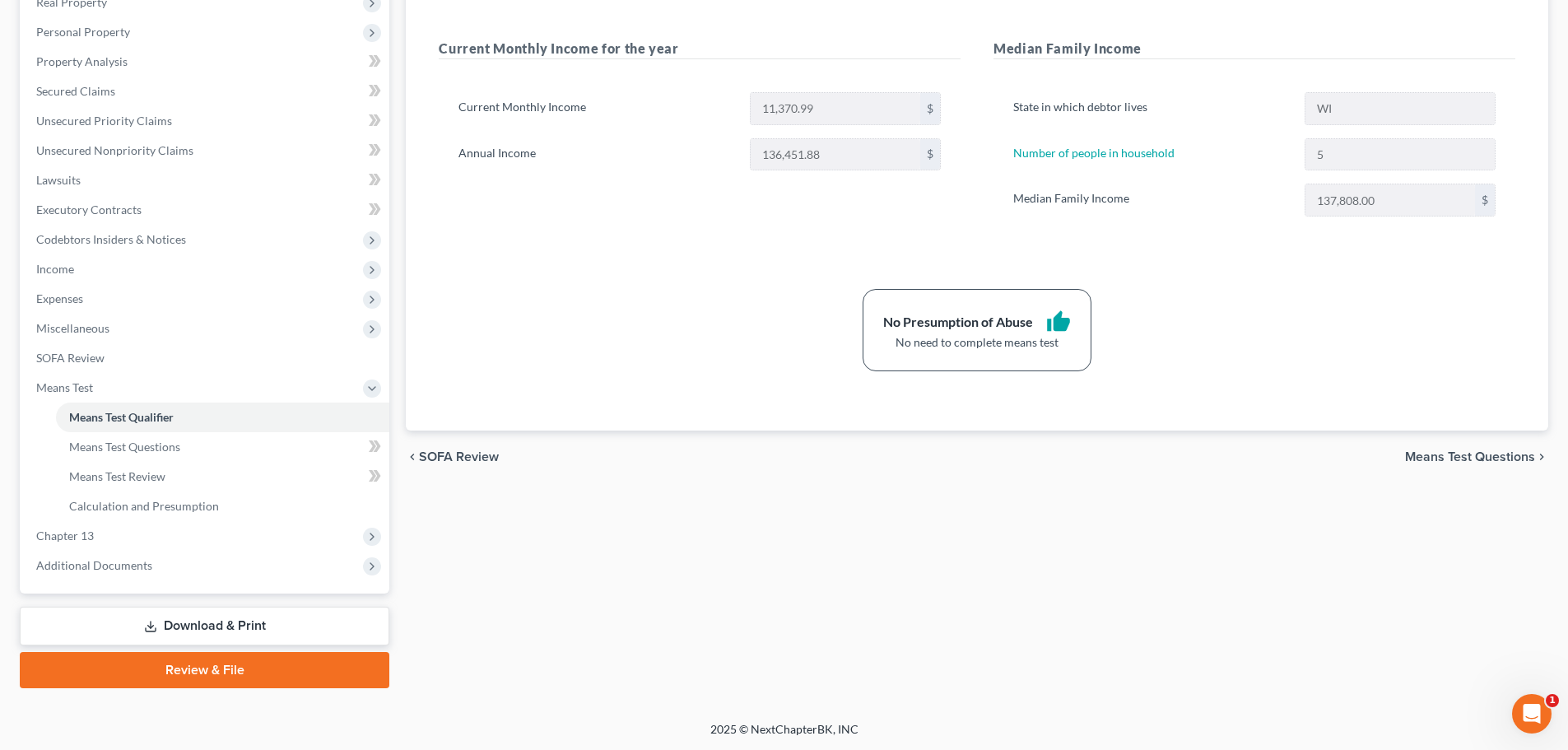
scroll to position [274, 0]
click at [76, 290] on span "Expenses" at bounding box center [59, 297] width 47 height 14
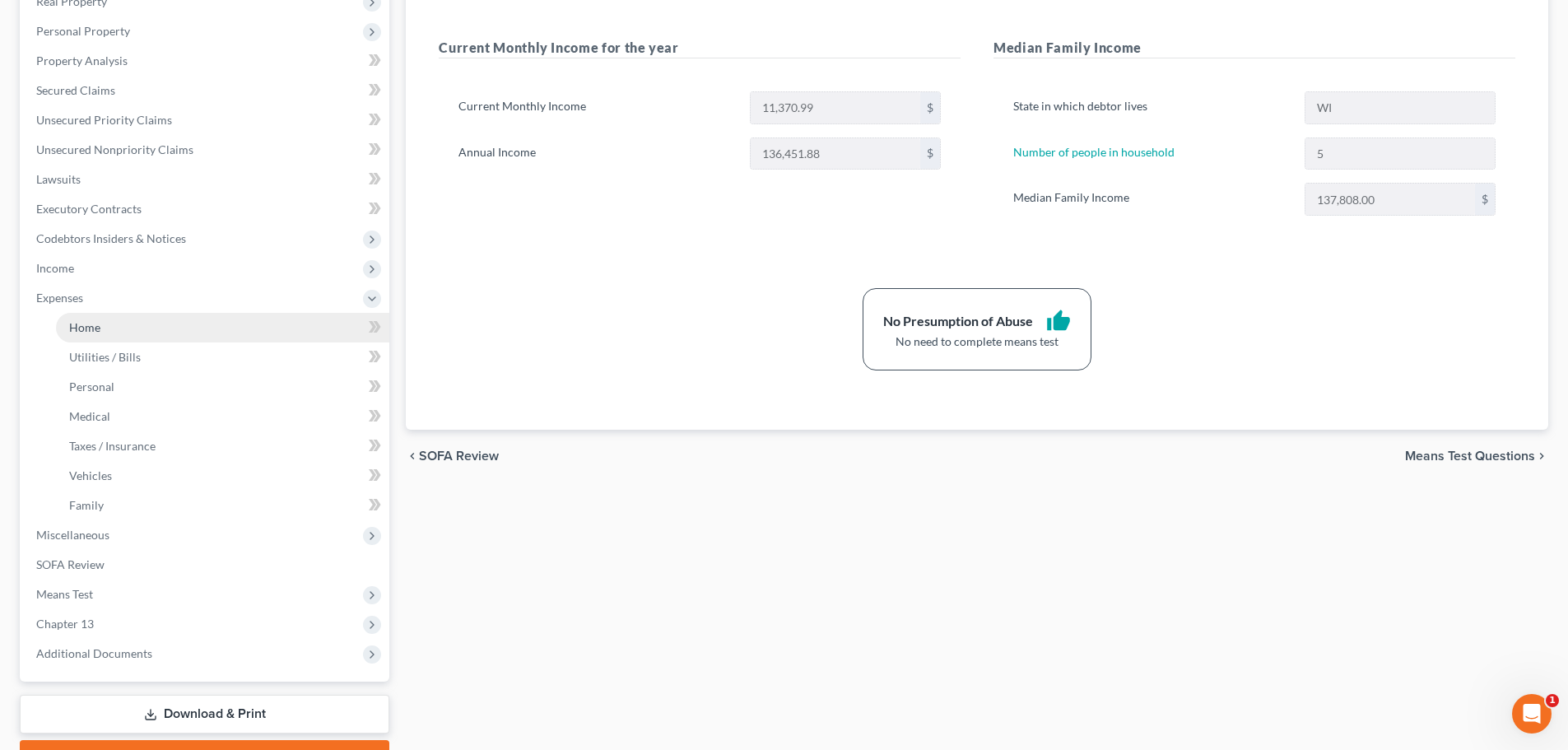
click at [92, 326] on span "Home" at bounding box center [85, 327] width 31 height 14
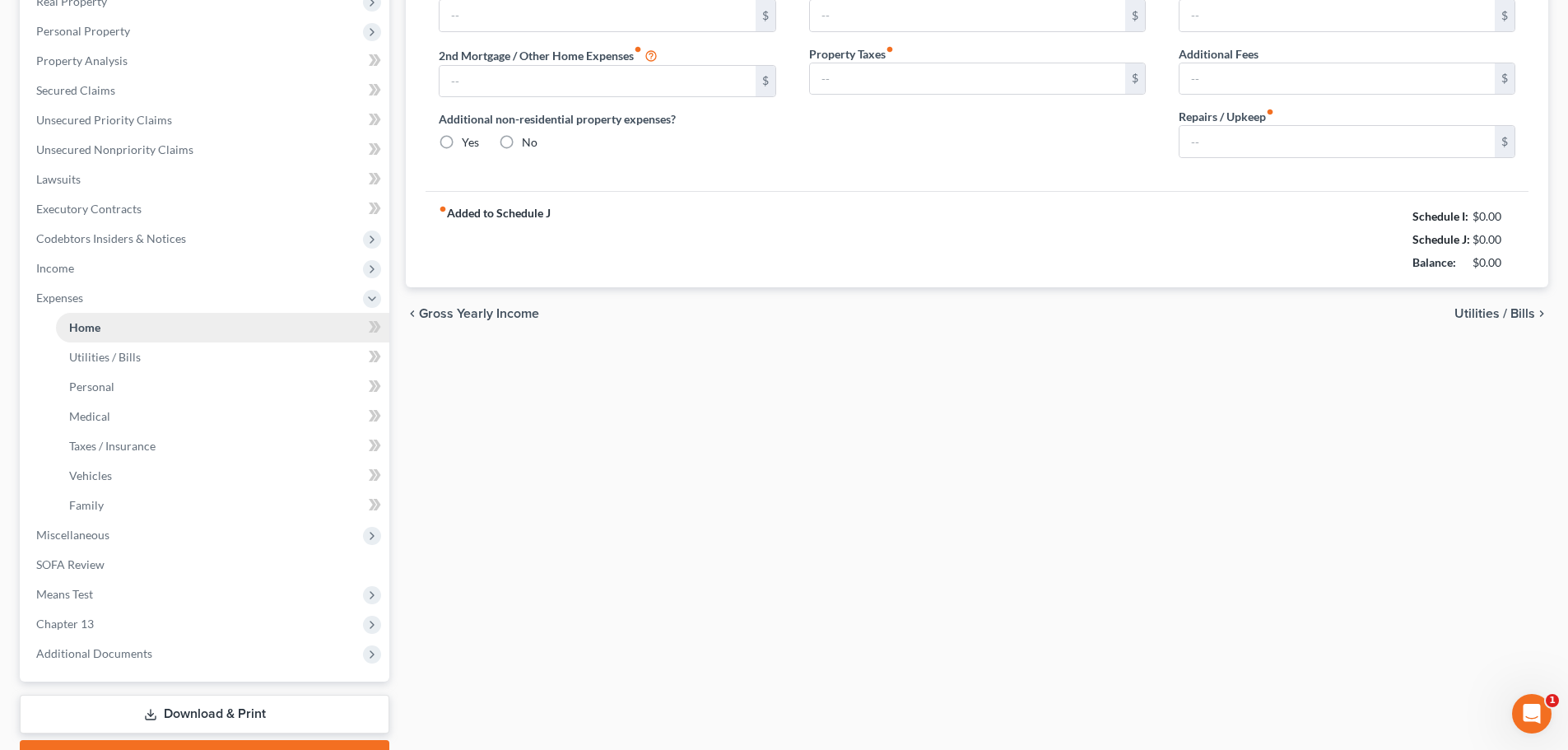
scroll to position [197, 0]
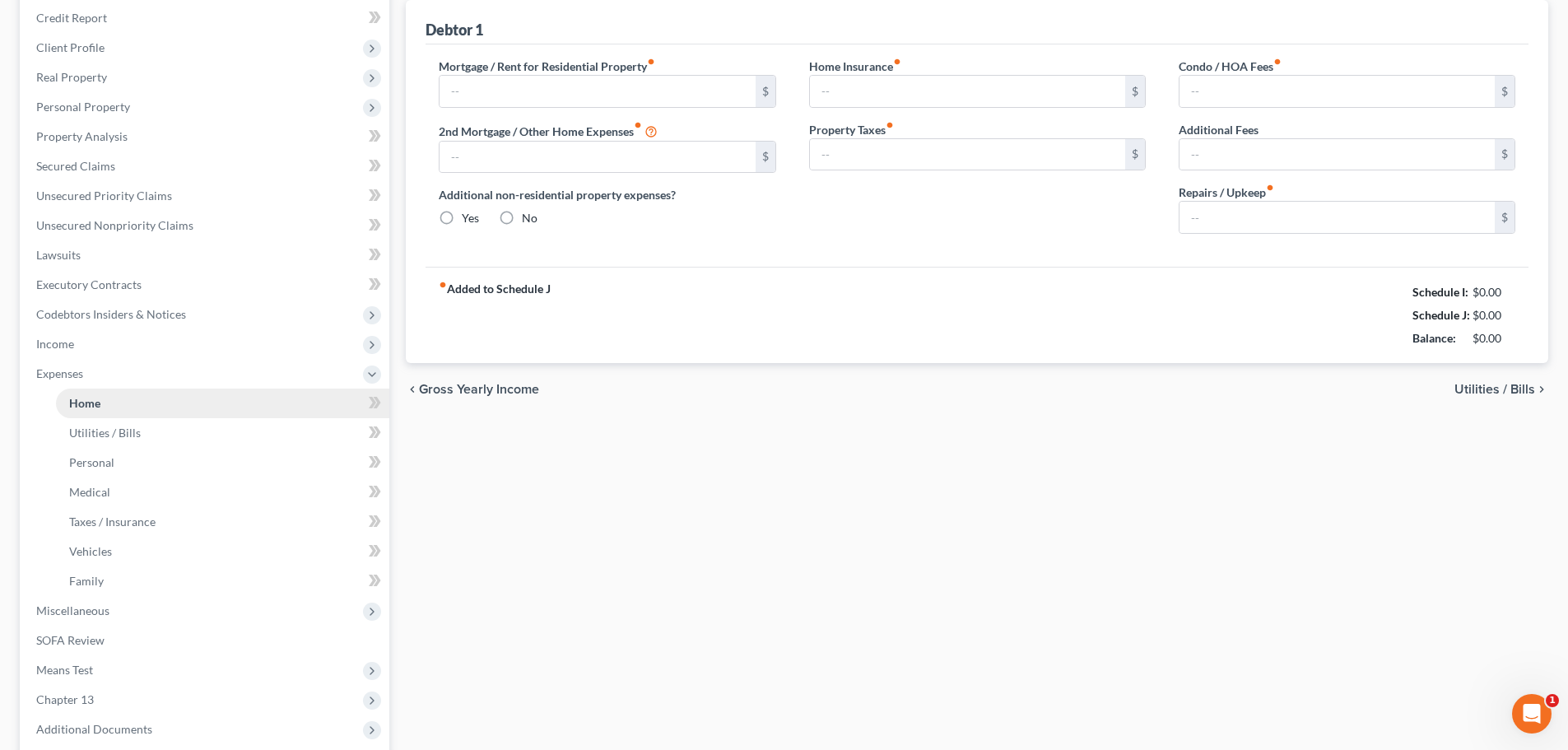
type input "2,700.00"
type input "0.00"
radio input "true"
type input "0.00"
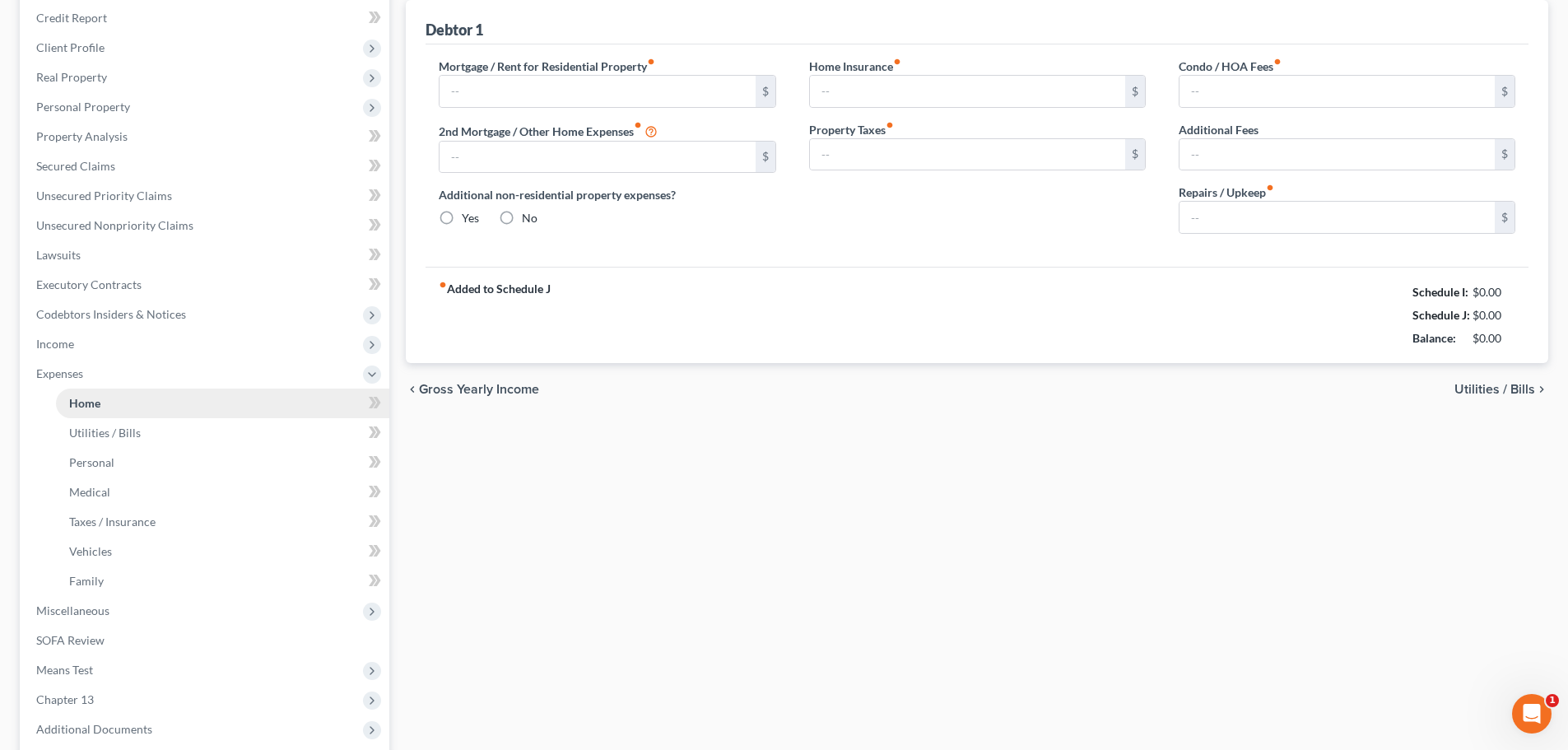
type input "0.00"
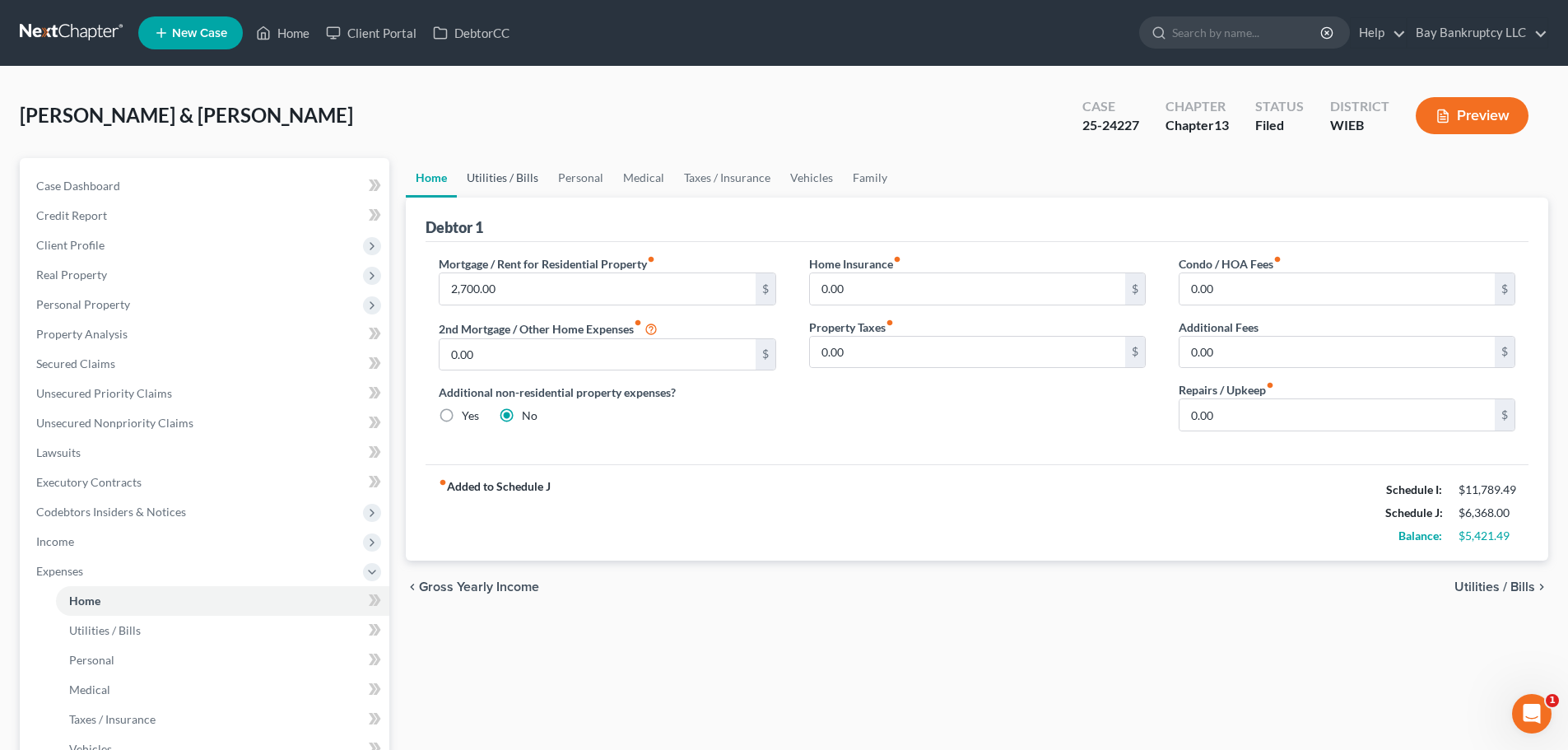
click at [515, 171] on link "Utilities / Bills" at bounding box center [502, 178] width 91 height 40
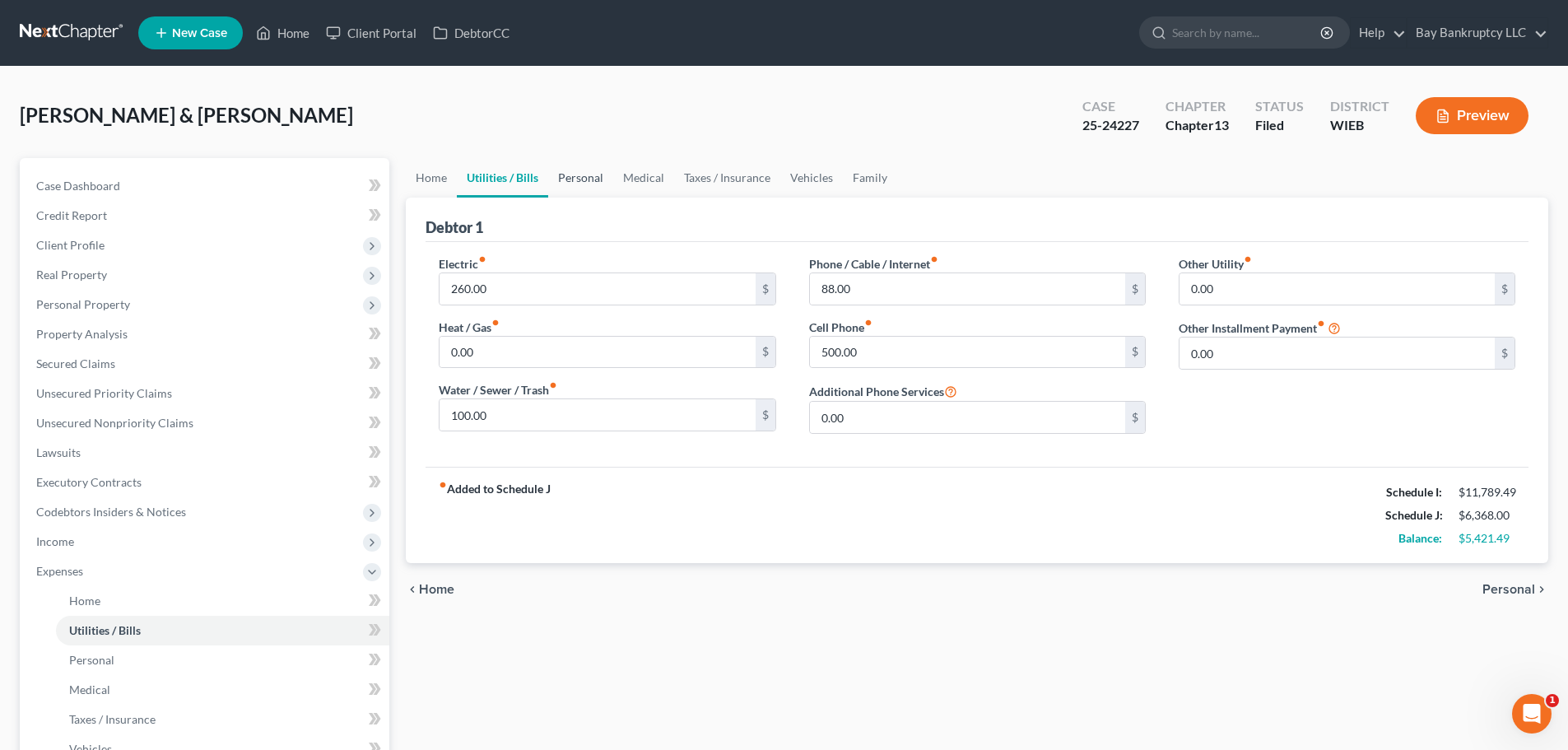
click at [581, 178] on link "Personal" at bounding box center [580, 178] width 65 height 40
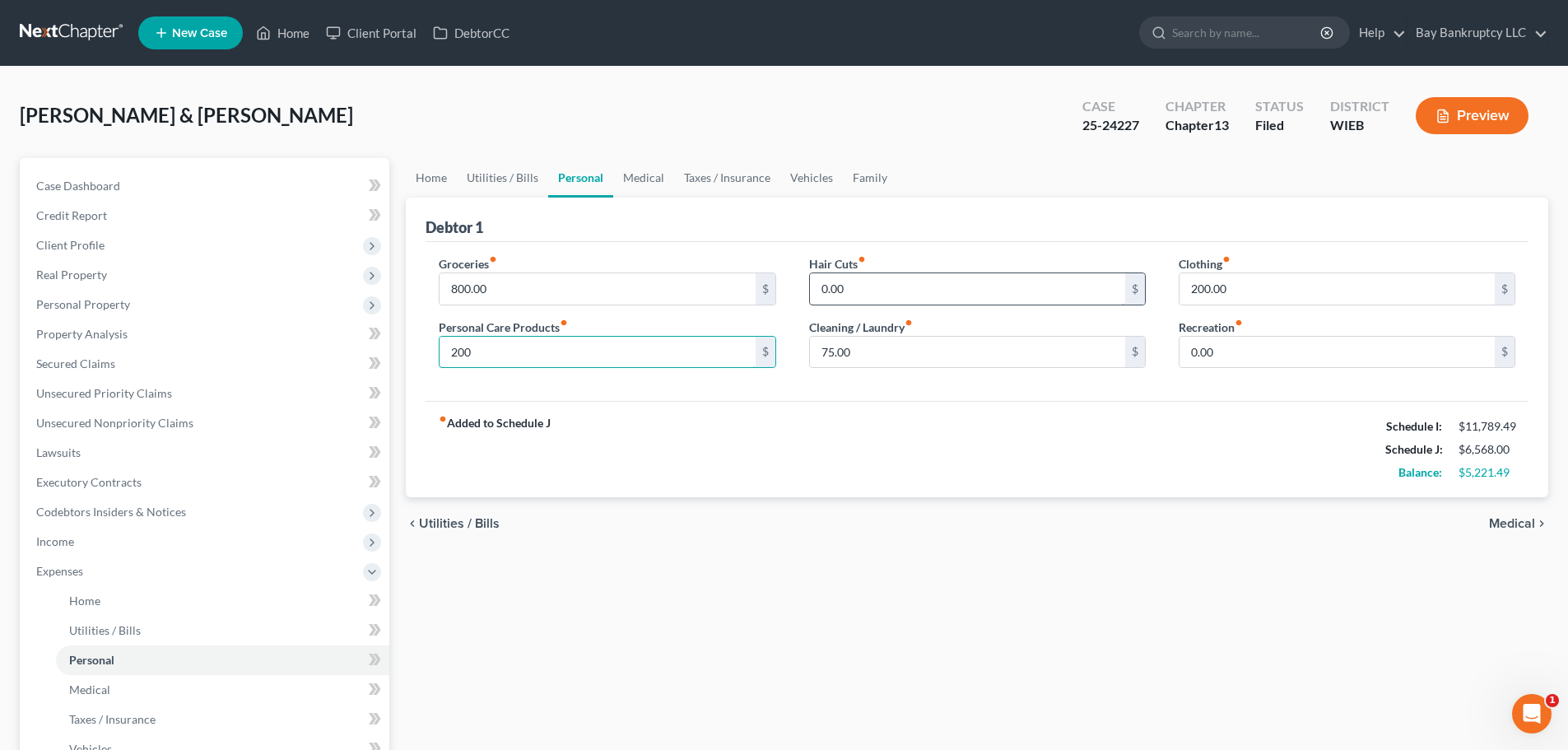
type input "200"
click at [909, 290] on input "0.00" at bounding box center [967, 289] width 315 height 31
type input "50"
click at [1248, 348] on input "0.00" at bounding box center [1338, 352] width 315 height 31
drag, startPoint x: 1230, startPoint y: 357, endPoint x: 1192, endPoint y: 367, distance: 39.3
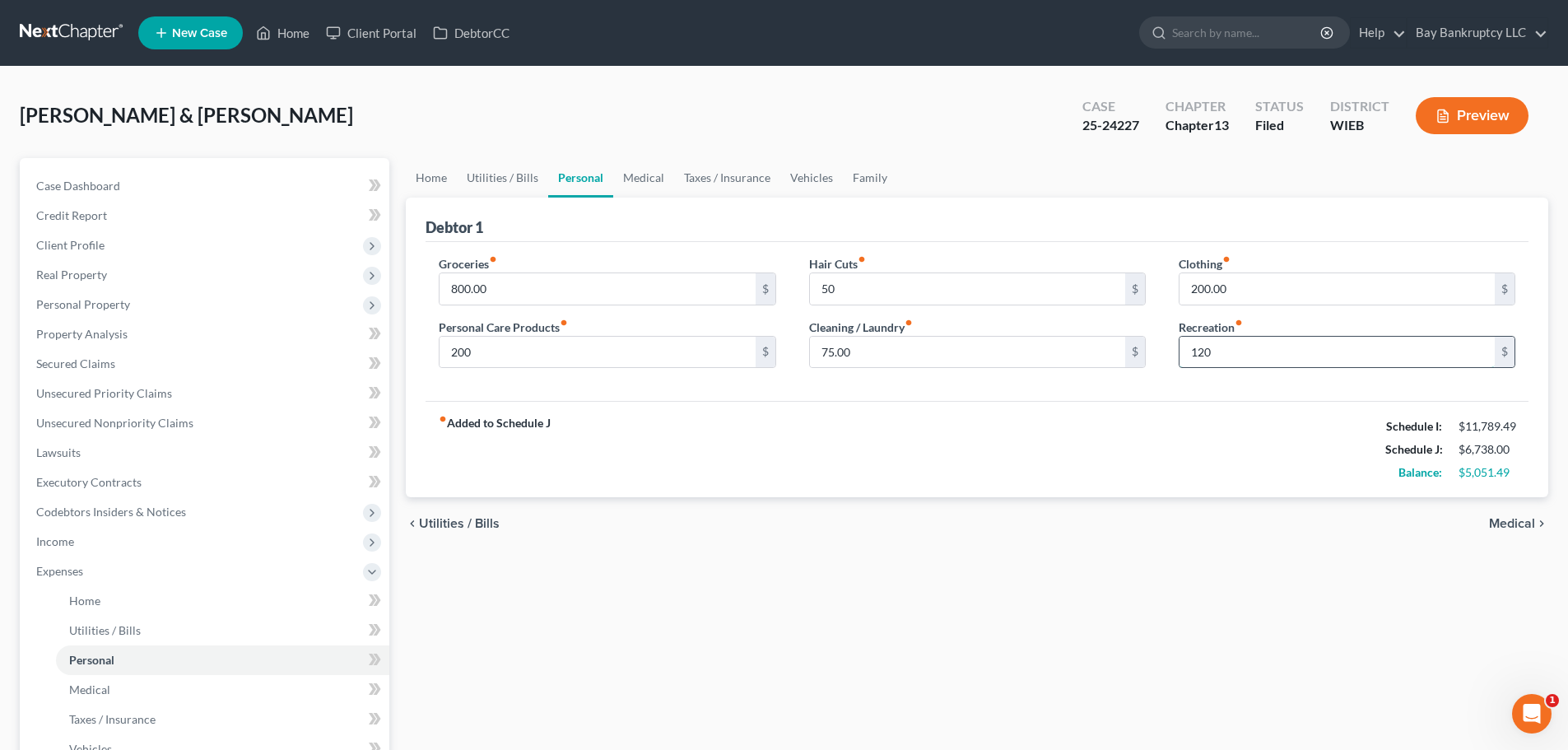
click at [1192, 367] on input "120" at bounding box center [1338, 352] width 315 height 31
type input "120"
click at [650, 170] on link "Medical" at bounding box center [644, 178] width 61 height 40
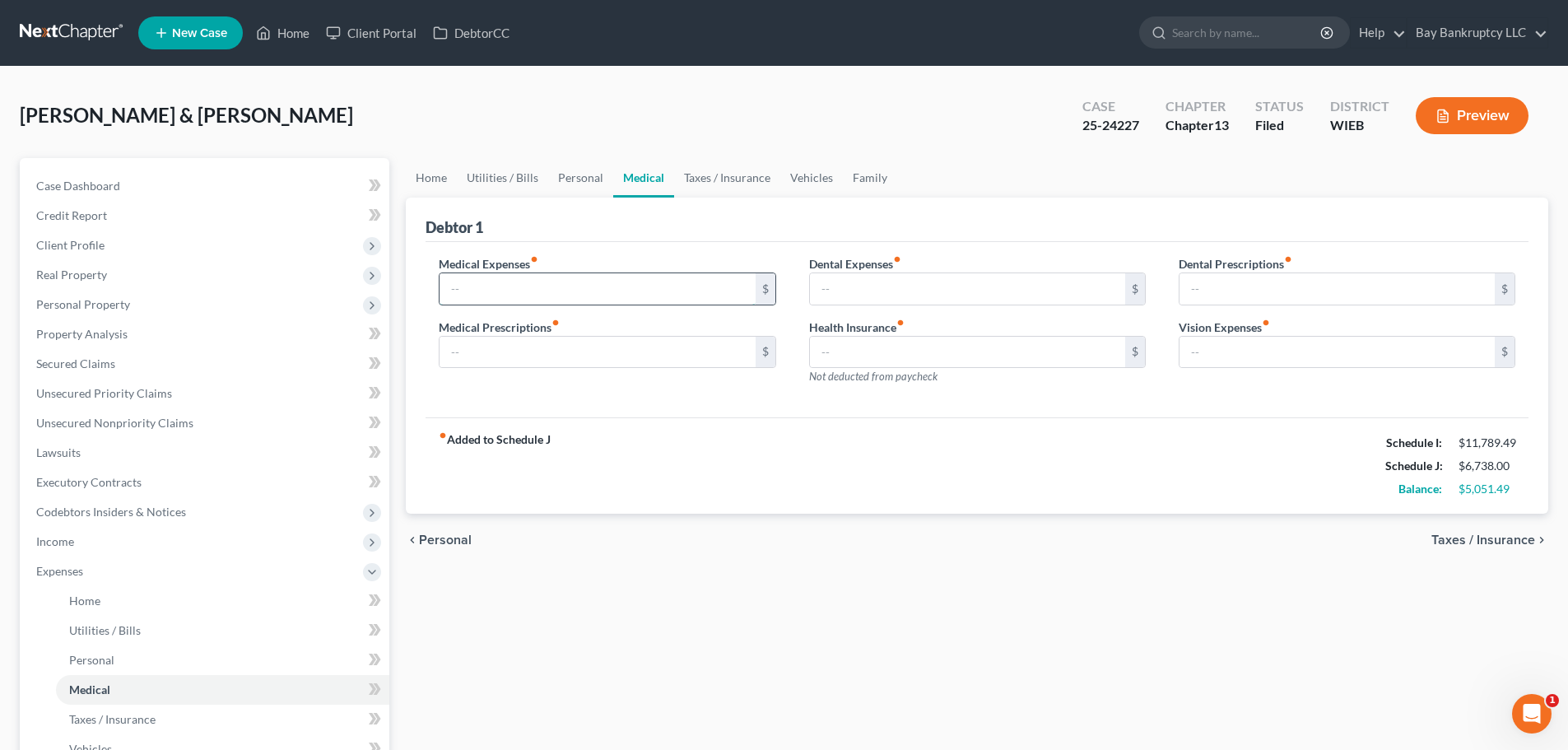
click at [591, 298] on input "text" at bounding box center [597, 289] width 315 height 31
type input "250"
click at [679, 177] on link "Taxes / Insurance" at bounding box center [727, 178] width 106 height 40
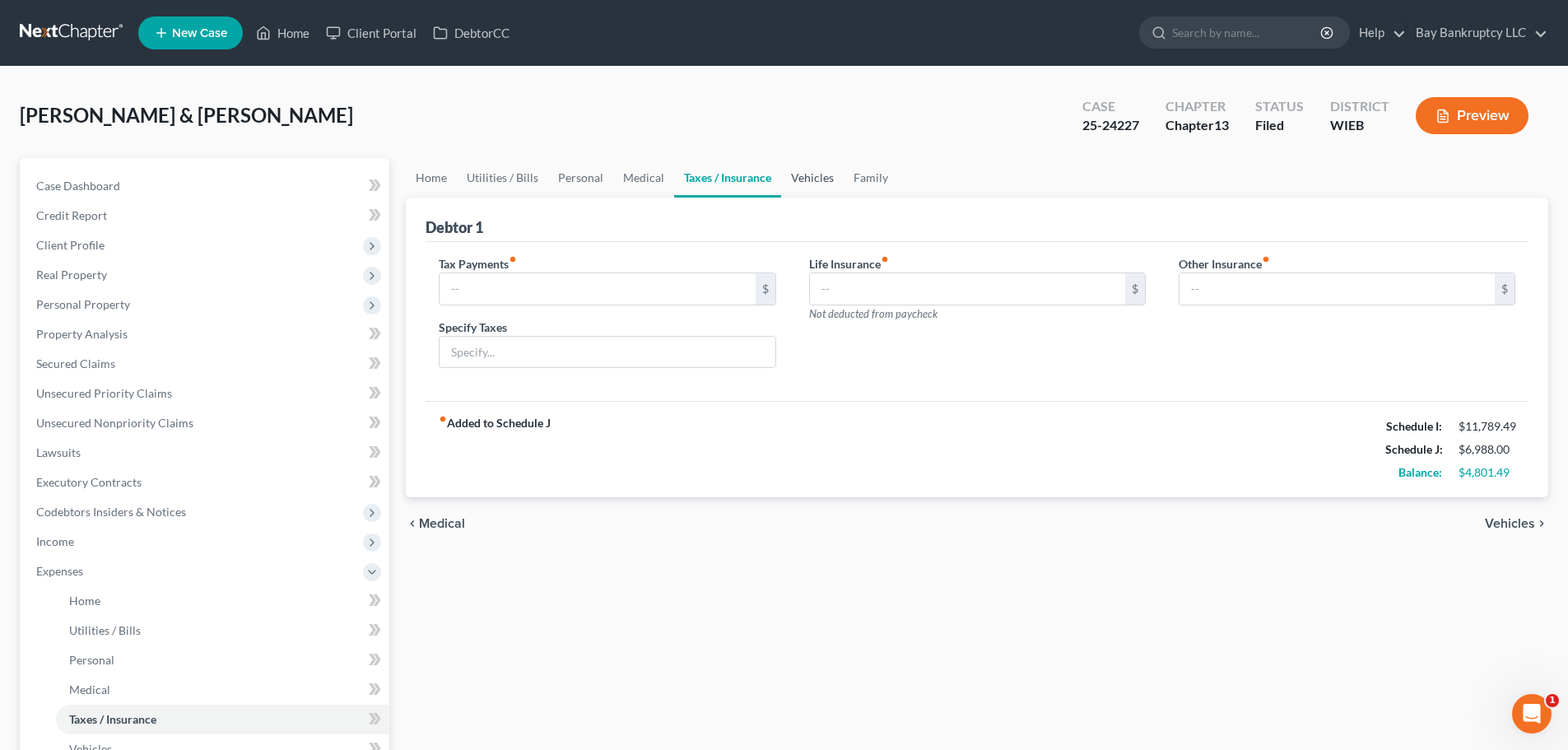
click at [818, 175] on link "Vehicles" at bounding box center [813, 178] width 63 height 40
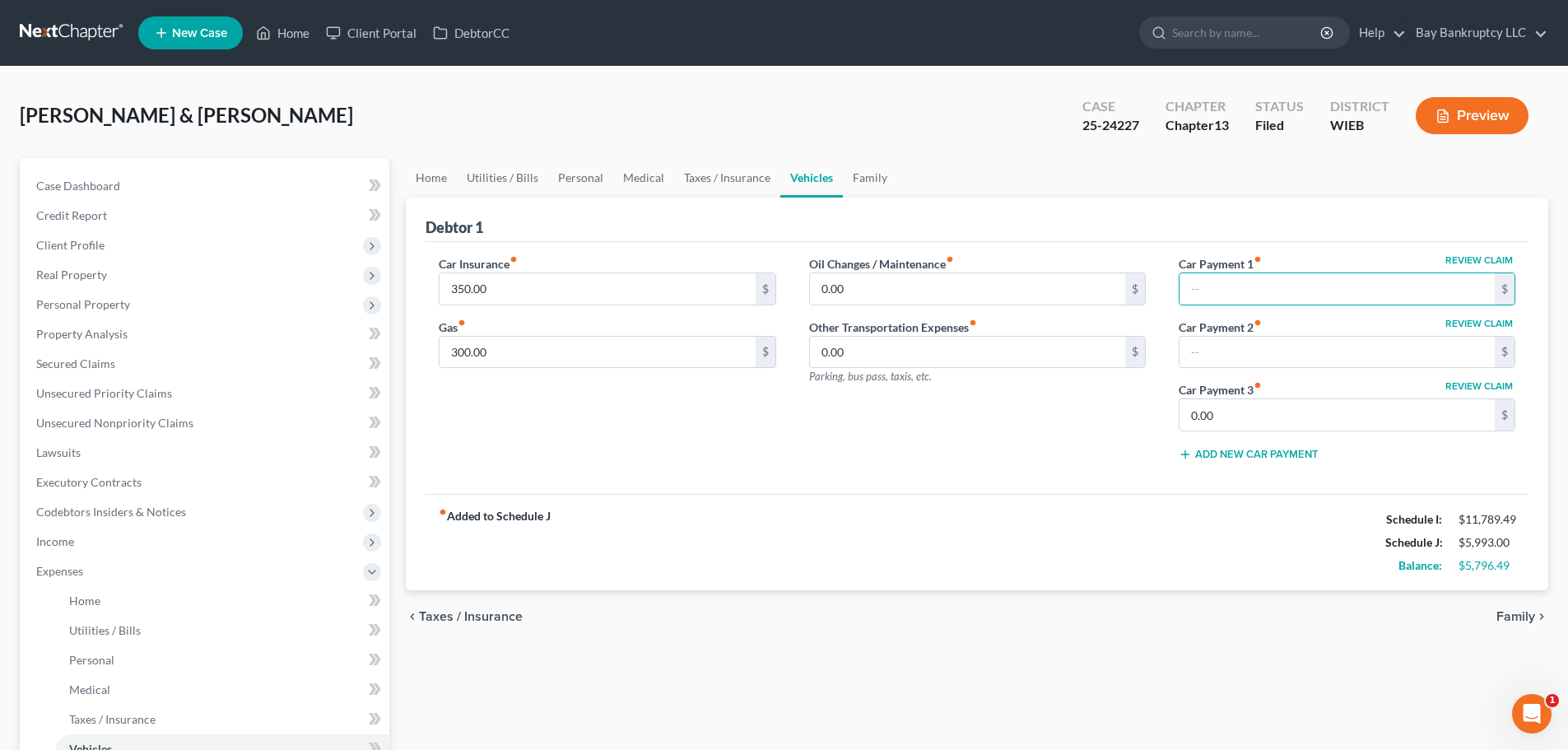
click at [1096, 439] on div "Oil Changes / Maintenance fiber_manual_record 0.00 $ Other Transportation Expen…" at bounding box center [977, 365] width 369 height 219
click at [865, 293] on input "0.00" at bounding box center [967, 289] width 315 height 31
type input "50"
click at [669, 419] on div "Car Insurance fiber_manual_record 350.00 $ Gas fiber_manual_record 300.00 $" at bounding box center [606, 365] width 369 height 219
click at [519, 356] on input "300.00" at bounding box center [597, 352] width 315 height 31
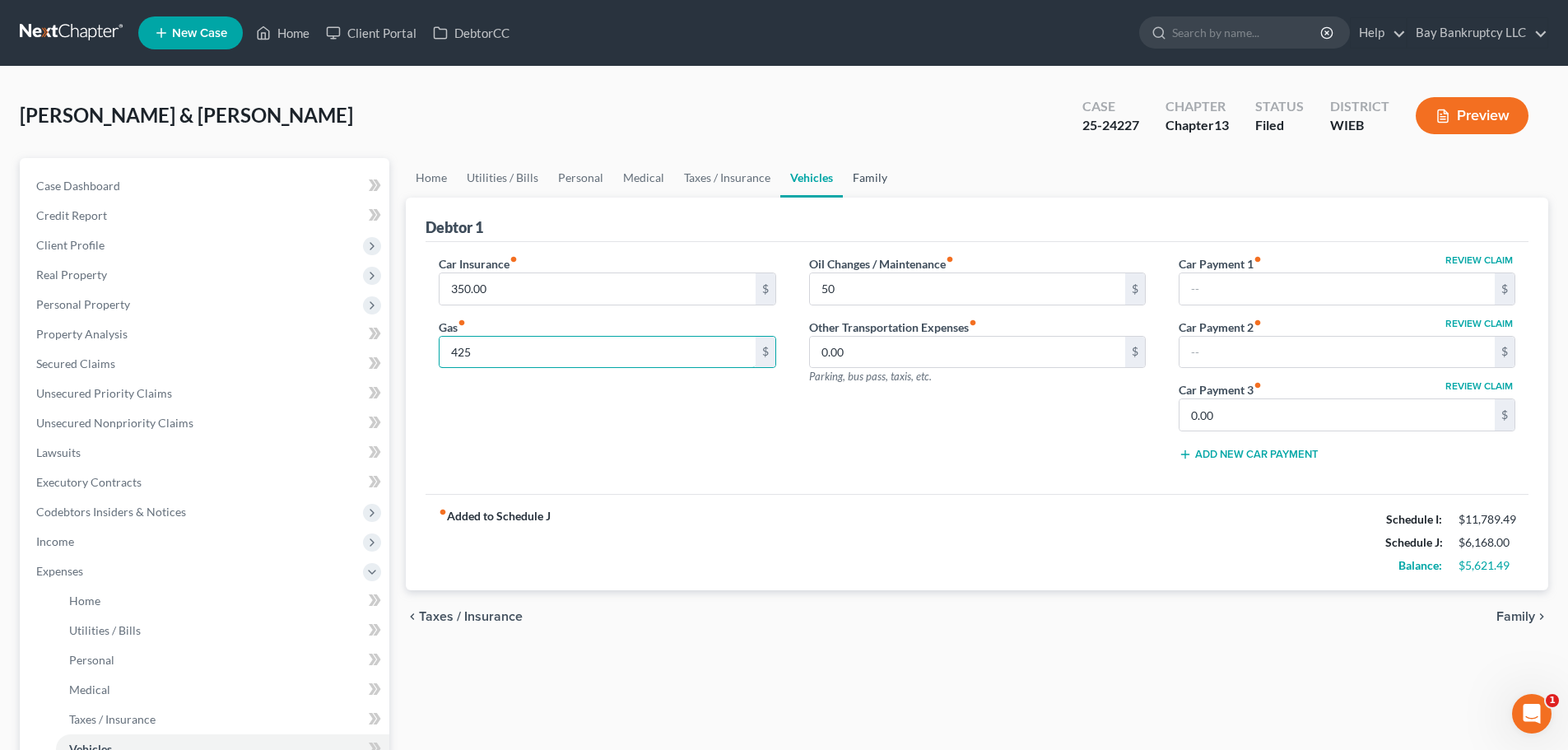
type input "425"
click at [870, 173] on link "Family" at bounding box center [870, 178] width 54 height 40
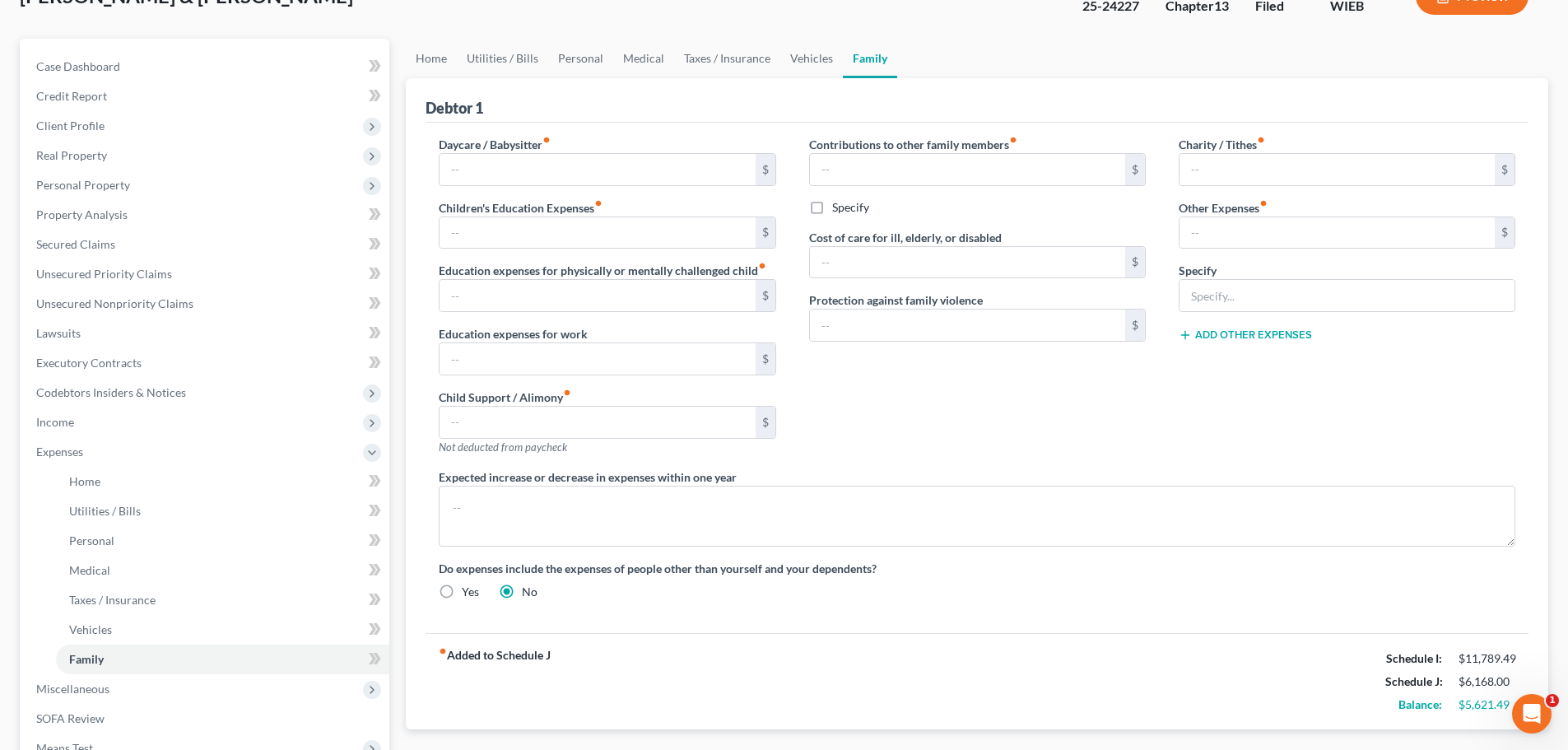
scroll to position [362, 0]
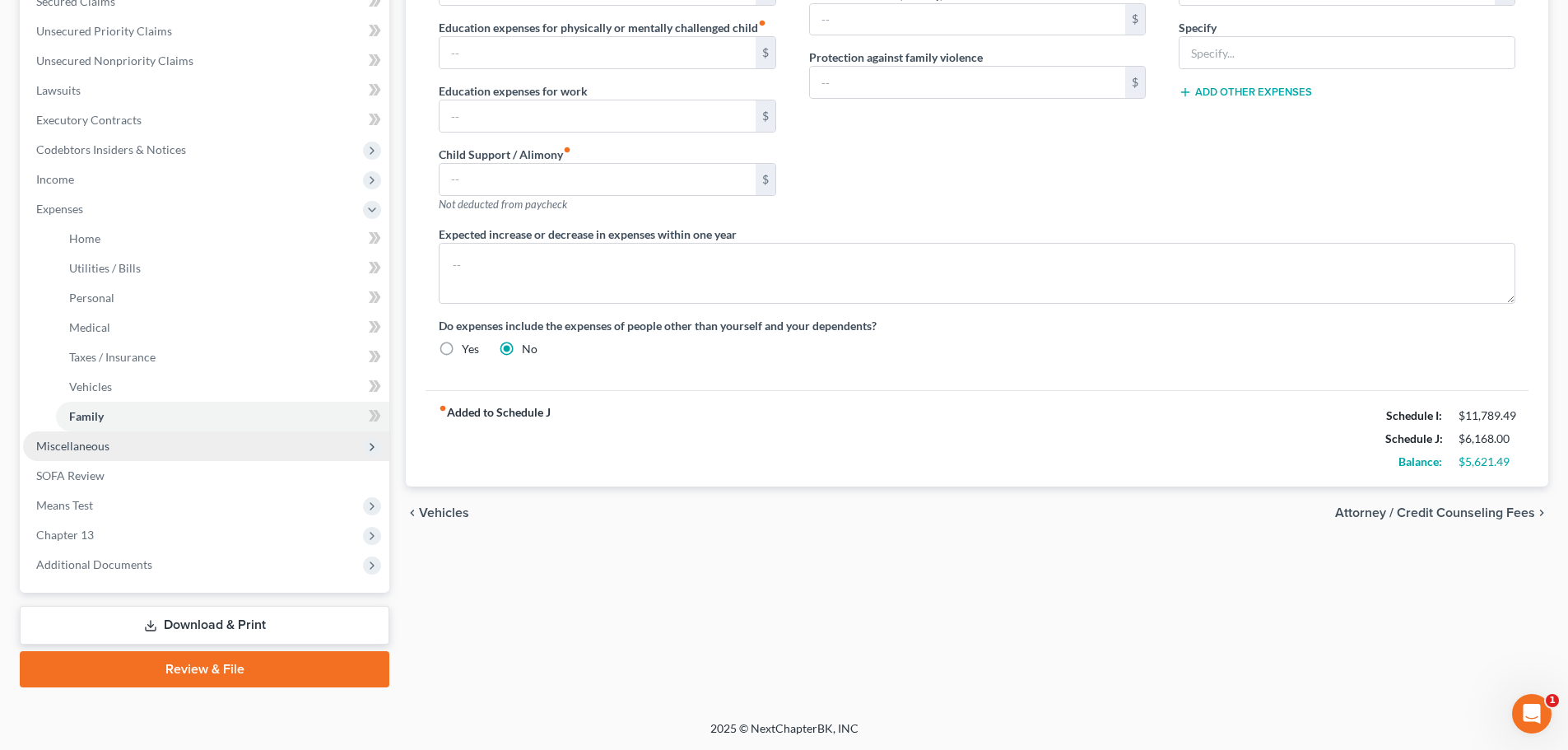
click at [86, 451] on span "Miscellaneous" at bounding box center [73, 445] width 74 height 14
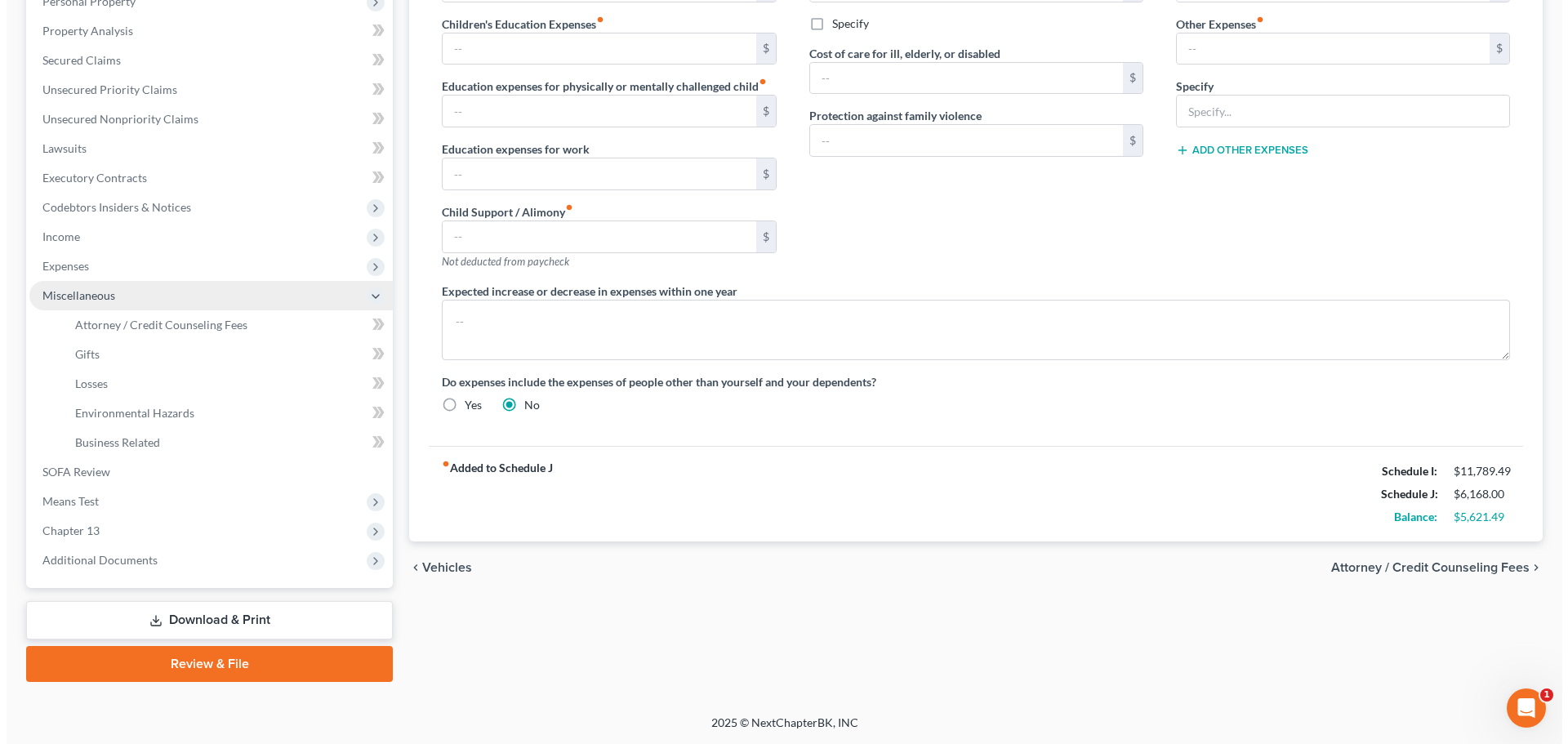
scroll to position [301, 0]
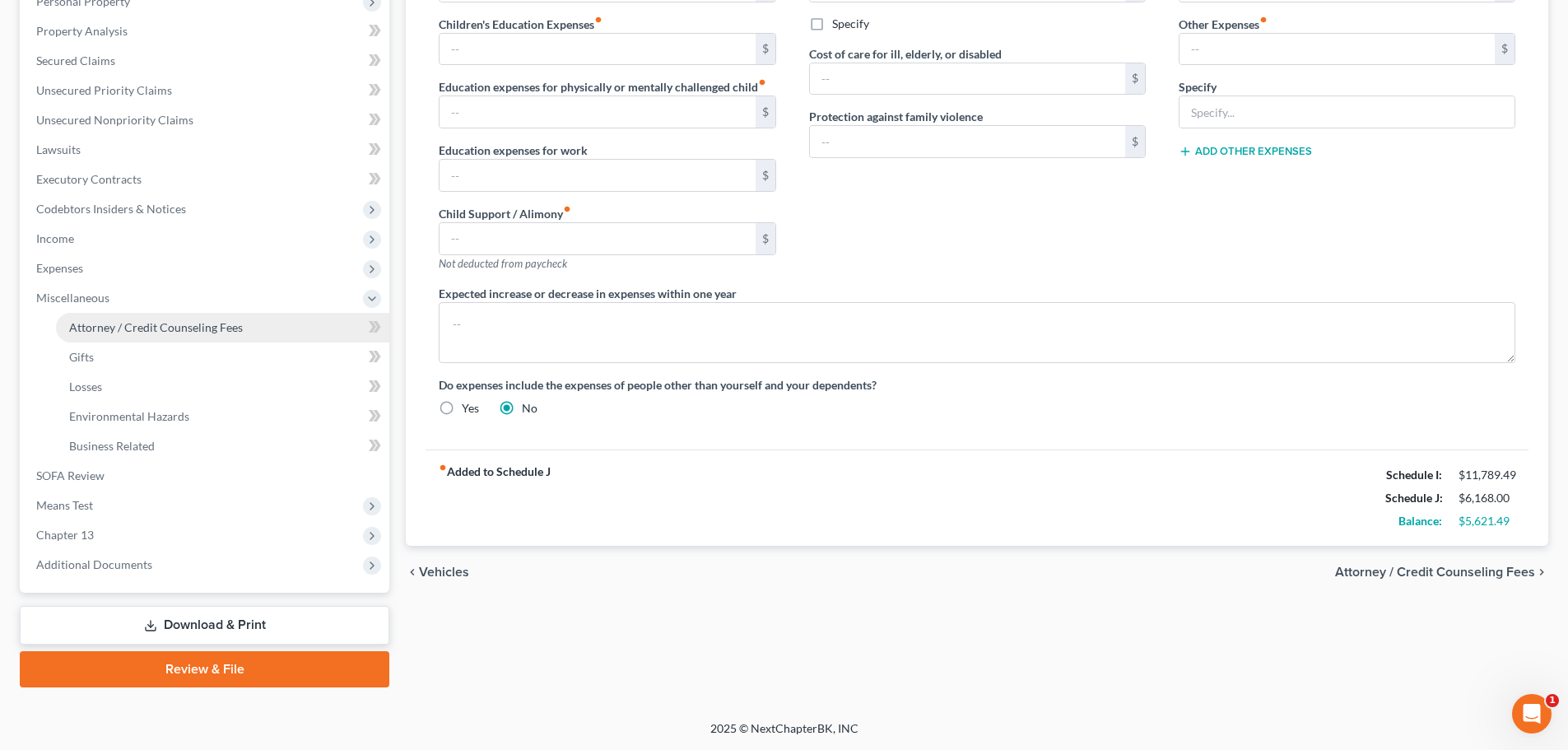
click at [107, 330] on span "Attorney / Credit Counseling Fees" at bounding box center [156, 327] width 174 height 14
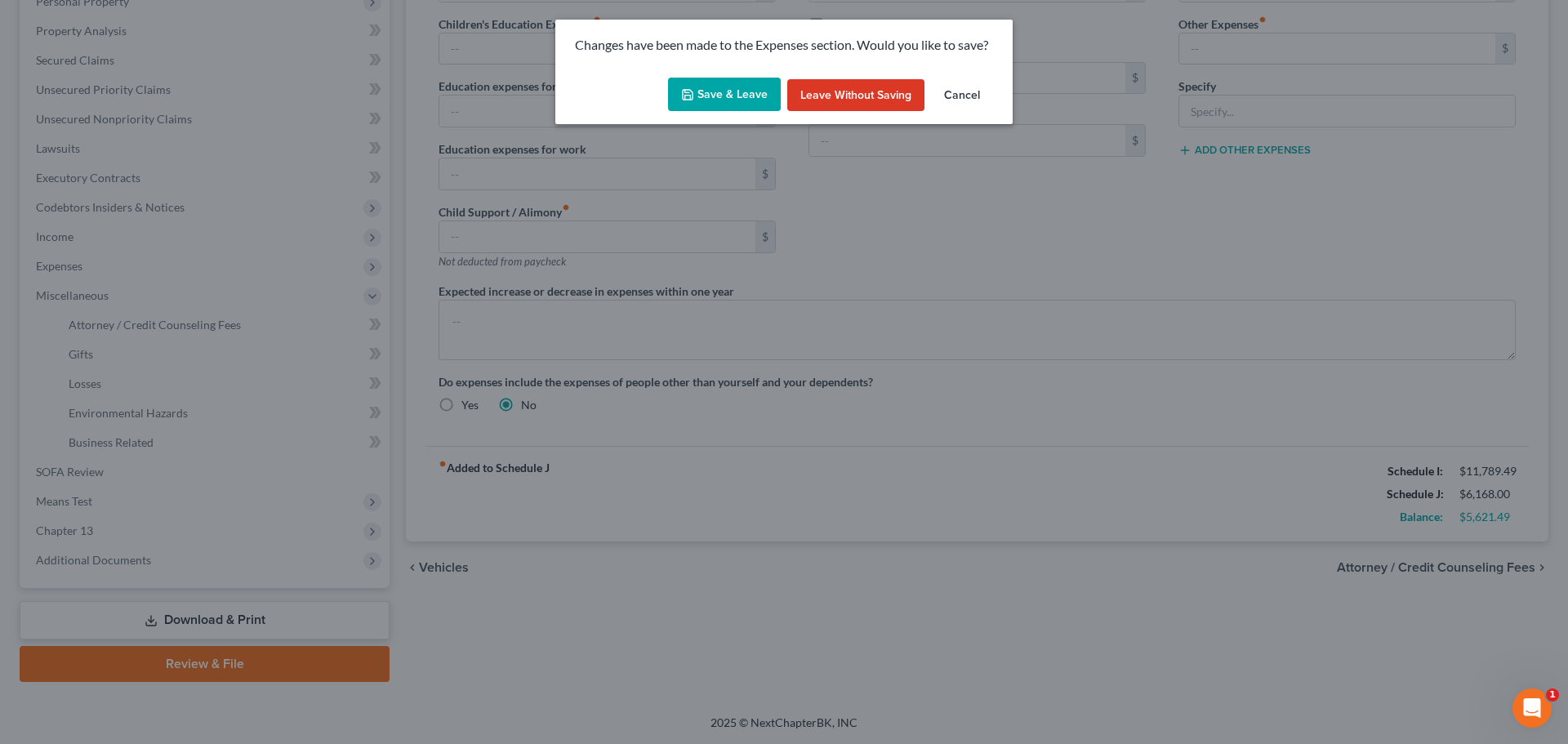
click at [714, 93] on button "Save & Leave" at bounding box center [724, 95] width 112 height 35
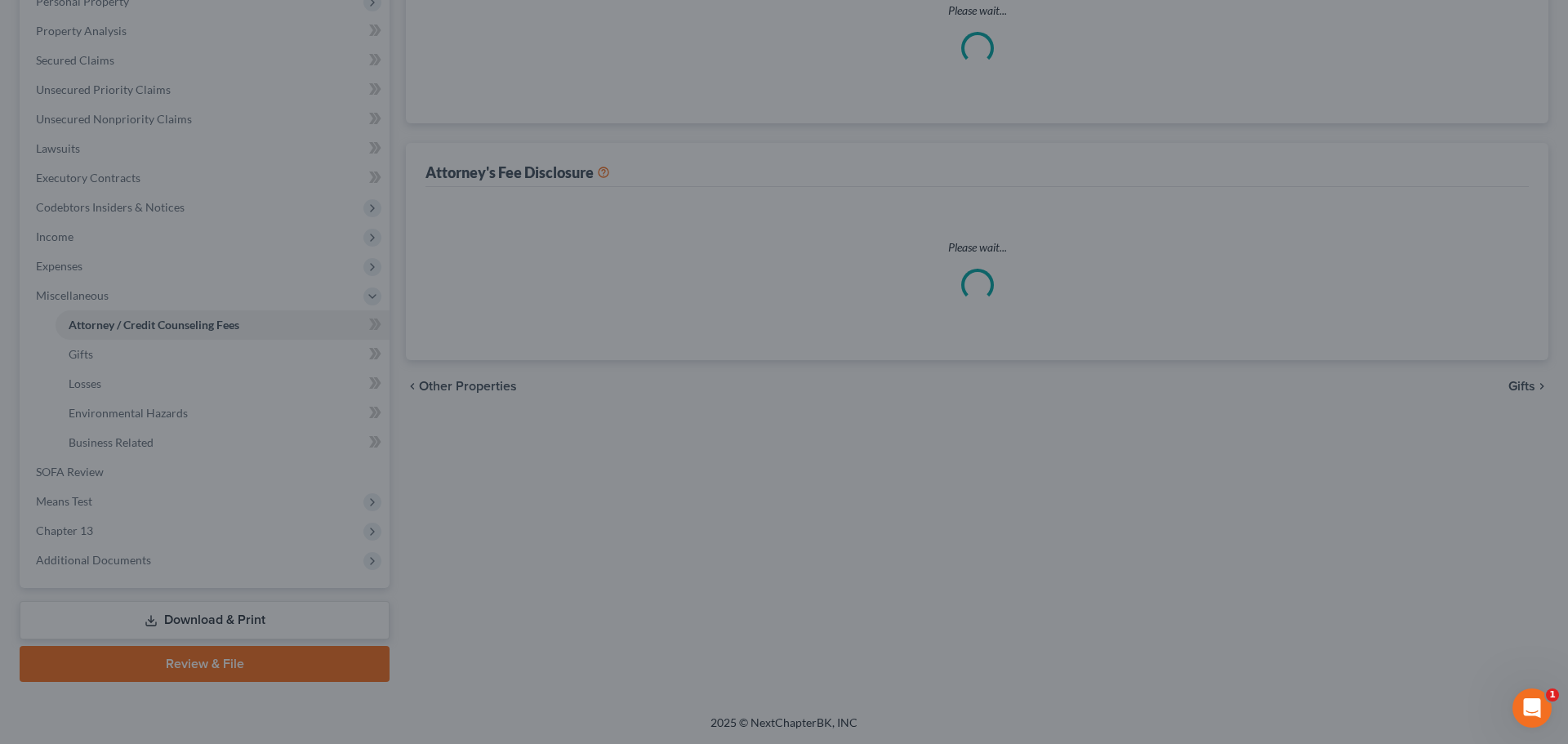
select select "0"
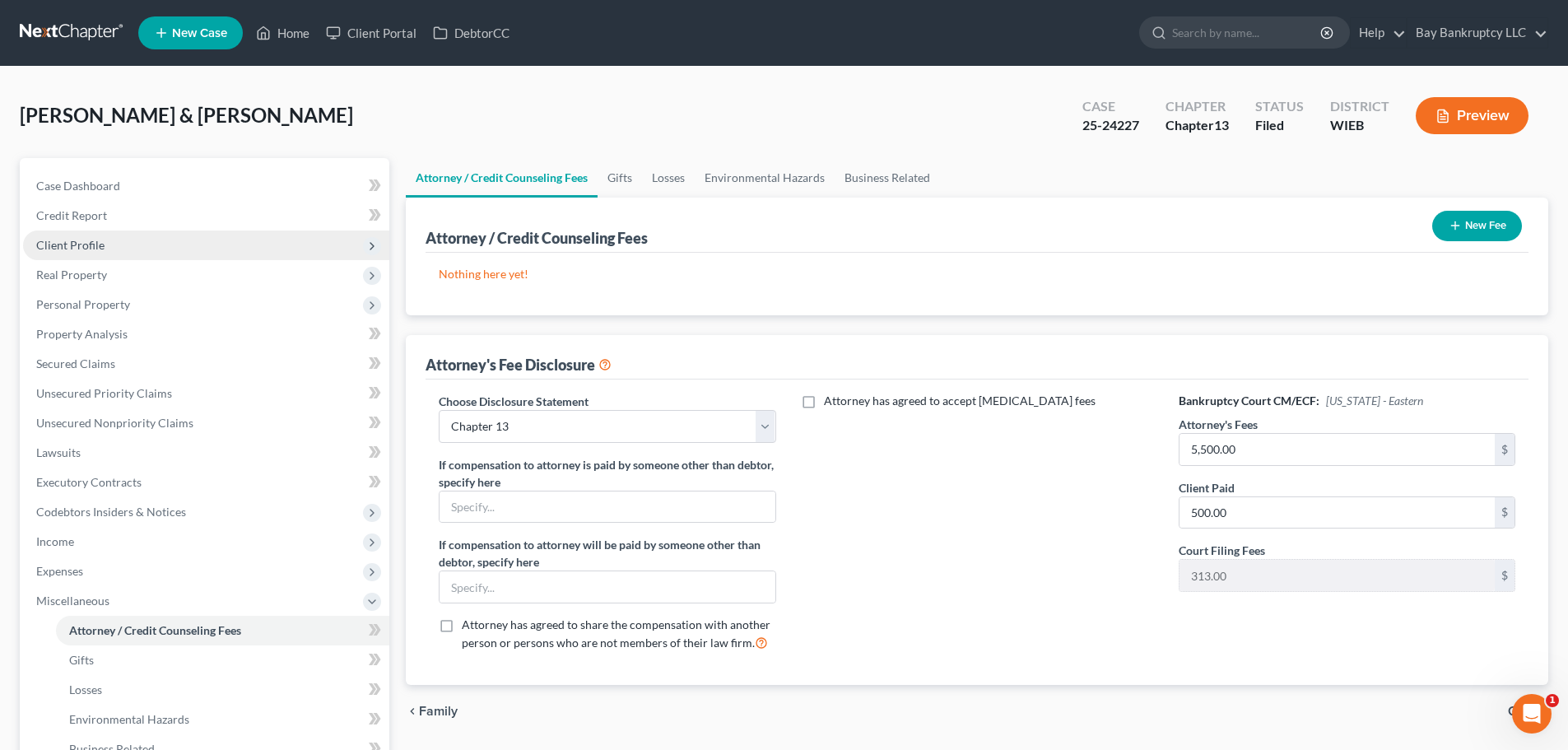
click at [104, 252] on span "Client Profile" at bounding box center [206, 245] width 367 height 29
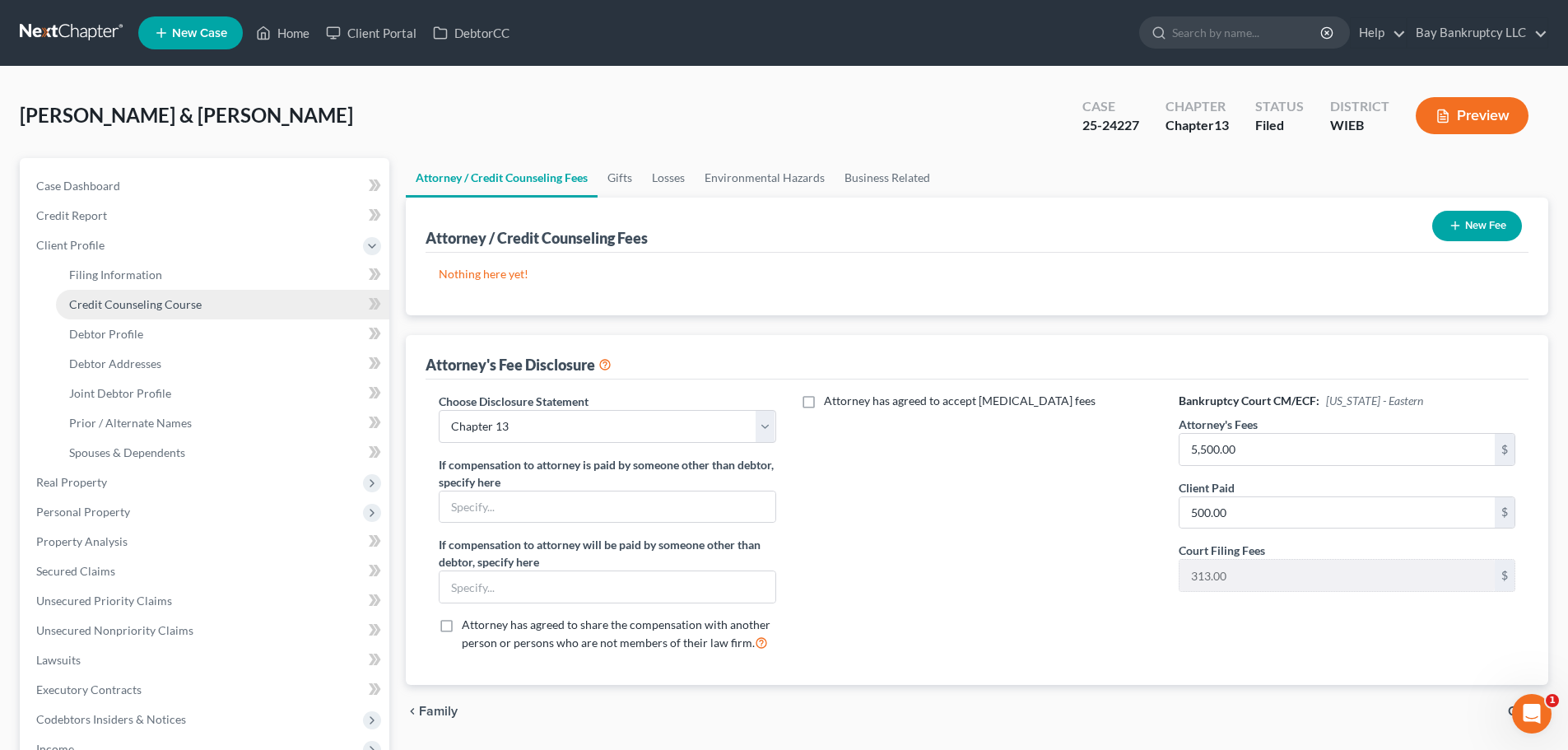
click at [145, 299] on span "Credit Counseling Course" at bounding box center [135, 304] width 133 height 14
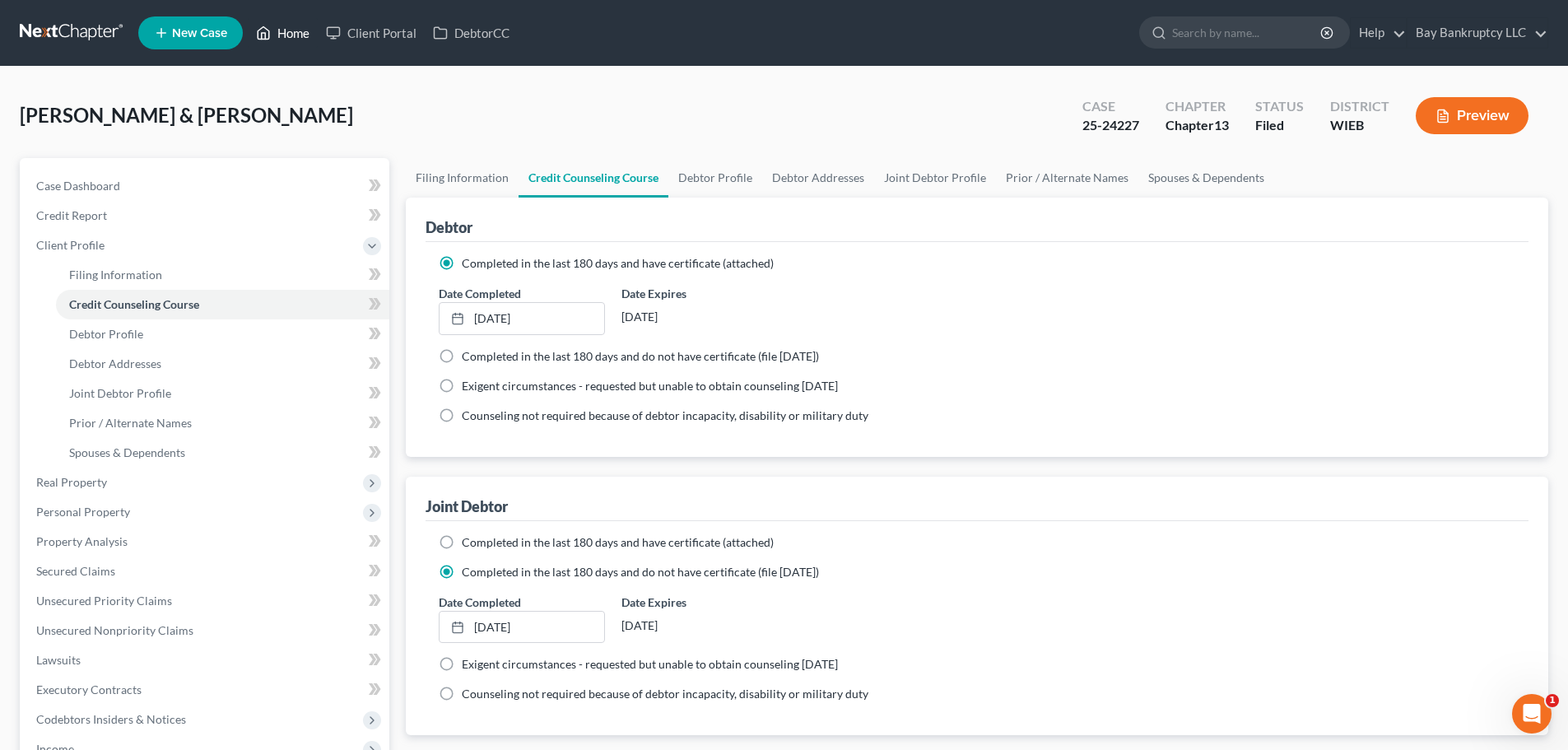
click at [284, 33] on link "Home" at bounding box center [283, 33] width 70 height 29
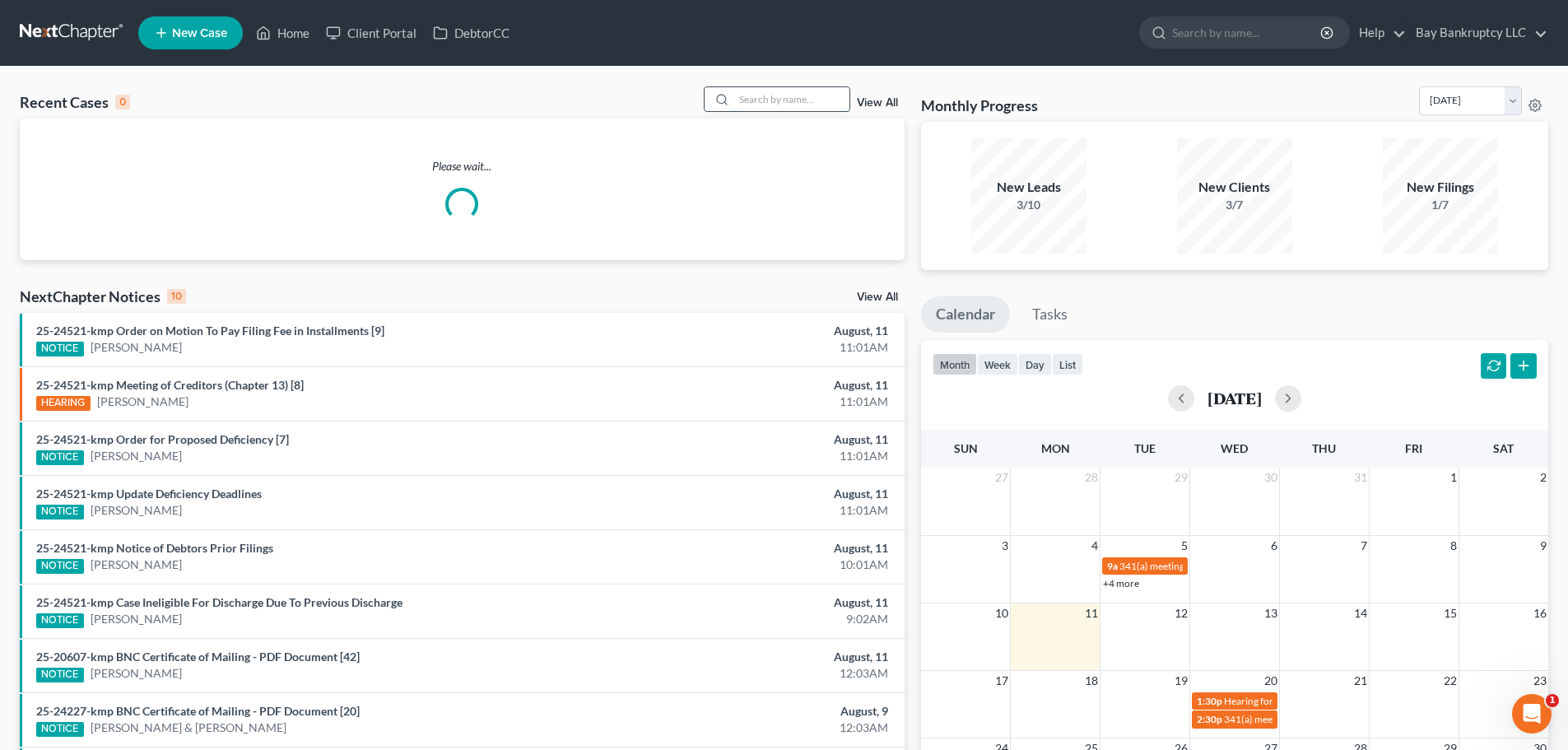
click at [771, 101] on input "search" at bounding box center [791, 100] width 115 height 24
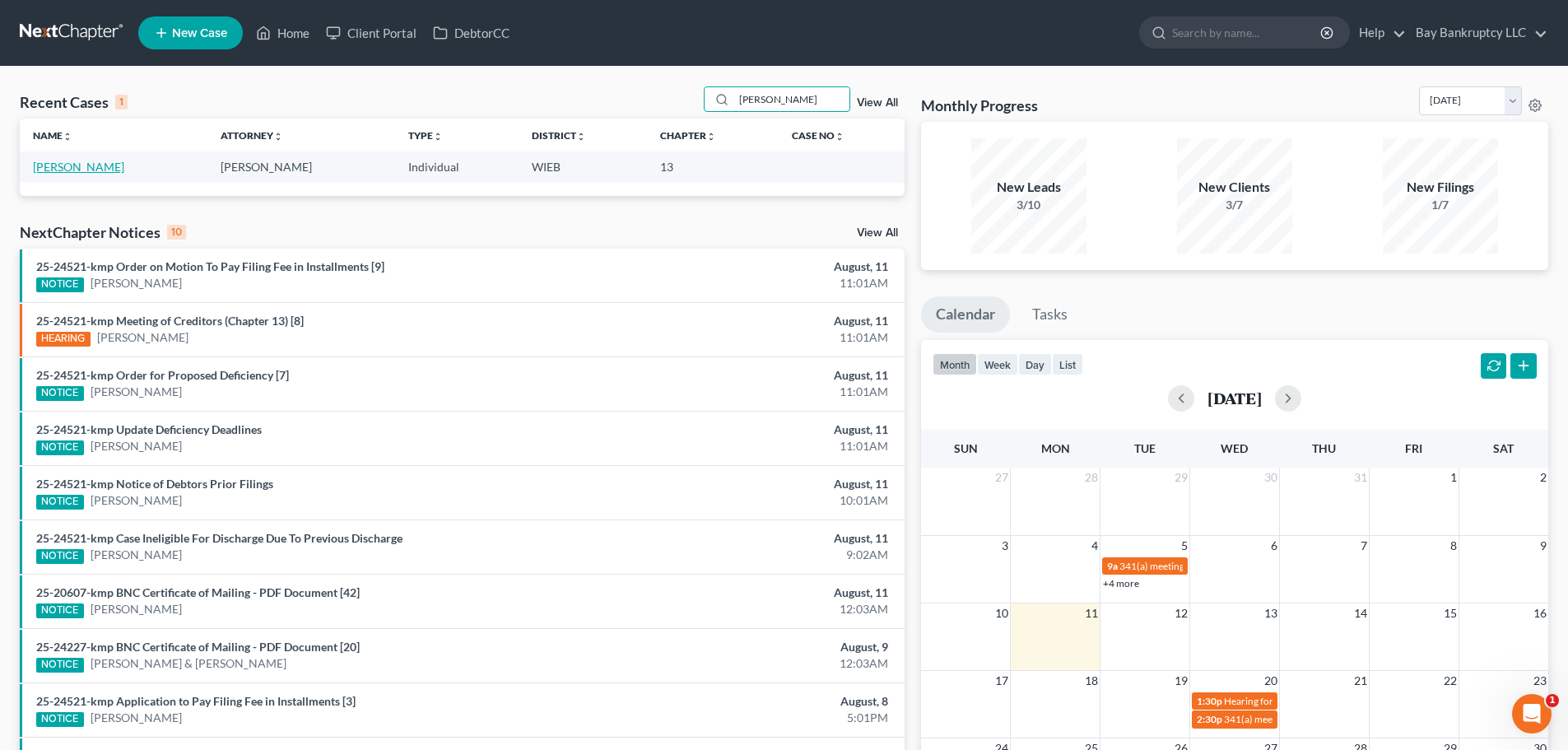
type input "[PERSON_NAME]"
click at [78, 168] on link "[PERSON_NAME]" at bounding box center [78, 166] width 91 height 14
select select "3"
select select "0"
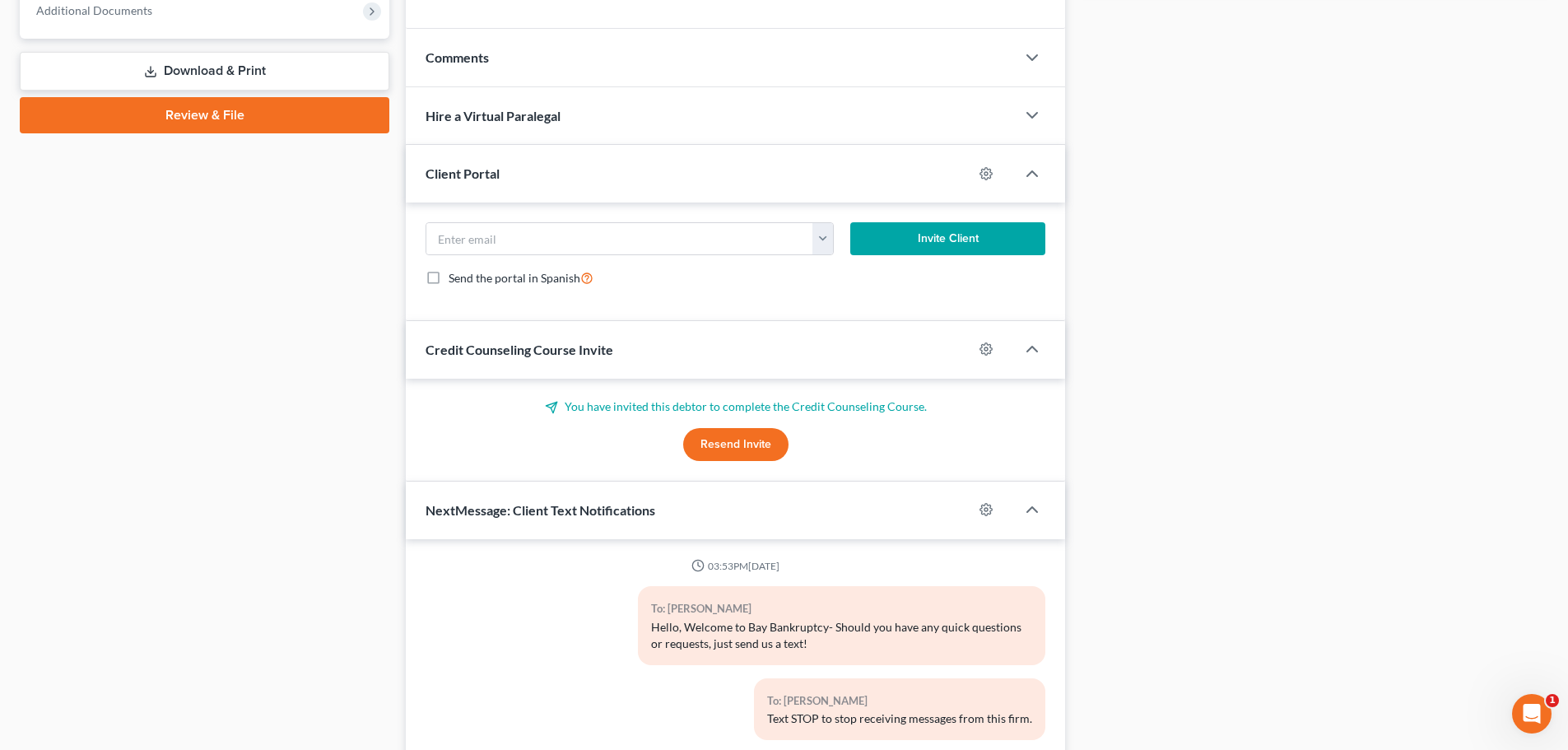
scroll to position [834, 0]
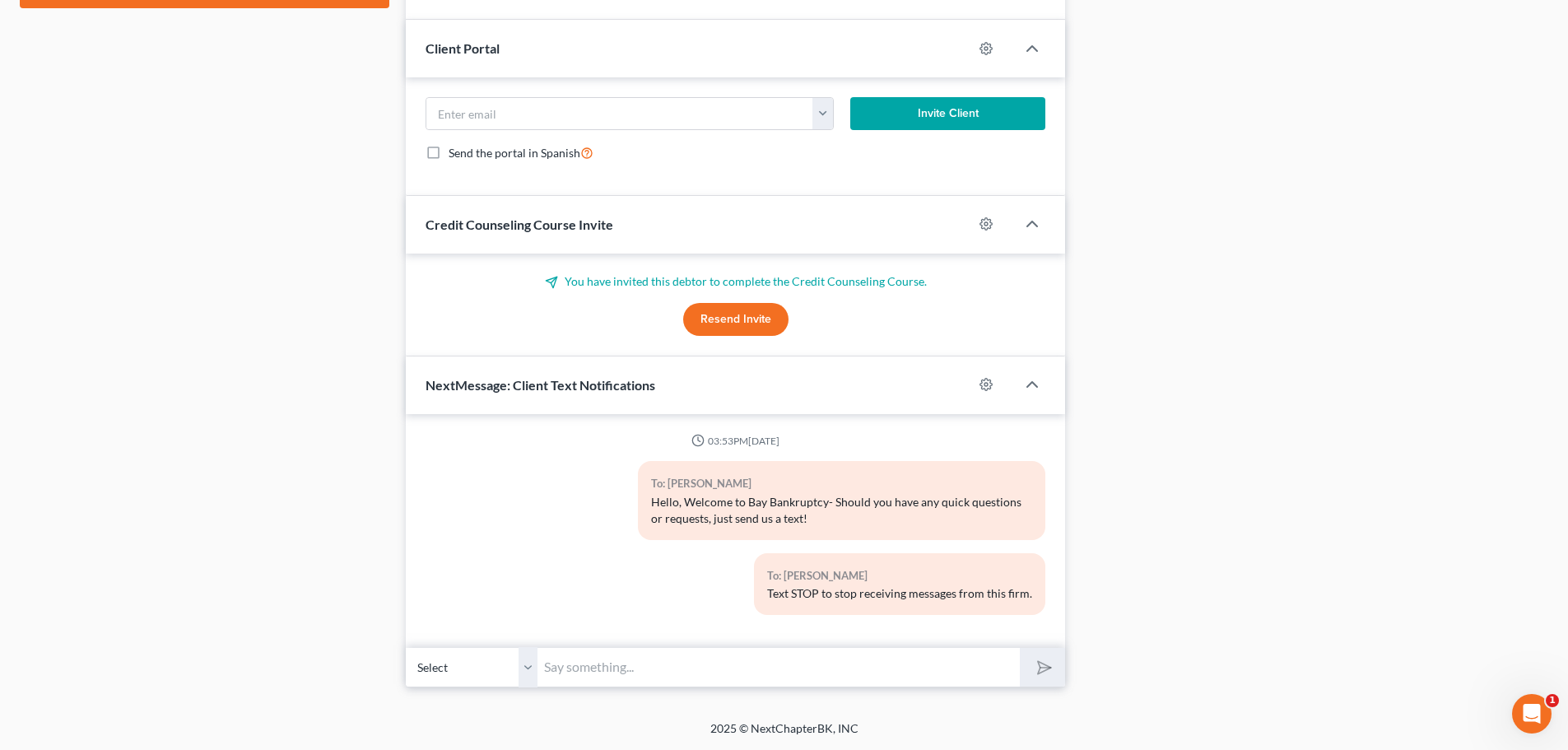
click at [588, 669] on input "text" at bounding box center [779, 667] width 483 height 41
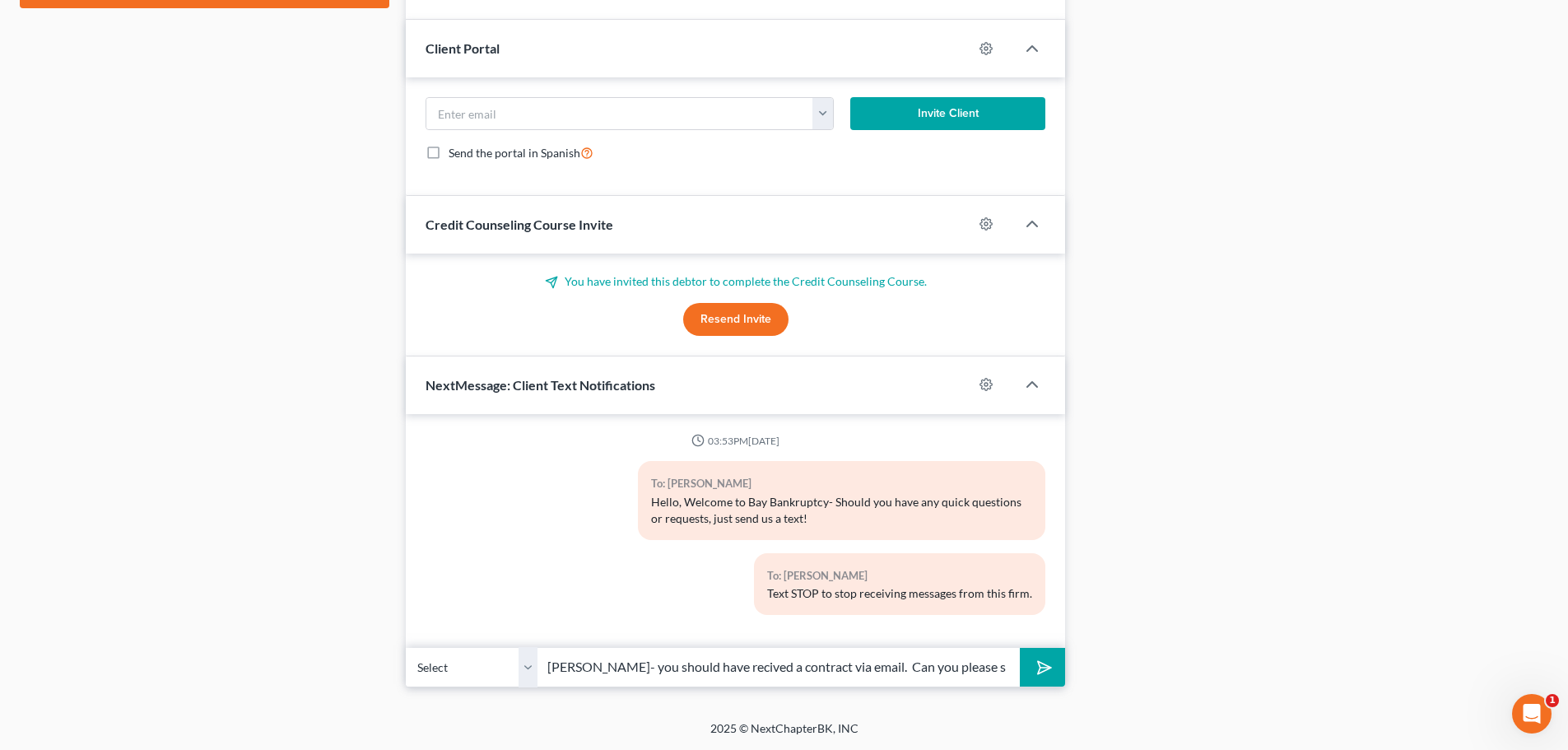
scroll to position [0, 15]
click at [901, 669] on input "Hi [PERSON_NAME]- you should have received a contract via email. Can you please…" at bounding box center [779, 667] width 483 height 41
type input "Hi [PERSON_NAME]- you should have received a contract via email. Can you please…"
click at [1044, 670] on icon "submit" at bounding box center [1041, 666] width 23 height 23
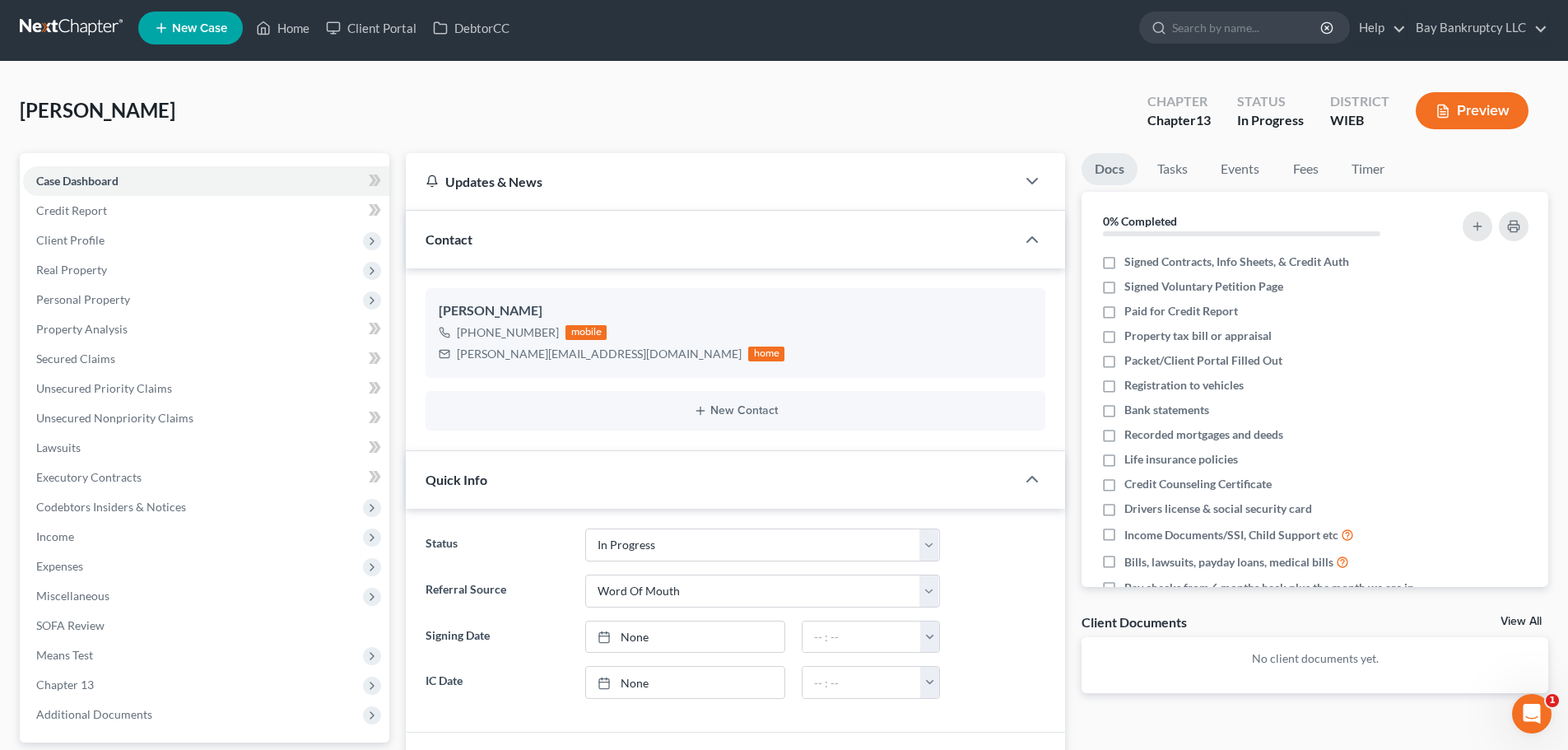
scroll to position [0, 0]
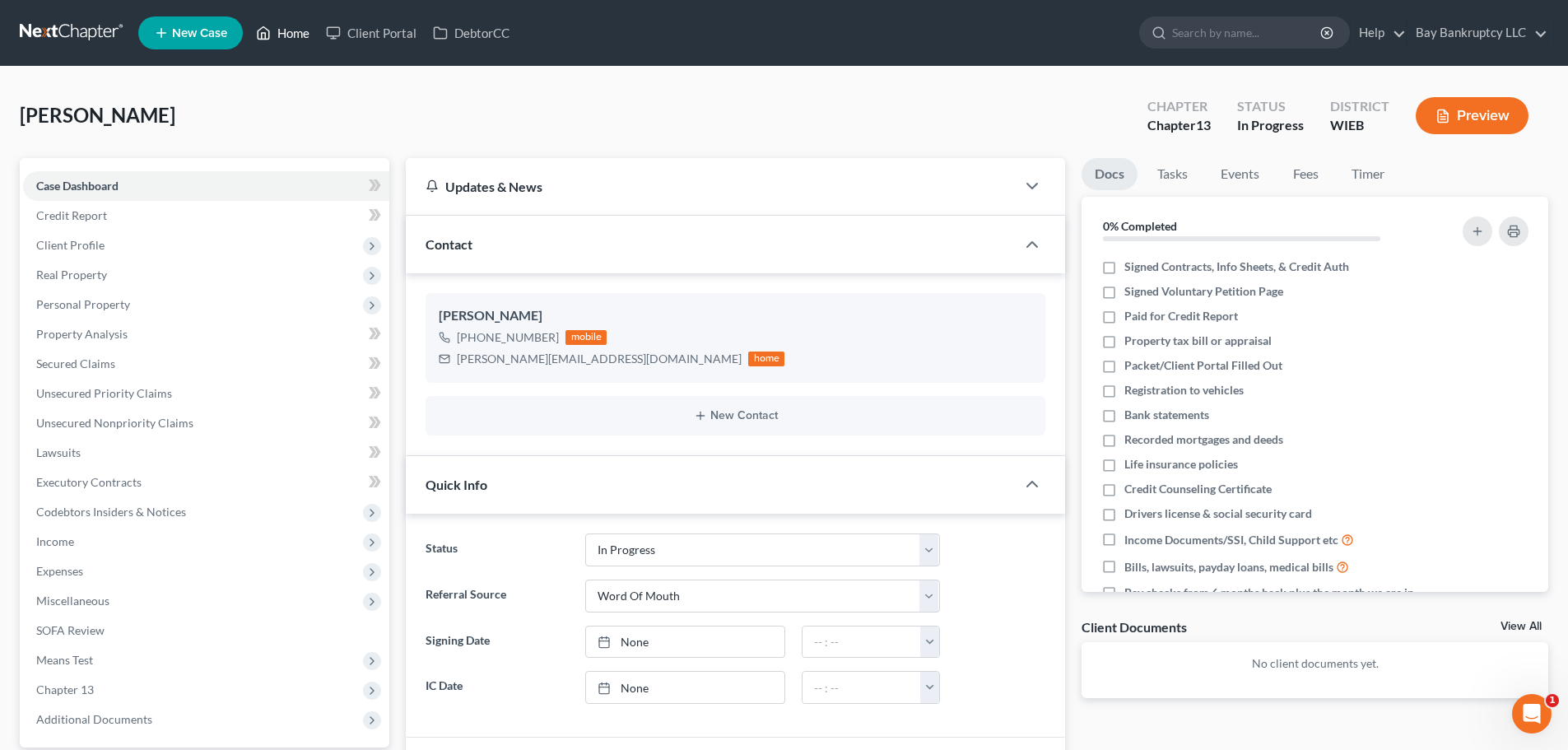
drag, startPoint x: 306, startPoint y: 35, endPoint x: 523, endPoint y: 233, distance: 293.8
click at [306, 35] on link "Home" at bounding box center [283, 33] width 70 height 29
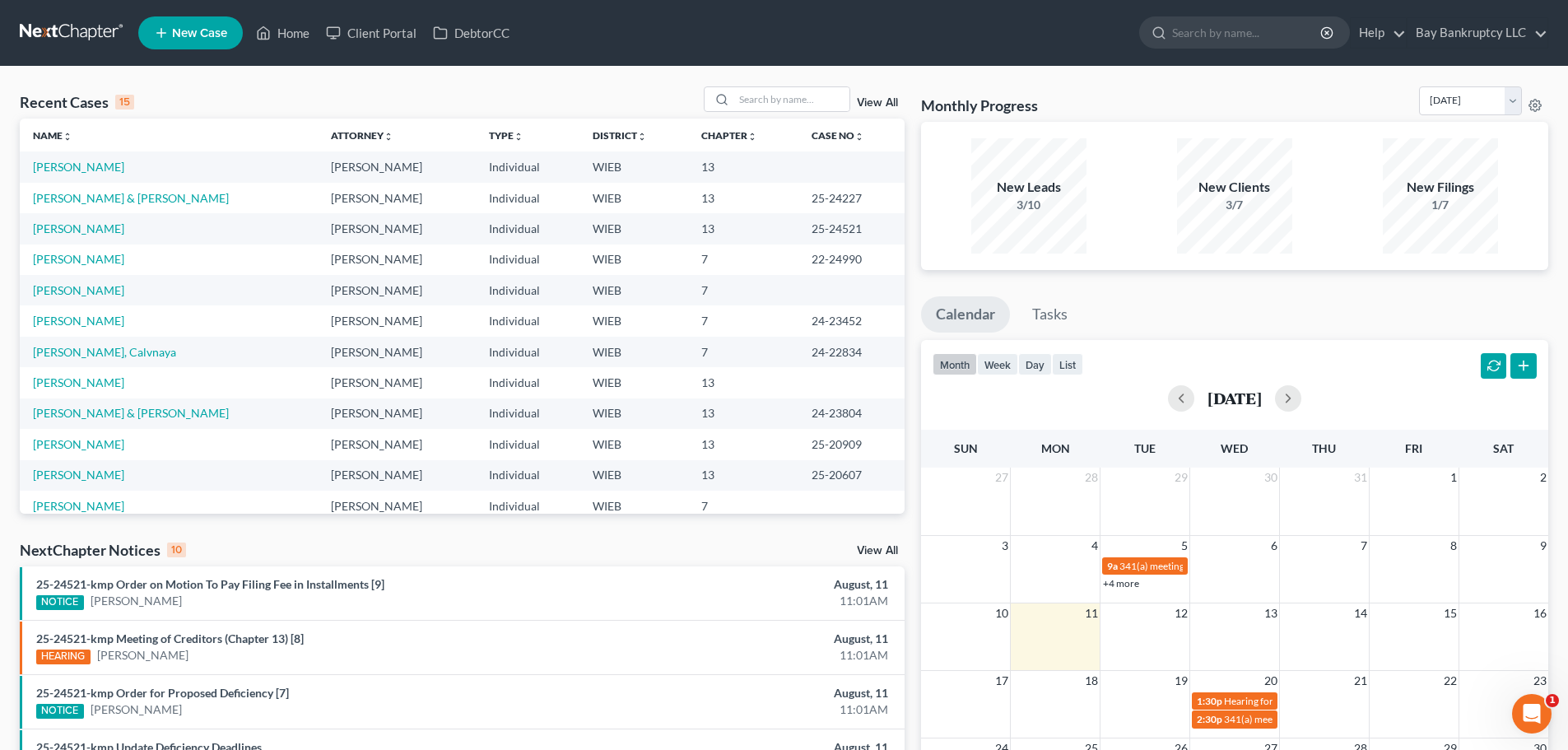
click at [78, 205] on td "[PERSON_NAME] & [PERSON_NAME]" at bounding box center [168, 197] width 298 height 30
click at [79, 201] on link "[PERSON_NAME] & [PERSON_NAME]" at bounding box center [131, 197] width 196 height 14
select select "4"
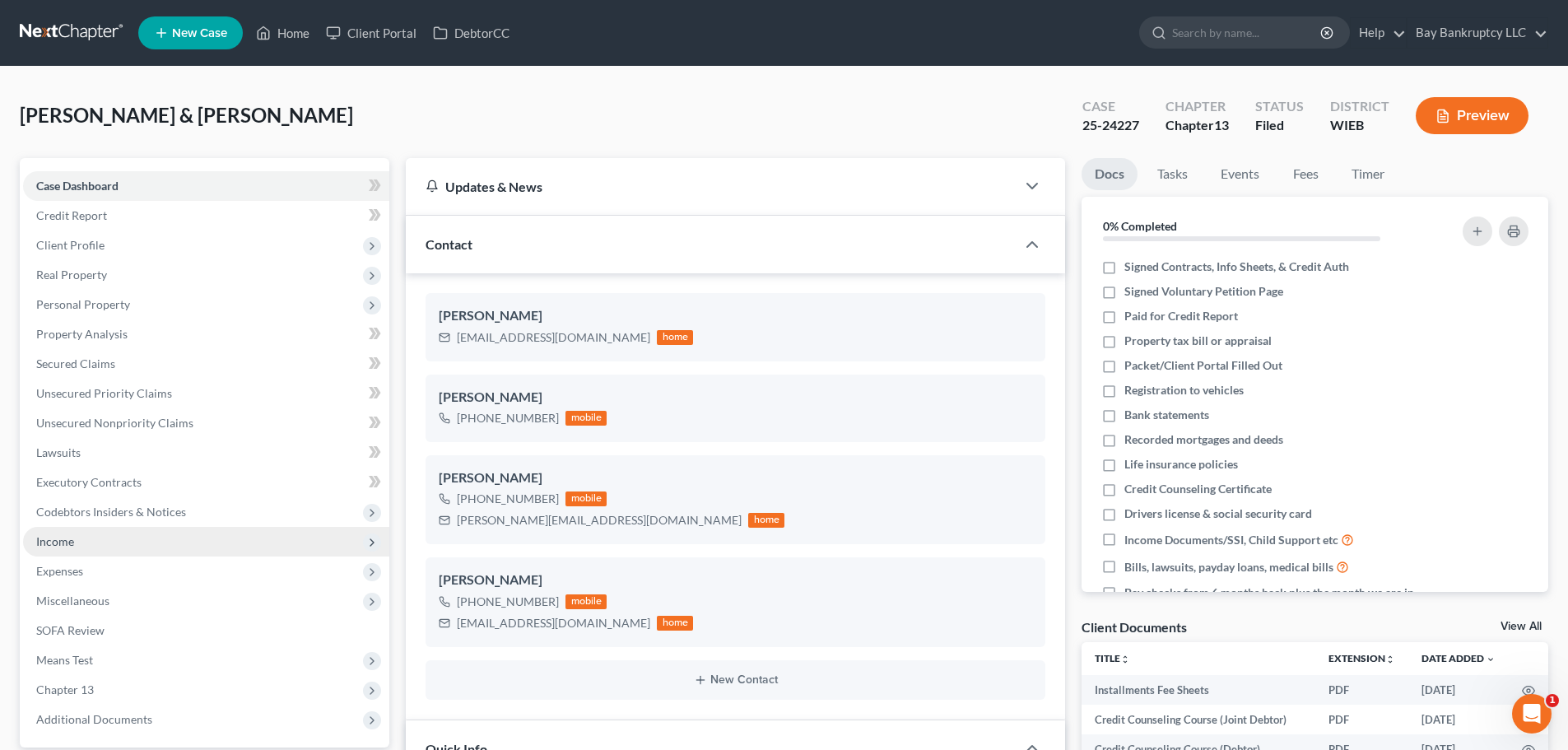
click at [77, 536] on span "Income" at bounding box center [206, 542] width 367 height 29
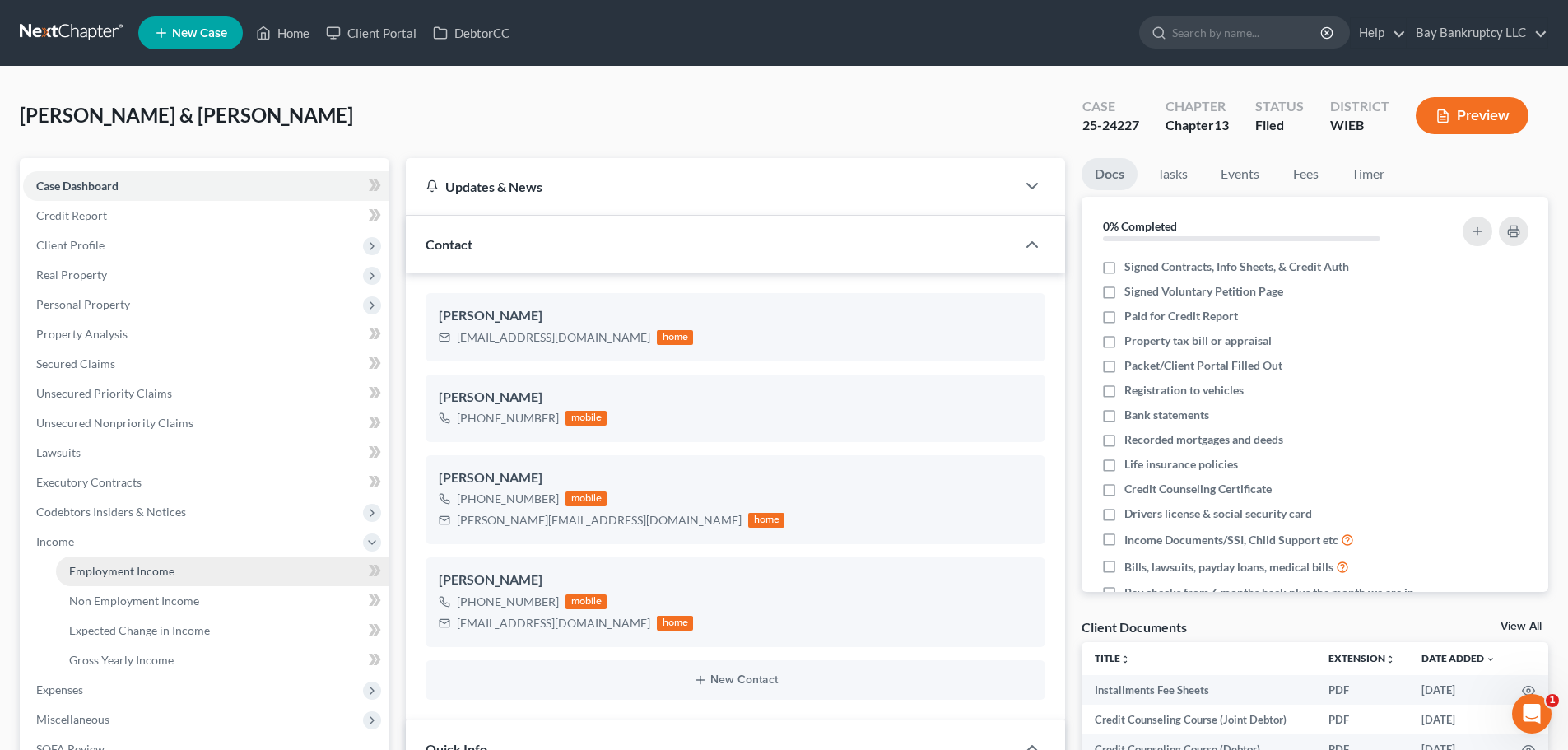
scroll to position [573, 0]
click at [99, 573] on span "Employment Income" at bounding box center [122, 570] width 105 height 14
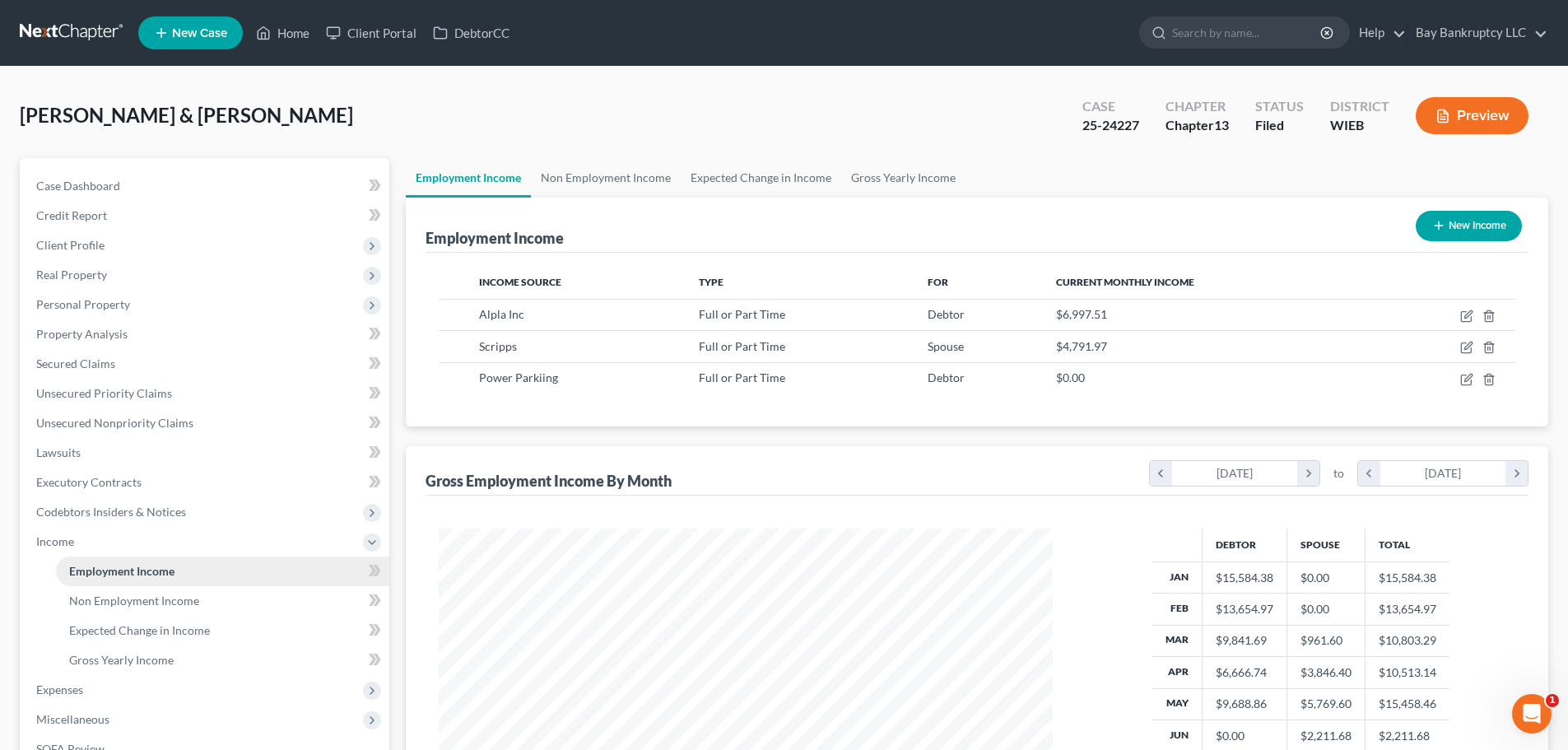
scroll to position [307, 647]
click at [85, 693] on span "Expenses" at bounding box center [206, 690] width 367 height 29
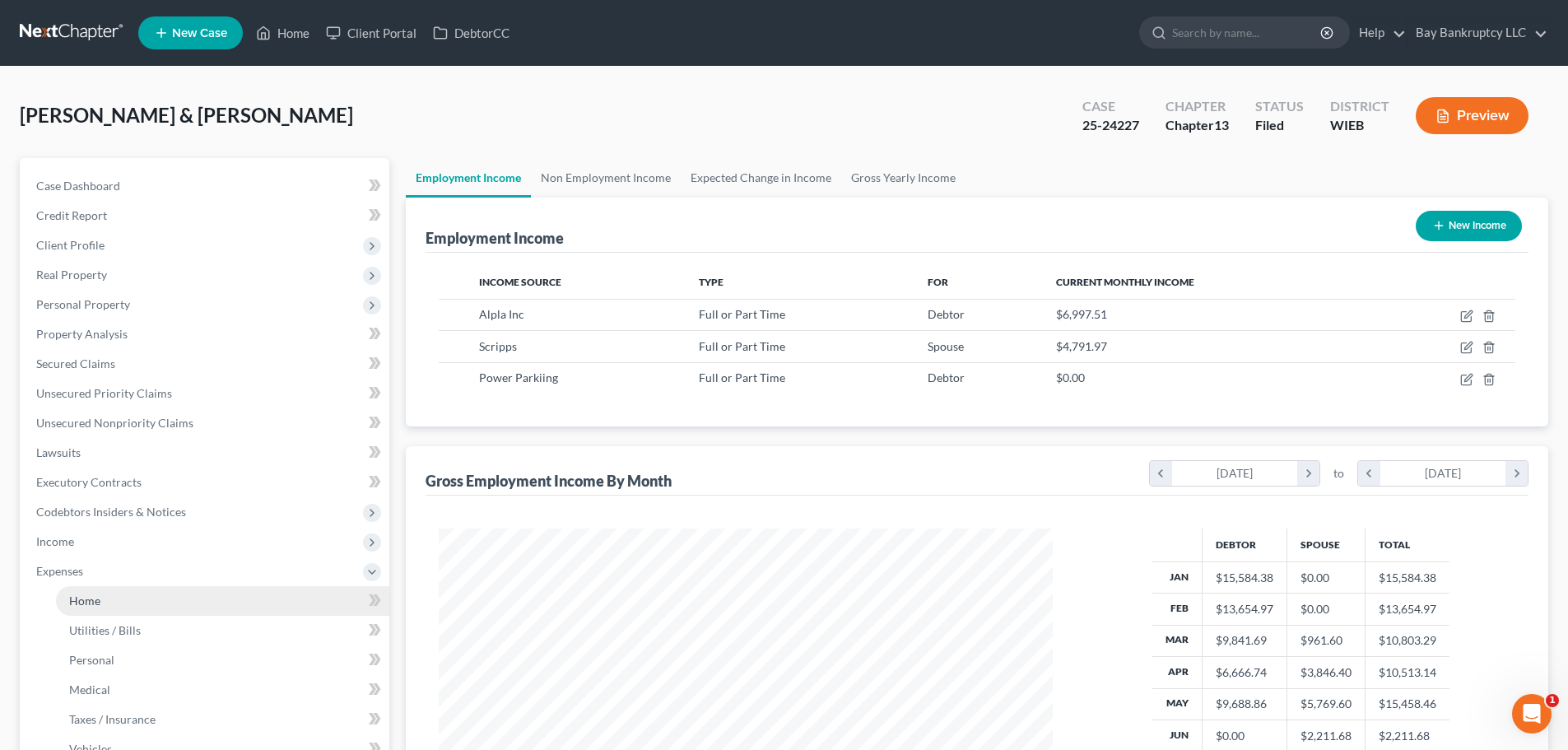
click at [97, 604] on span "Home" at bounding box center [85, 600] width 31 height 14
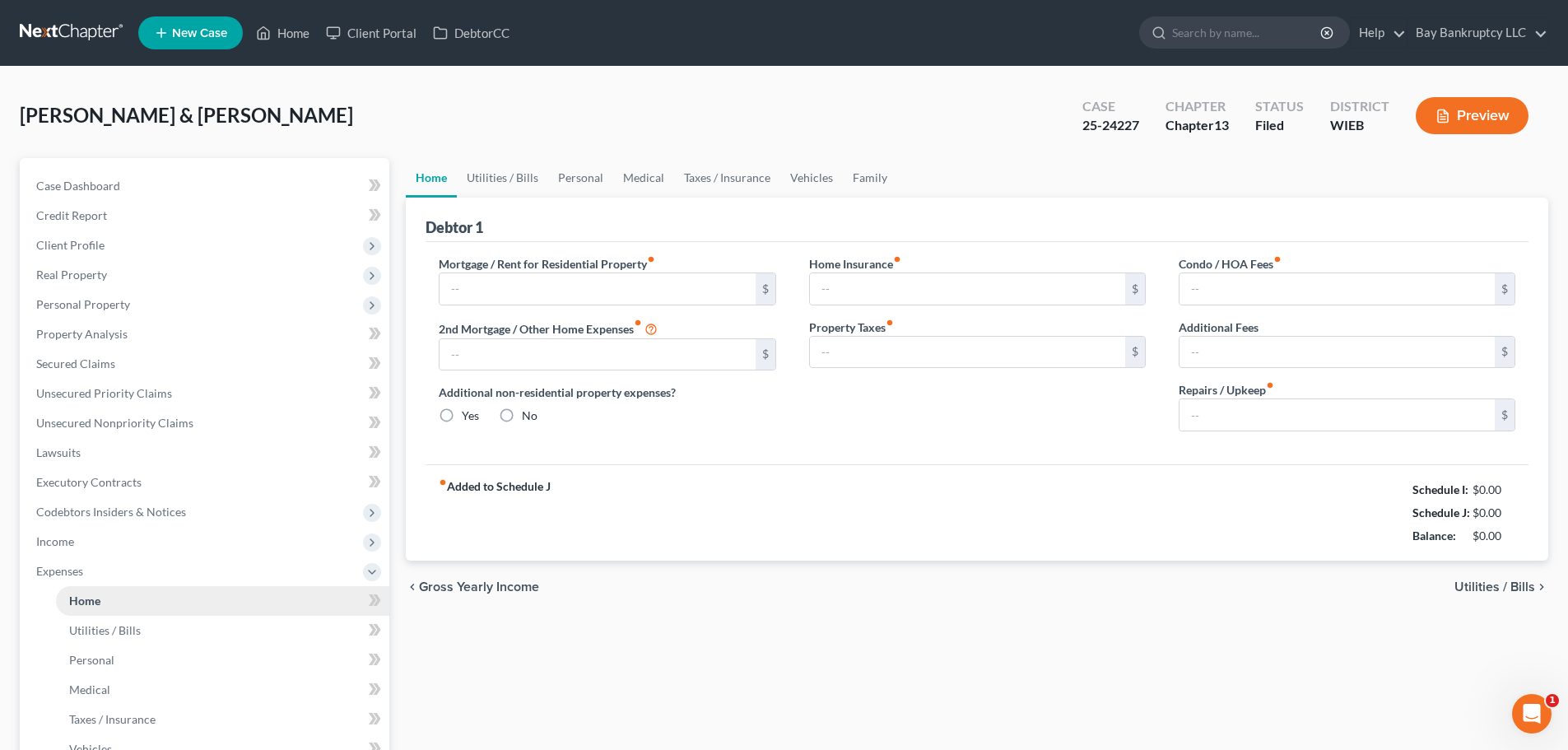
type input "2,700.00"
type input "0.00"
radio input "true"
type input "0.00"
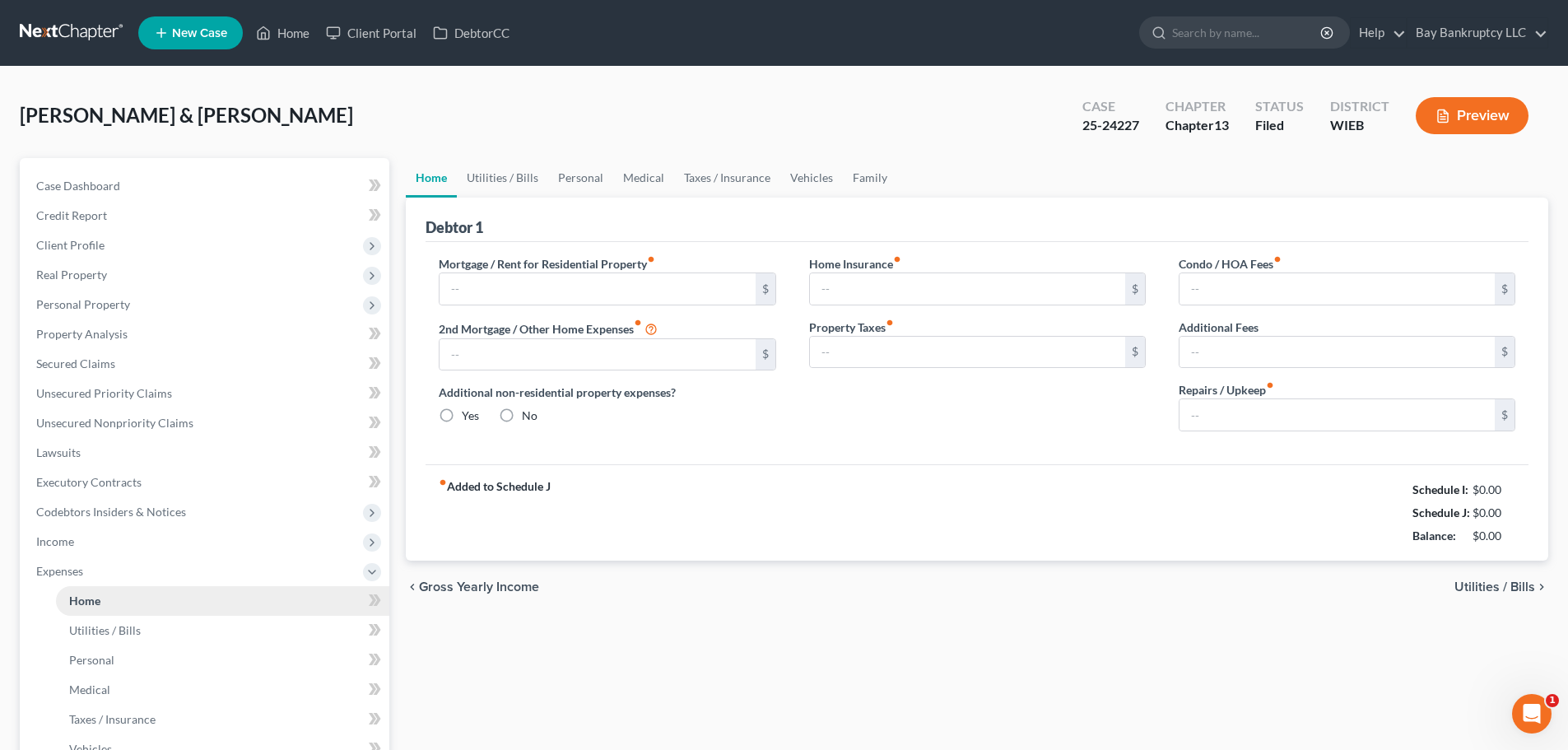
type input "0.00"
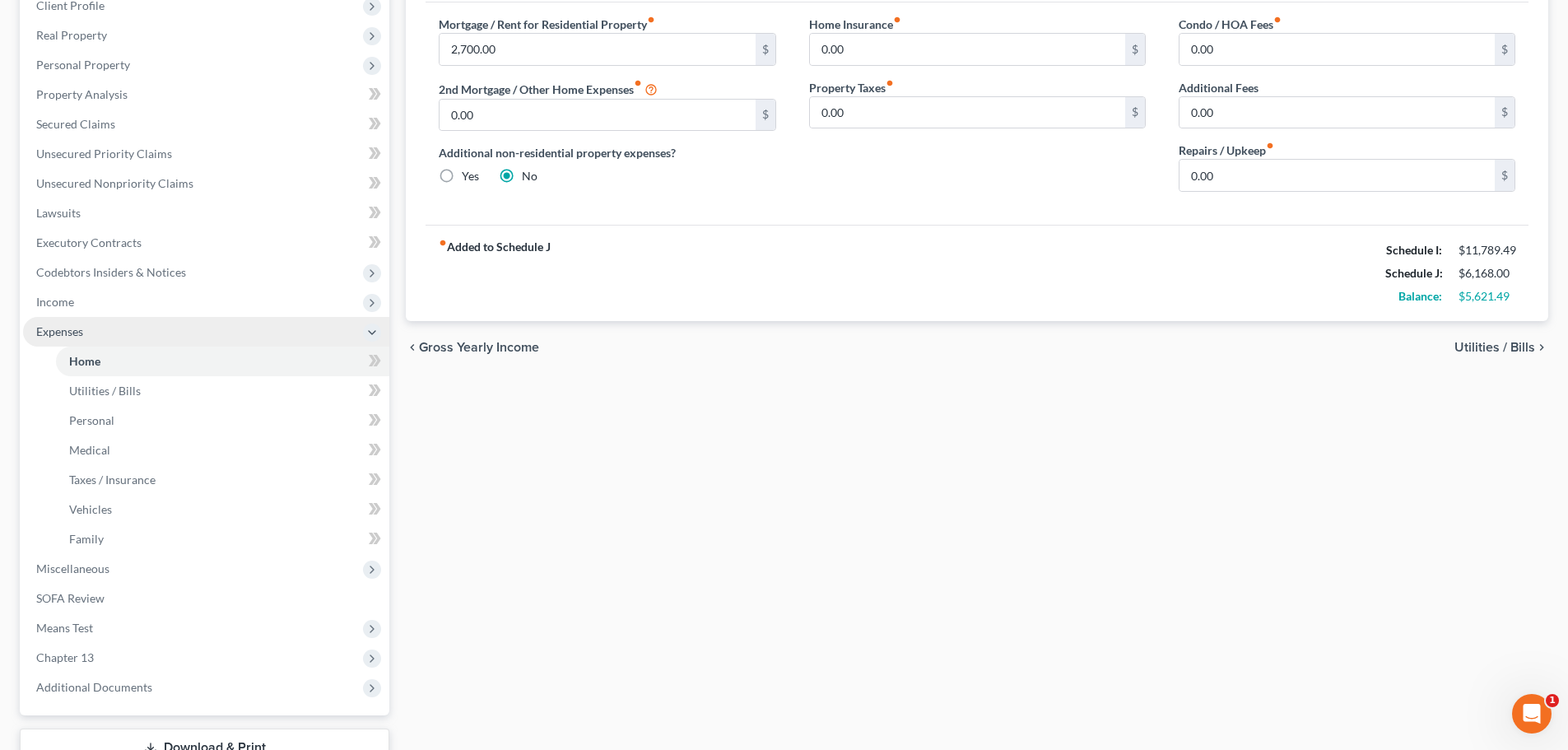
scroll to position [247, 0]
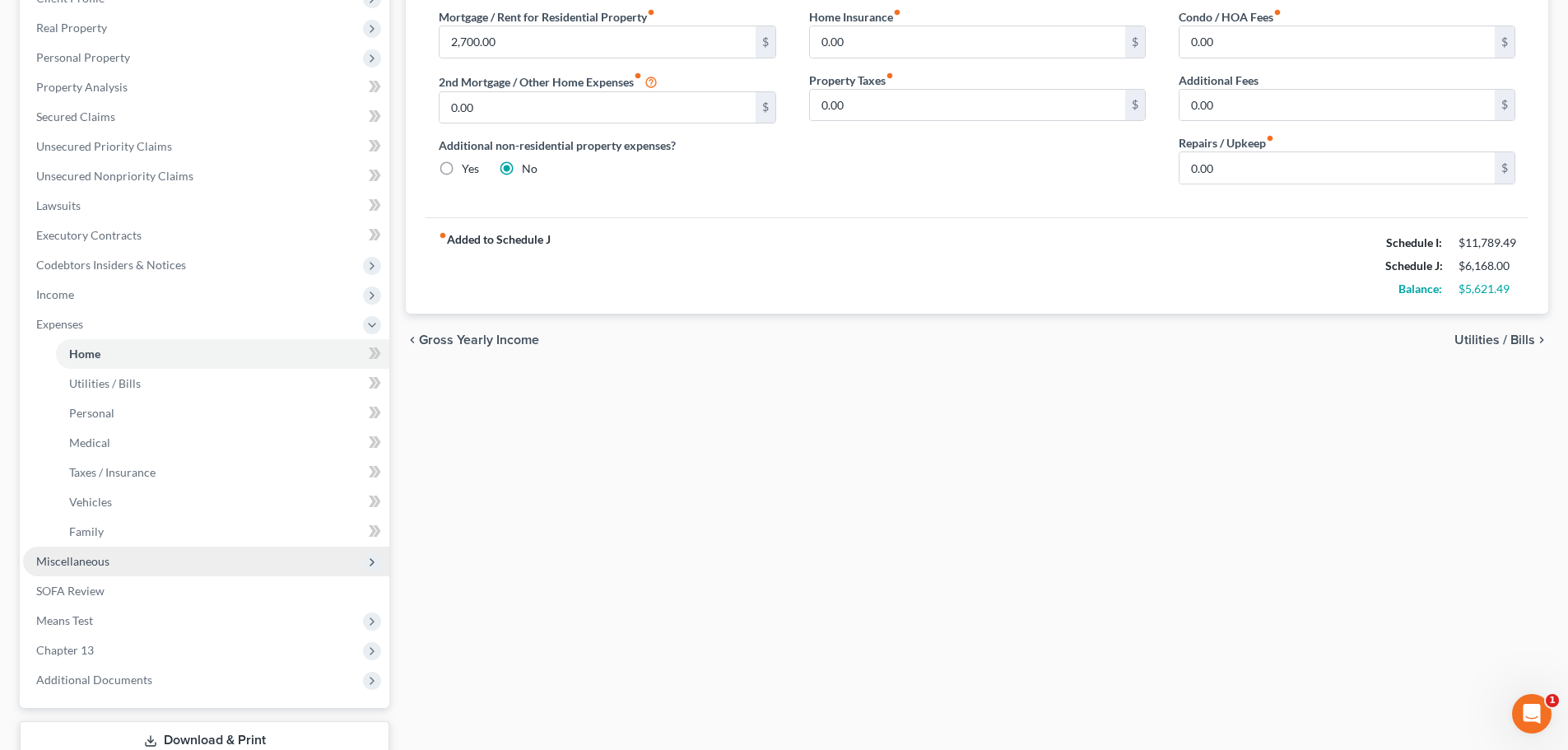
click at [104, 558] on span "Miscellaneous" at bounding box center [73, 560] width 74 height 14
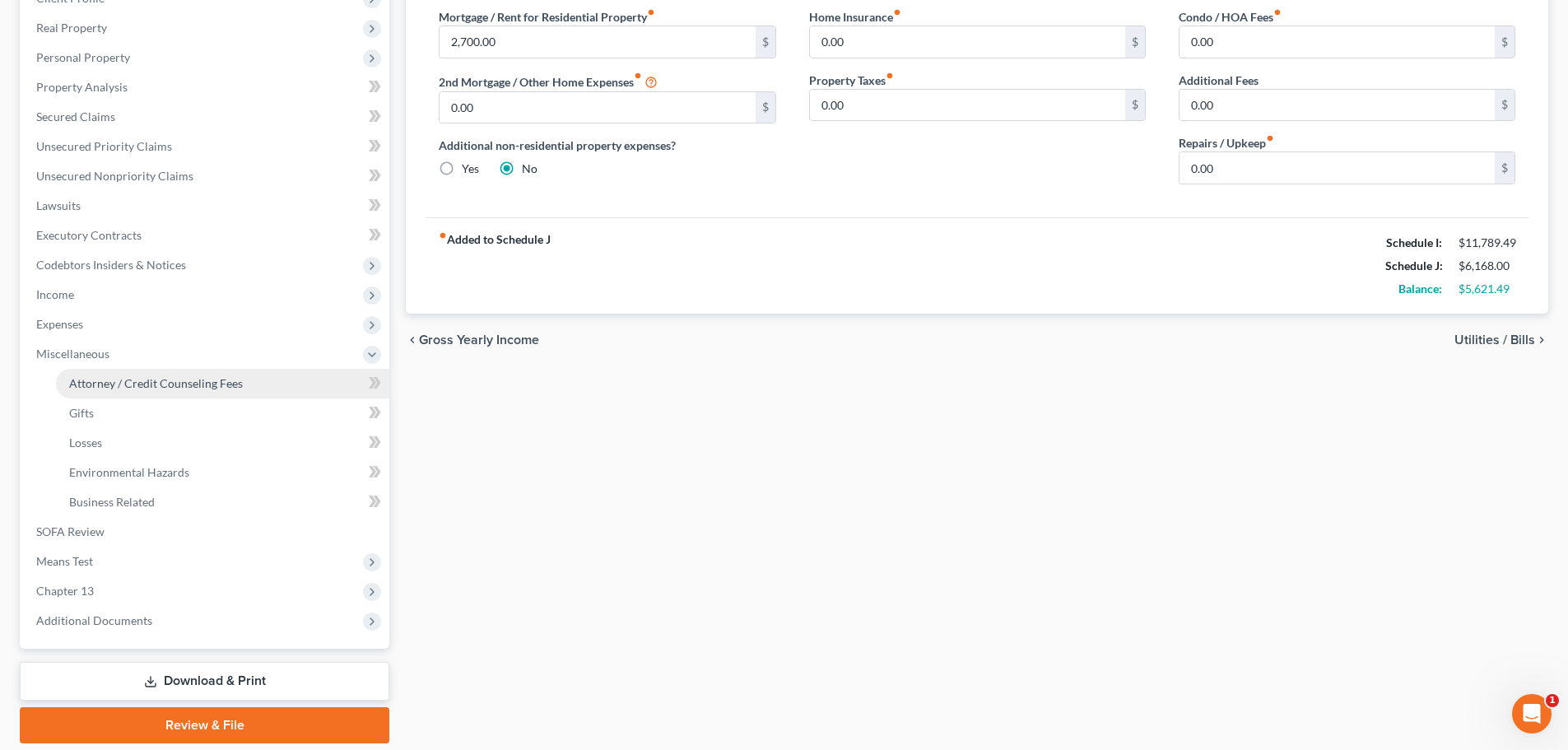
click at [125, 381] on span "Attorney / Credit Counseling Fees" at bounding box center [156, 382] width 174 height 14
select select "0"
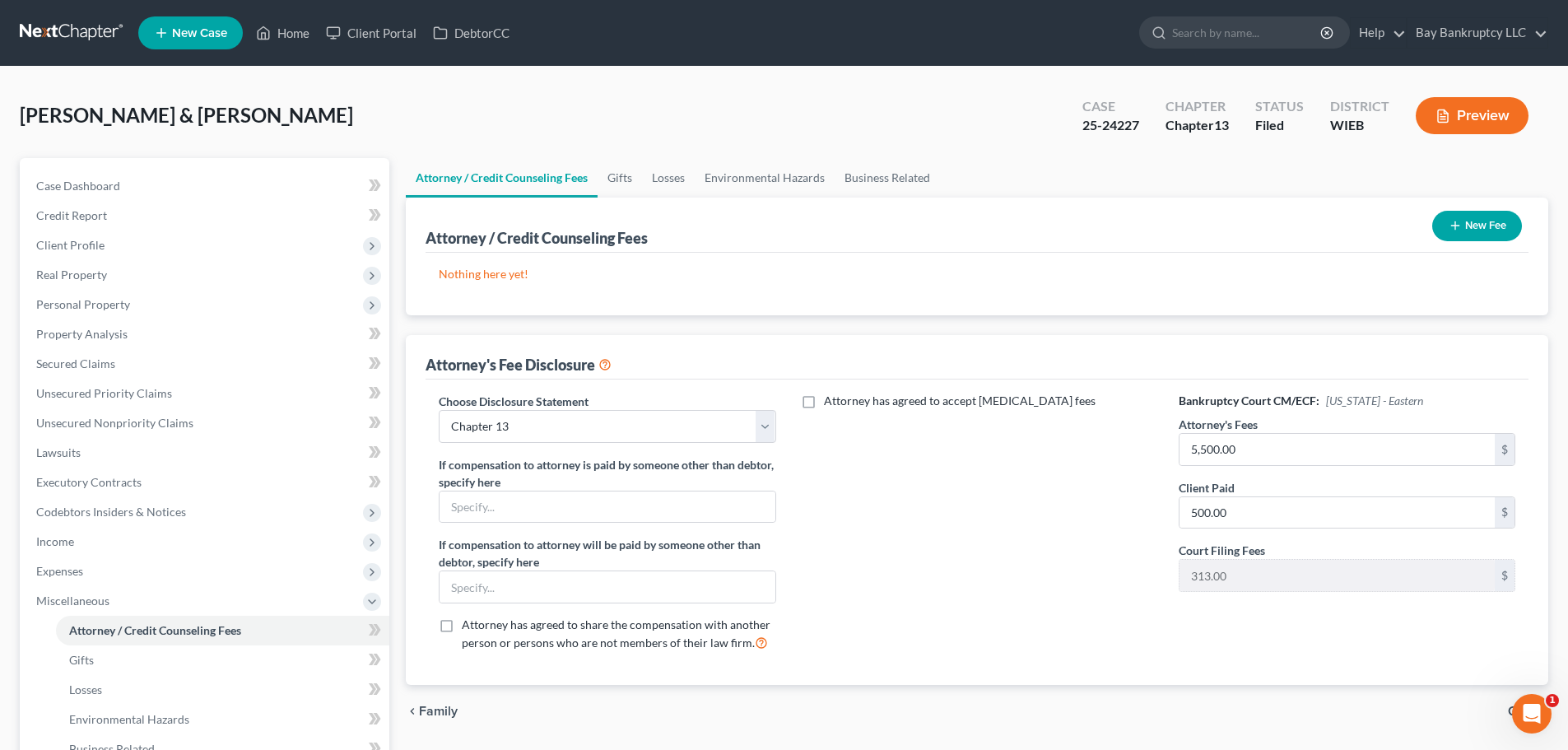
click at [1458, 227] on icon "button" at bounding box center [1456, 226] width 13 height 13
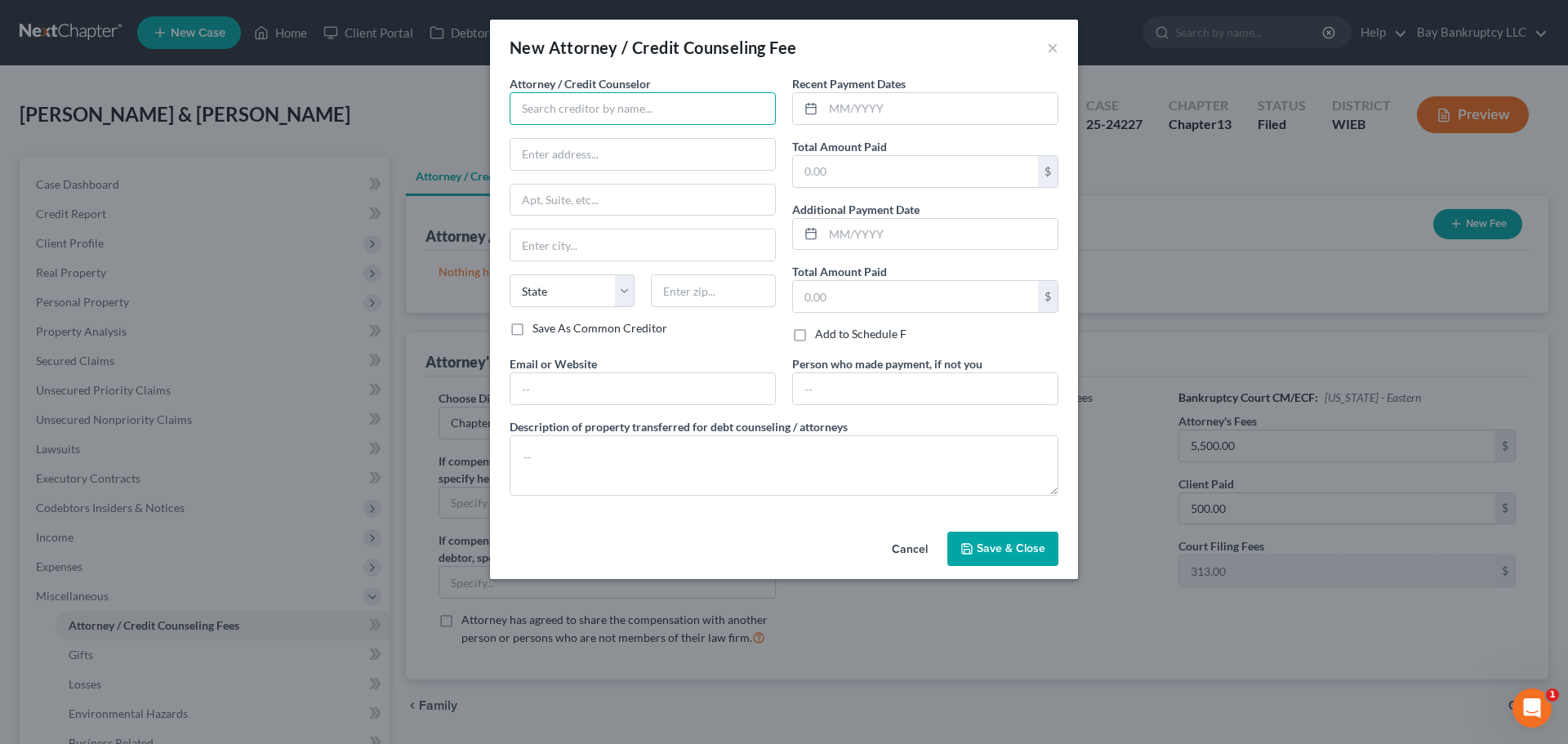
click at [556, 104] on input "text" at bounding box center [642, 109] width 266 height 33
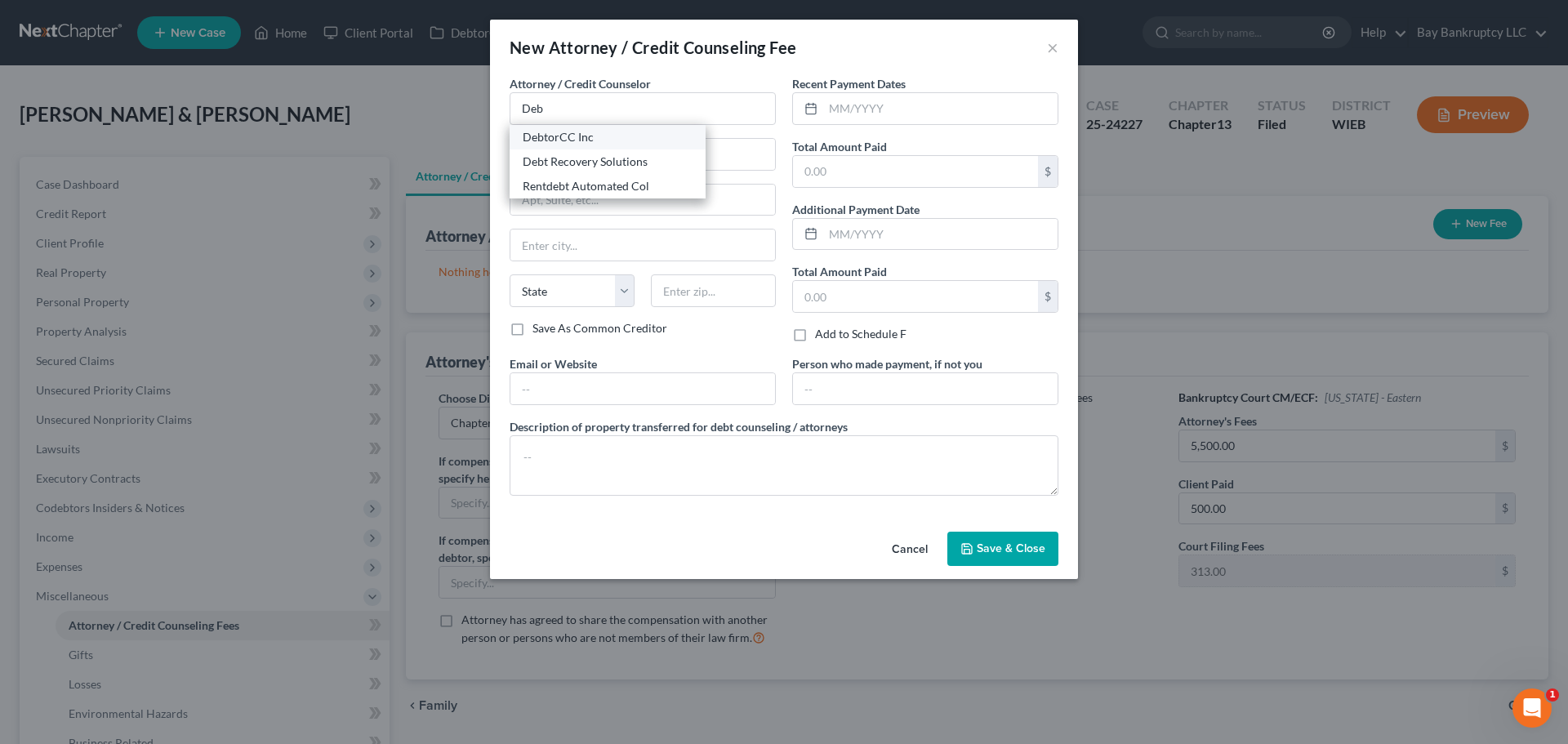
click at [559, 142] on div "DebtorCC Inc" at bounding box center [608, 137] width 170 height 16
type input "DebtorCC Inc"
type input "[STREET_ADDRESS]"
type input "[GEOGRAPHIC_DATA]"
select select "33"
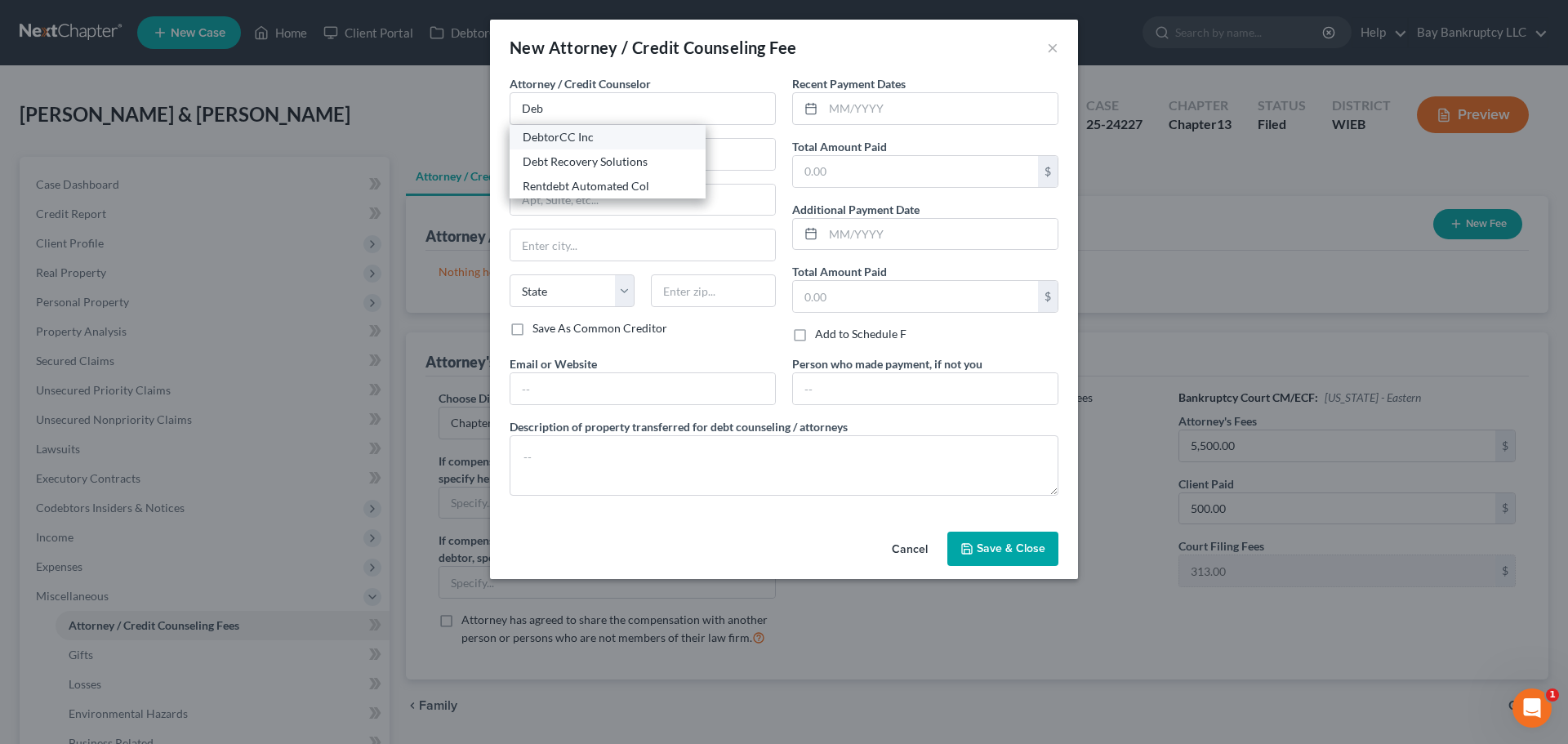
type input "07306"
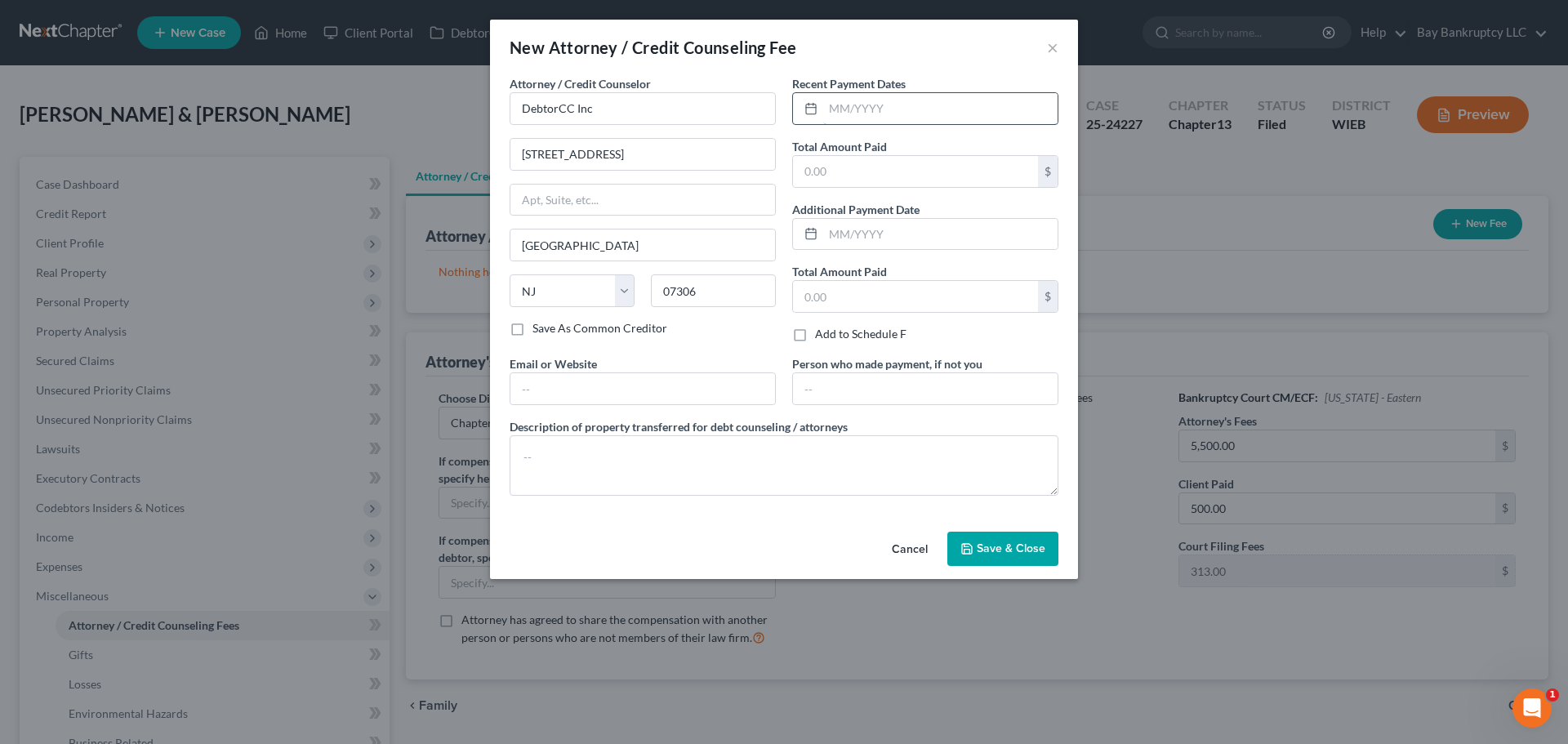
click at [891, 116] on input "text" at bounding box center [940, 109] width 234 height 31
type input "[DATE]"
click at [834, 172] on input "text" at bounding box center [916, 172] width 245 height 31
type input "2"
type input "19.95"
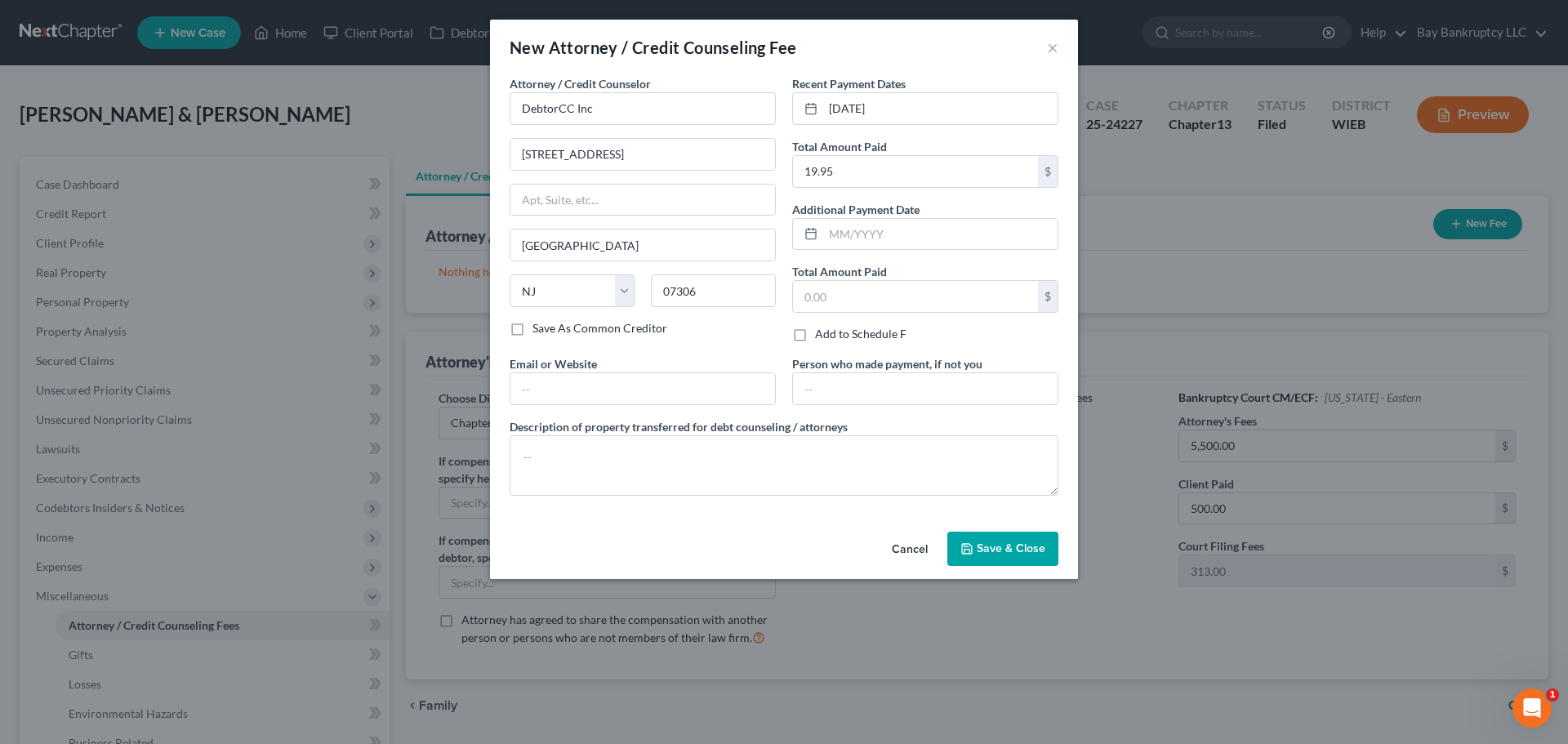
click at [979, 548] on span "Save & Close" at bounding box center [1011, 547] width 69 height 14
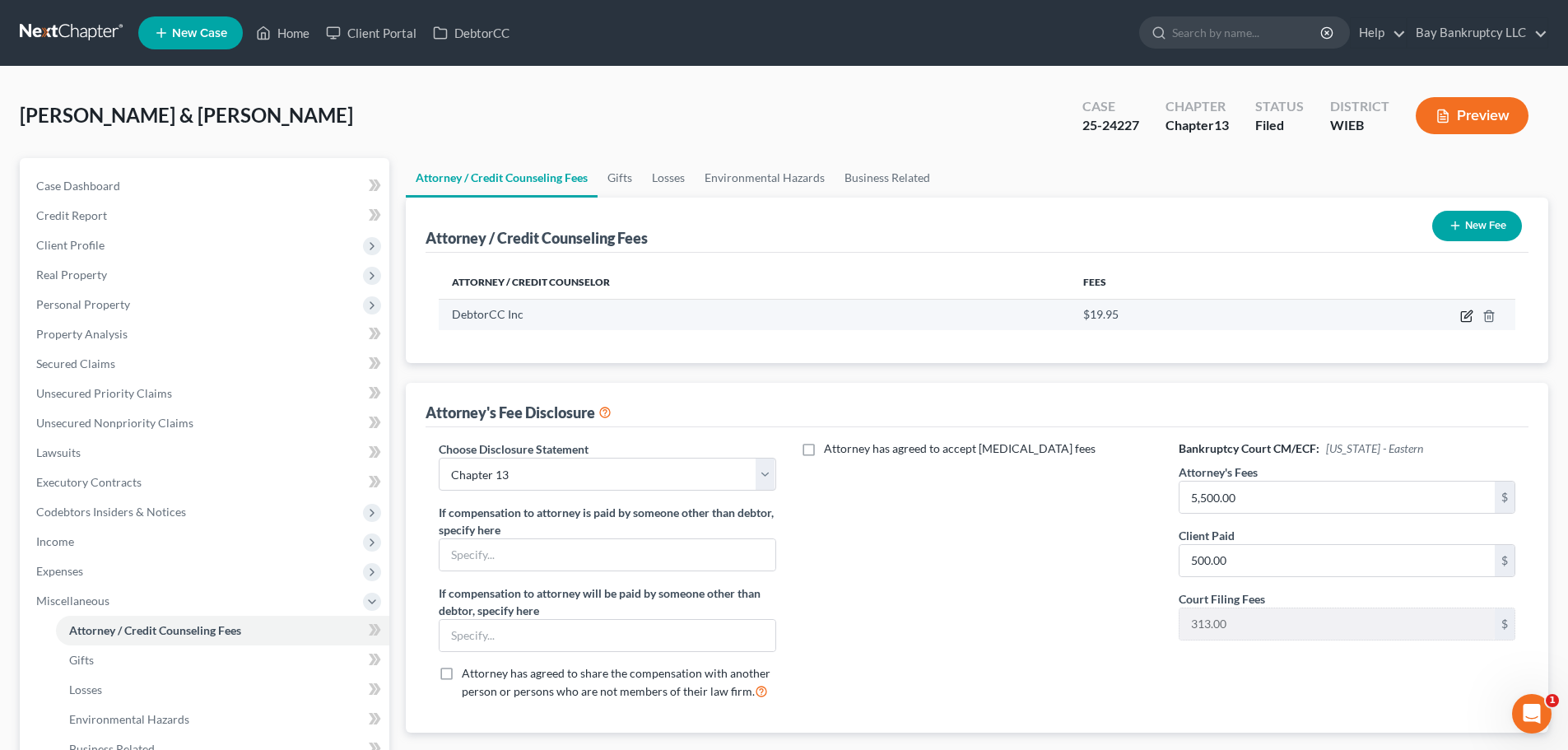
click at [1468, 313] on icon "button" at bounding box center [1469, 314] width 7 height 7
select select "33"
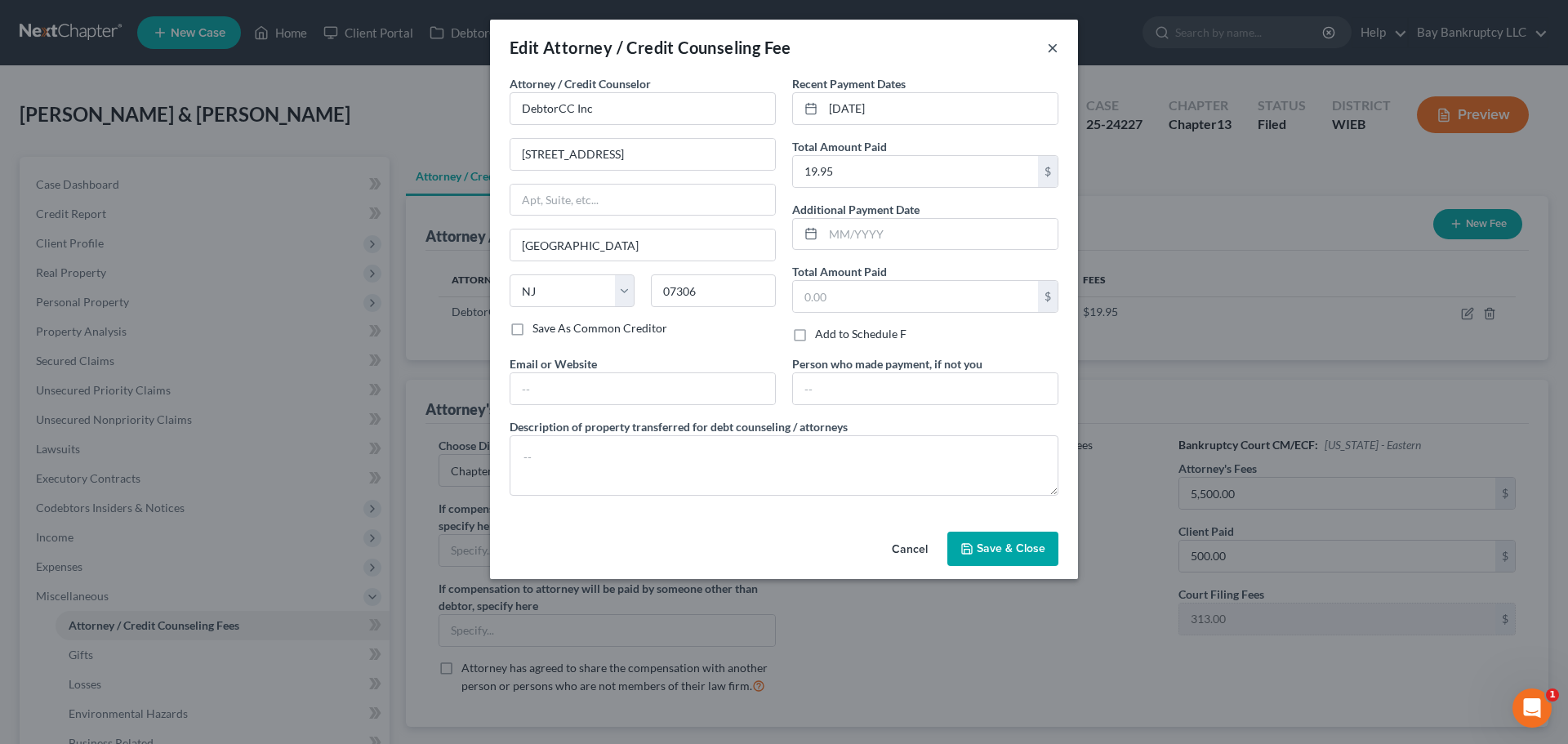
click at [1053, 46] on button "×" at bounding box center [1053, 47] width 12 height 19
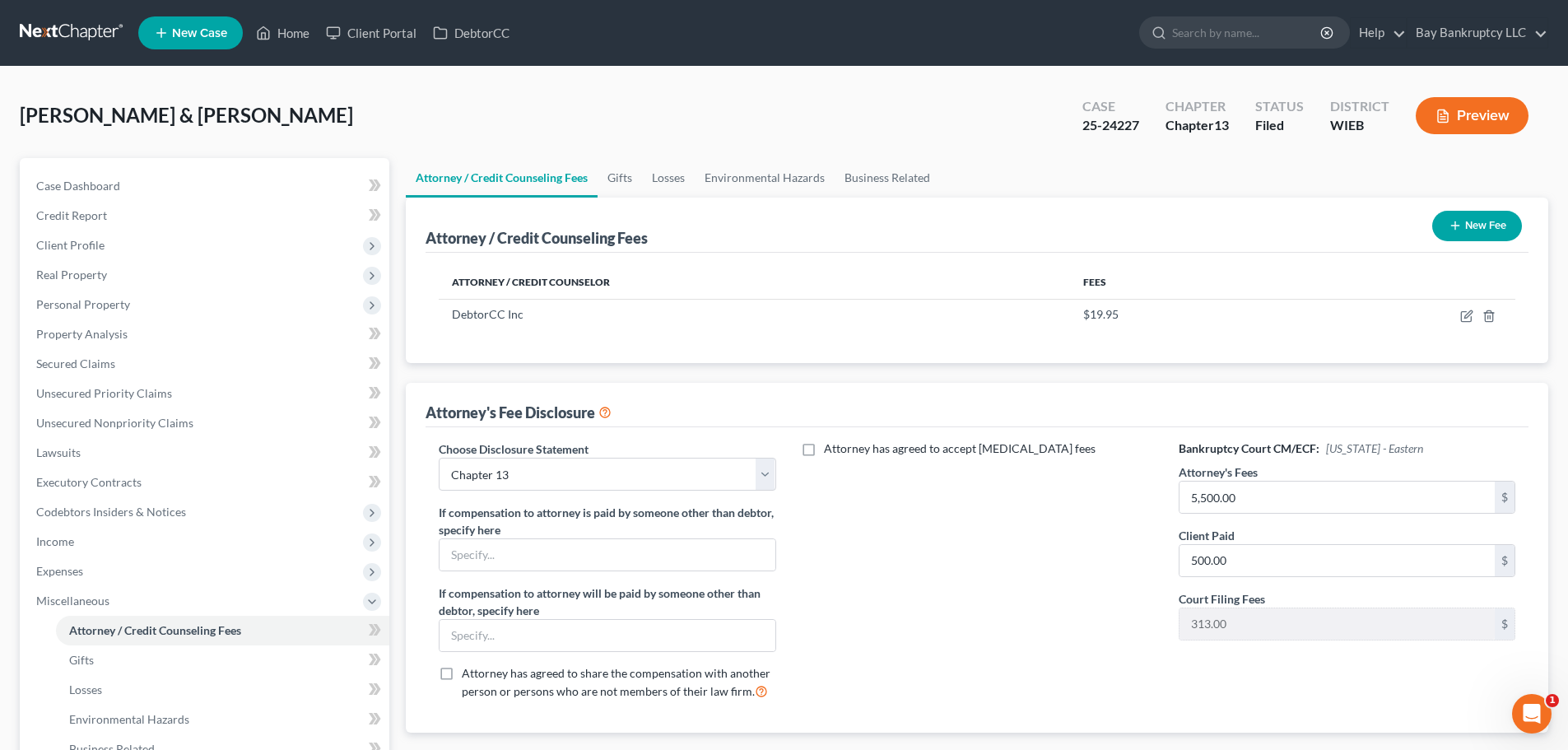
click at [1478, 229] on button "New Fee" at bounding box center [1477, 226] width 89 height 30
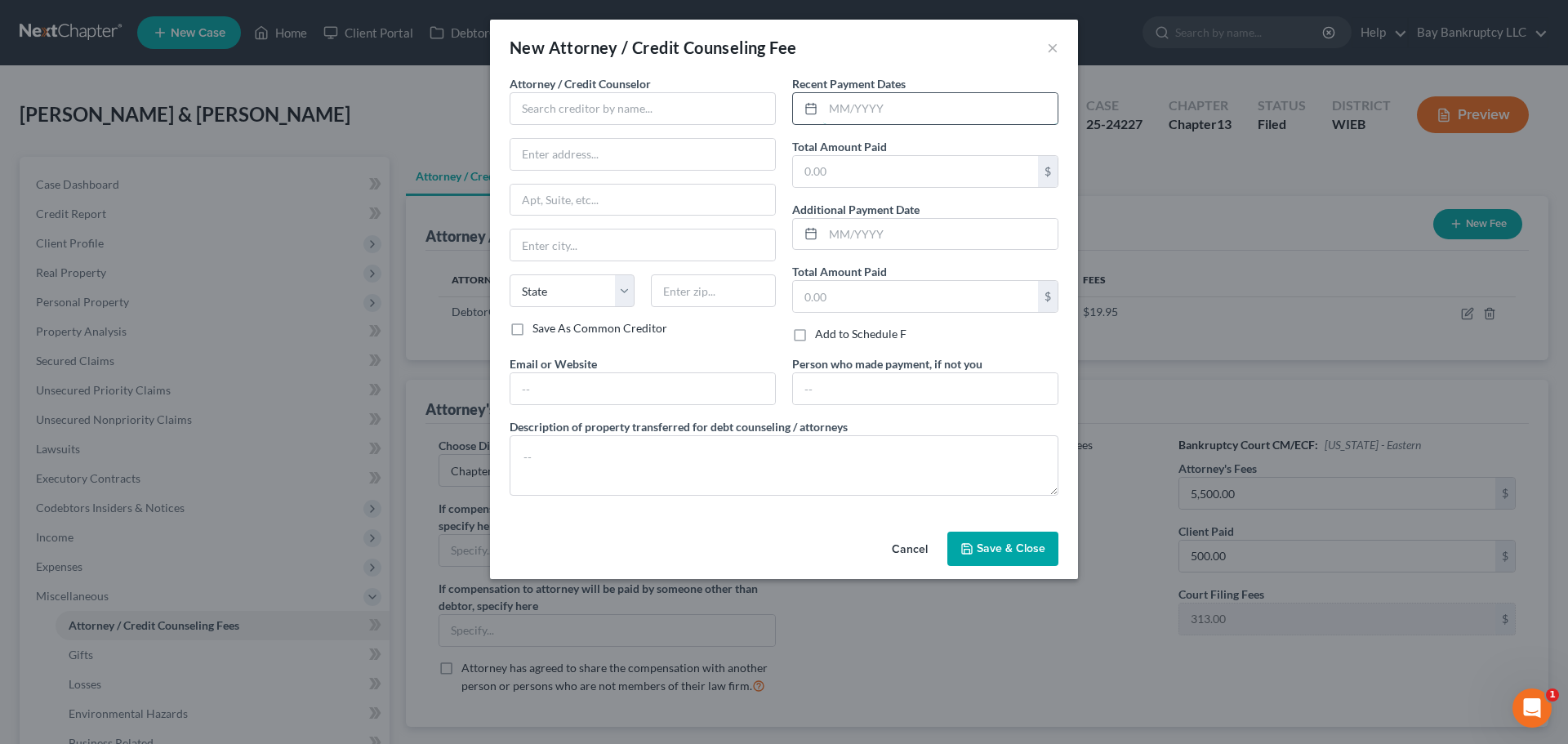
click at [842, 112] on input "text" at bounding box center [940, 109] width 234 height 31
type input "[DATE]"
click at [855, 175] on input "text" at bounding box center [916, 172] width 245 height 31
type input "500"
click at [684, 111] on input "text" at bounding box center [642, 109] width 266 height 33
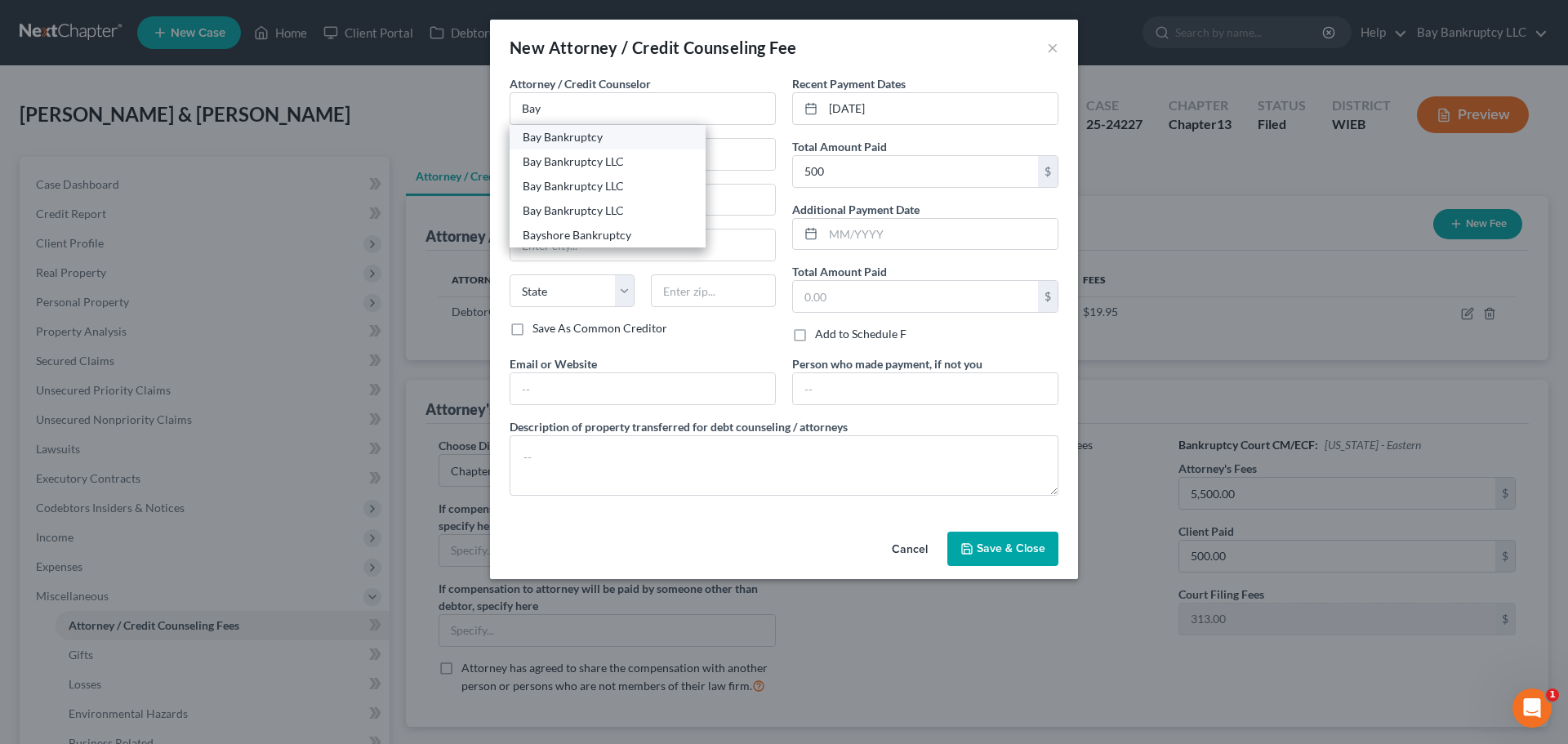
click at [617, 140] on div "Bay Bankruptcy" at bounding box center [608, 137] width 170 height 16
type input "Bay Bankruptcy"
type input "[STREET_ADDRESS]"
type input "Suite K-200"
type input "[GEOGRAPHIC_DATA]"
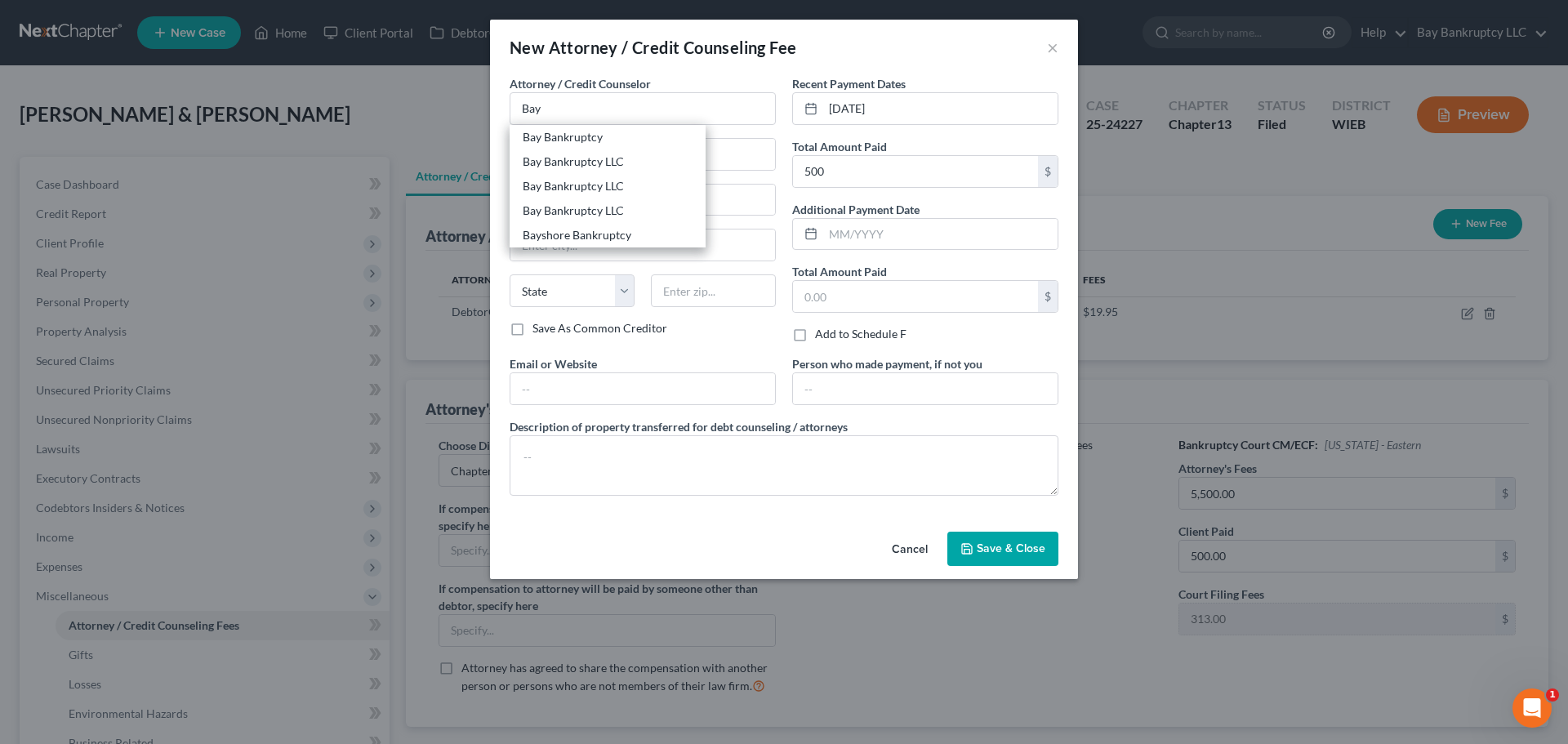
select select "52"
type input "53217"
click at [989, 547] on span "Save & Close" at bounding box center [1011, 547] width 69 height 14
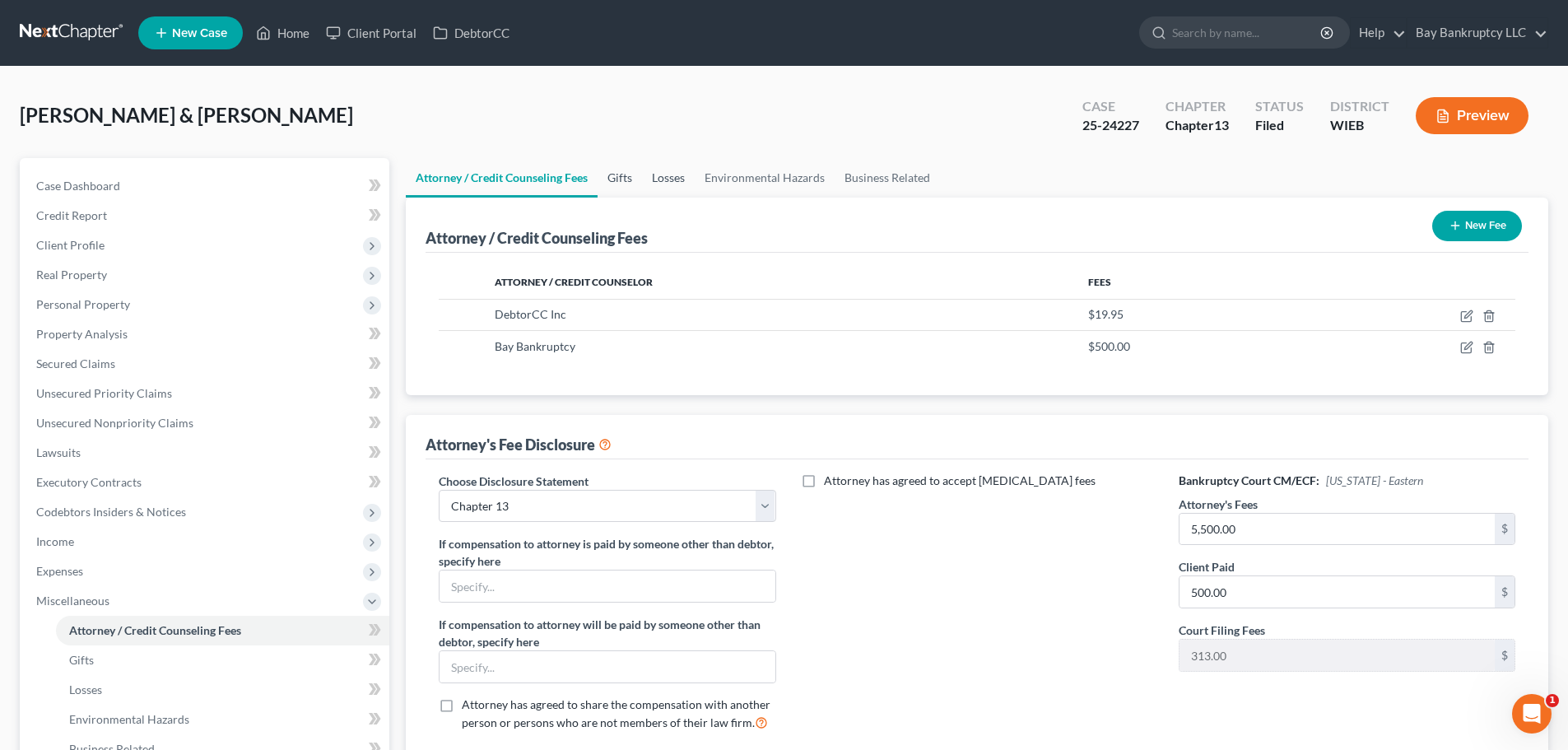
drag, startPoint x: 616, startPoint y: 182, endPoint x: 661, endPoint y: 178, distance: 45.2
click at [616, 182] on link "Gifts" at bounding box center [620, 178] width 44 height 40
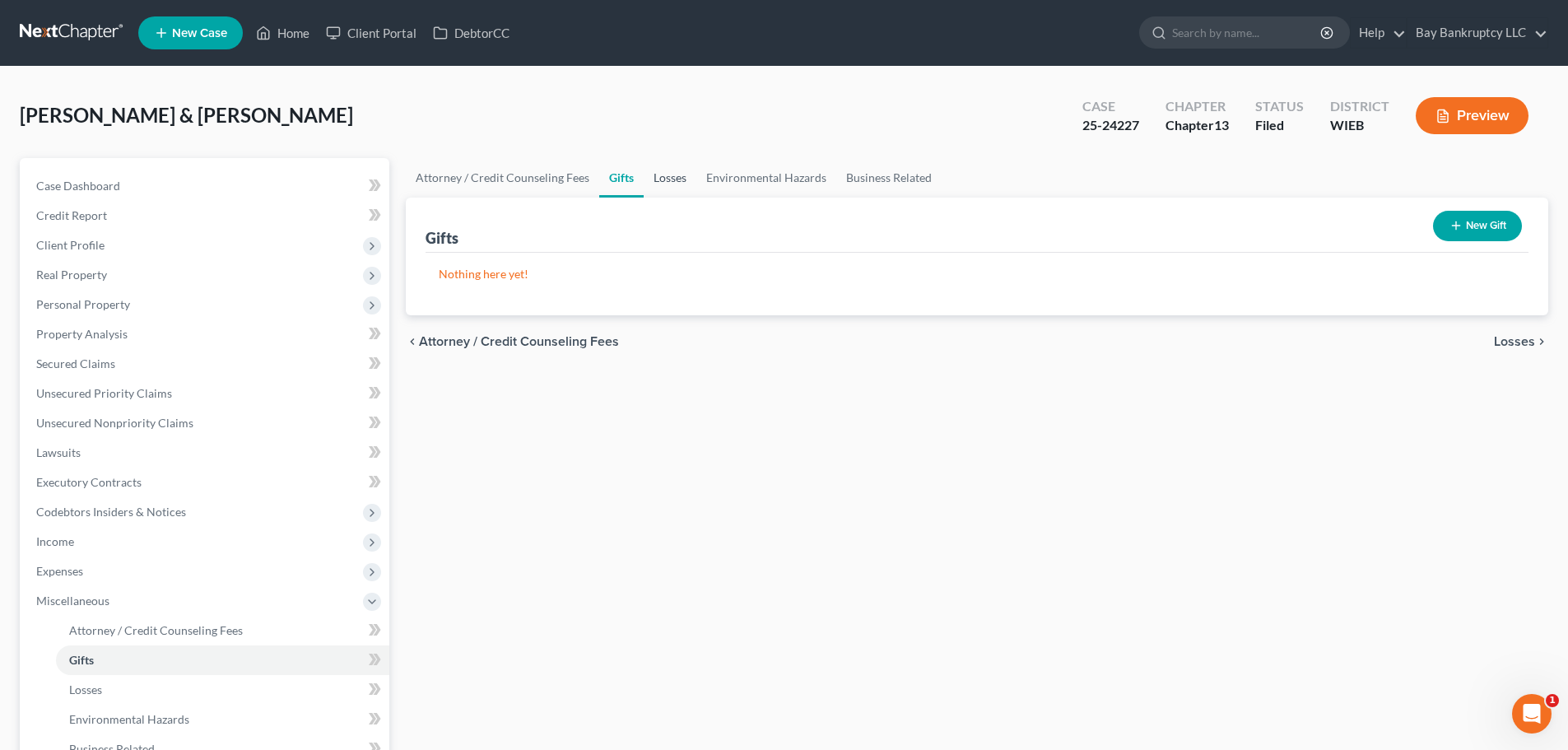
click at [661, 178] on link "Losses" at bounding box center [670, 178] width 53 height 40
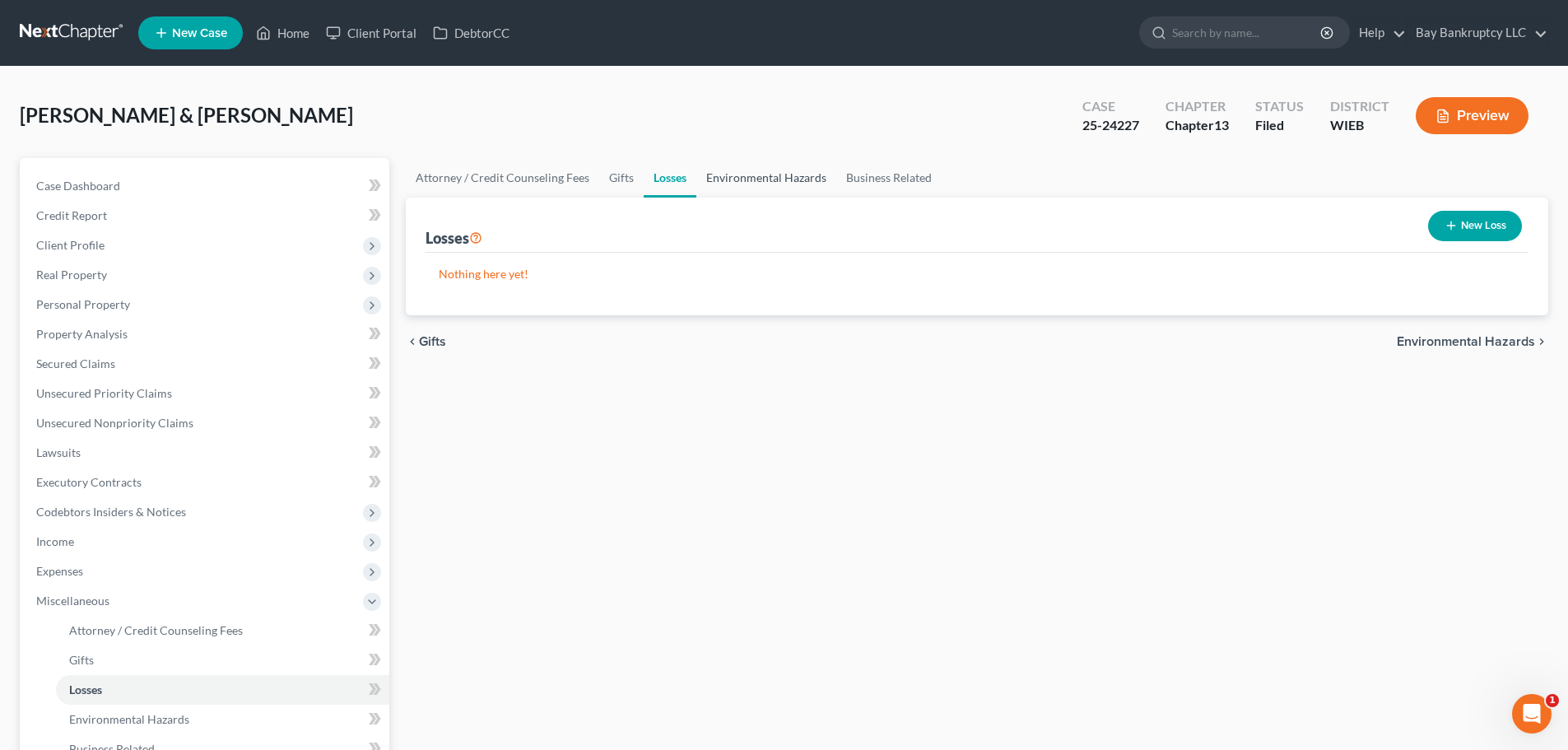
click at [730, 177] on link "Environmental Hazards" at bounding box center [766, 178] width 140 height 40
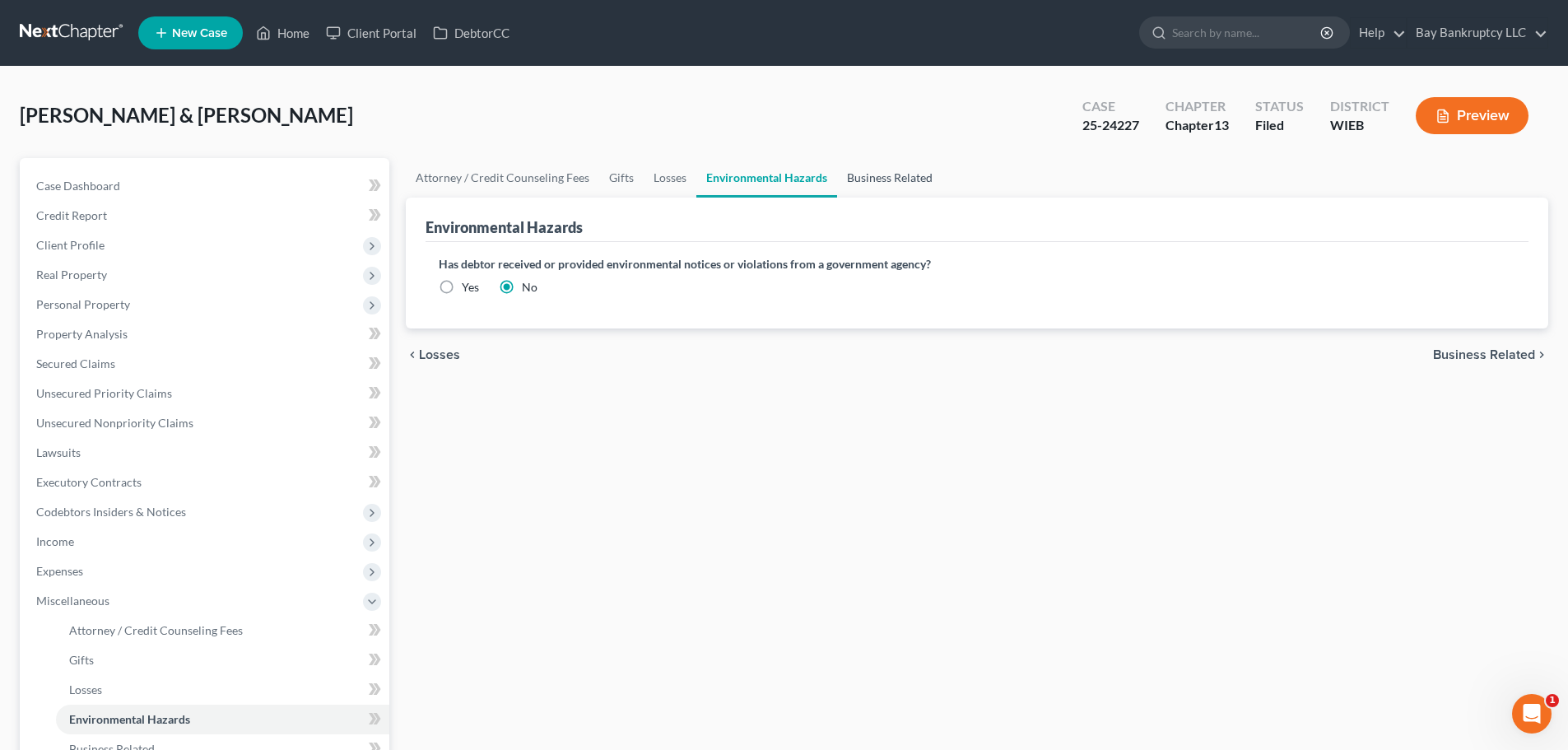
click at [896, 173] on link "Business Related" at bounding box center [890, 178] width 105 height 40
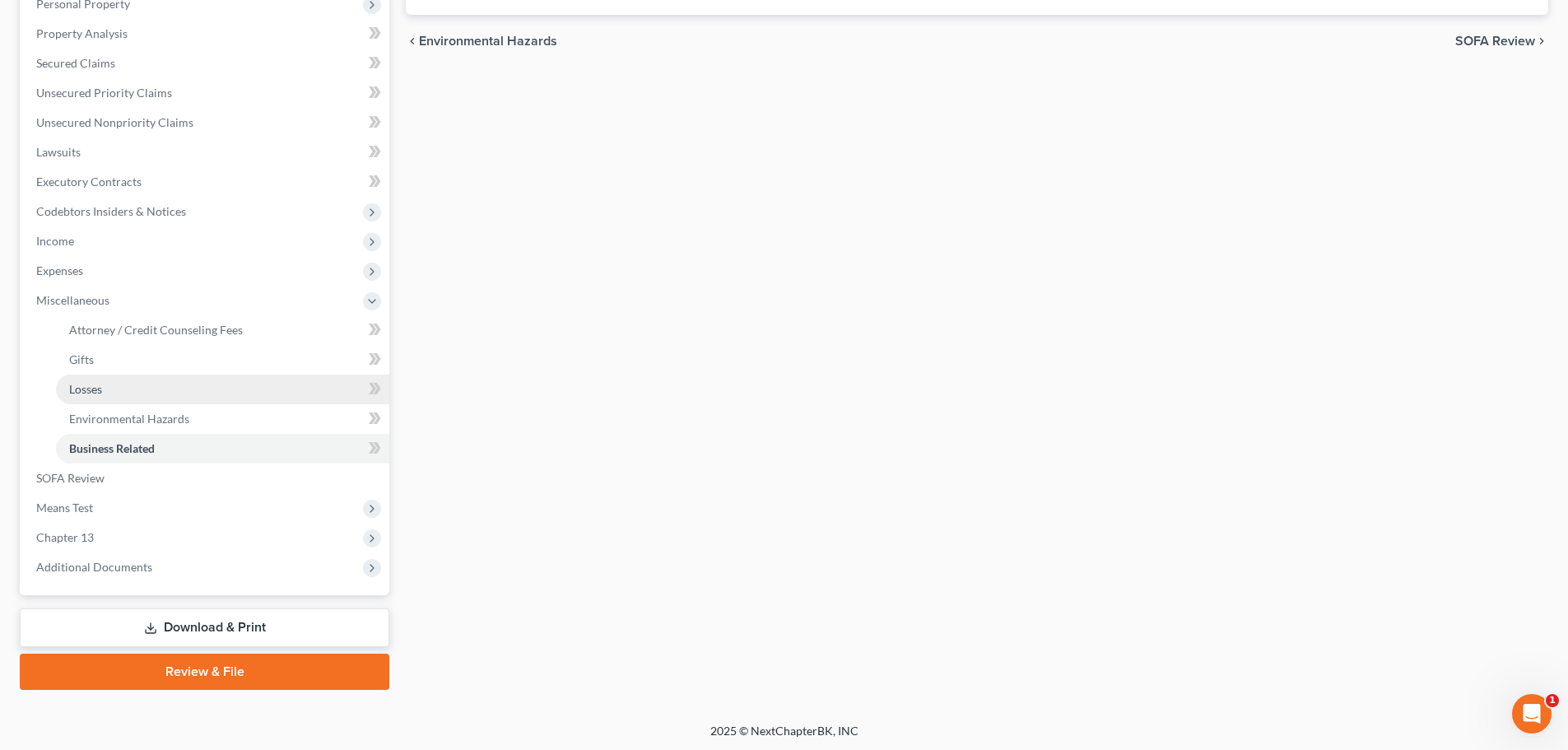
scroll to position [303, 0]
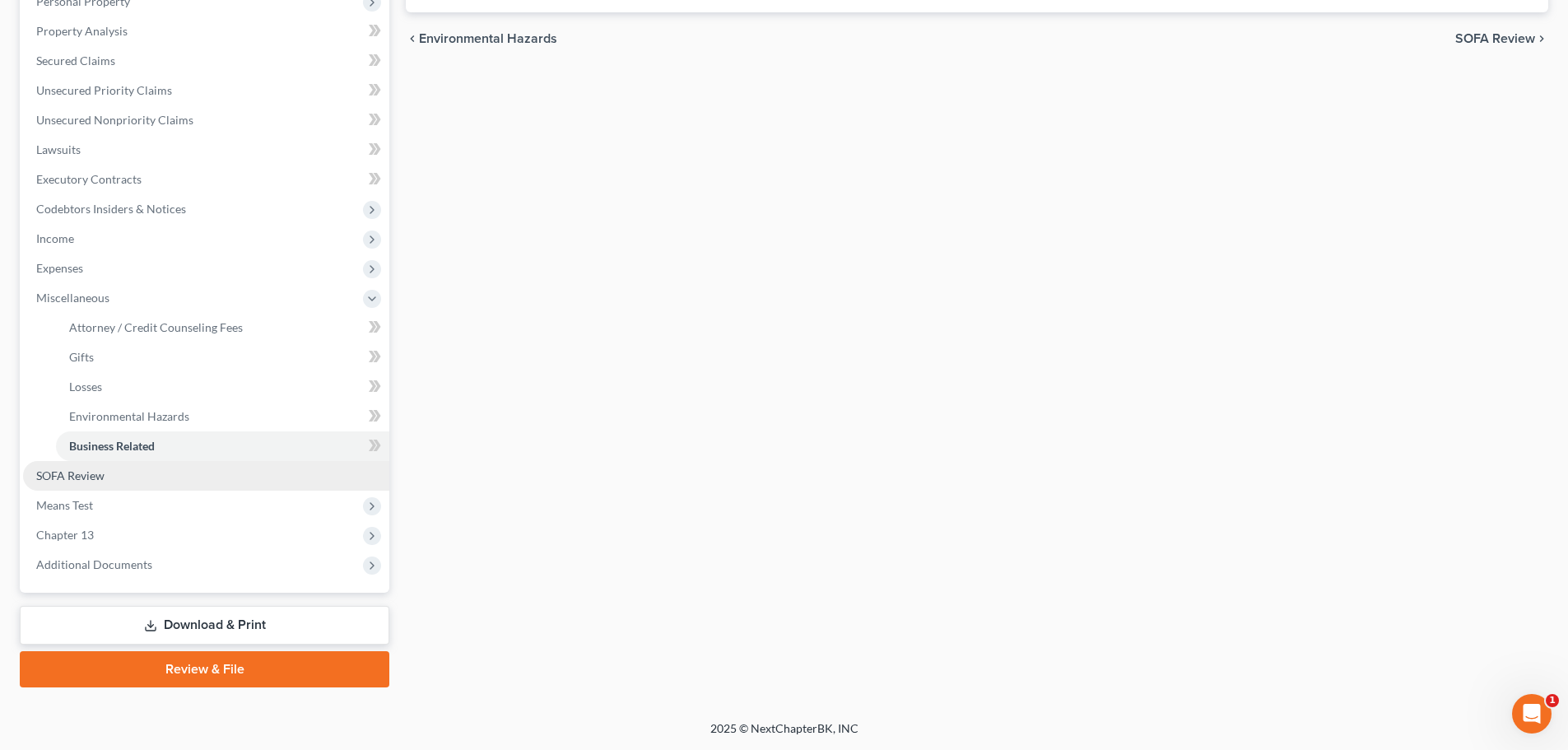
click at [81, 477] on span "SOFA Review" at bounding box center [70, 475] width 68 height 14
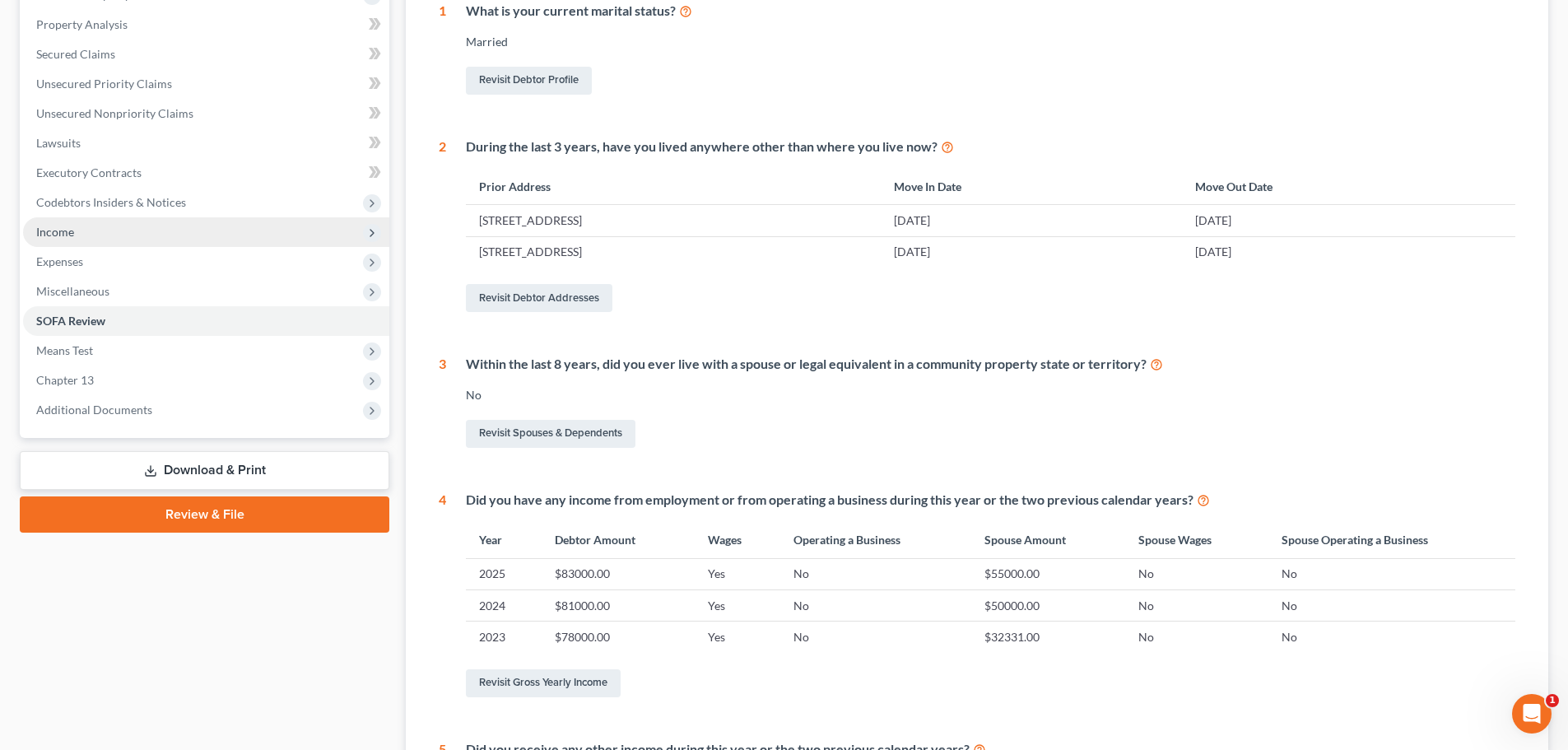
scroll to position [329, 0]
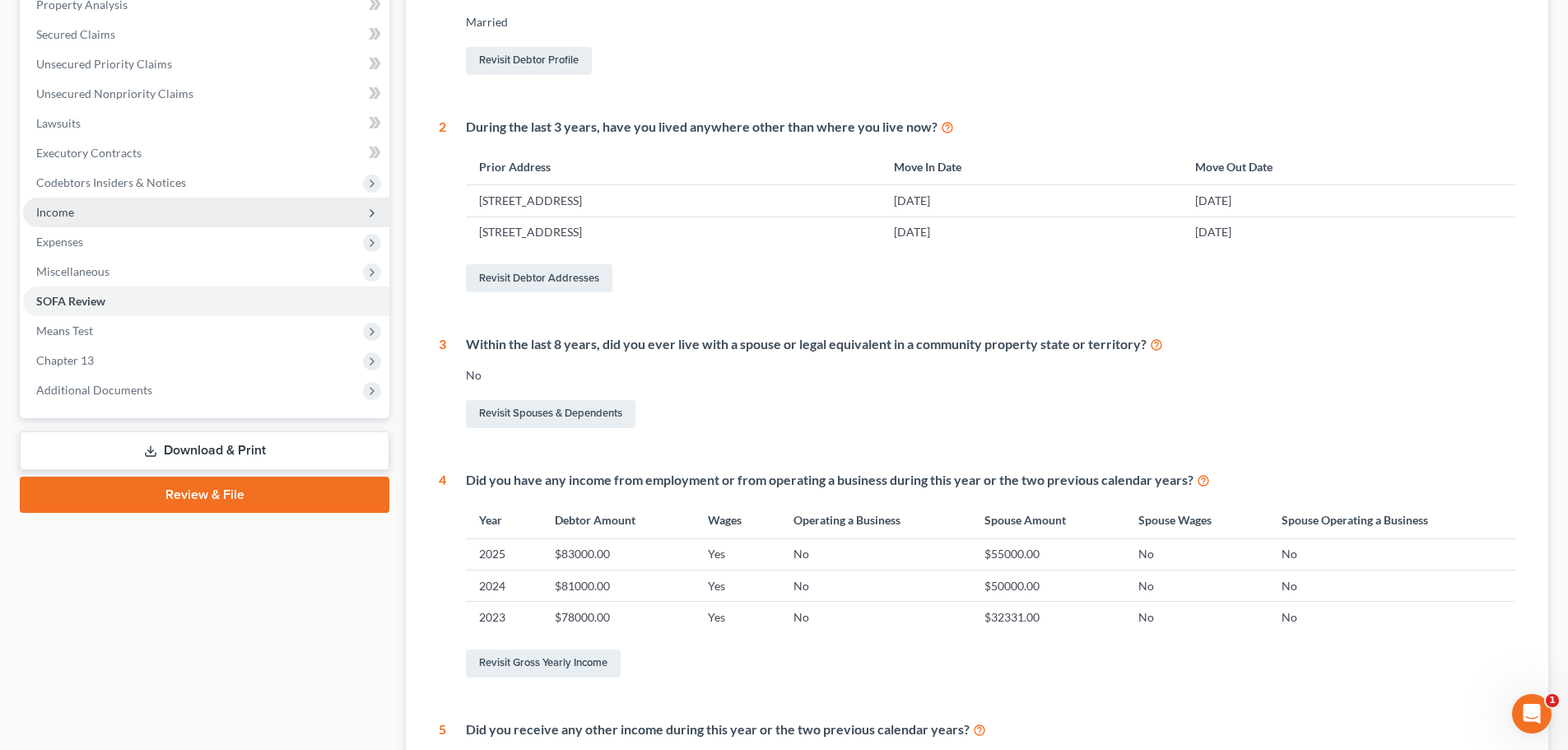
click at [76, 212] on span "Income" at bounding box center [206, 212] width 367 height 29
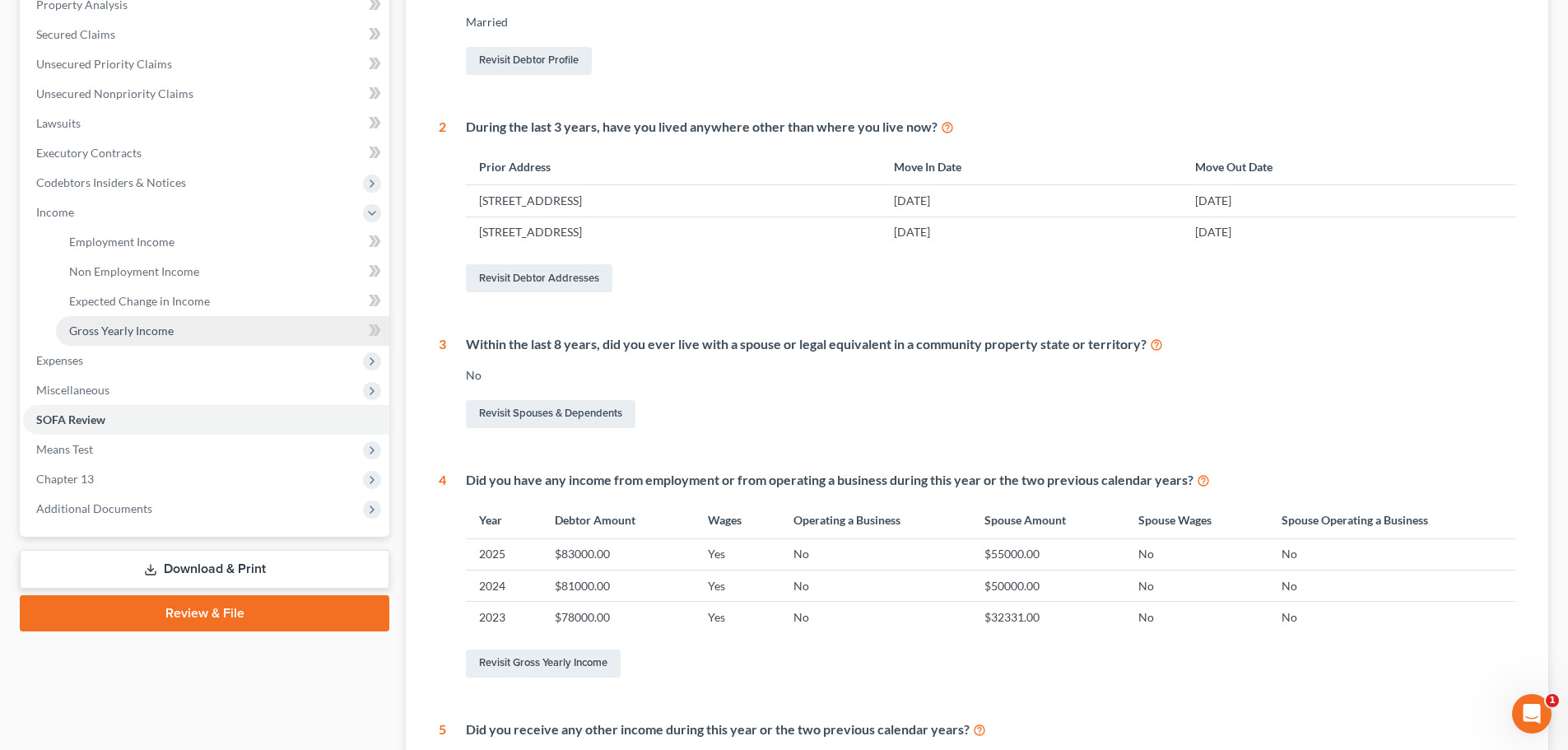
click at [144, 337] on link "Gross Yearly Income" at bounding box center [223, 331] width 333 height 29
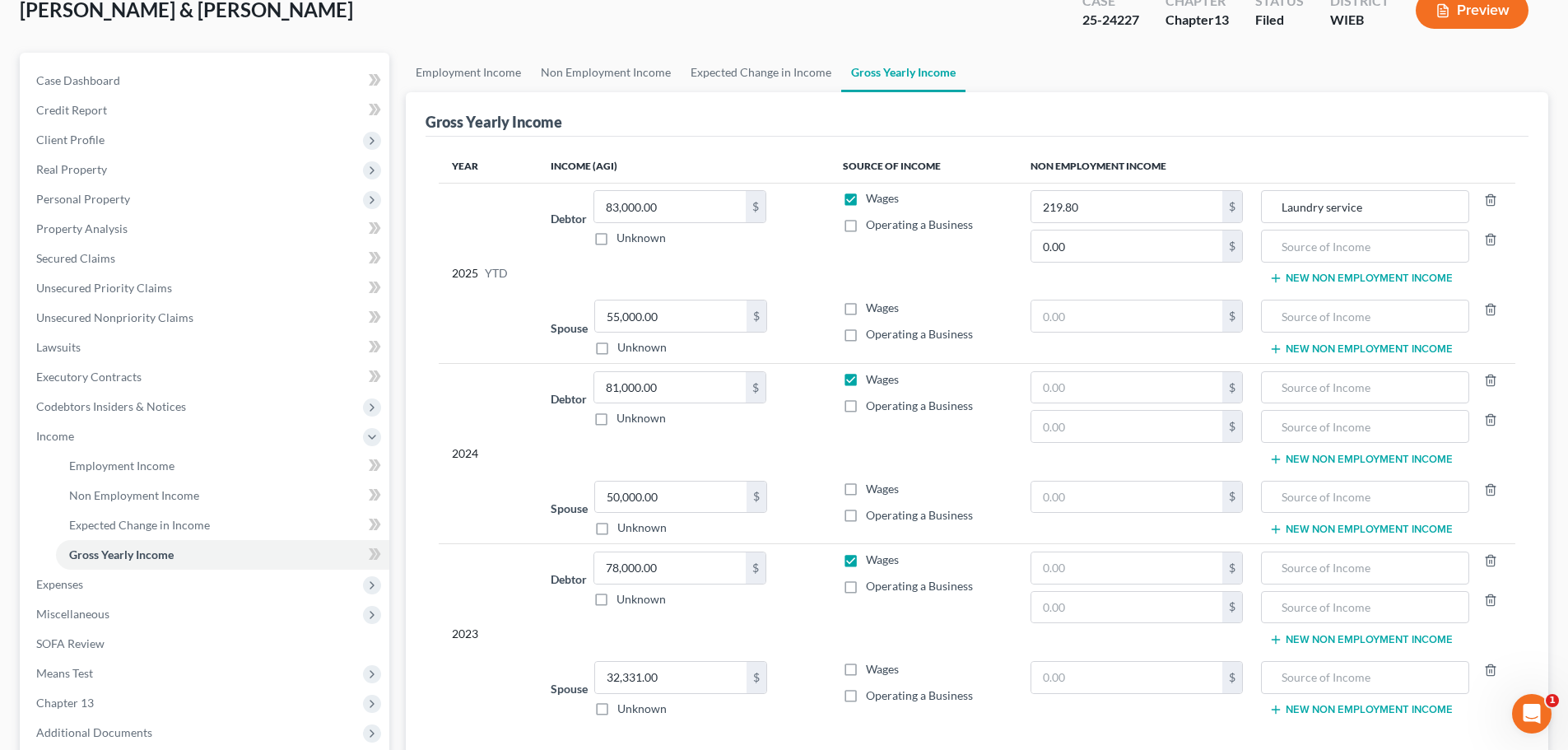
scroll to position [165, 0]
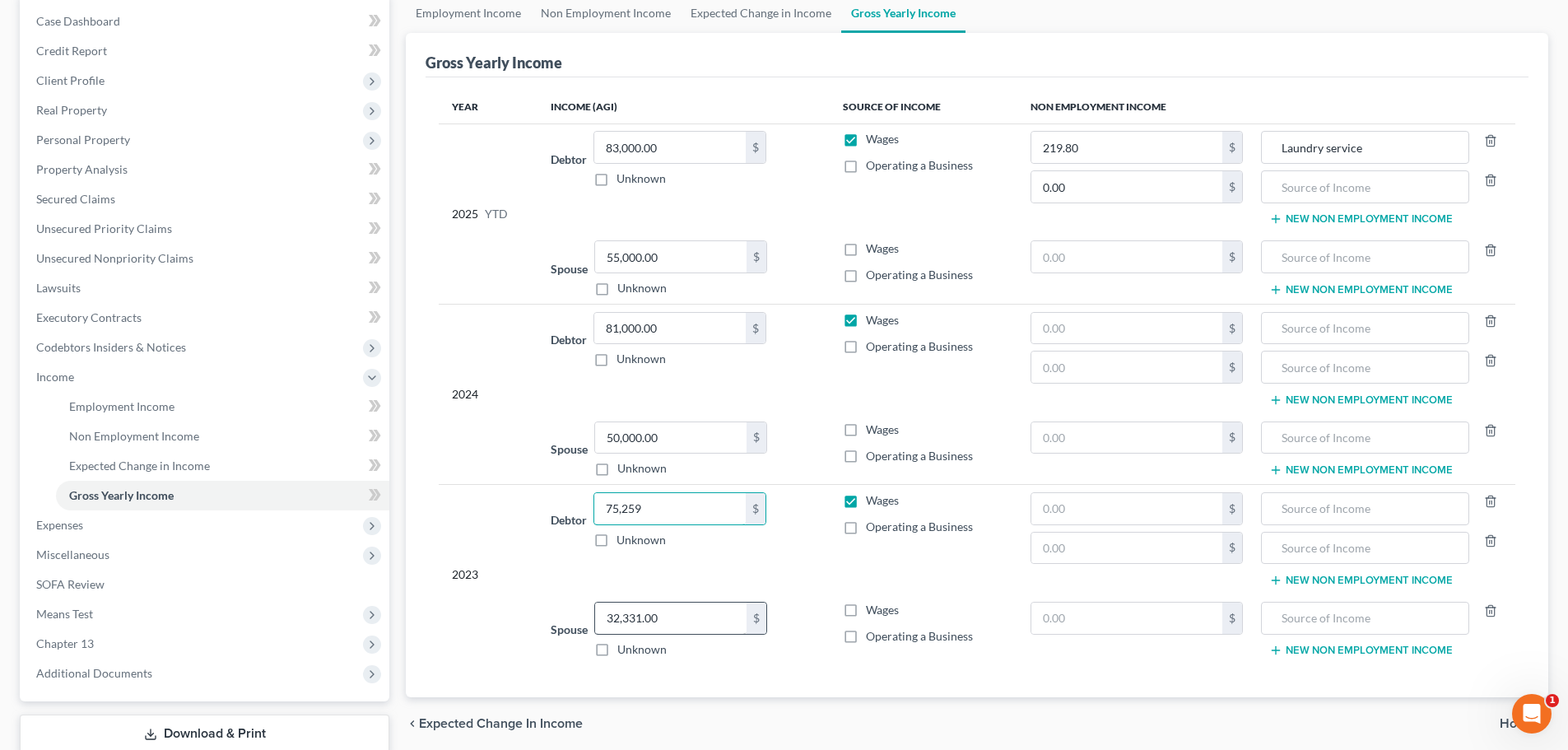
type input "75,259"
click at [685, 626] on input "32,331.00" at bounding box center [671, 618] width 151 height 31
type input "60,429"
click at [669, 264] on input "55,000.00" at bounding box center [671, 257] width 151 height 31
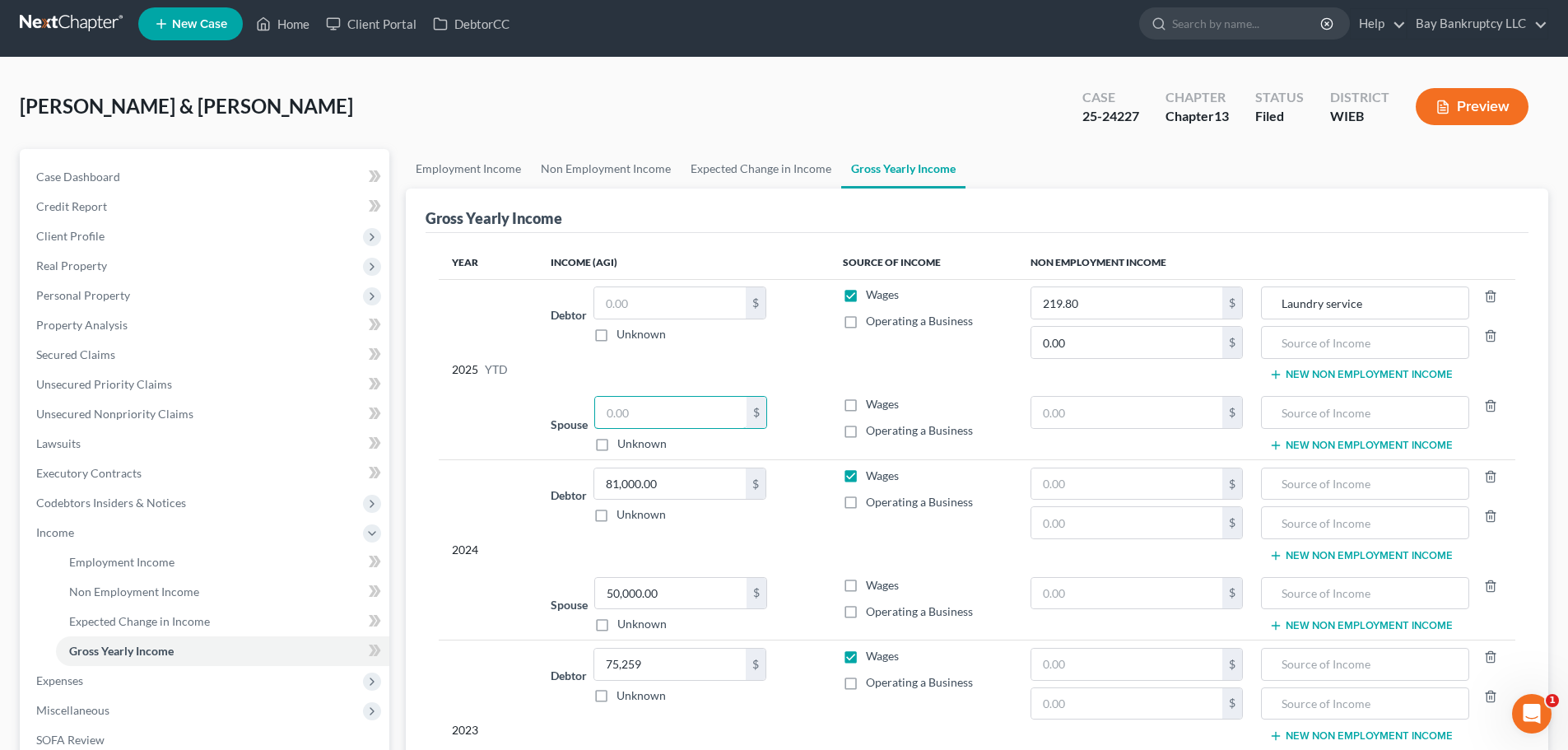
scroll to position [0, 0]
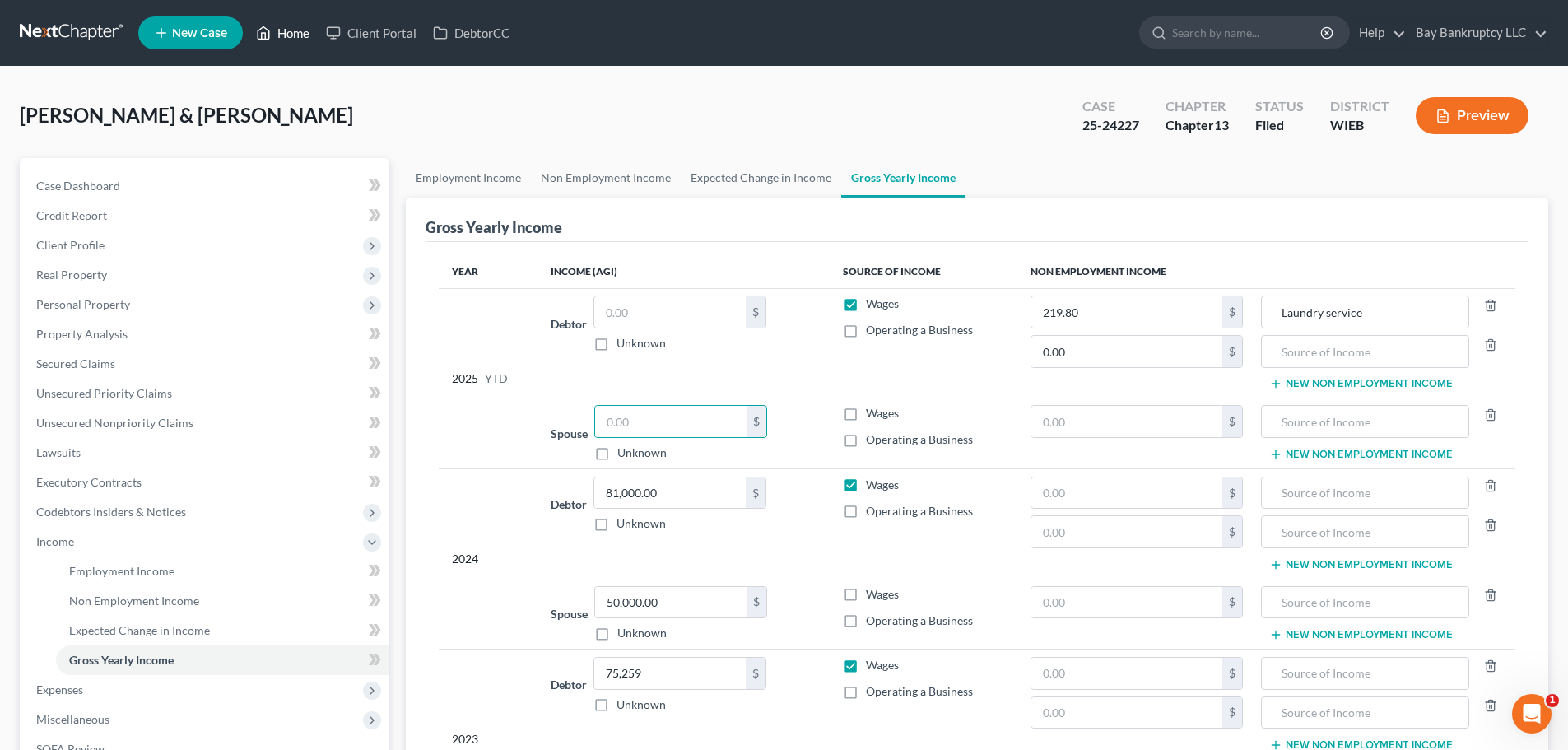
click at [295, 22] on link "Home" at bounding box center [283, 33] width 70 height 29
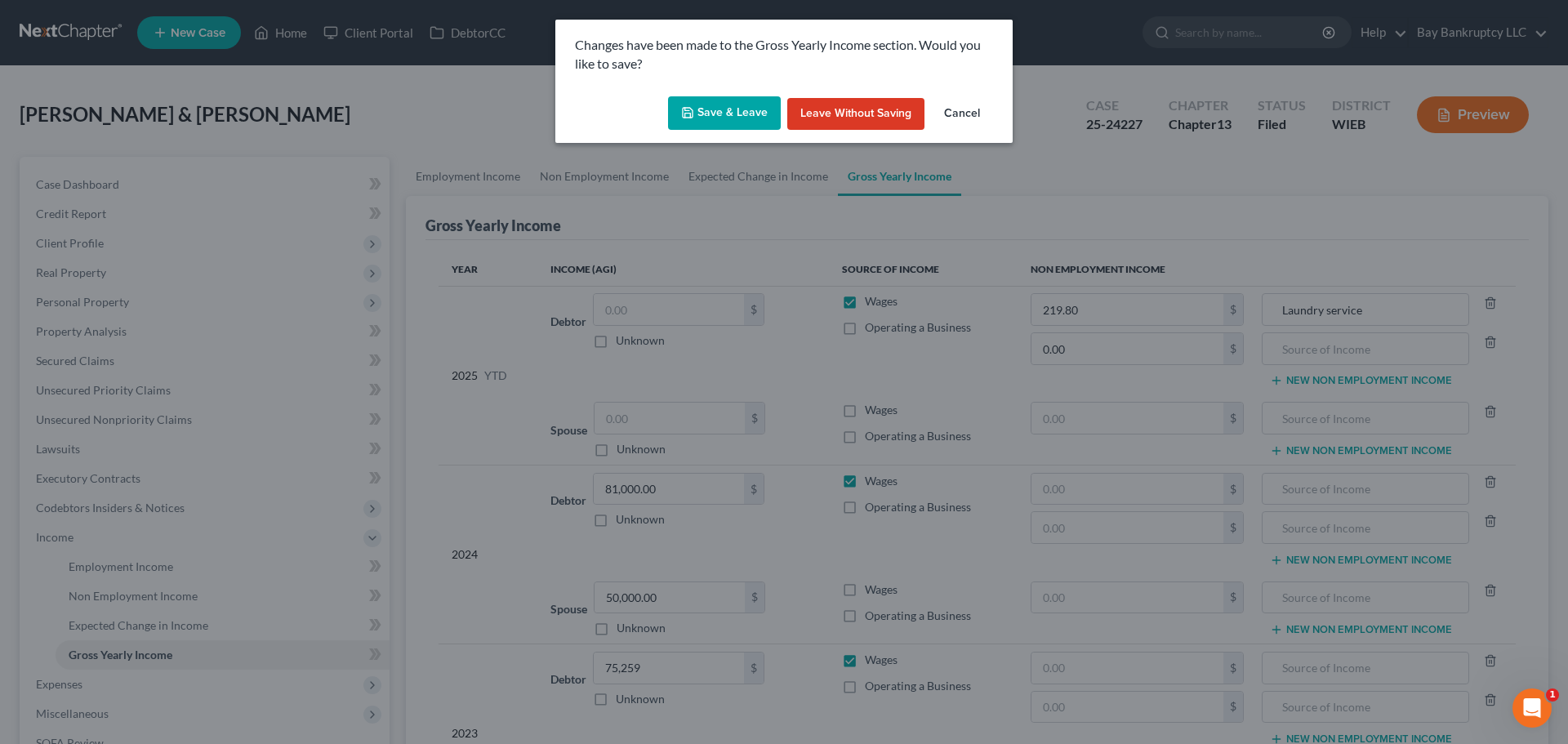
click at [726, 111] on button "Save & Leave" at bounding box center [724, 113] width 112 height 35
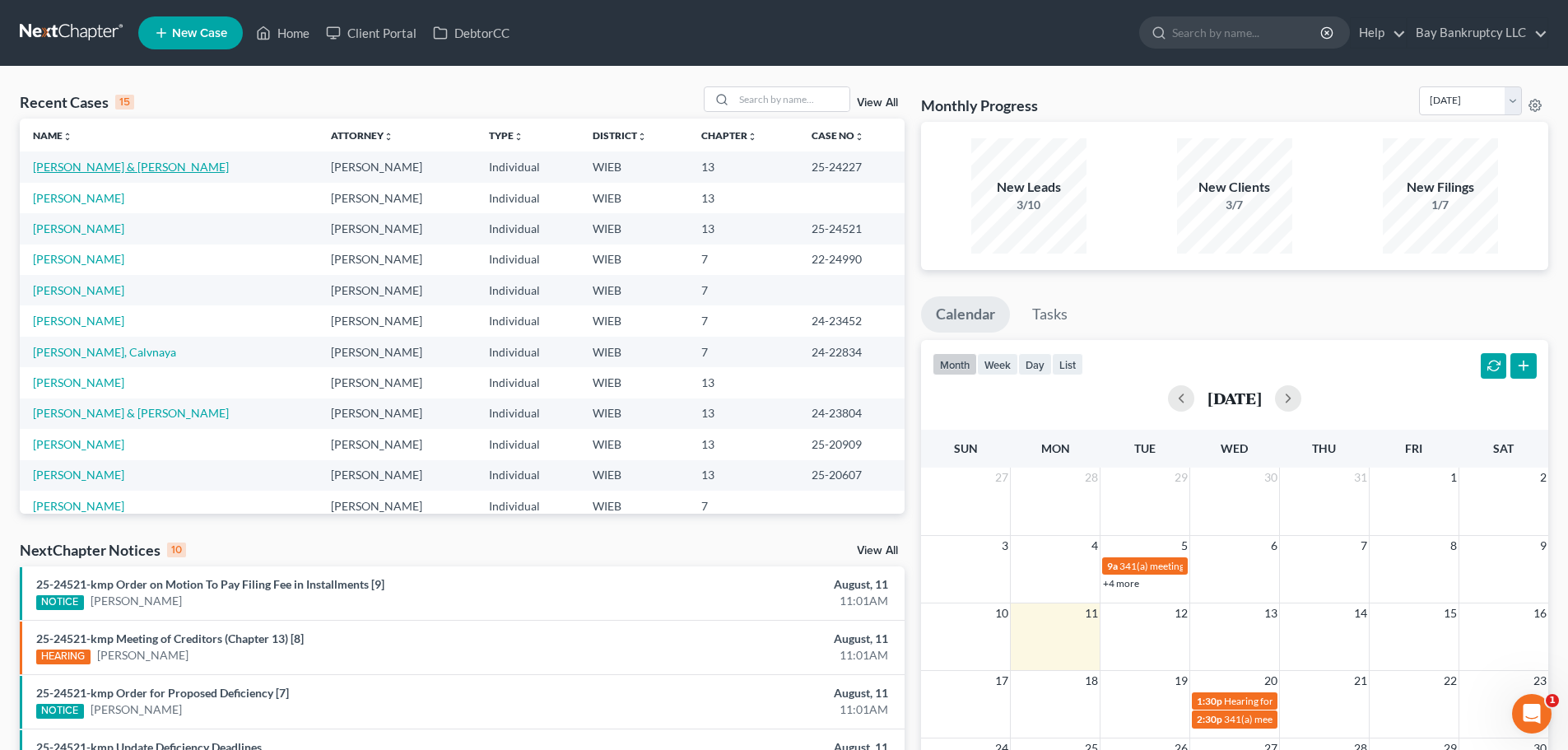
click at [84, 166] on link "[PERSON_NAME] & [PERSON_NAME]" at bounding box center [131, 166] width 196 height 14
select select "2"
select select "4"
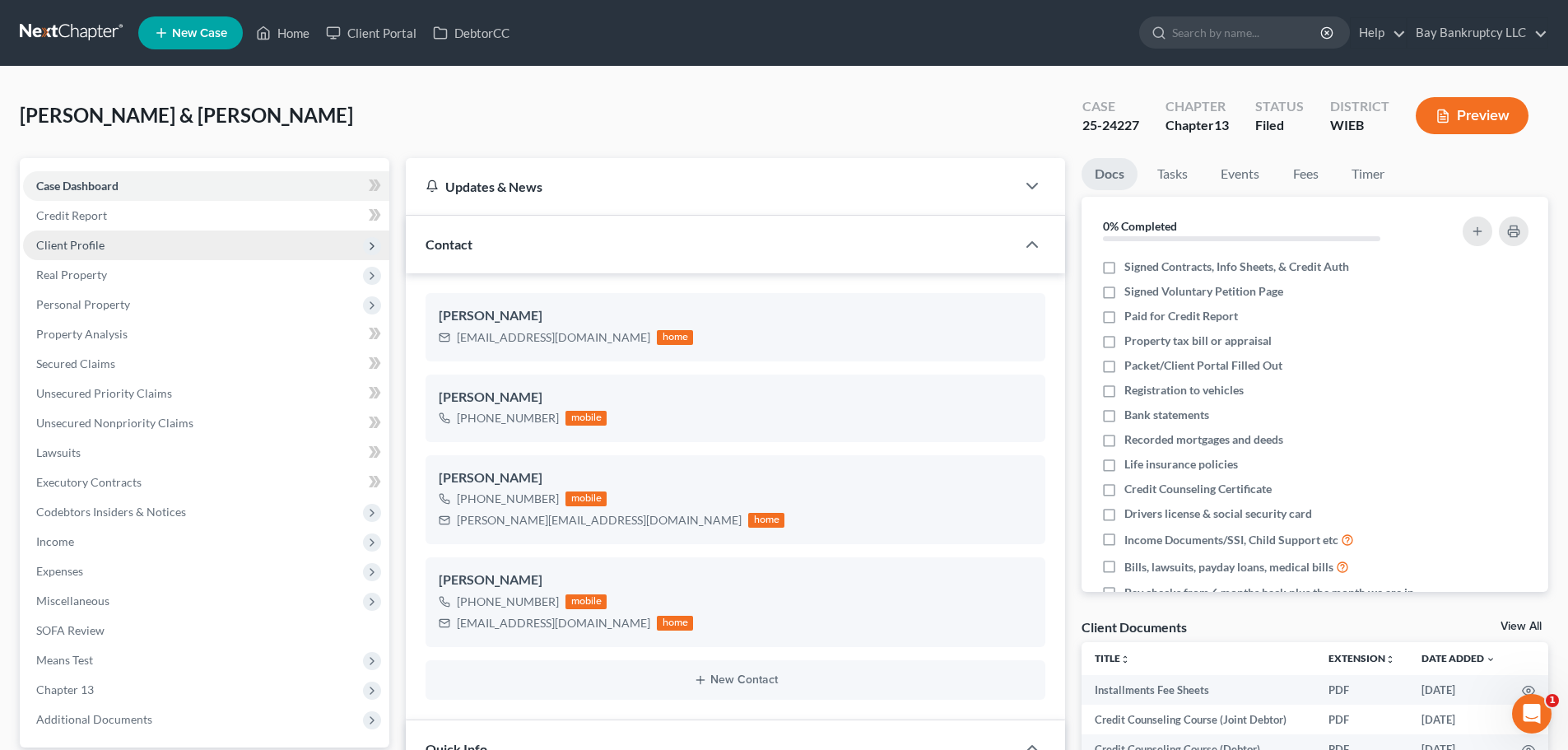
click at [93, 245] on span "Client Profile" at bounding box center [70, 244] width 68 height 14
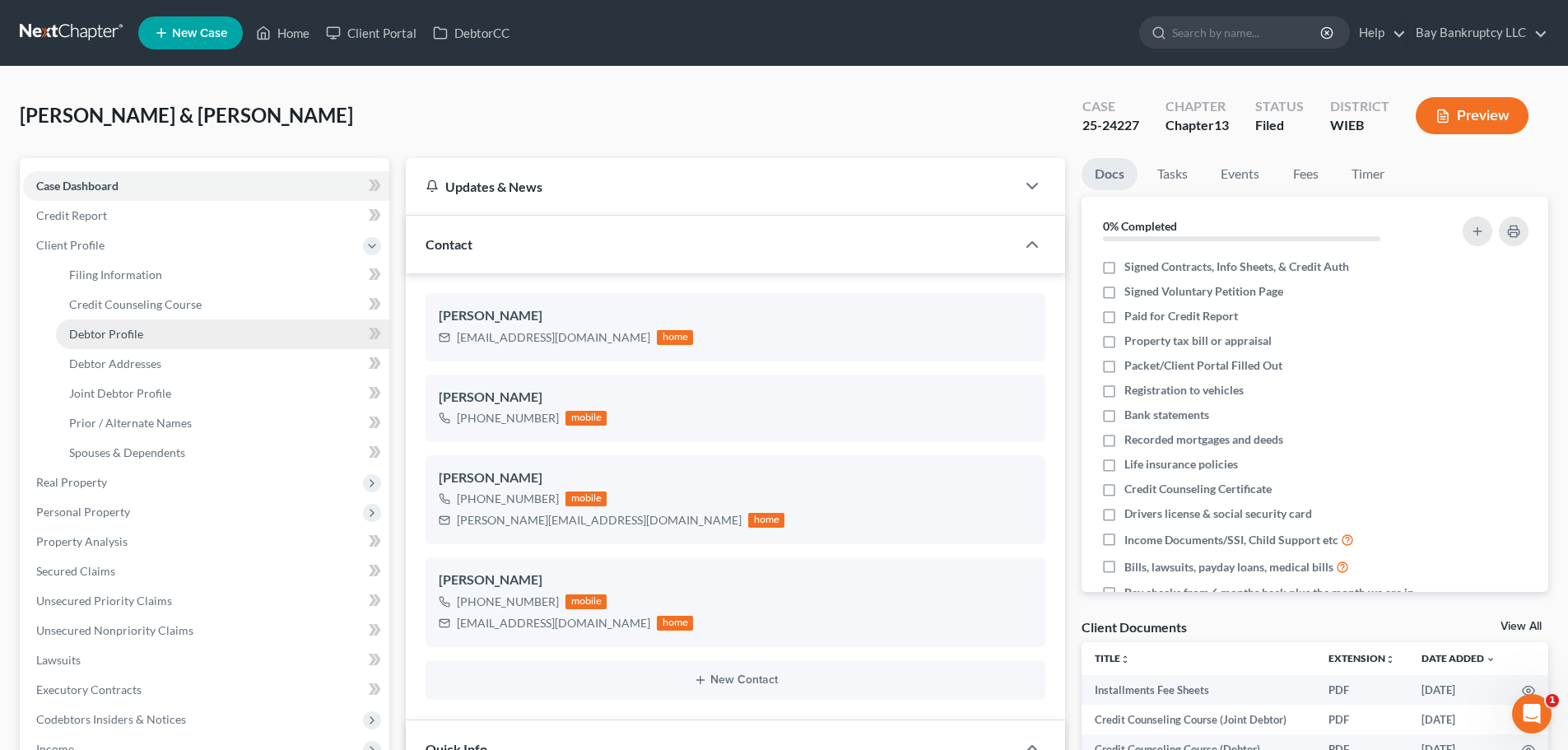
click at [120, 332] on span "Debtor Profile" at bounding box center [106, 334] width 74 height 14
select select "1"
select select "4"
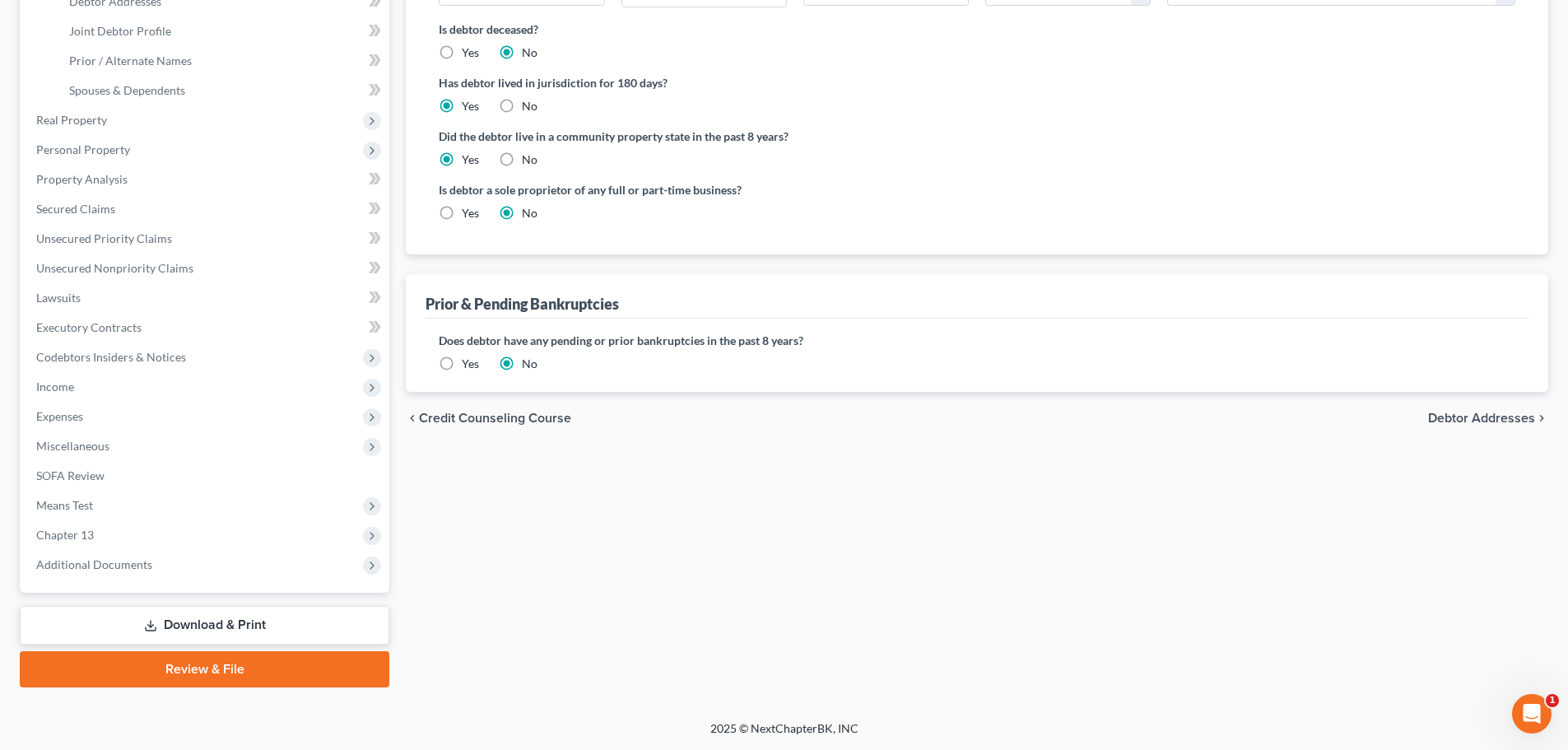
radio input "true"
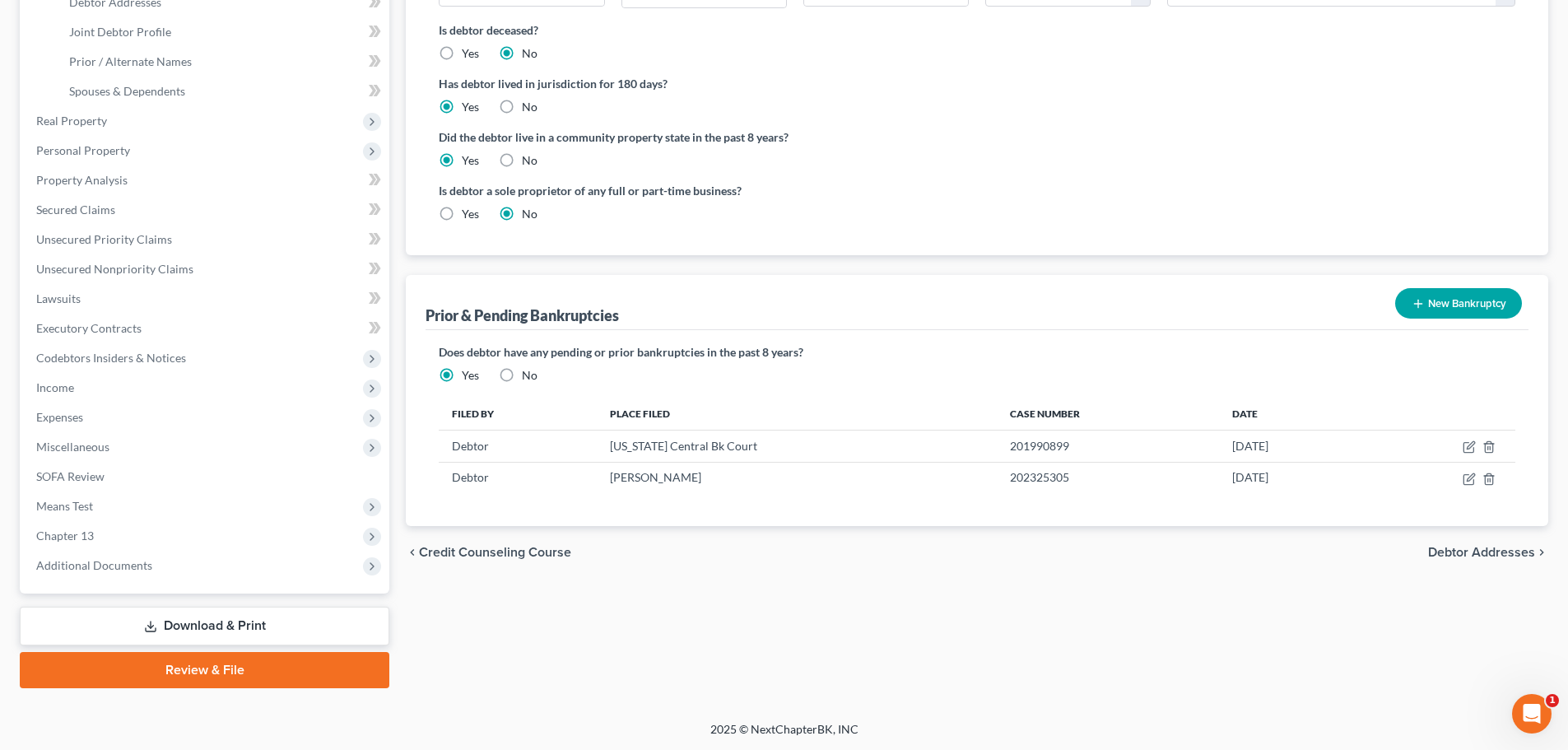
scroll to position [362, 0]
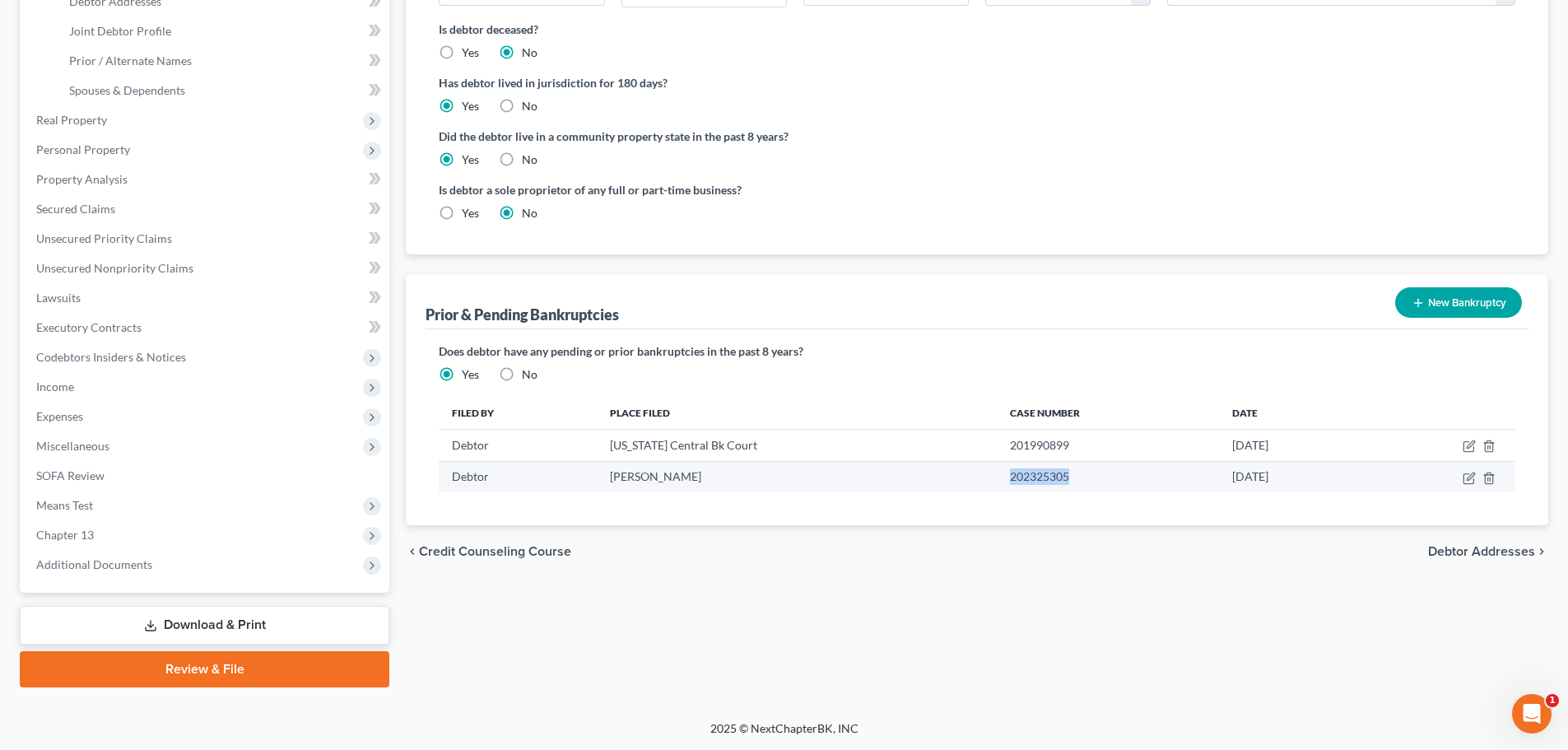
drag, startPoint x: 955, startPoint y: 482, endPoint x: 1019, endPoint y: 486, distance: 64.1
click at [1019, 486] on td "202325305" at bounding box center [1107, 476] width 222 height 31
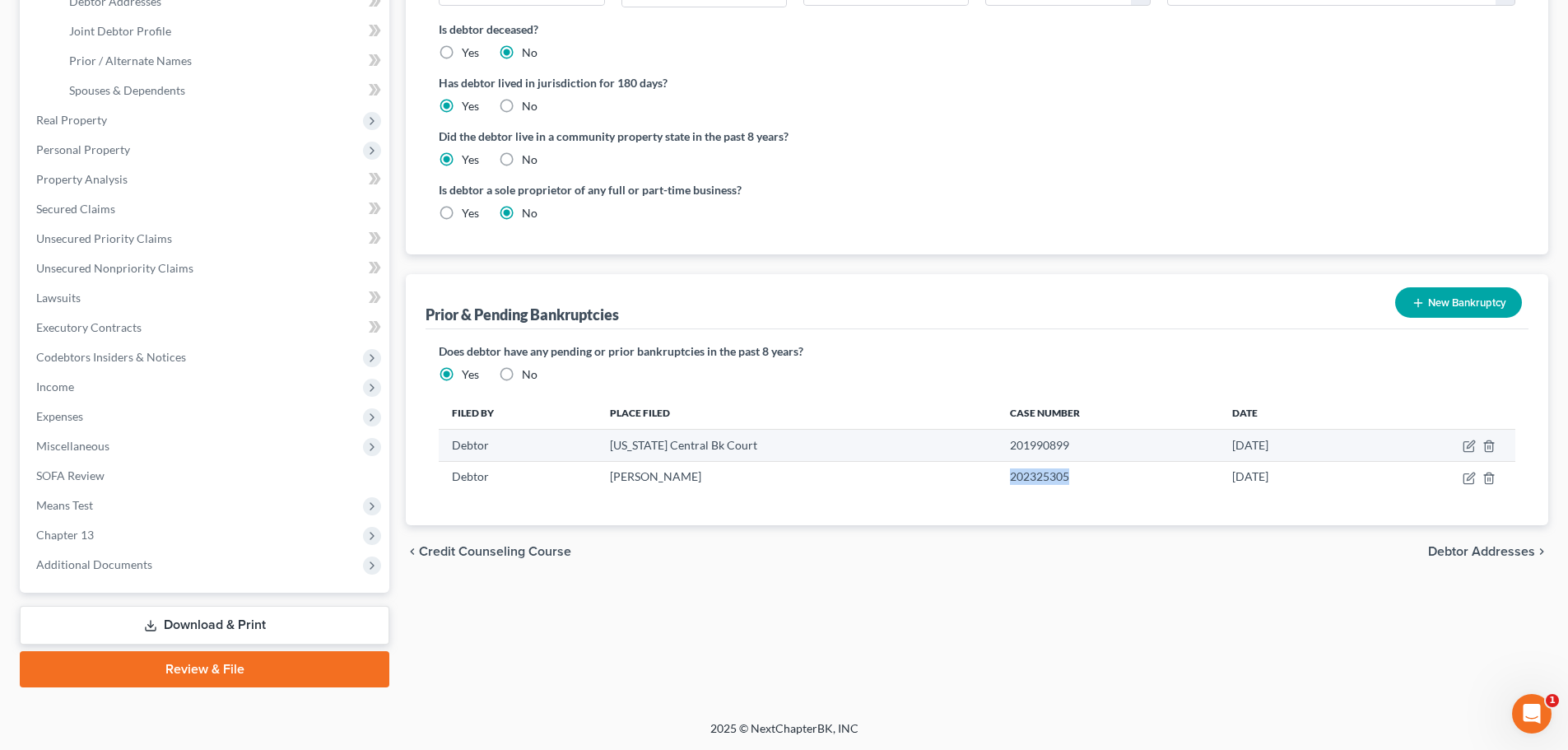
copy td "202325305"
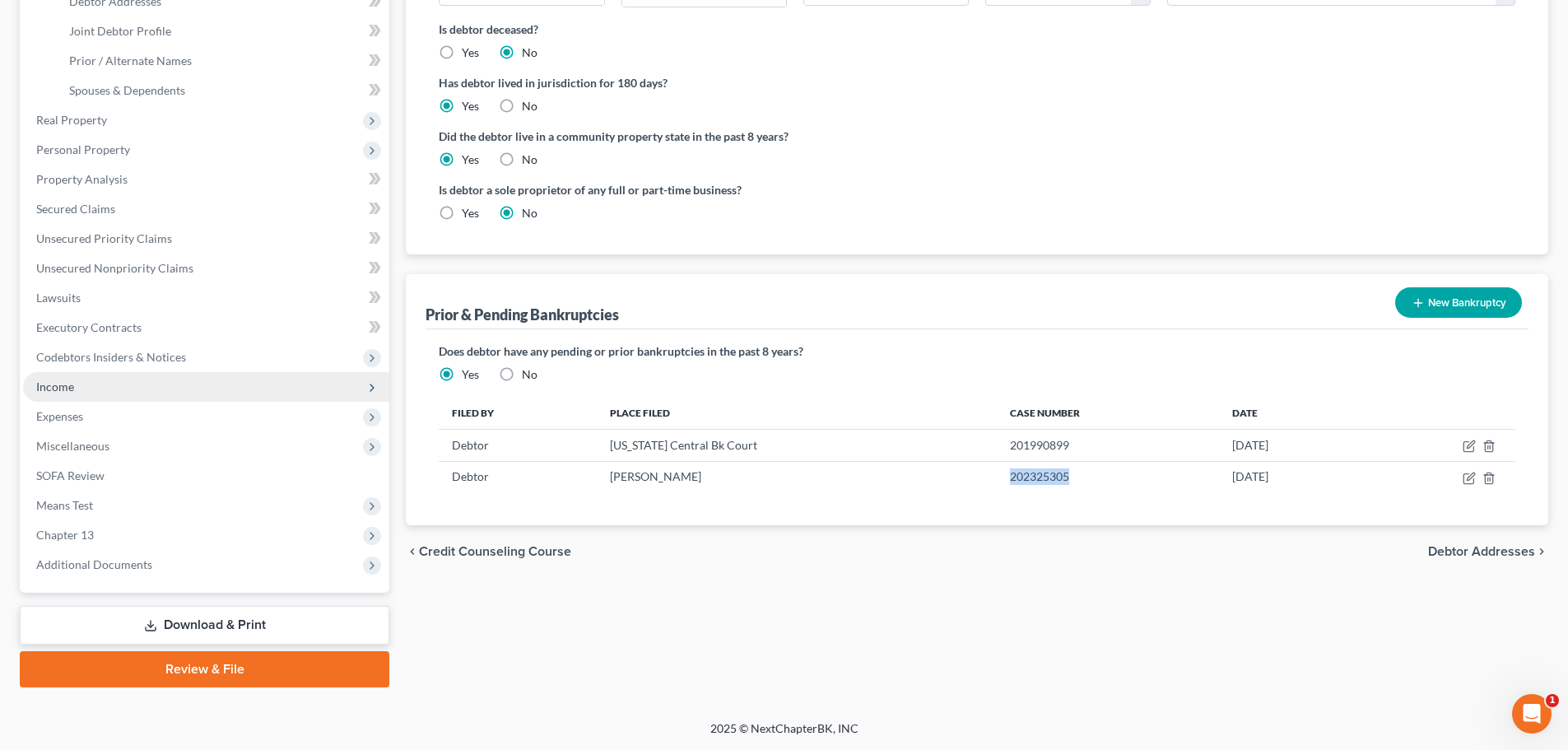
scroll to position [197, 0]
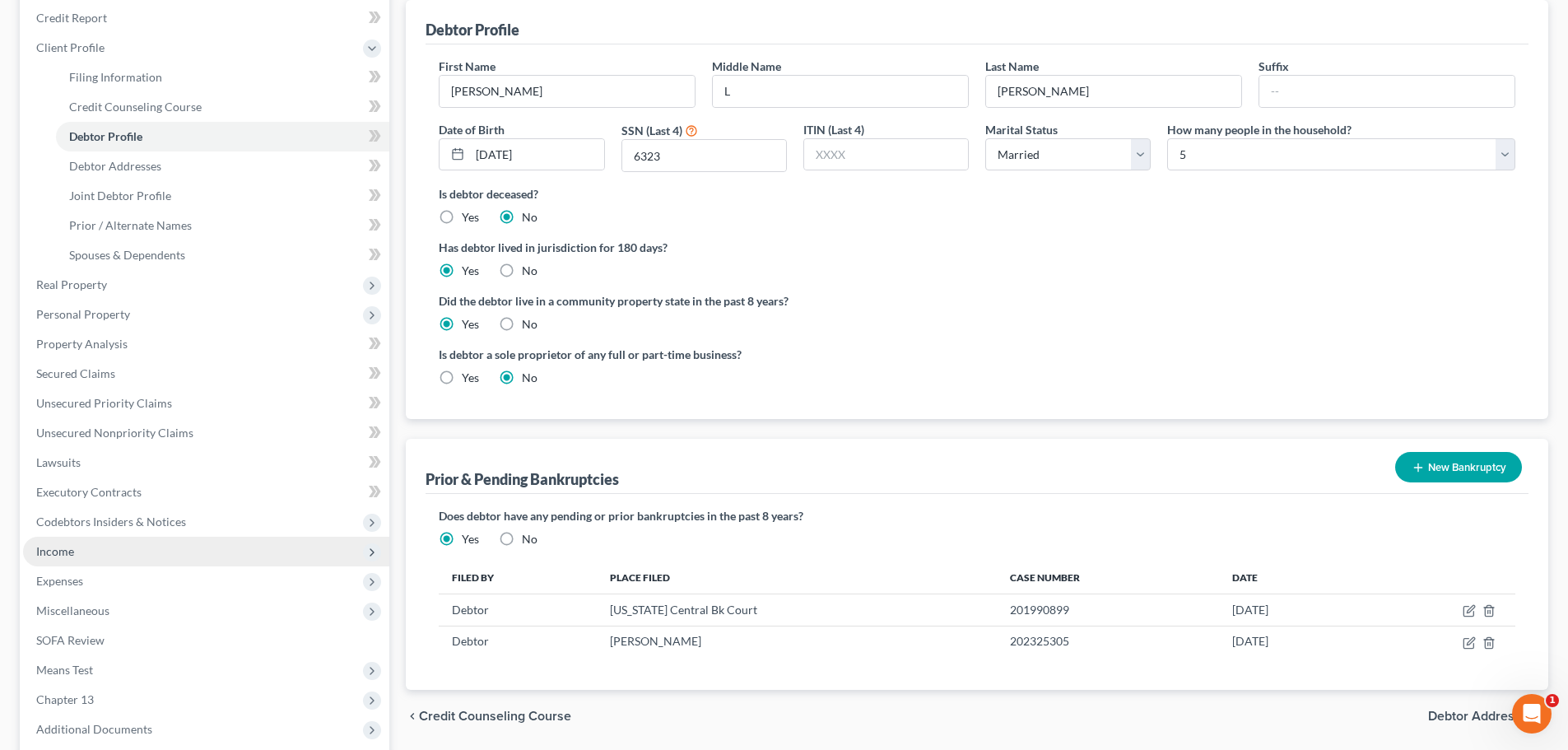
click at [75, 557] on span "Income" at bounding box center [206, 552] width 367 height 29
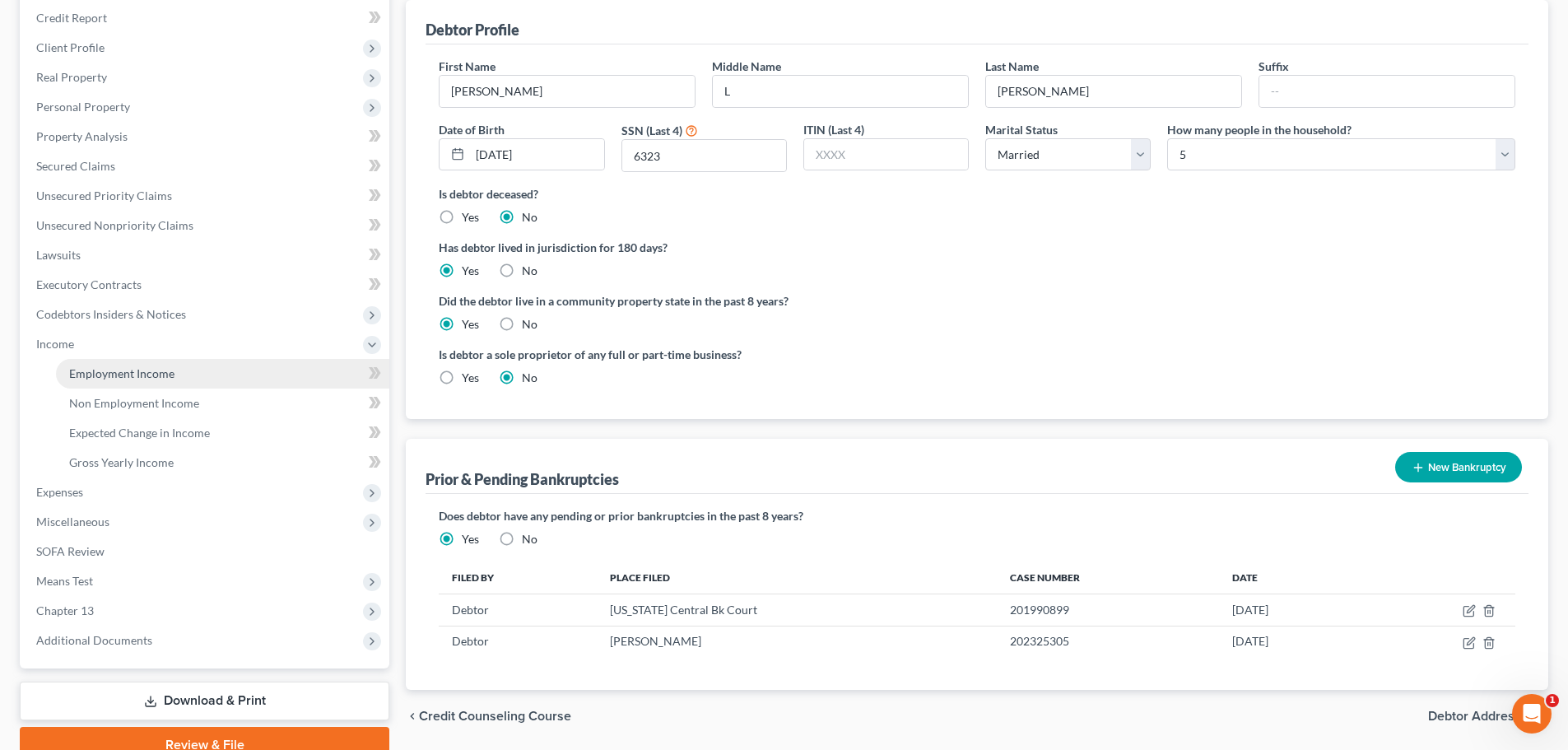
click at [97, 368] on span "Employment Income" at bounding box center [122, 373] width 105 height 14
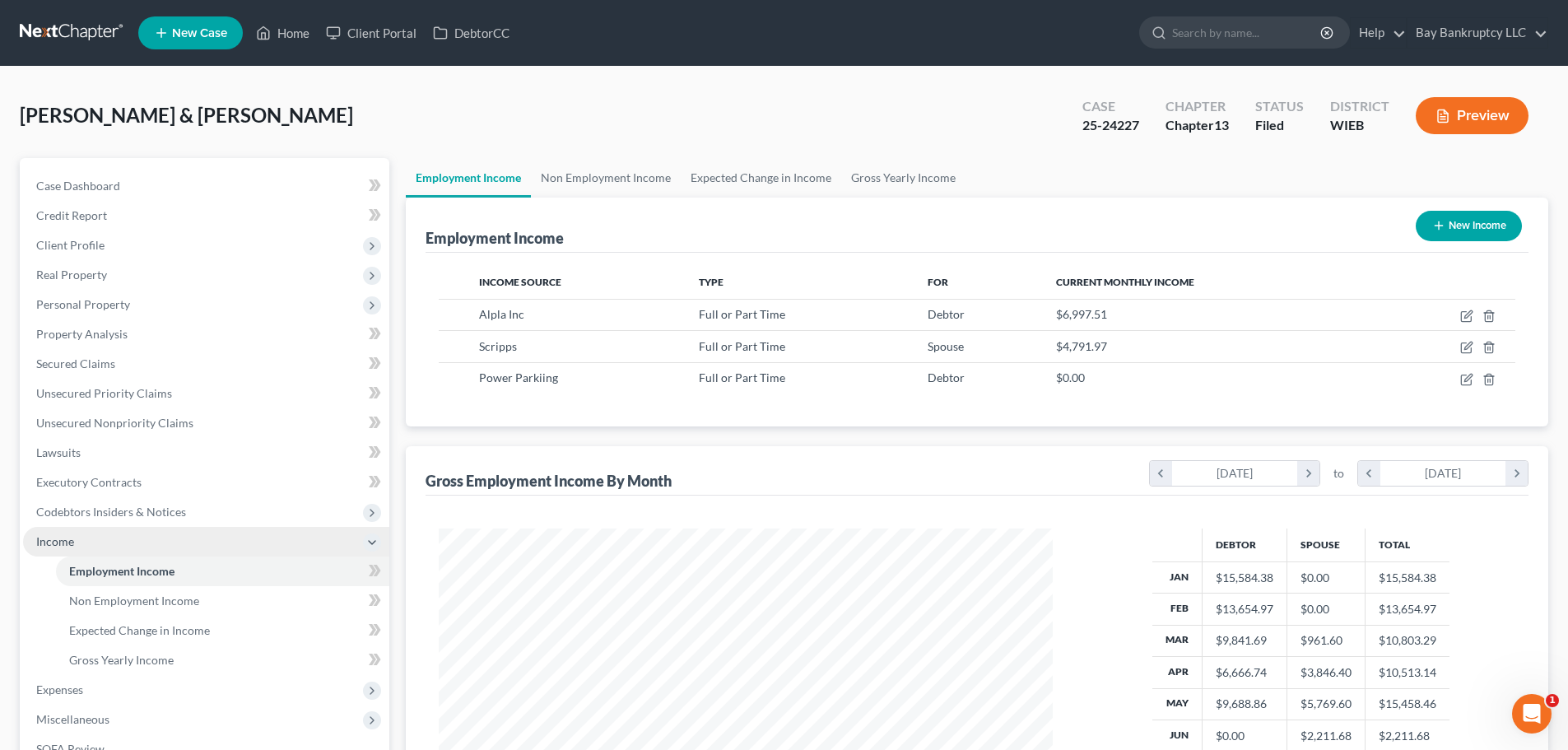
scroll to position [307, 647]
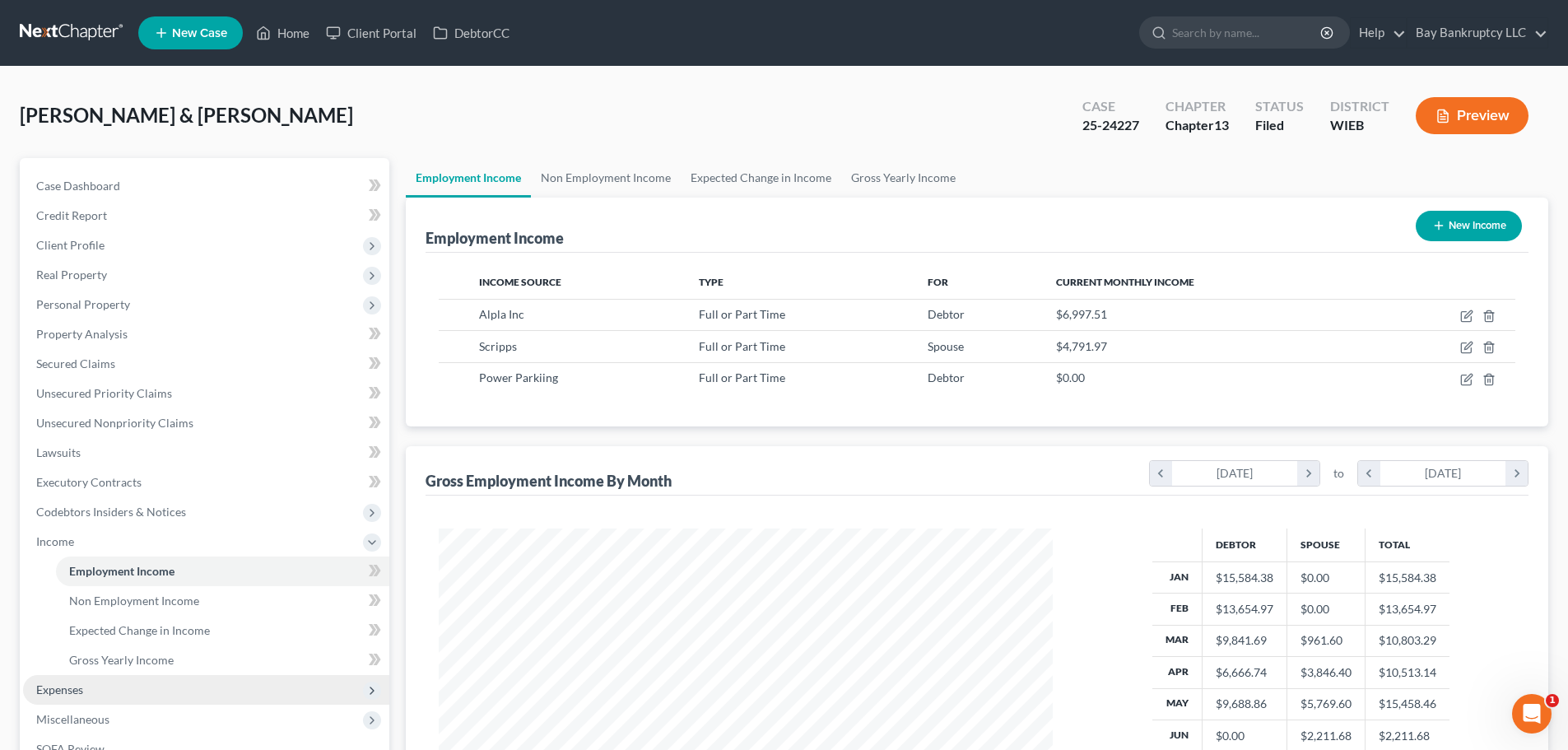
click at [76, 680] on span "Expenses" at bounding box center [206, 690] width 367 height 29
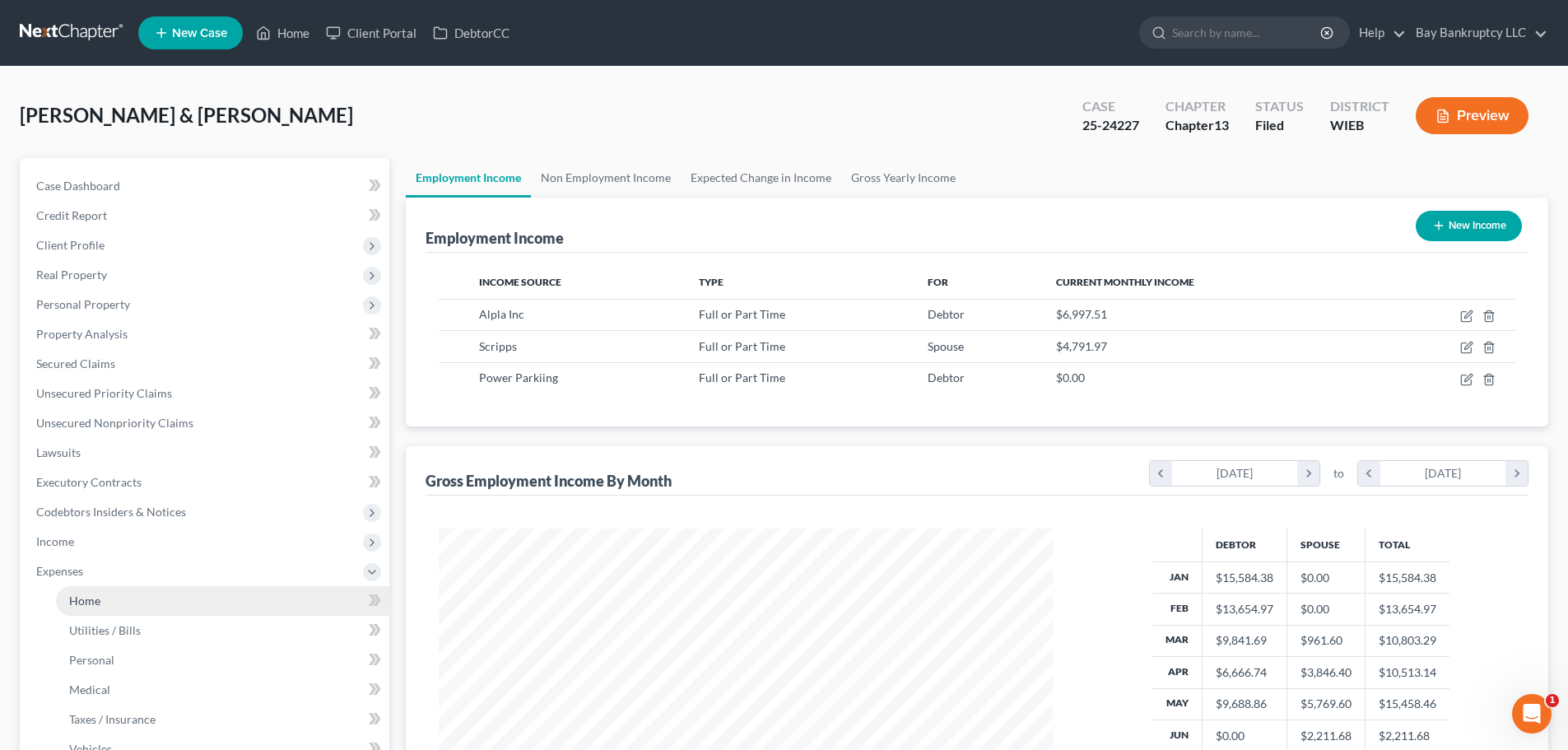
click at [104, 606] on link "Home" at bounding box center [223, 601] width 333 height 29
